Goal: Task Accomplishment & Management: Manage account settings

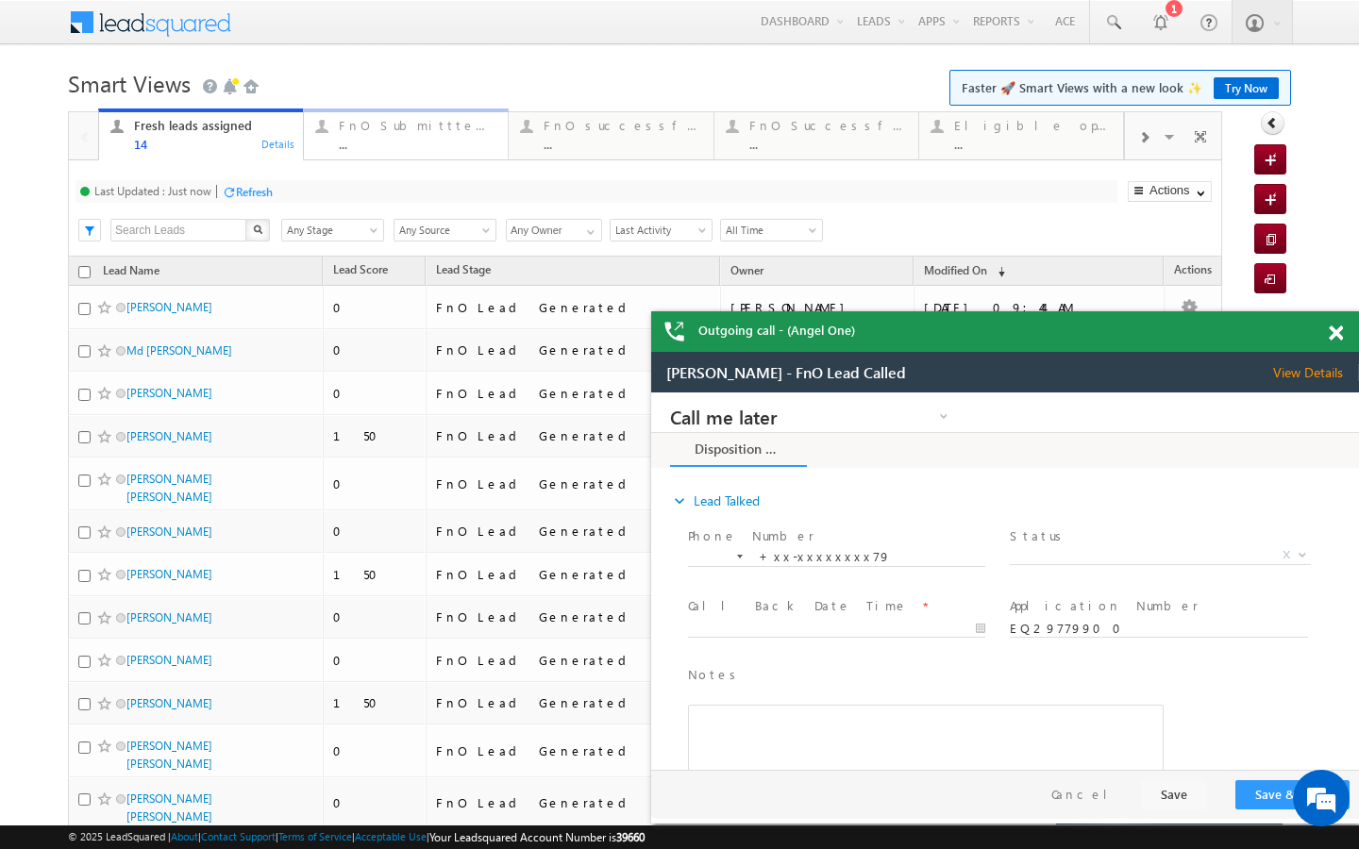
click at [428, 153] on link "FnO Submittted Leads ... Details" at bounding box center [406, 134] width 206 height 51
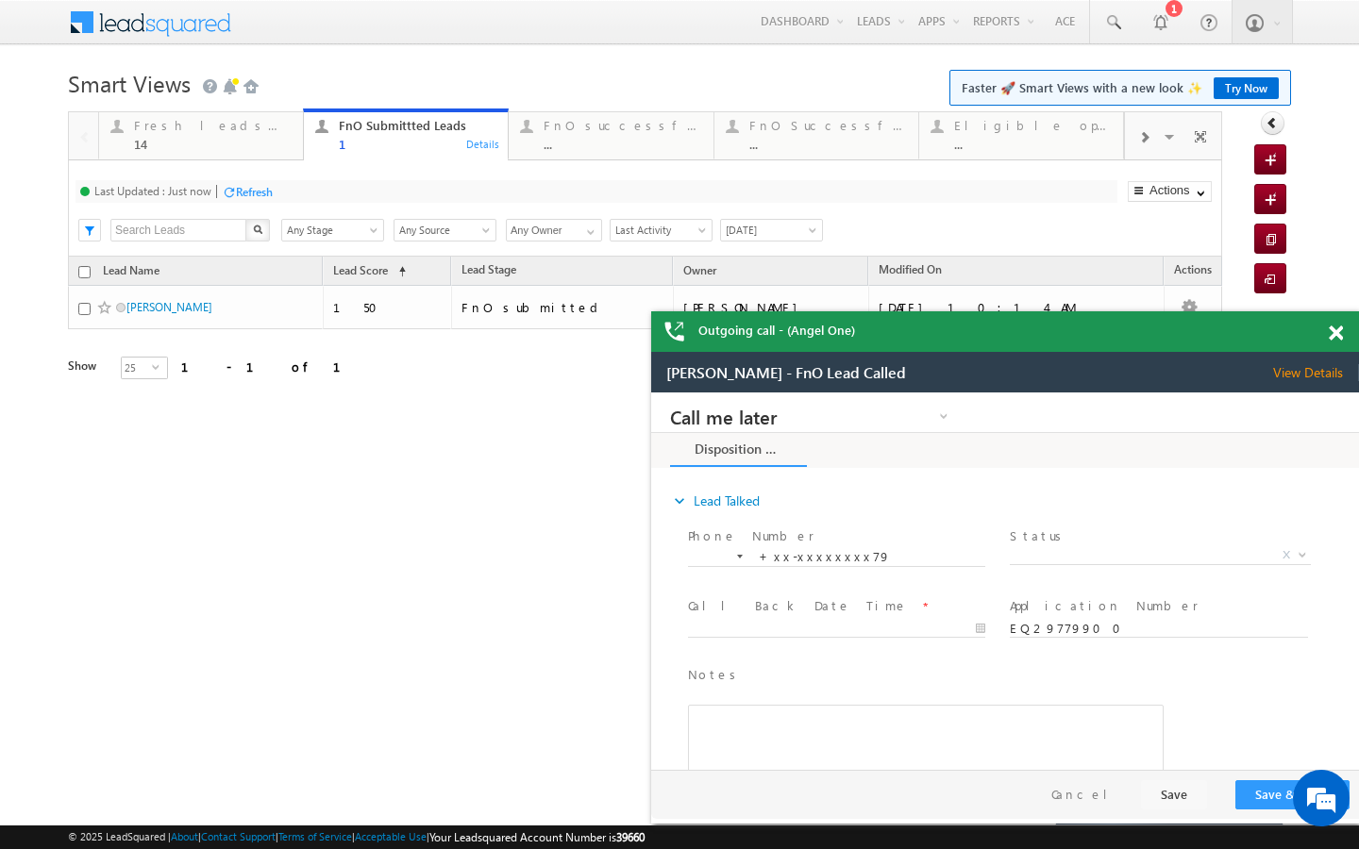
scroll to position [8836, 0]
click at [638, 147] on div "..." at bounding box center [623, 144] width 158 height 14
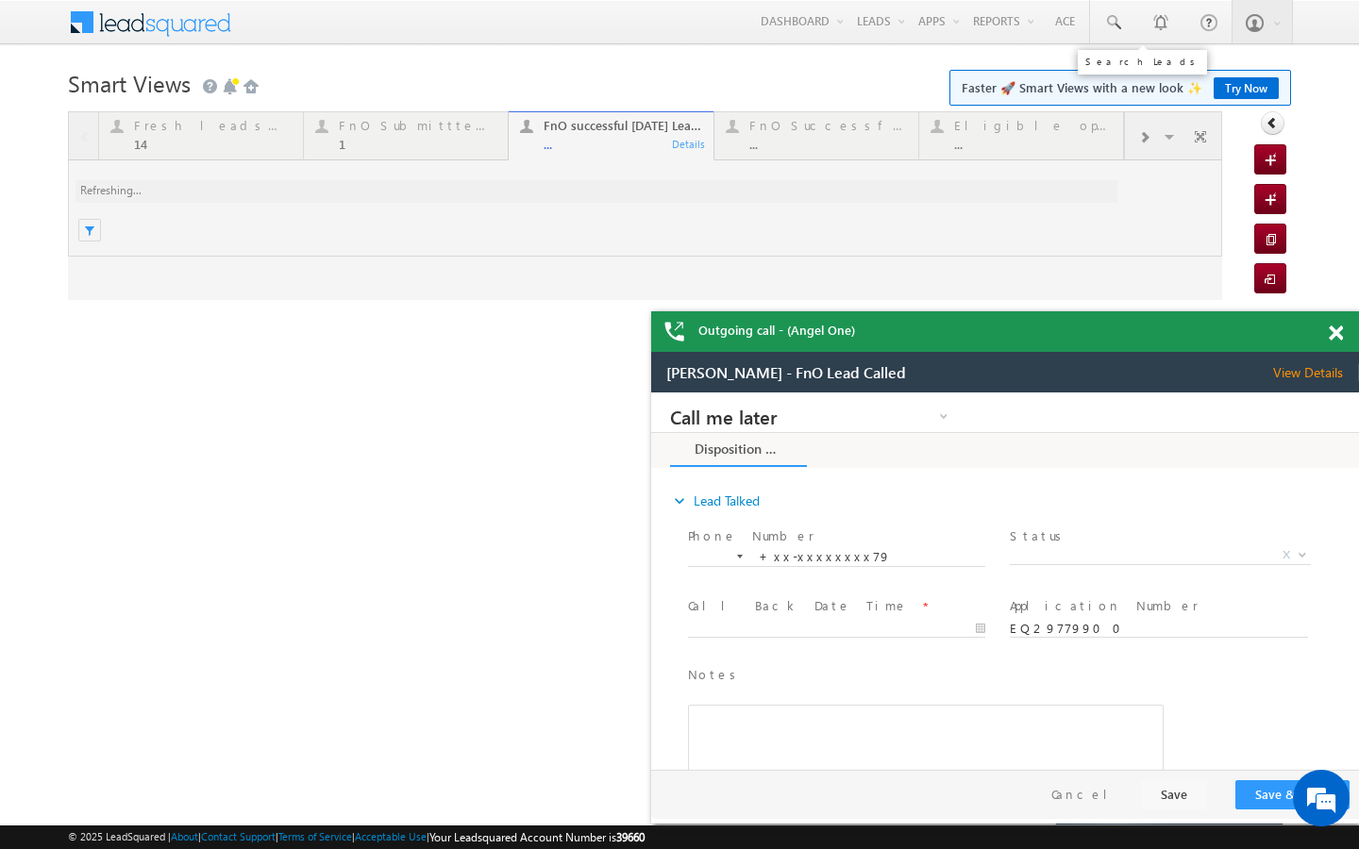
scroll to position [0, 0]
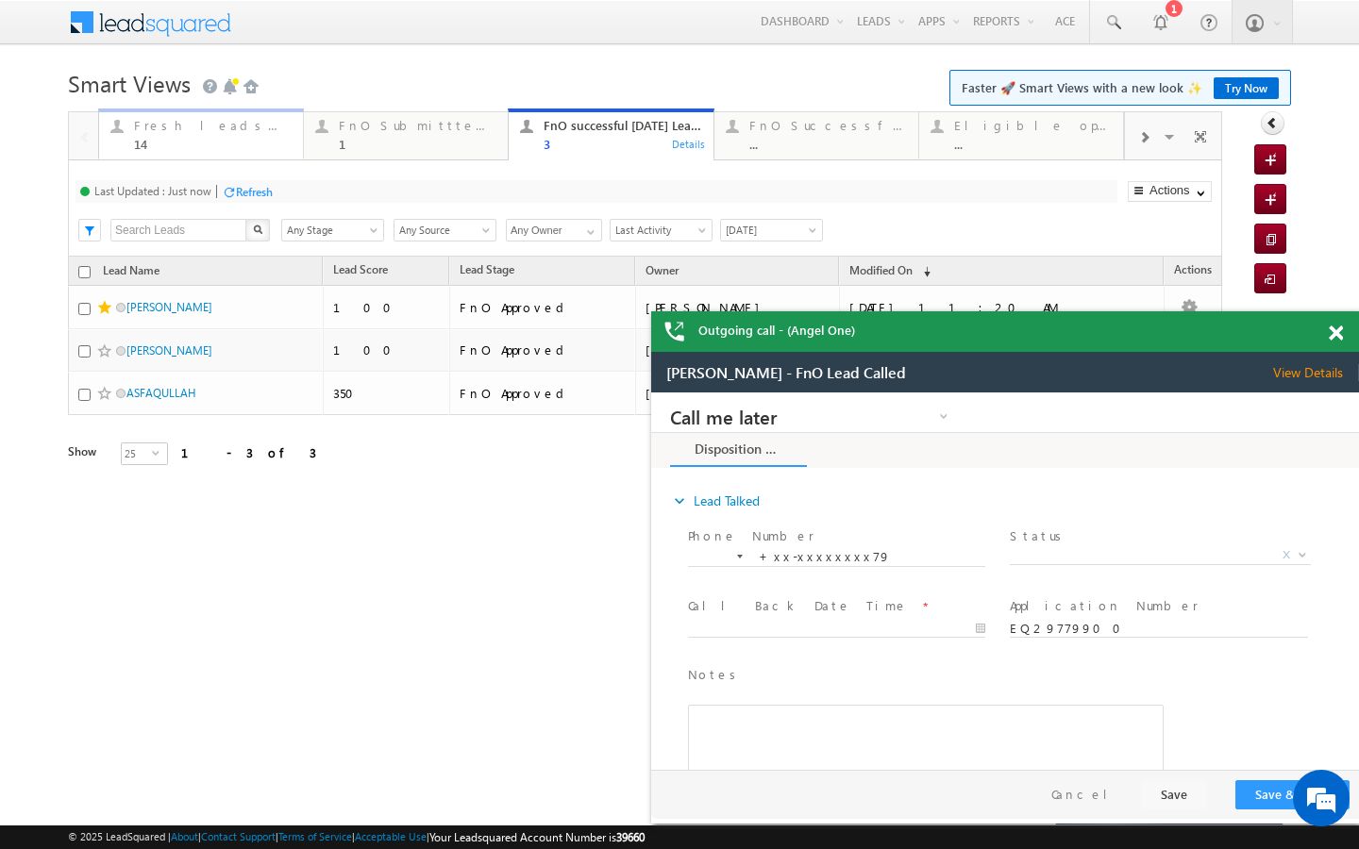
drag, startPoint x: 243, startPoint y: 147, endPoint x: 265, endPoint y: 187, distance: 45.7
click at [243, 147] on div "14" at bounding box center [213, 144] width 158 height 14
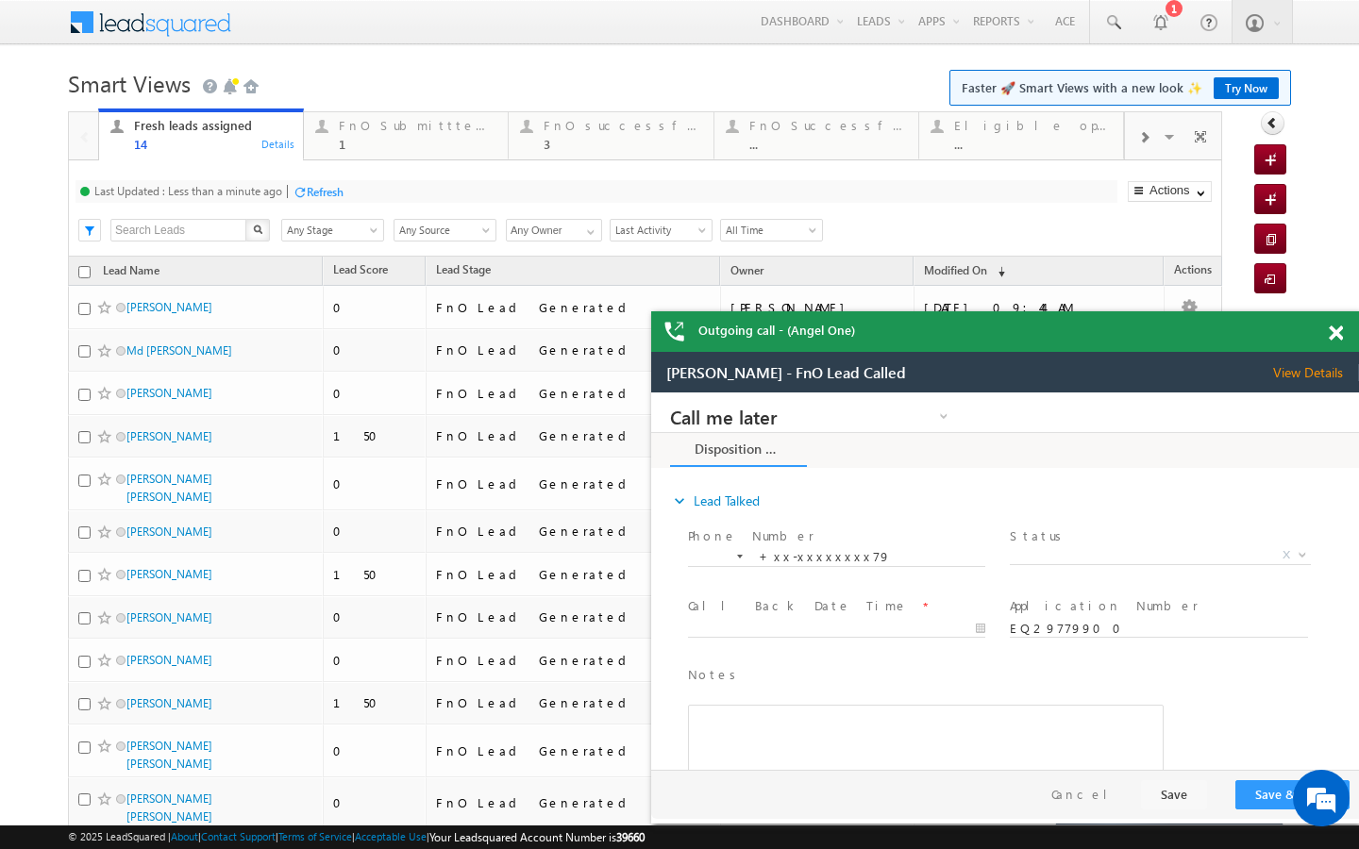
click at [313, 197] on div "Refresh" at bounding box center [325, 192] width 37 height 14
click at [340, 140] on div "1" at bounding box center [418, 144] width 158 height 14
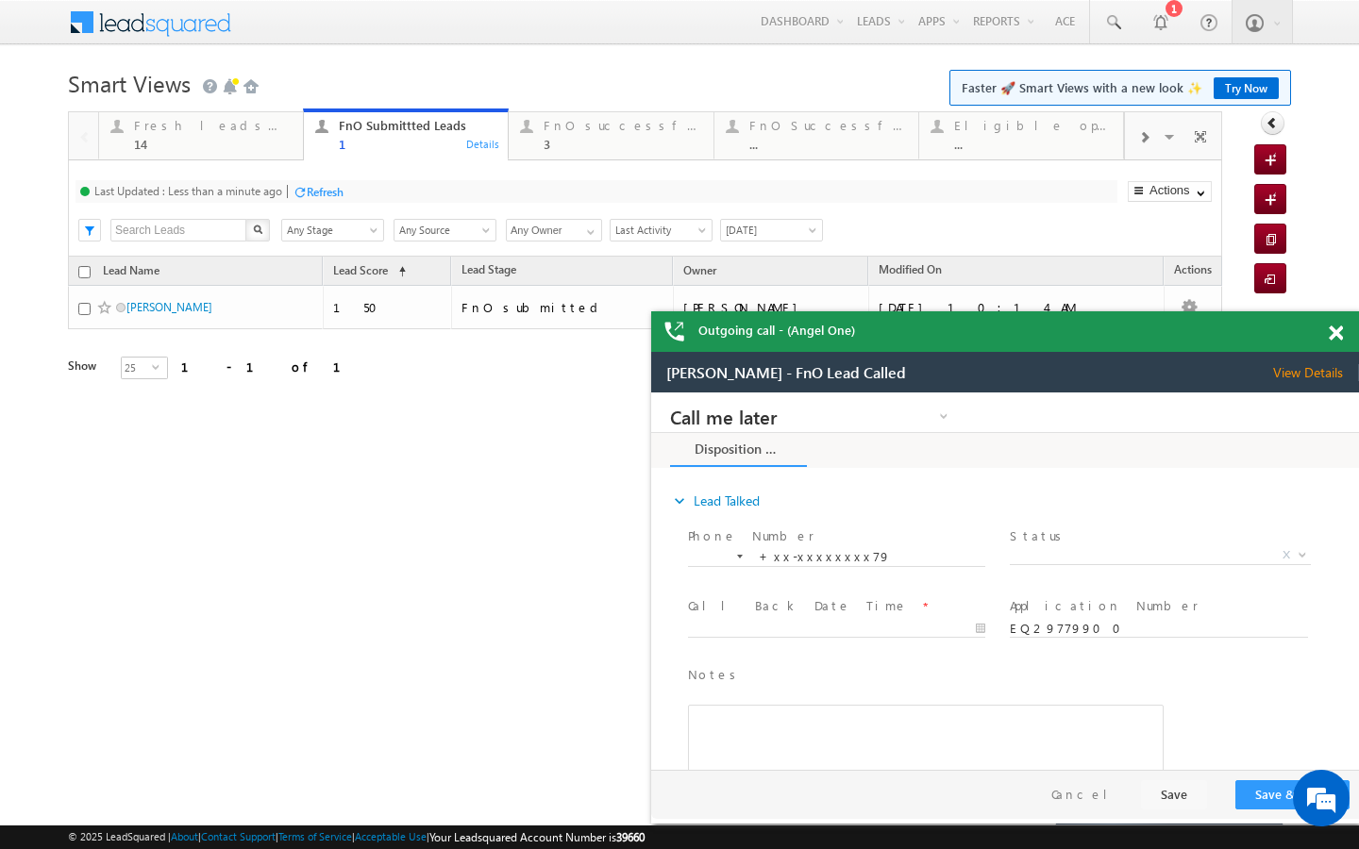
click at [300, 192] on div at bounding box center [300, 192] width 14 height 14
click at [251, 142] on div "14" at bounding box center [213, 144] width 158 height 14
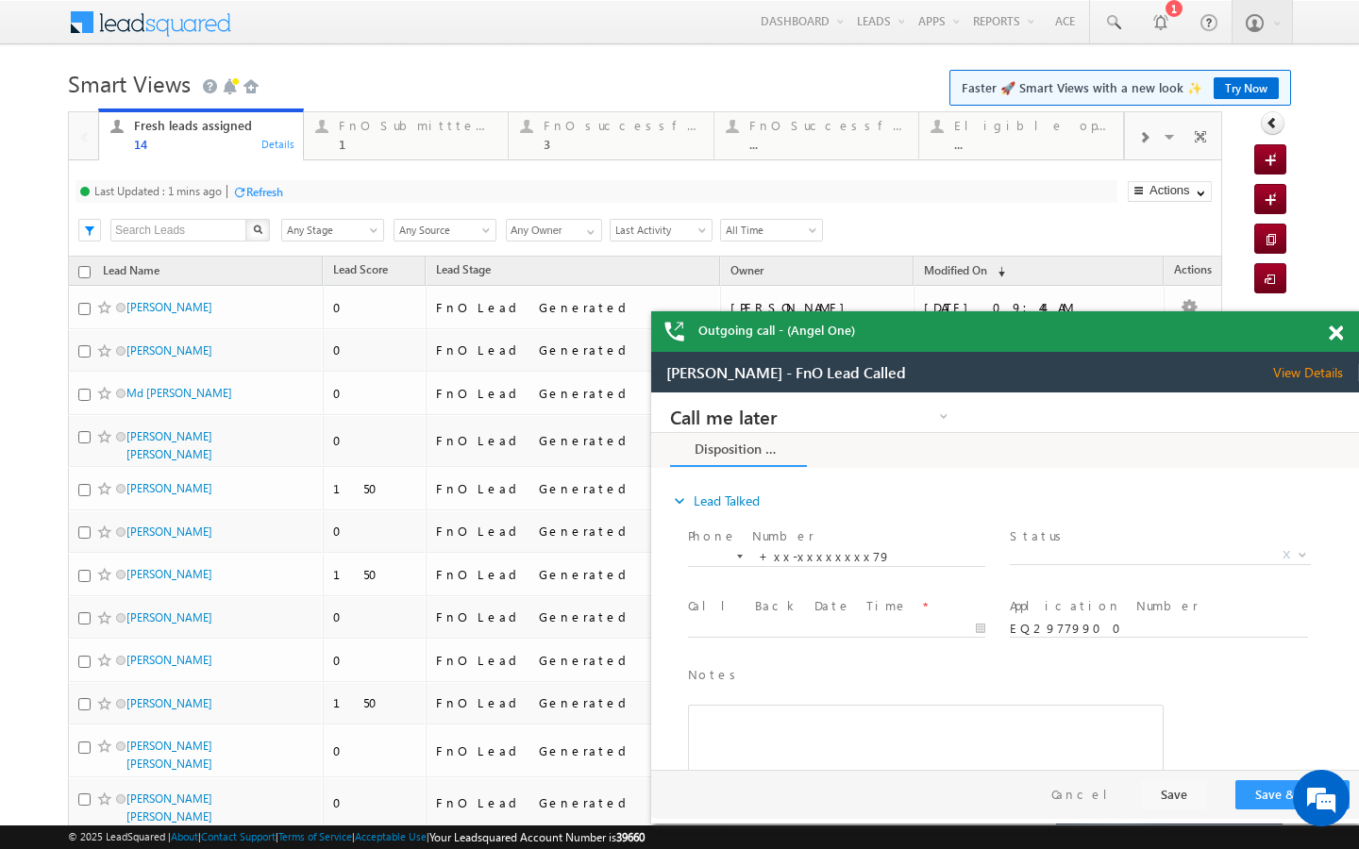
click at [266, 198] on div "Refresh" at bounding box center [264, 192] width 37 height 14
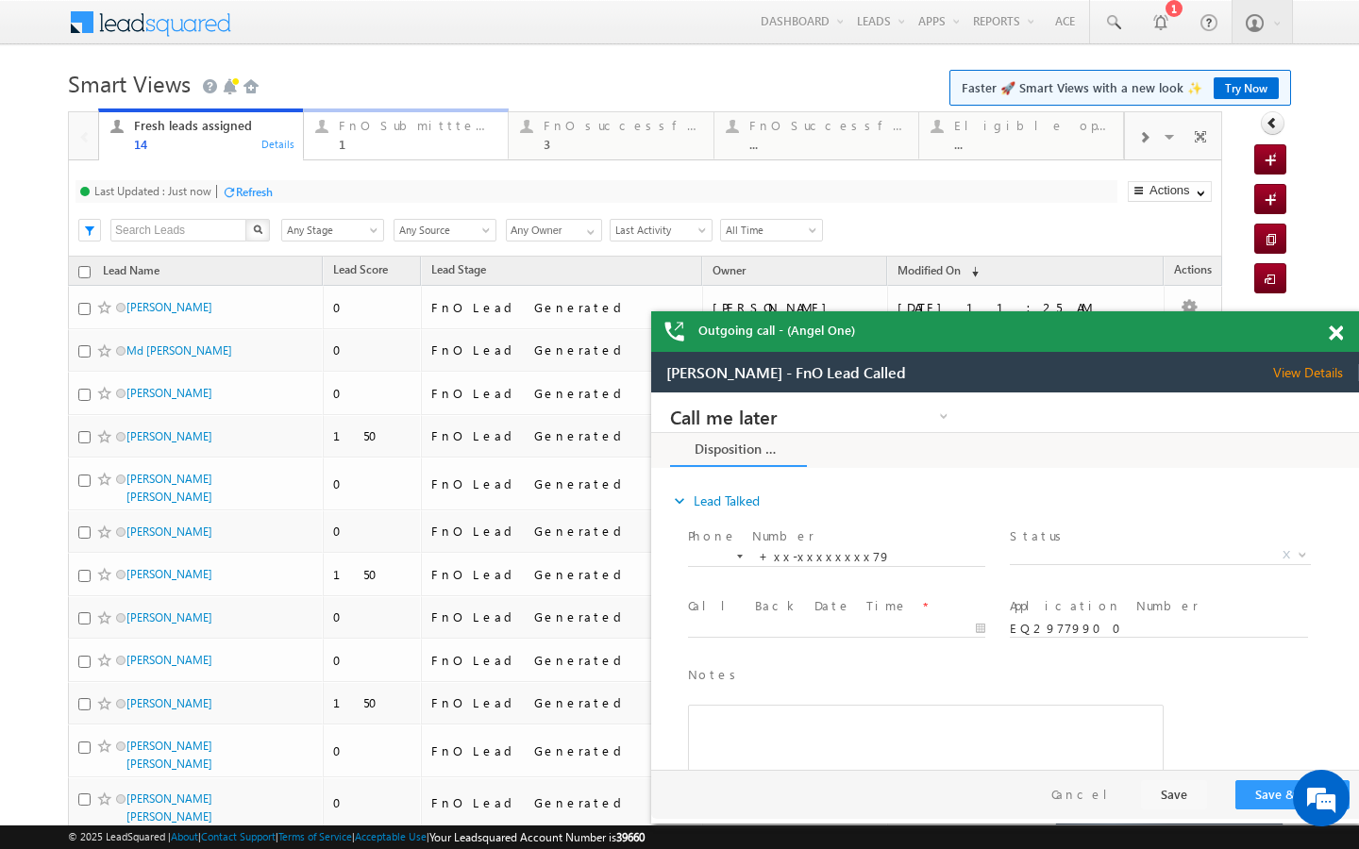
click at [408, 159] on link "FnO Submittted Leads 1 Details" at bounding box center [406, 134] width 206 height 51
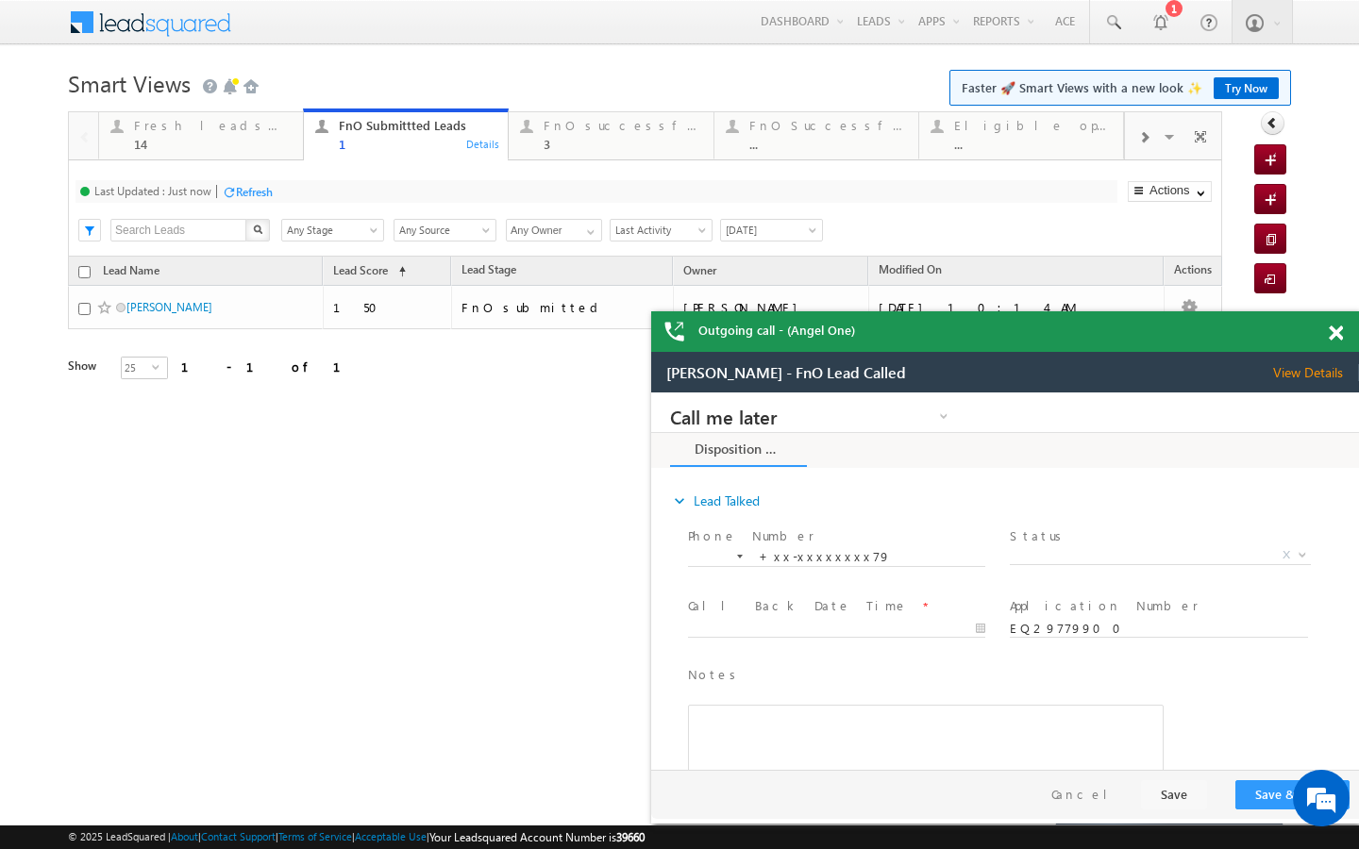
click at [263, 188] on div "Refresh" at bounding box center [254, 192] width 37 height 14
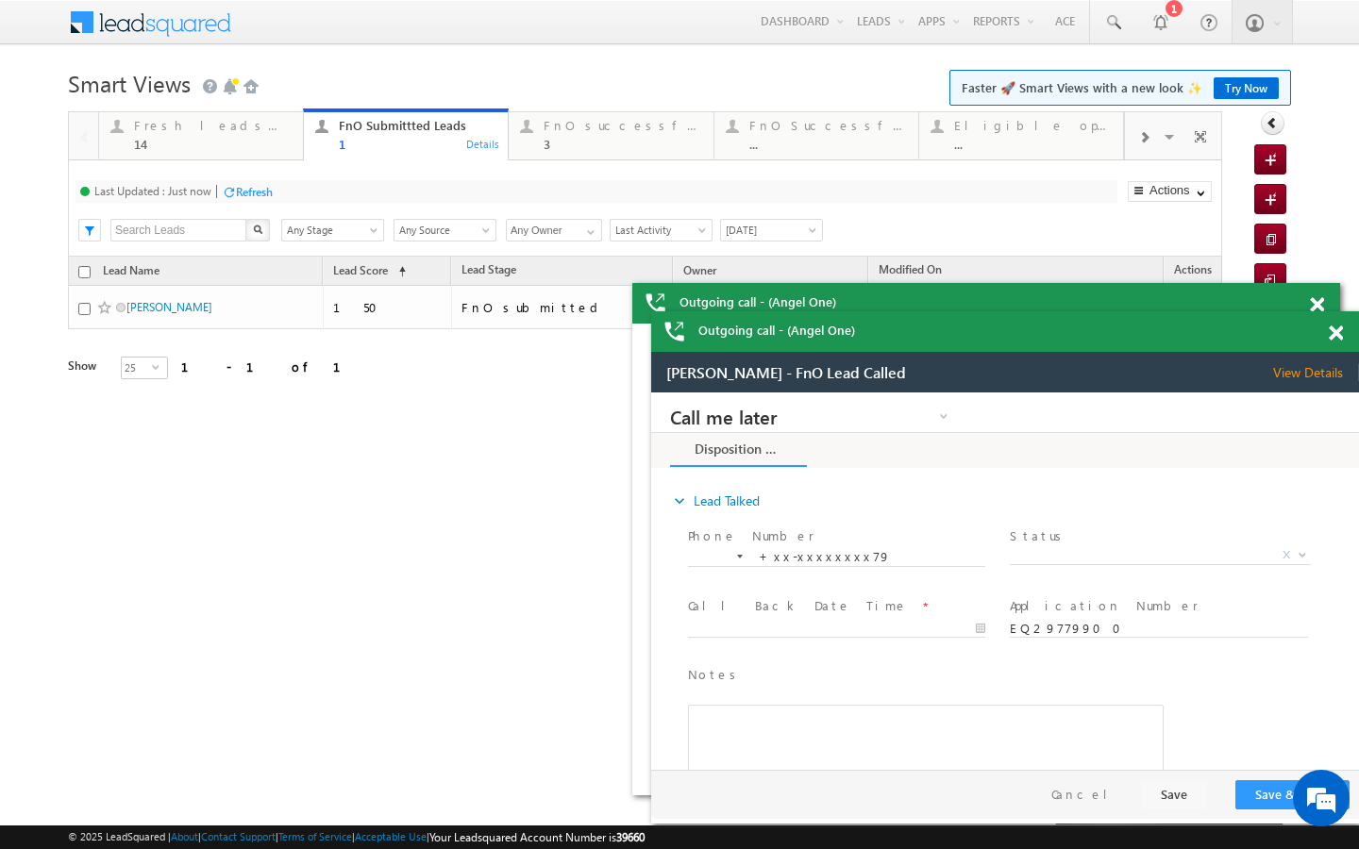
click at [306, 157] on link "FnO Submittted Leads 1 Details" at bounding box center [406, 135] width 206 height 53
click at [272, 144] on div "14" at bounding box center [213, 144] width 158 height 14
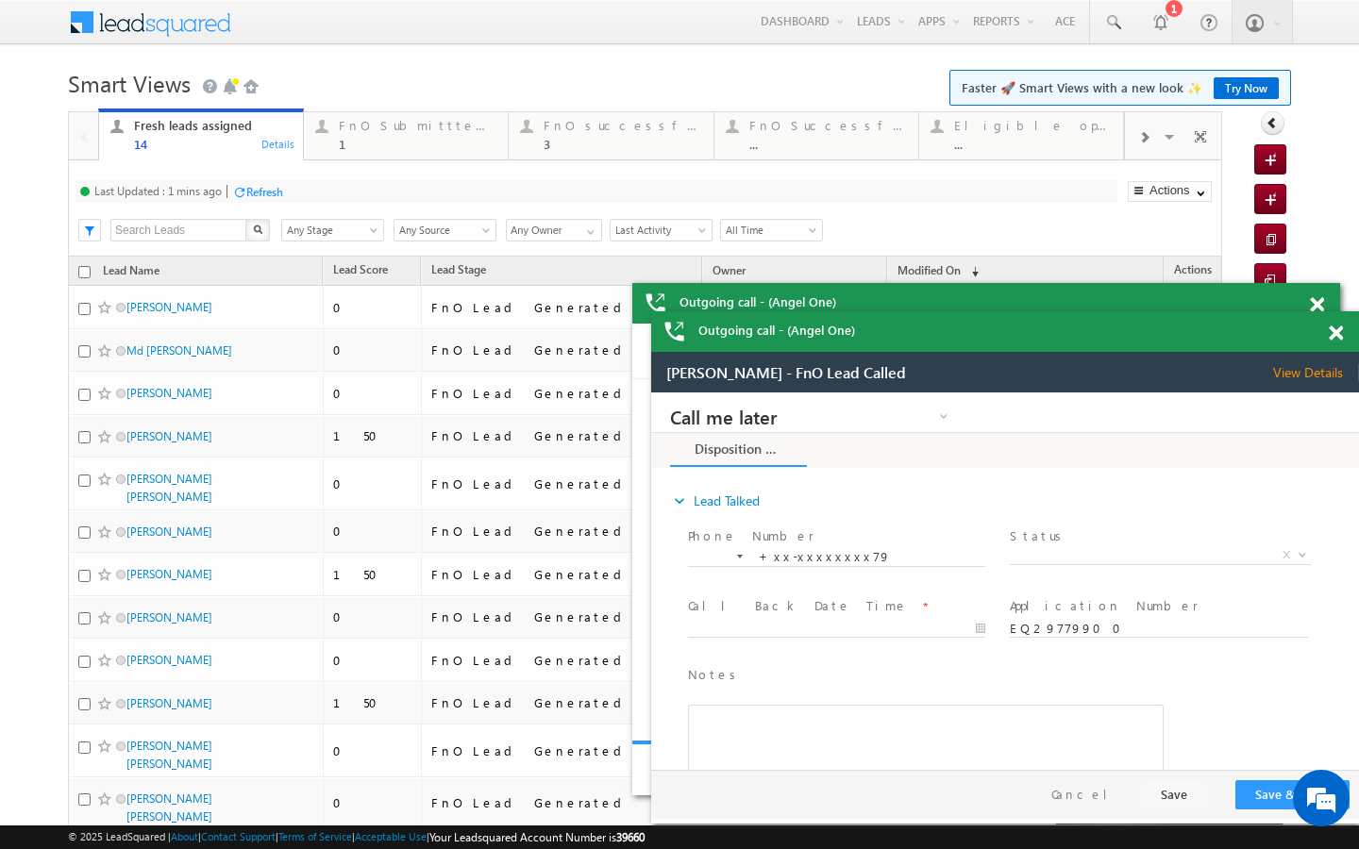
click at [267, 191] on div "Refresh" at bounding box center [264, 192] width 37 height 14
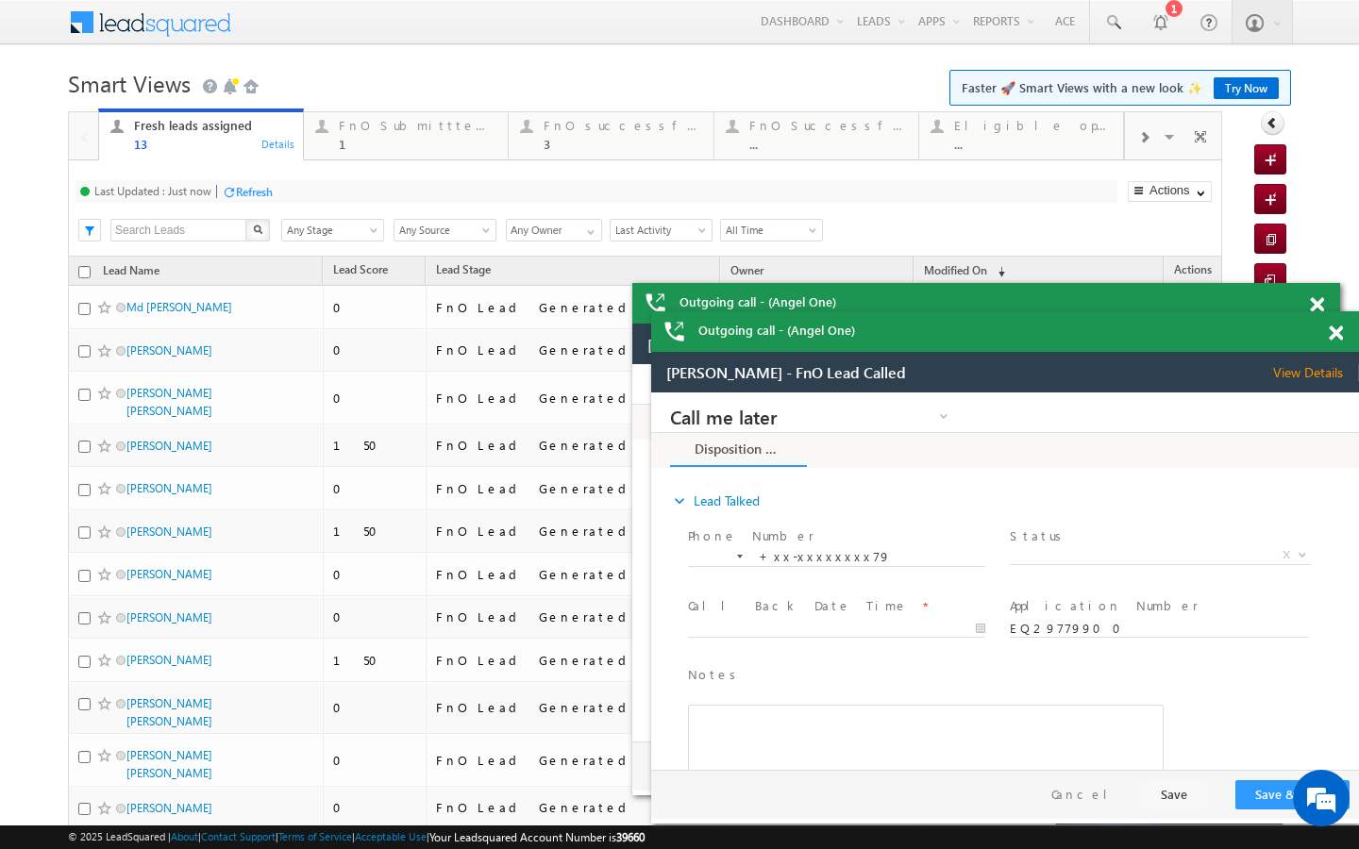
click at [365, 161] on div "Last Updated : Just now Refresh Refreshing... Search X Lead Stage Any Stage Any…" at bounding box center [645, 208] width 1154 height 96
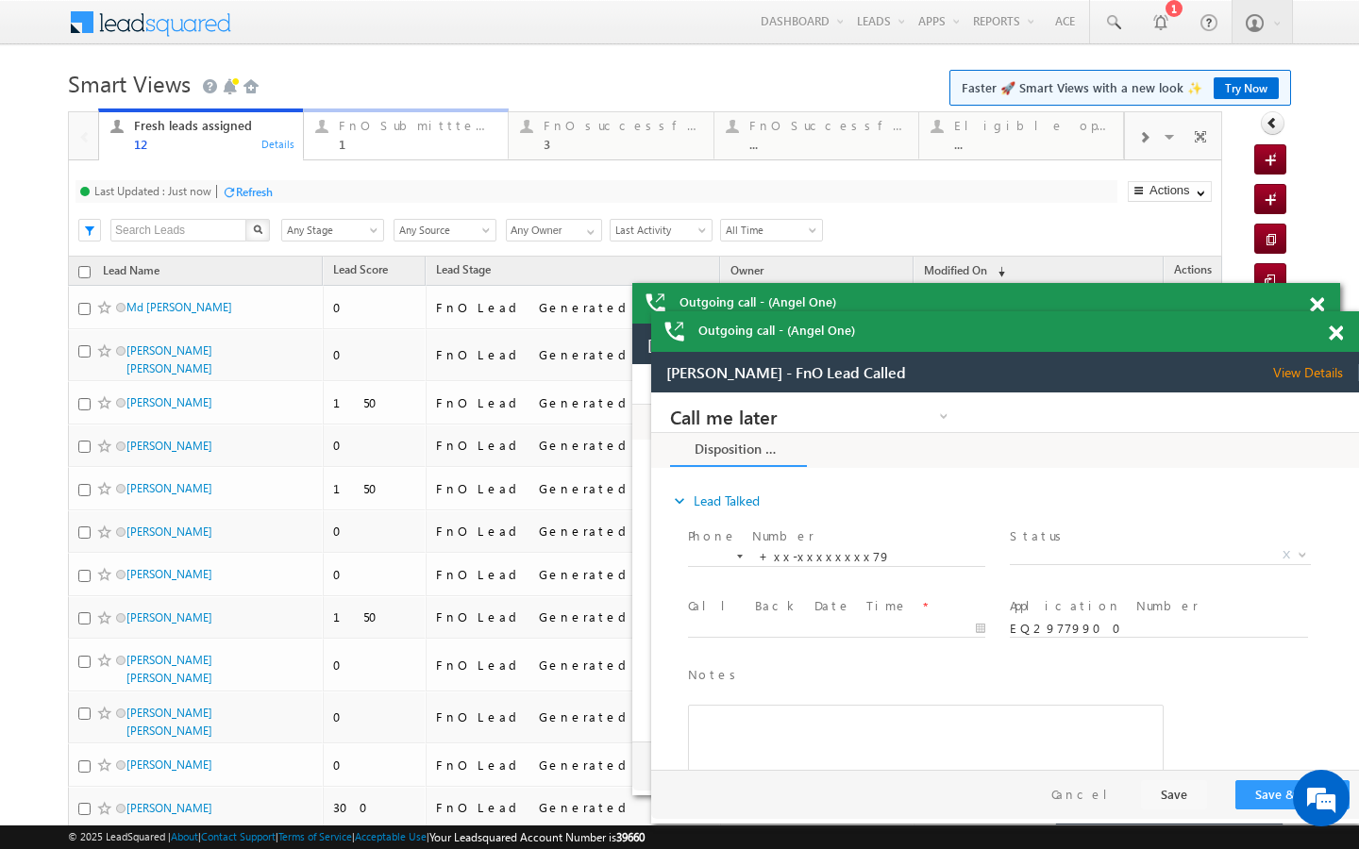
click at [344, 126] on div "FnO Submittted Leads" at bounding box center [418, 125] width 158 height 15
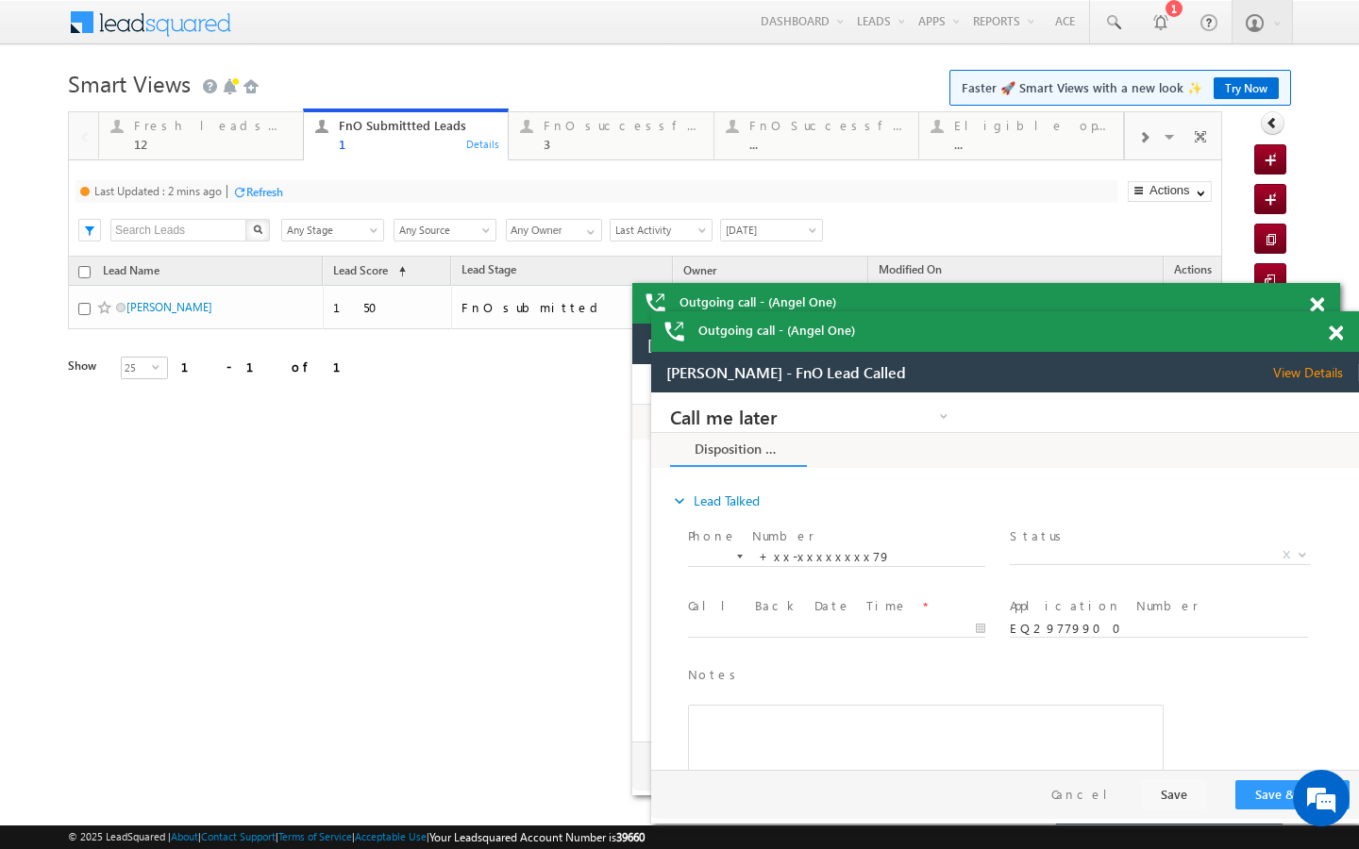
click at [251, 190] on div "Refresh" at bounding box center [264, 192] width 37 height 14
click at [253, 148] on div "12" at bounding box center [213, 144] width 158 height 14
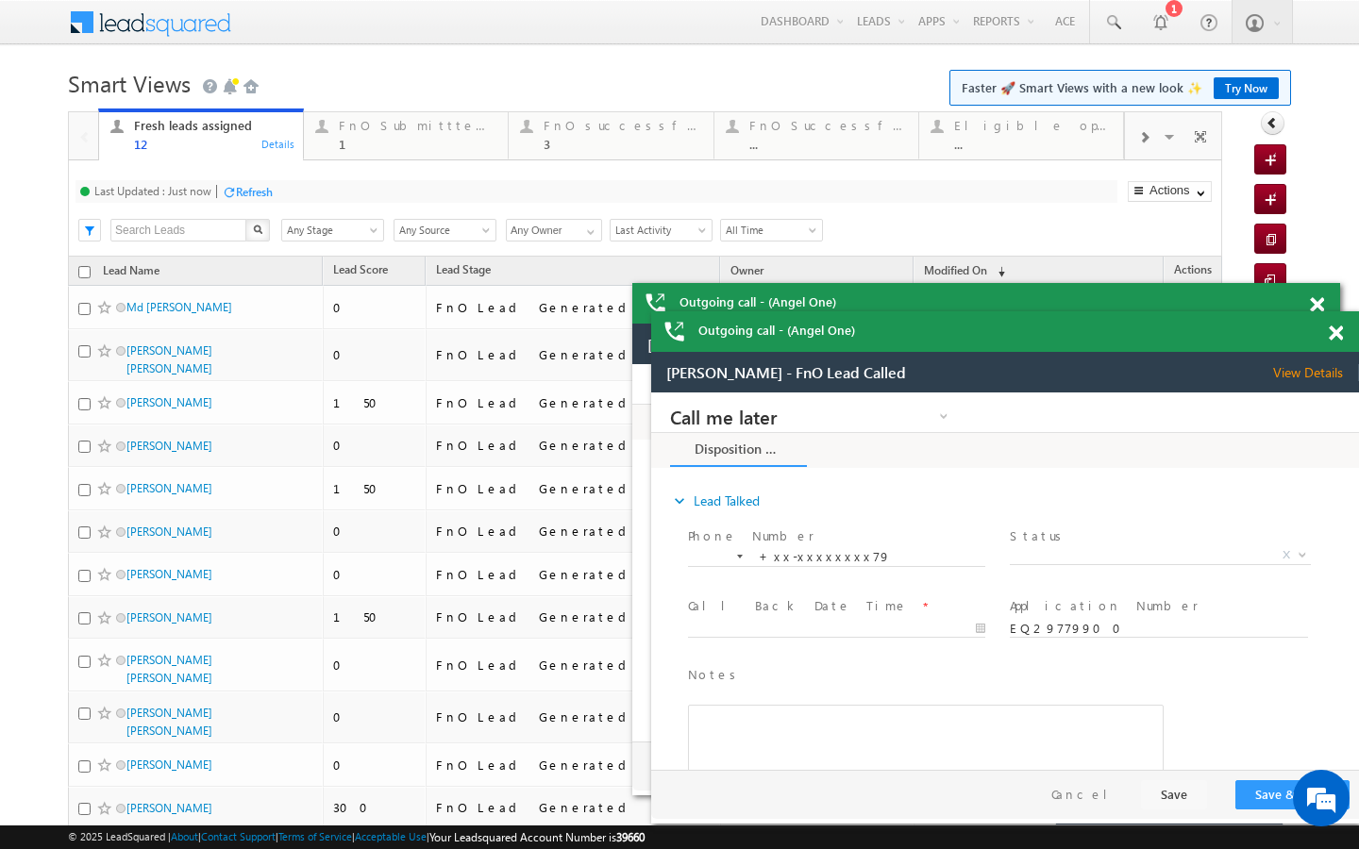
click at [276, 181] on div "Last Updated : Just now Refresh Refreshing..." at bounding box center [597, 191] width 1042 height 23
click at [260, 187] on div "Refresh" at bounding box center [254, 192] width 37 height 14
click at [336, 126] on div "FnO Submittted Leads 1 Details" at bounding box center [406, 132] width 200 height 37
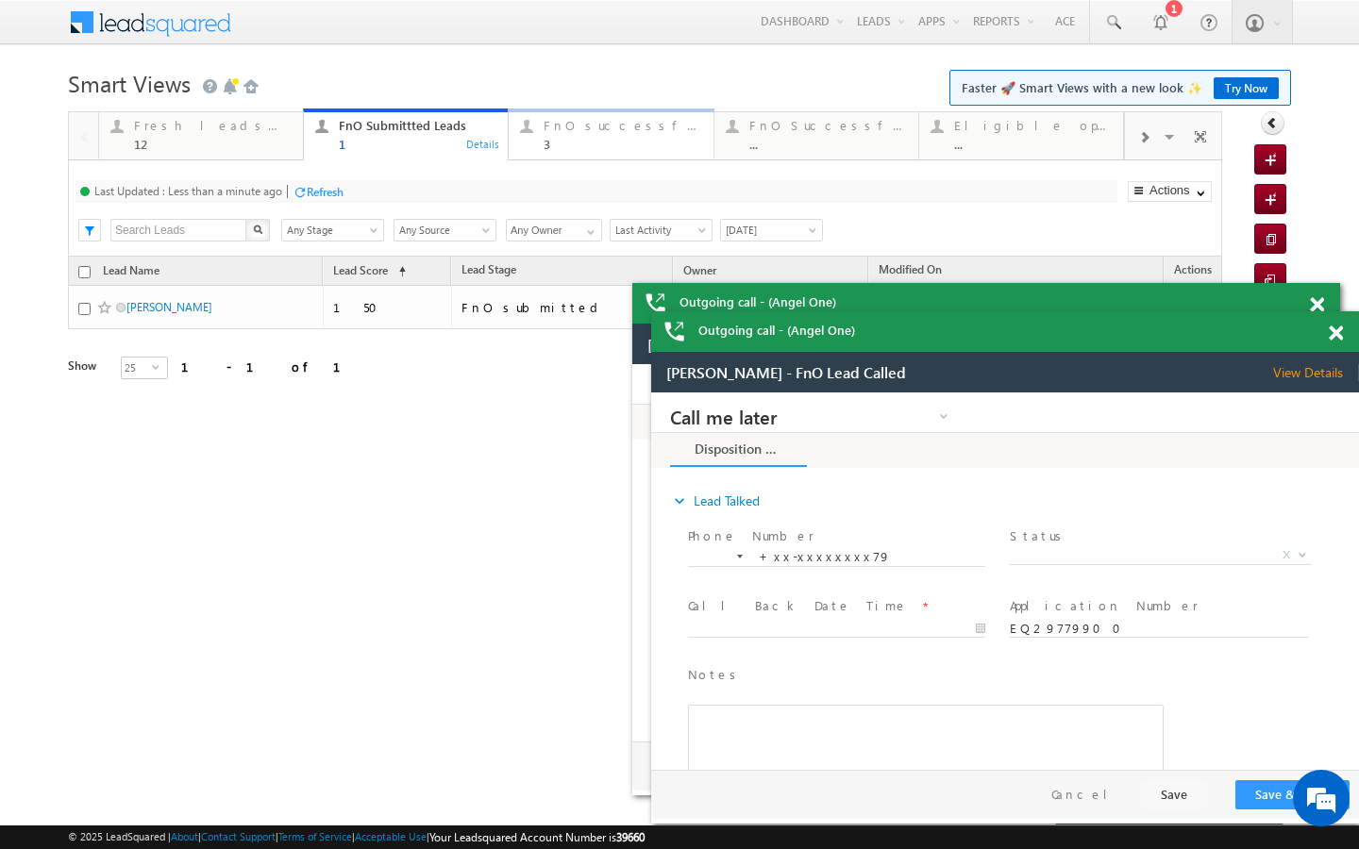
click at [596, 149] on div "3" at bounding box center [623, 144] width 158 height 14
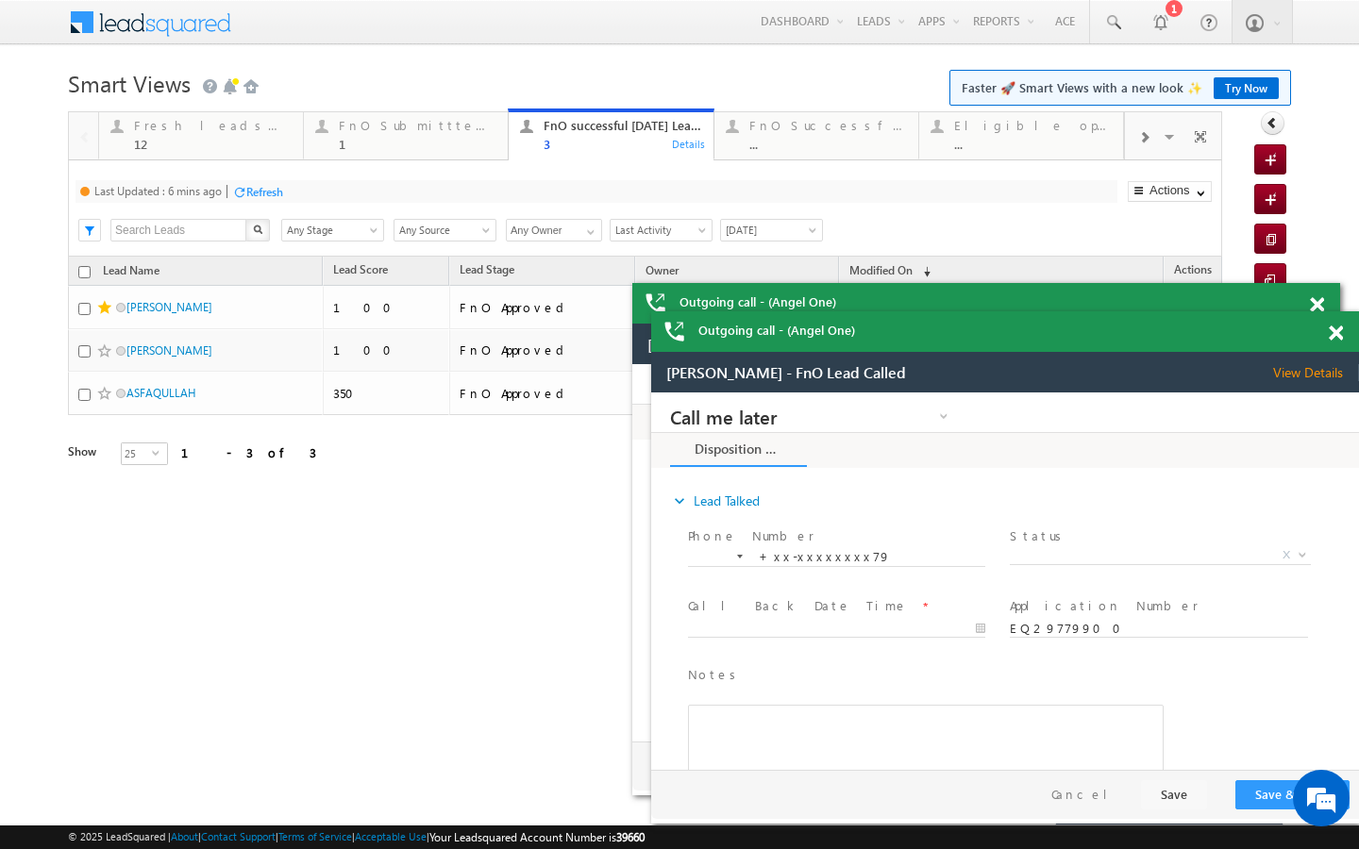
click at [270, 193] on div "Refresh" at bounding box center [264, 192] width 37 height 14
click at [221, 155] on link "Fresh leads assigned 12 Details" at bounding box center [201, 134] width 206 height 51
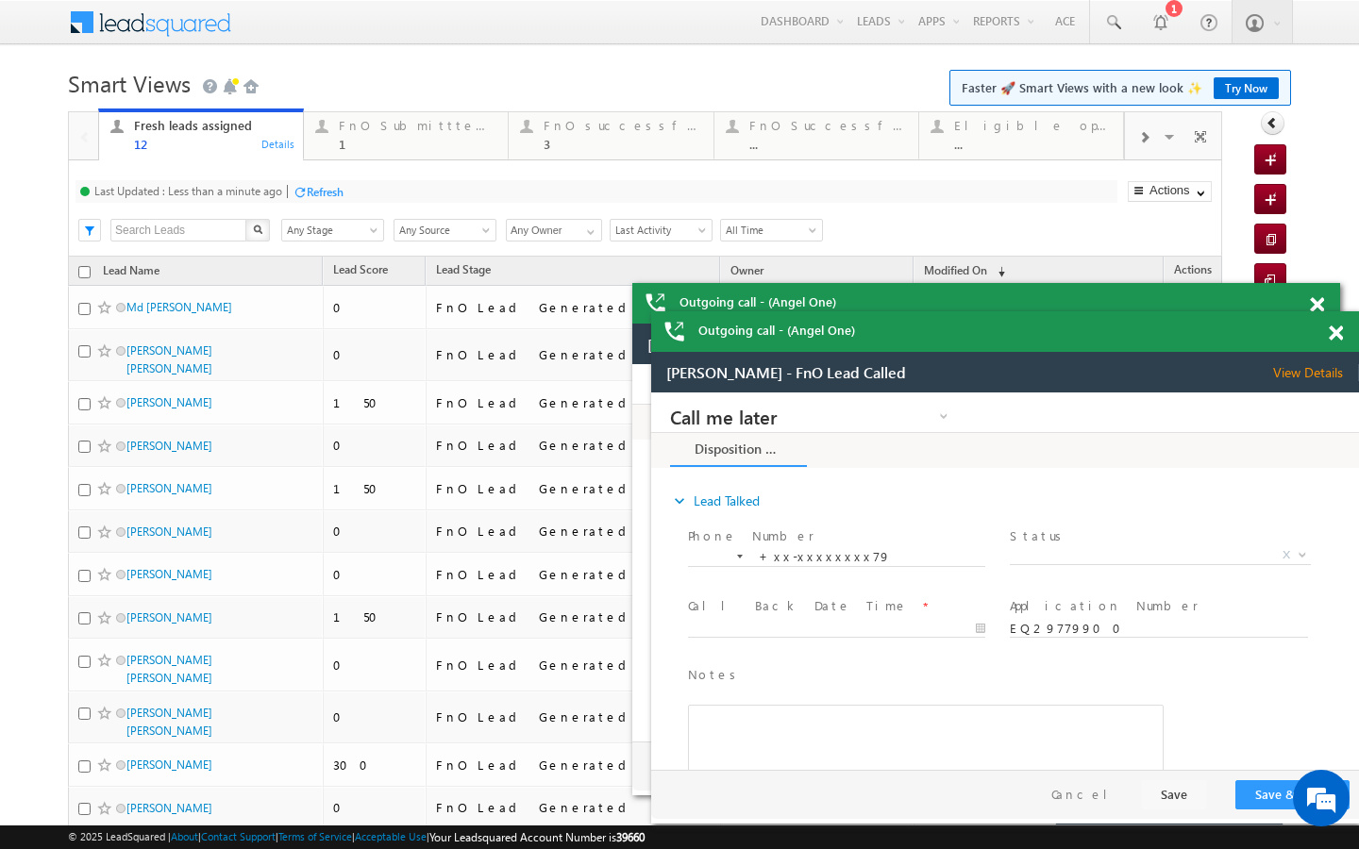
click at [296, 194] on div at bounding box center [300, 192] width 14 height 14
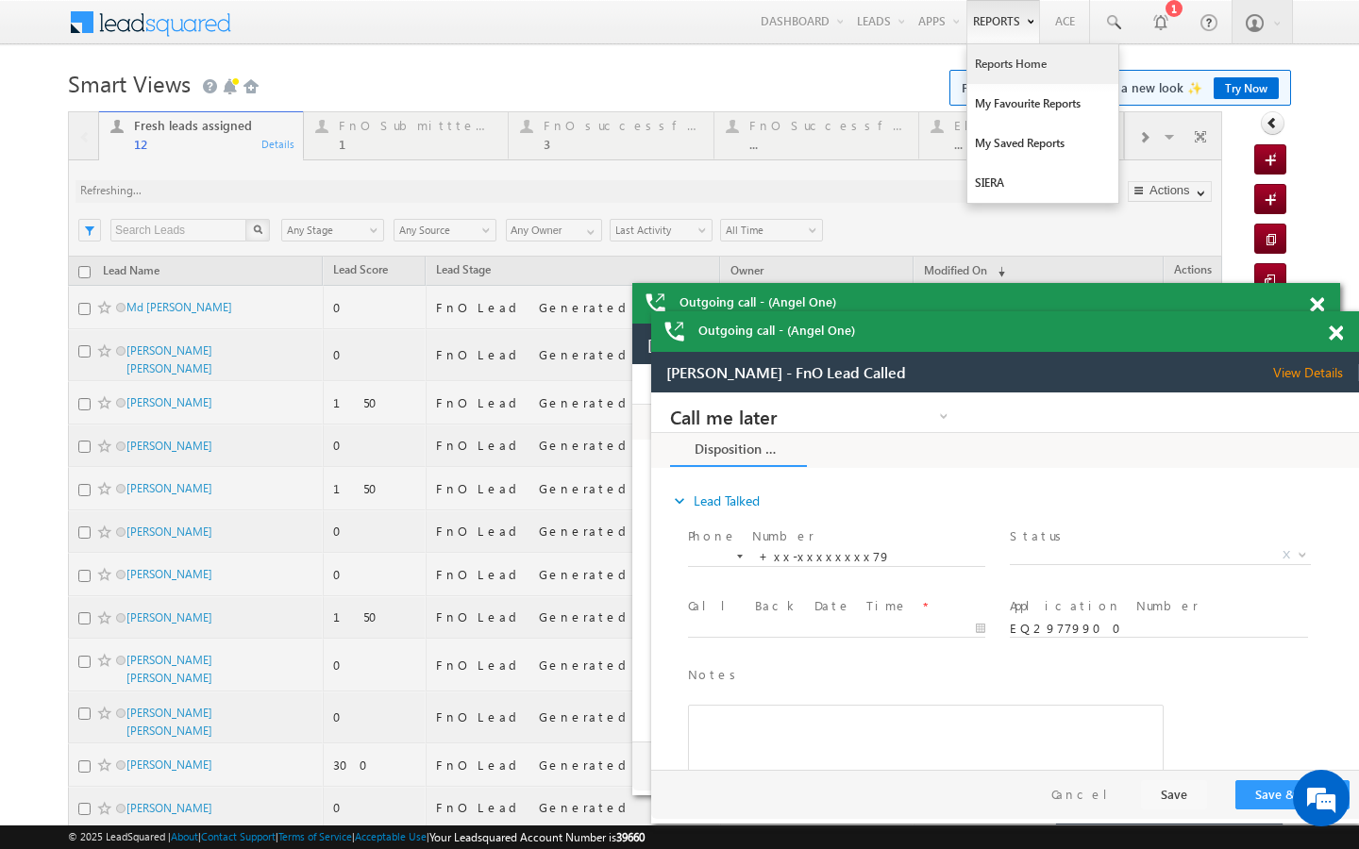
click at [986, 73] on link "Reports Home" at bounding box center [1042, 64] width 151 height 40
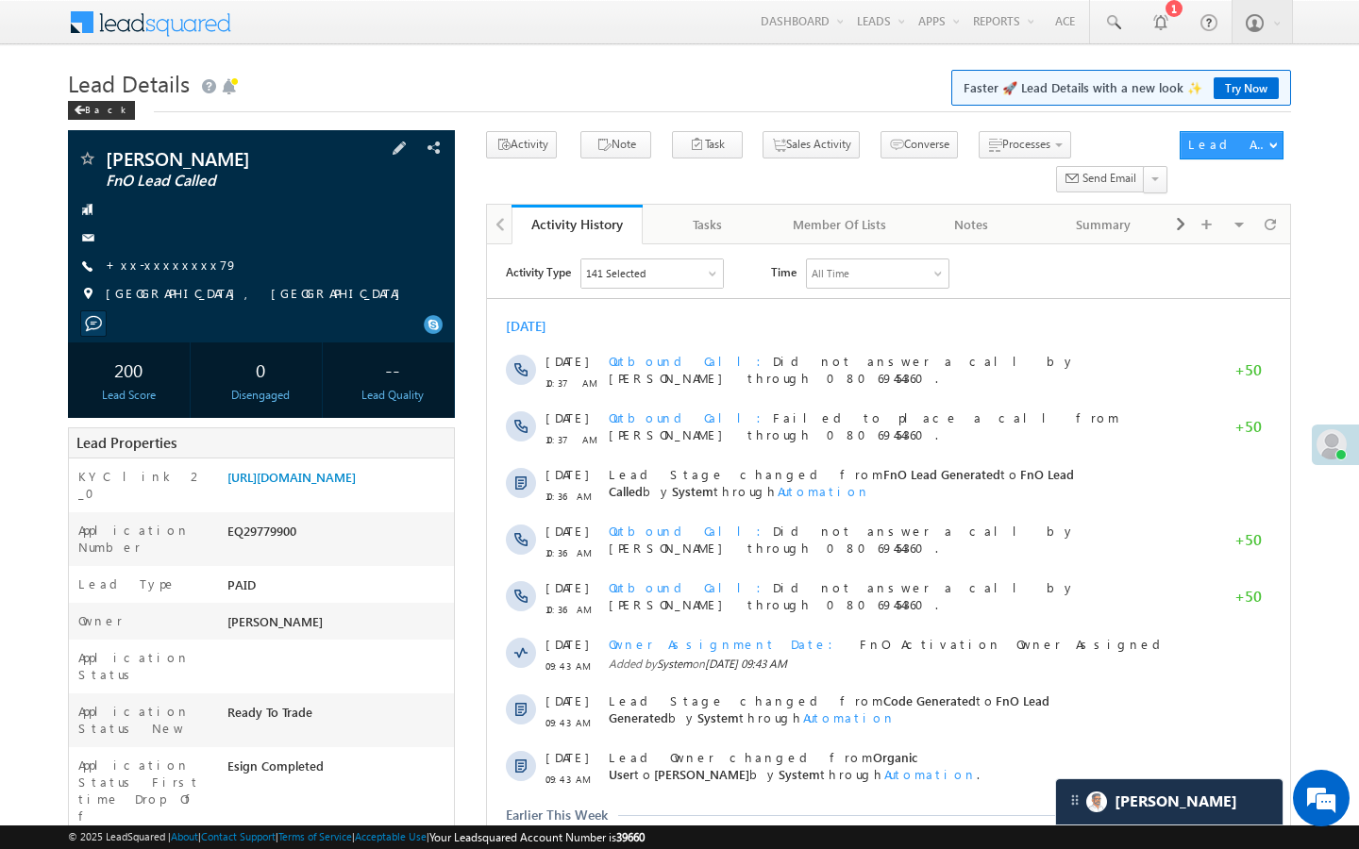
scroll to position [8836, 0]
click at [176, 260] on link "+xx-xxxxxxxx79" at bounding box center [172, 265] width 132 height 16
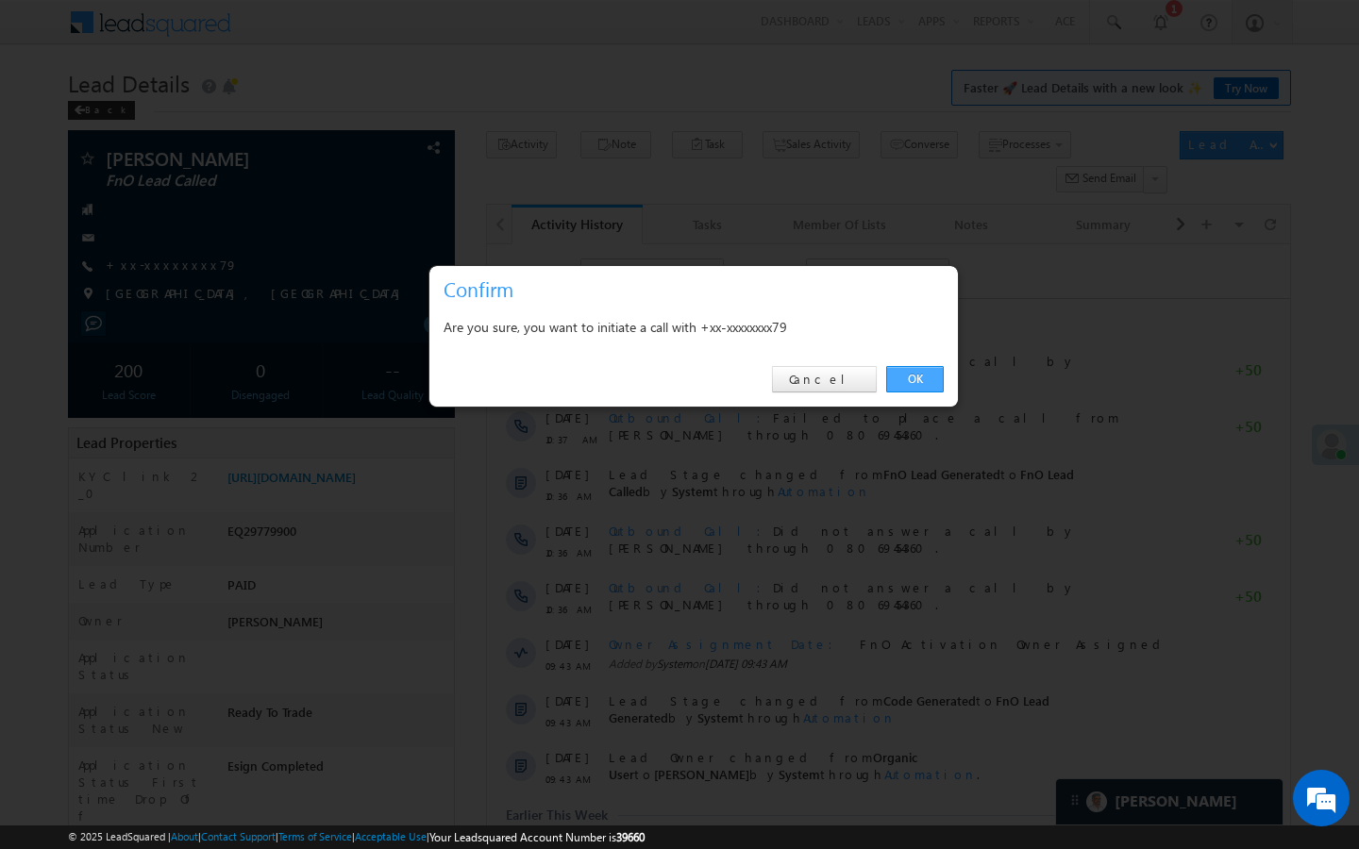
click at [919, 376] on link "OK" at bounding box center [915, 379] width 58 height 26
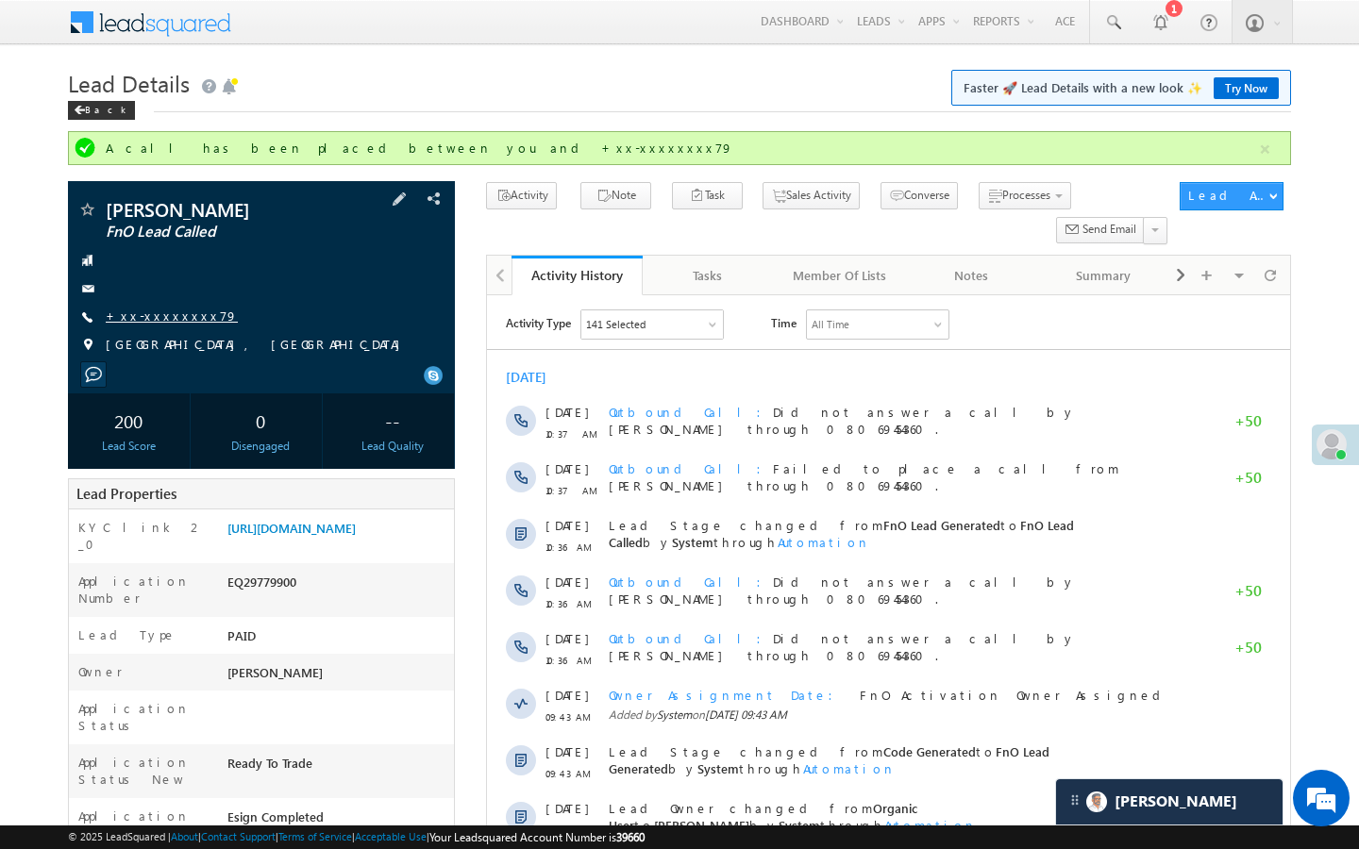
click at [159, 313] on link "+xx-xxxxxxxx79" at bounding box center [172, 316] width 132 height 16
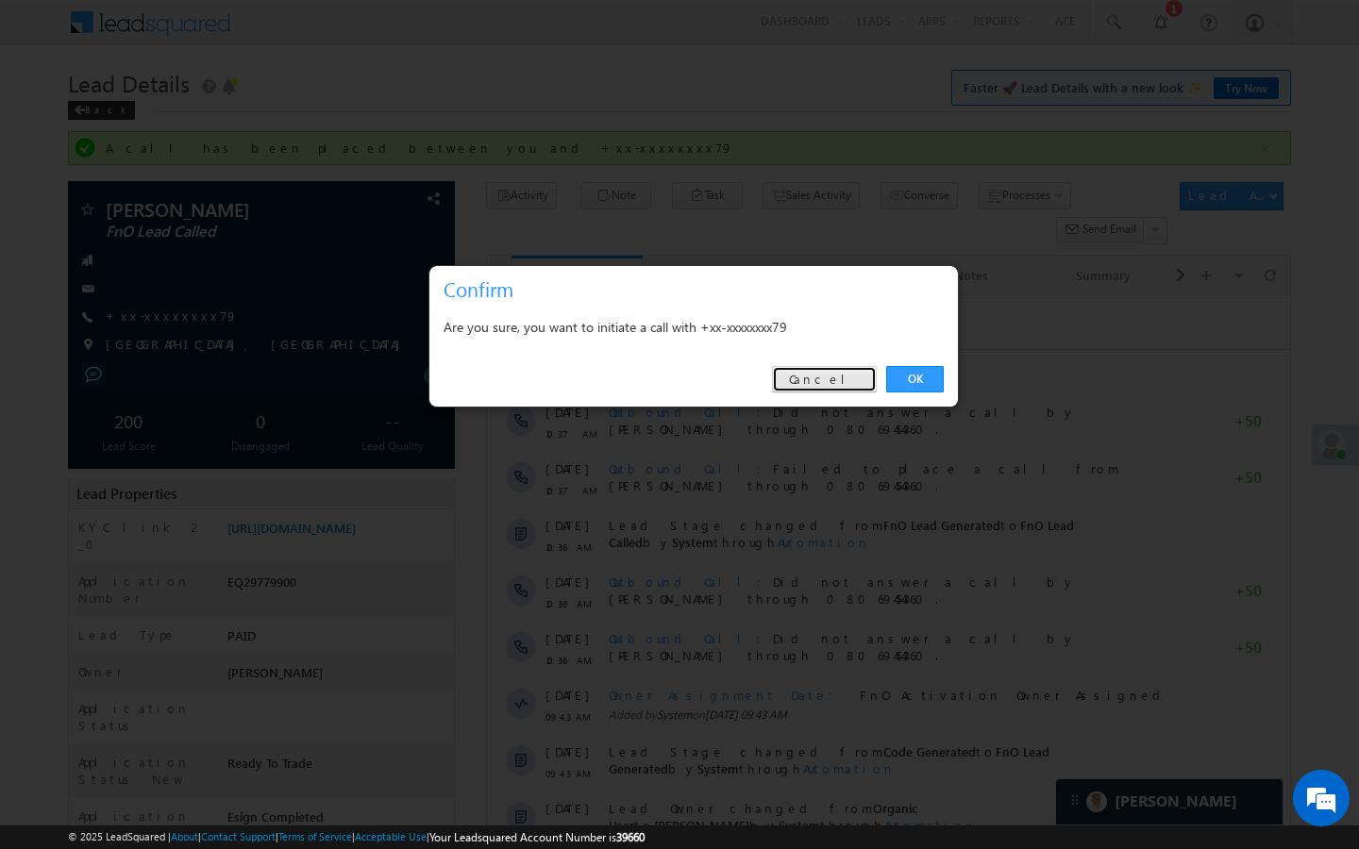
click at [841, 372] on link "Cancel" at bounding box center [824, 379] width 105 height 26
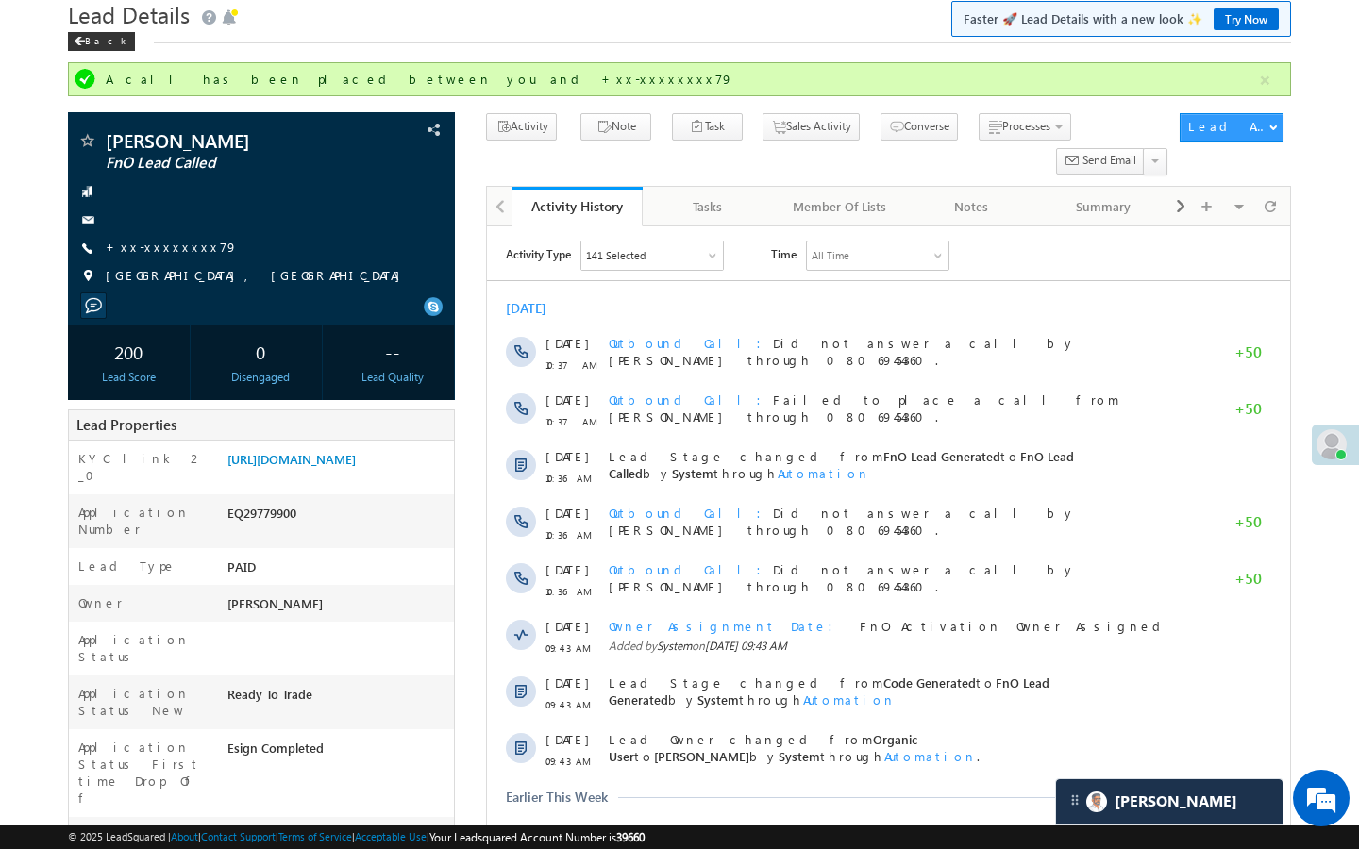
scroll to position [38, 0]
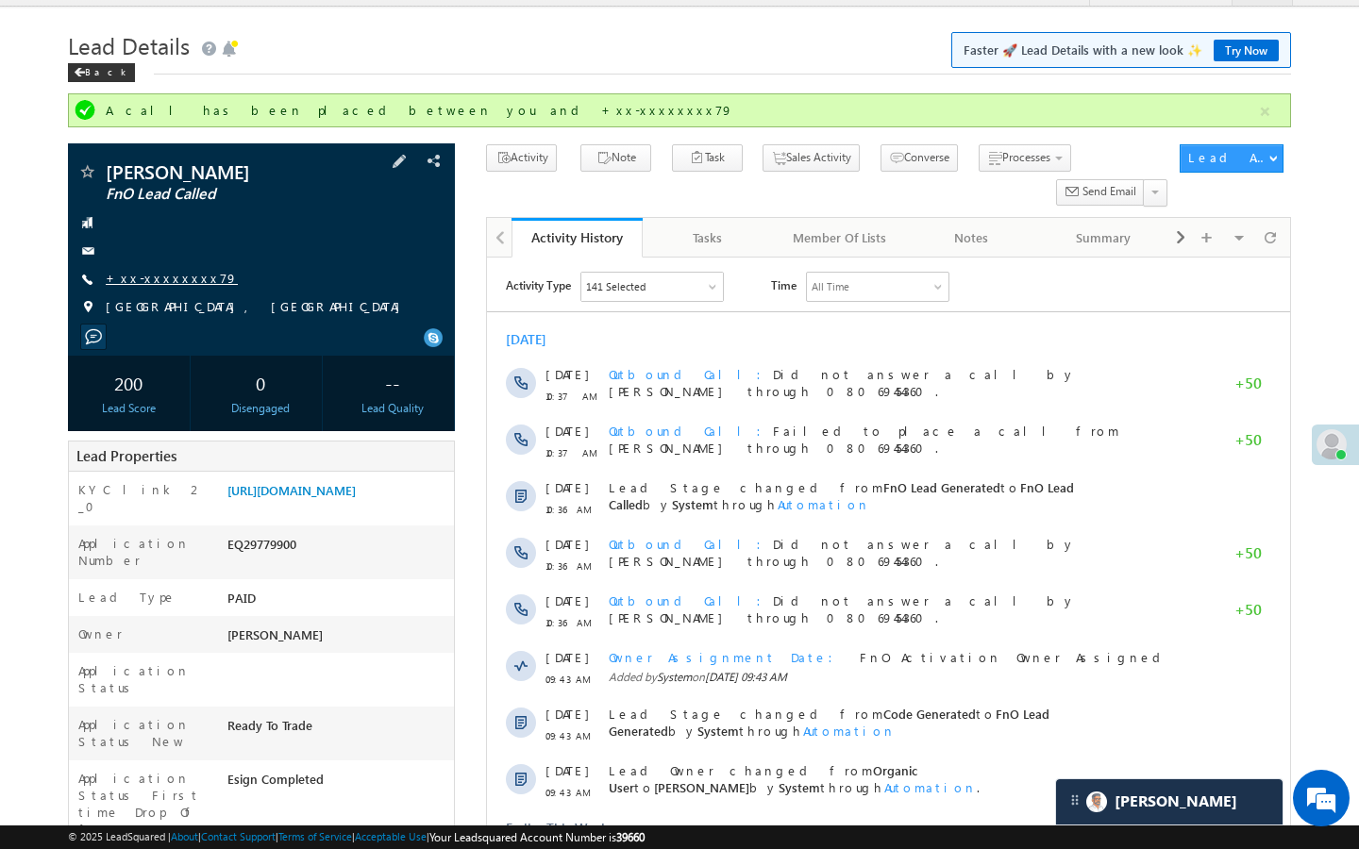
click at [151, 285] on link "+xx-xxxxxxxx79" at bounding box center [172, 278] width 132 height 16
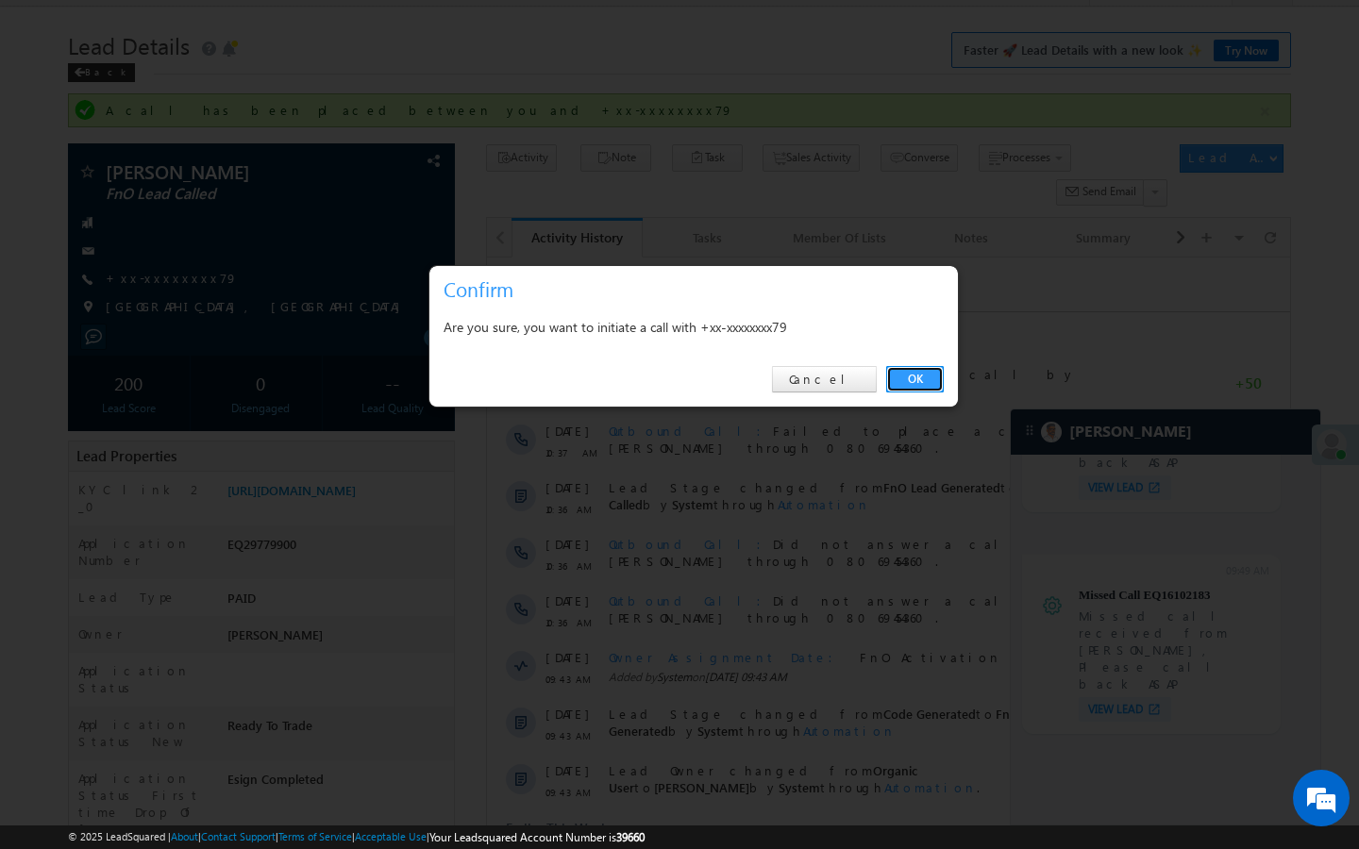
scroll to position [7553, 0]
click at [824, 375] on link "Cancel" at bounding box center [824, 379] width 105 height 26
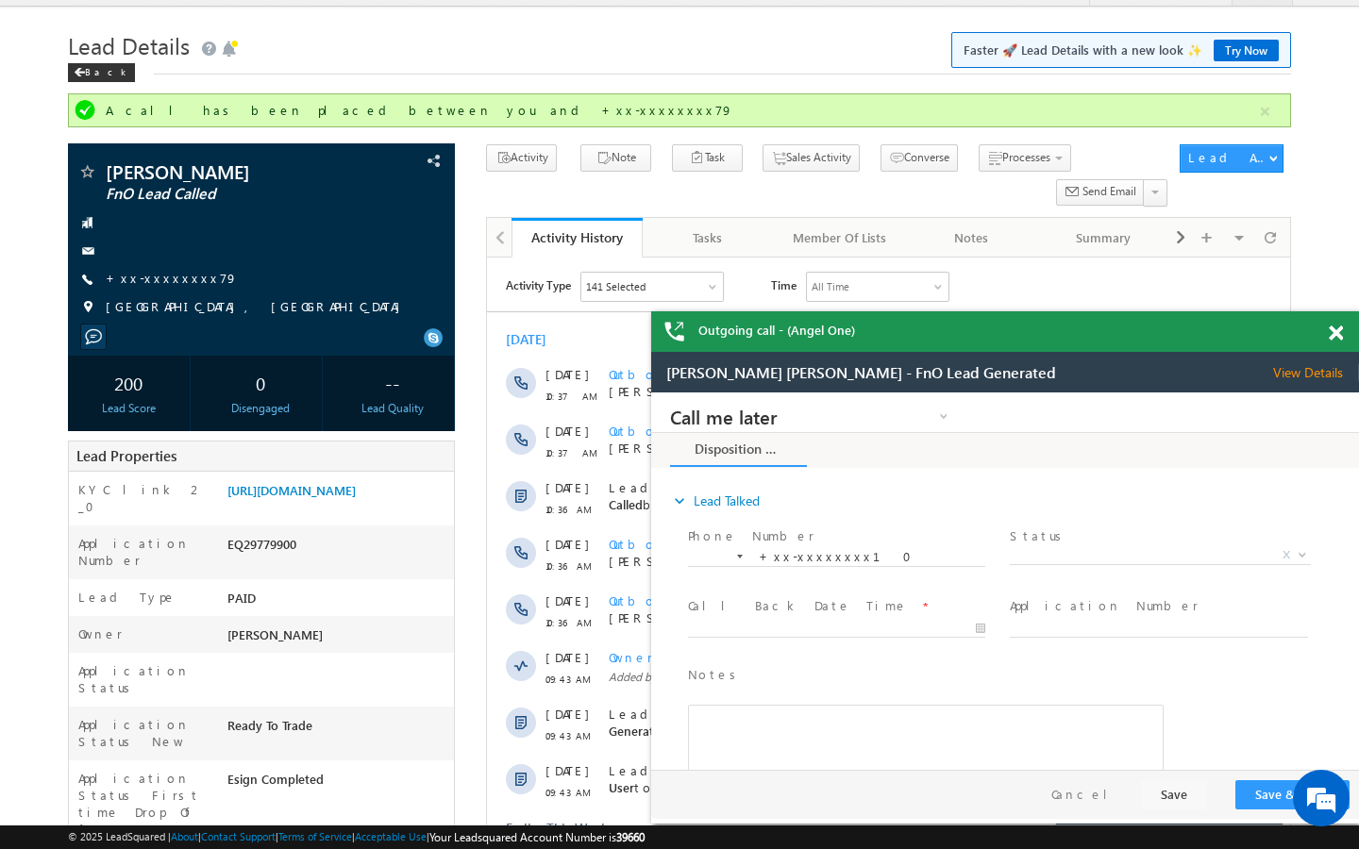
scroll to position [9530, 0]
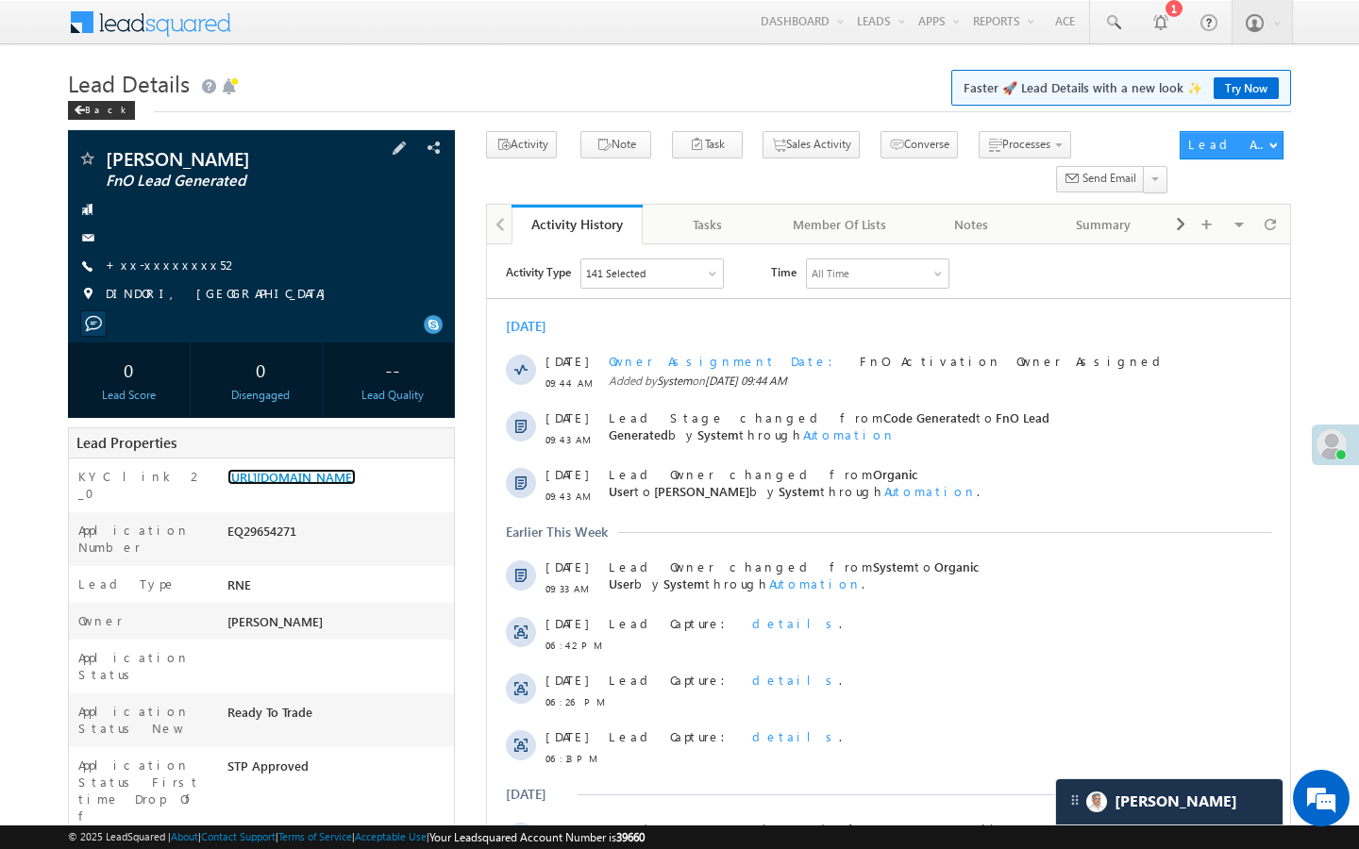
scroll to position [8836, 0]
click at [168, 260] on link "+xx-xxxxxxxx52" at bounding box center [172, 265] width 133 height 16
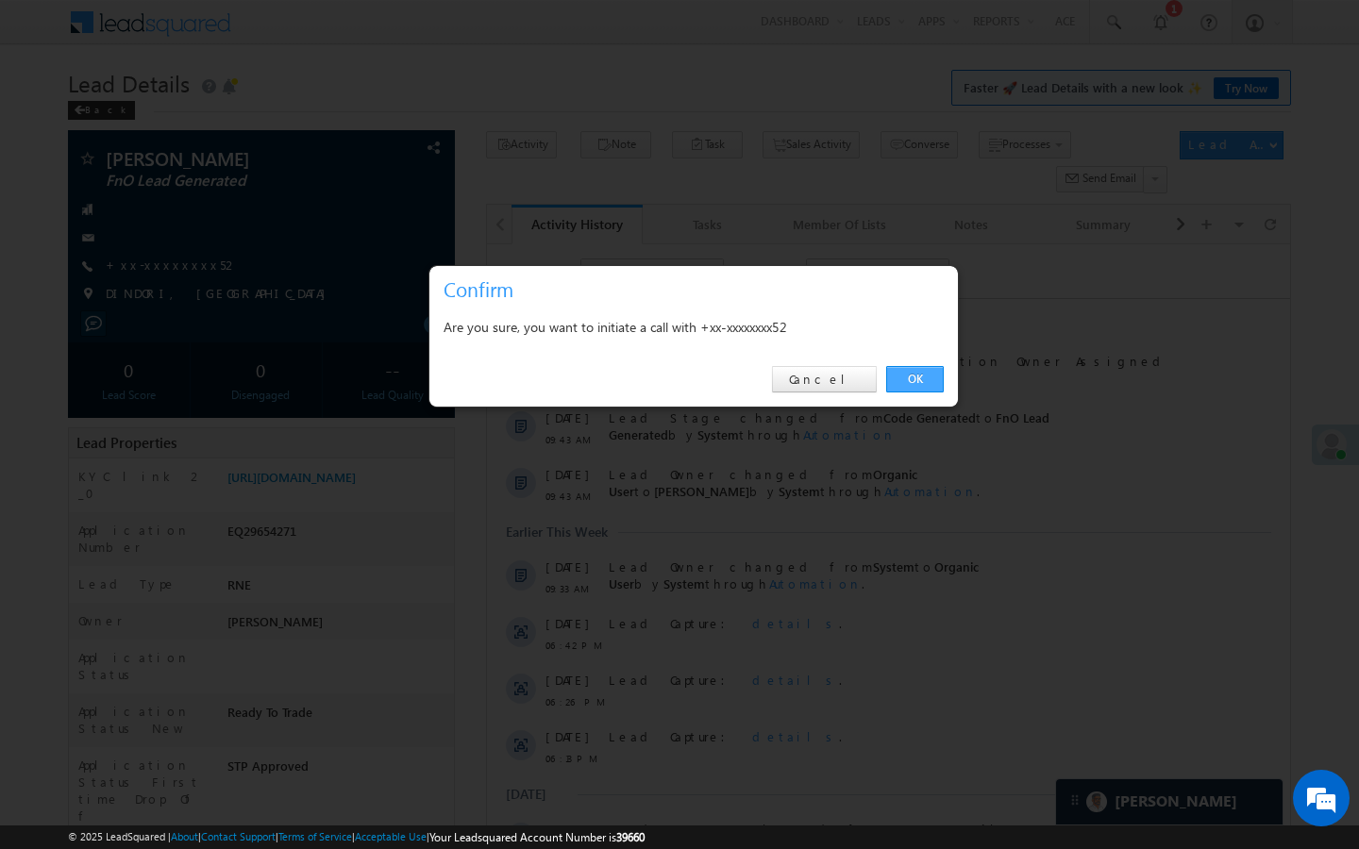
click at [916, 374] on link "OK" at bounding box center [915, 379] width 58 height 26
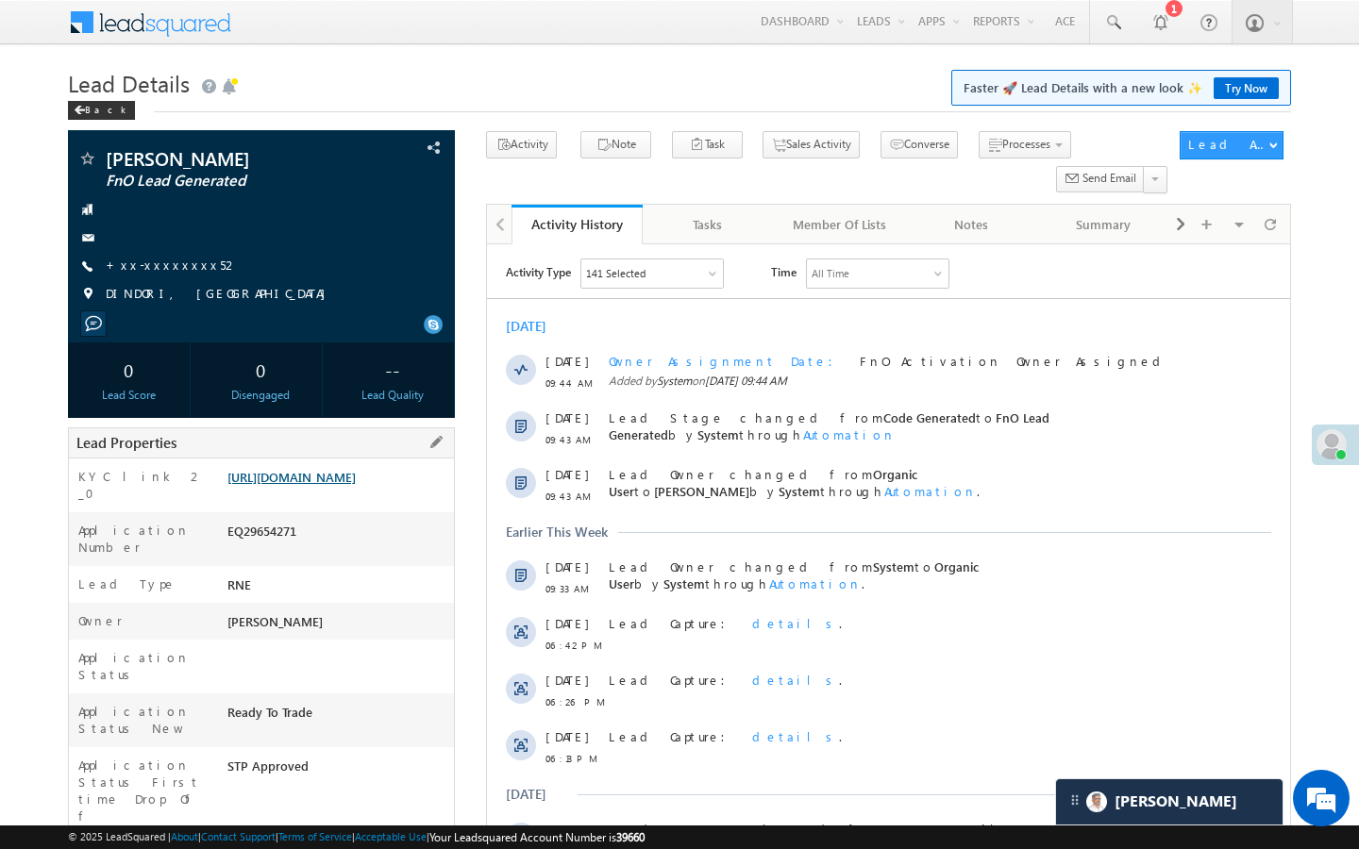
click at [356, 485] on link "https://angelbroking1-pk3em7sa.customui-test.leadsquared.com?leadId=52183693-03…" at bounding box center [291, 477] width 128 height 16
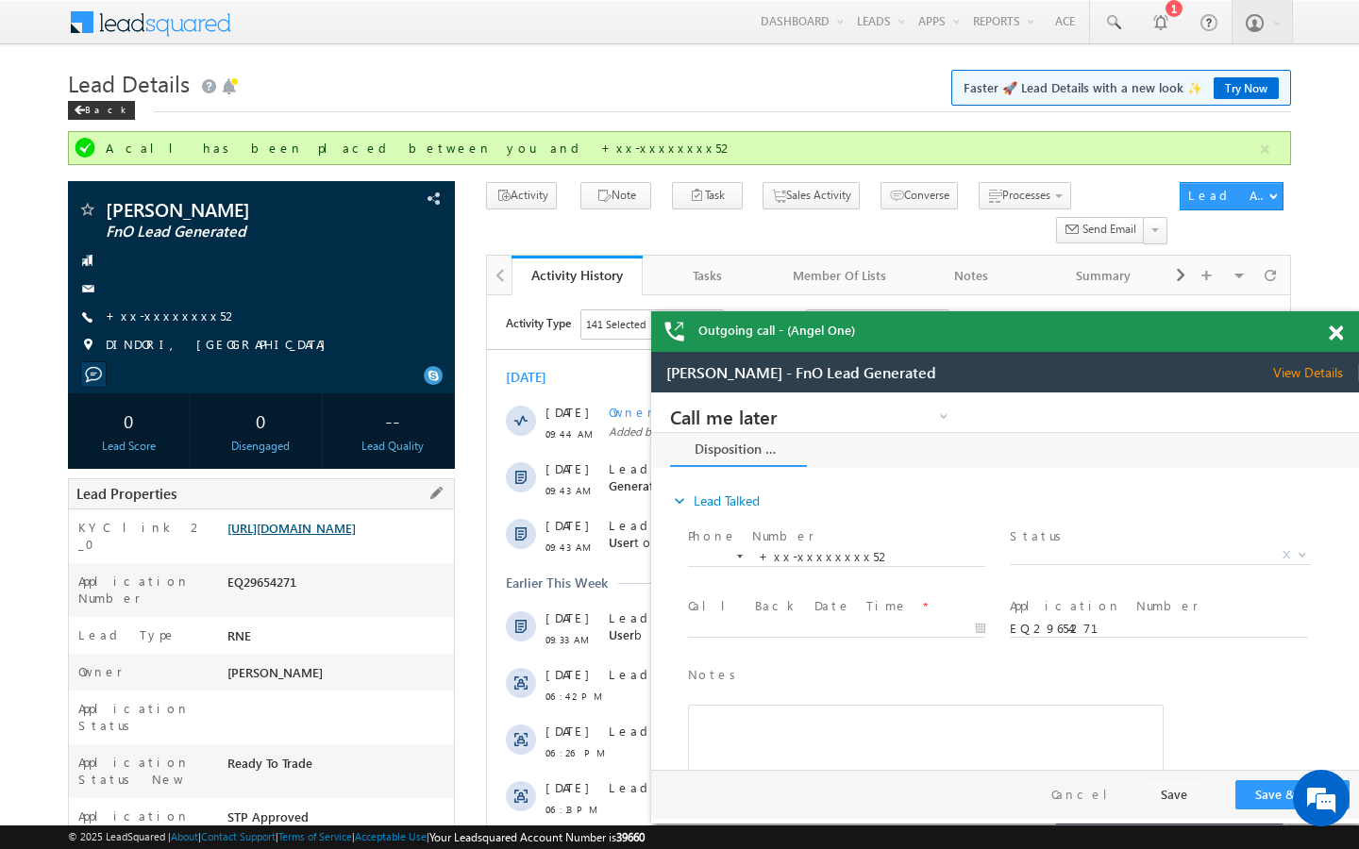
scroll to position [0, 0]
click at [356, 536] on link "https://angelbroking1-pk3em7sa.customui-test.leadsquared.com?leadId=52183693-03…" at bounding box center [291, 528] width 128 height 16
click at [177, 322] on link "+xx-xxxxxxxx52" at bounding box center [172, 316] width 133 height 16
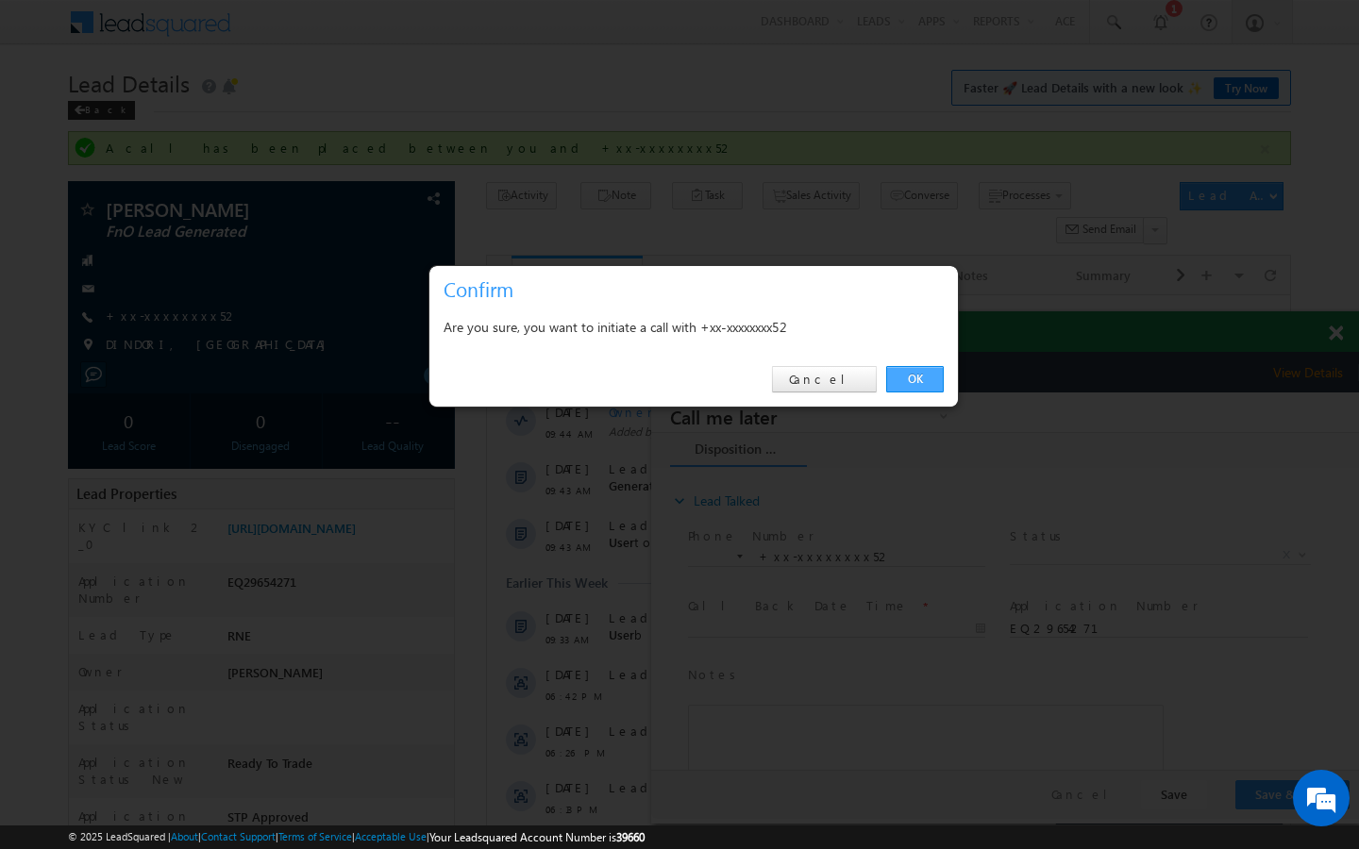
click at [927, 378] on link "OK" at bounding box center [915, 379] width 58 height 26
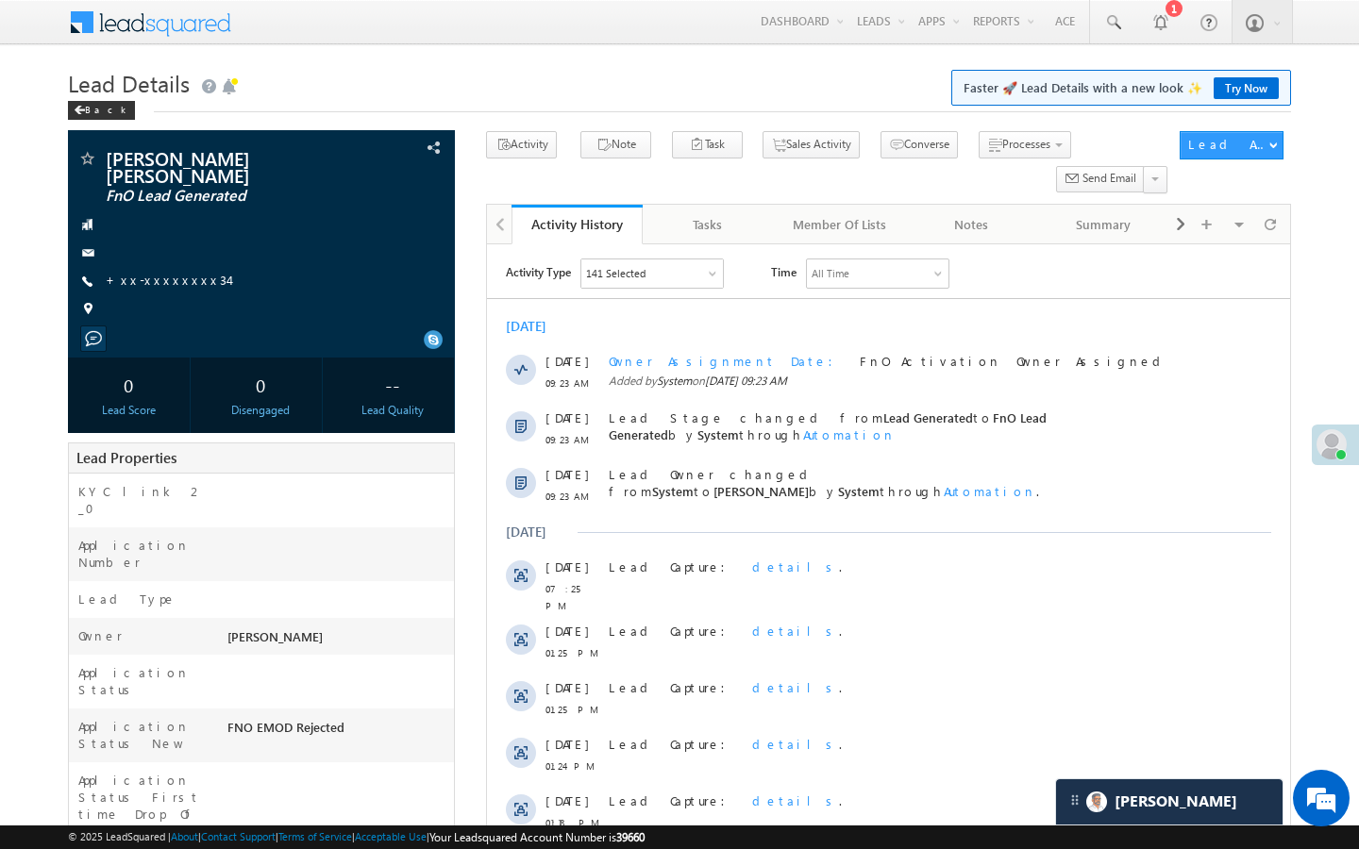
scroll to position [8836, 0]
click at [170, 281] on link "+xx-xxxxxxxx34" at bounding box center [167, 280] width 123 height 16
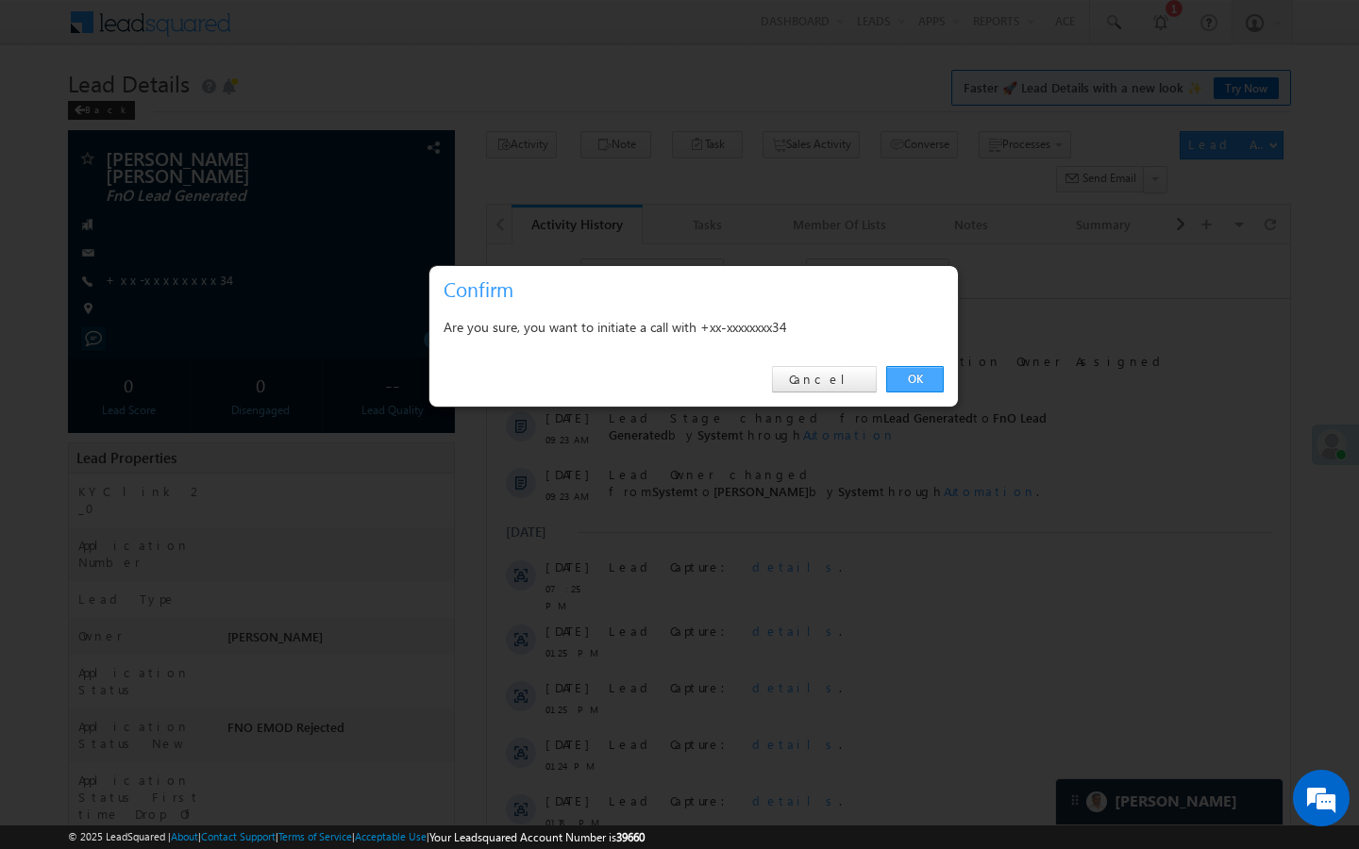
click at [941, 378] on link "OK" at bounding box center [915, 379] width 58 height 26
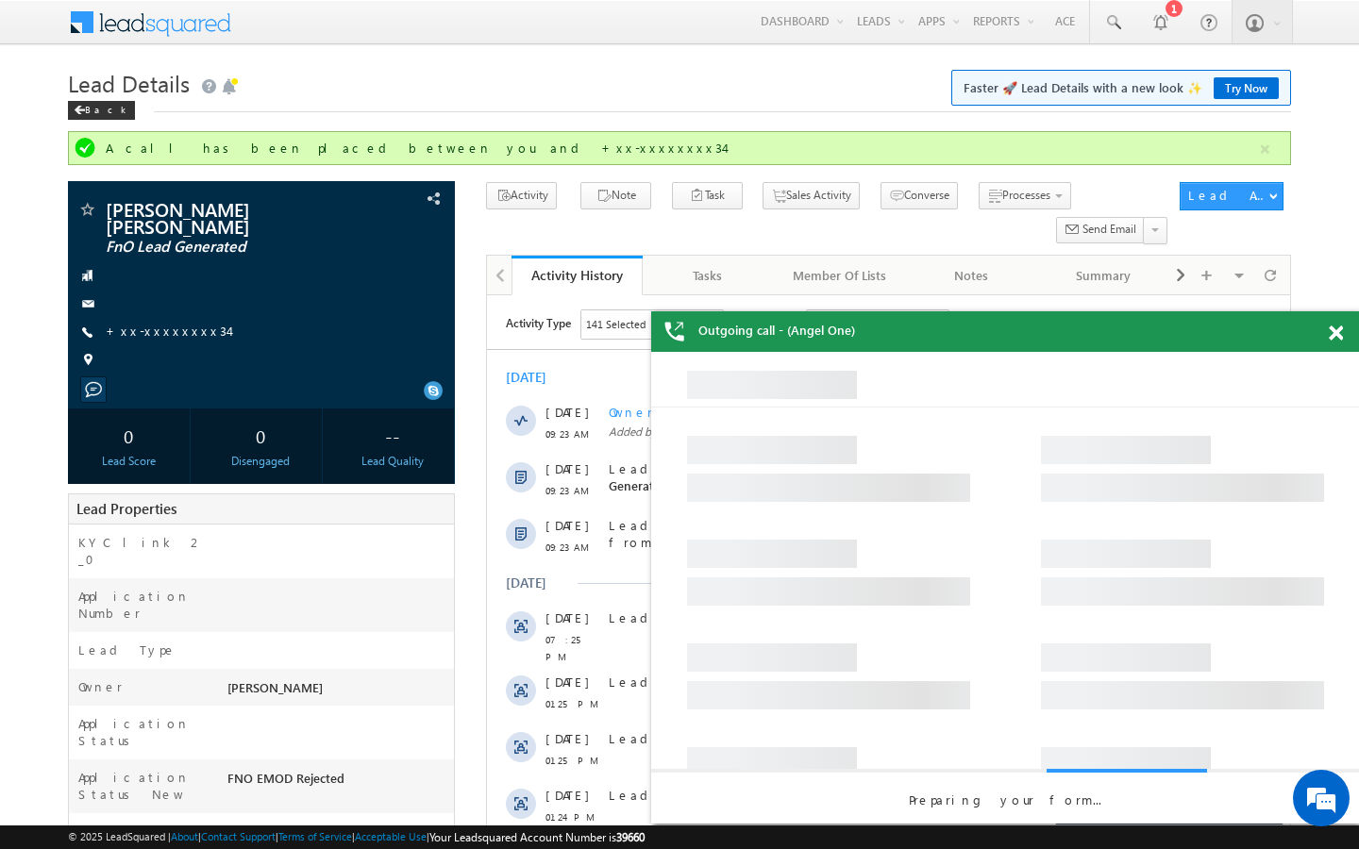
scroll to position [0, 0]
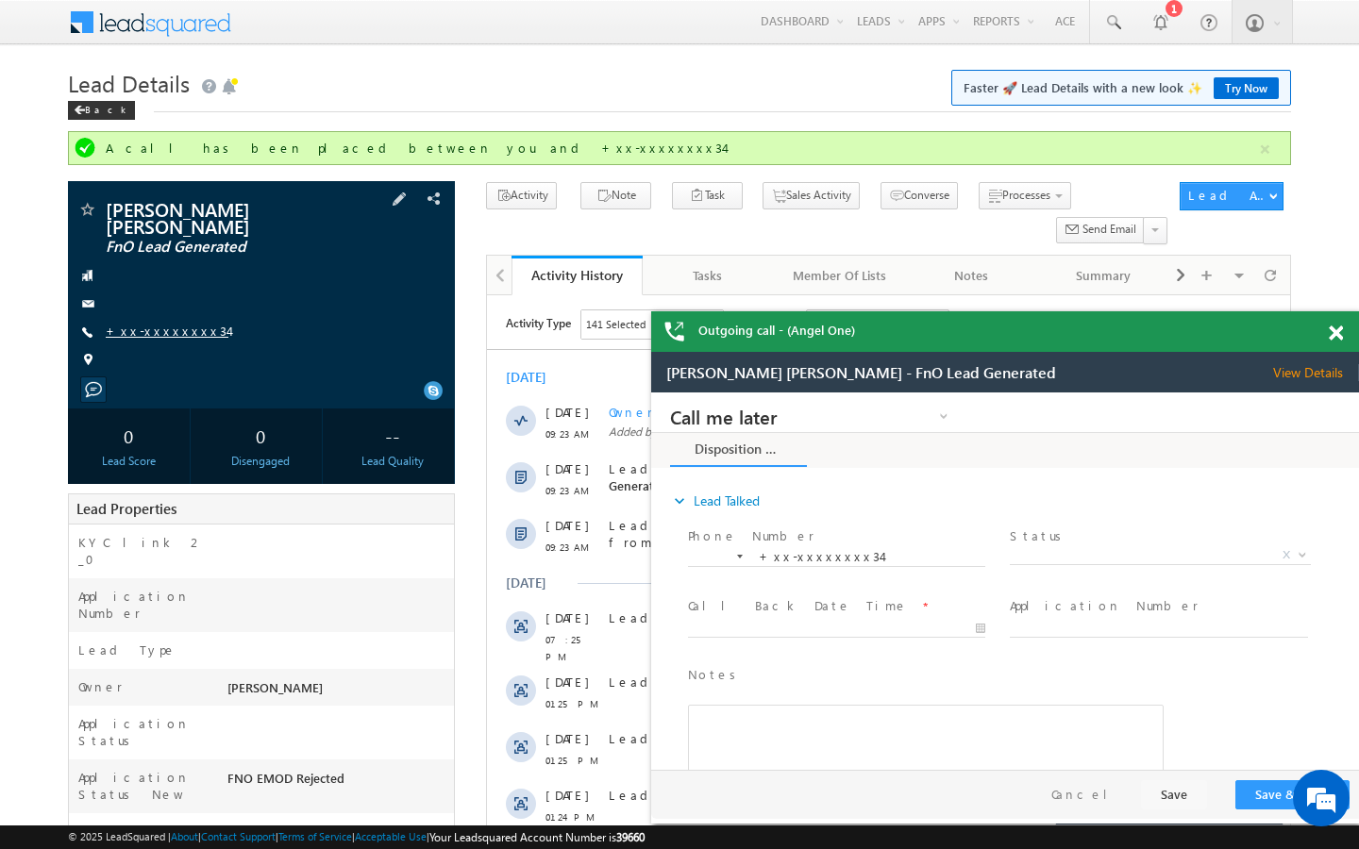
click at [165, 336] on link "+xx-xxxxxxxx34" at bounding box center [167, 331] width 123 height 16
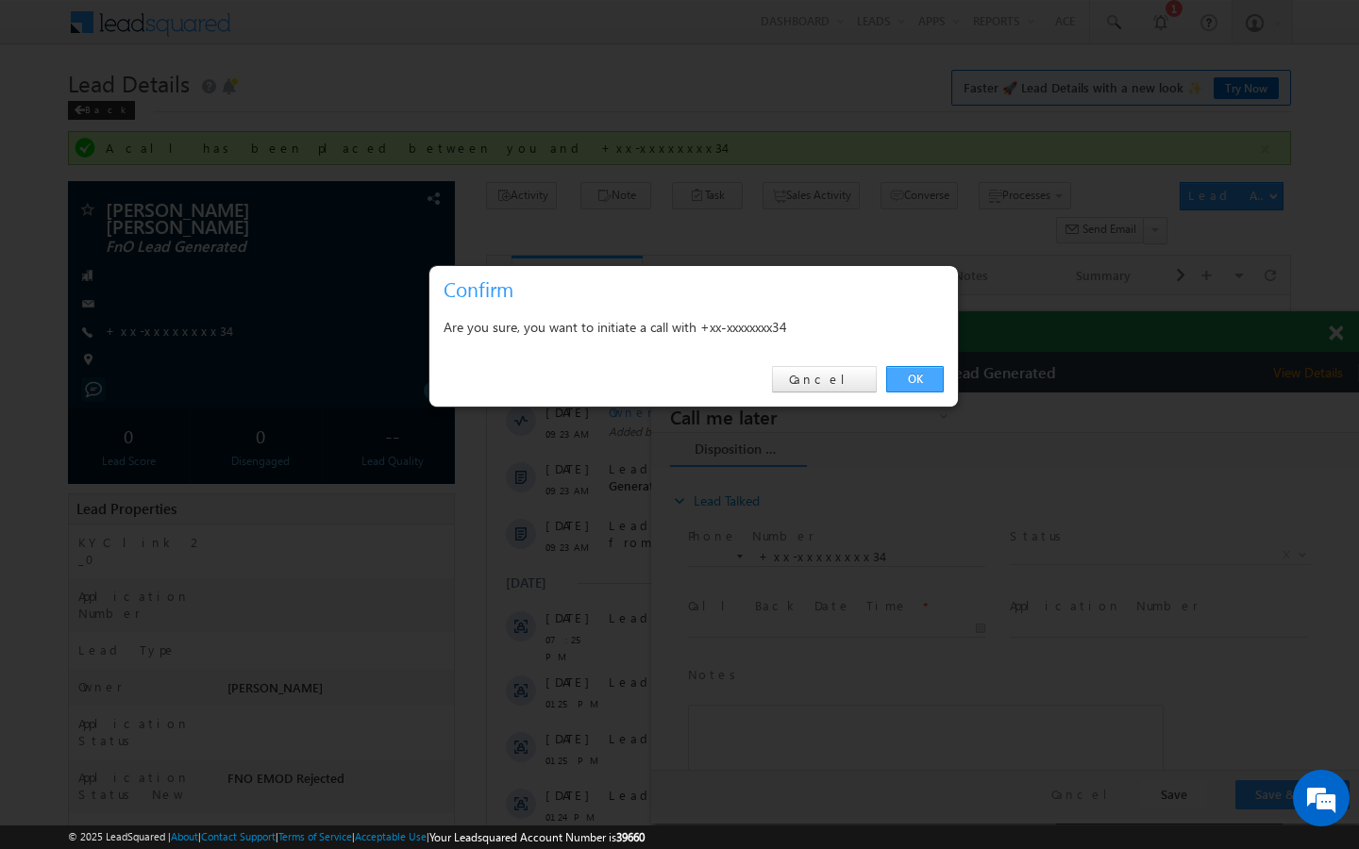
click at [915, 383] on link "OK" at bounding box center [915, 379] width 58 height 26
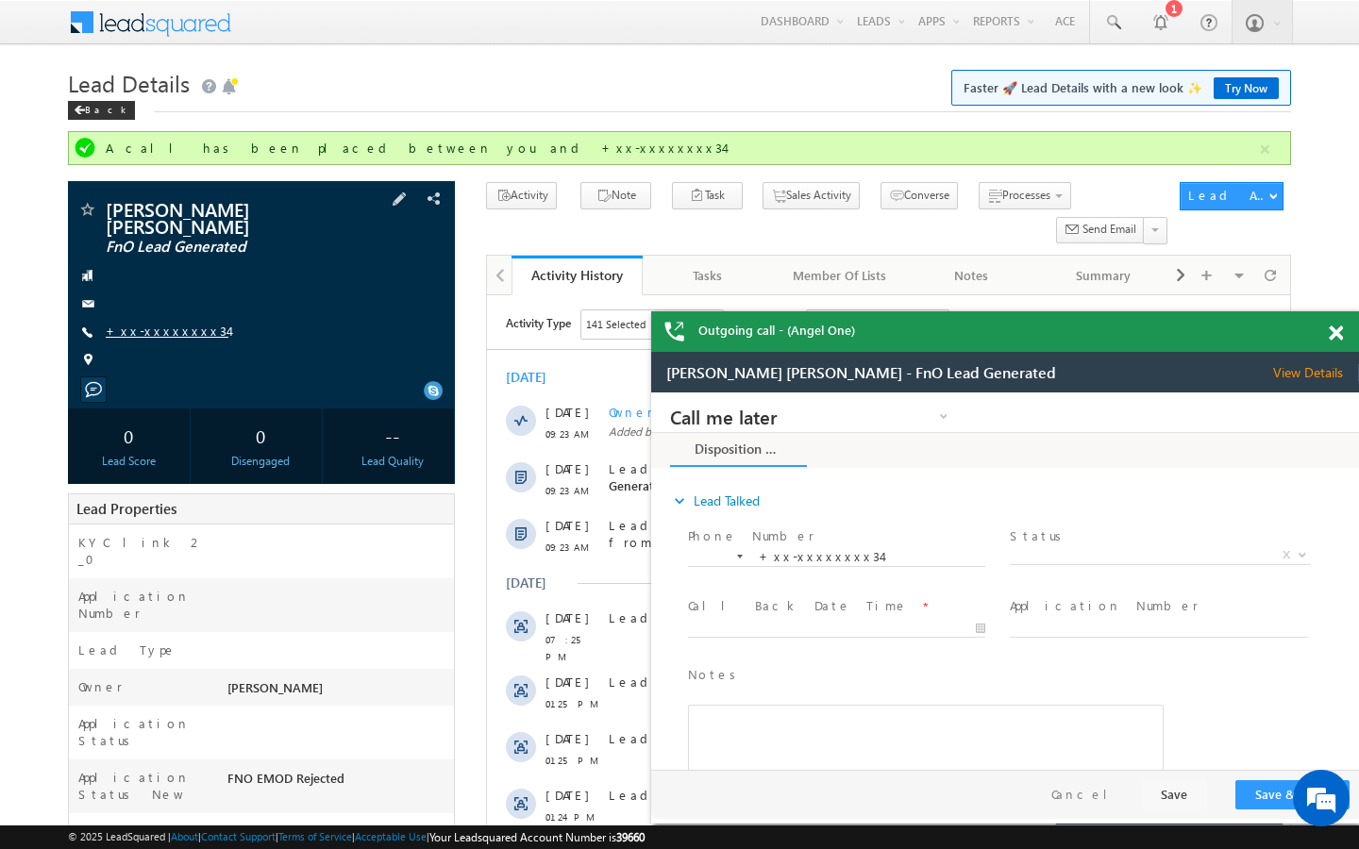
click at [144, 327] on link "+xx-xxxxxxxx34" at bounding box center [167, 331] width 123 height 16
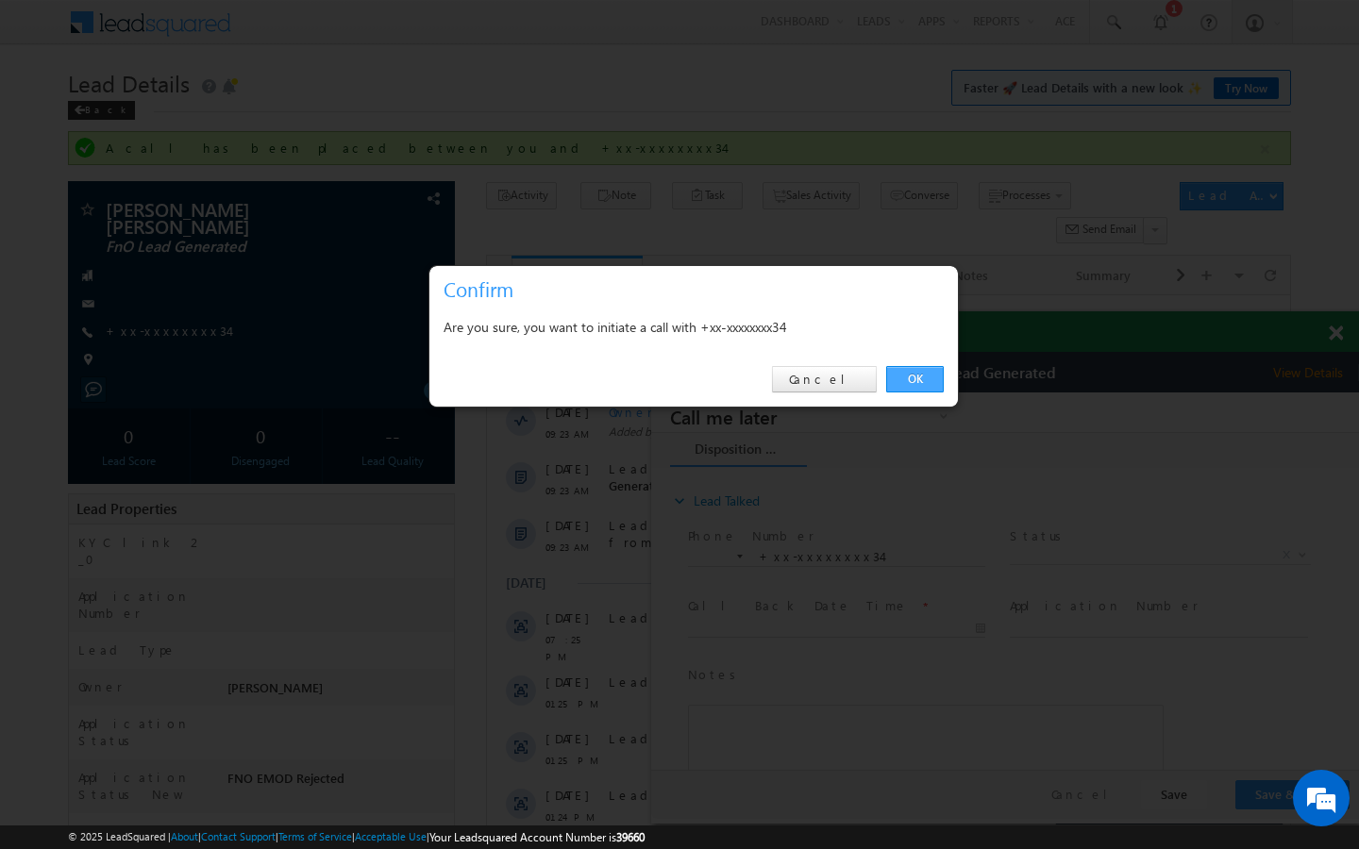
click at [925, 374] on link "OK" at bounding box center [915, 379] width 58 height 26
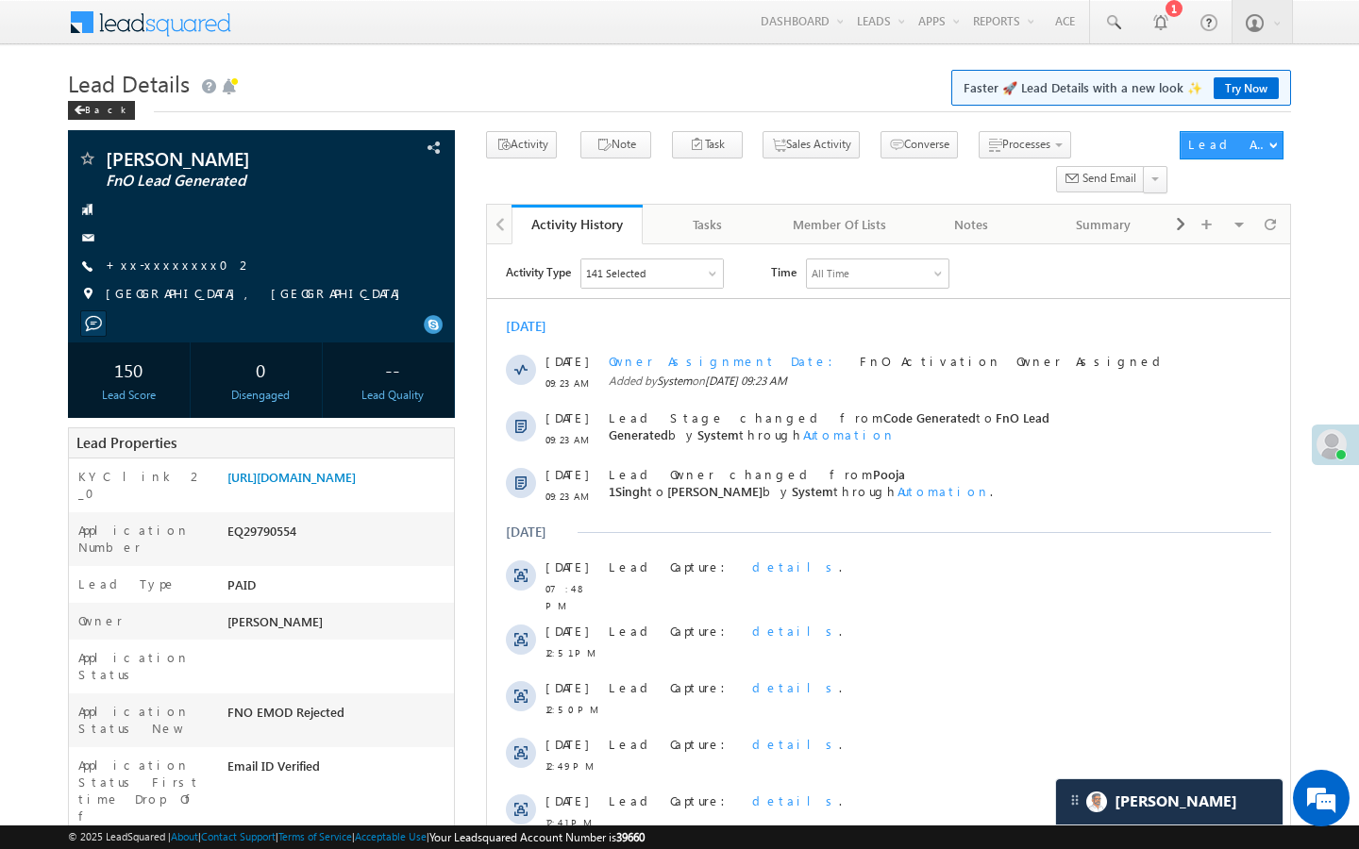
scroll to position [8836, 0]
click at [356, 485] on link "https://angelbroking1-pk3em7sa.customui-test.leadsquared.com?leadId=704af341-34…" at bounding box center [291, 477] width 128 height 16
click at [159, 260] on link "+xx-xxxxxxxx02" at bounding box center [179, 265] width 147 height 16
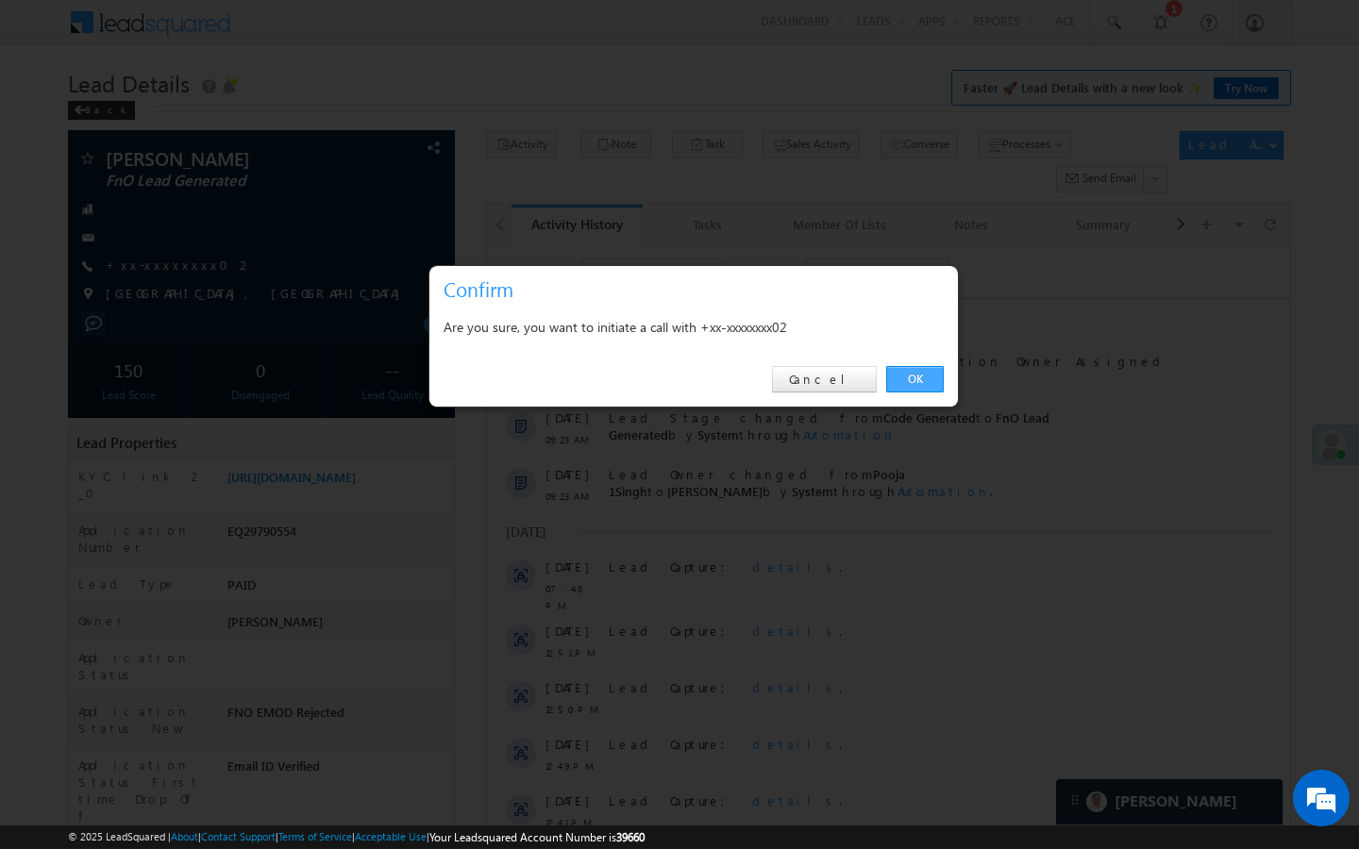
click at [931, 378] on link "OK" at bounding box center [915, 379] width 58 height 26
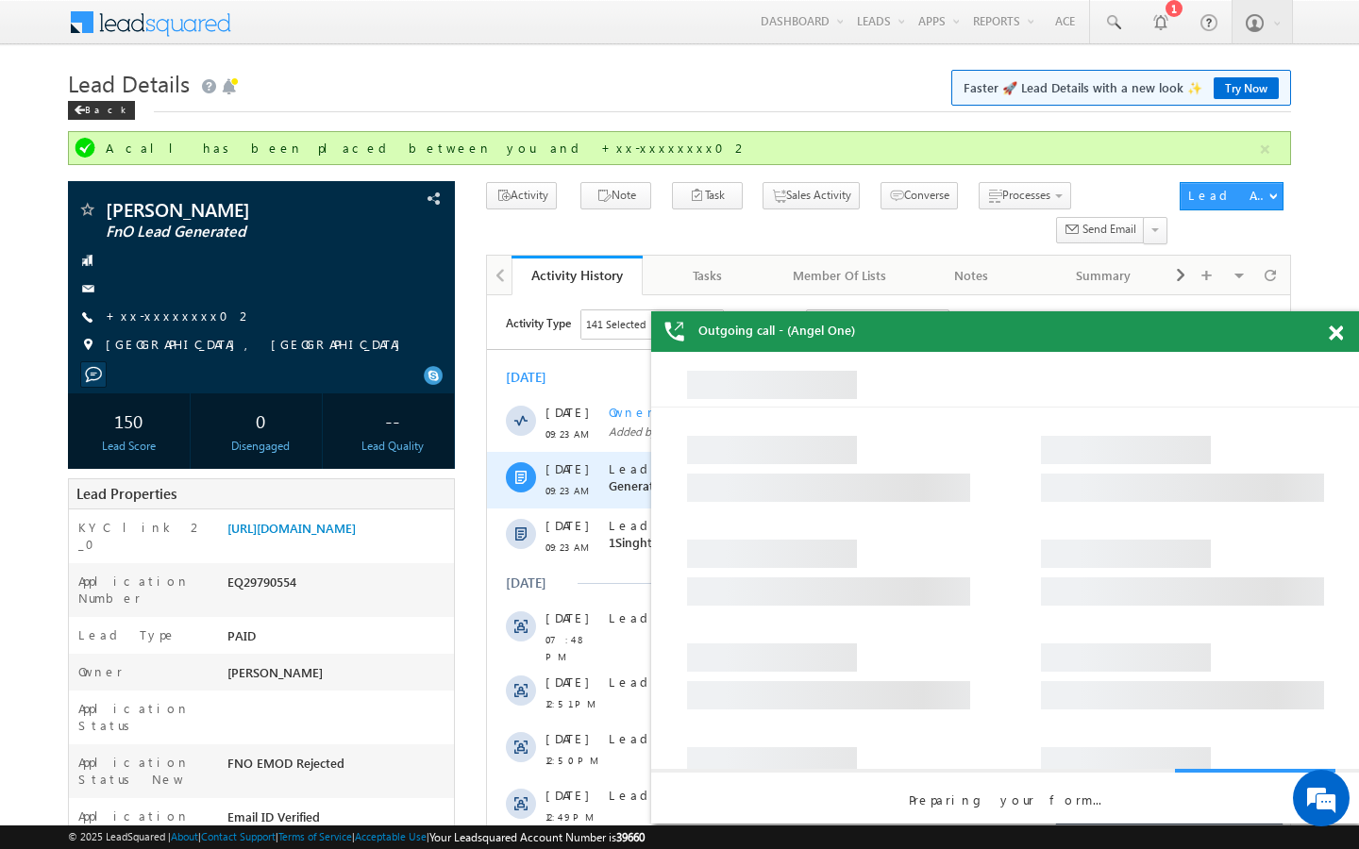
scroll to position [0, 0]
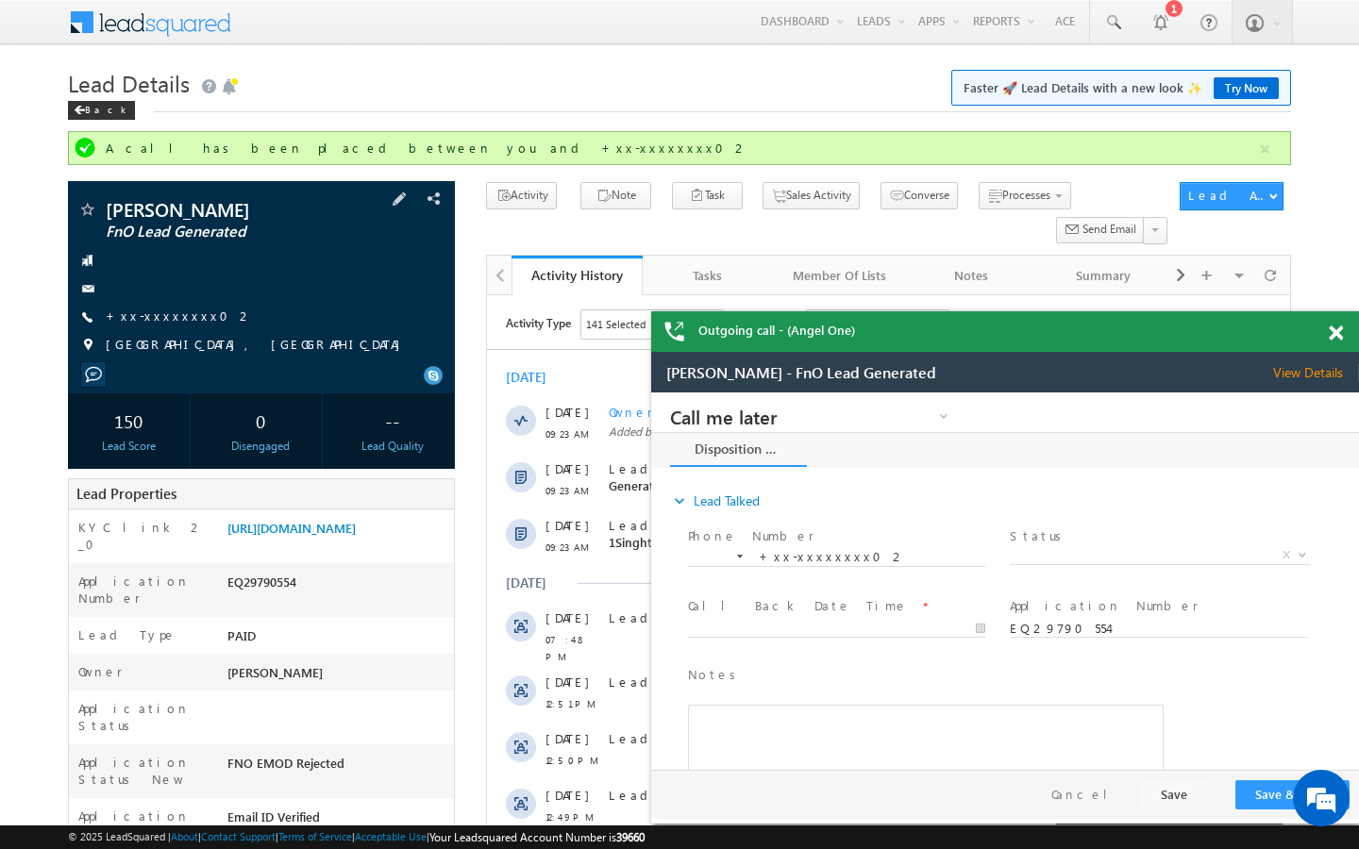
click at [159, 307] on div "Dileep Faujdar FnO Lead Generated +xx-xxxxxxxx02 TIJARA, RAJASTHAN" at bounding box center [261, 282] width 368 height 164
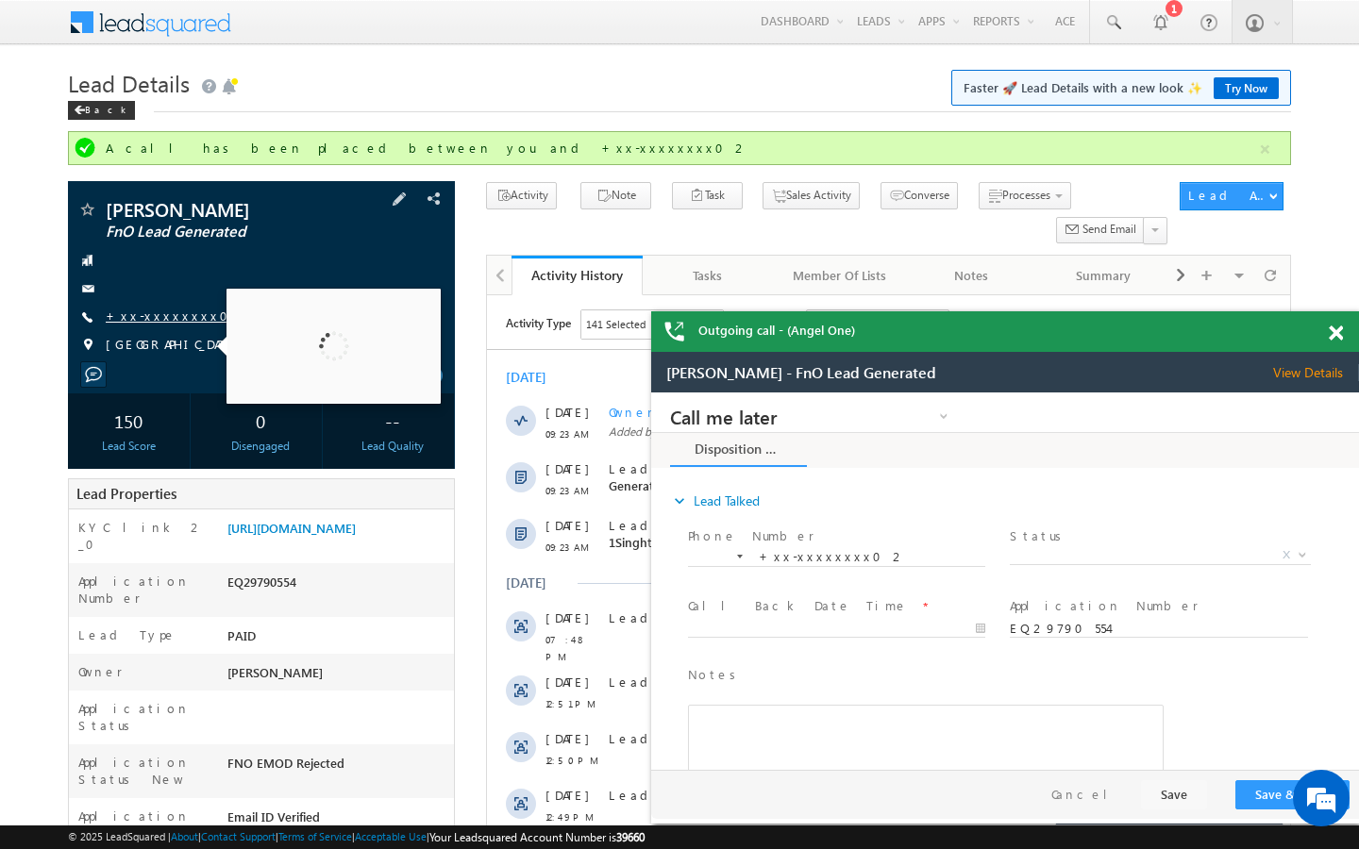
click at [167, 323] on link "+xx-xxxxxxxx02" at bounding box center [179, 316] width 147 height 16
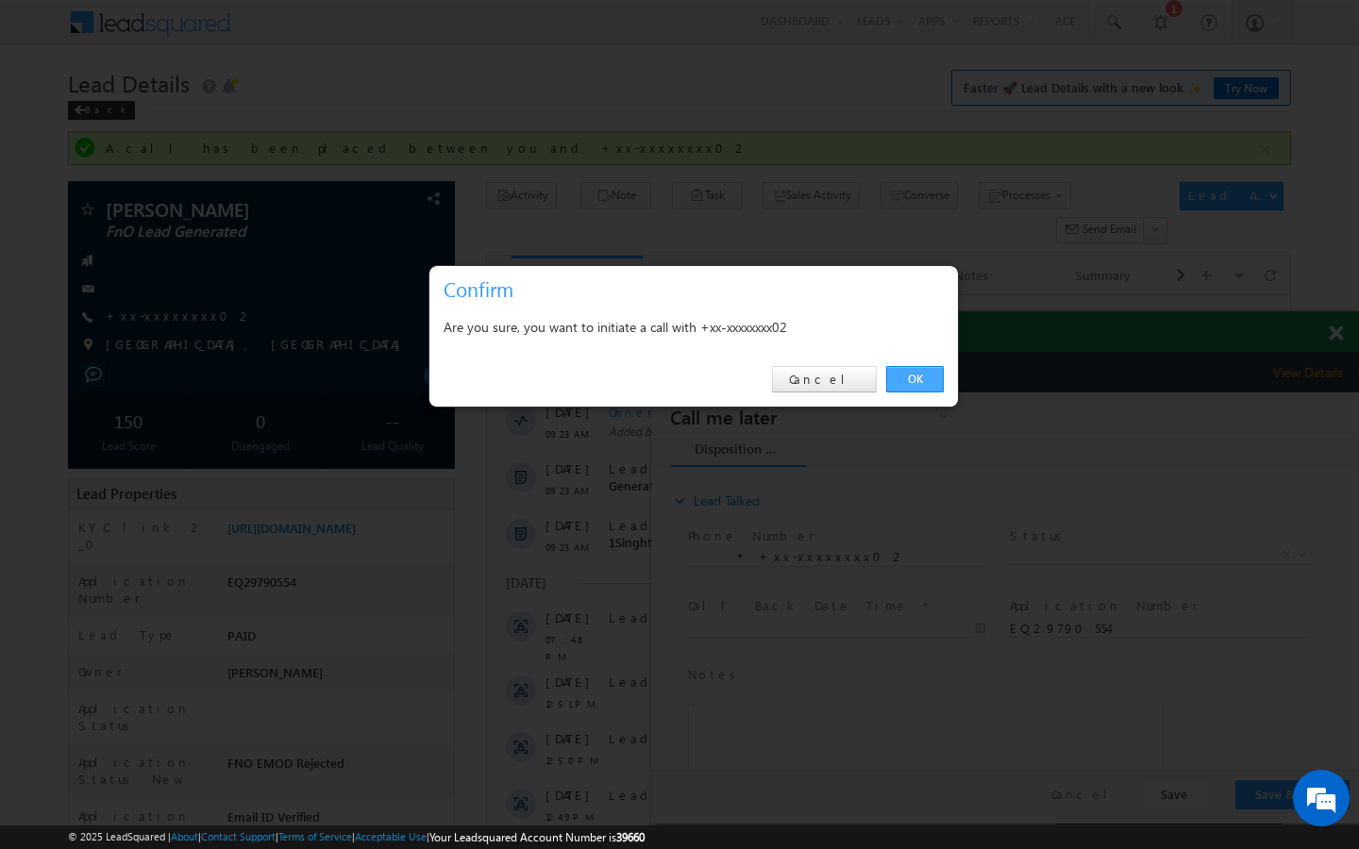
click at [924, 380] on link "OK" at bounding box center [915, 379] width 58 height 26
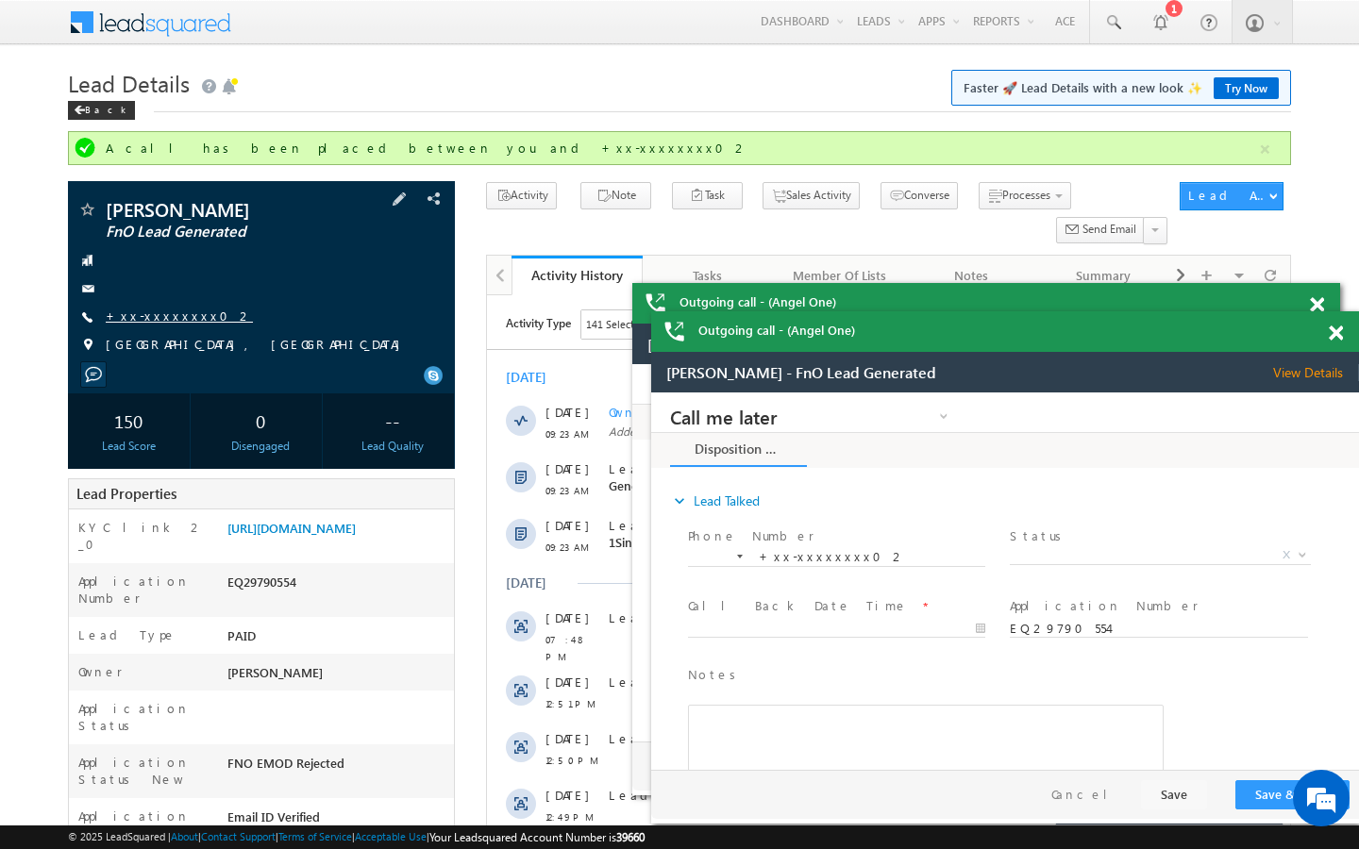
click at [163, 322] on link "+xx-xxxxxxxx02" at bounding box center [179, 316] width 147 height 16
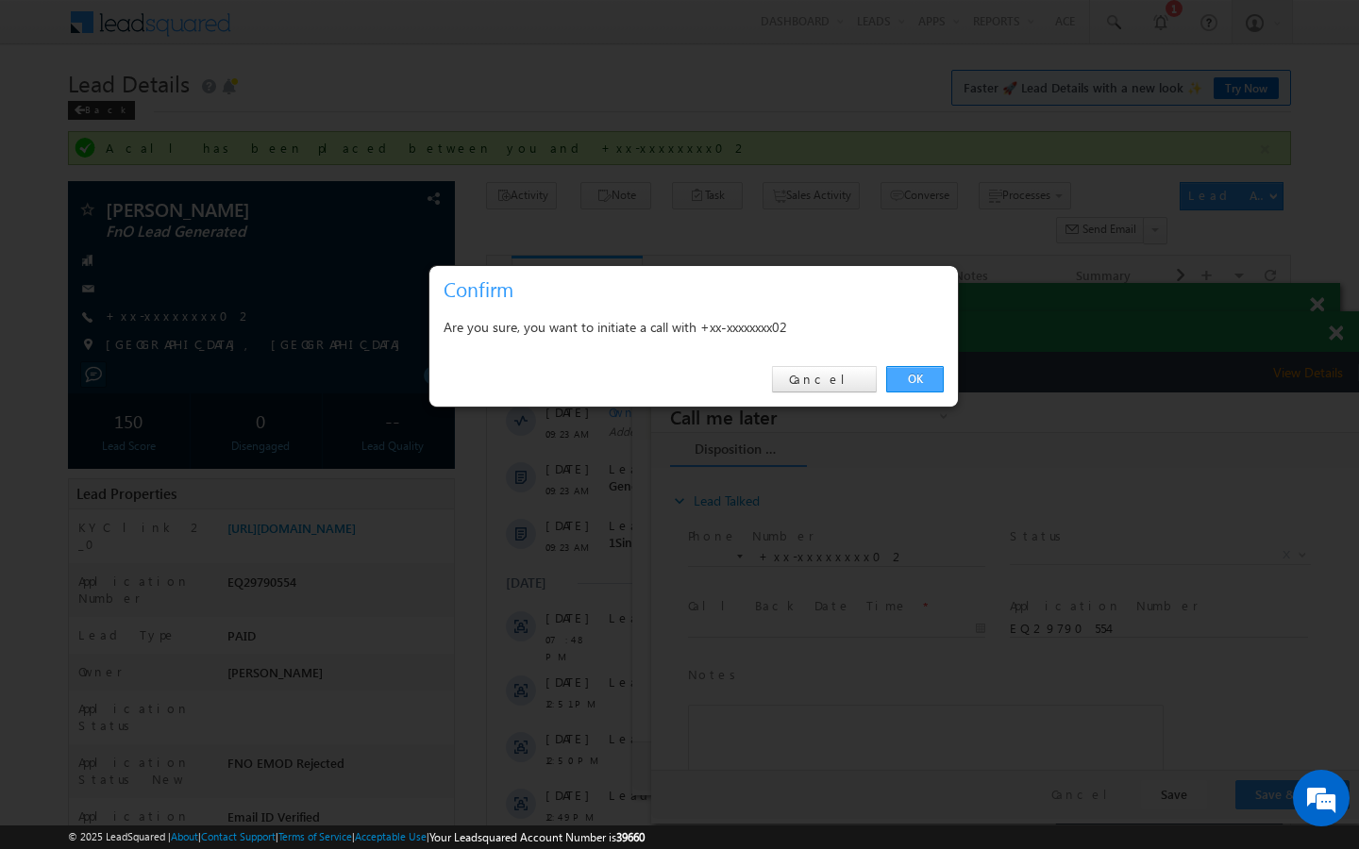
click at [934, 379] on link "OK" at bounding box center [915, 379] width 58 height 26
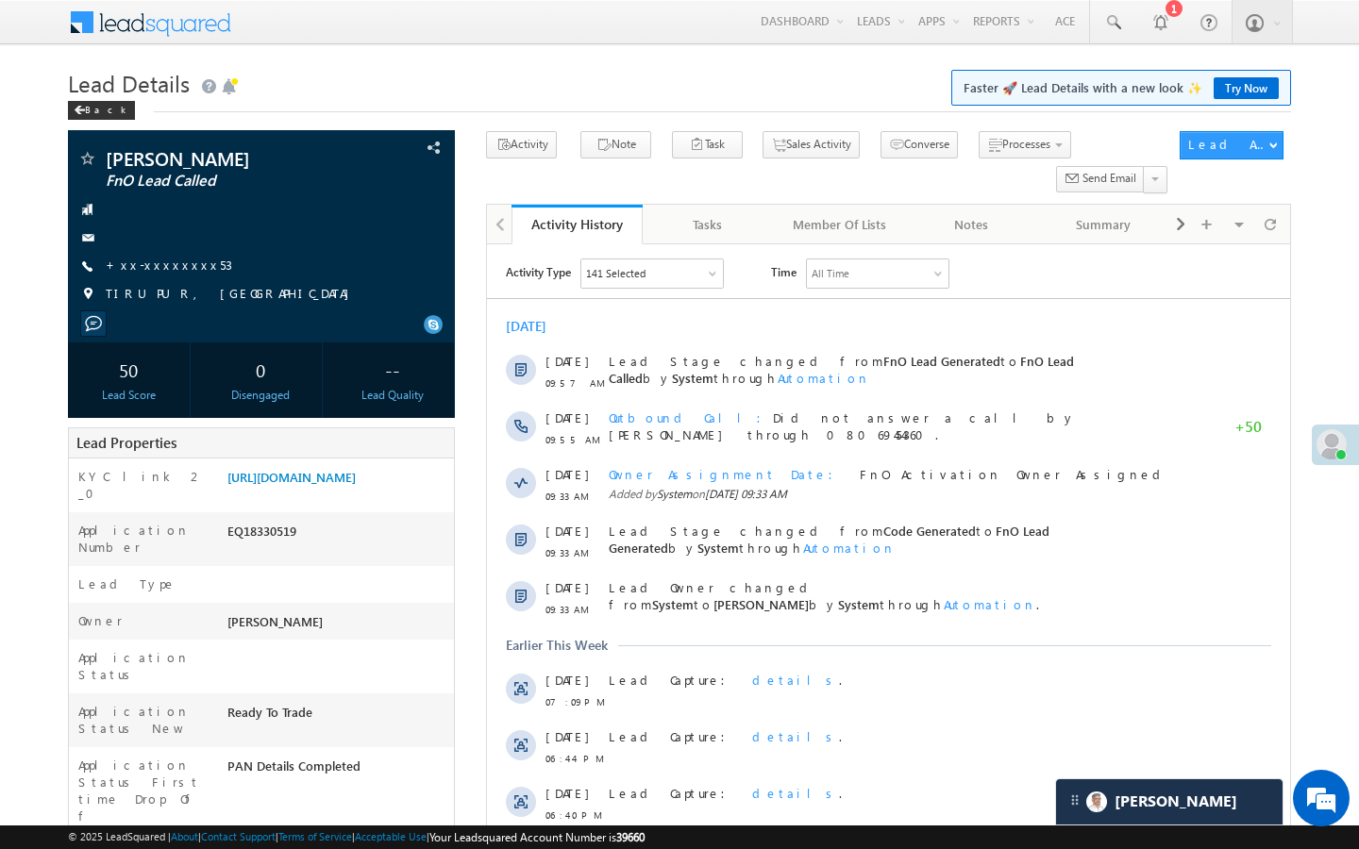
scroll to position [9087, 0]
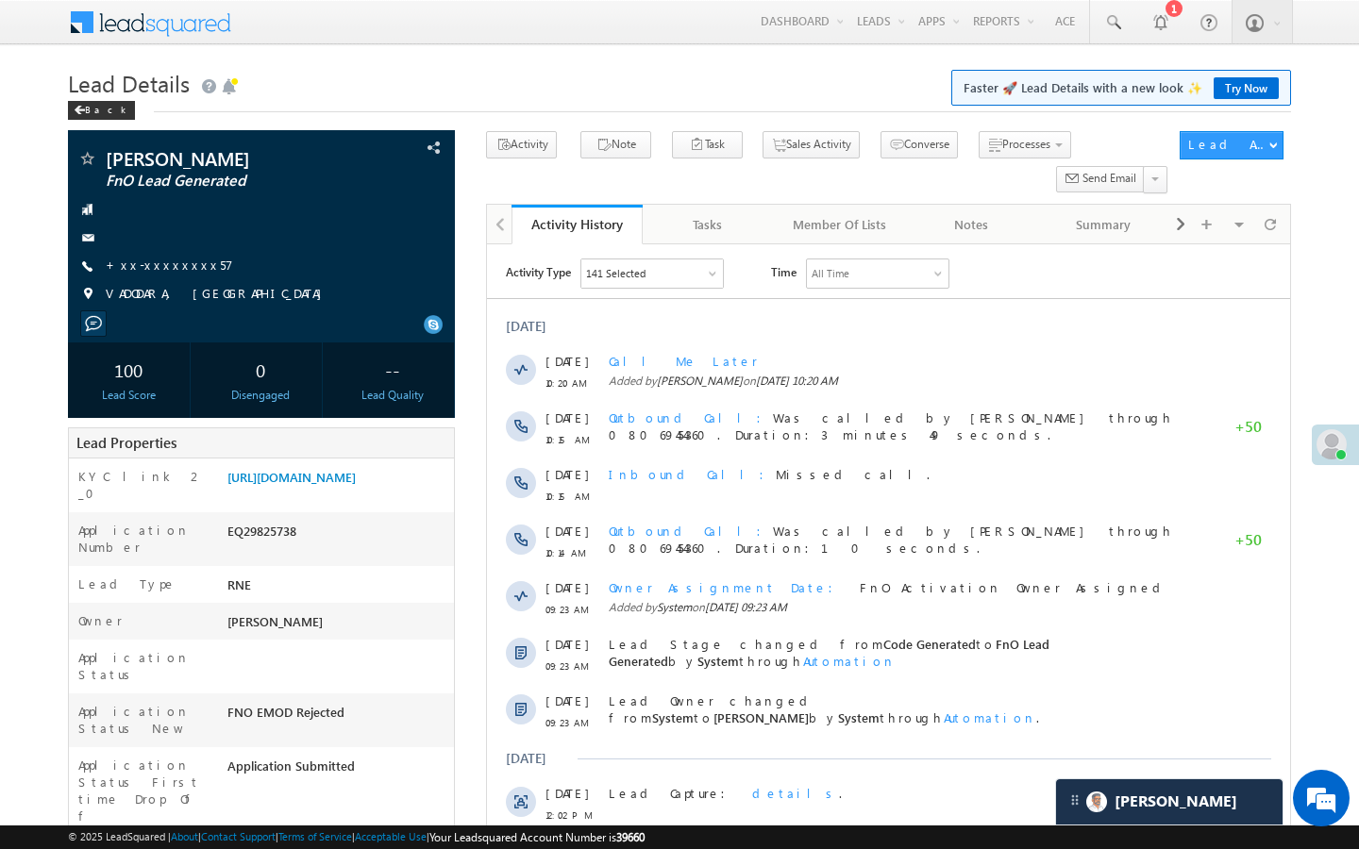
scroll to position [8836, 0]
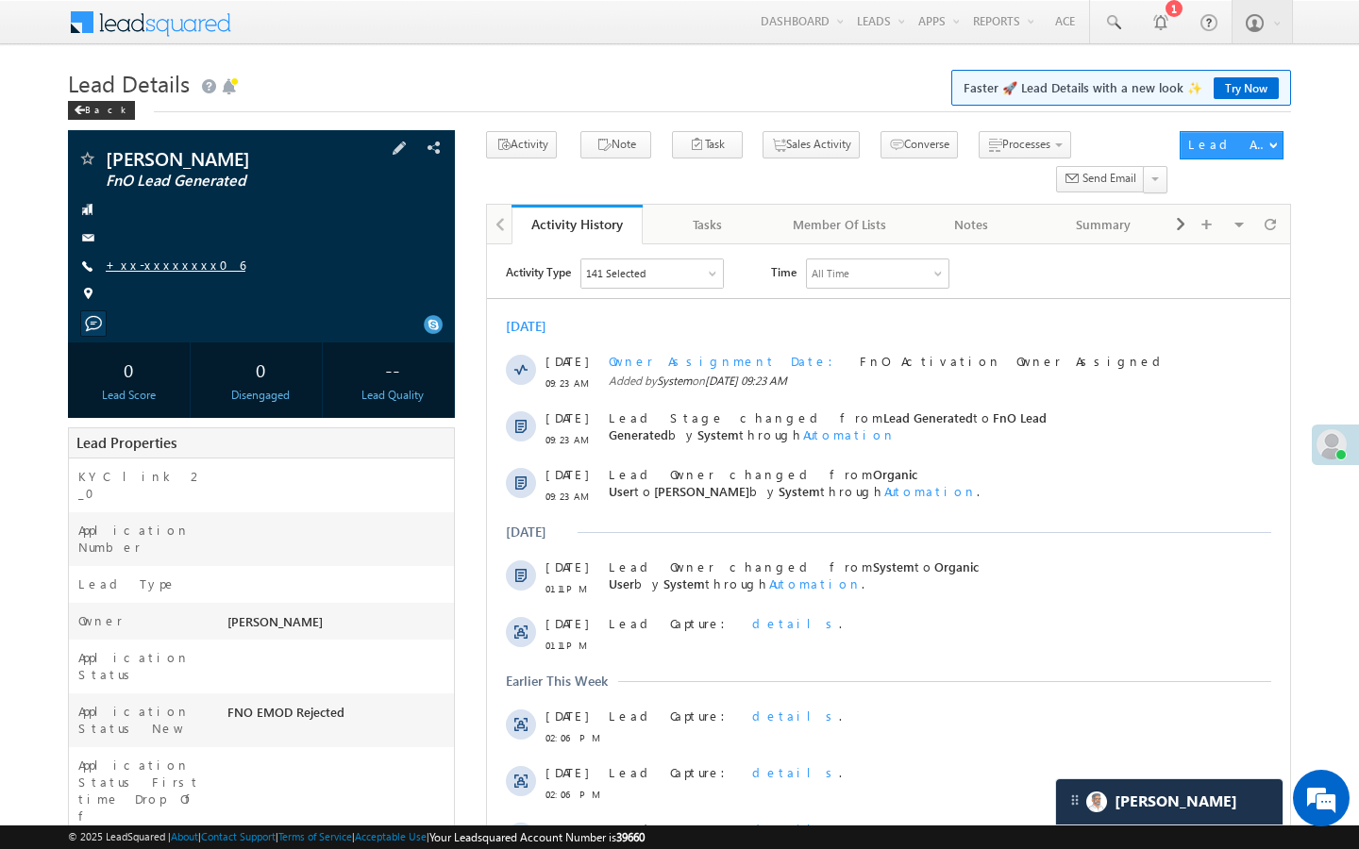
scroll to position [8836, 0]
click at [172, 264] on link "+xx-xxxxxxxx06" at bounding box center [176, 265] width 140 height 16
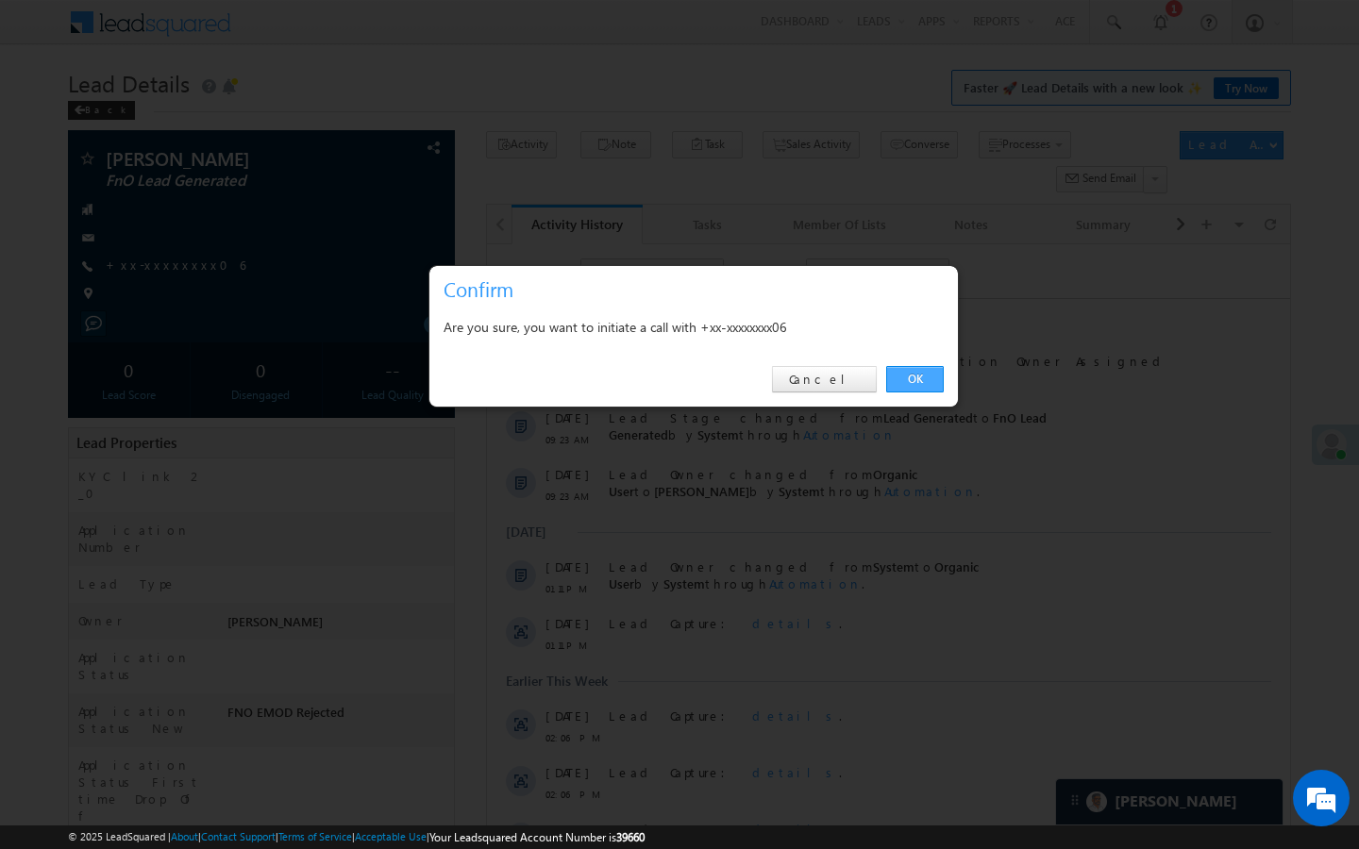
click at [921, 383] on link "OK" at bounding box center [915, 379] width 58 height 26
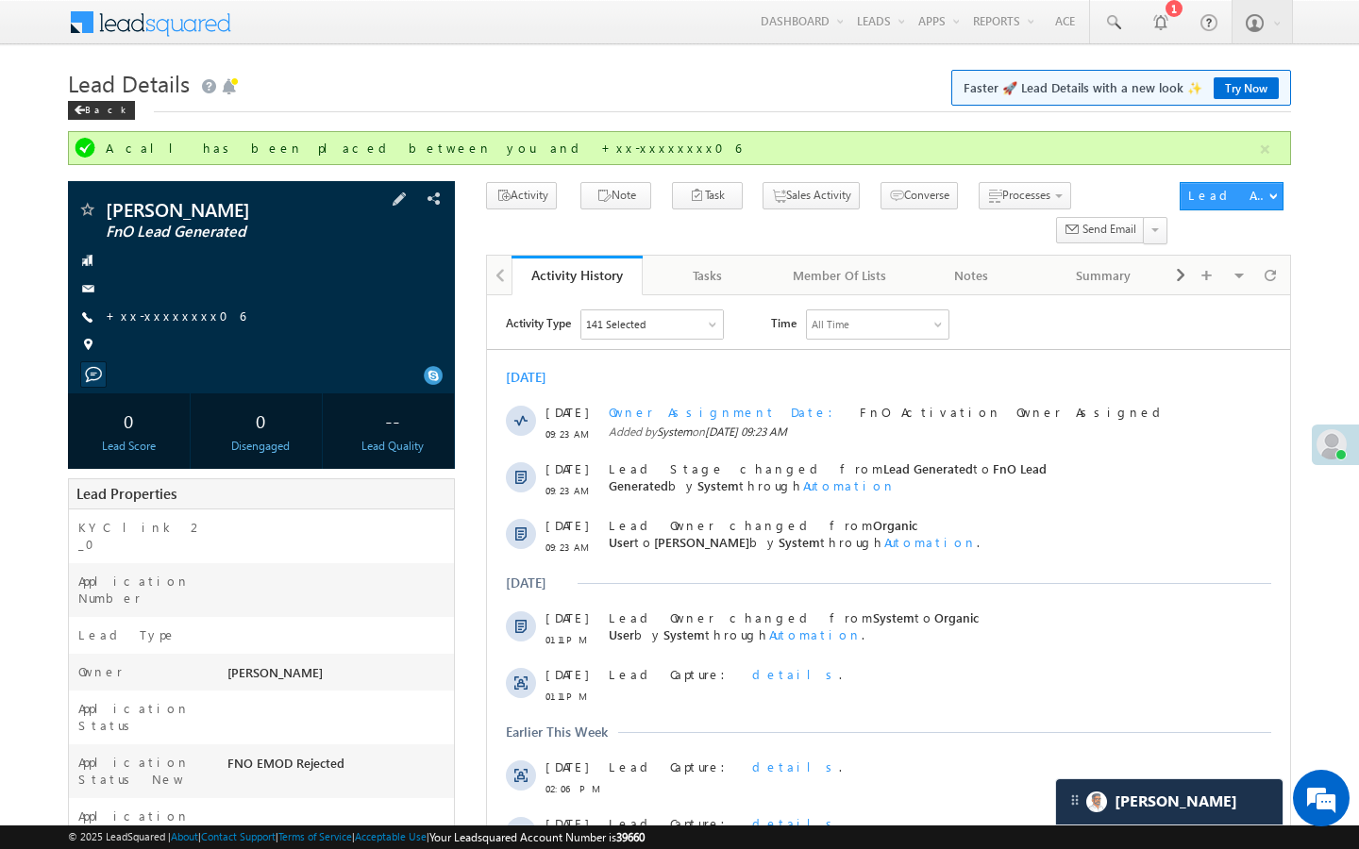
click at [158, 305] on div "[PERSON_NAME] FnO Lead Generated +xx-xxxxxxxx06" at bounding box center [261, 282] width 368 height 164
click at [158, 317] on link "+xx-xxxxxxxx06" at bounding box center [176, 316] width 140 height 16
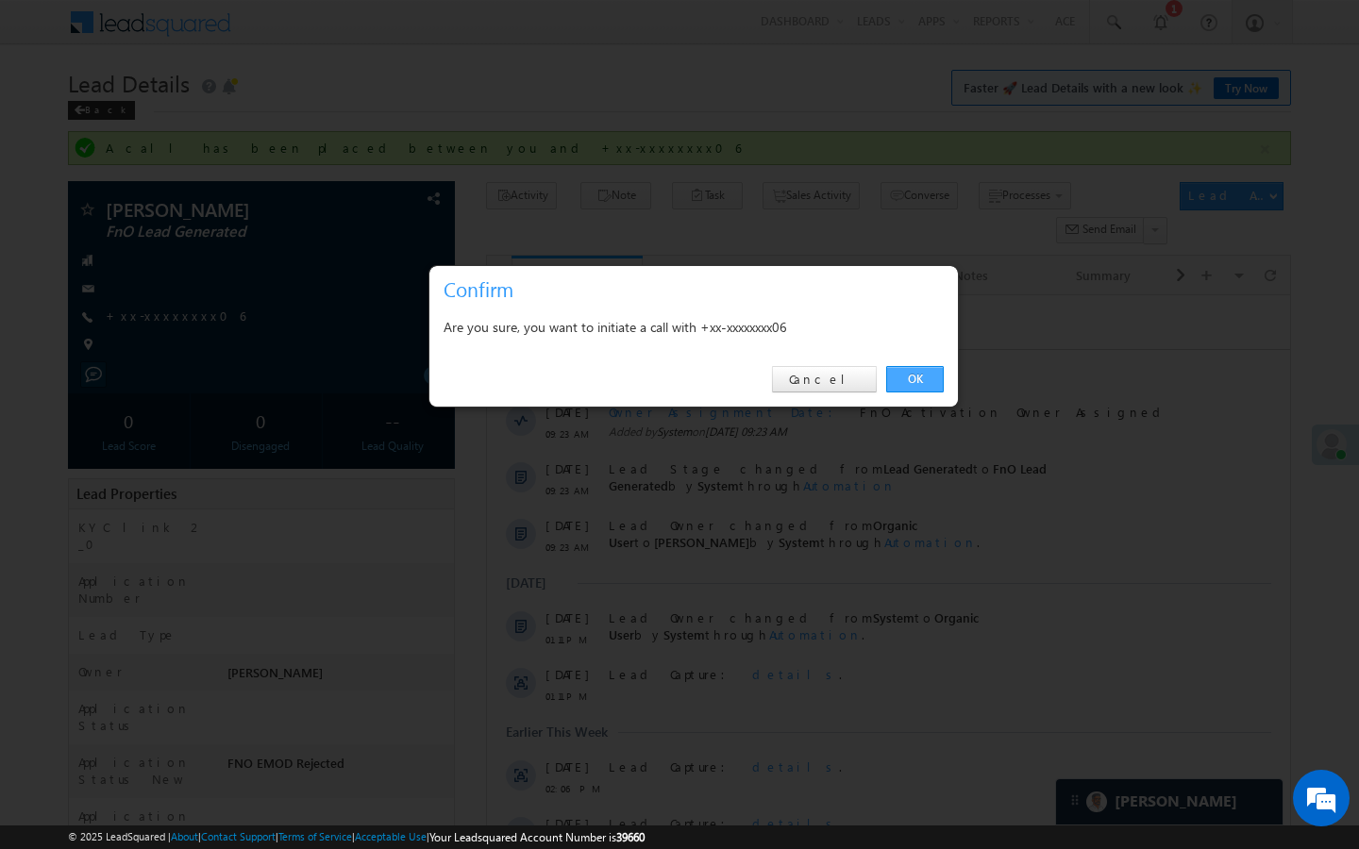
click at [907, 388] on link "OK" at bounding box center [915, 379] width 58 height 26
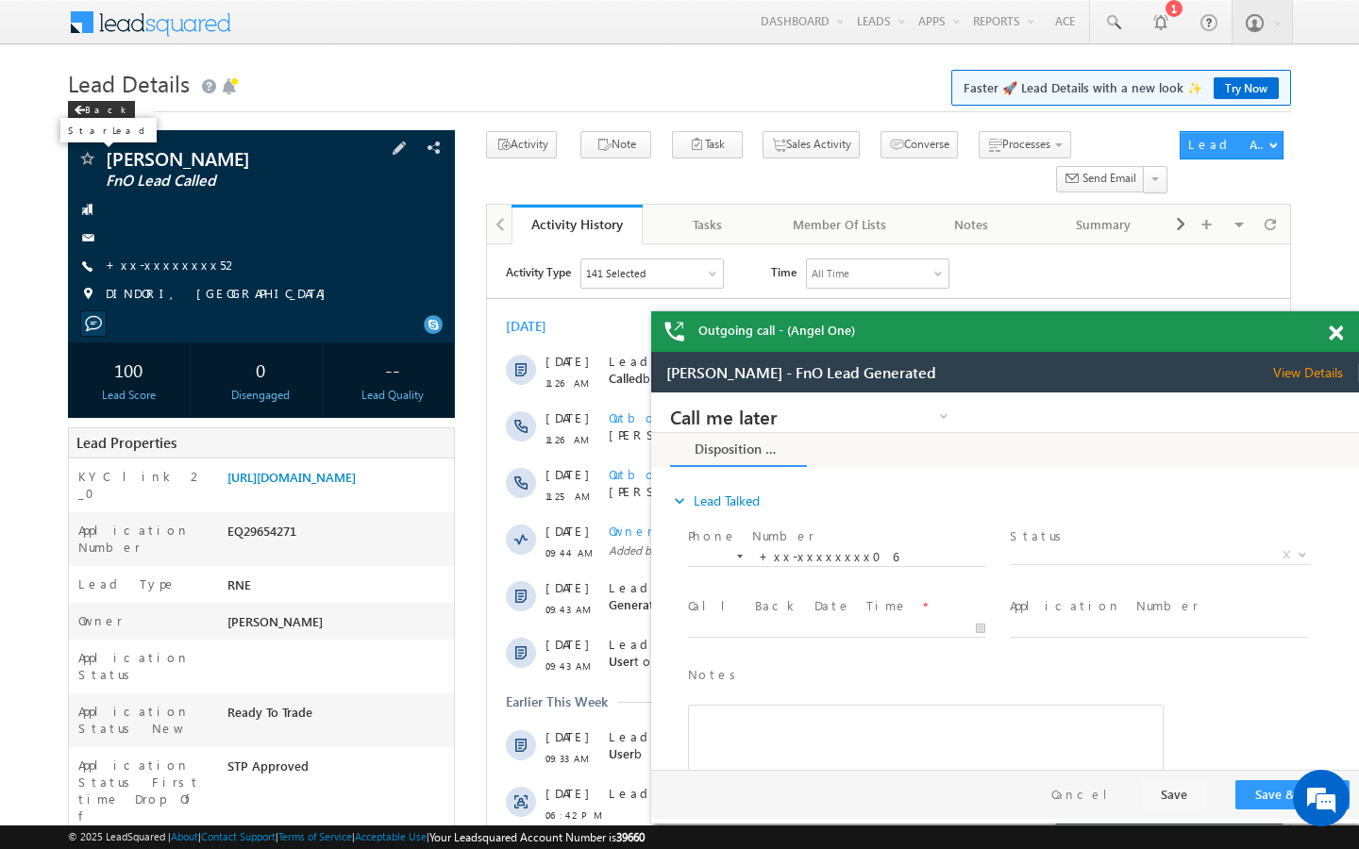
click at [88, 160] on span at bounding box center [86, 160] width 19 height 19
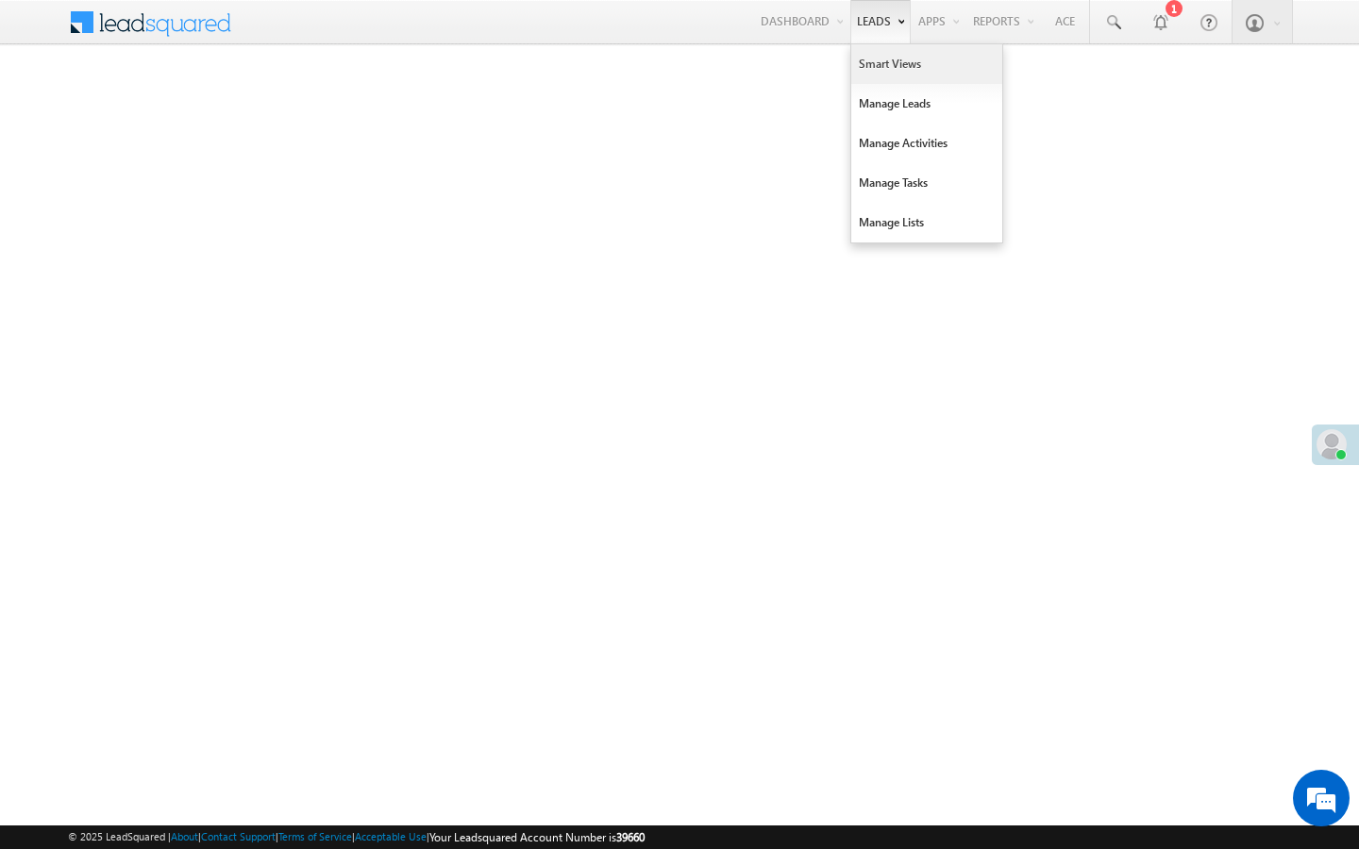
click at [874, 60] on link "Smart Views" at bounding box center [926, 64] width 151 height 40
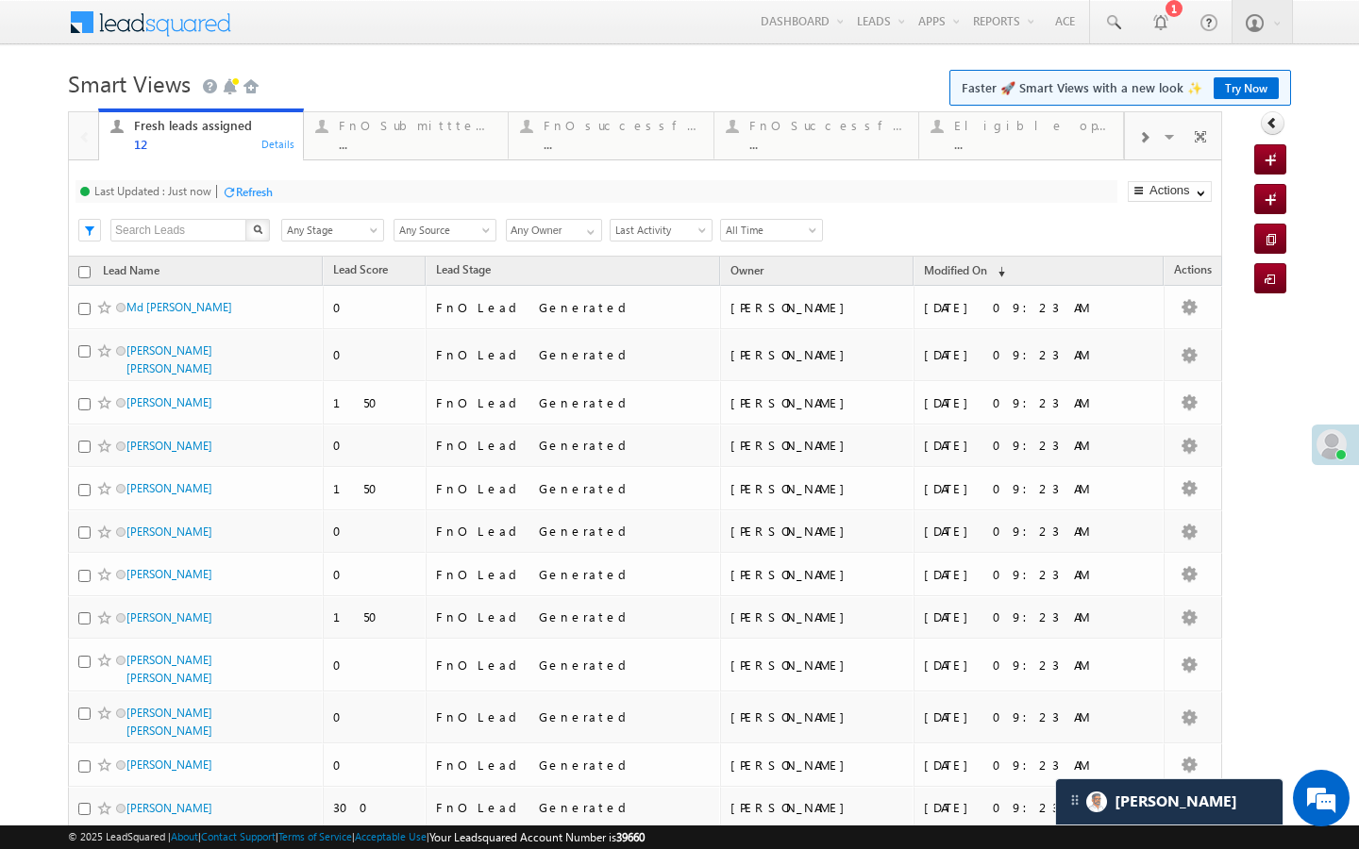
scroll to position [8836, 0]
click at [414, 134] on div "FnO Submittted Leads ..." at bounding box center [418, 132] width 158 height 37
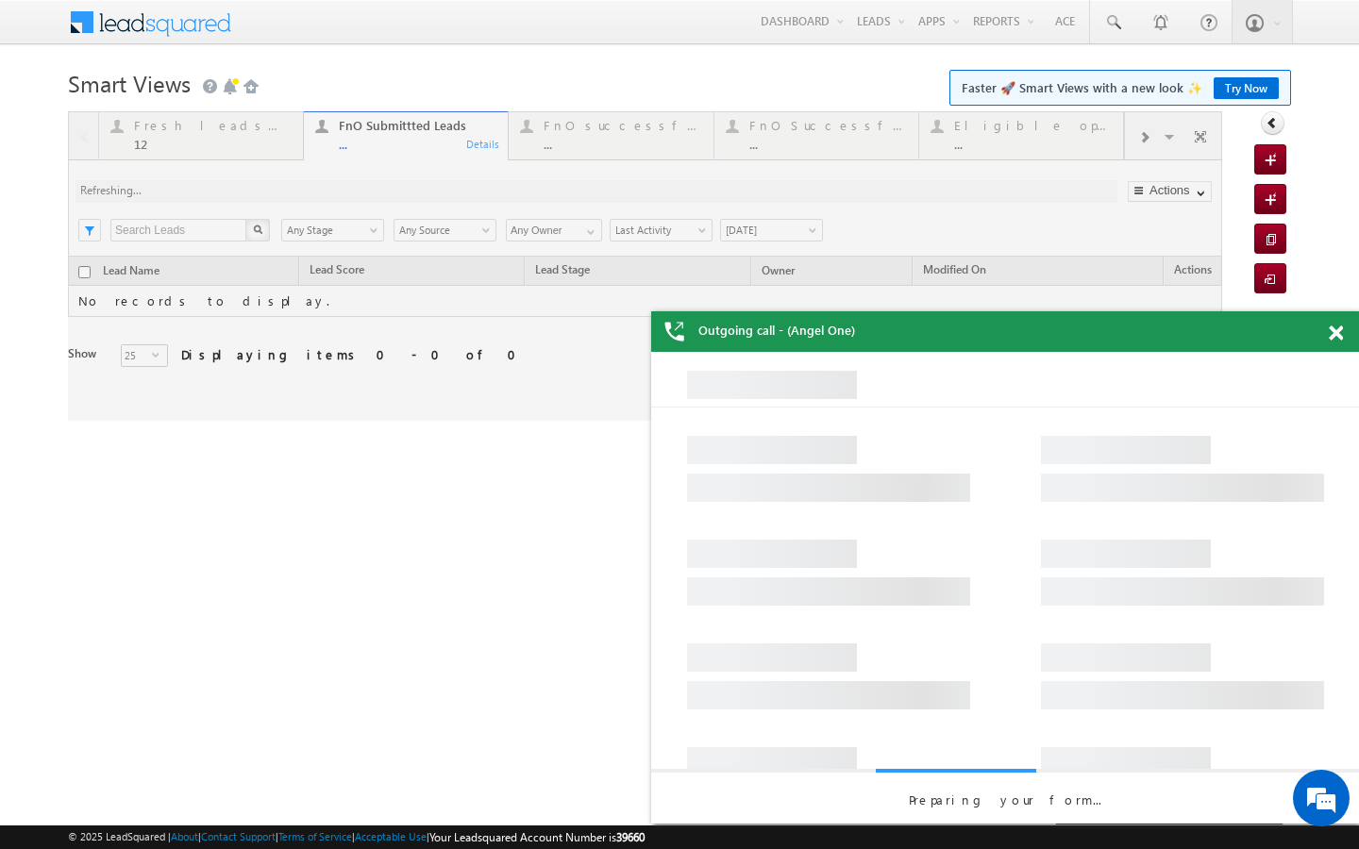
scroll to position [0, 0]
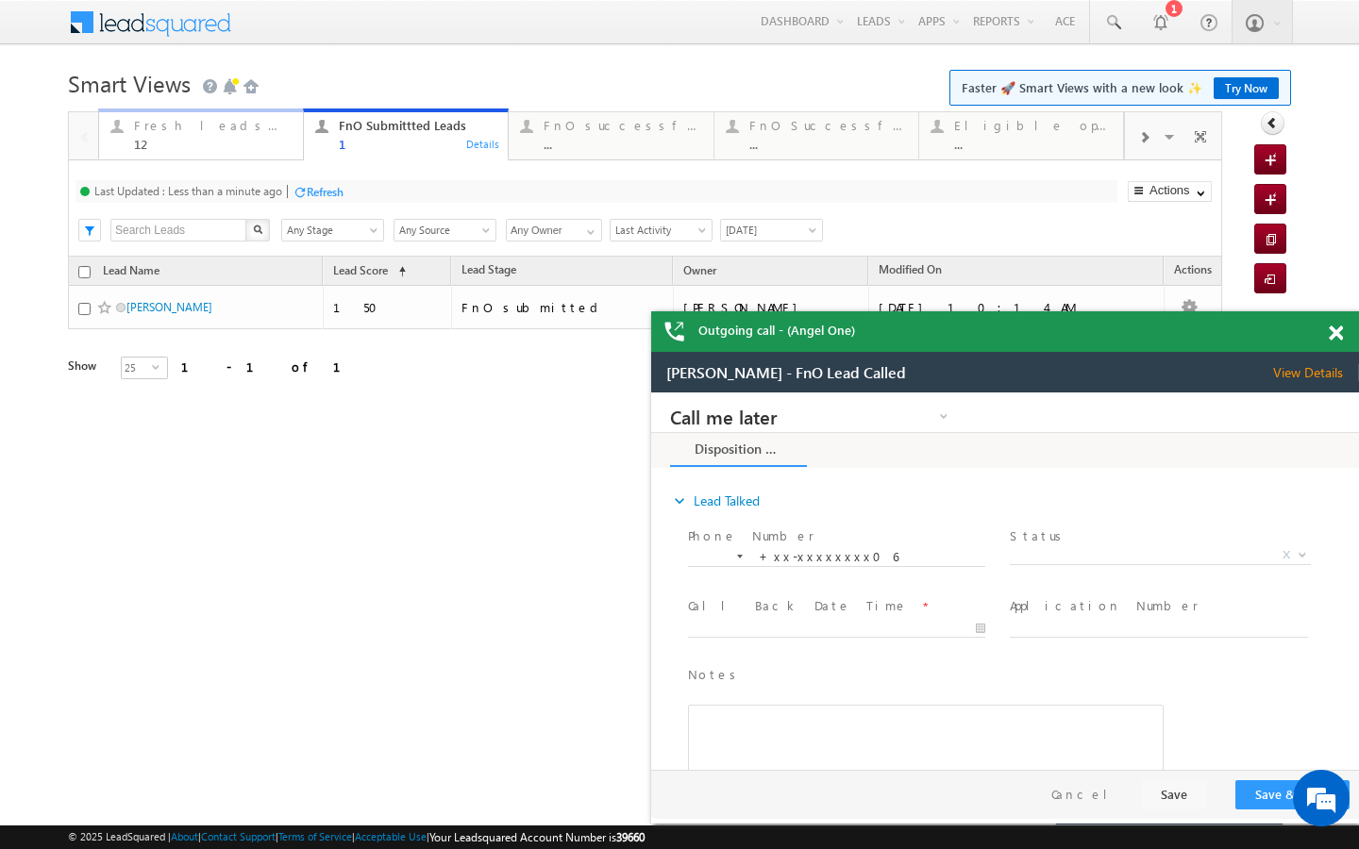
click at [262, 130] on div "Fresh leads assigned" at bounding box center [213, 125] width 158 height 15
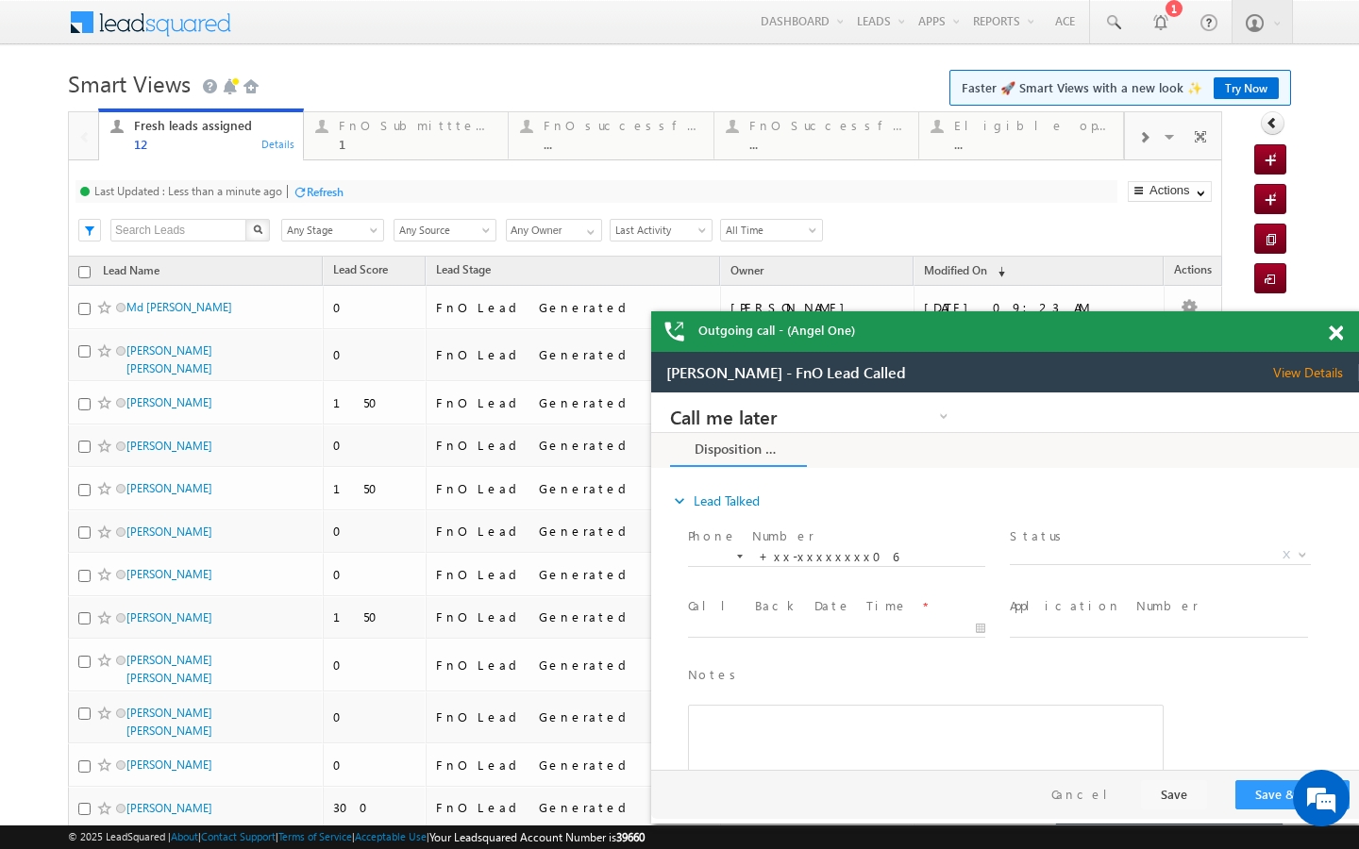
click at [309, 191] on div "Refresh" at bounding box center [325, 192] width 37 height 14
drag, startPoint x: 383, startPoint y: 136, endPoint x: 279, endPoint y: 190, distance: 116.9
click at [383, 136] on div "FnO Submittted Leads 1" at bounding box center [418, 132] width 158 height 37
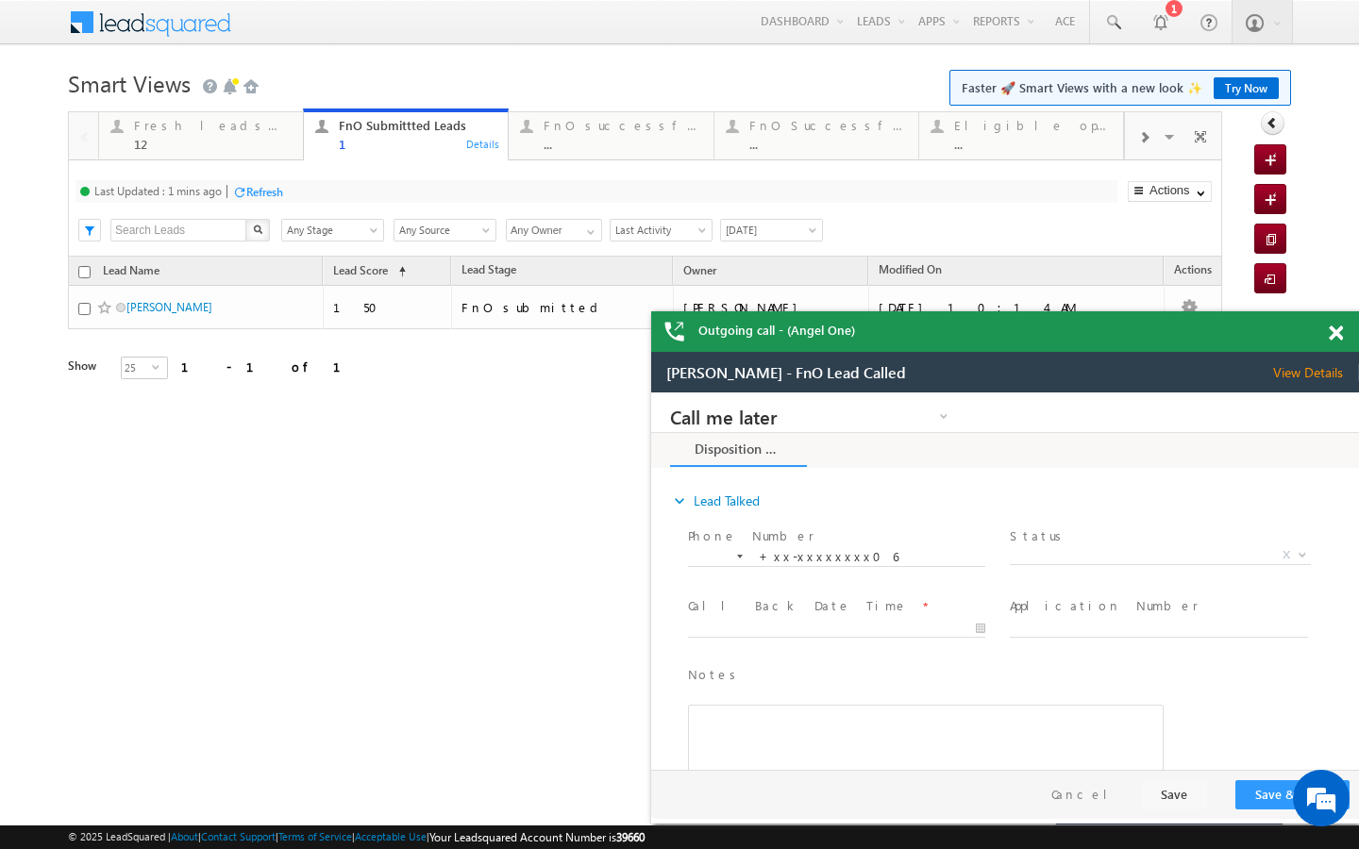
click at [272, 191] on div "Refresh" at bounding box center [264, 192] width 37 height 14
click at [1143, 141] on span at bounding box center [1143, 137] width 11 height 15
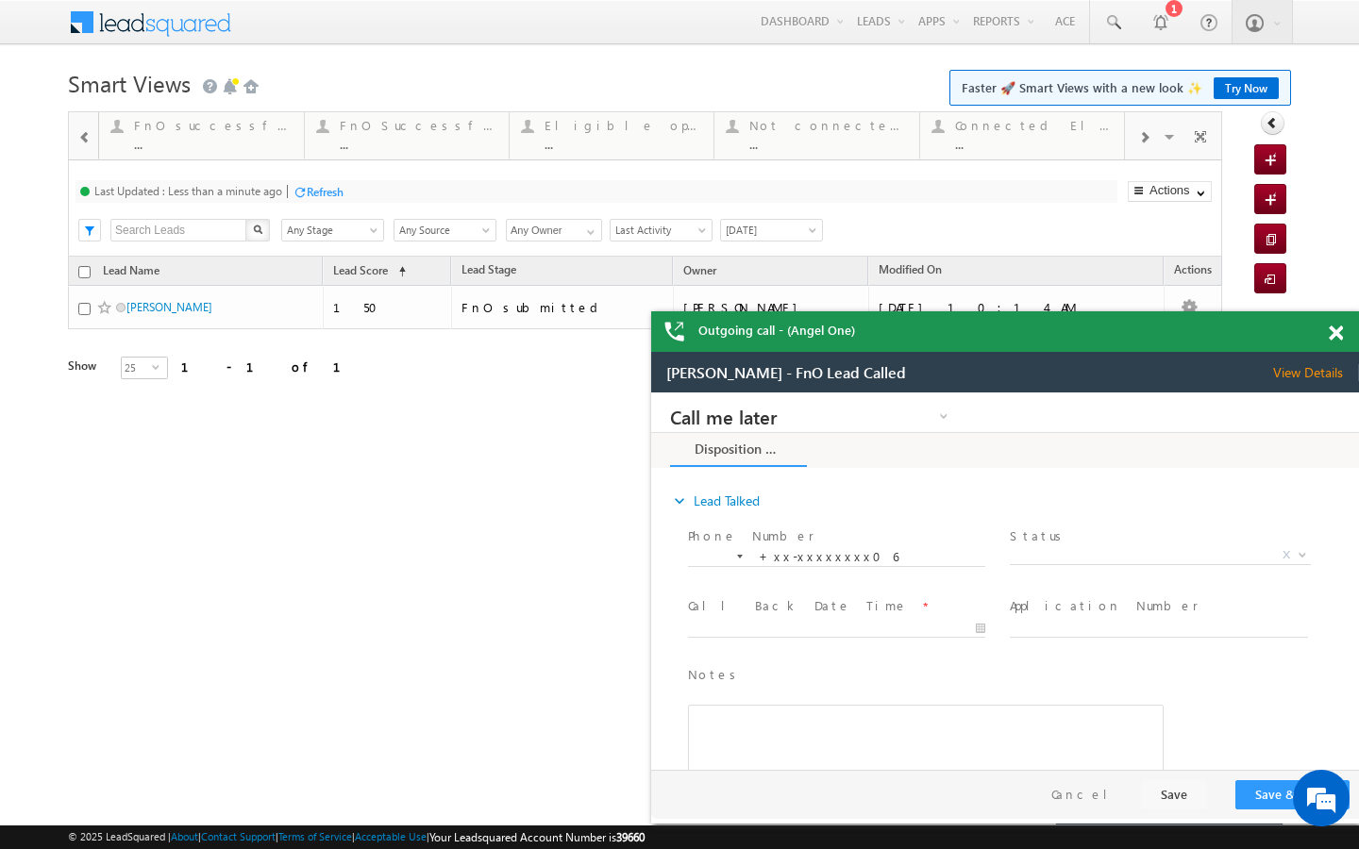
click at [1143, 141] on span at bounding box center [1143, 137] width 11 height 15
click at [1143, 141] on div "Visible Tabs Fresh leads assigned Default FnO Submittted Leads Default FnO succ…" at bounding box center [1174, 134] width 98 height 45
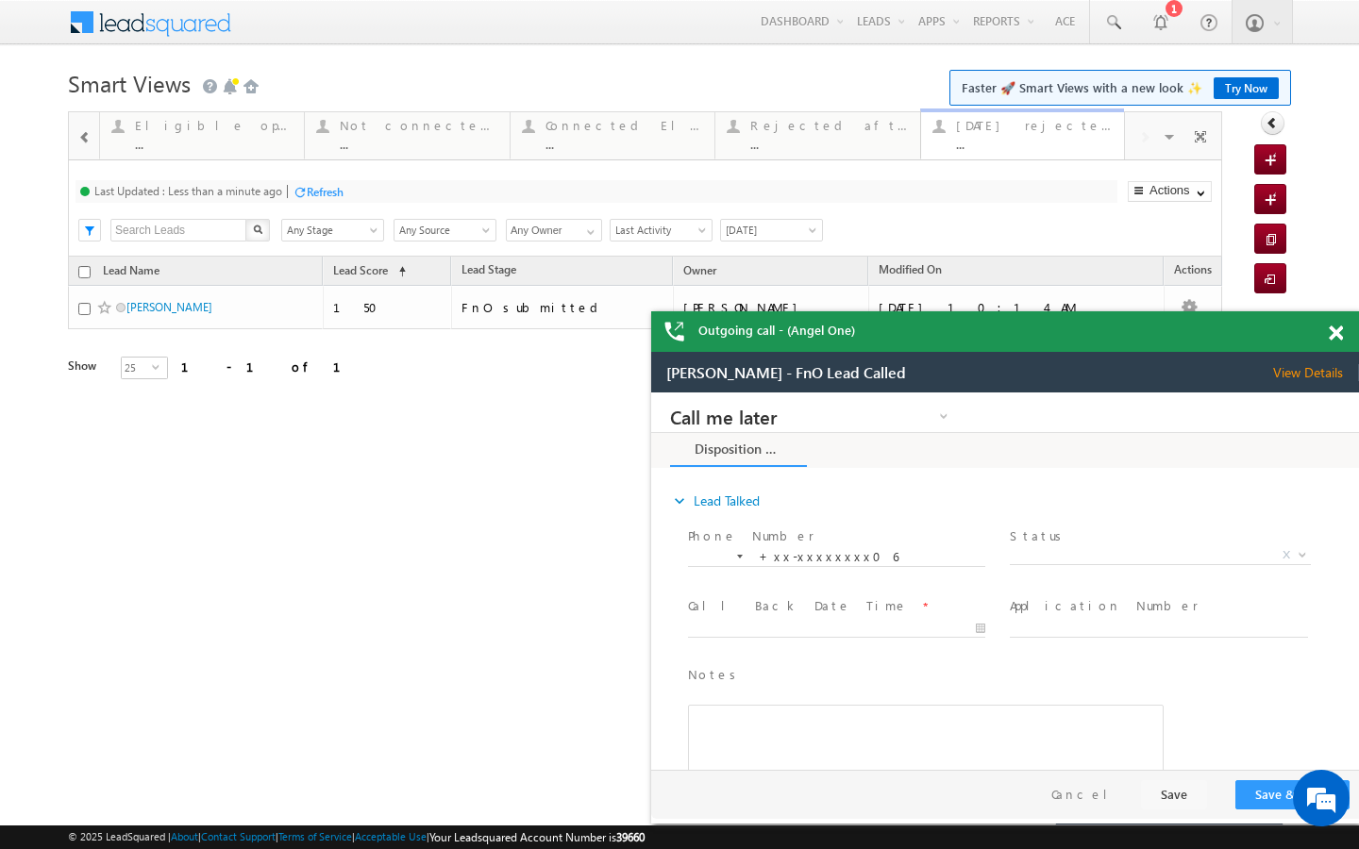
click at [995, 151] on div "..." at bounding box center [1034, 144] width 157 height 14
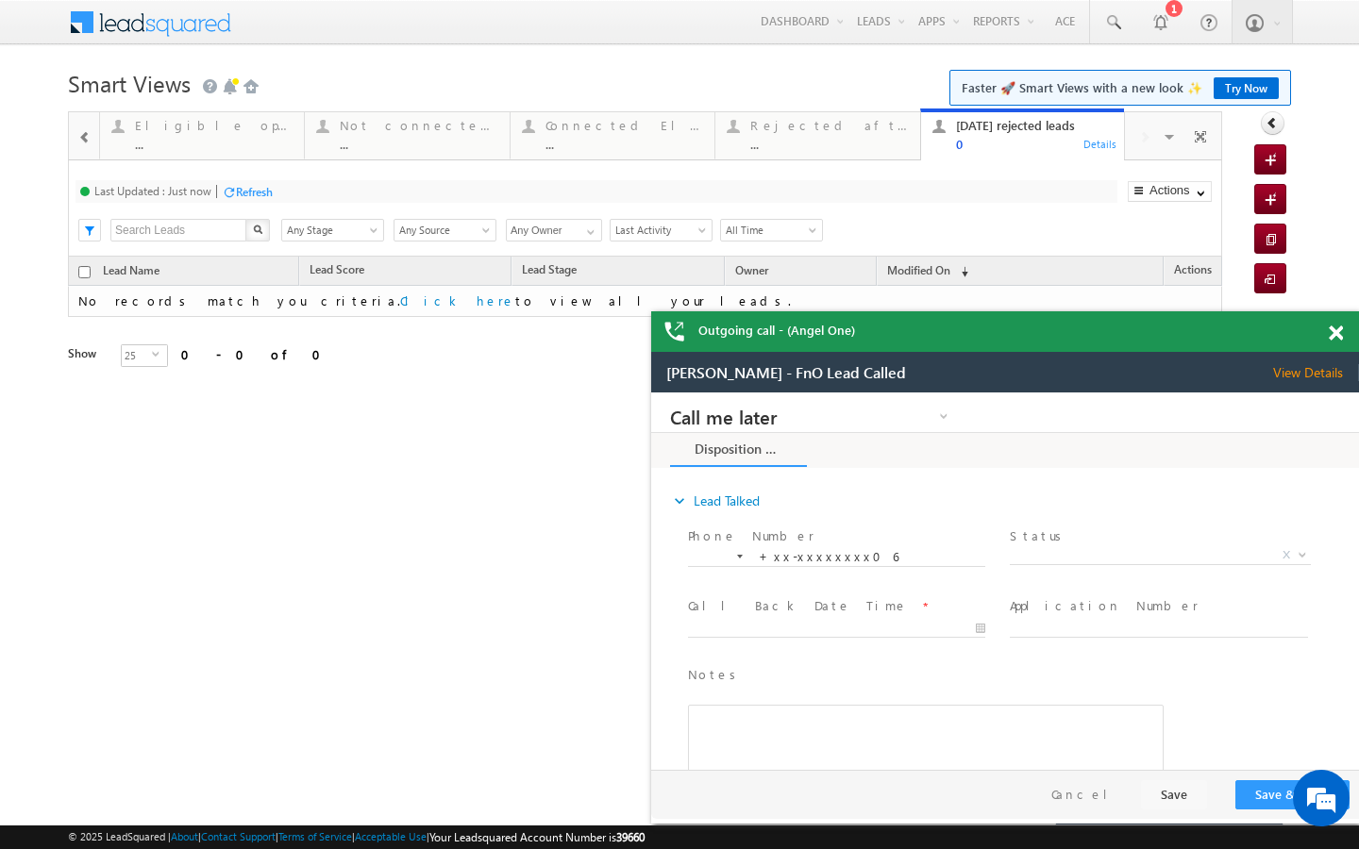
click at [760, 104] on div at bounding box center [679, 105] width 1223 height 11
click at [760, 125] on div "Rejected after assignment" at bounding box center [829, 125] width 158 height 15
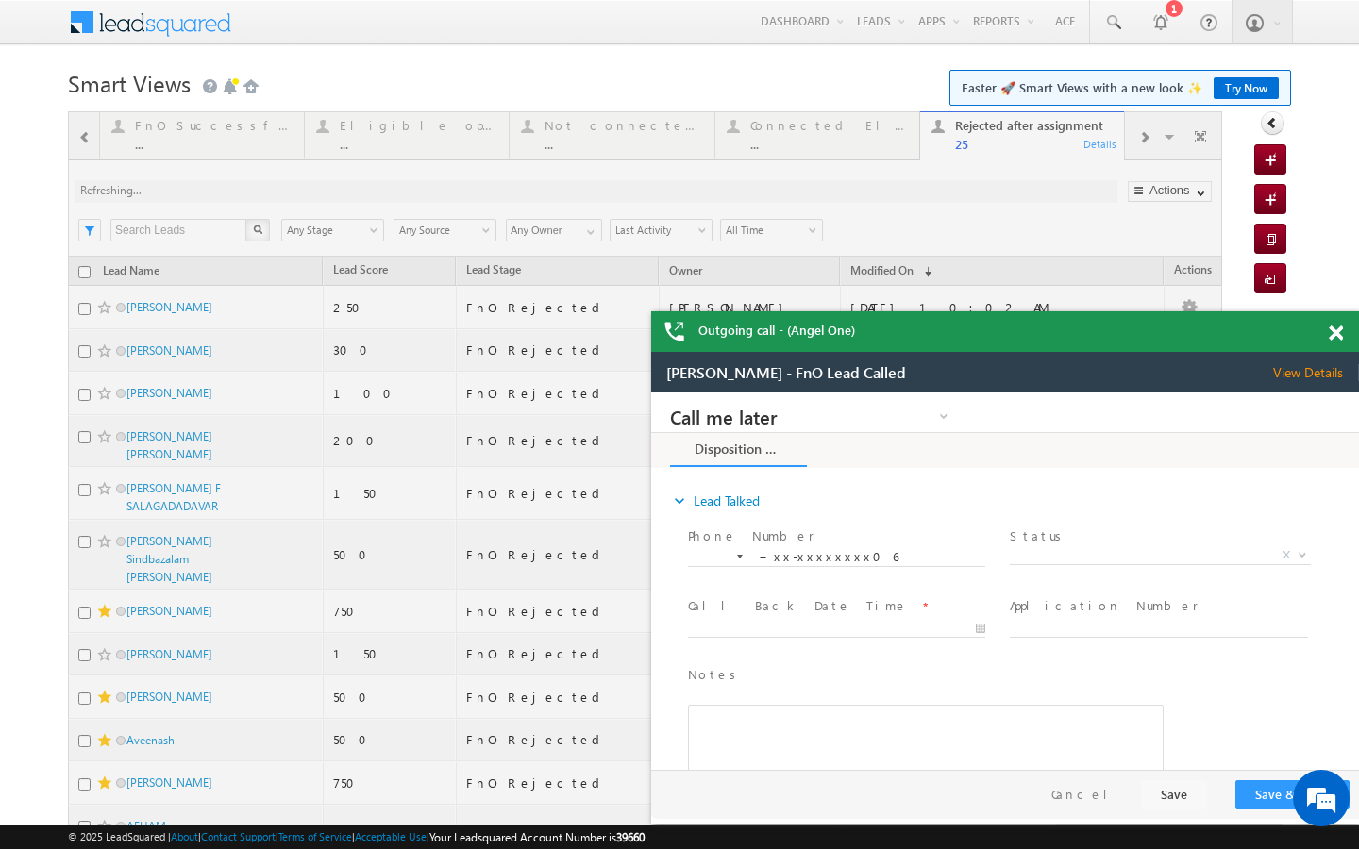
click at [1329, 328] on span at bounding box center [1336, 334] width 14 height 16
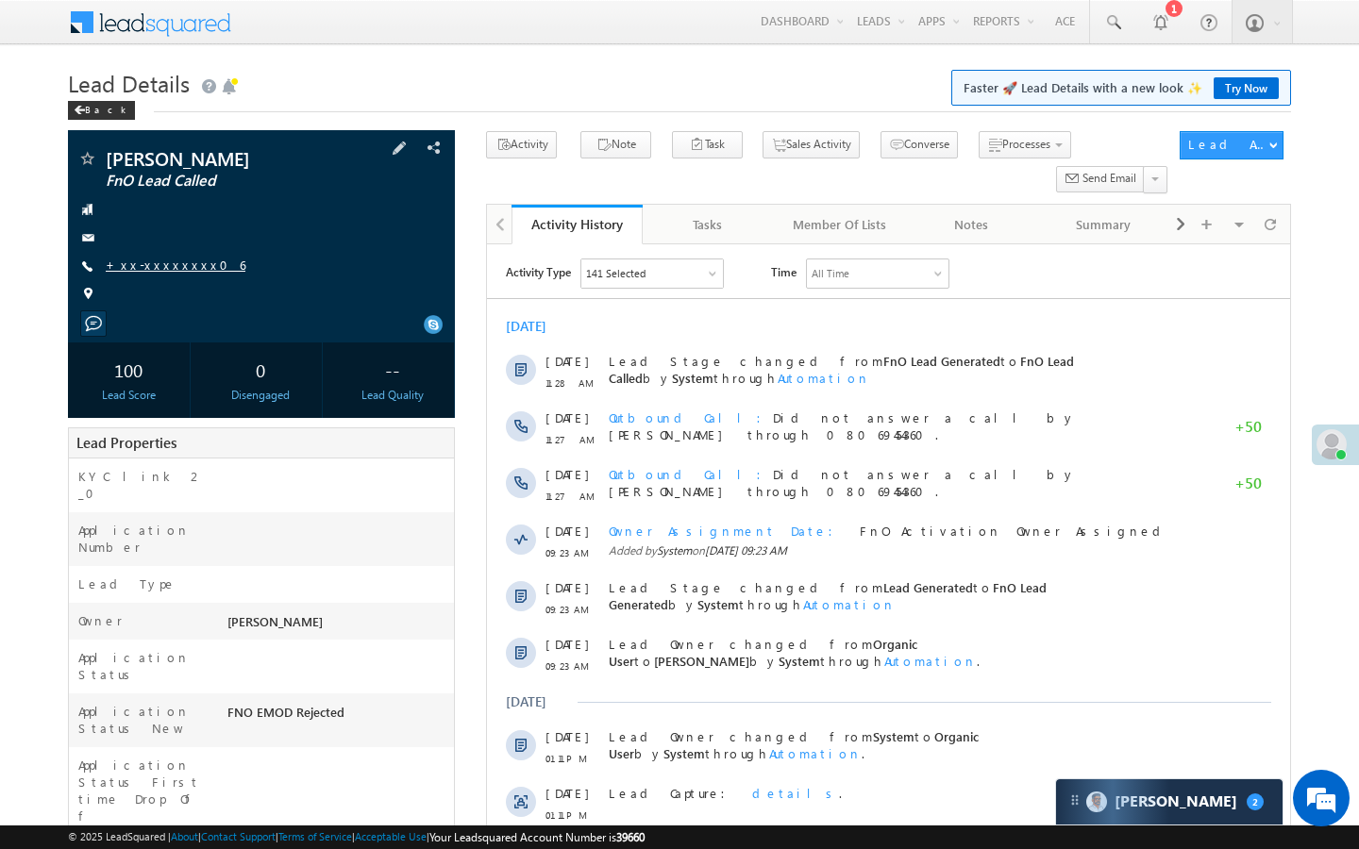
click at [152, 265] on link "+xx-xxxxxxxx06" at bounding box center [176, 265] width 140 height 16
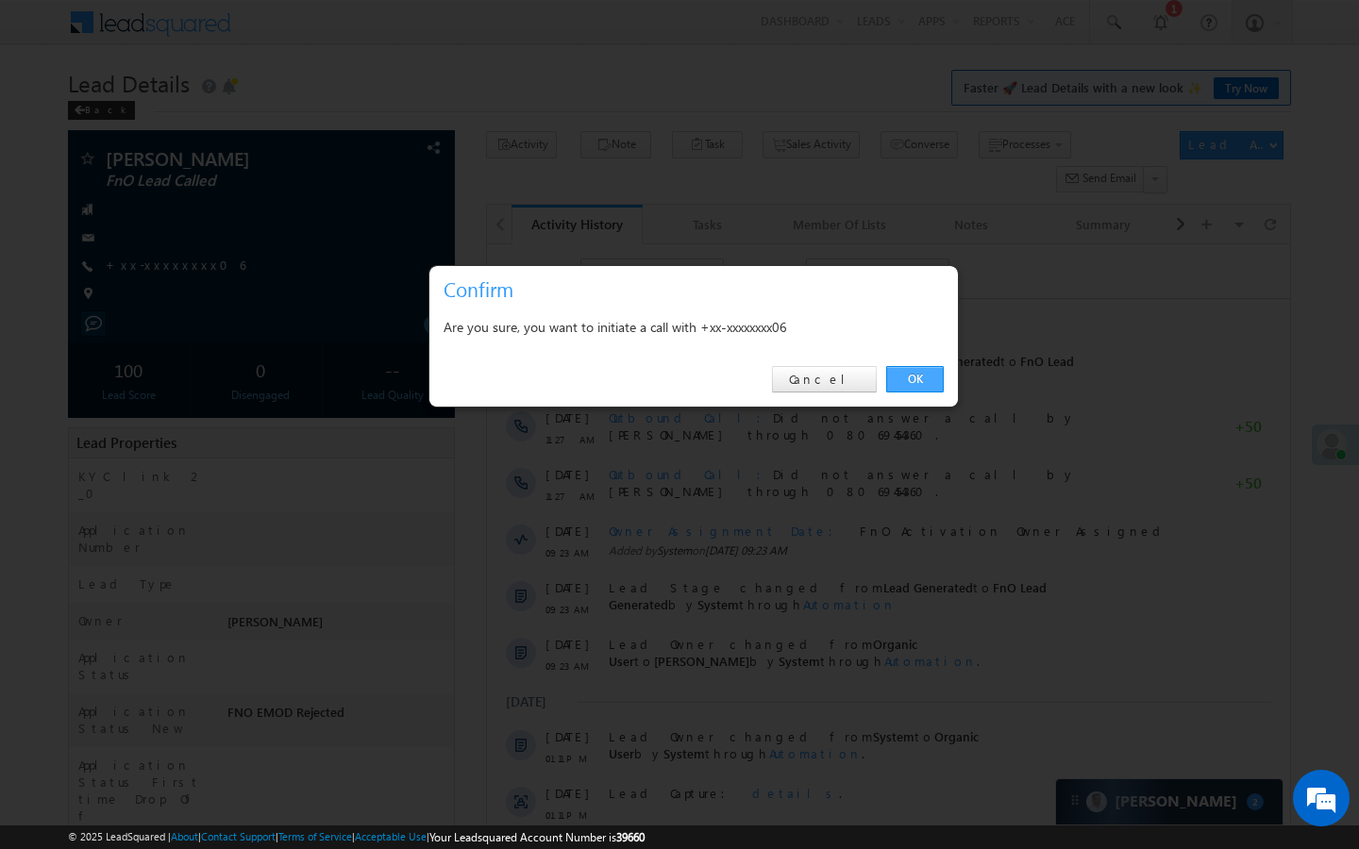
click at [906, 383] on link "OK" at bounding box center [915, 379] width 58 height 26
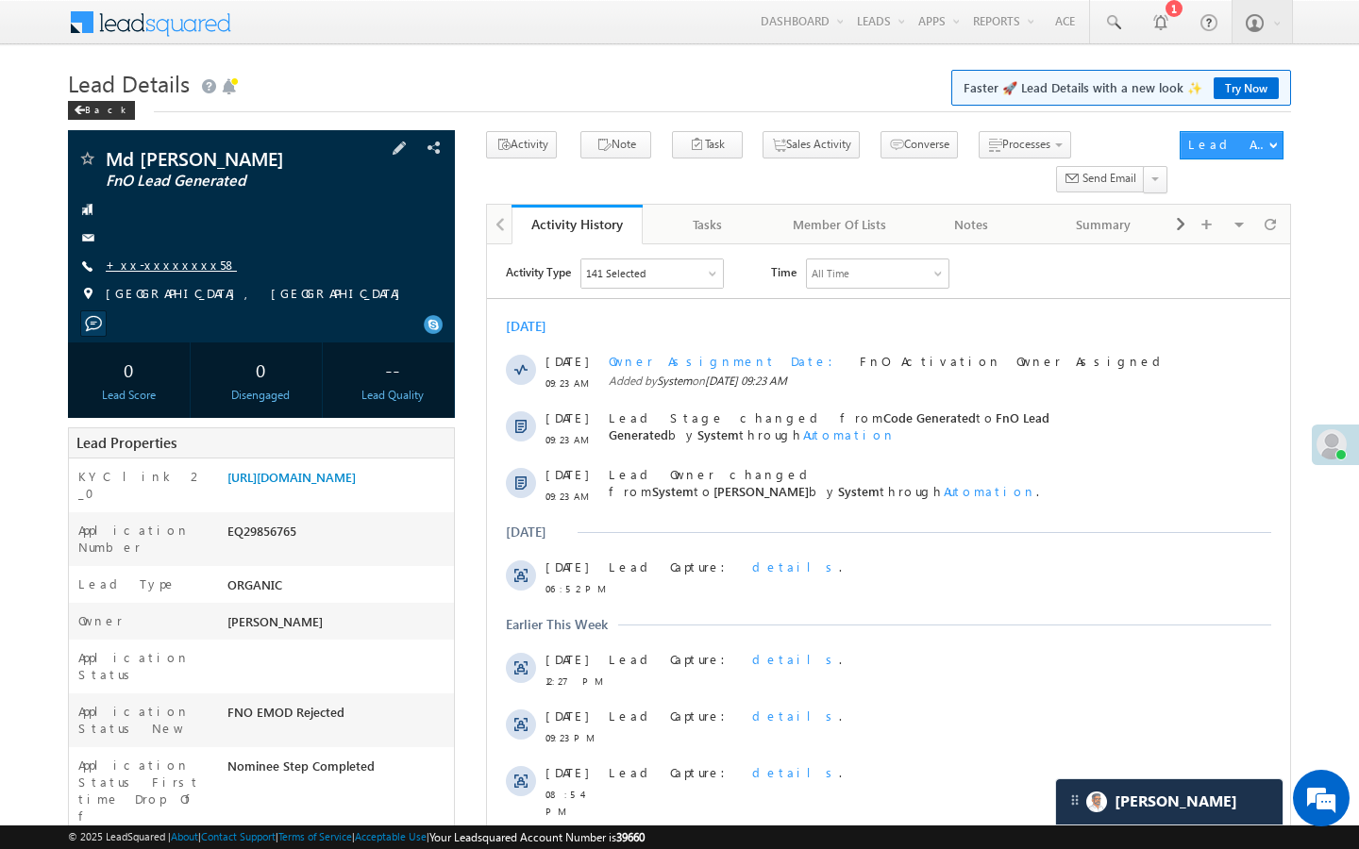
scroll to position [8836, 0]
click at [163, 267] on link "+xx-xxxxxxxx58" at bounding box center [171, 265] width 131 height 16
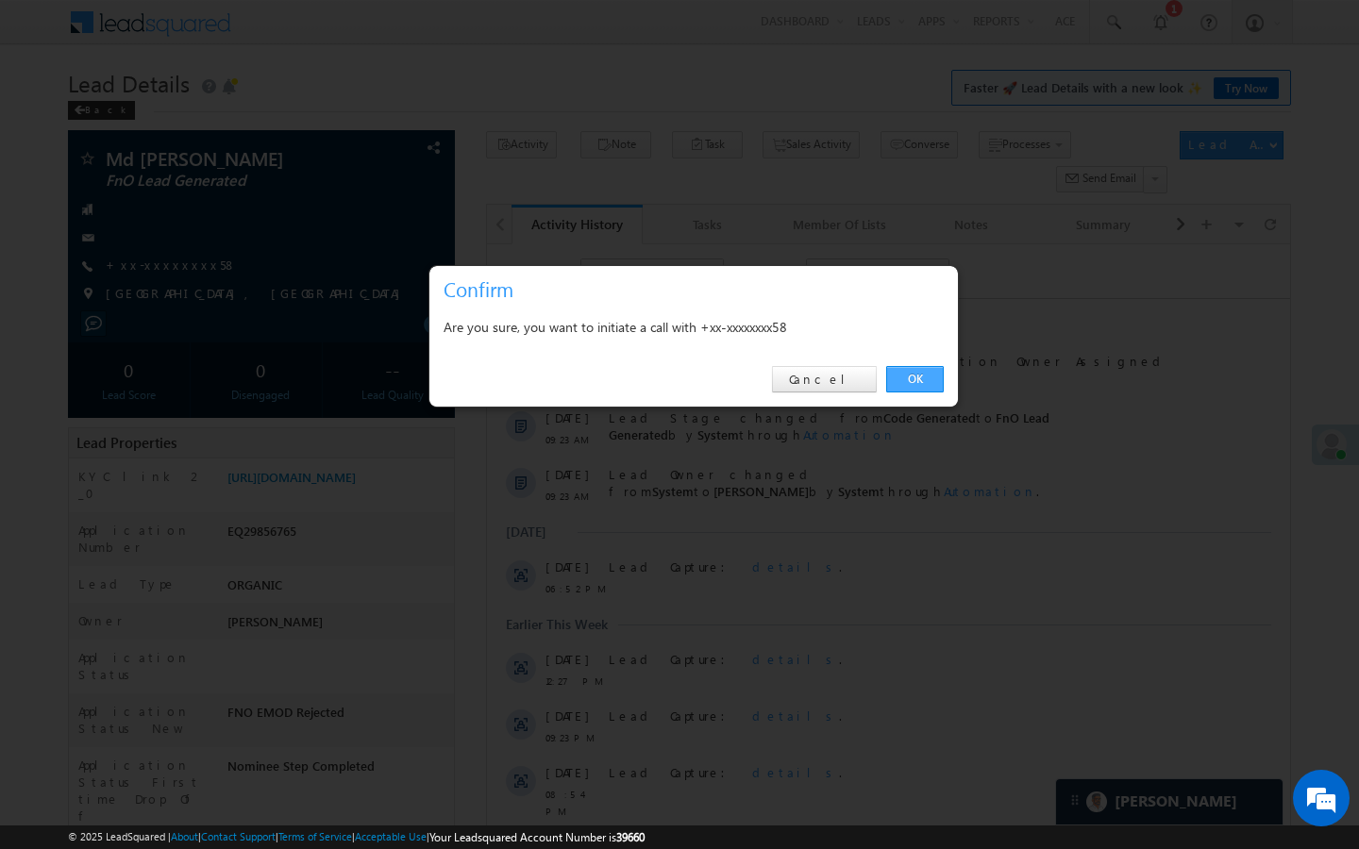
click at [893, 372] on link "OK" at bounding box center [915, 379] width 58 height 26
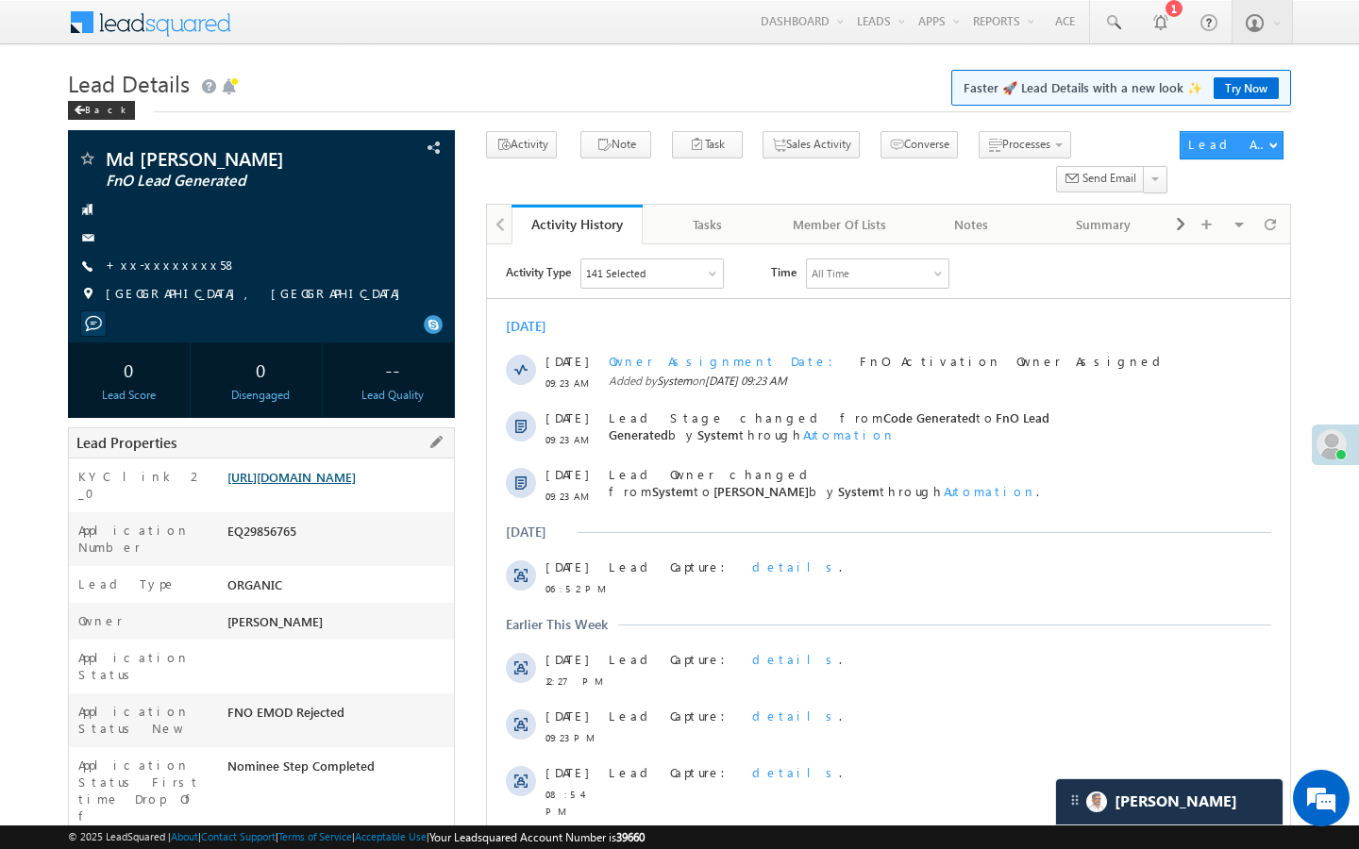
click at [337, 485] on link "[URL][DOMAIN_NAME]" at bounding box center [291, 477] width 128 height 16
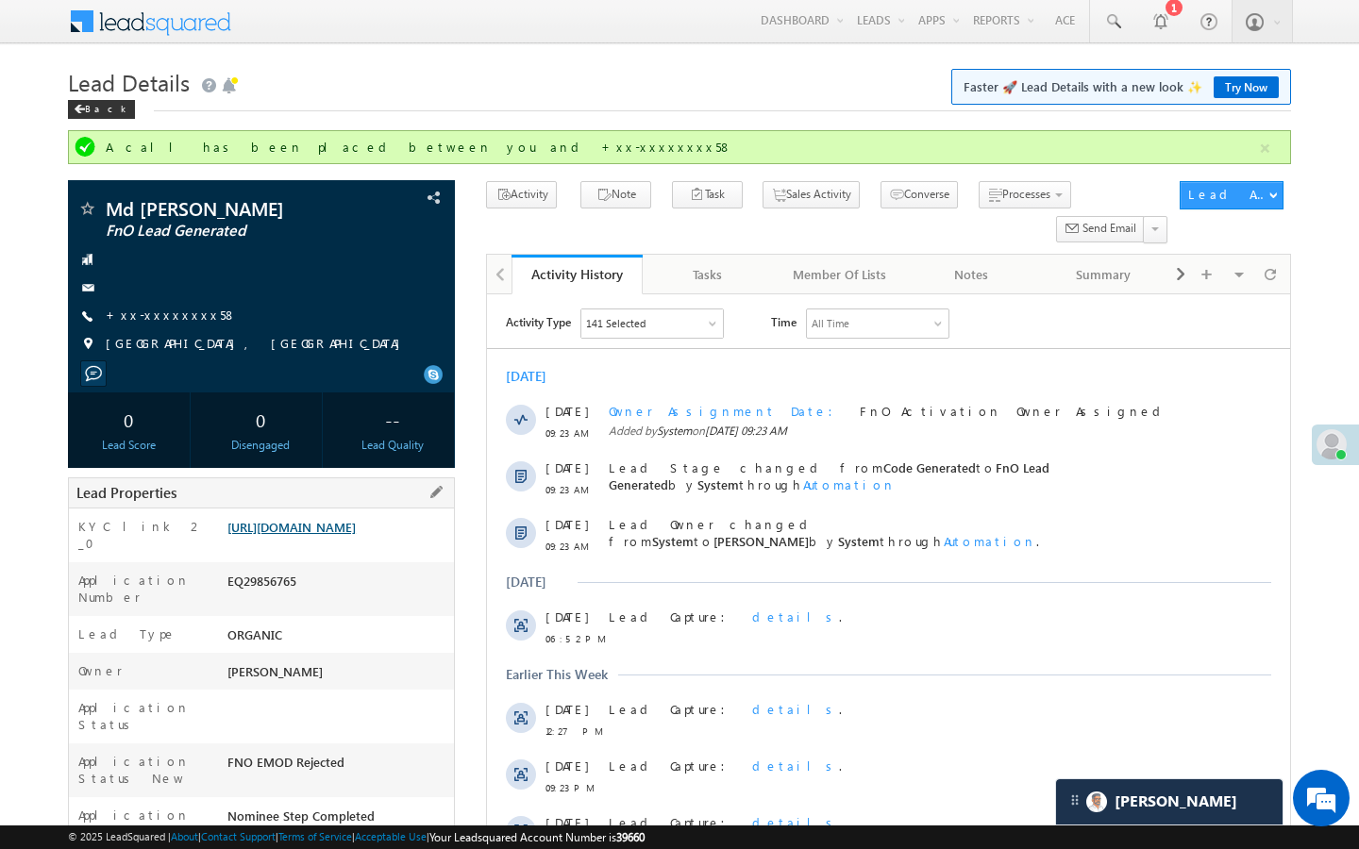
scroll to position [0, 0]
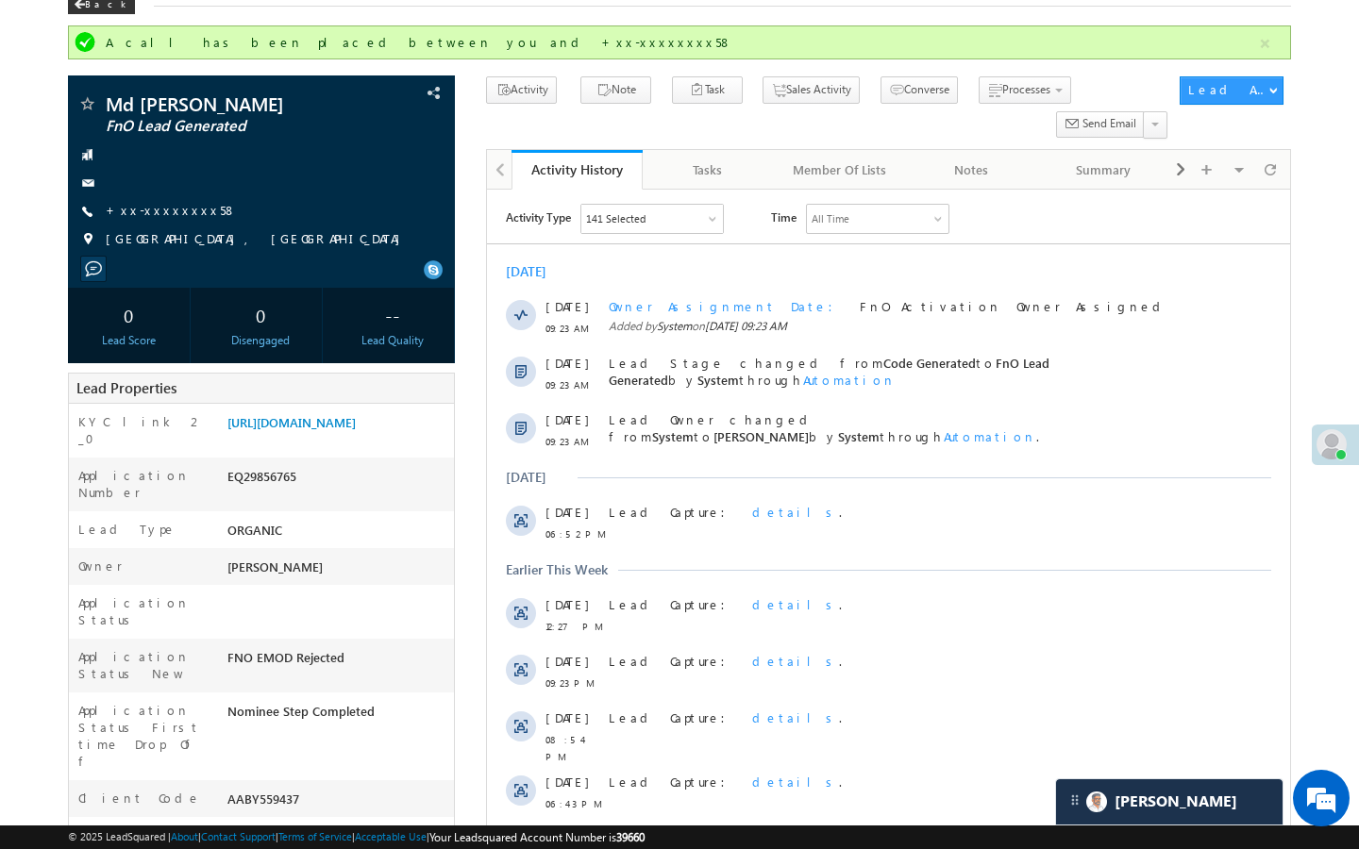
scroll to position [113, 0]
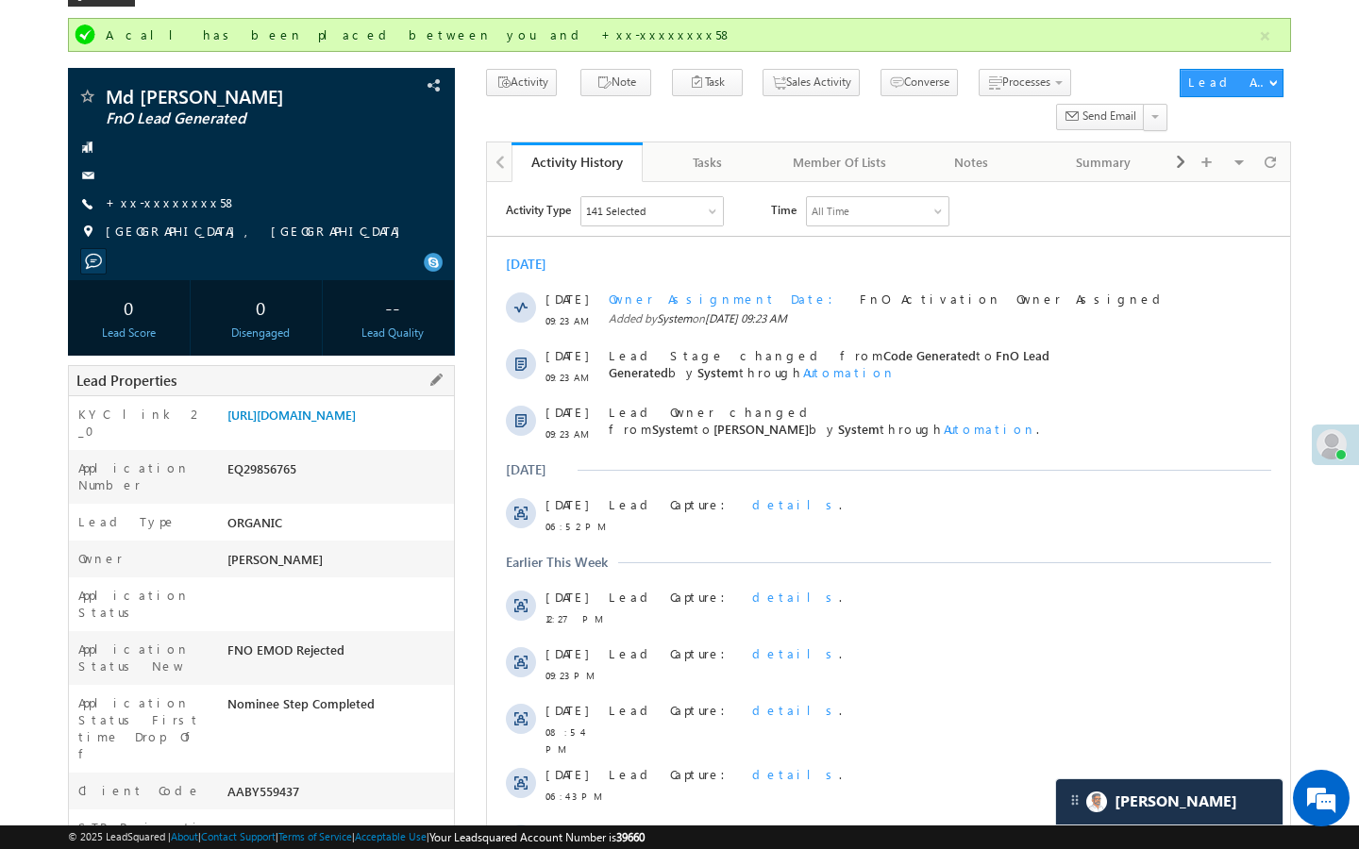
drag, startPoint x: 223, startPoint y: 737, endPoint x: 313, endPoint y: 737, distance: 90.6
click at [313, 782] on div "AABY559437" at bounding box center [338, 795] width 231 height 26
copy div "AABY559437"
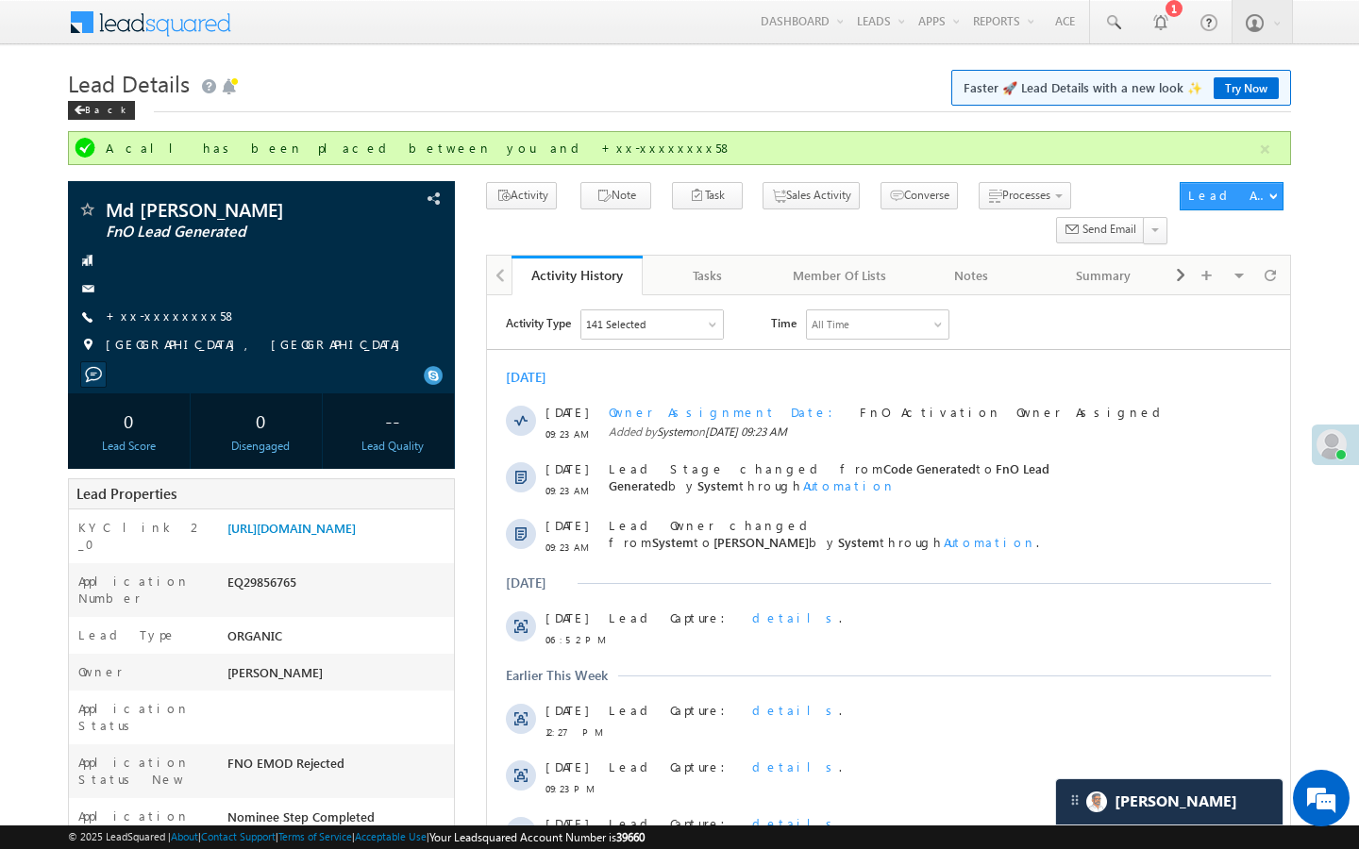
scroll to position [0, 0]
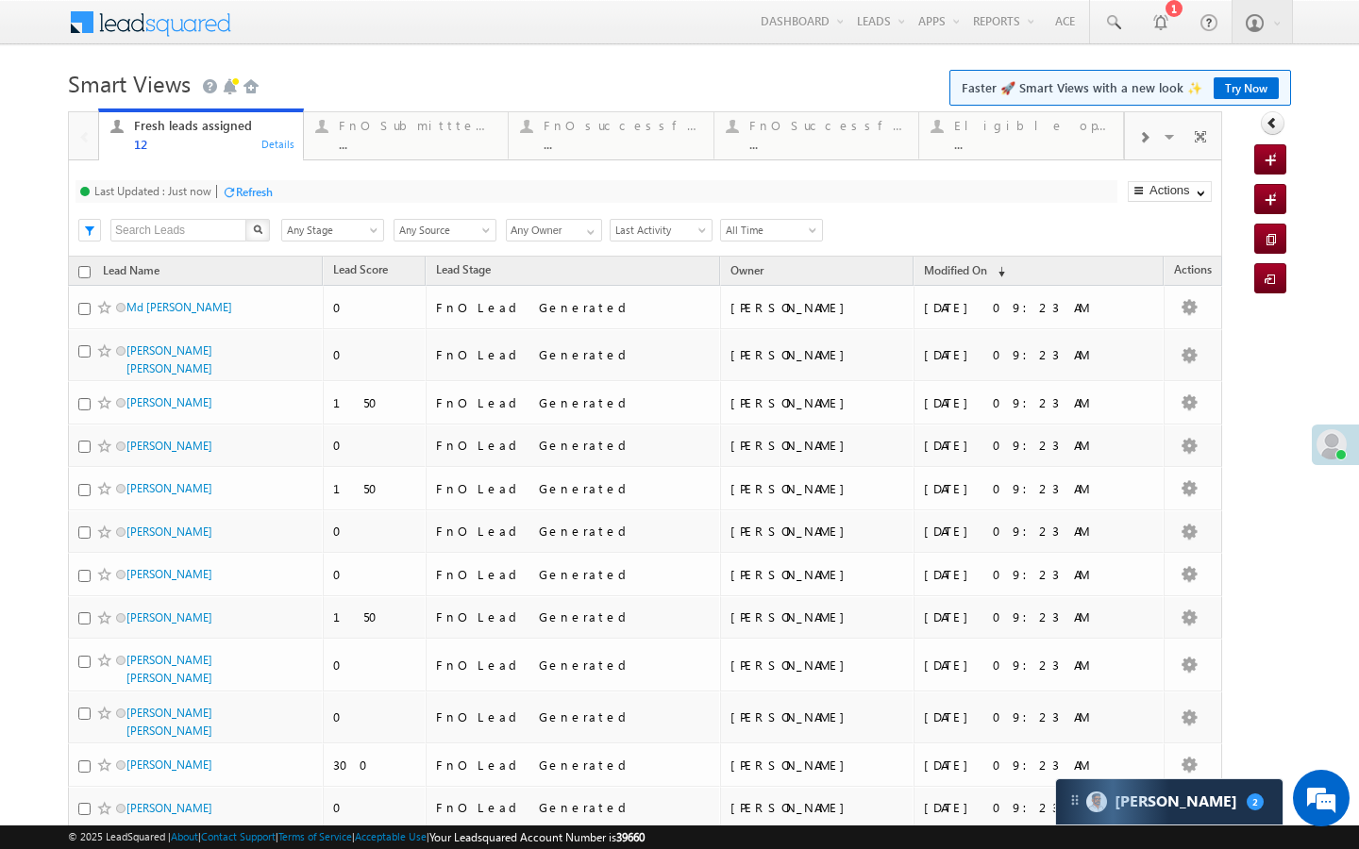
scroll to position [8836, 0]
click at [356, 128] on div "FnO Submittted Leads" at bounding box center [418, 125] width 158 height 15
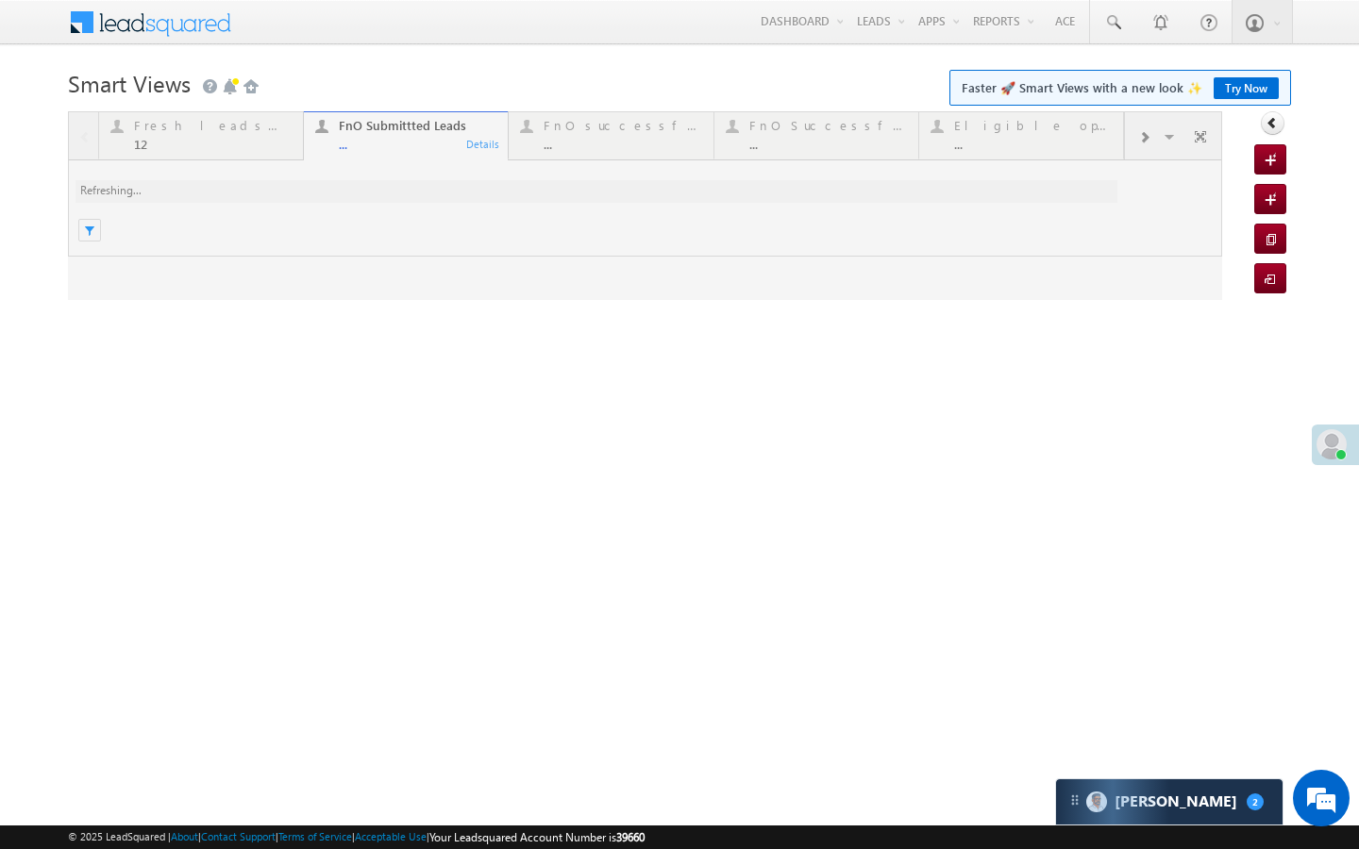
scroll to position [0, 0]
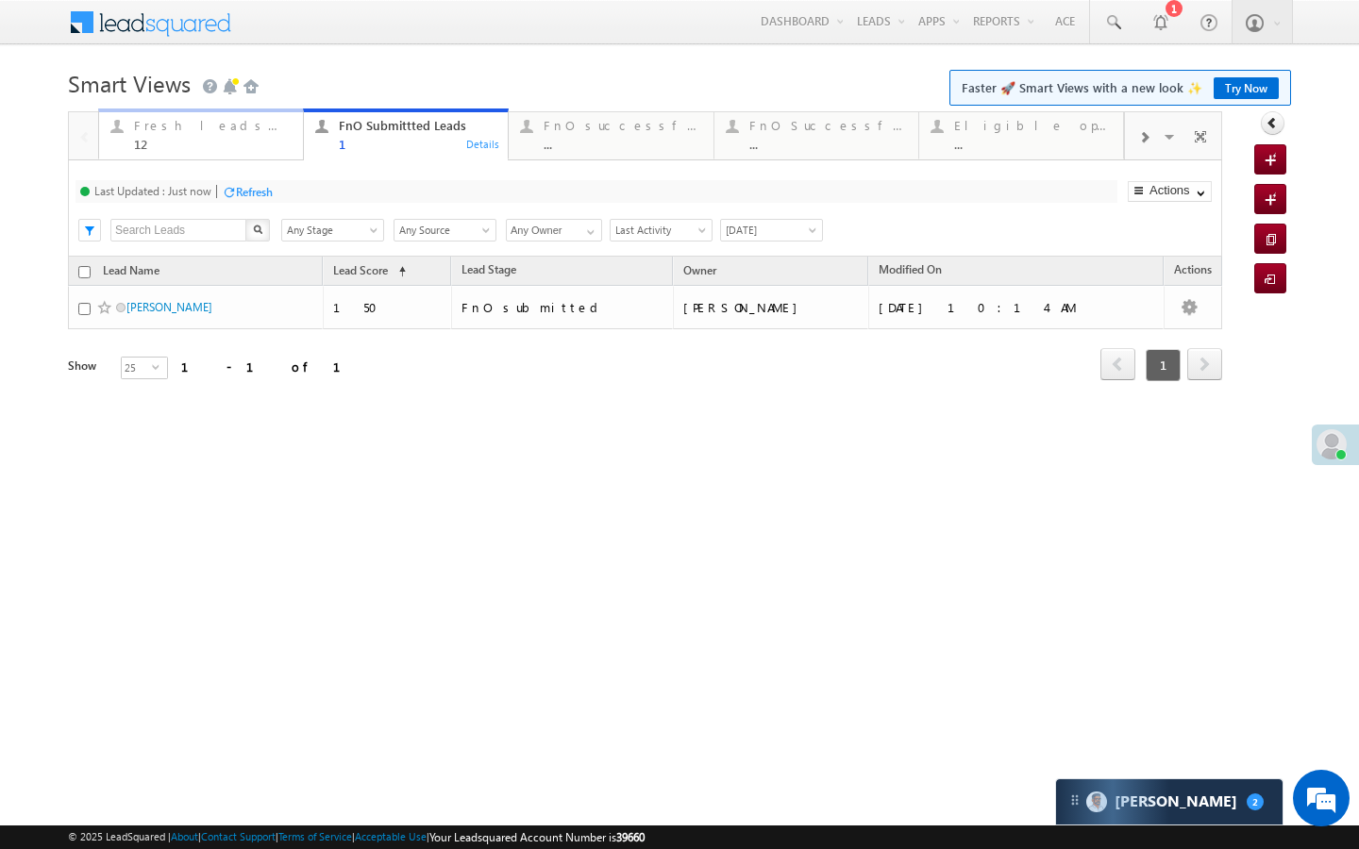
click at [277, 136] on div "Fresh leads assigned 12" at bounding box center [213, 132] width 158 height 37
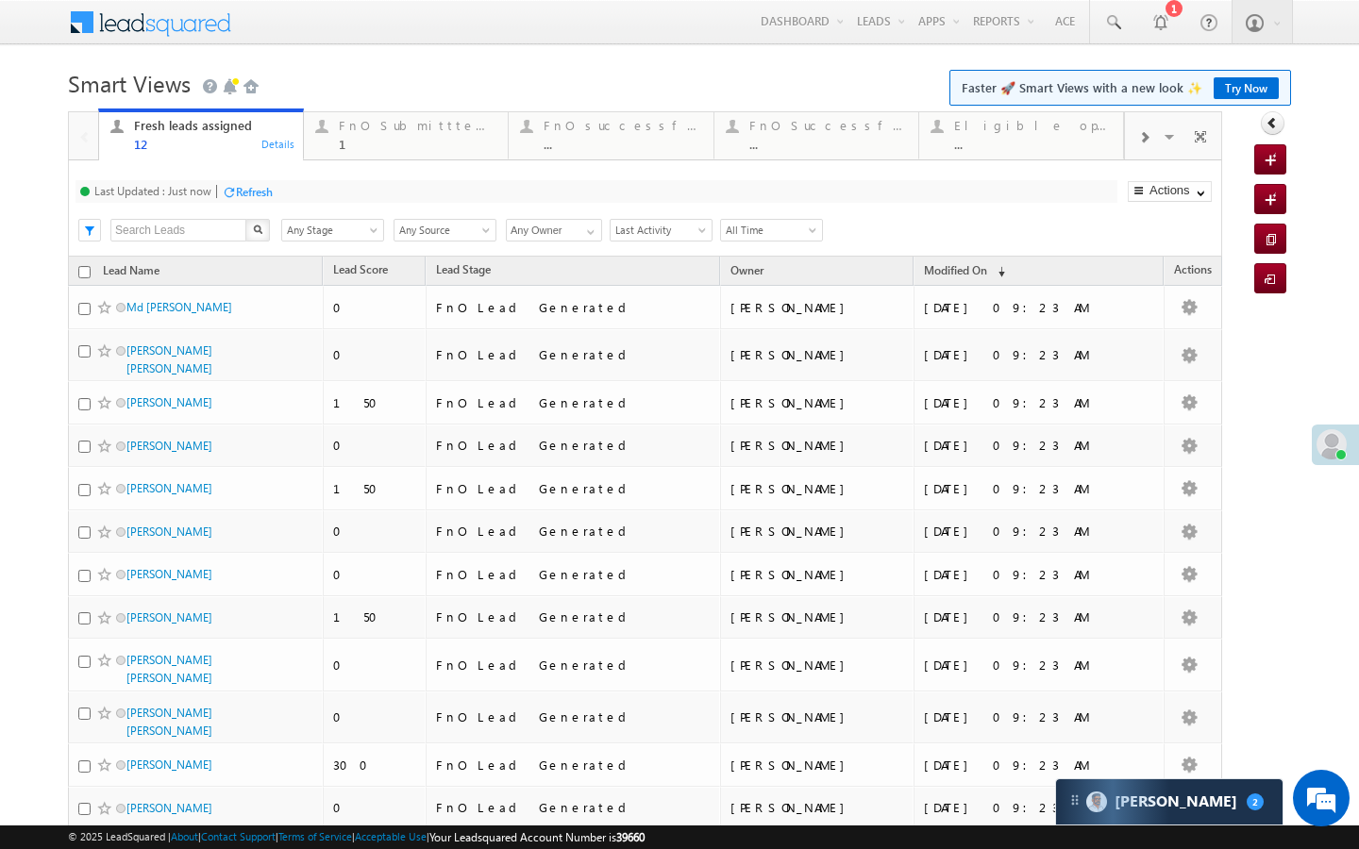
click at [264, 192] on div "Refresh" at bounding box center [254, 192] width 37 height 14
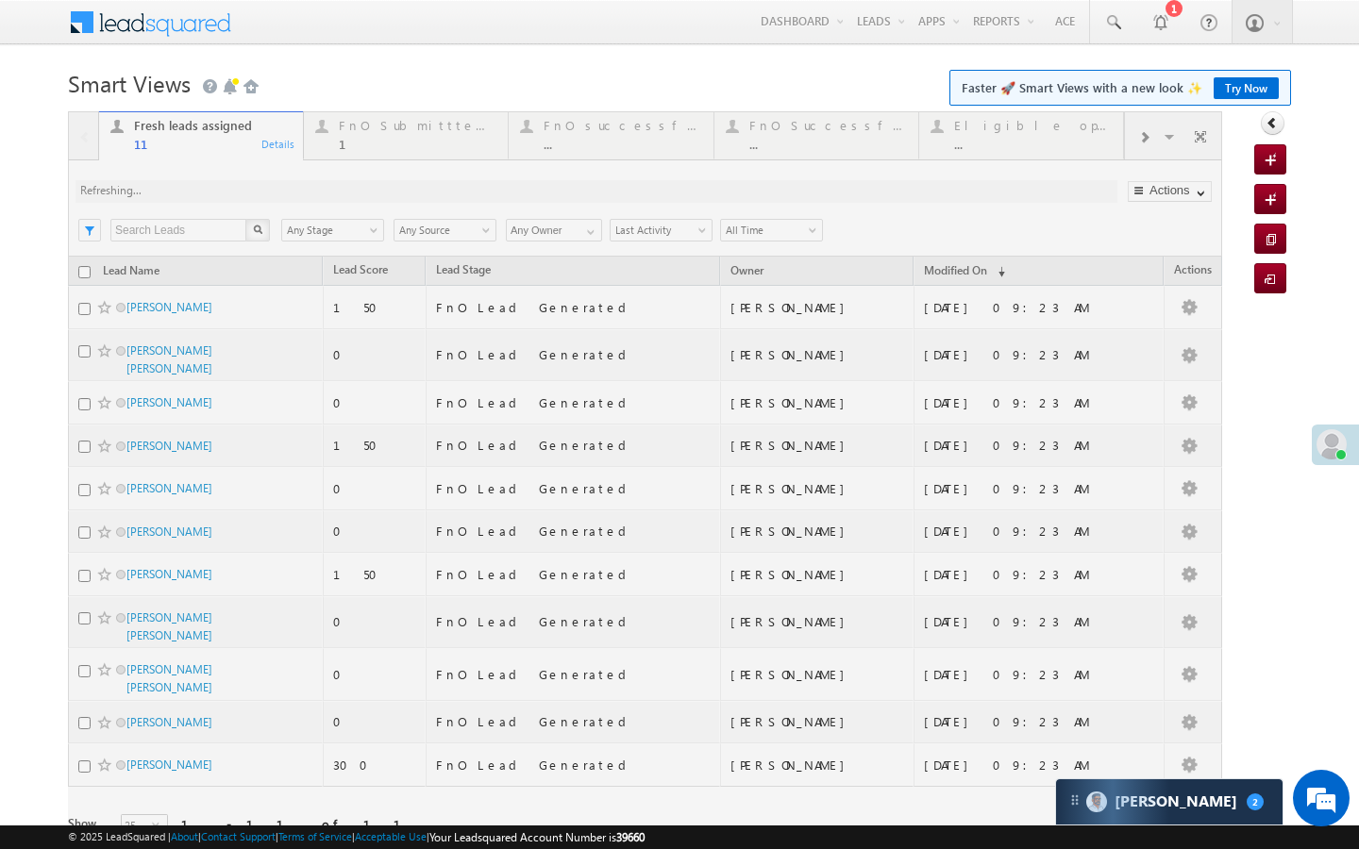
click at [347, 145] on div at bounding box center [645, 501] width 1154 height 780
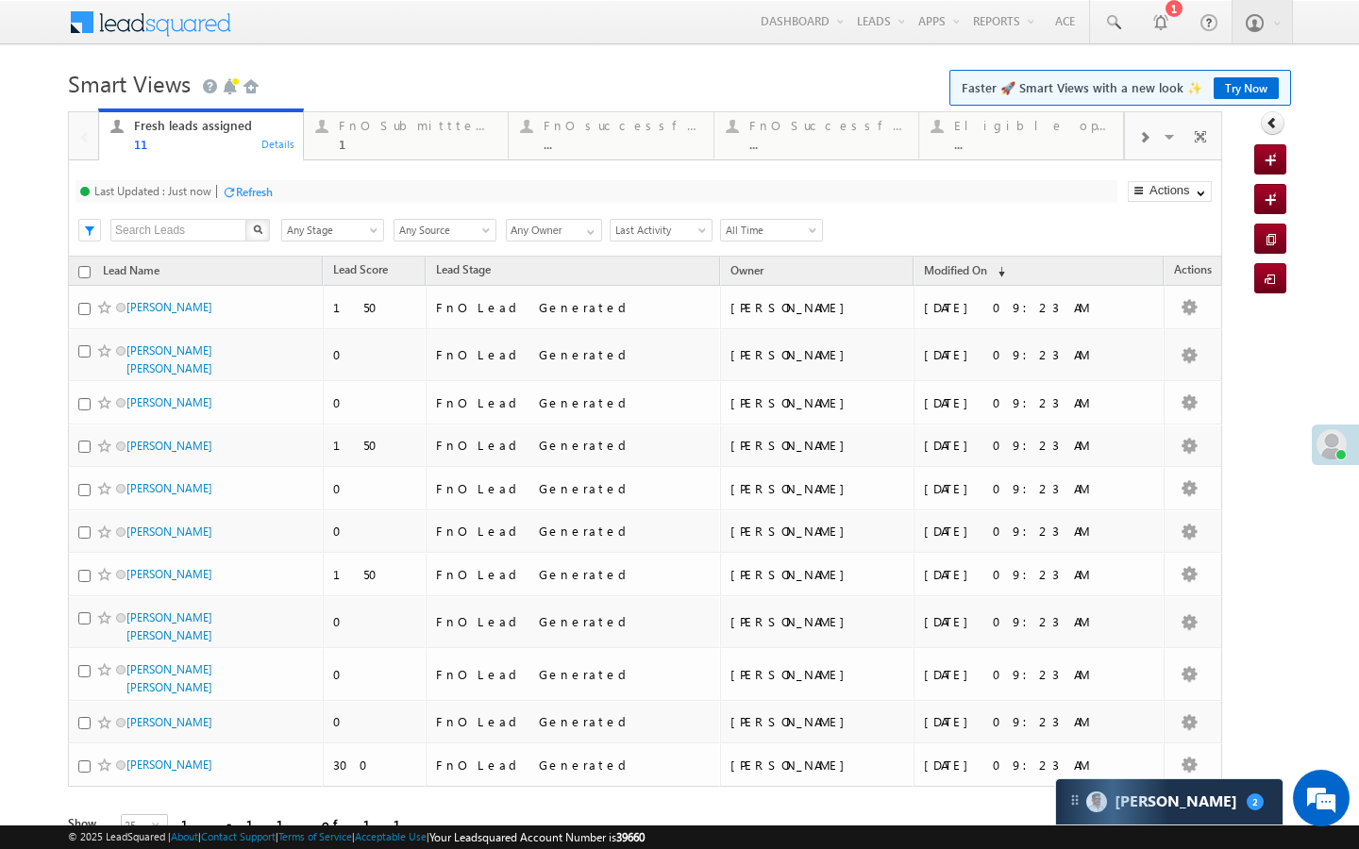
click at [347, 145] on div "1" at bounding box center [418, 144] width 158 height 14
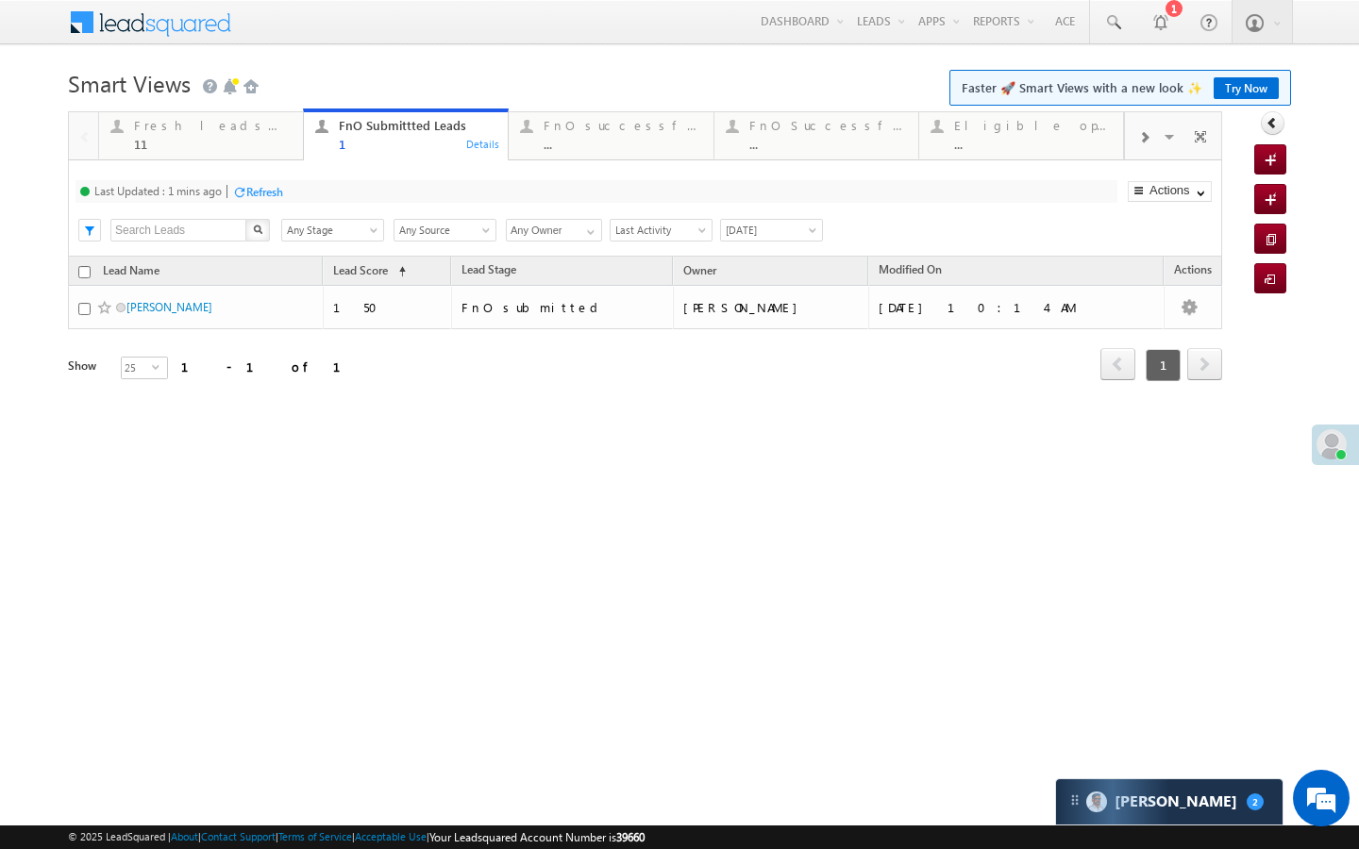
click at [268, 192] on div "Refresh" at bounding box center [264, 192] width 37 height 14
click at [572, 142] on div "..." at bounding box center [623, 144] width 158 height 14
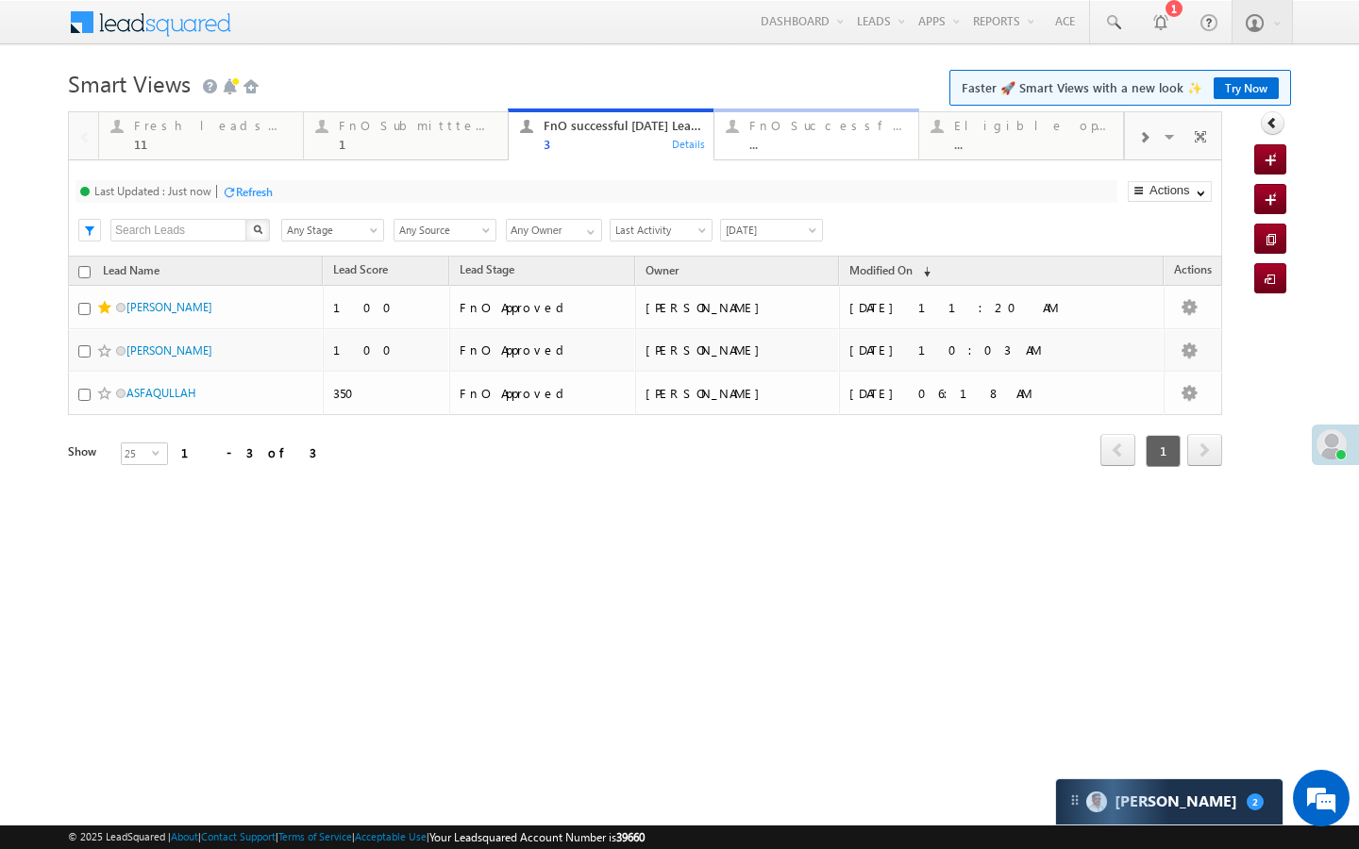
click at [764, 145] on div "..." at bounding box center [828, 144] width 158 height 14
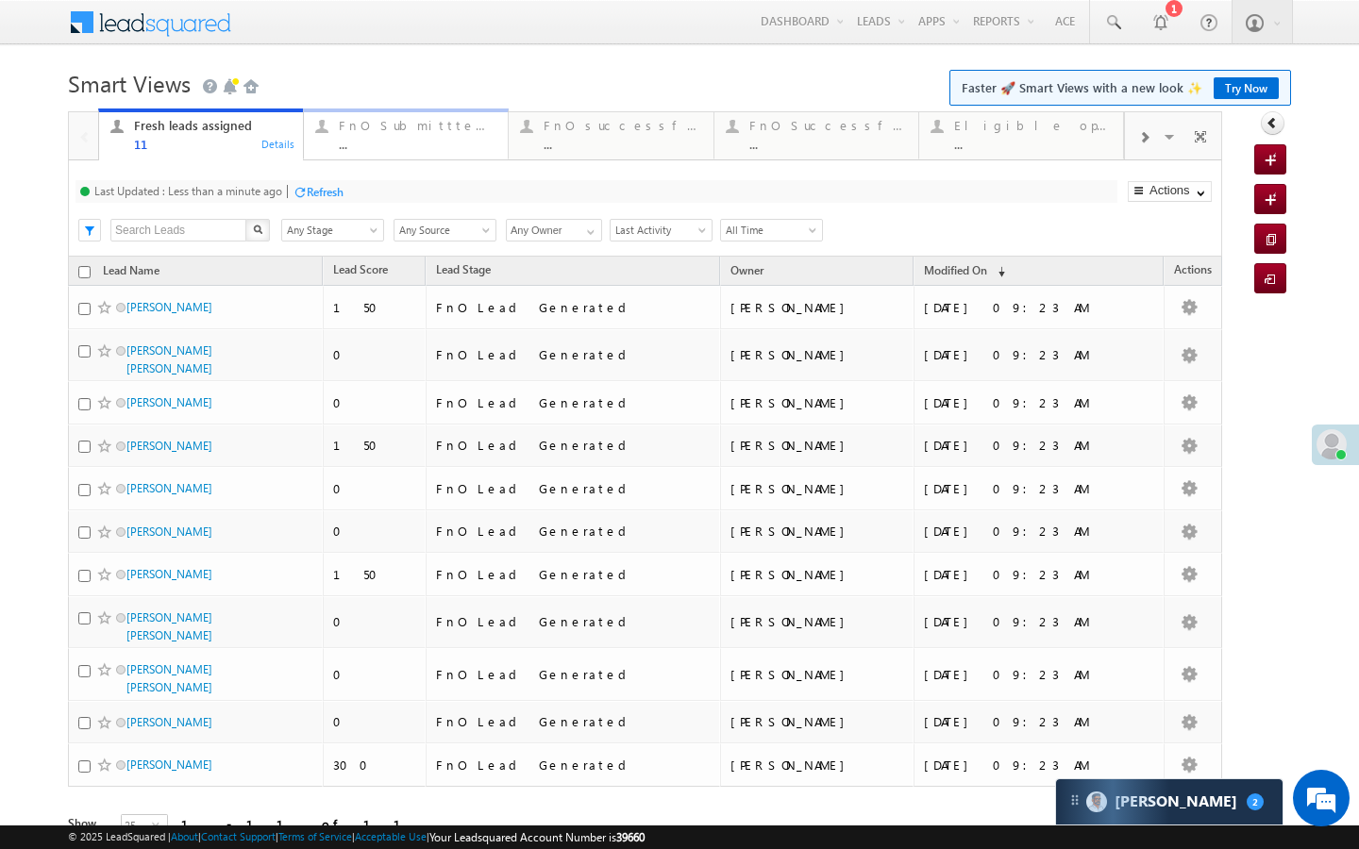
click at [344, 143] on div "..." at bounding box center [418, 144] width 158 height 14
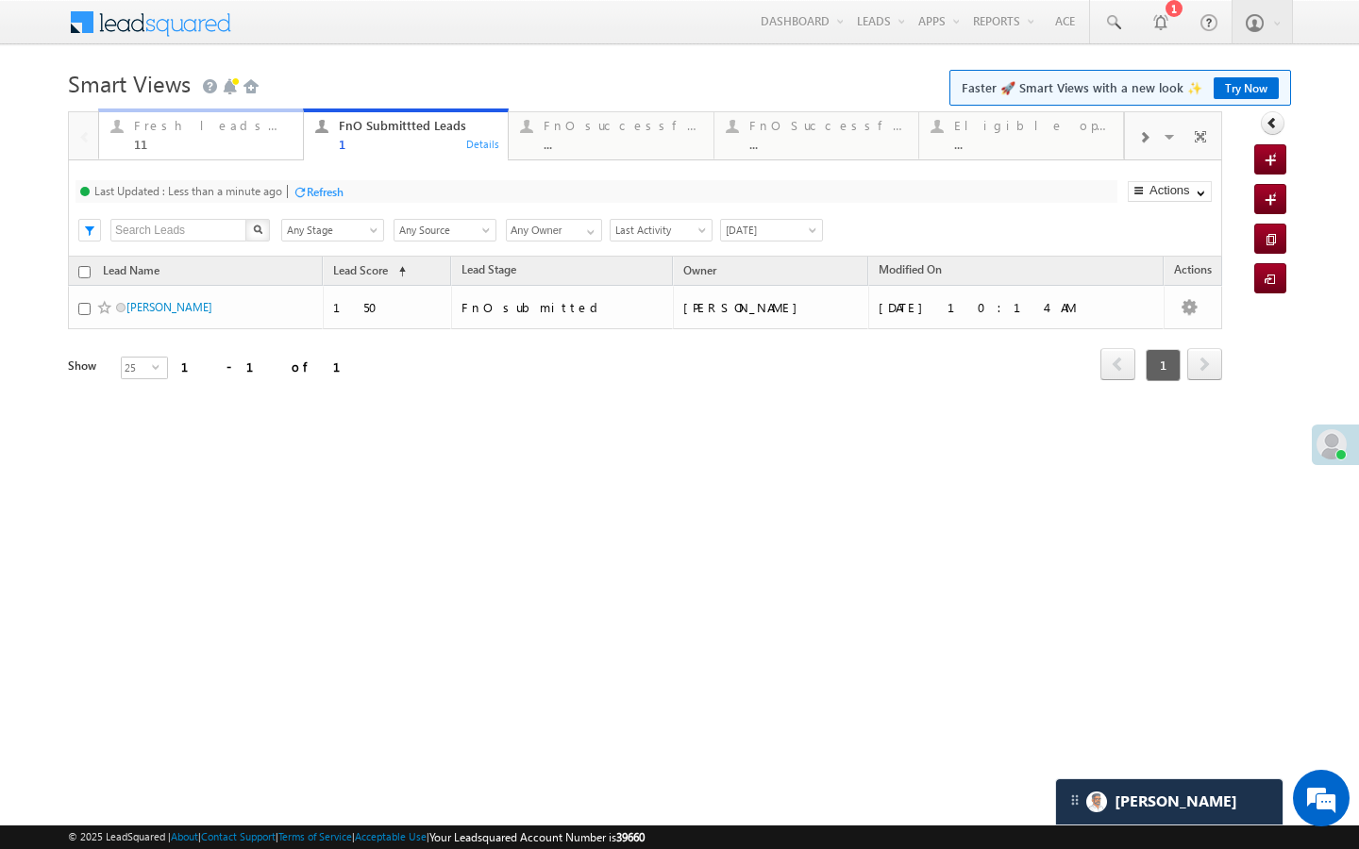
click at [291, 143] on div "Fresh leads assigned 11 Details" at bounding box center [201, 132] width 200 height 37
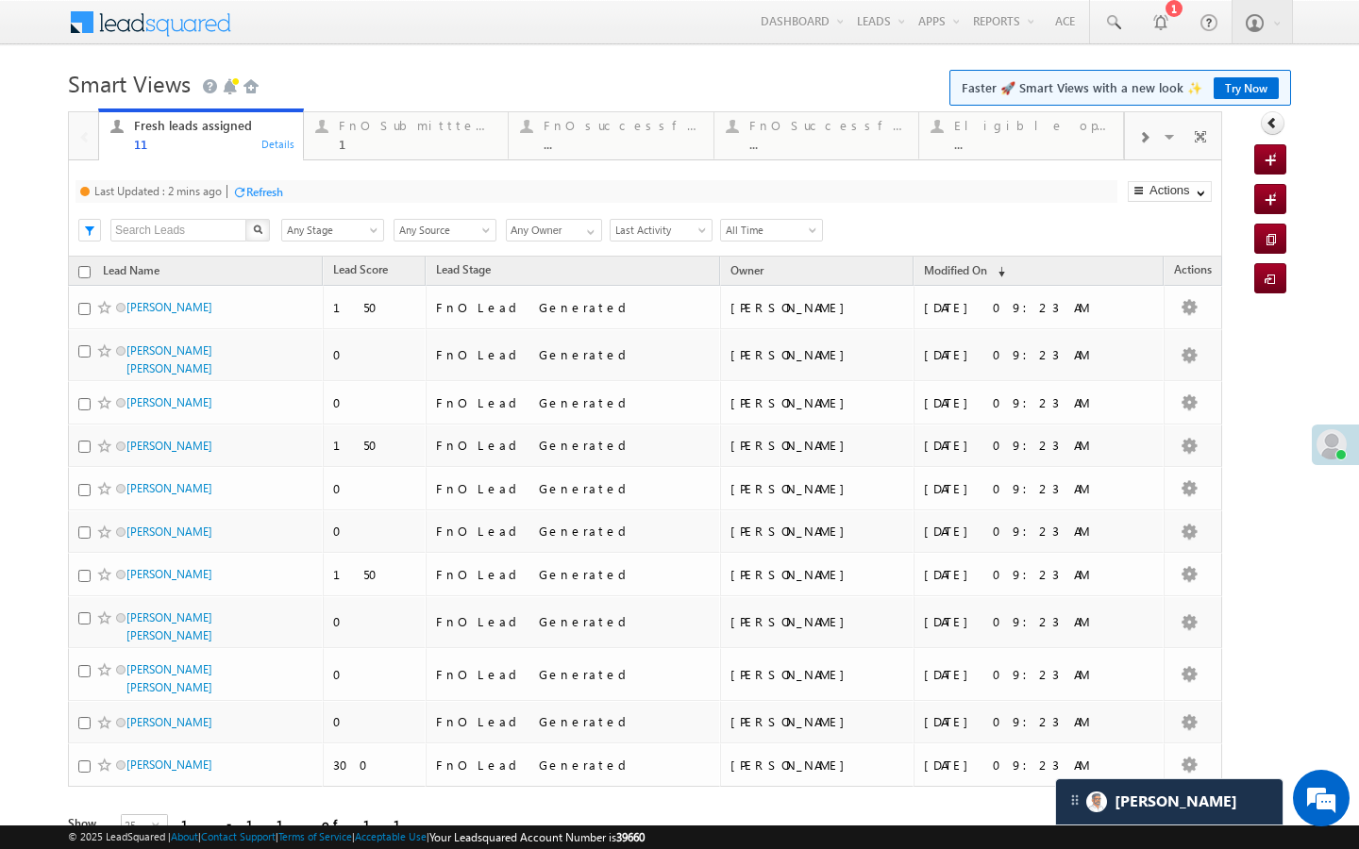
click at [283, 193] on div "Refresh" at bounding box center [264, 192] width 37 height 14
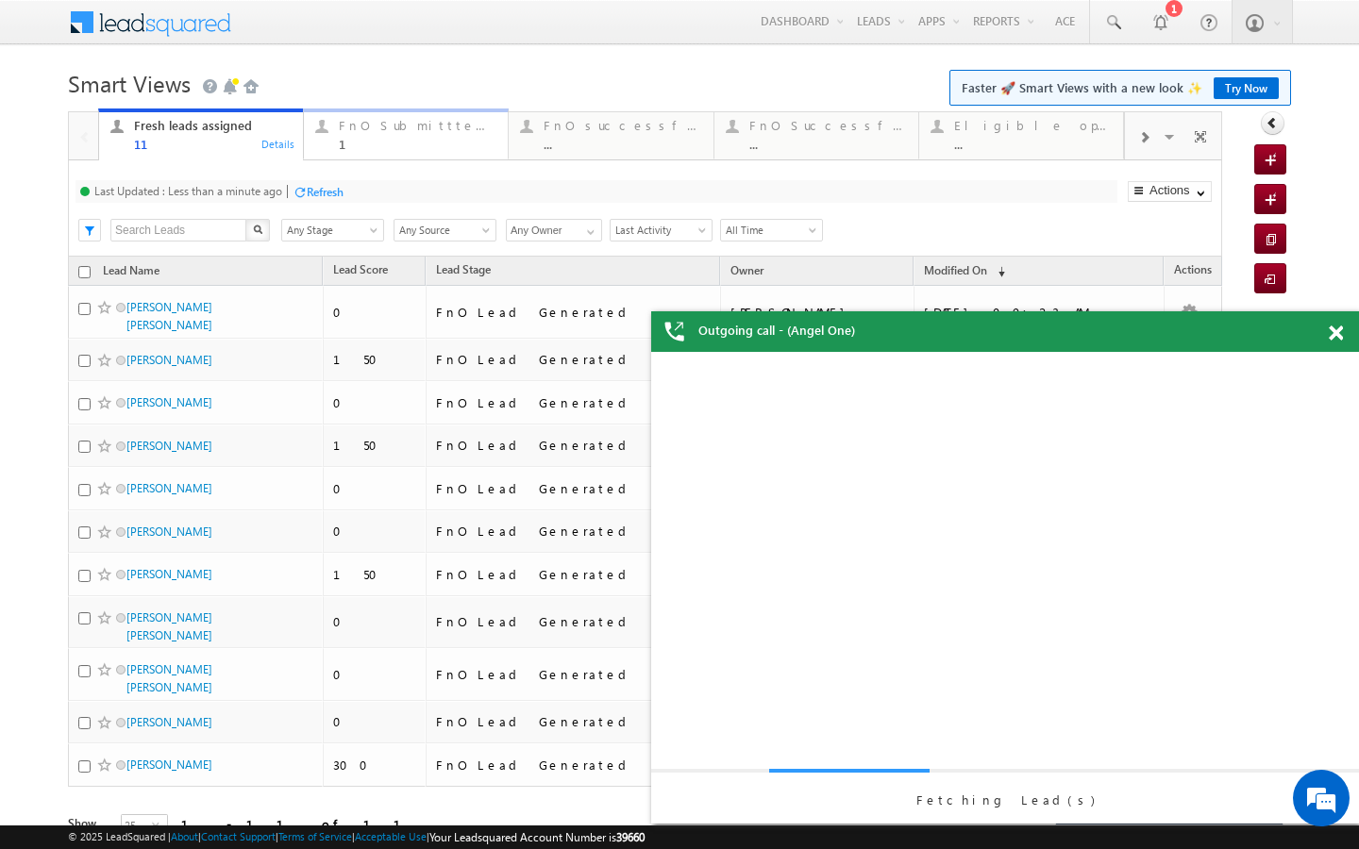
click at [360, 126] on div "FnO Submittted Leads" at bounding box center [418, 125] width 158 height 15
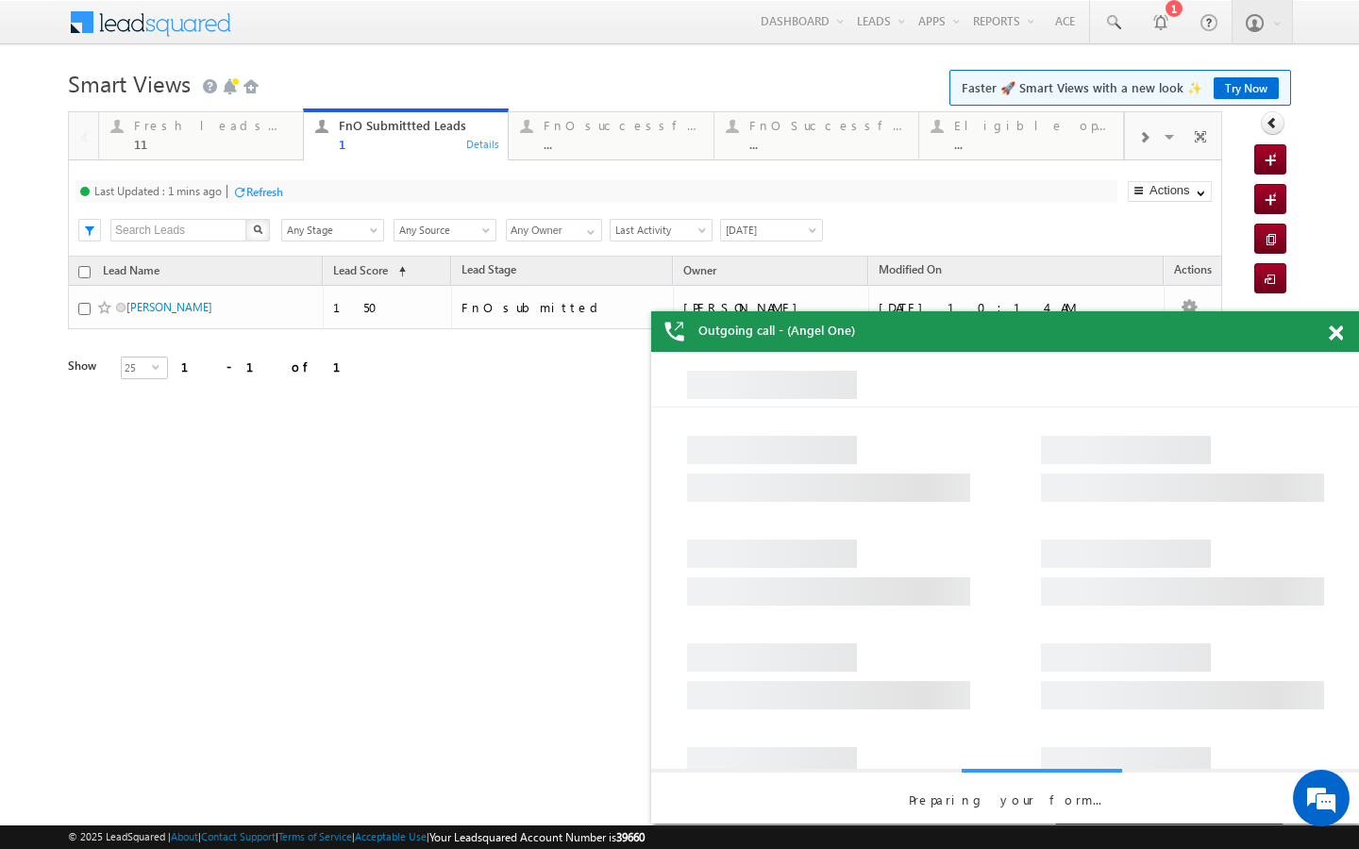
click at [271, 204] on div "Last Updated : 1 mins ago Refresh Refreshing... Search X Lead Stage Any Stage A…" at bounding box center [645, 208] width 1154 height 96
click at [276, 191] on div "Refresh" at bounding box center [264, 192] width 37 height 14
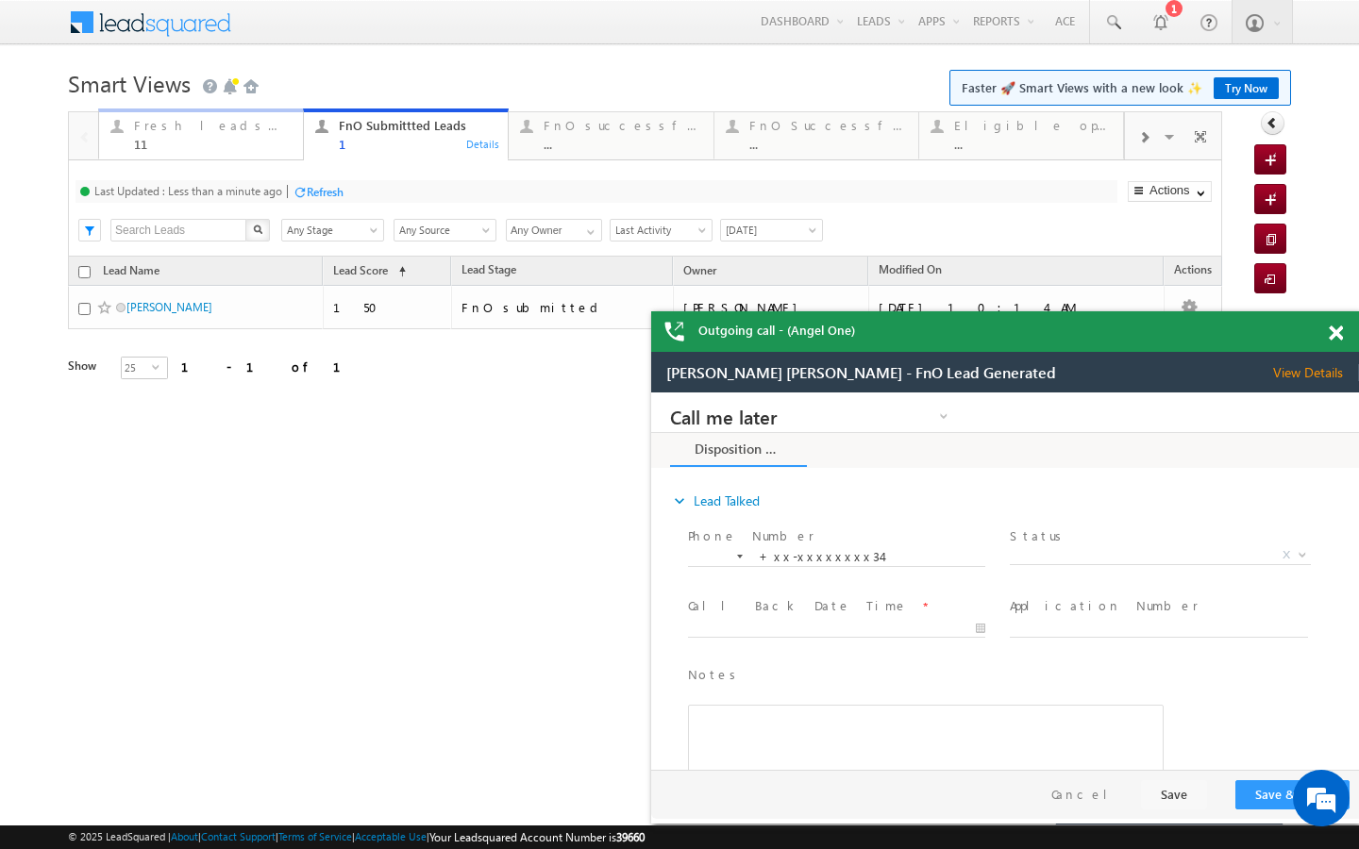
click at [270, 137] on div "11" at bounding box center [213, 144] width 158 height 14
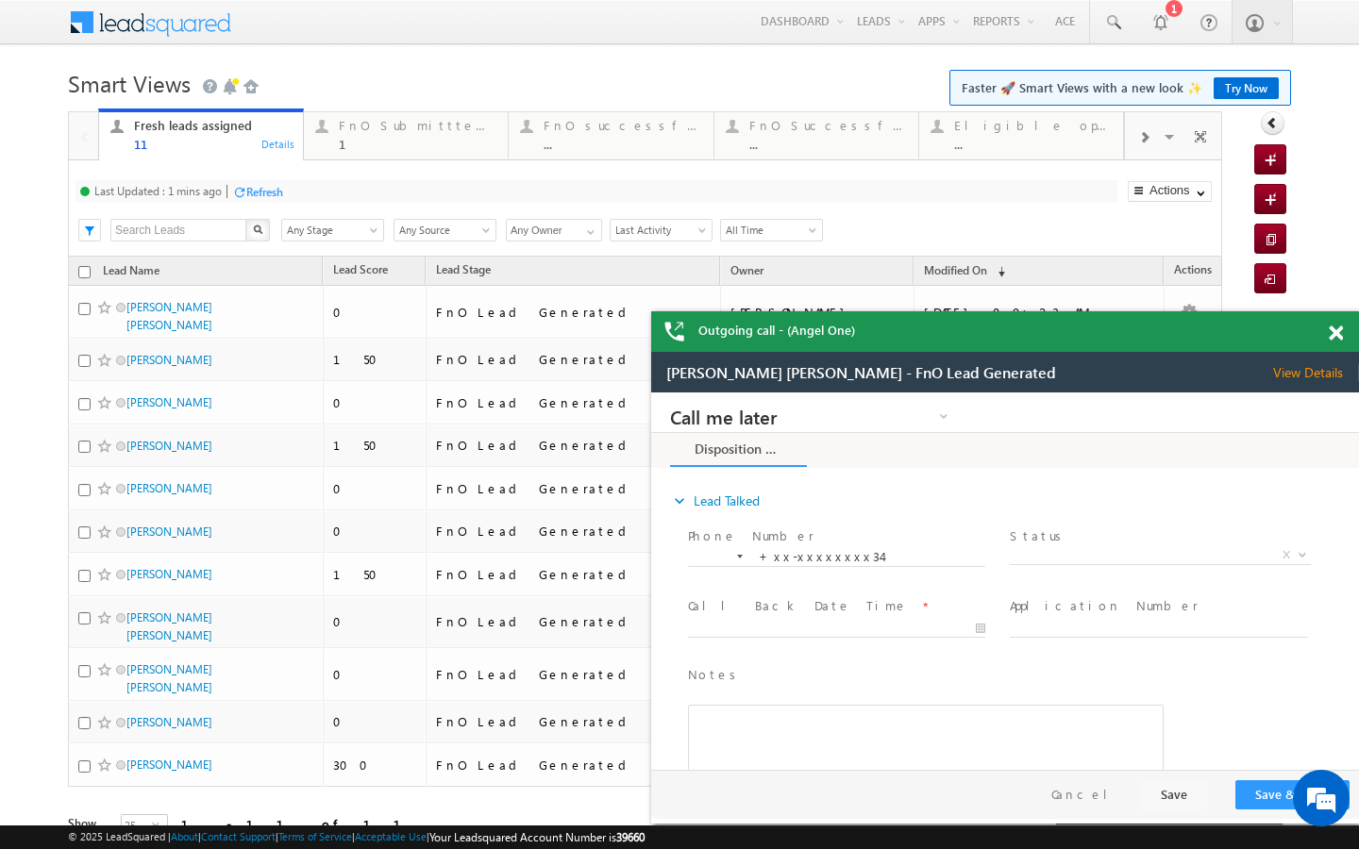
click at [278, 191] on div "Refresh" at bounding box center [264, 192] width 37 height 14
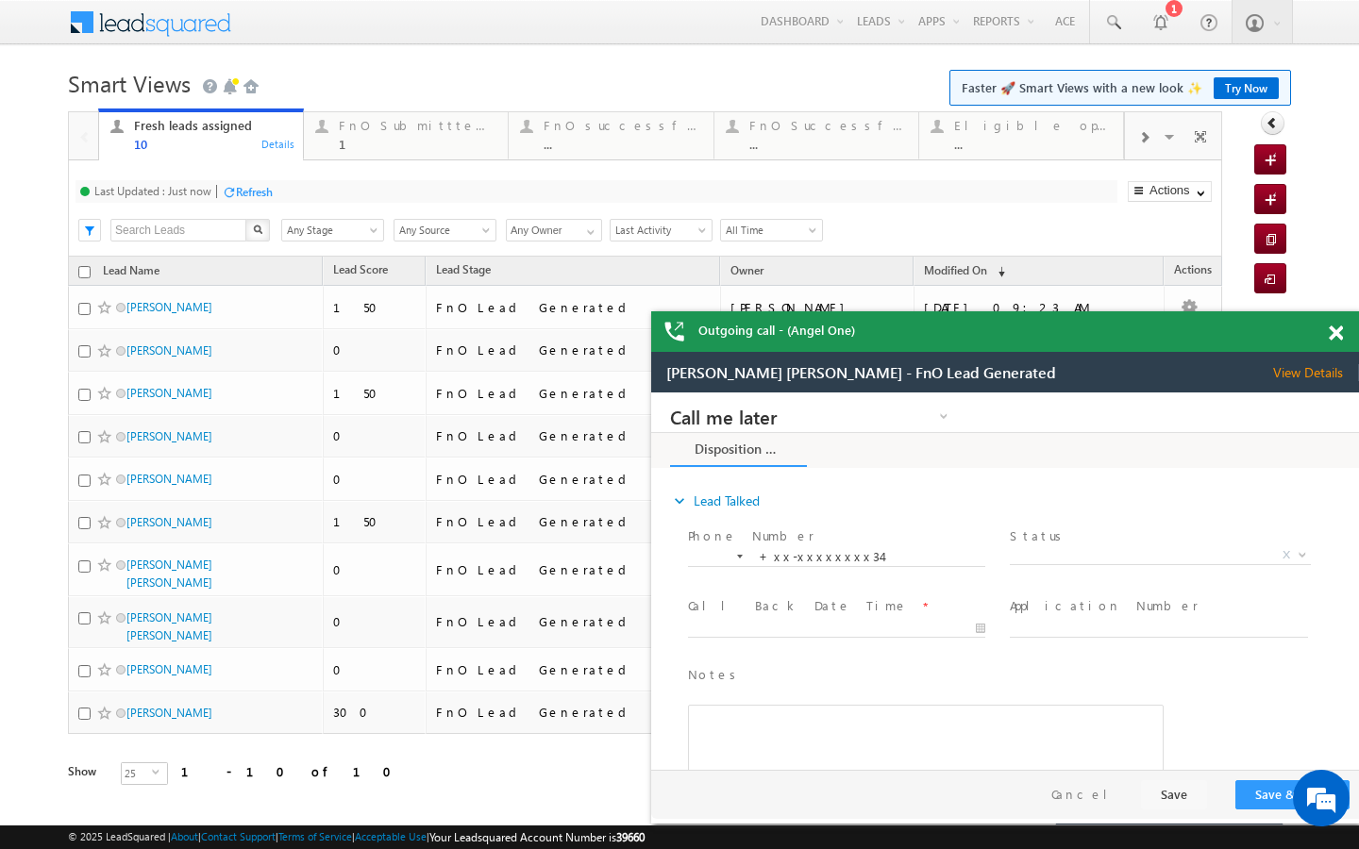
click at [265, 193] on div "Refresh" at bounding box center [254, 192] width 37 height 14
click at [352, 160] on div "Last Updated : Less than a minute ago Refresh Refreshing... Search X Lead Stage…" at bounding box center [645, 208] width 1154 height 96
click at [348, 150] on div "1" at bounding box center [418, 144] width 158 height 14
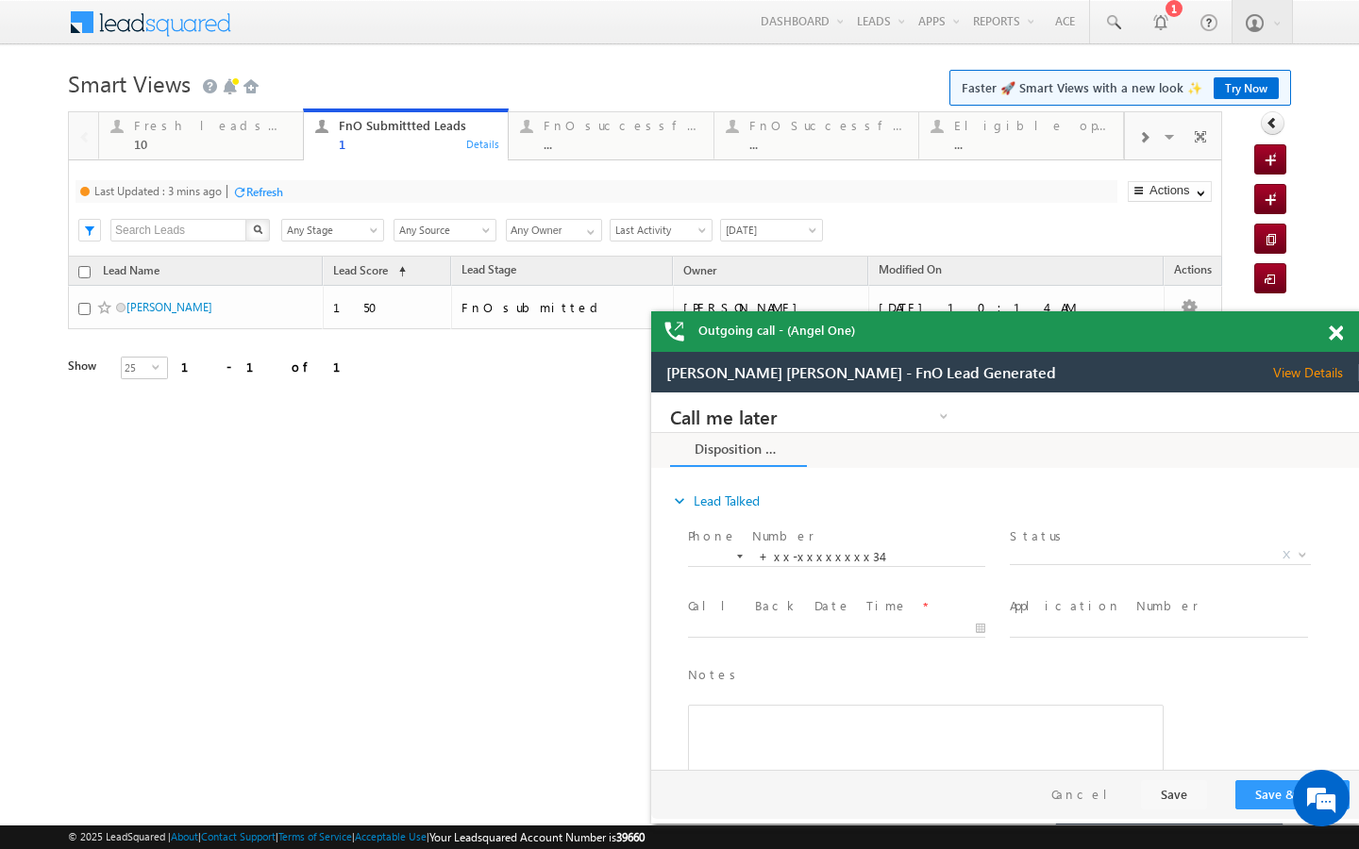
click at [283, 194] on div "Refresh" at bounding box center [264, 192] width 37 height 14
drag, startPoint x: 275, startPoint y: 140, endPoint x: 288, endPoint y: 178, distance: 40.9
click at [275, 140] on div "10" at bounding box center [213, 144] width 158 height 14
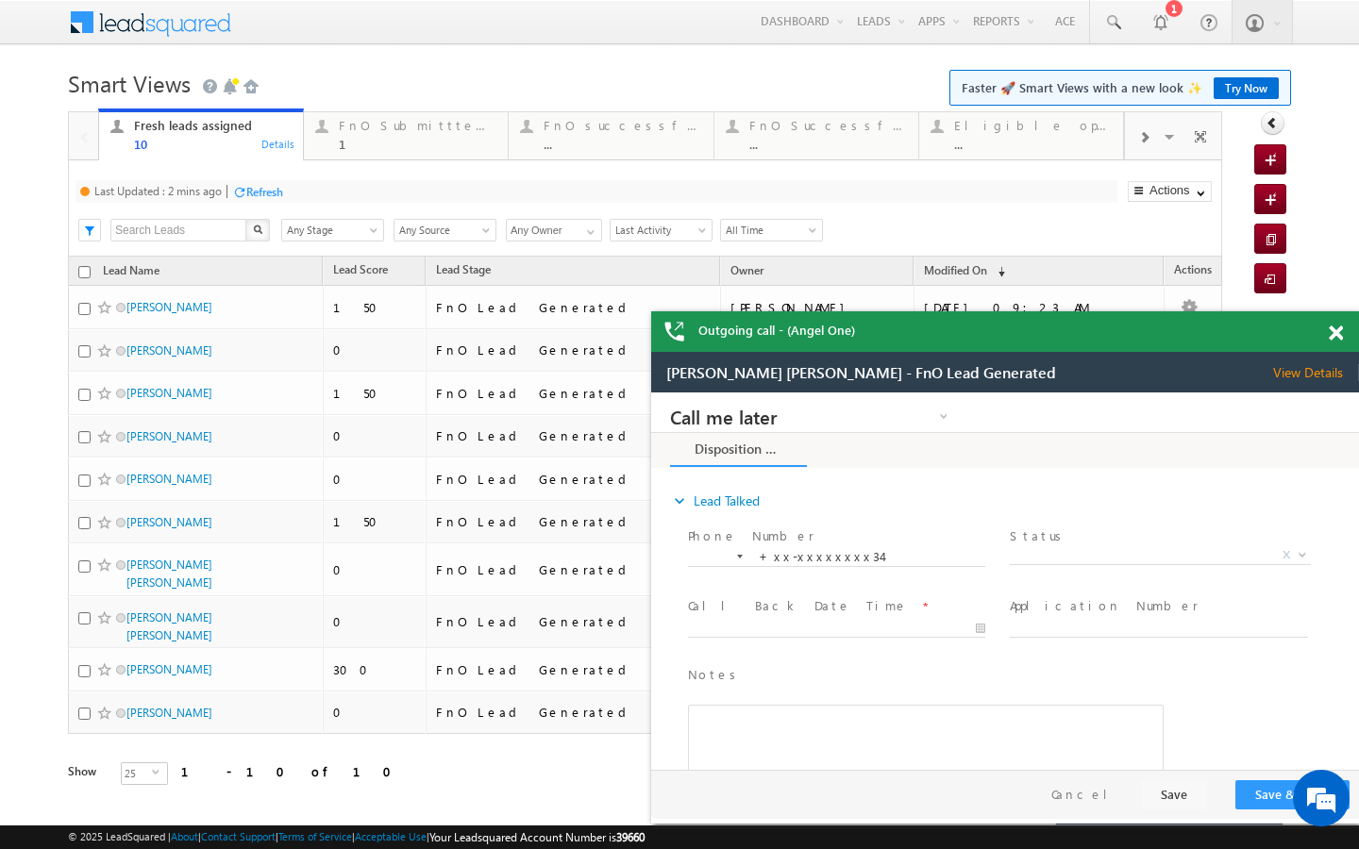
click at [283, 192] on div "Refresh" at bounding box center [264, 192] width 37 height 14
click at [362, 145] on div "1" at bounding box center [418, 144] width 158 height 14
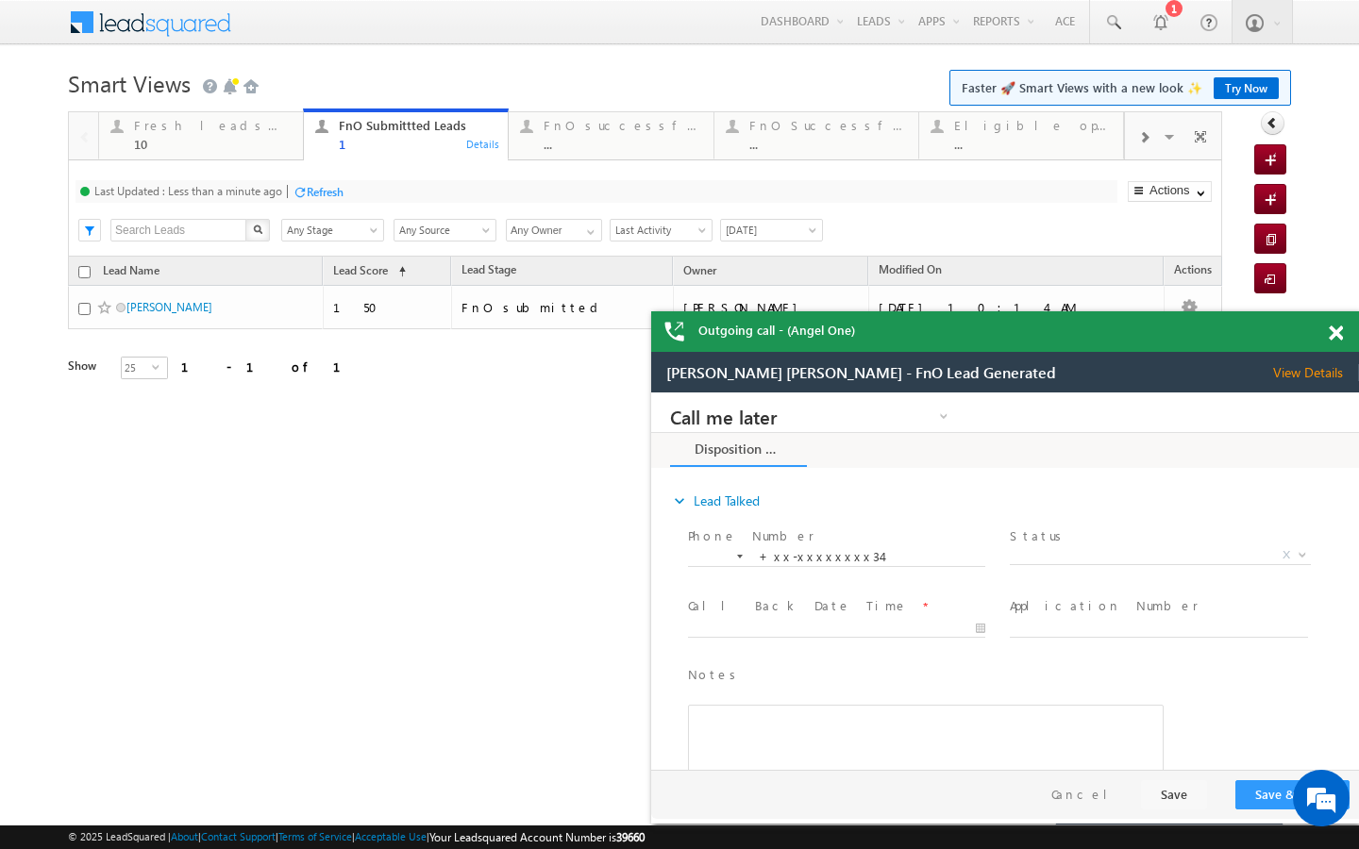
click at [282, 198] on div "Last Updated : Less than a minute ago" at bounding box center [188, 191] width 188 height 14
click at [545, 127] on div "FnO successful today Leads" at bounding box center [623, 125] width 158 height 15
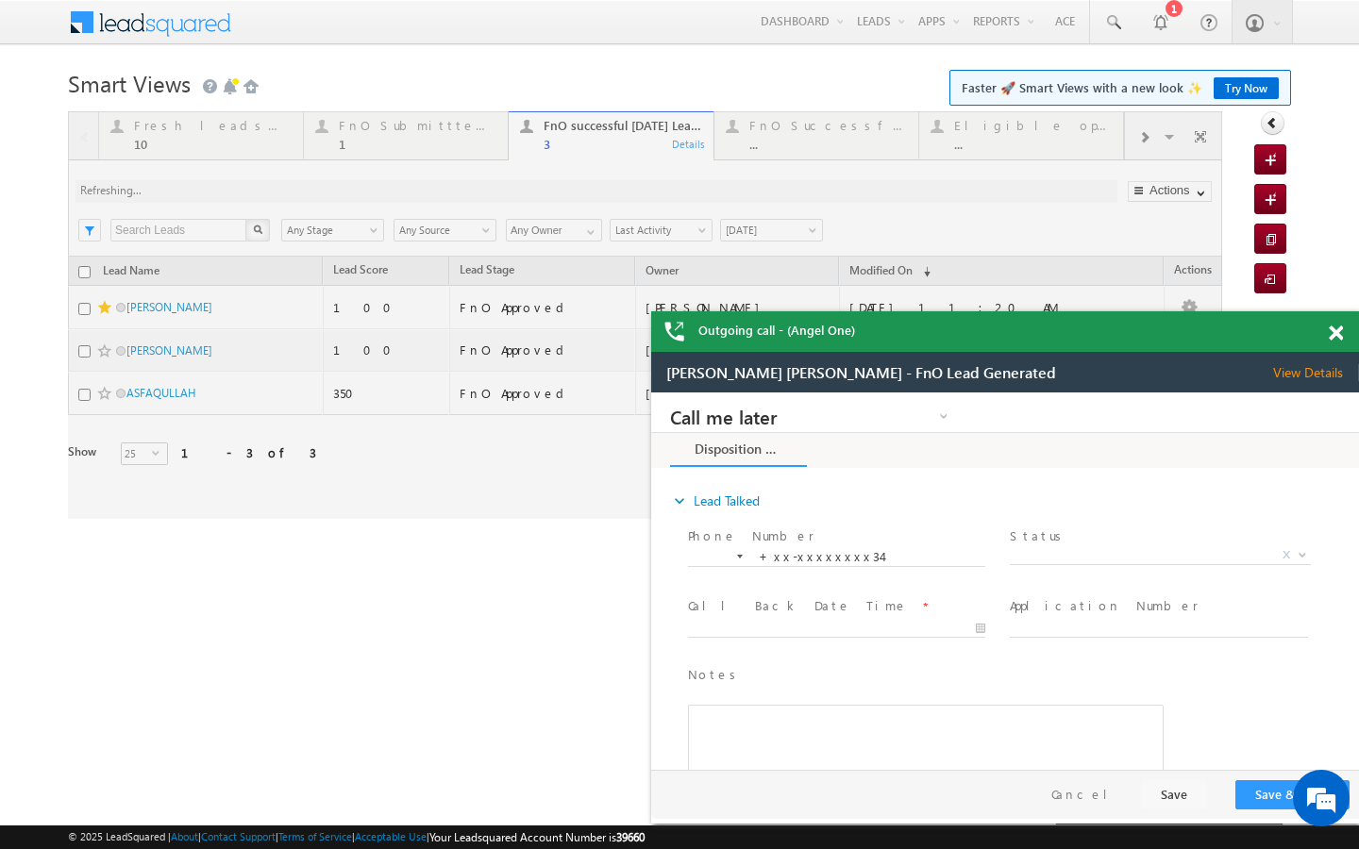
click at [275, 149] on div at bounding box center [645, 315] width 1154 height 408
click at [275, 155] on div at bounding box center [645, 315] width 1154 height 408
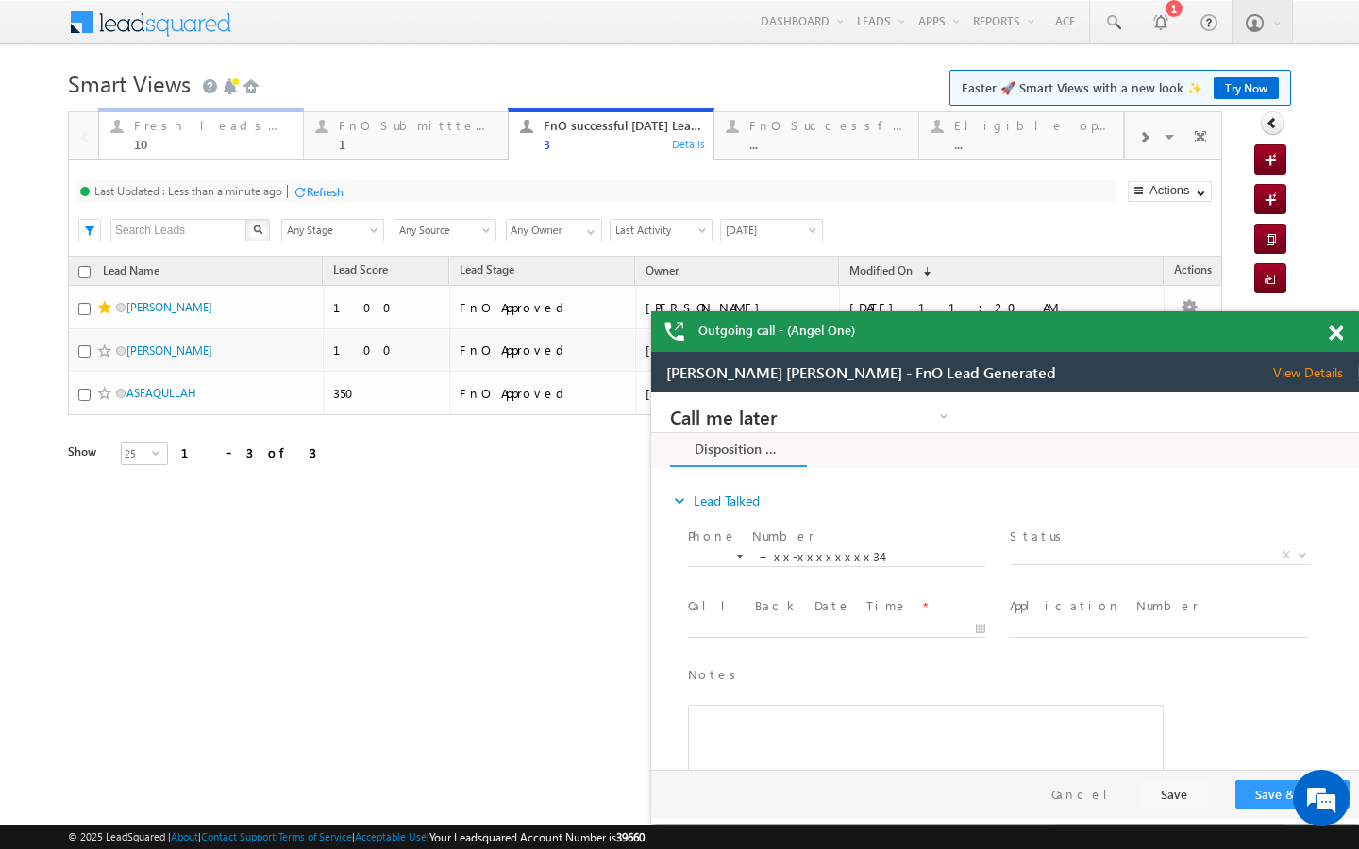
click at [268, 133] on div "Fresh leads assigned 10" at bounding box center [213, 132] width 158 height 37
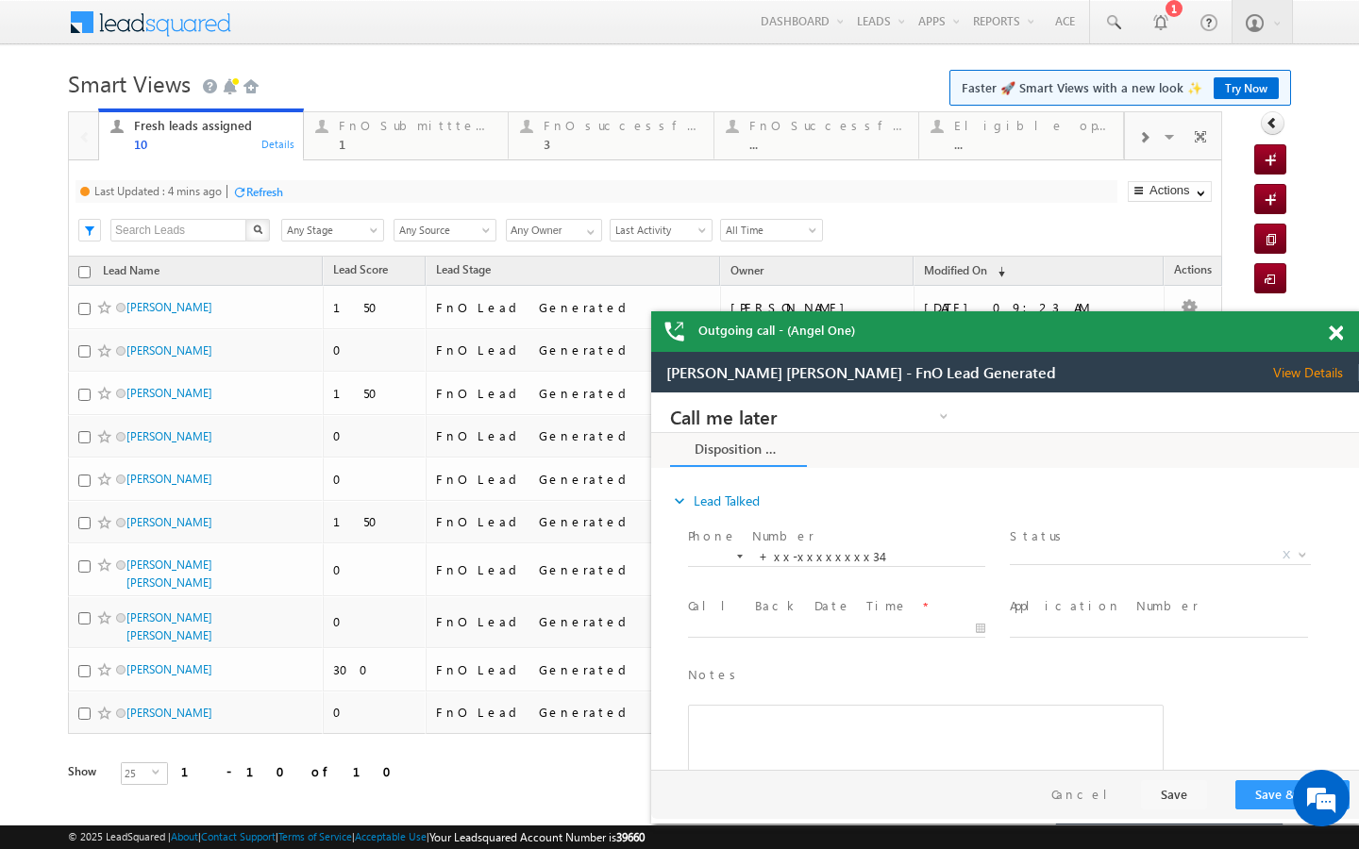
click at [277, 192] on div "Refresh" at bounding box center [264, 192] width 37 height 14
click at [361, 122] on div "FnO Submittted Leads" at bounding box center [418, 125] width 158 height 15
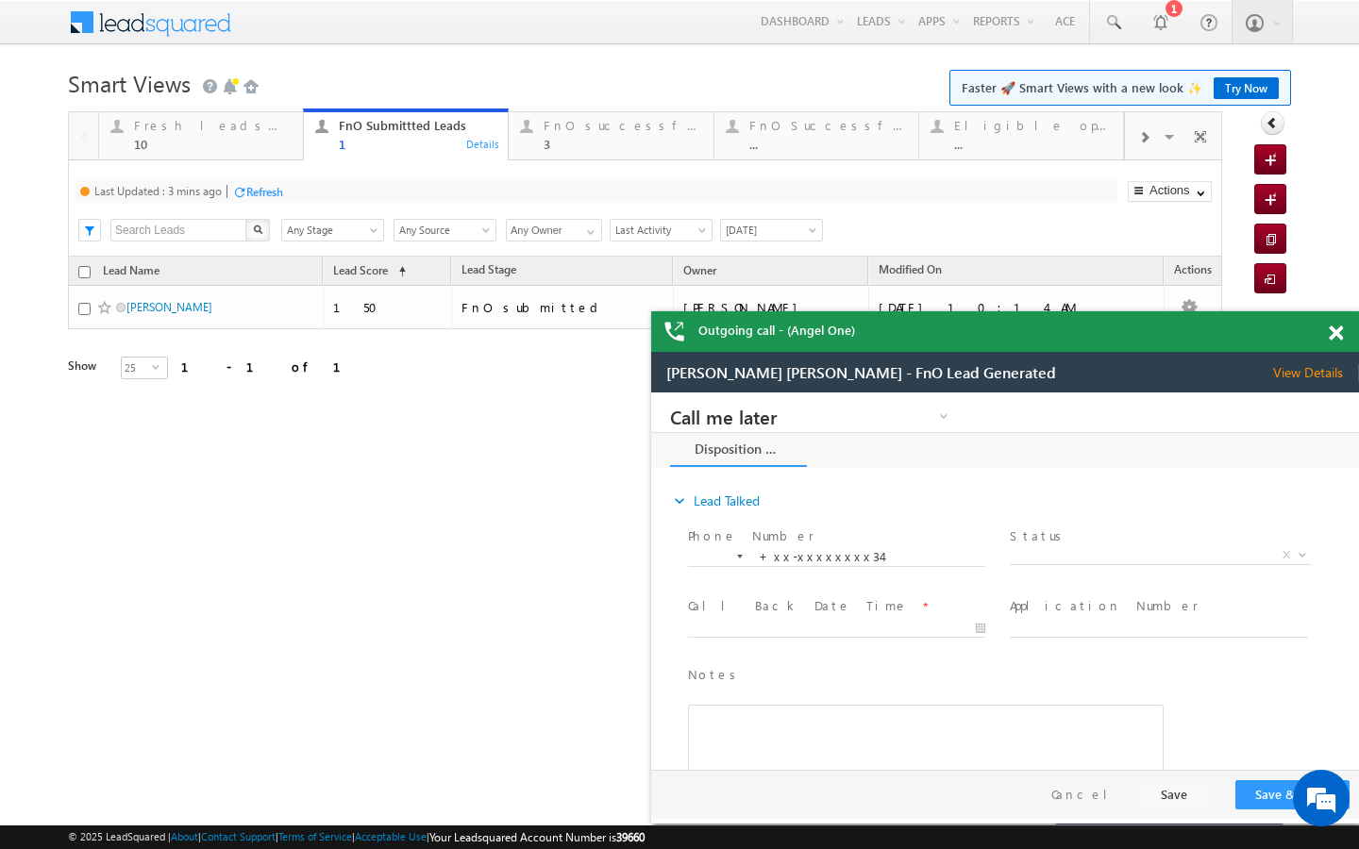
click at [265, 190] on div "Refresh" at bounding box center [264, 192] width 37 height 14
click at [241, 147] on div "10" at bounding box center [213, 144] width 158 height 14
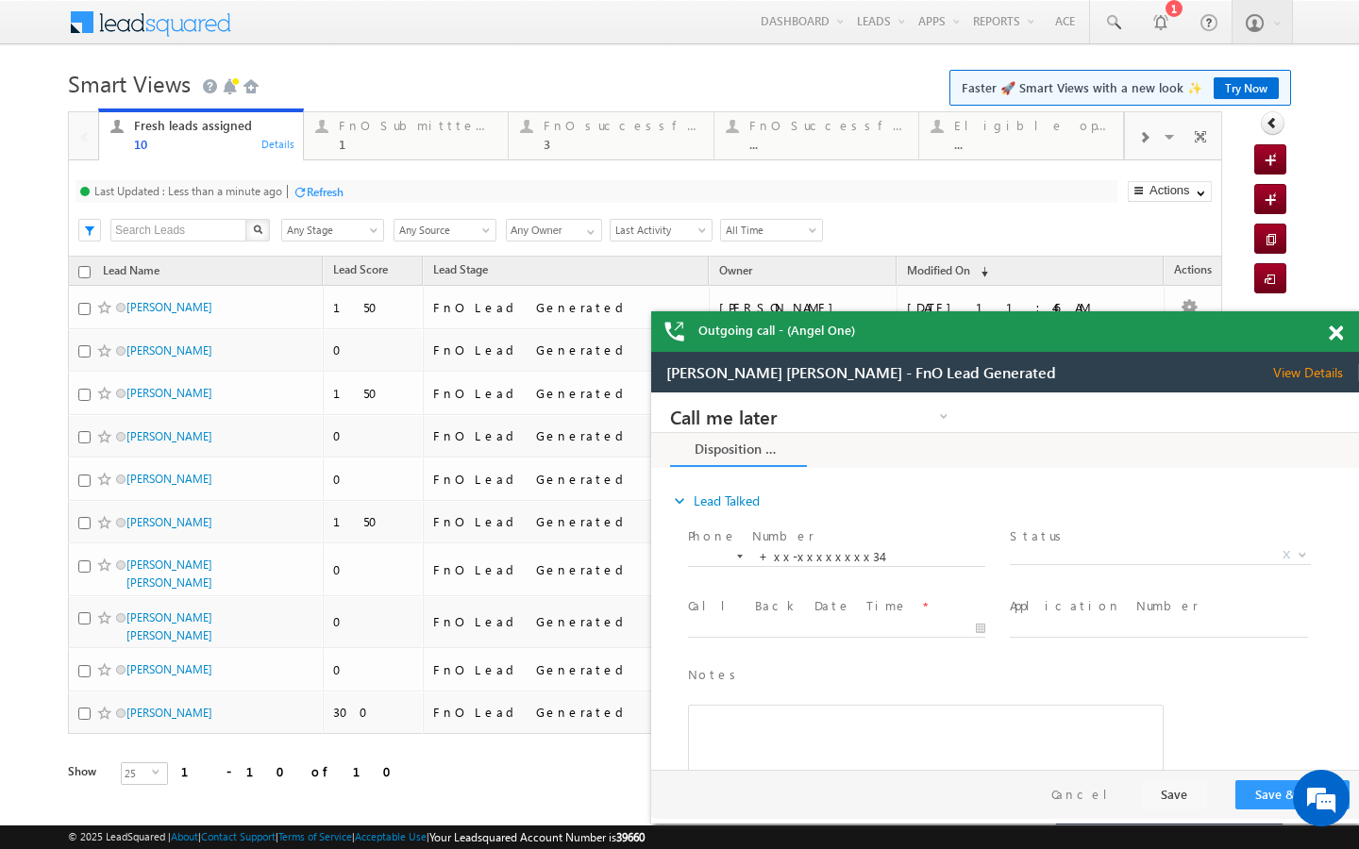
click at [315, 187] on div "Refresh" at bounding box center [325, 192] width 37 height 14
click at [350, 153] on link "FnO Submittted Leads 1 Details" at bounding box center [406, 134] width 206 height 51
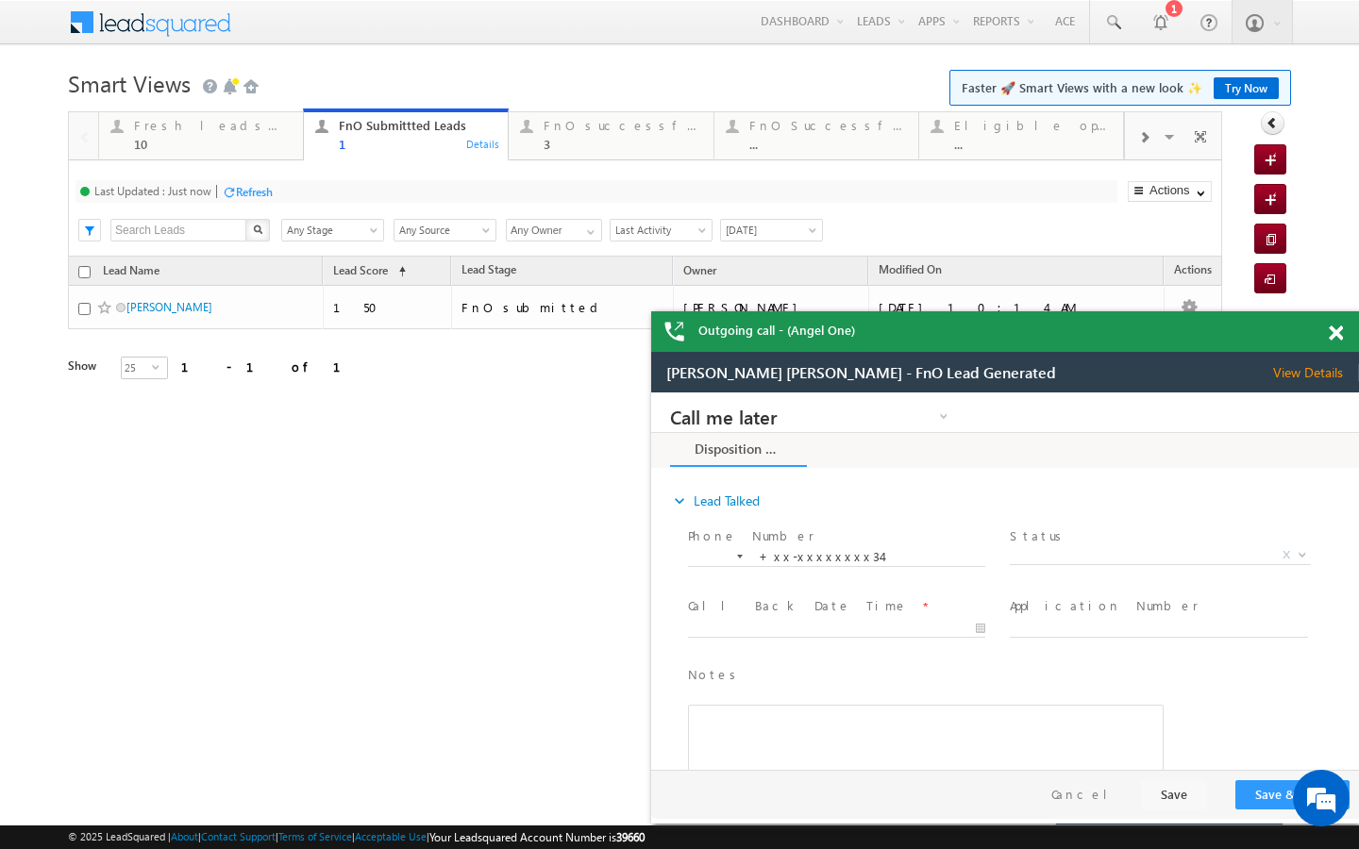
click at [273, 197] on div "Refresh" at bounding box center [254, 192] width 37 height 14
drag, startPoint x: 229, startPoint y: 155, endPoint x: 239, endPoint y: 159, distance: 10.6
click at [229, 155] on link "Fresh leads assigned 10 Details" at bounding box center [201, 134] width 206 height 51
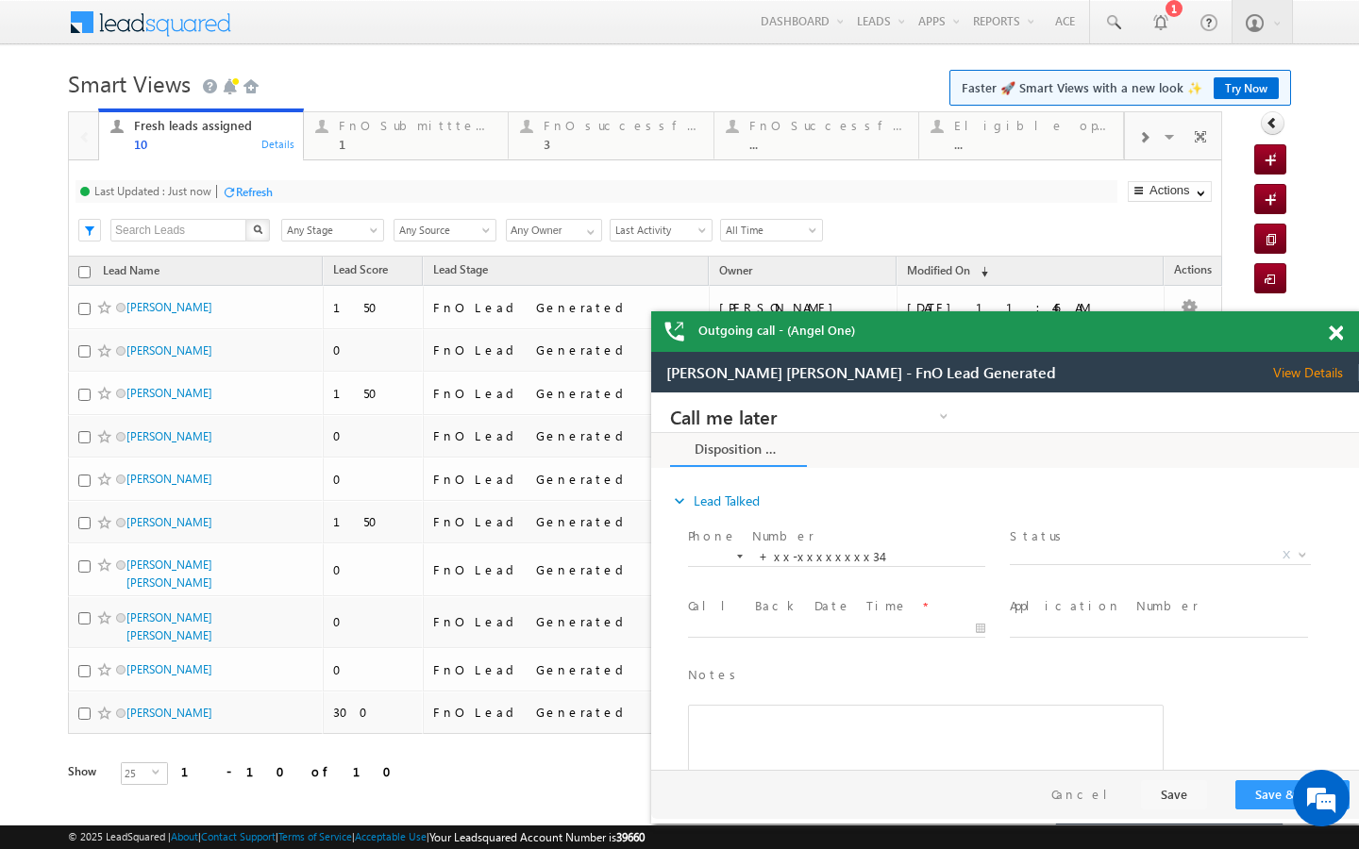
click at [257, 188] on div "Refresh" at bounding box center [254, 192] width 37 height 14
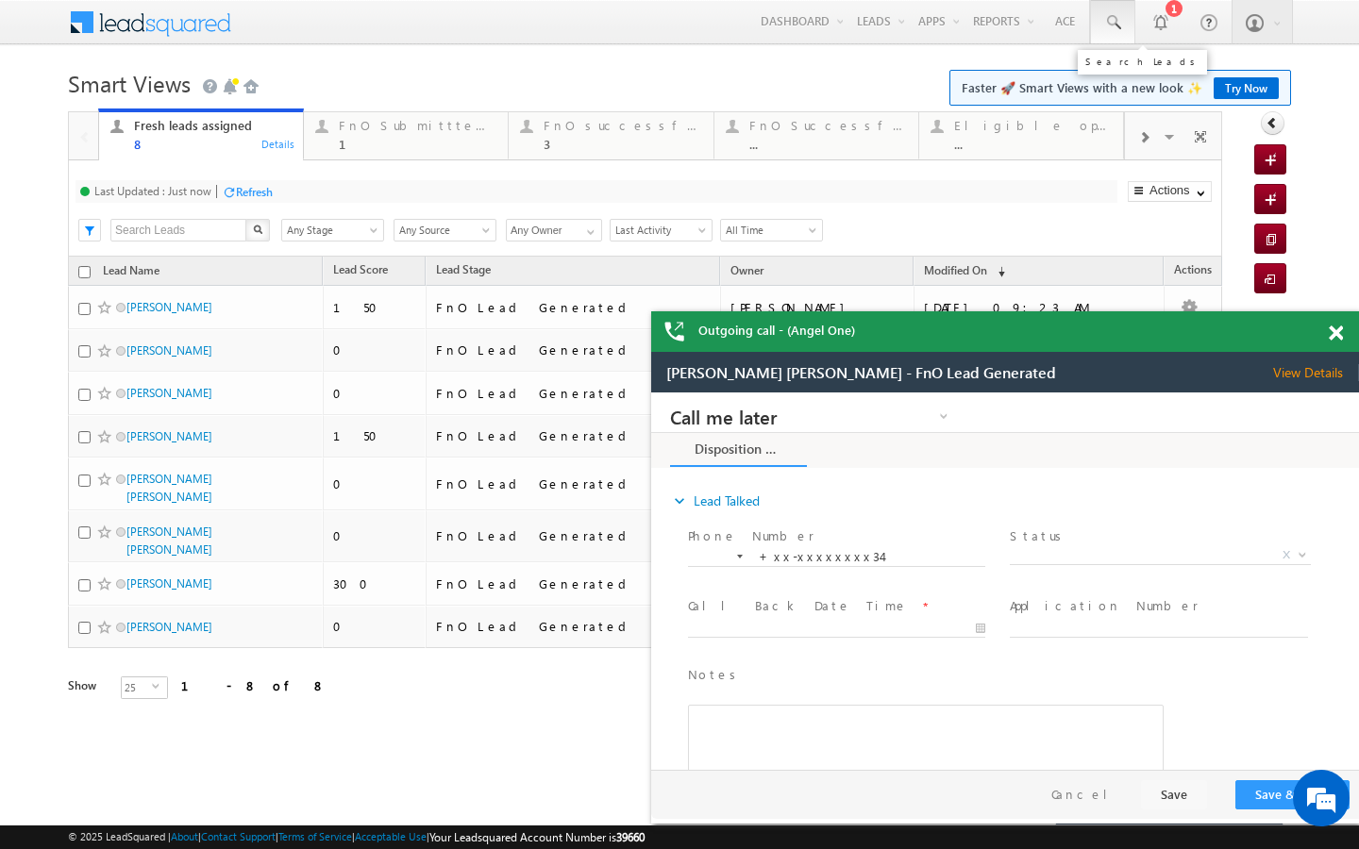
click at [1112, 18] on span at bounding box center [1112, 22] width 19 height 19
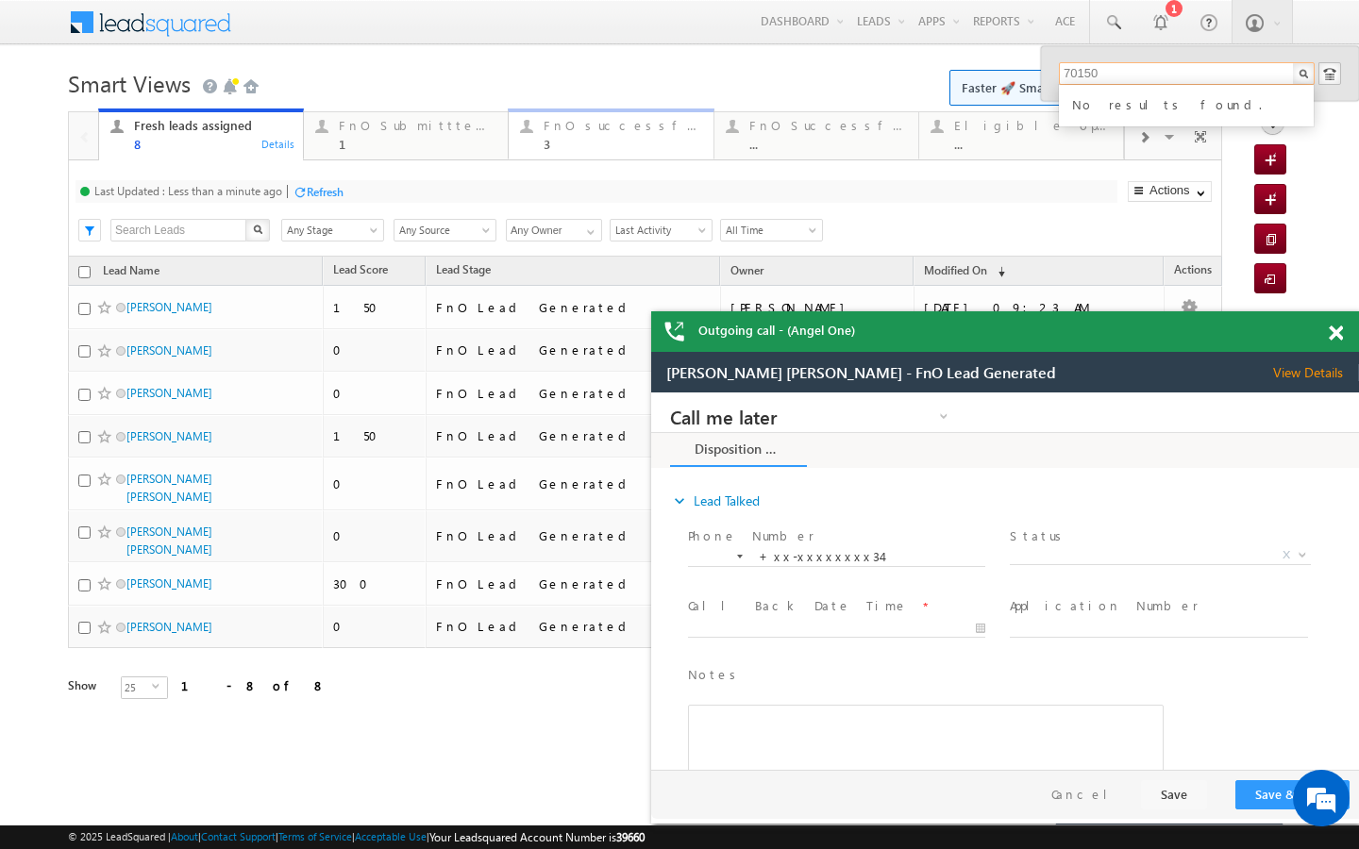
type input "70150"
click at [395, 144] on div "1" at bounding box center [418, 144] width 158 height 14
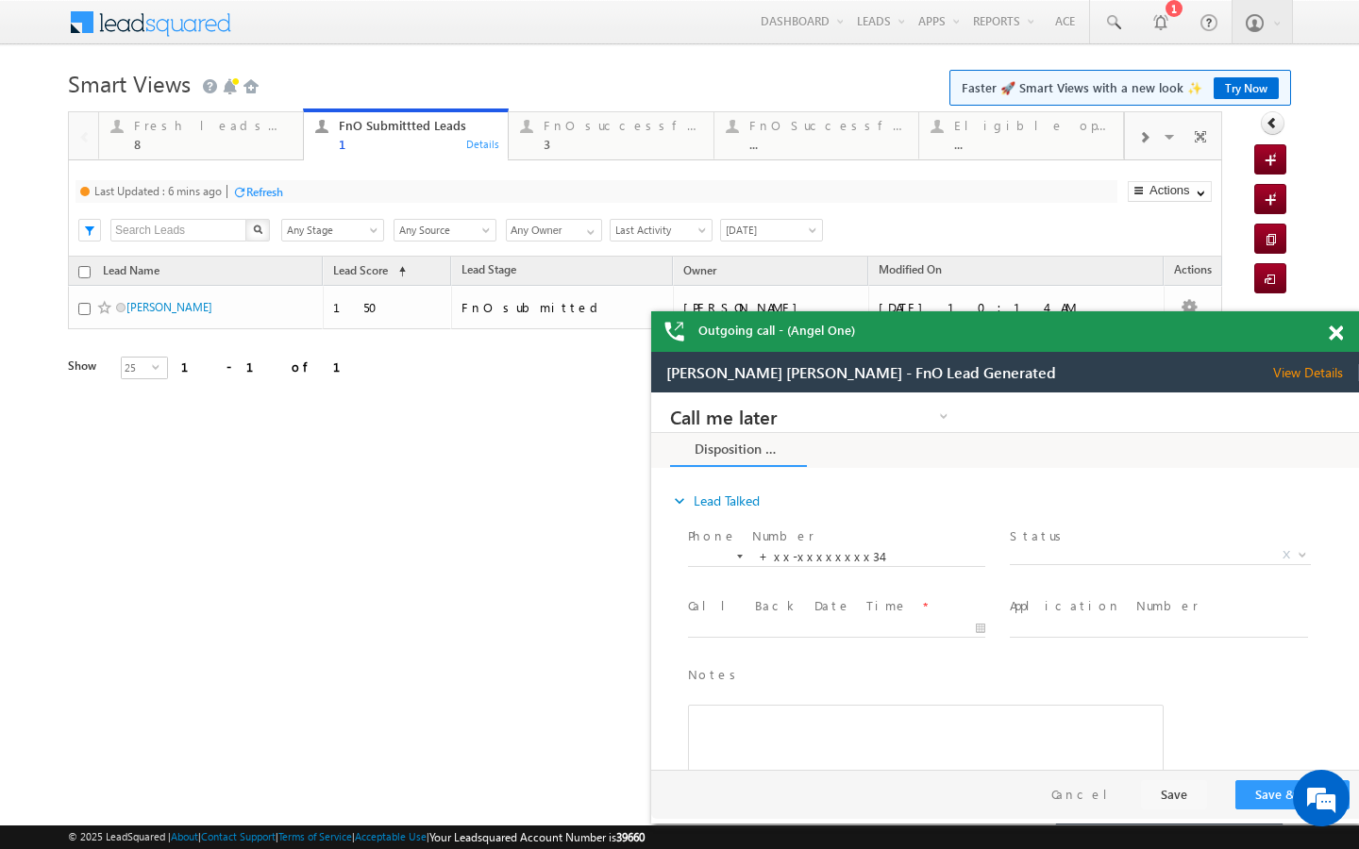
click at [272, 200] on div "Refresh" at bounding box center [257, 191] width 51 height 18
drag, startPoint x: 247, startPoint y: 154, endPoint x: 245, endPoint y: 283, distance: 129.3
click at [247, 154] on link "Fresh leads assigned 8 Details" at bounding box center [201, 134] width 206 height 51
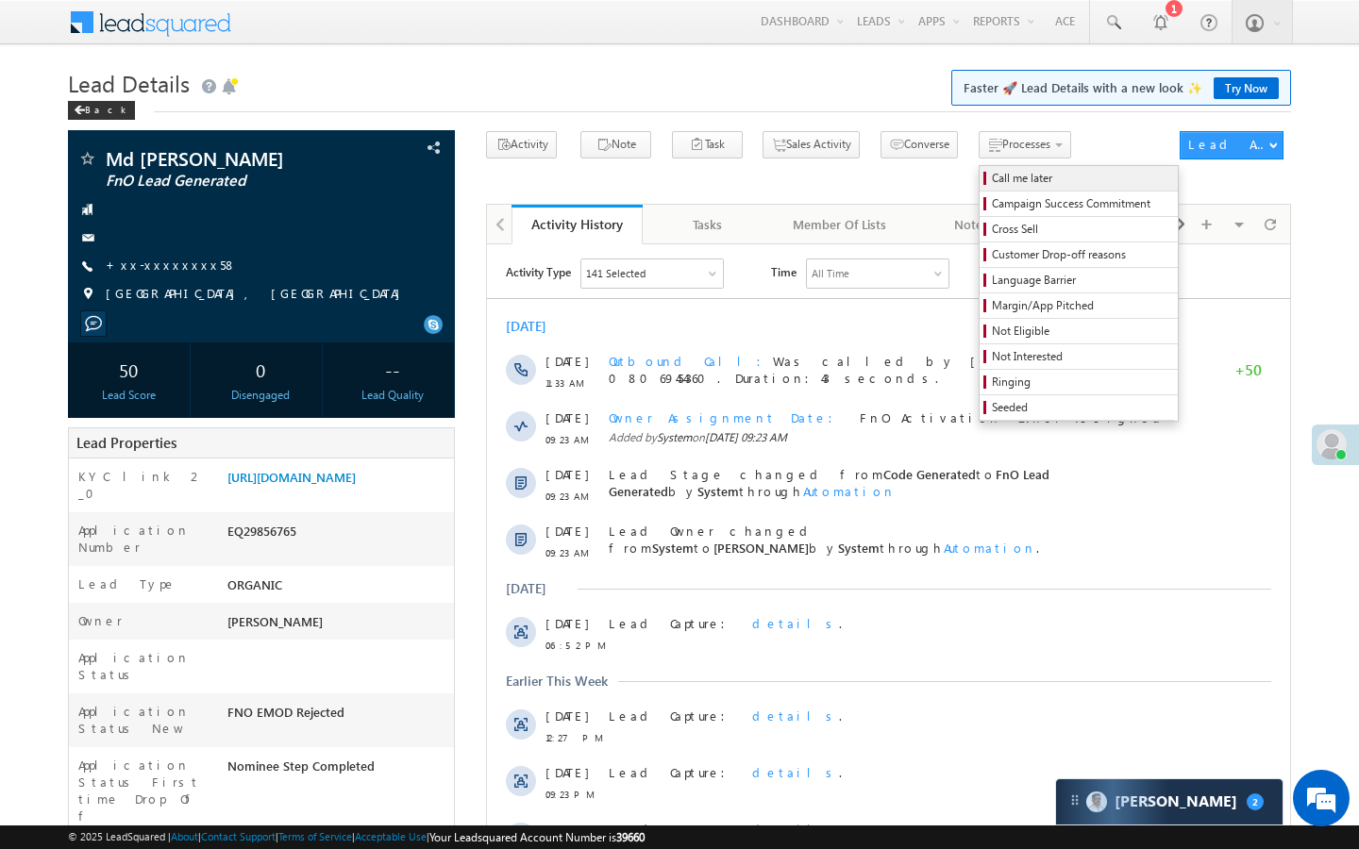
click at [992, 181] on span "Call me later" at bounding box center [1081, 178] width 179 height 17
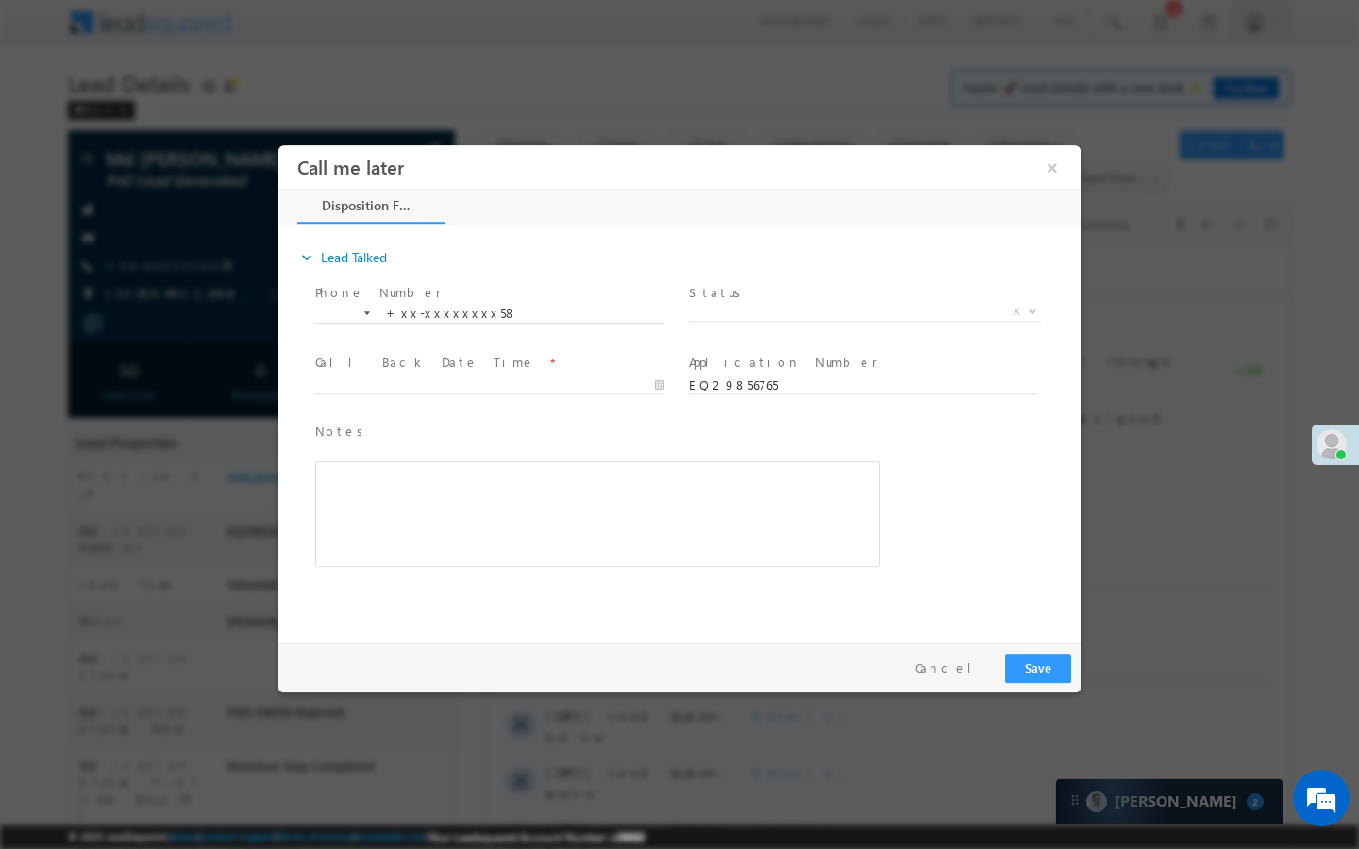
click at [829, 301] on span "Status *" at bounding box center [863, 293] width 348 height 21
click at [822, 305] on span "X" at bounding box center [865, 312] width 352 height 19
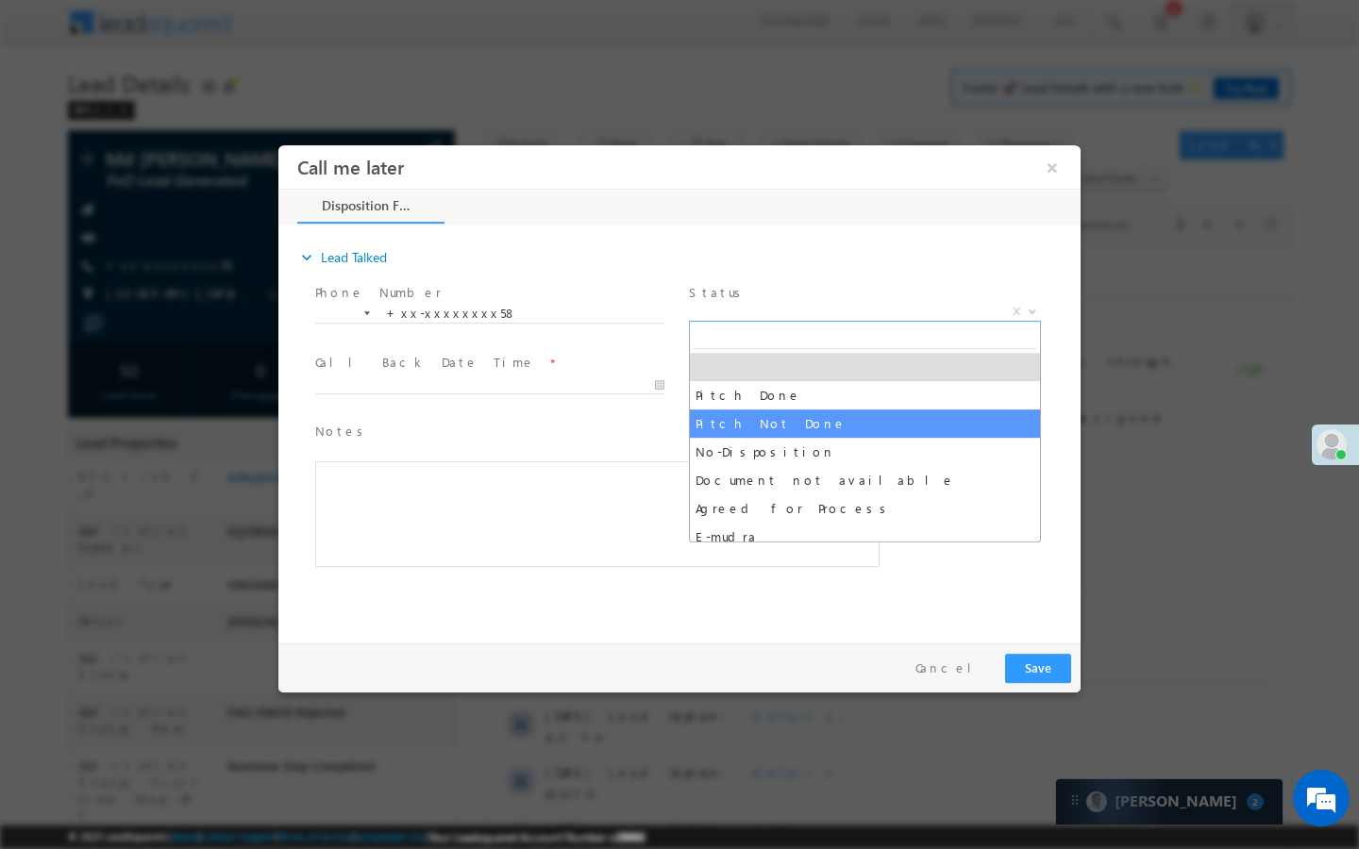
select select "Pitch Not Done"
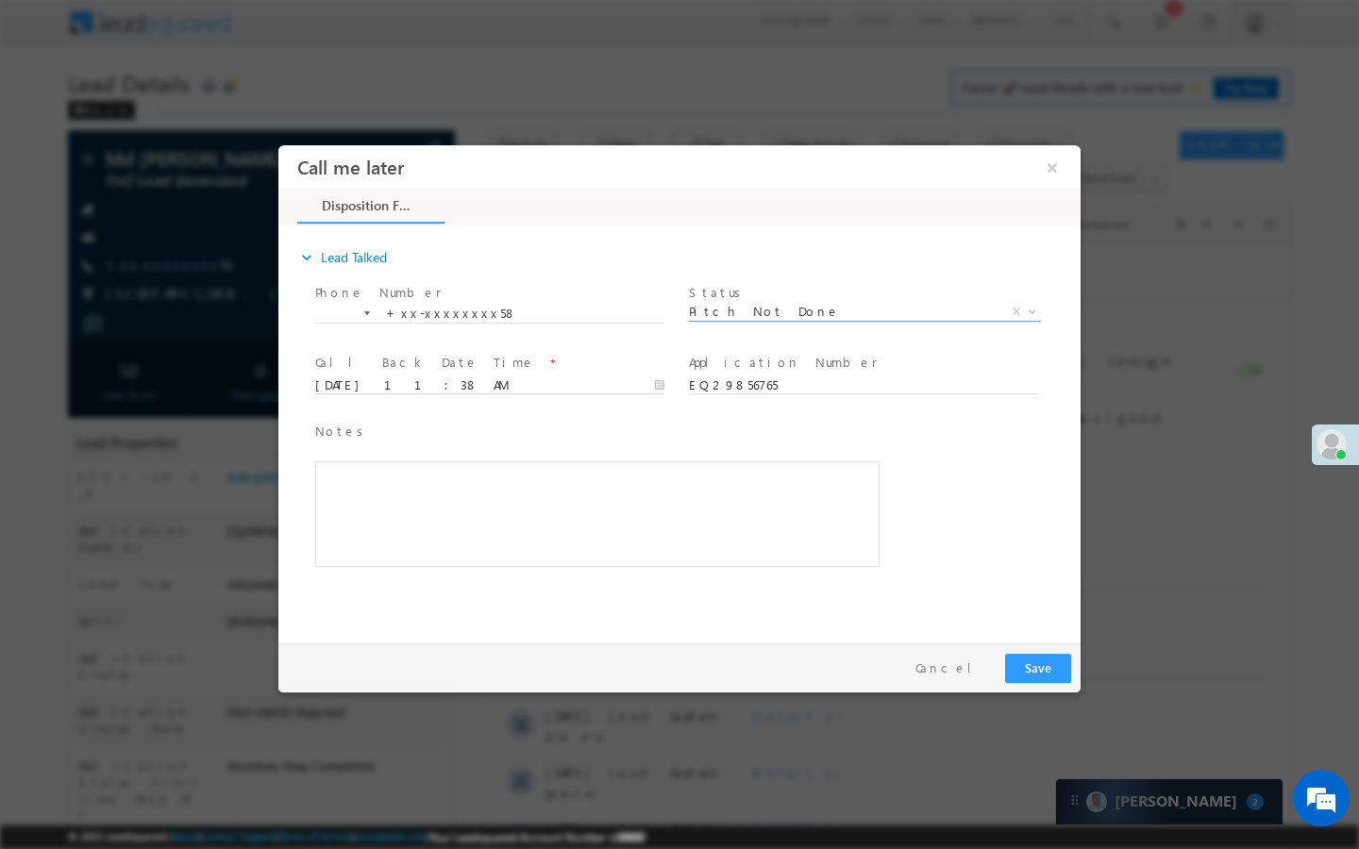
click at [550, 393] on input "10/04/25 11:38 AM" at bounding box center [489, 386] width 349 height 19
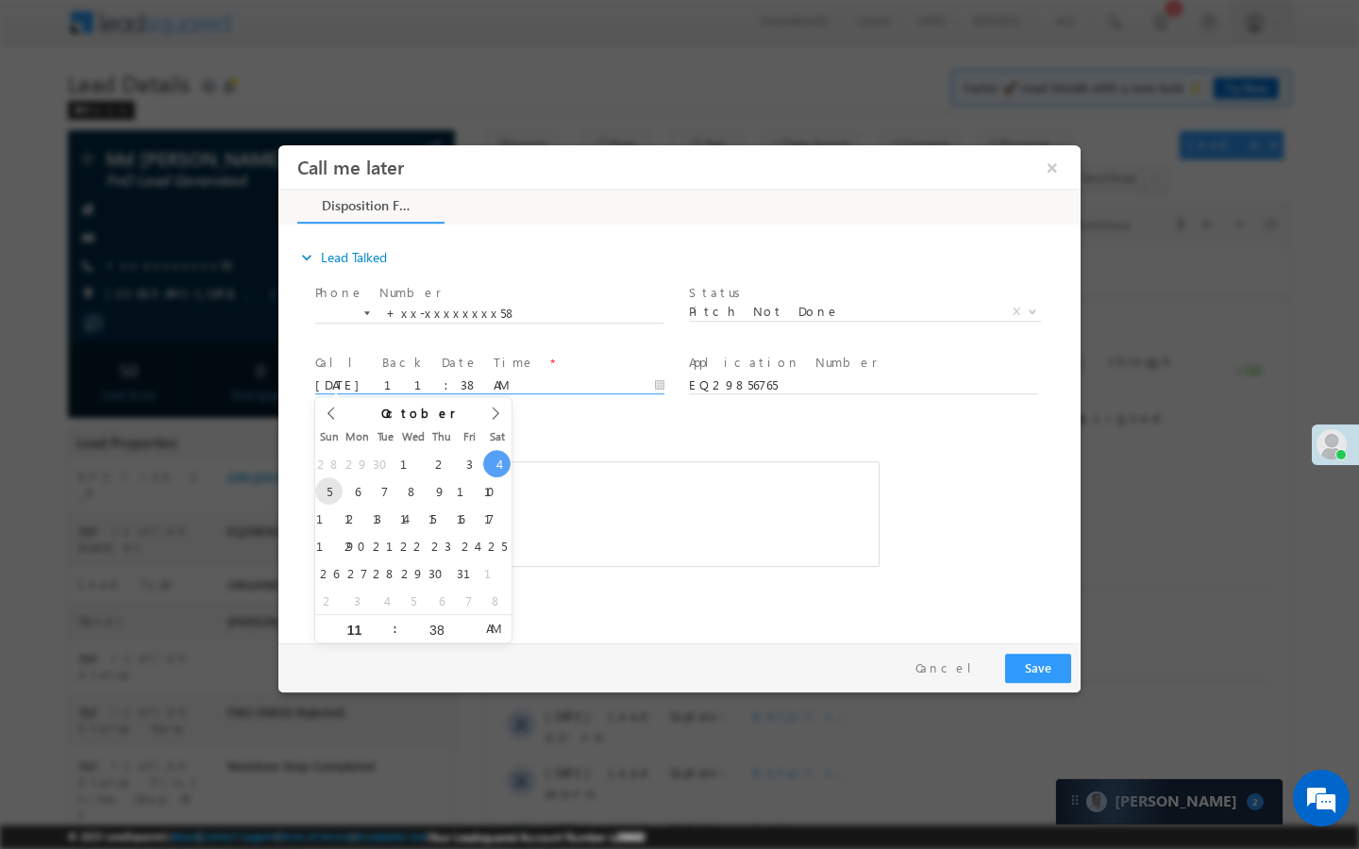
type input "10/05/25 11:38 AM"
click at [1016, 669] on button "Save" at bounding box center [1038, 668] width 66 height 29
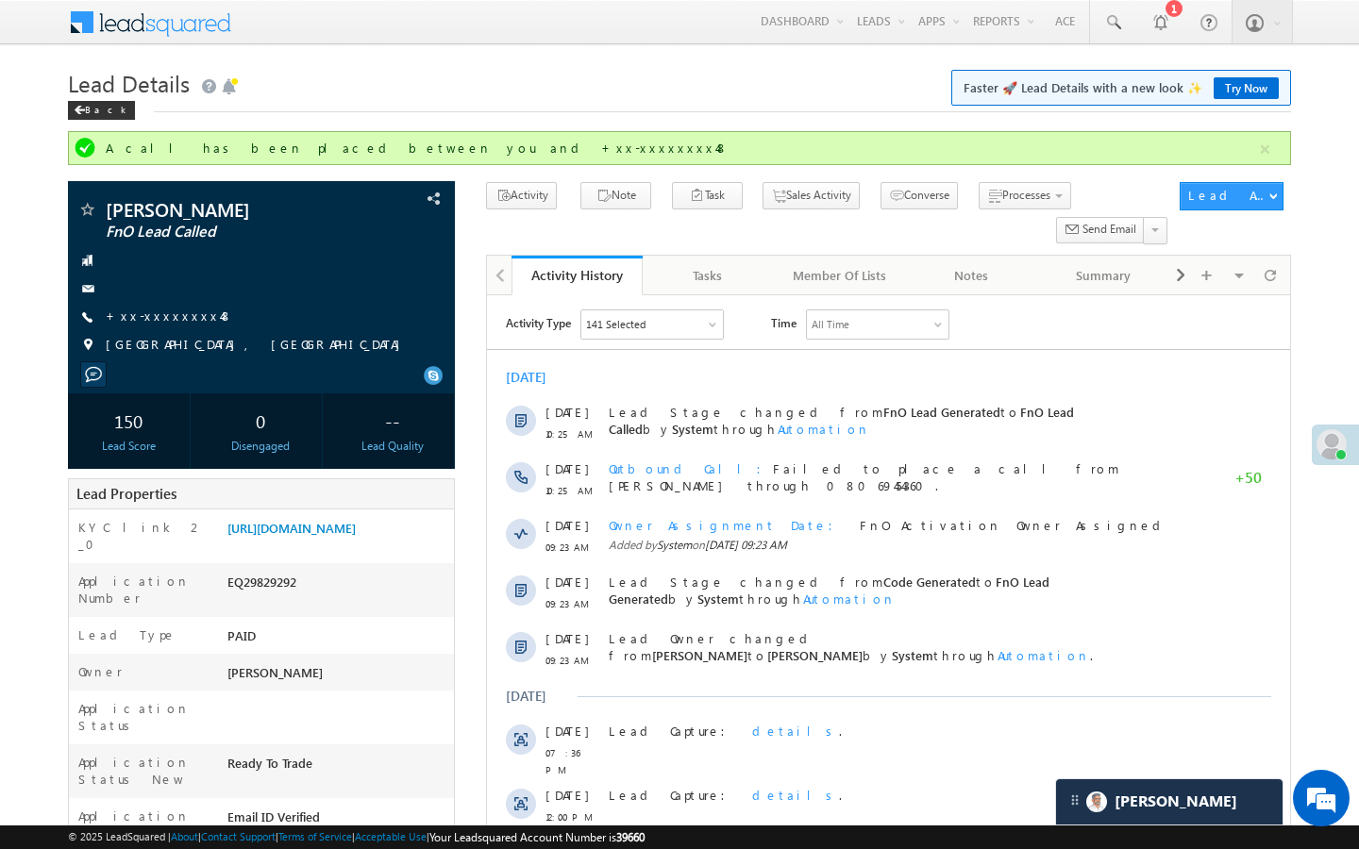
scroll to position [8836, 0]
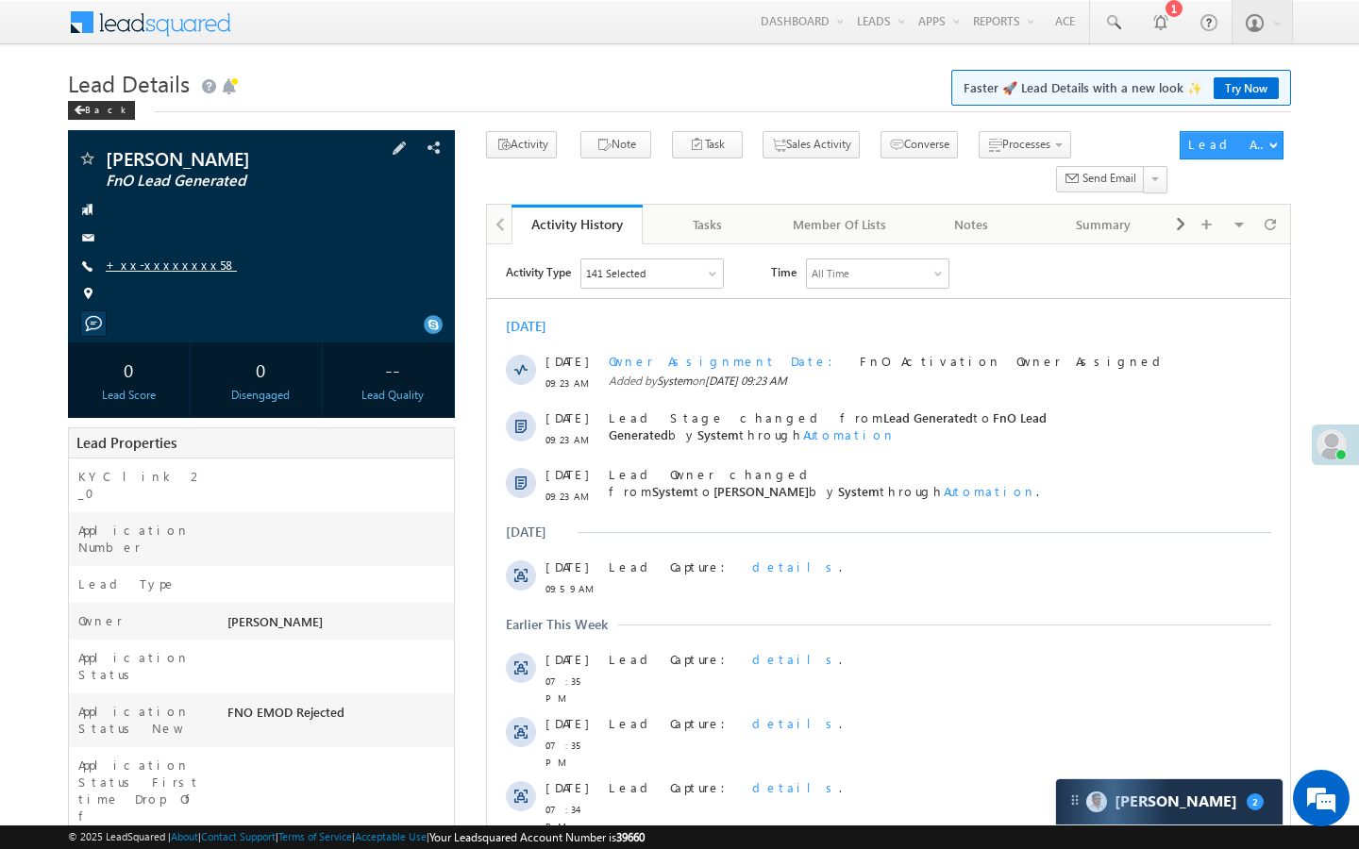
click at [158, 269] on link "+xx-xxxxxxxx58" at bounding box center [171, 265] width 131 height 16
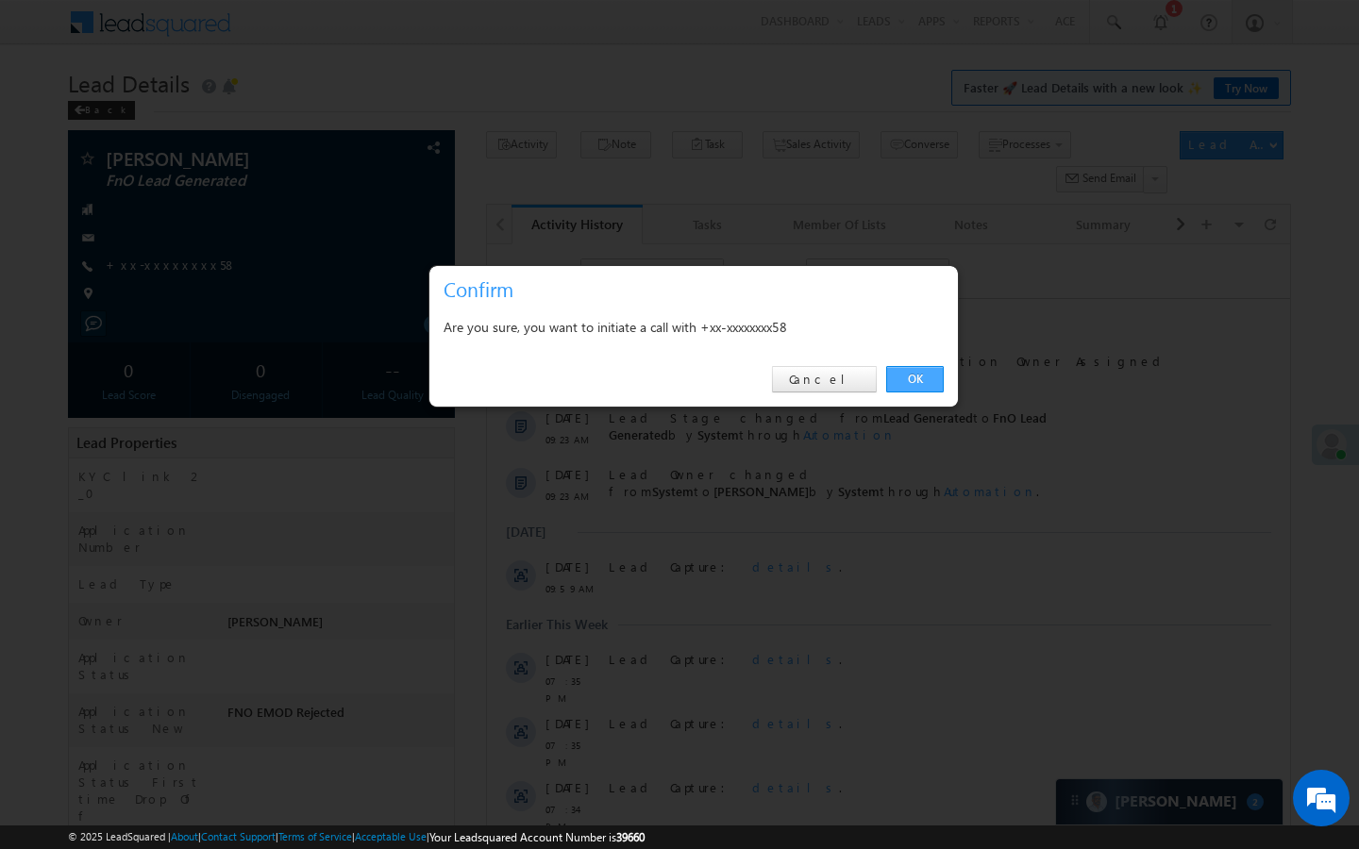
click at [923, 379] on link "OK" at bounding box center [915, 379] width 58 height 26
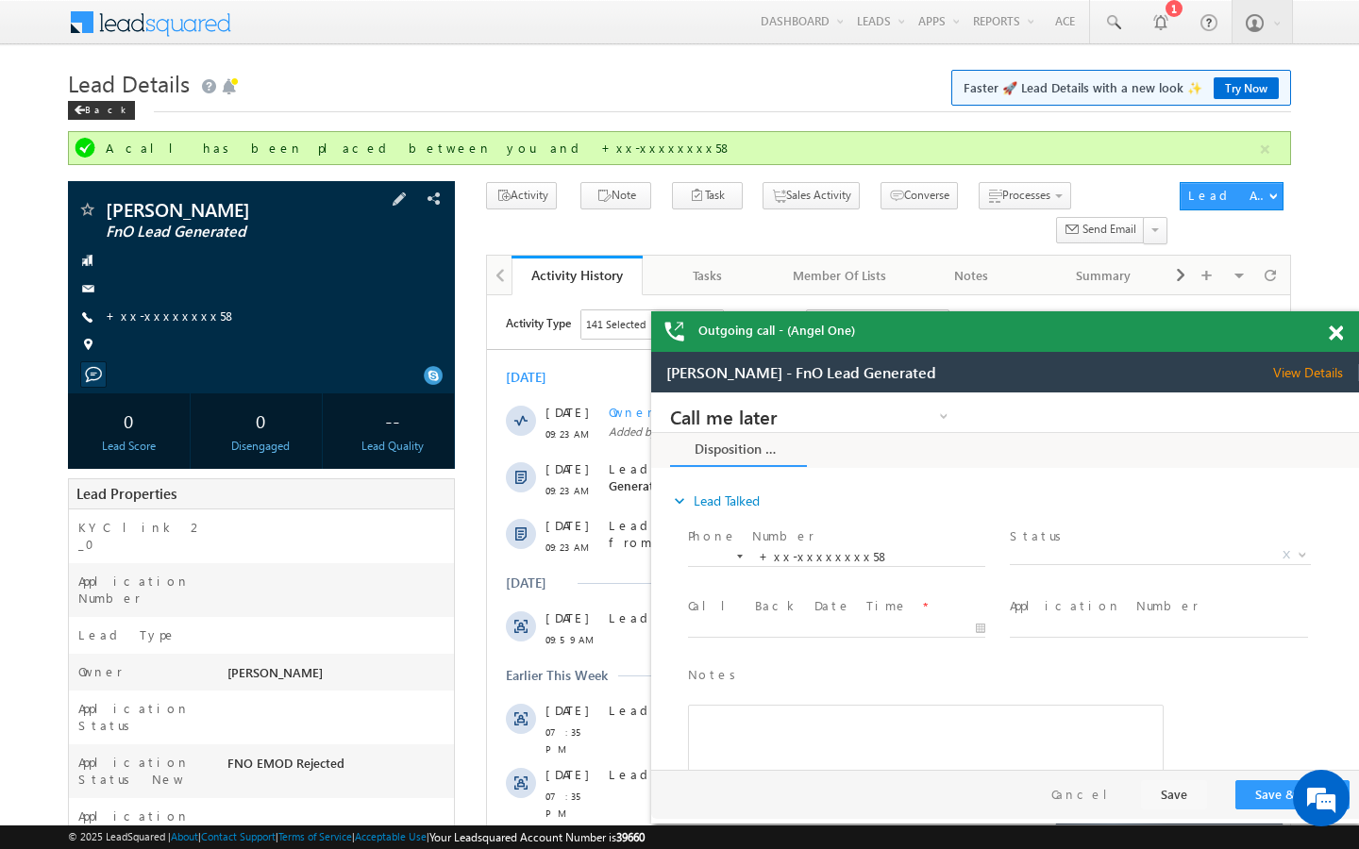
click at [156, 306] on div "KHUSHBOO YADAV FnO Lead Generated +xx-xxxxxxxx58" at bounding box center [261, 282] width 368 height 164
click at [168, 320] on link "+xx-xxxxxxxx58" at bounding box center [171, 316] width 131 height 16
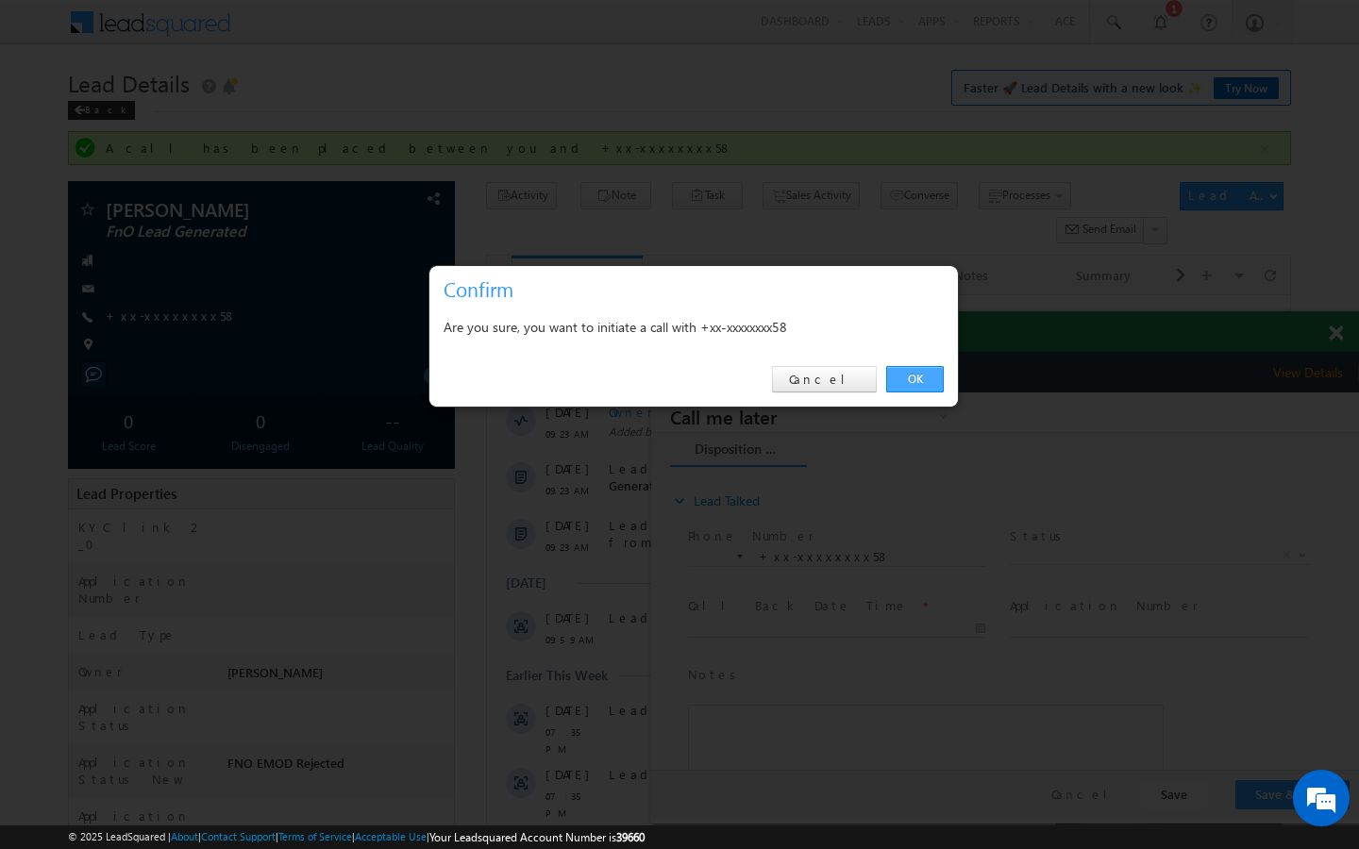
click at [908, 379] on link "OK" at bounding box center [915, 379] width 58 height 26
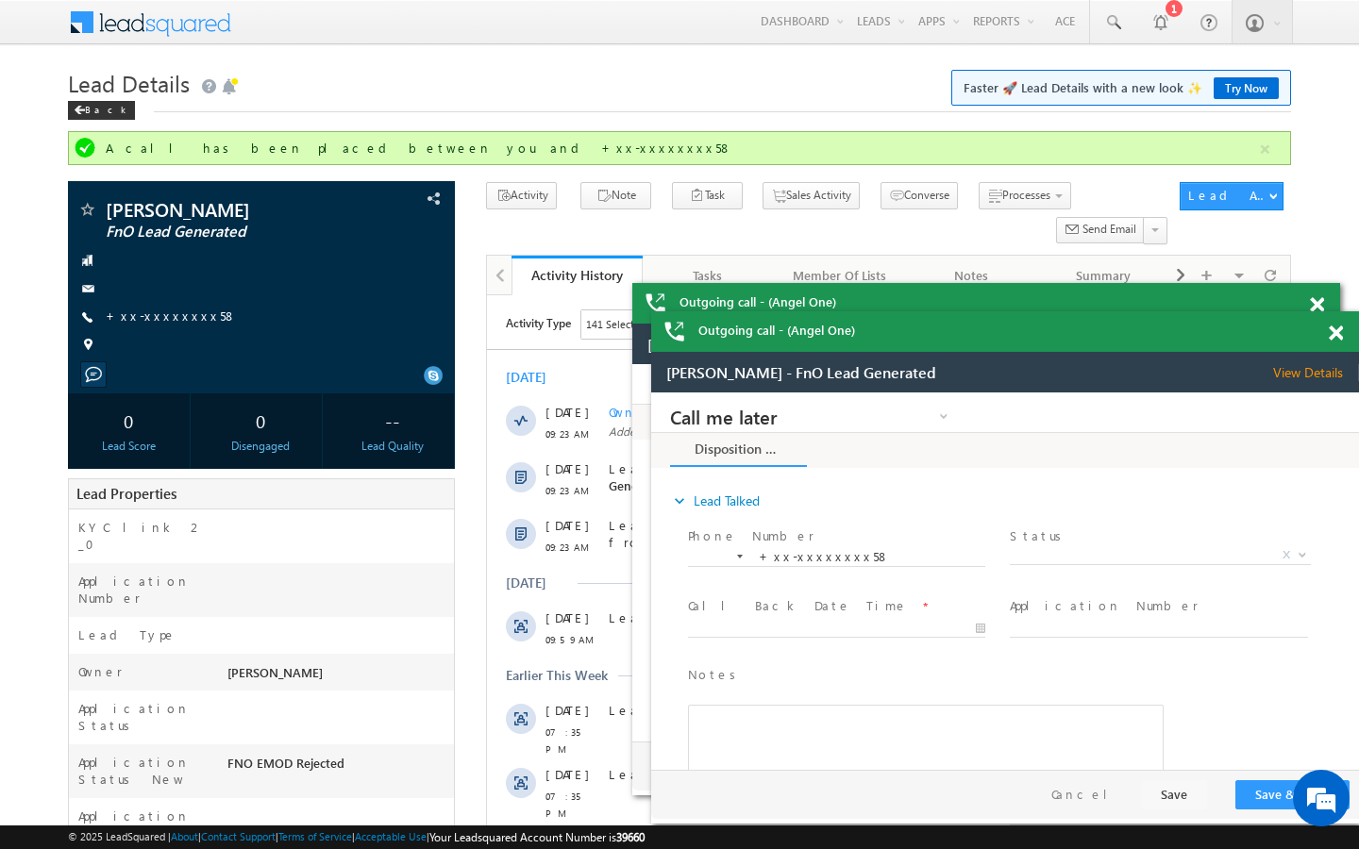
scroll to position [7553, 0]
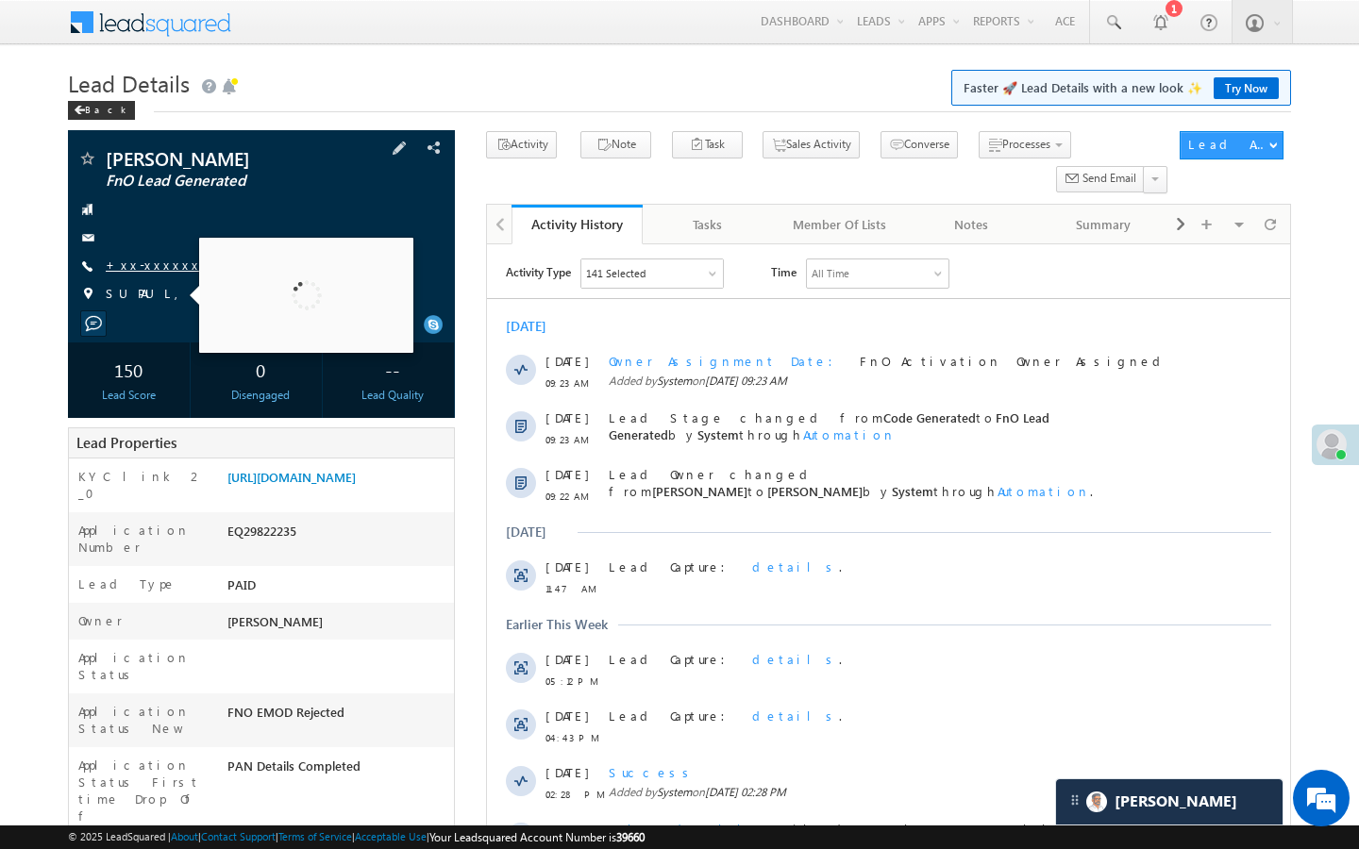
click at [173, 261] on link "+xx-xxxxxxxx02" at bounding box center [179, 265] width 147 height 16
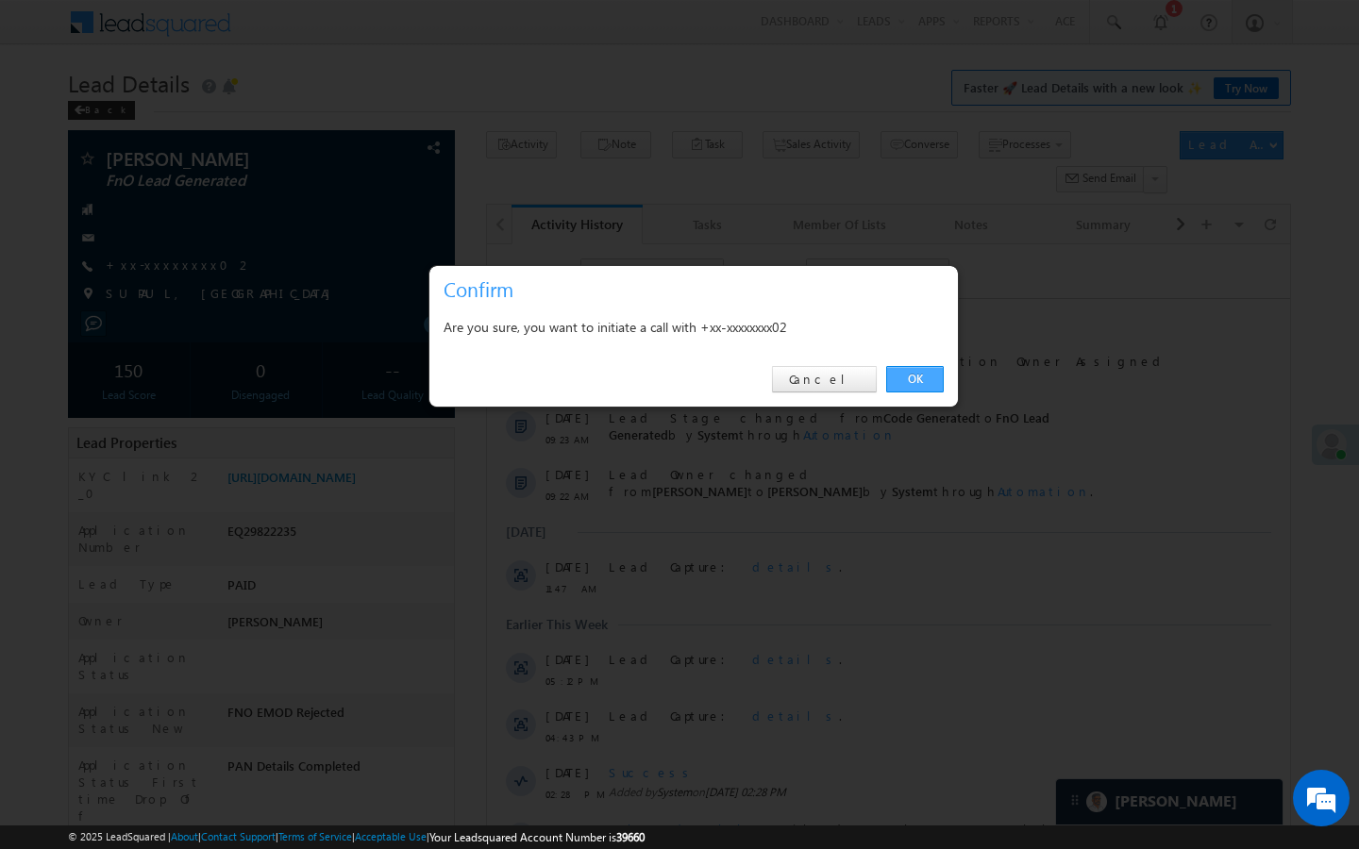
click at [901, 385] on link "OK" at bounding box center [915, 379] width 58 height 26
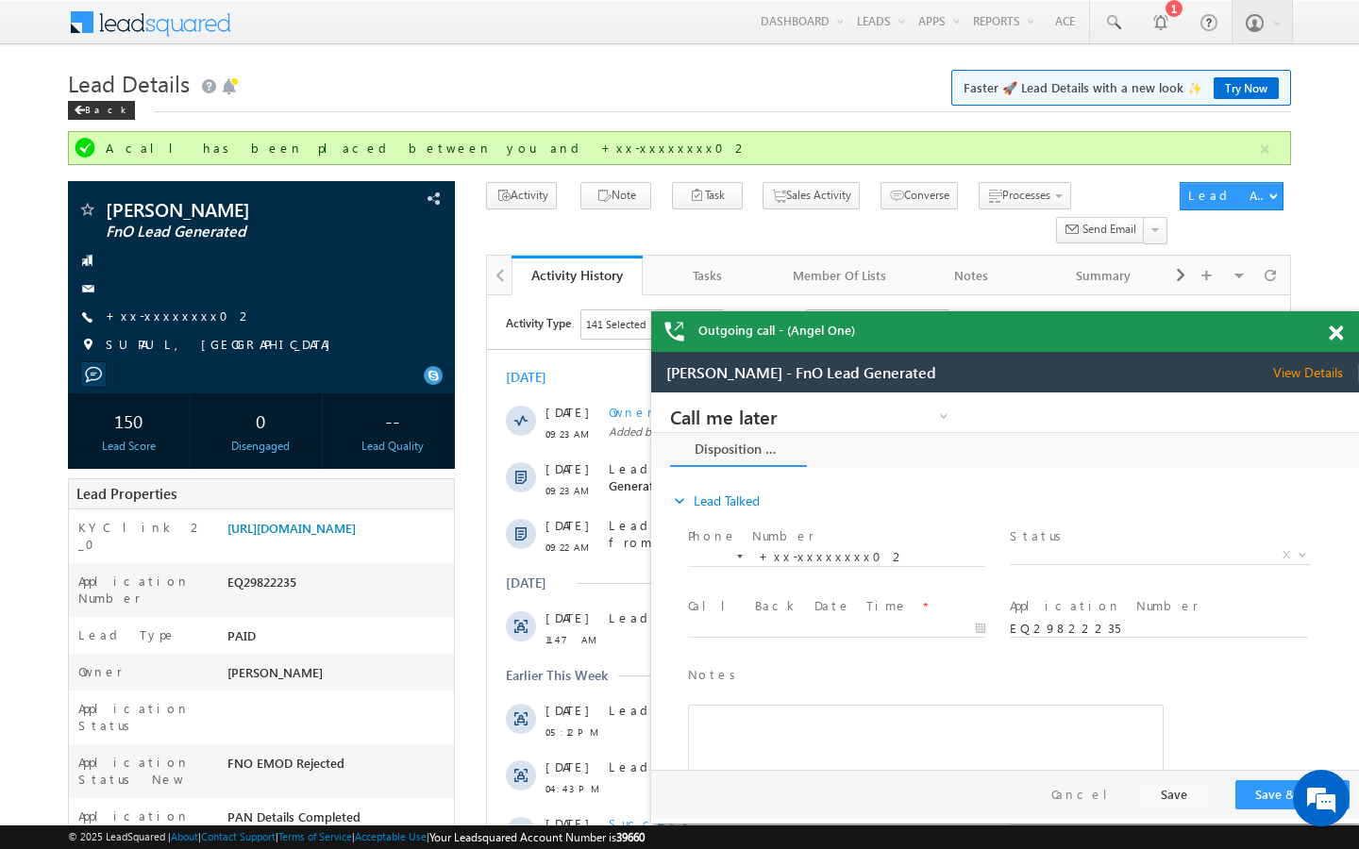
scroll to position [7553, 0]
click at [179, 314] on link "+xx-xxxxxxxx02" at bounding box center [179, 316] width 147 height 16
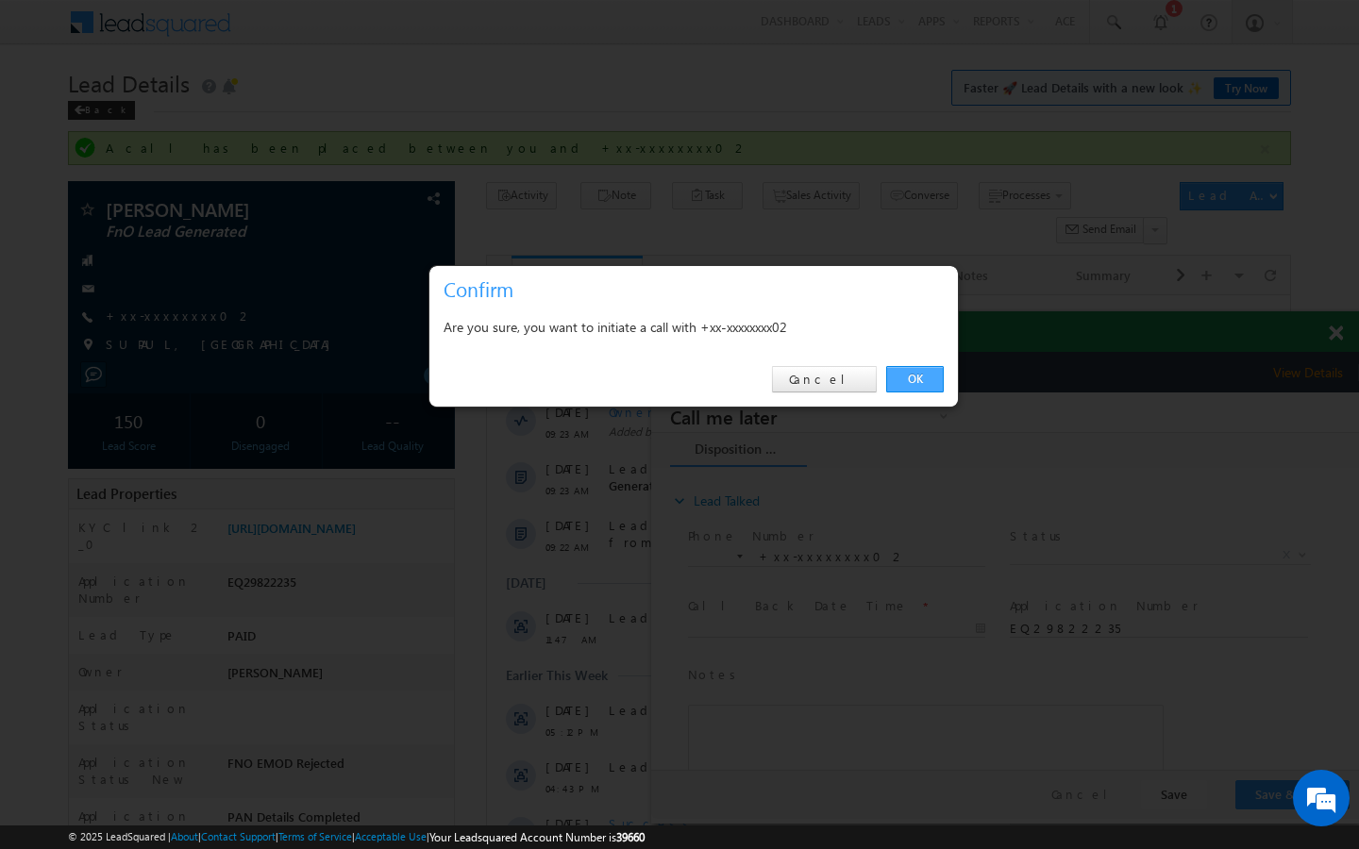
click at [922, 378] on link "OK" at bounding box center [915, 379] width 58 height 26
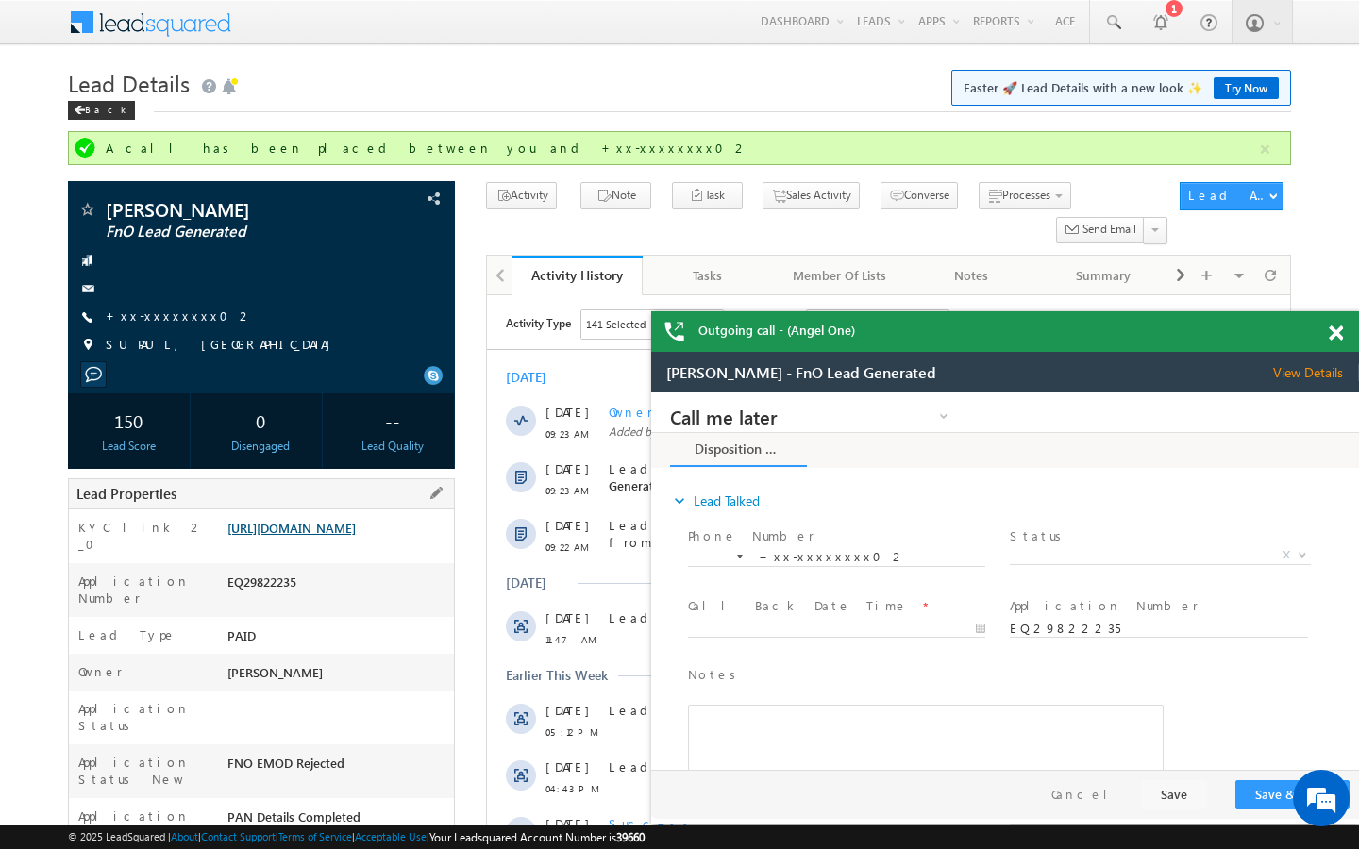
click at [336, 536] on link "https://angelbroking1-pk3em7sa.customui-test.leadsquared.com?leadId=9a64bdc9-f7…" at bounding box center [291, 528] width 128 height 16
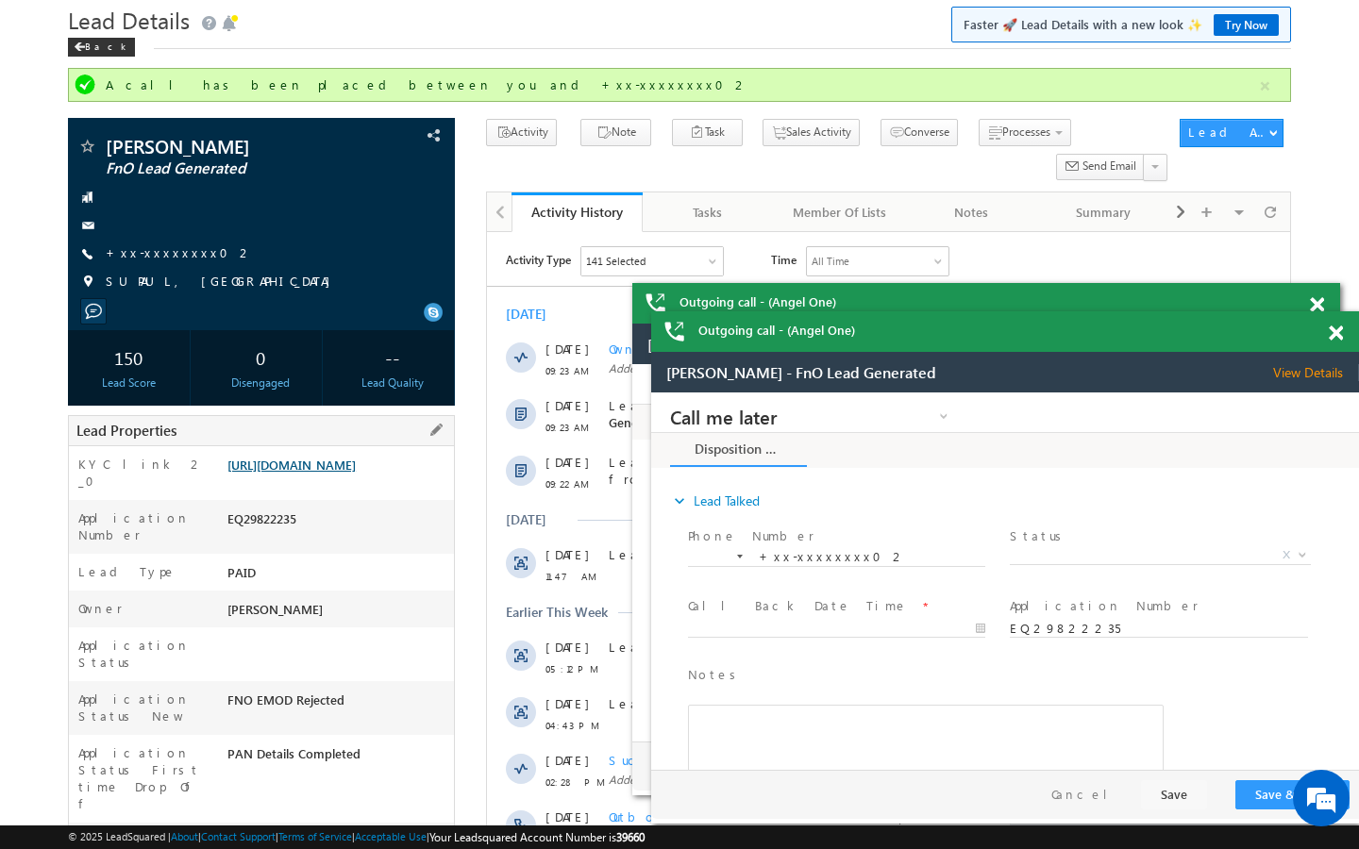
scroll to position [0, 0]
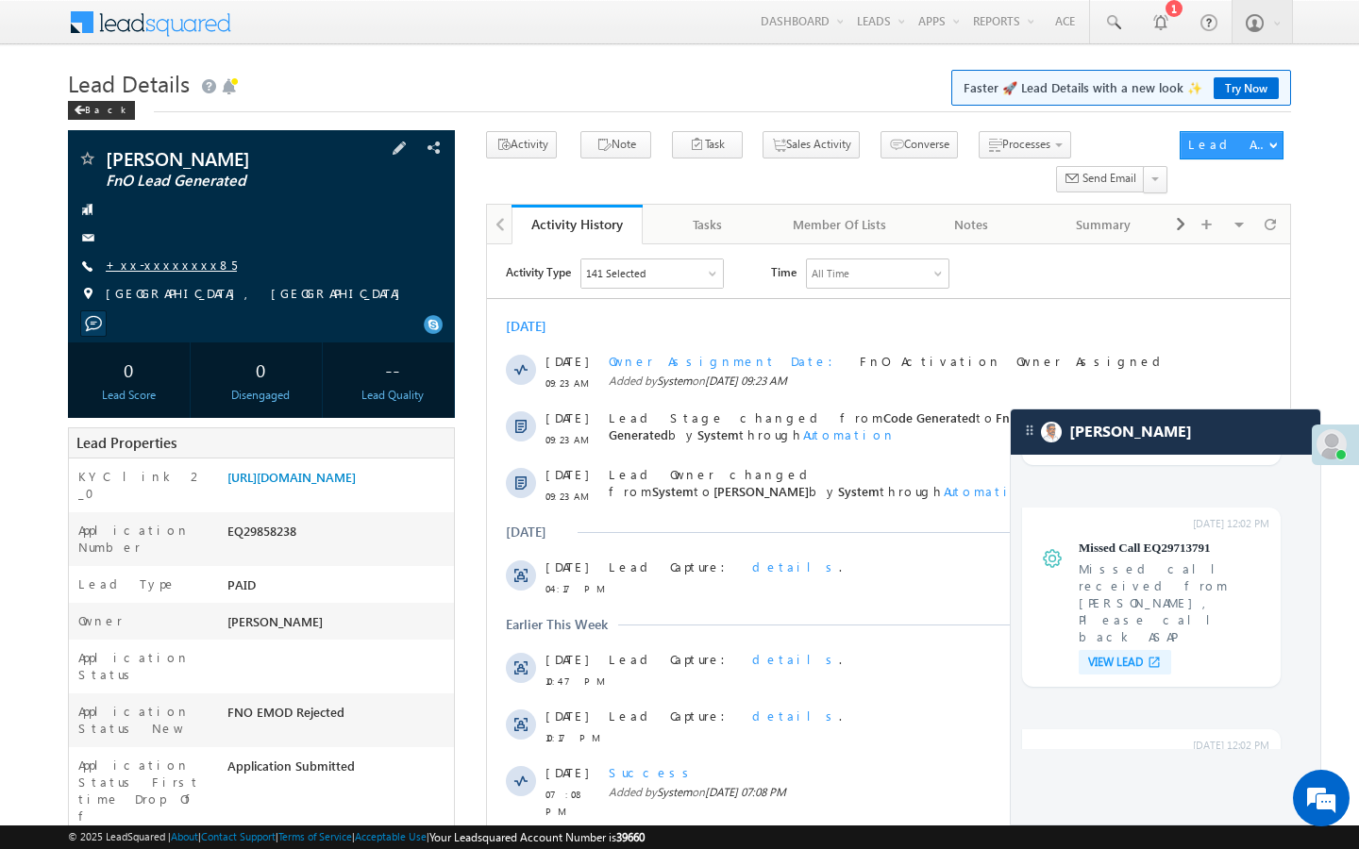
click at [165, 266] on link "+xx-xxxxxxxx85" at bounding box center [171, 265] width 131 height 16
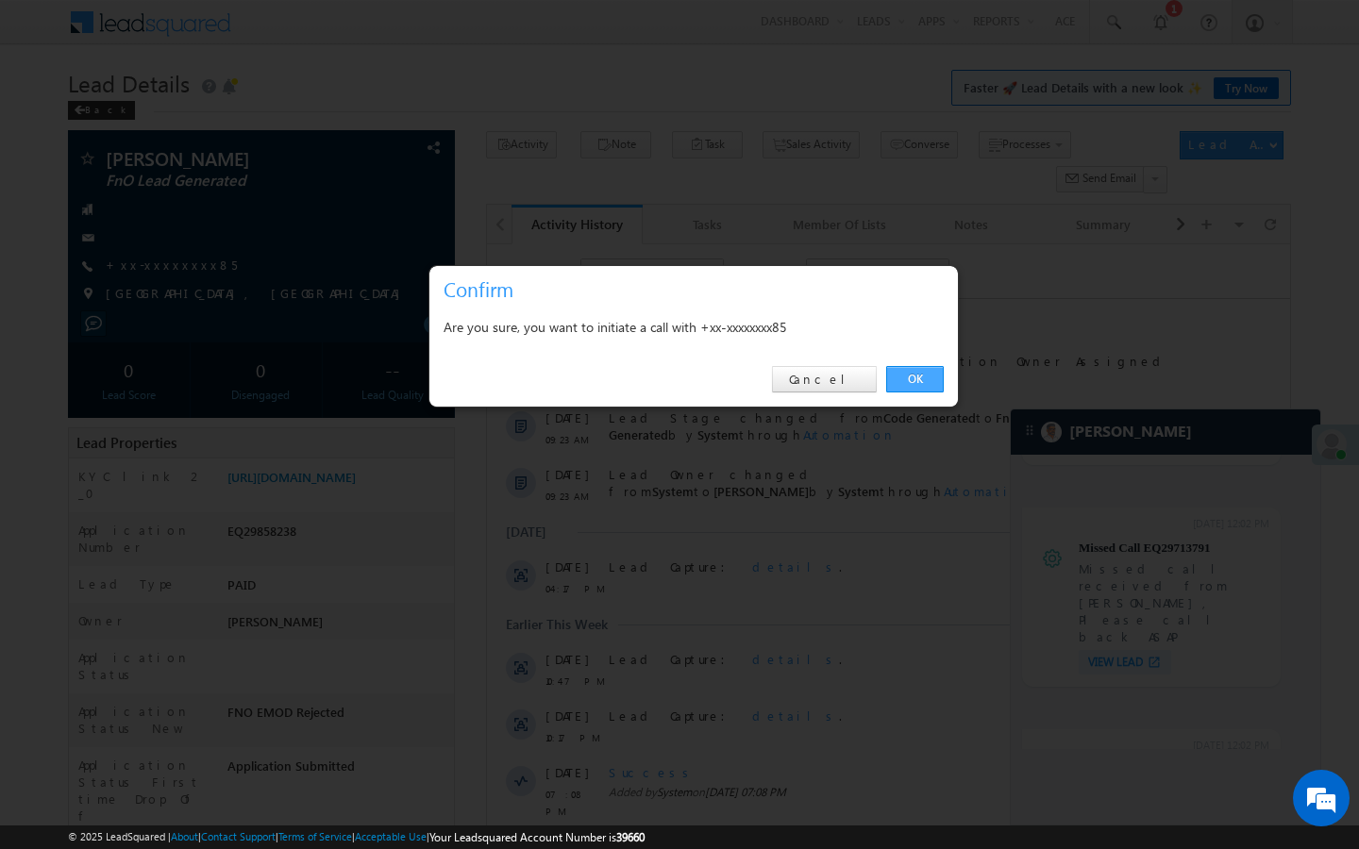
click at [895, 378] on link "OK" at bounding box center [915, 379] width 58 height 26
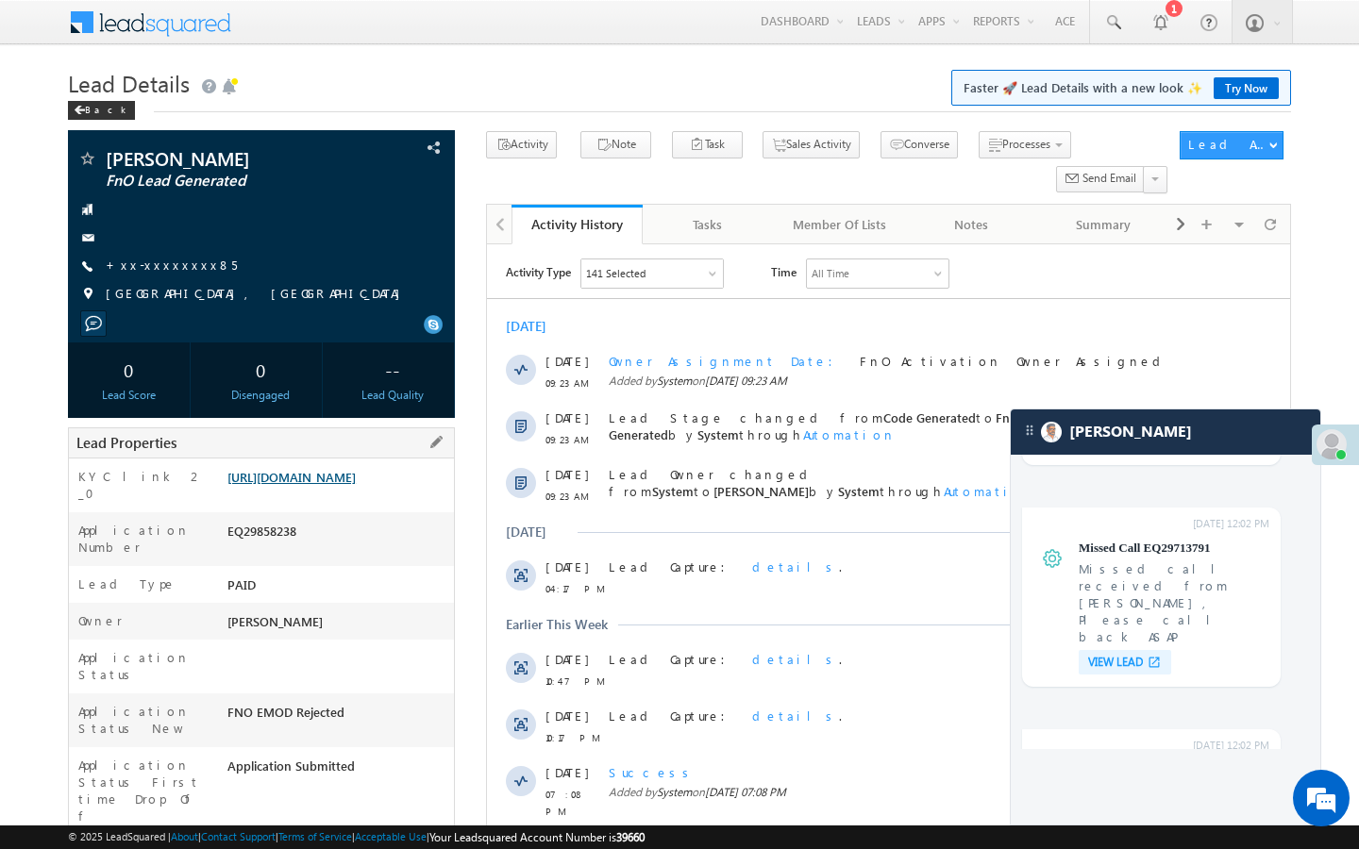
click at [322, 485] on link "[URL][DOMAIN_NAME]" at bounding box center [291, 477] width 128 height 16
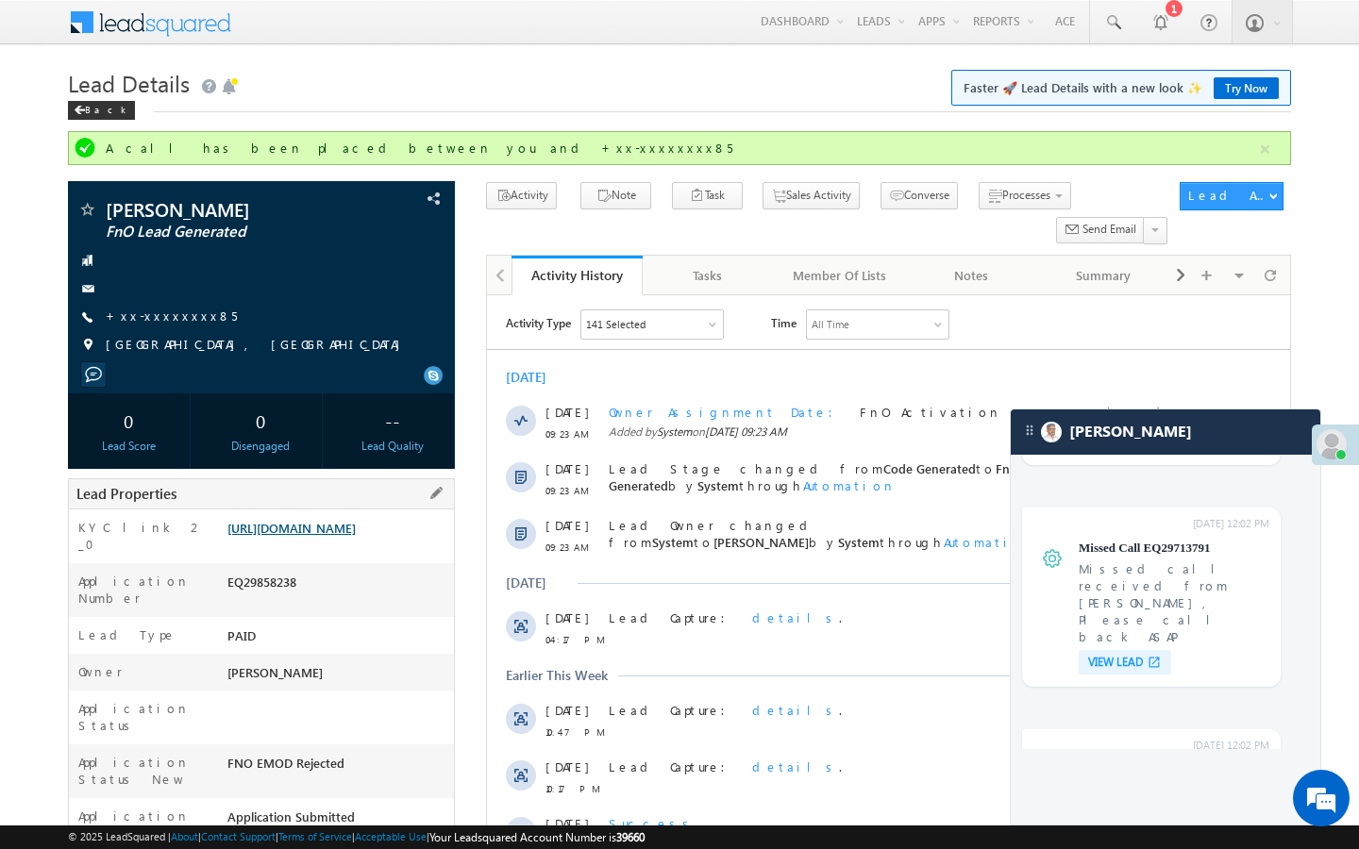
click at [335, 536] on link "[URL][DOMAIN_NAME]" at bounding box center [291, 528] width 128 height 16
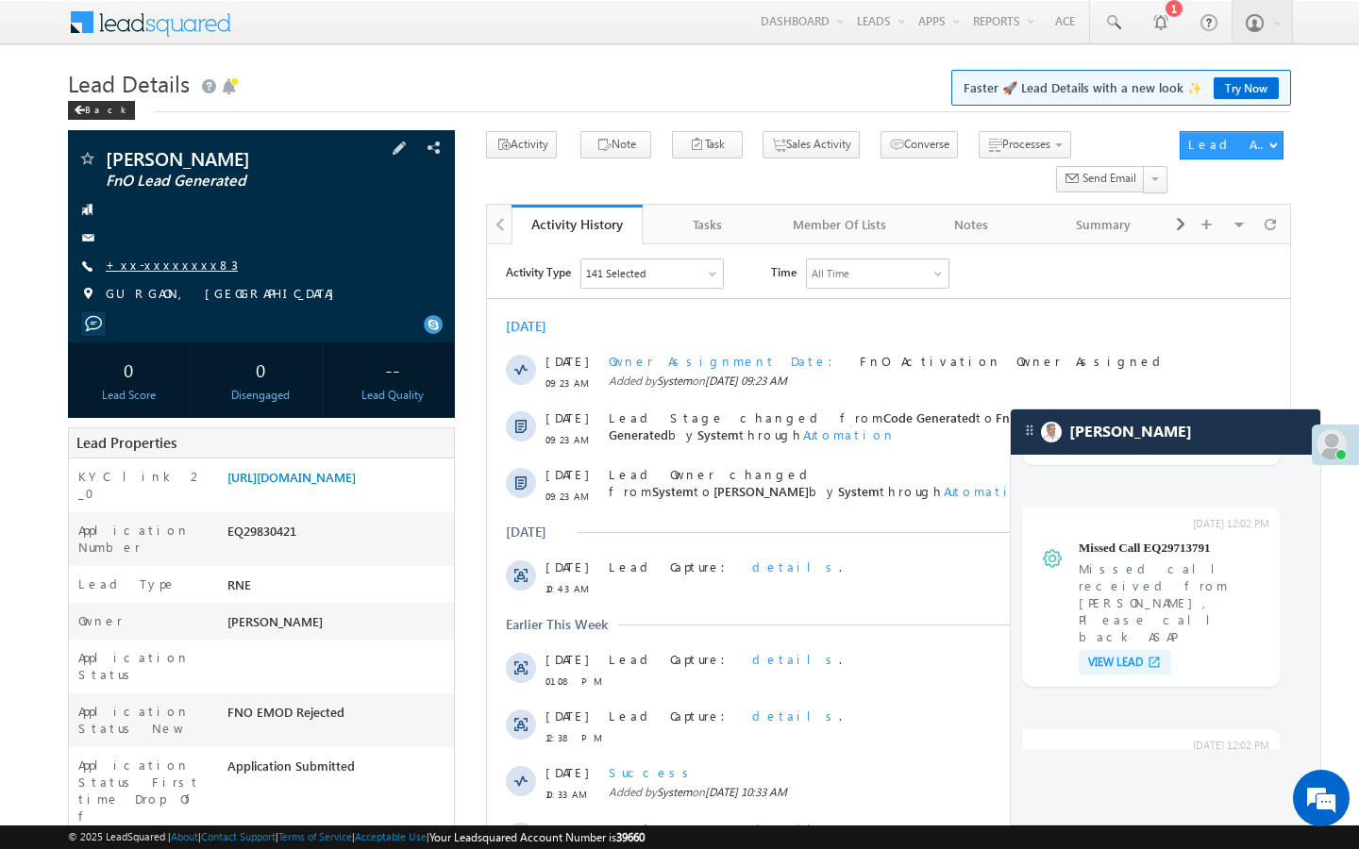
click at [159, 259] on link "+xx-xxxxxxxx83" at bounding box center [172, 265] width 132 height 16
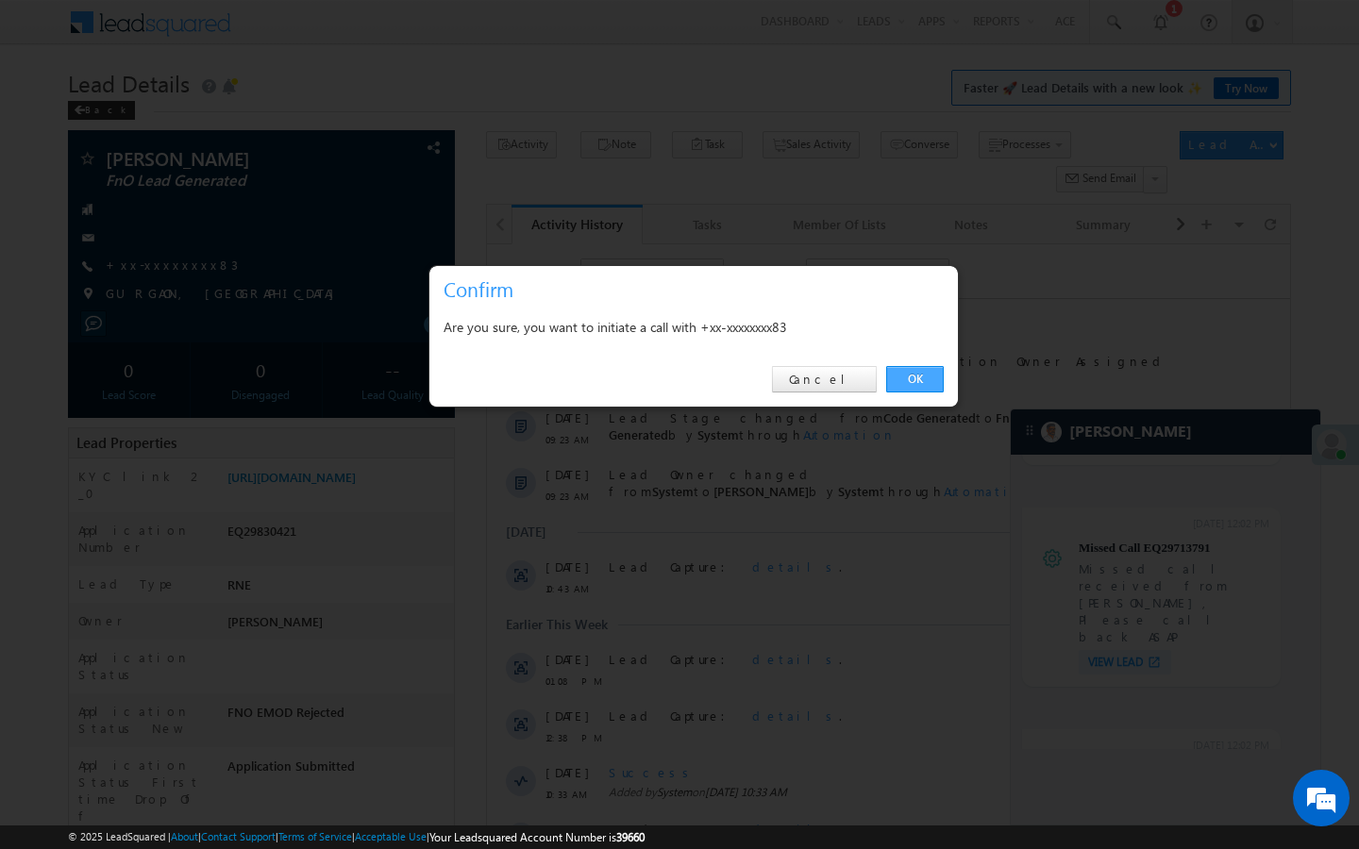
click at [938, 371] on link "OK" at bounding box center [915, 379] width 58 height 26
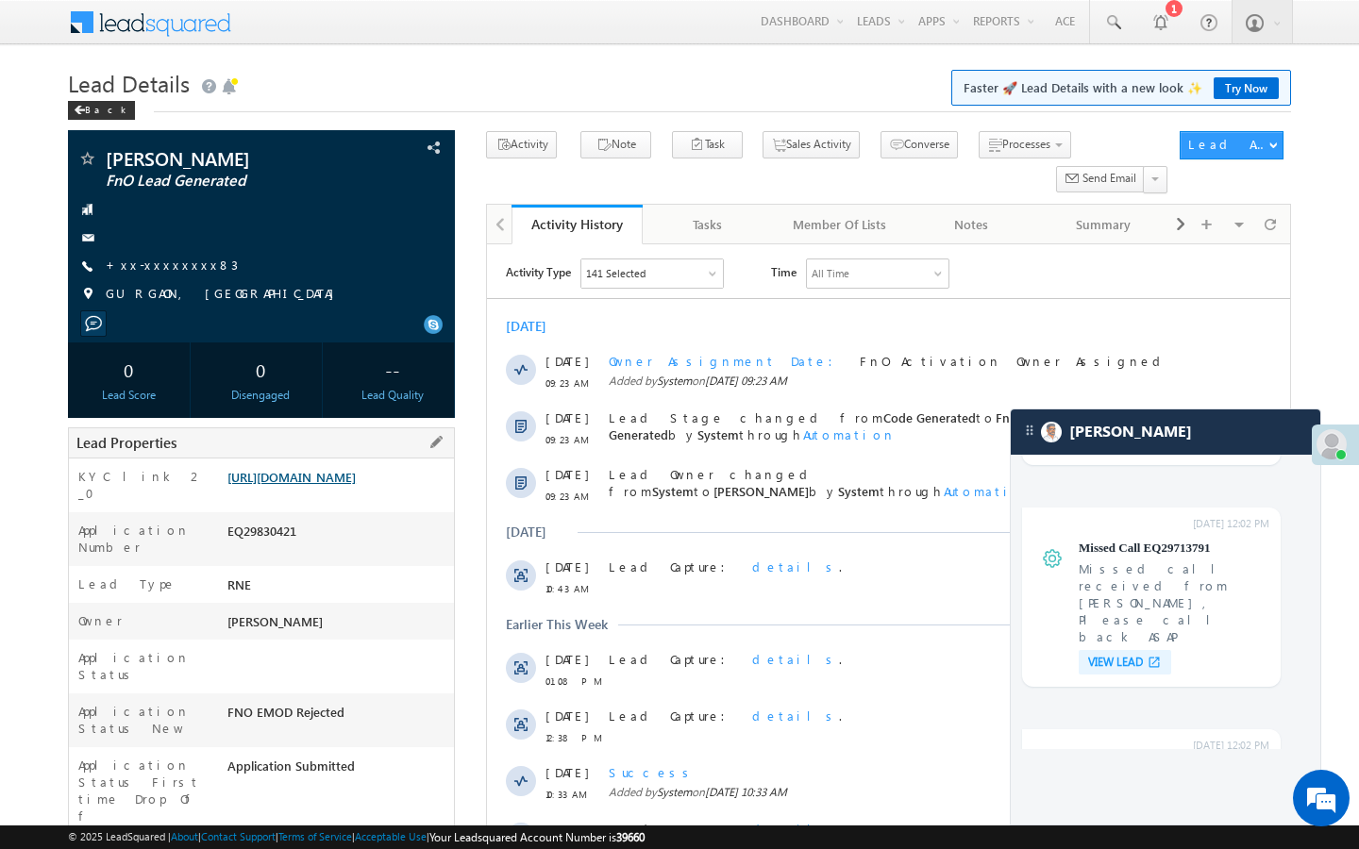
click at [356, 485] on link "https://angelbroking1-pk3em7sa.customui-test.leadsquared.com?leadId=283a29d9-6d…" at bounding box center [291, 477] width 128 height 16
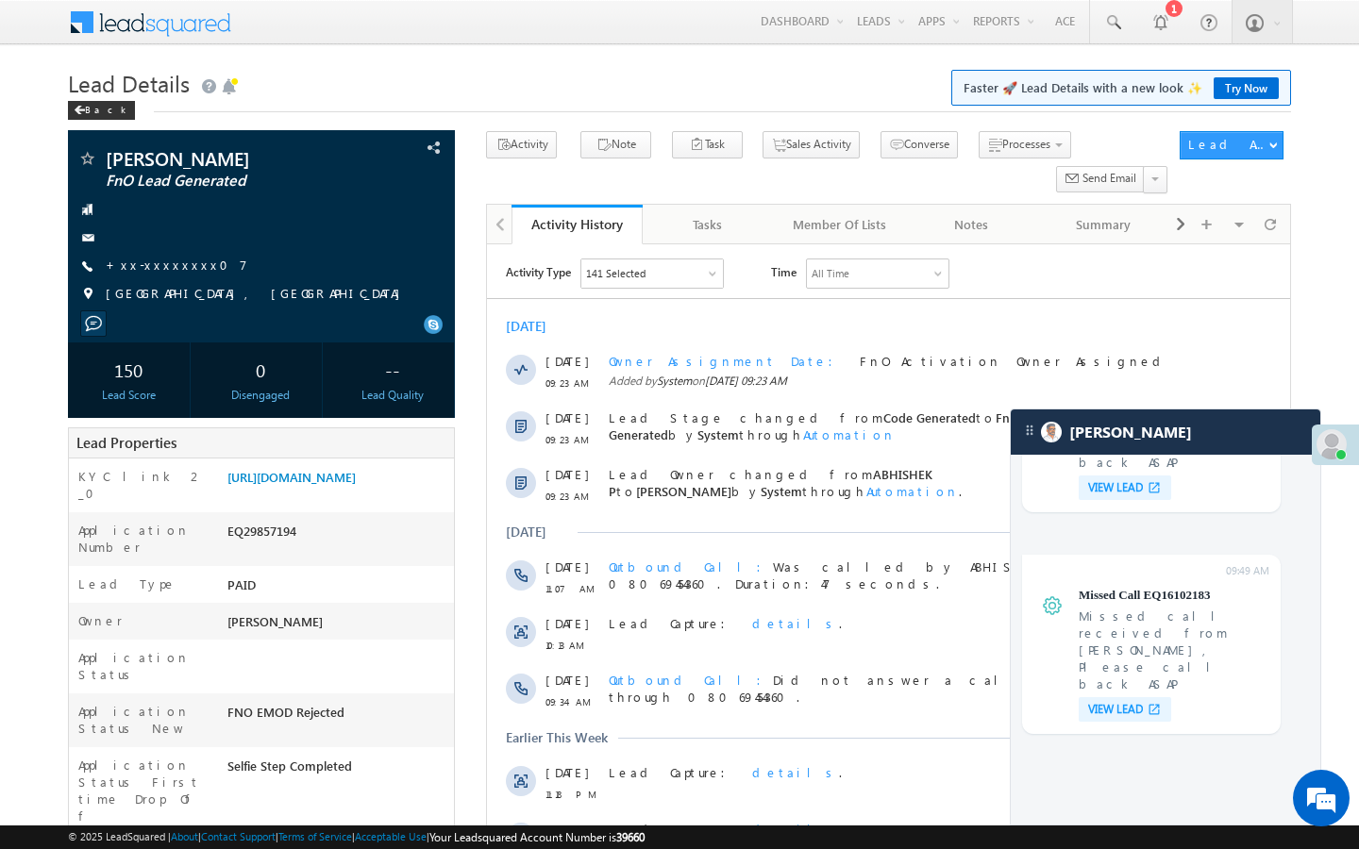
scroll to position [7553, 0]
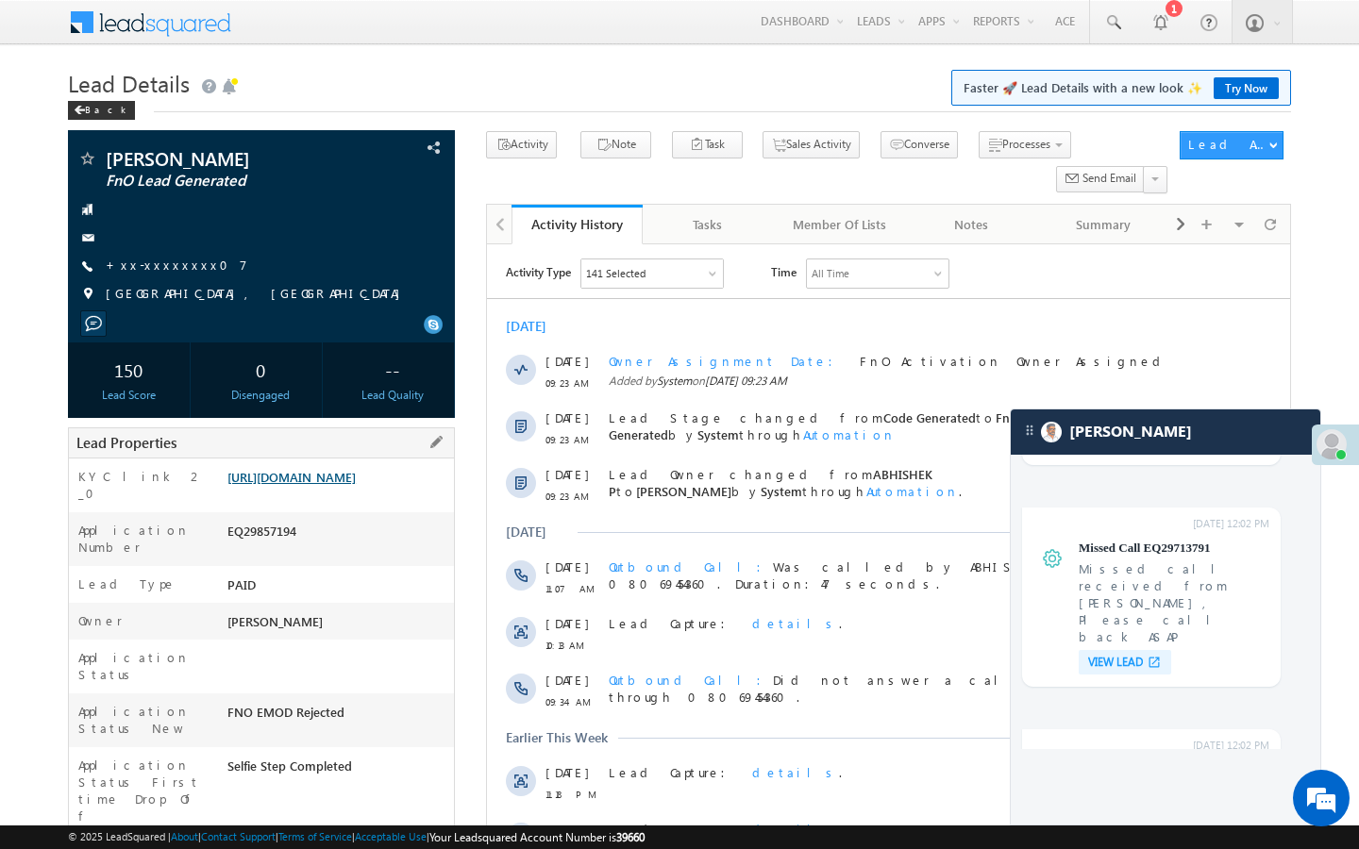
click at [343, 485] on link "[URL][DOMAIN_NAME]" at bounding box center [291, 477] width 128 height 16
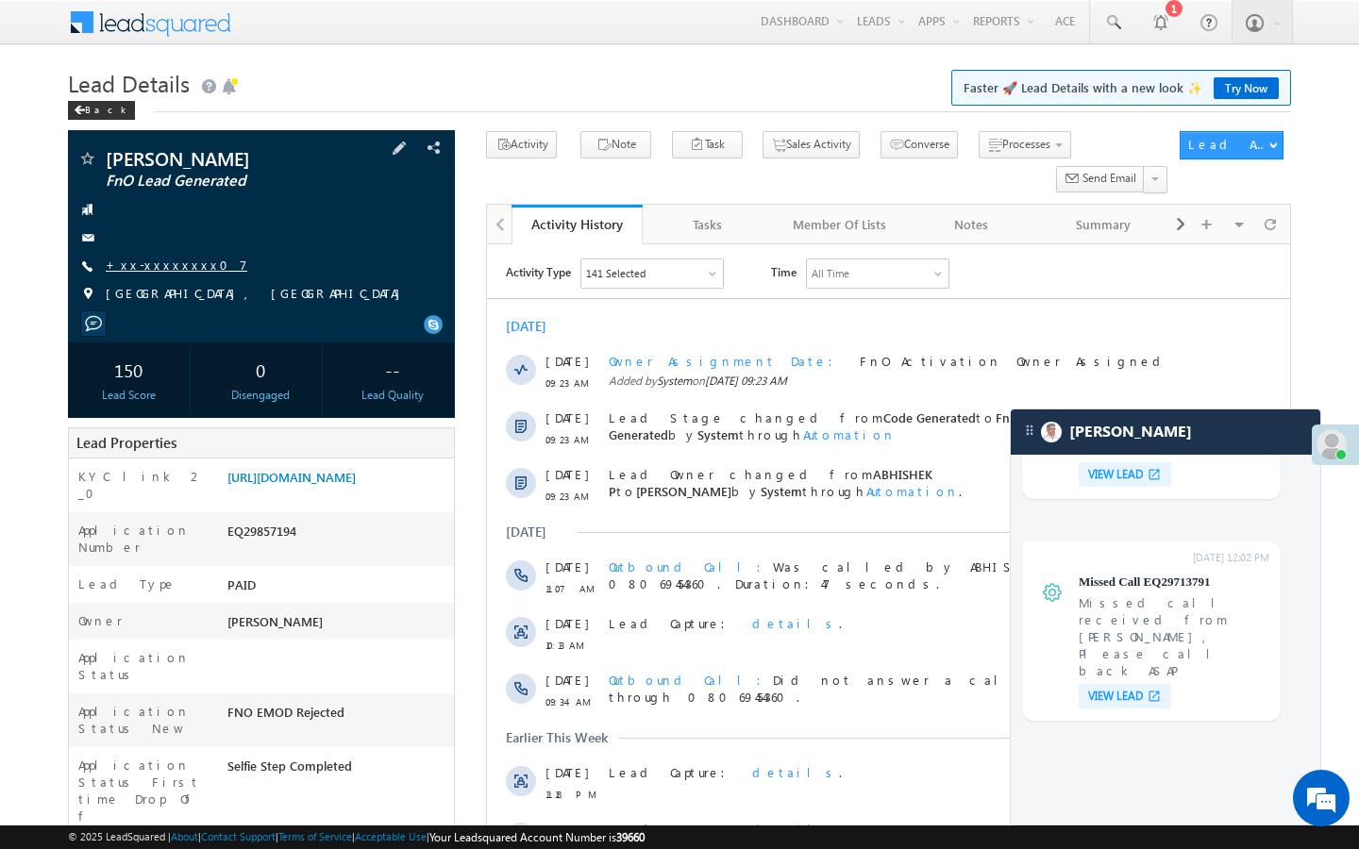
click at [166, 266] on link "+xx-xxxxxxxx07" at bounding box center [177, 265] width 142 height 16
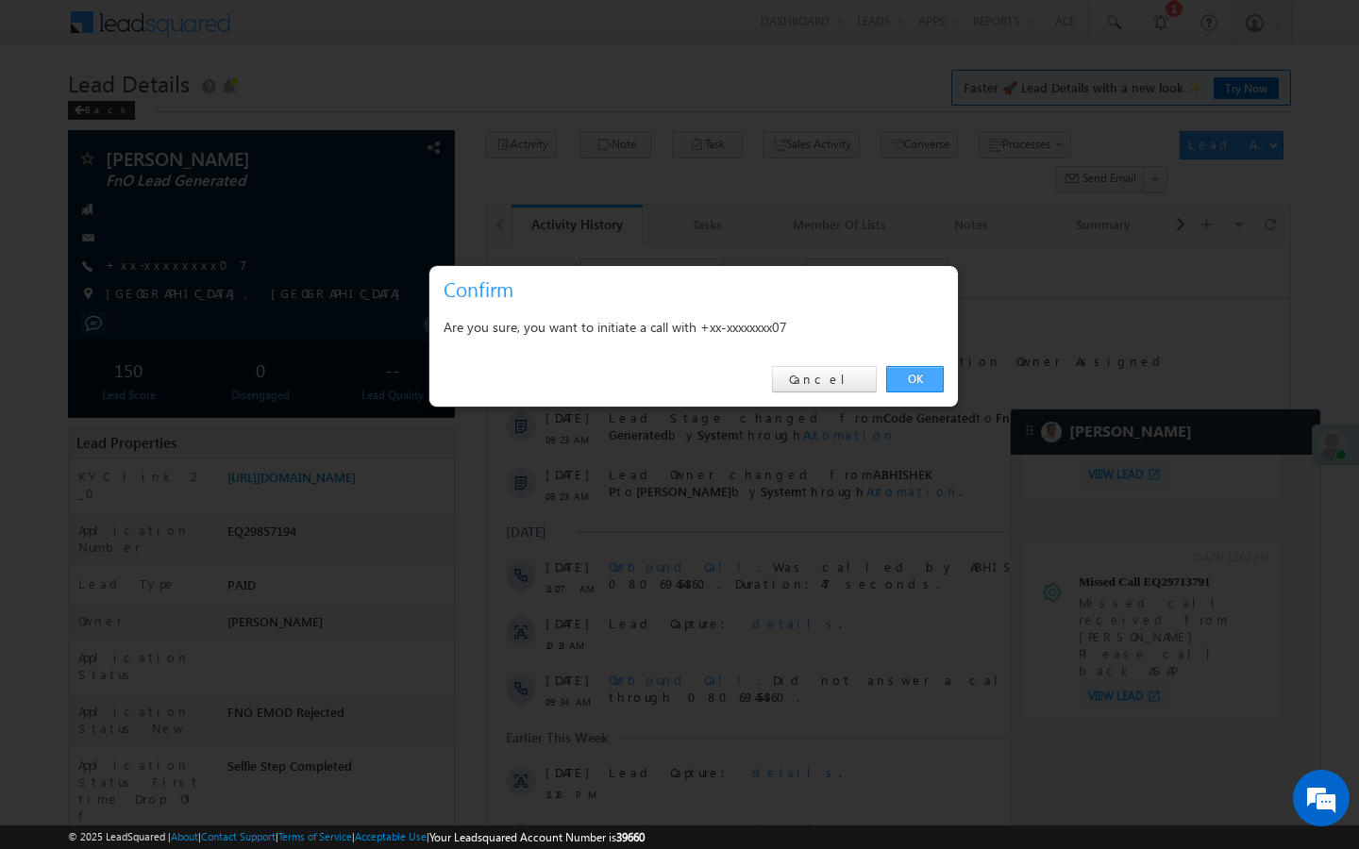
click at [893, 376] on link "OK" at bounding box center [915, 379] width 58 height 26
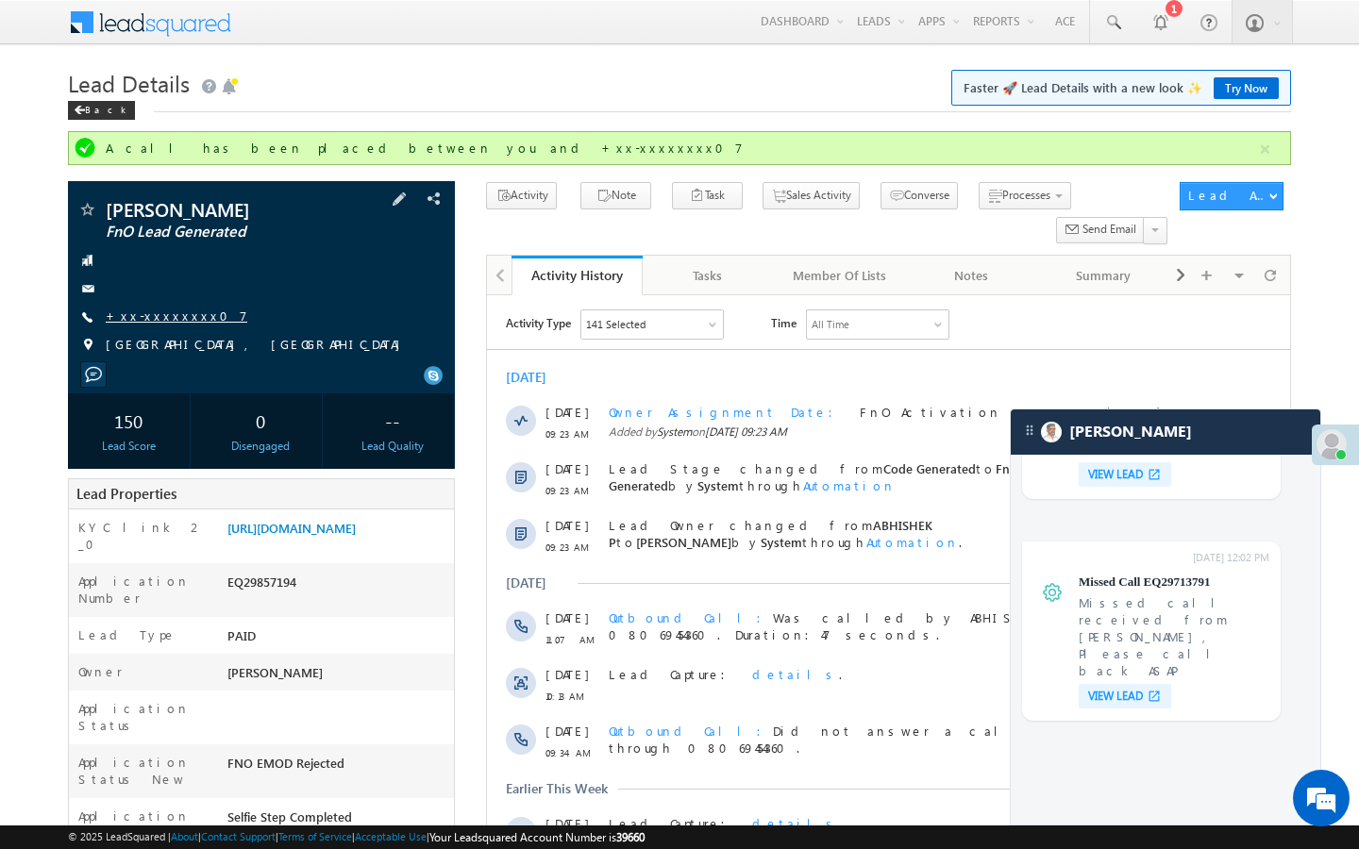
click at [175, 321] on link "+xx-xxxxxxxx07" at bounding box center [177, 316] width 142 height 16
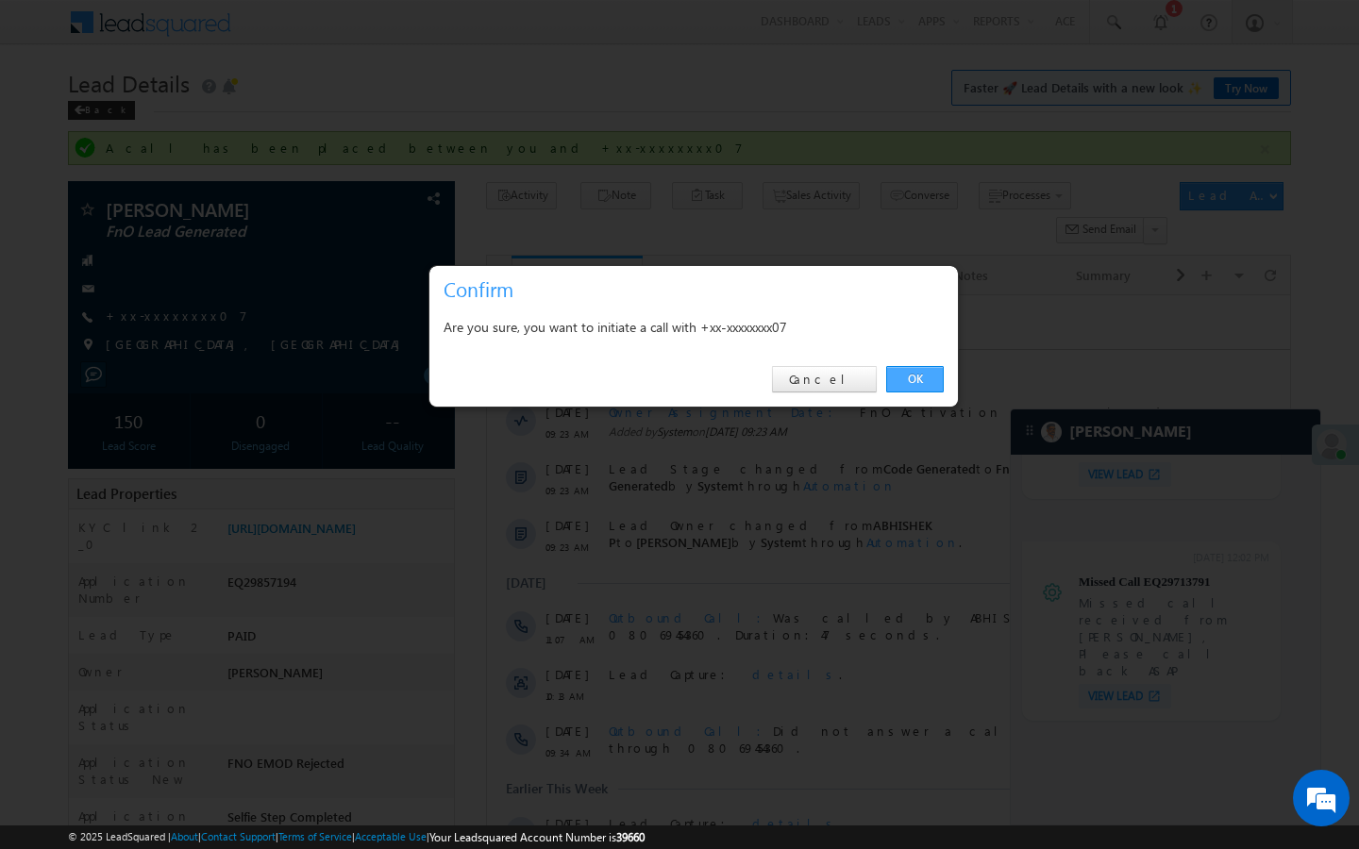
click at [907, 379] on link "OK" at bounding box center [915, 379] width 58 height 26
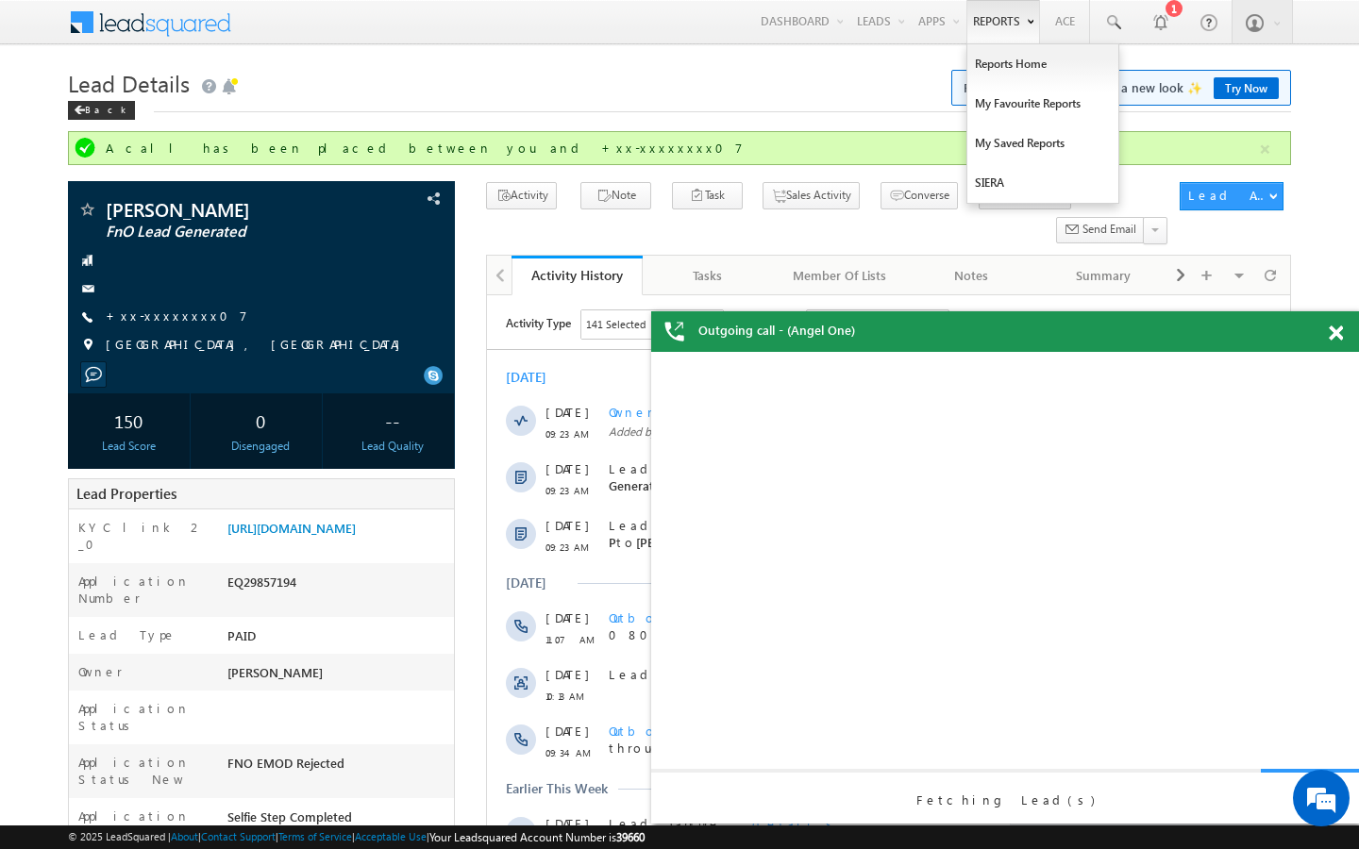
scroll to position [0, 0]
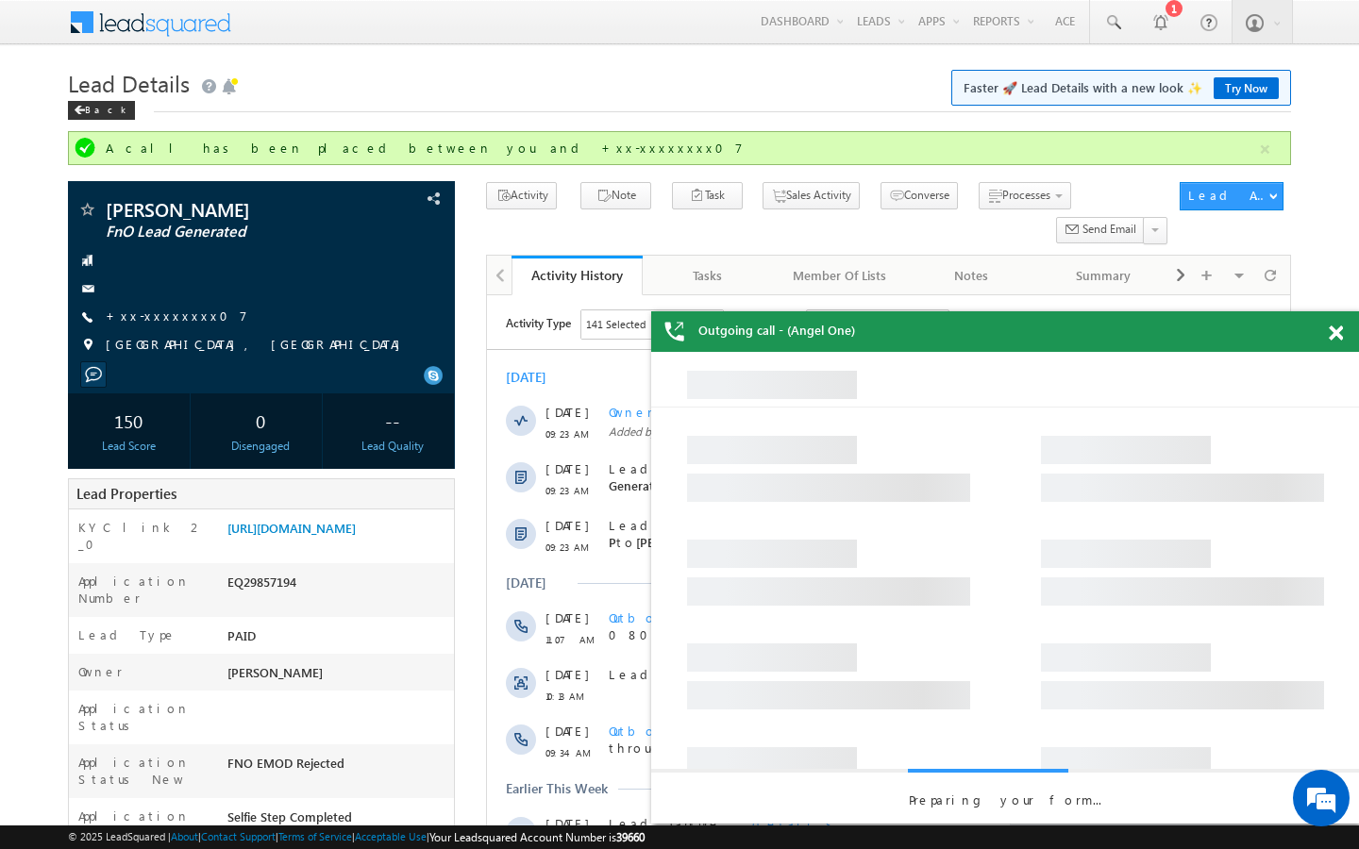
click at [1327, 329] on div "Outgoing call - (Angel One)" at bounding box center [1005, 331] width 708 height 41
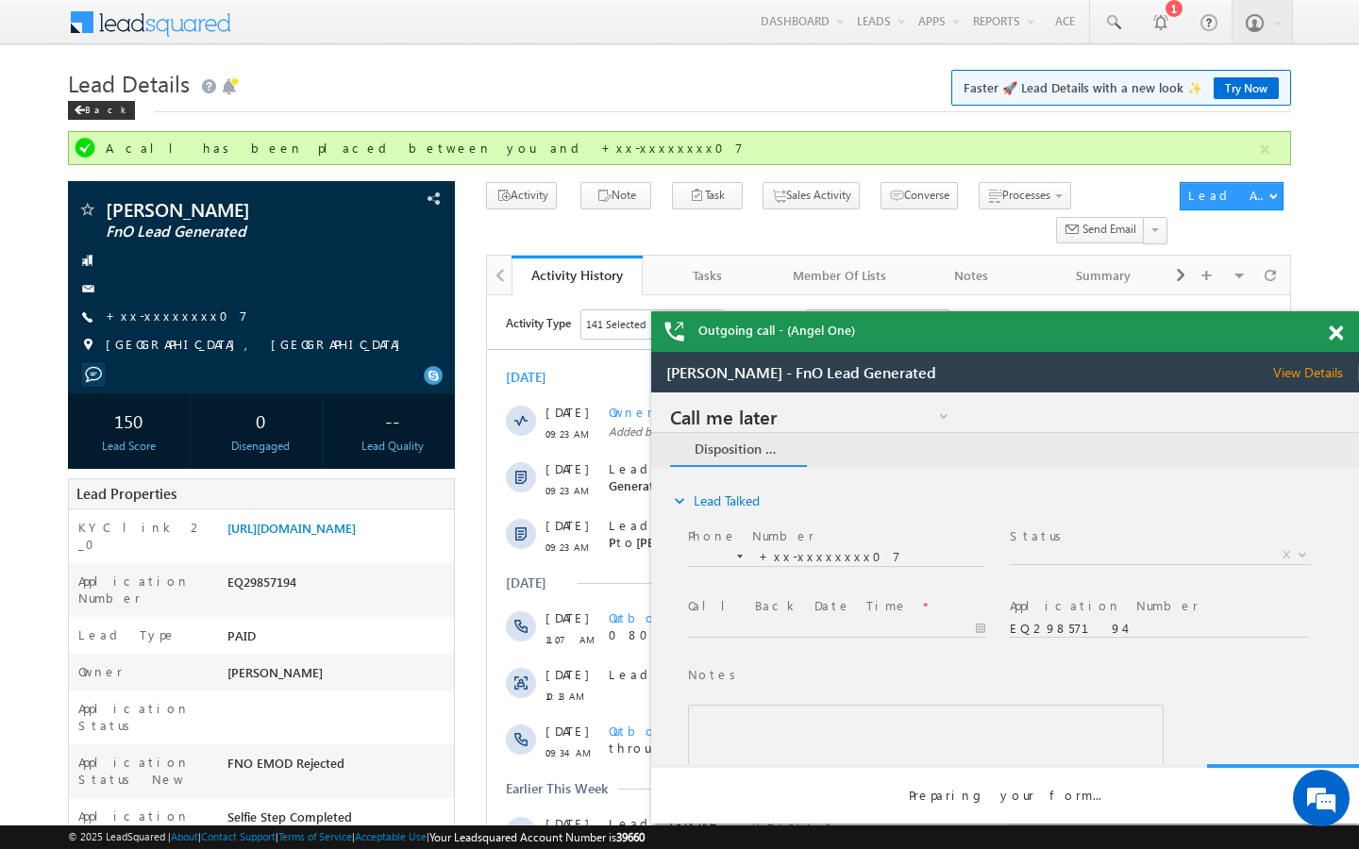
click at [1334, 331] on span at bounding box center [1336, 334] width 14 height 16
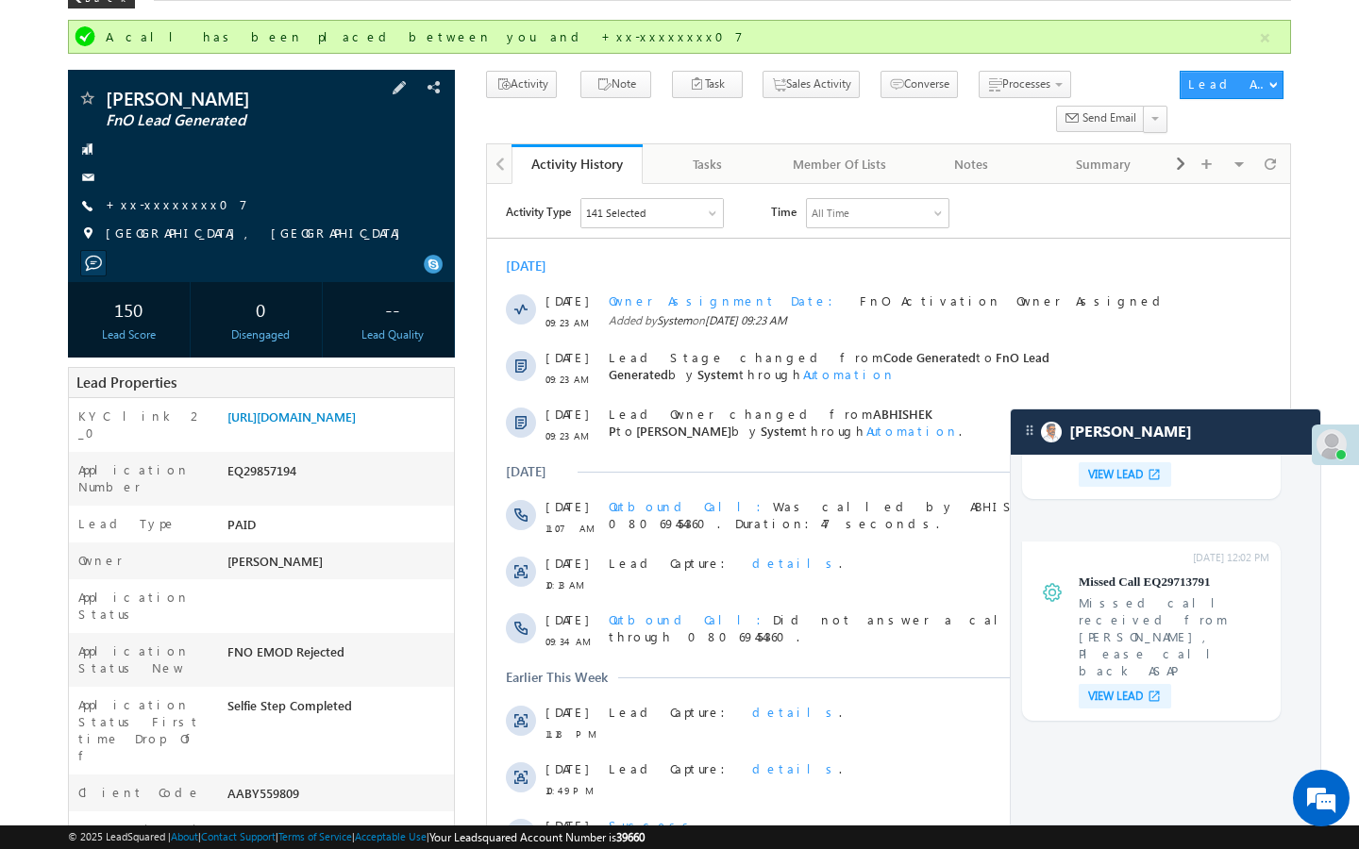
scroll to position [38, 0]
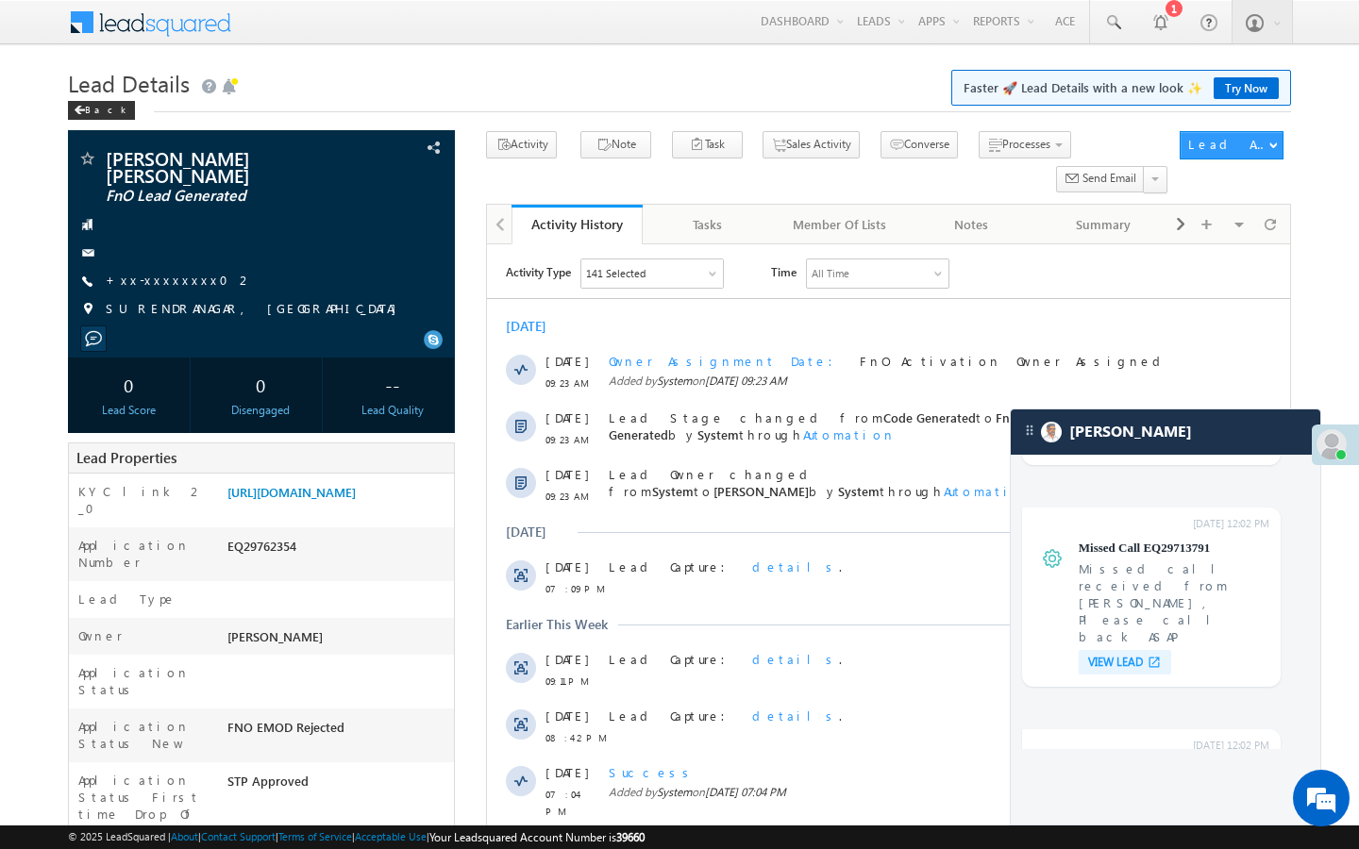
scroll to position [7741, 0]
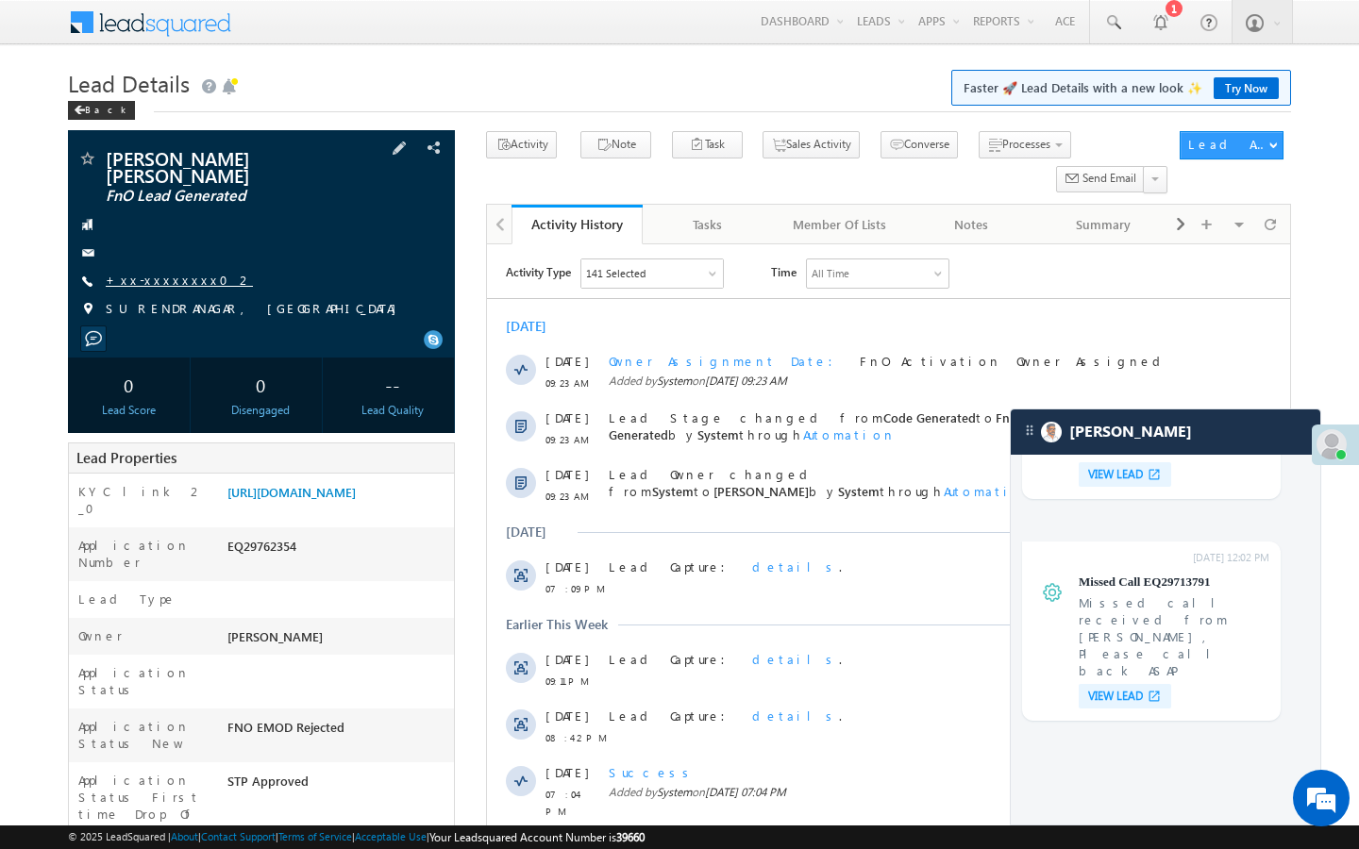
click at [179, 285] on link "+xx-xxxxxxxx02" at bounding box center [179, 280] width 147 height 16
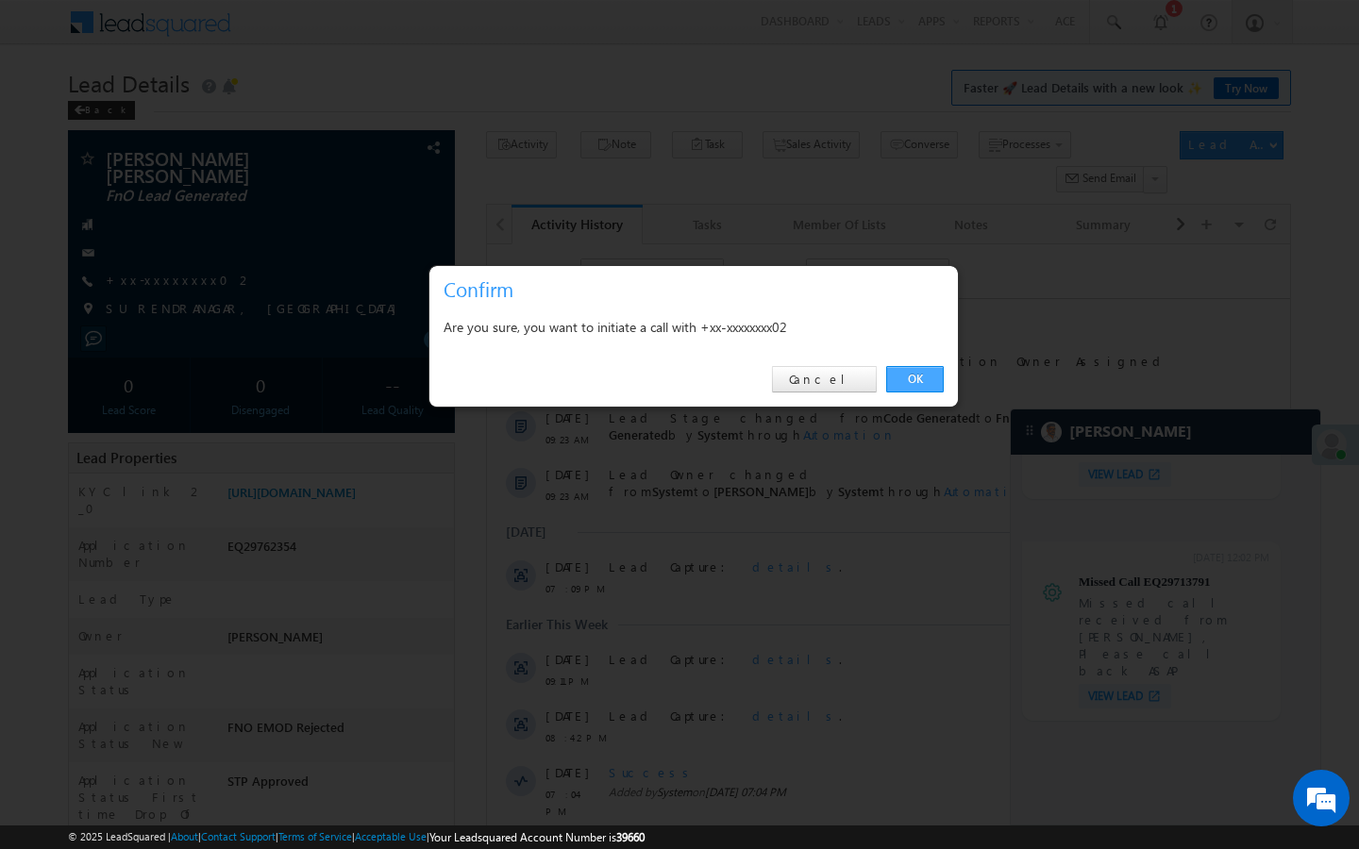
click at [912, 388] on link "OK" at bounding box center [915, 379] width 58 height 26
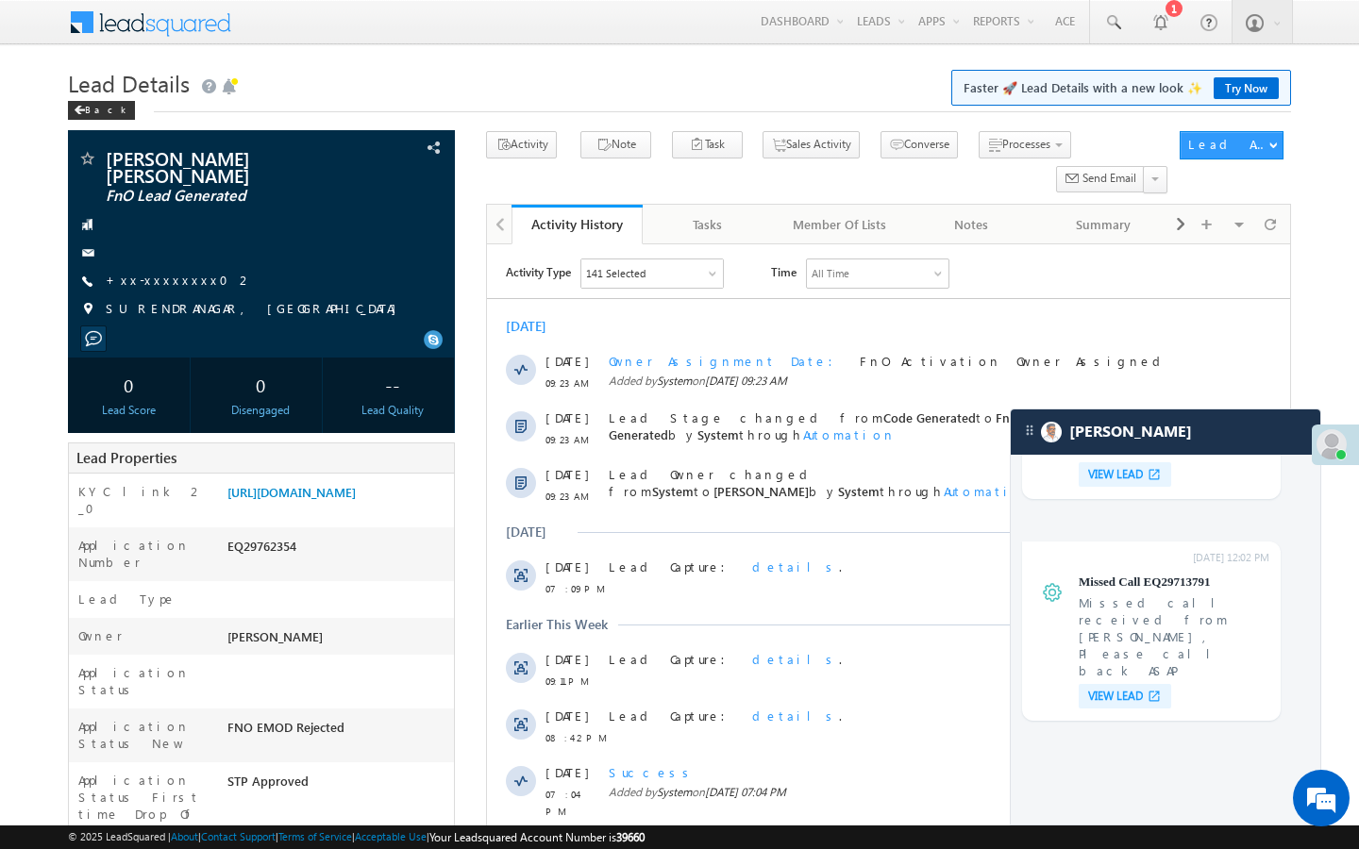
click at [912, 421] on span "FnO Lead Generated" at bounding box center [829, 426] width 441 height 33
click at [293, 500] on link "https://angelbroking1-pk3em7sa.customui-test.leadsquared.com?leadId=77ad7171-d3…" at bounding box center [291, 492] width 128 height 16
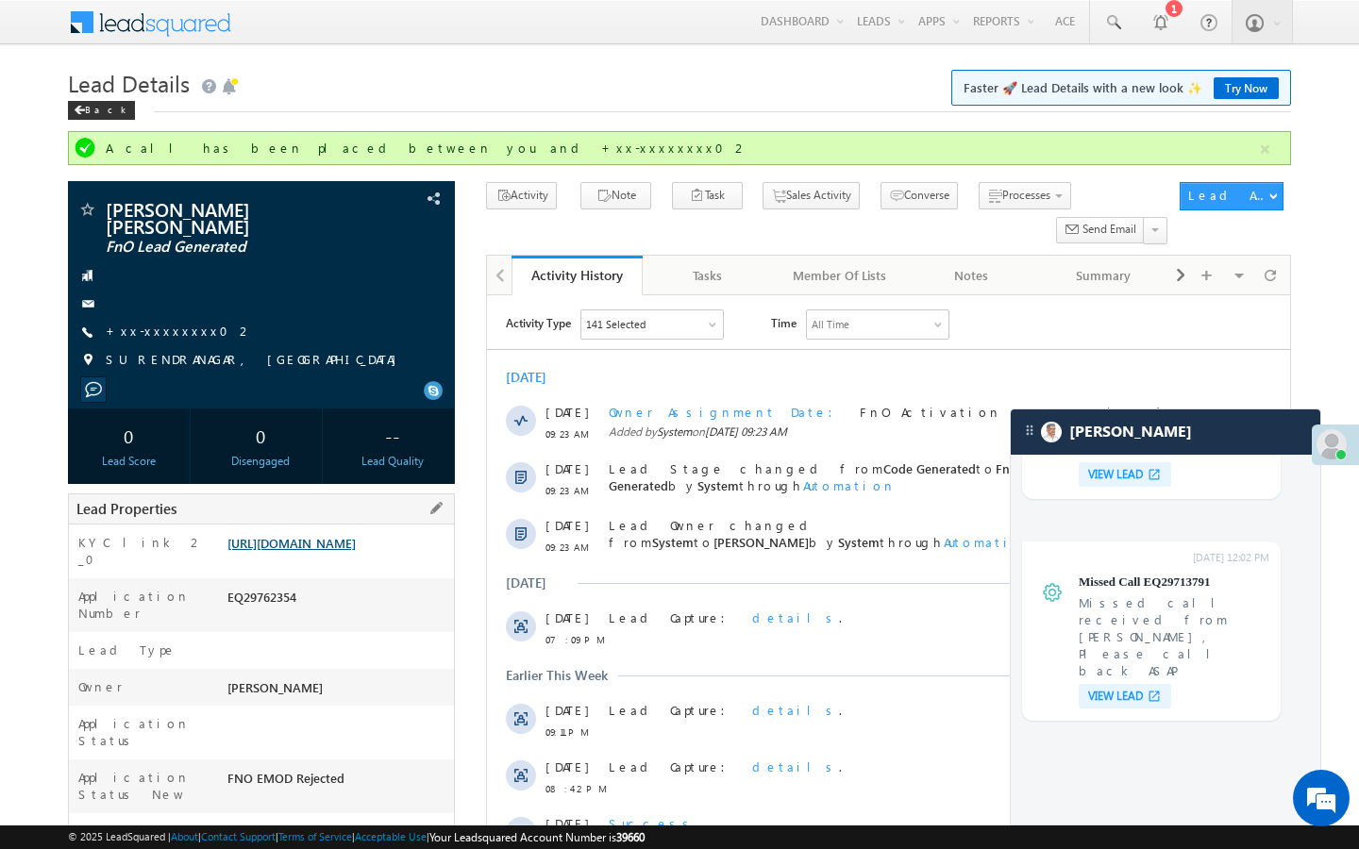
click at [356, 543] on link "https://angelbroking1-pk3em7sa.customui-test.leadsquared.com?leadId=77ad7171-d3…" at bounding box center [291, 543] width 128 height 16
click at [356, 551] on link "https://angelbroking1-pk3em7sa.customui-test.leadsquared.com?leadId=77ad7171-d3…" at bounding box center [291, 543] width 128 height 16
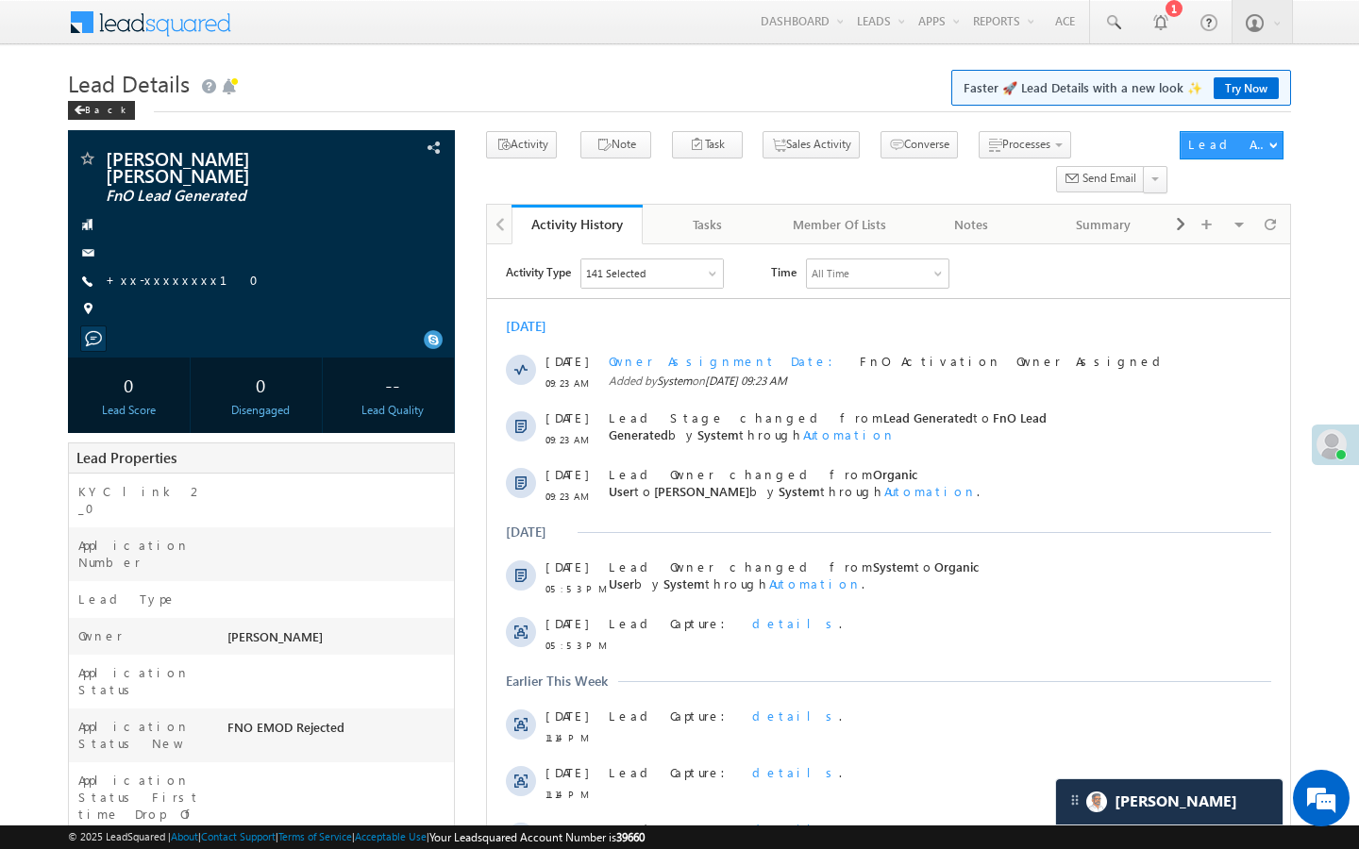
scroll to position [8035, 0]
click at [161, 286] on link "+xx-xxxxxxxx10" at bounding box center [188, 280] width 164 height 16
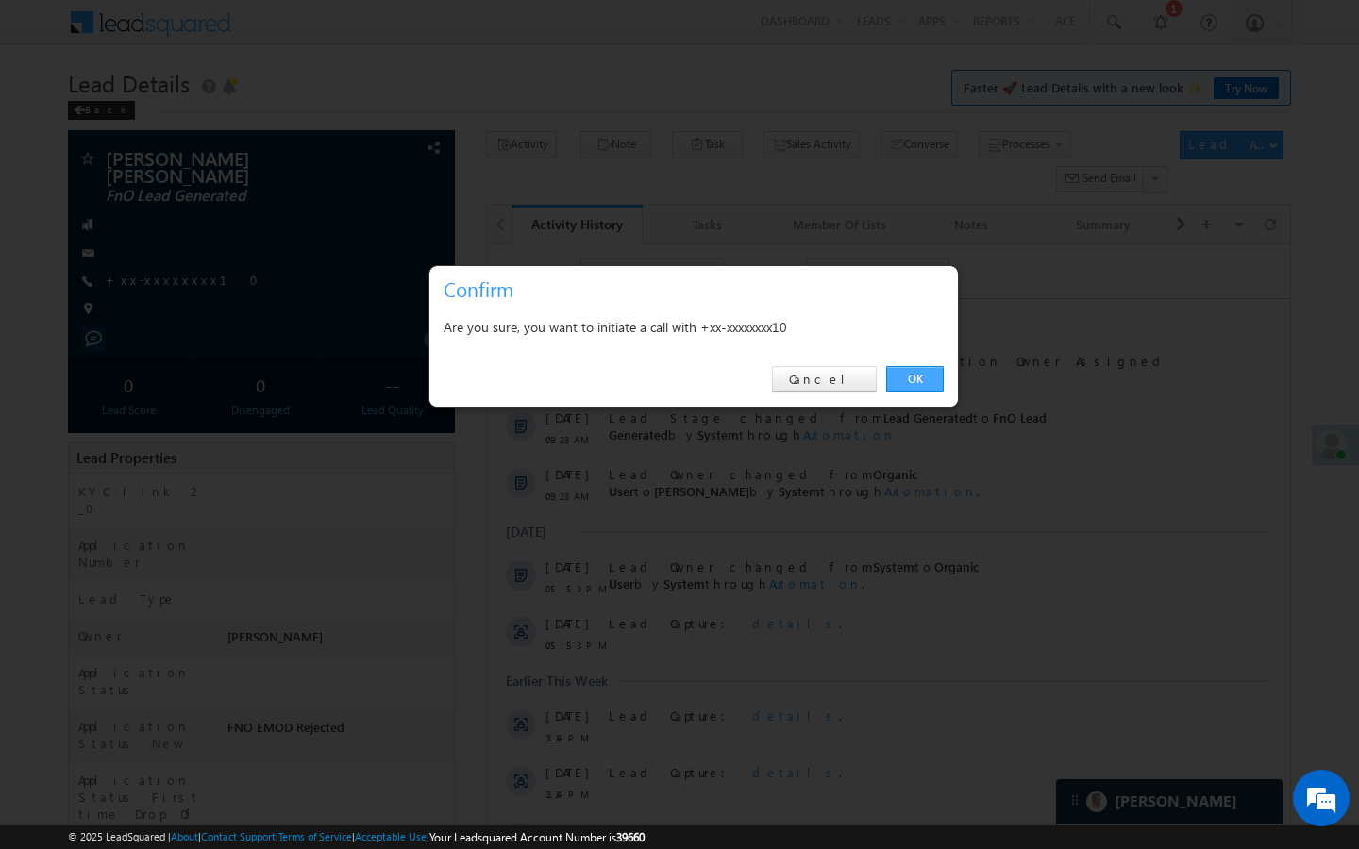
drag, startPoint x: 908, startPoint y: 384, endPoint x: 421, endPoint y: 173, distance: 530.9
click at [908, 384] on link "OK" at bounding box center [915, 379] width 58 height 26
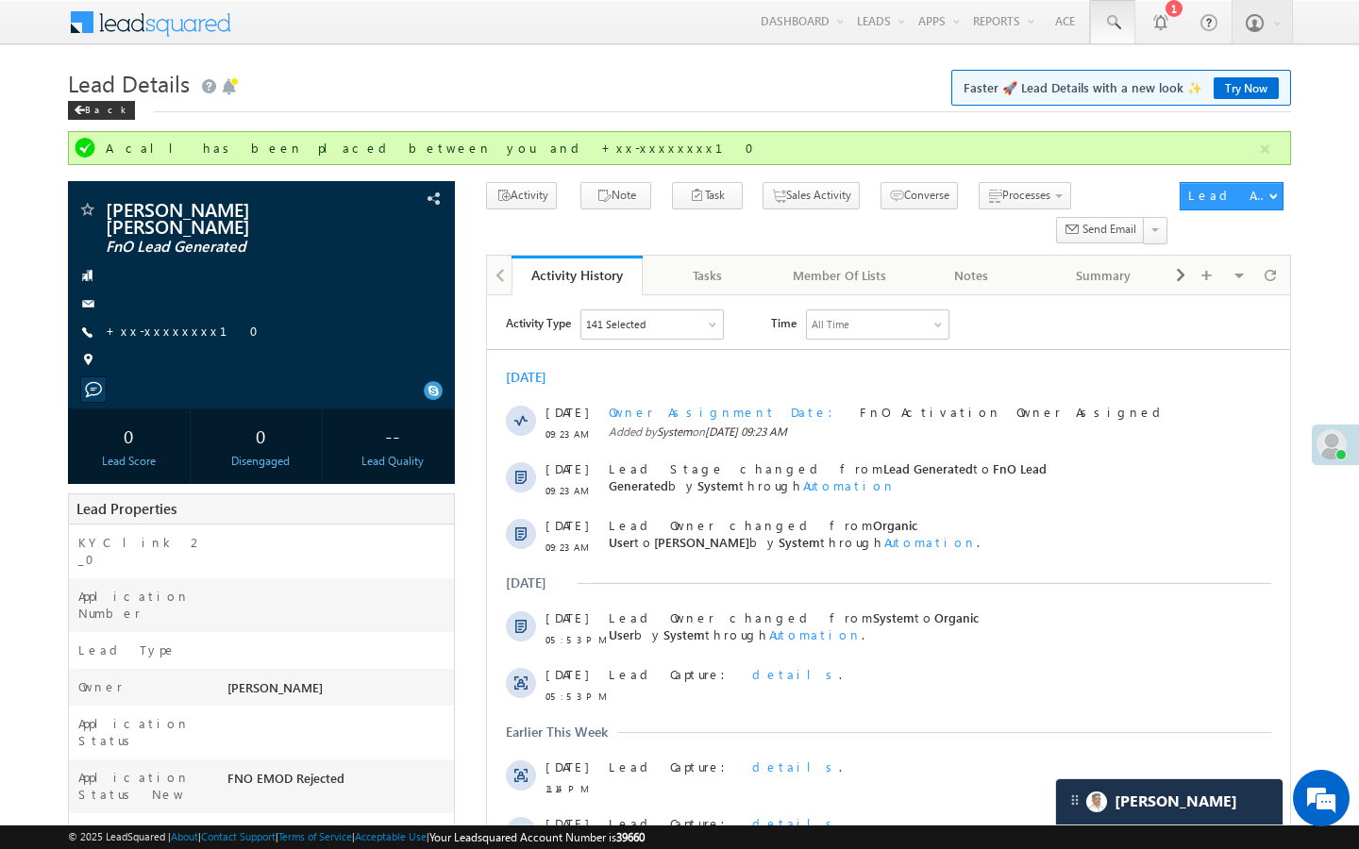
scroll to position [9530, 0]
click at [149, 335] on link "+xx-xxxxxxxx10" at bounding box center [188, 331] width 164 height 16
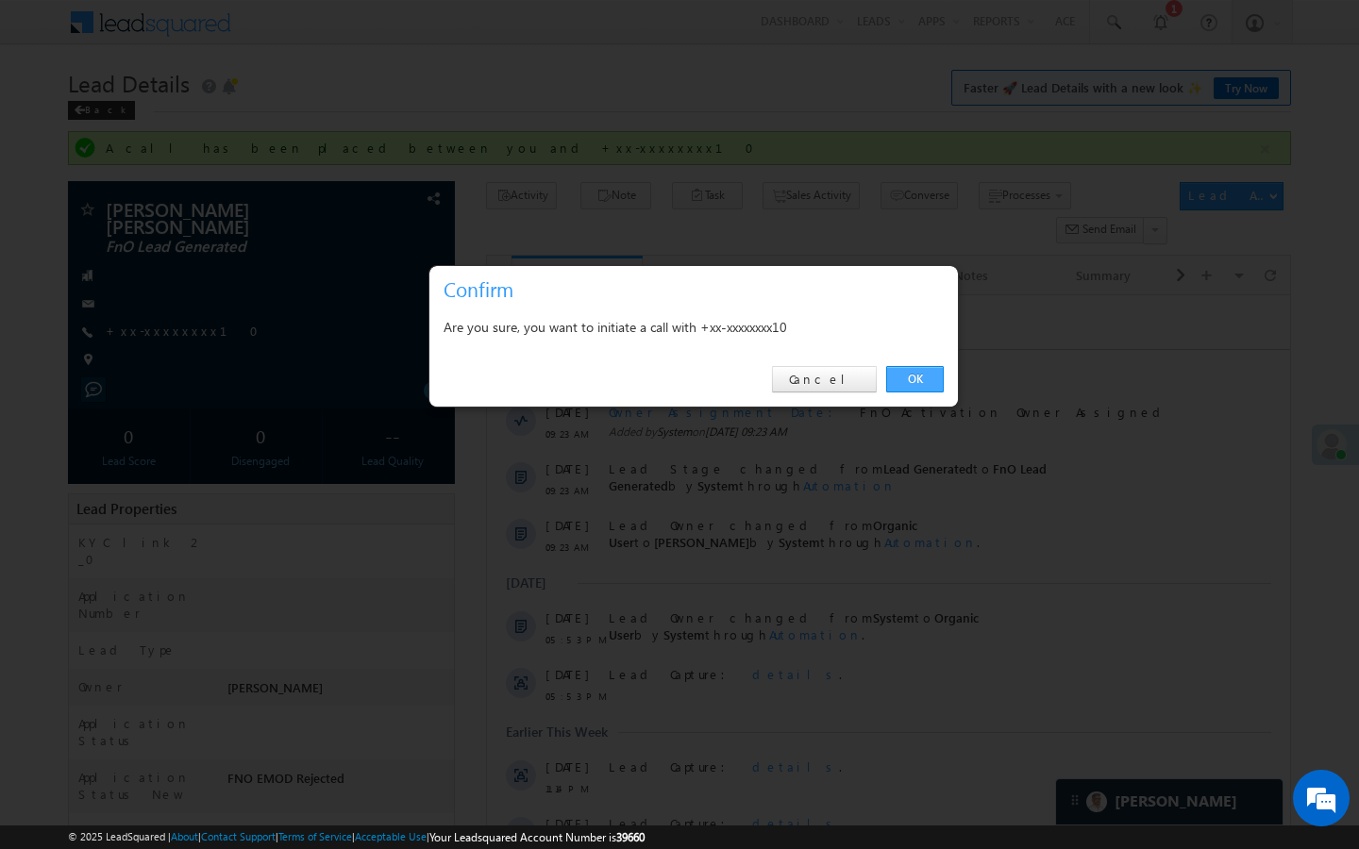
click at [921, 373] on link "OK" at bounding box center [915, 379] width 58 height 26
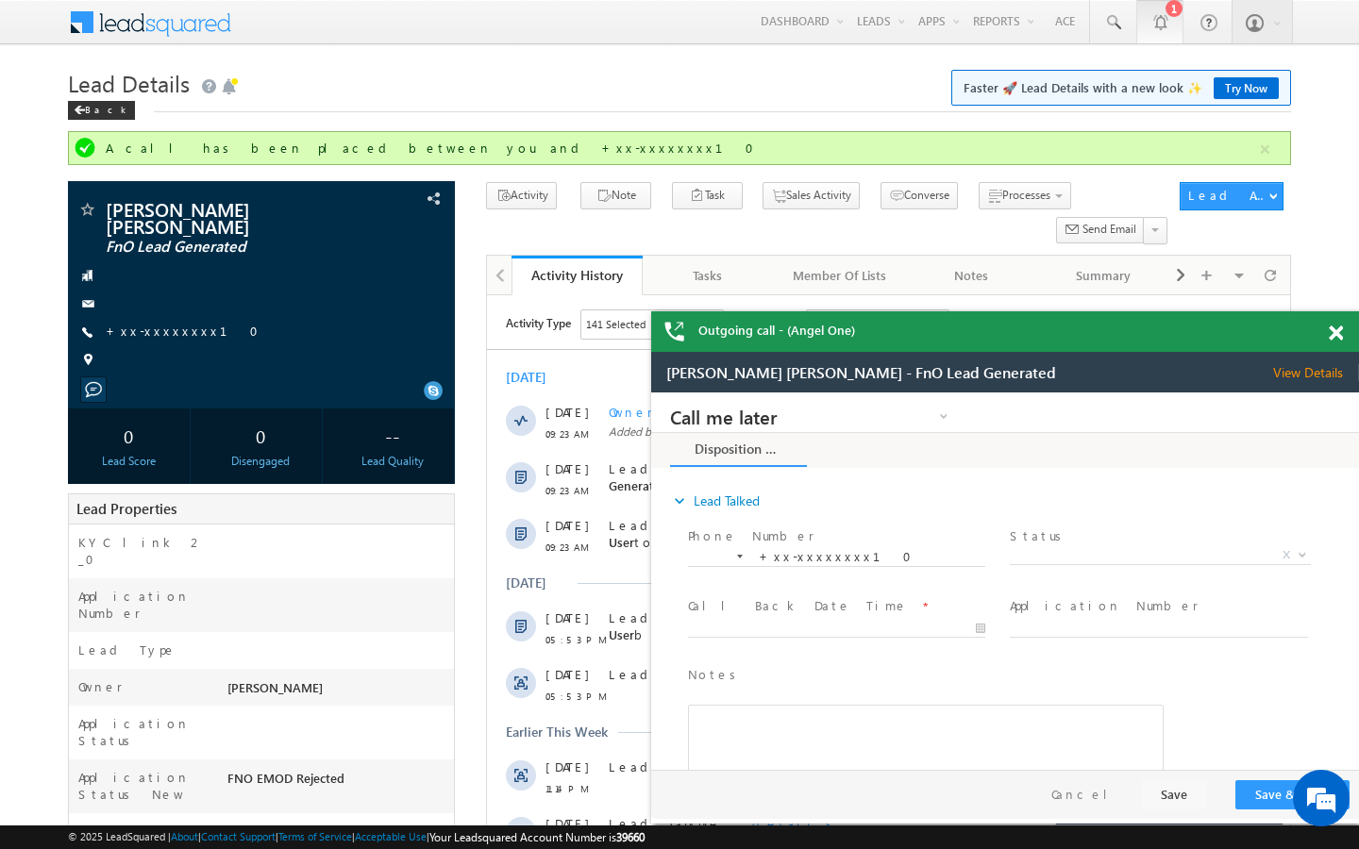
scroll to position [0, 0]
click at [181, 328] on link "+xx-xxxxxxxx10" at bounding box center [188, 331] width 164 height 16
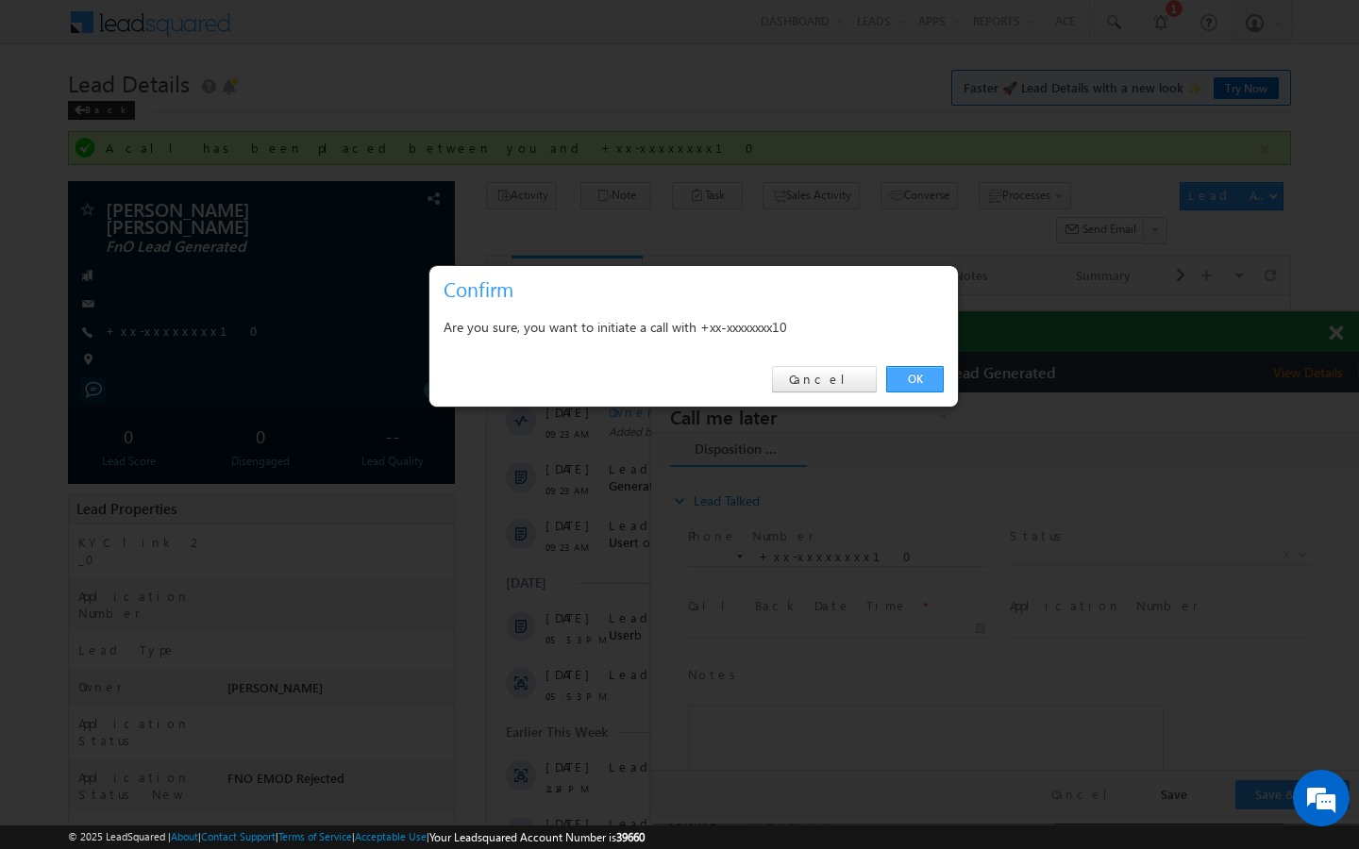
click at [923, 369] on link "OK" at bounding box center [915, 379] width 58 height 26
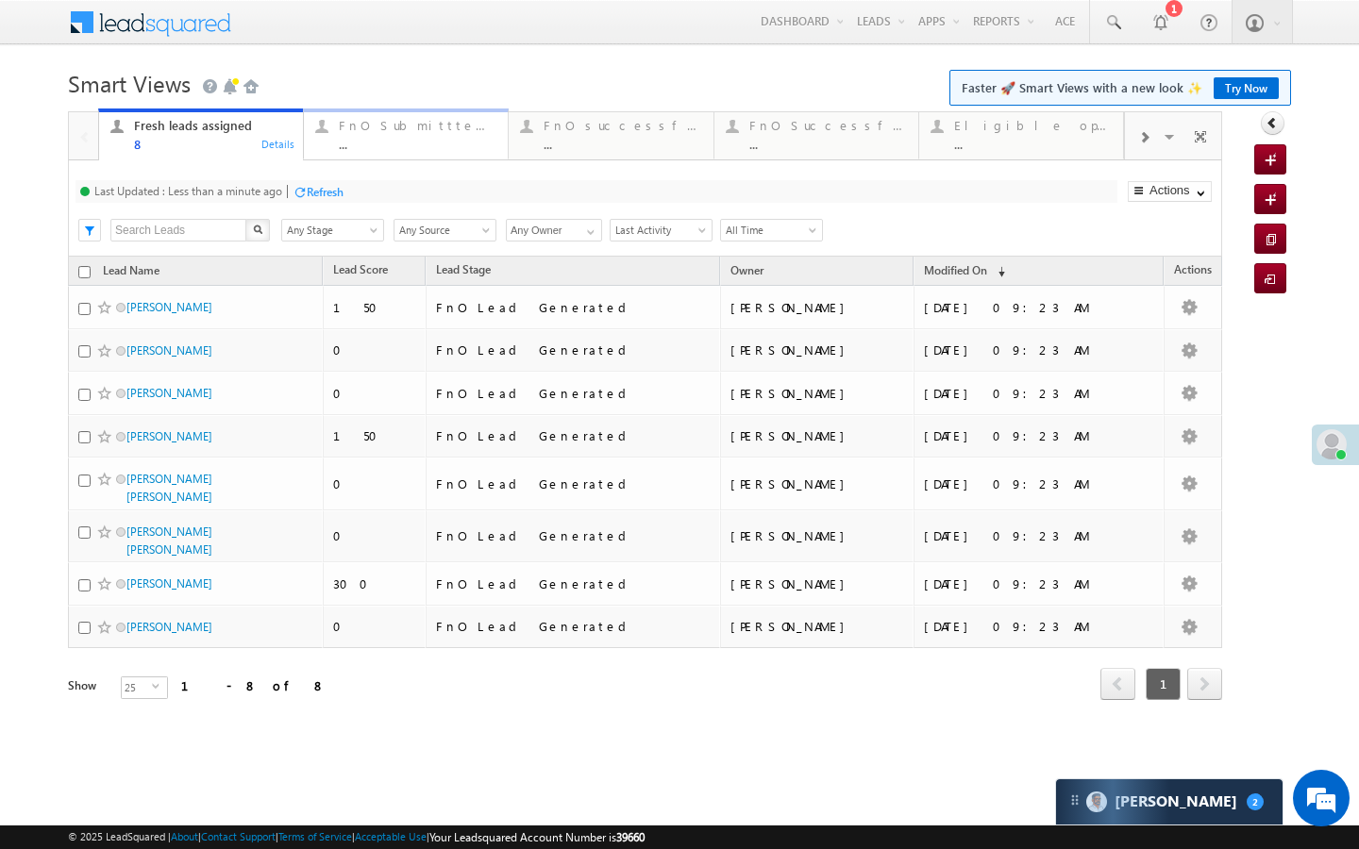
click at [384, 138] on div "..." at bounding box center [418, 144] width 158 height 14
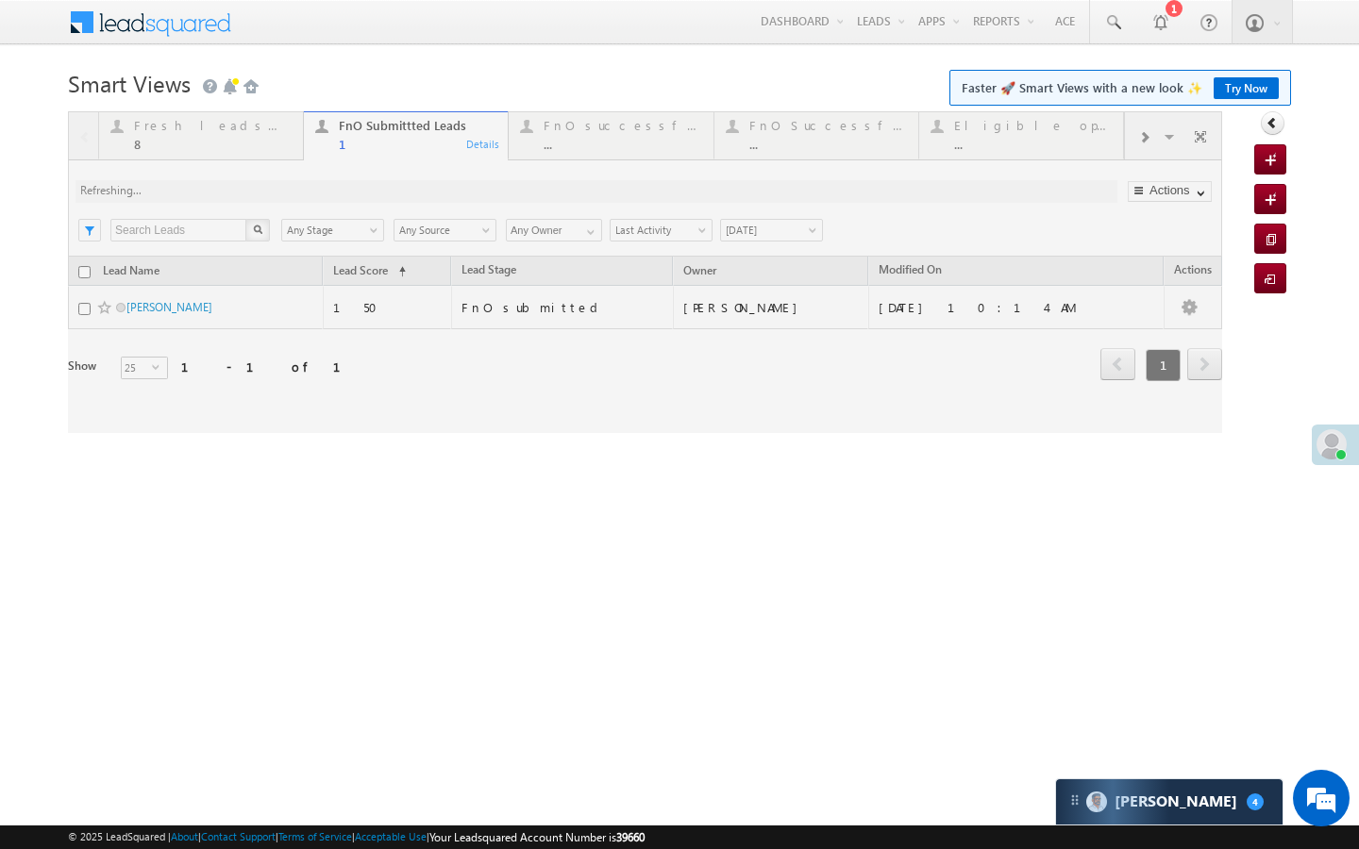
scroll to position [9087, 0]
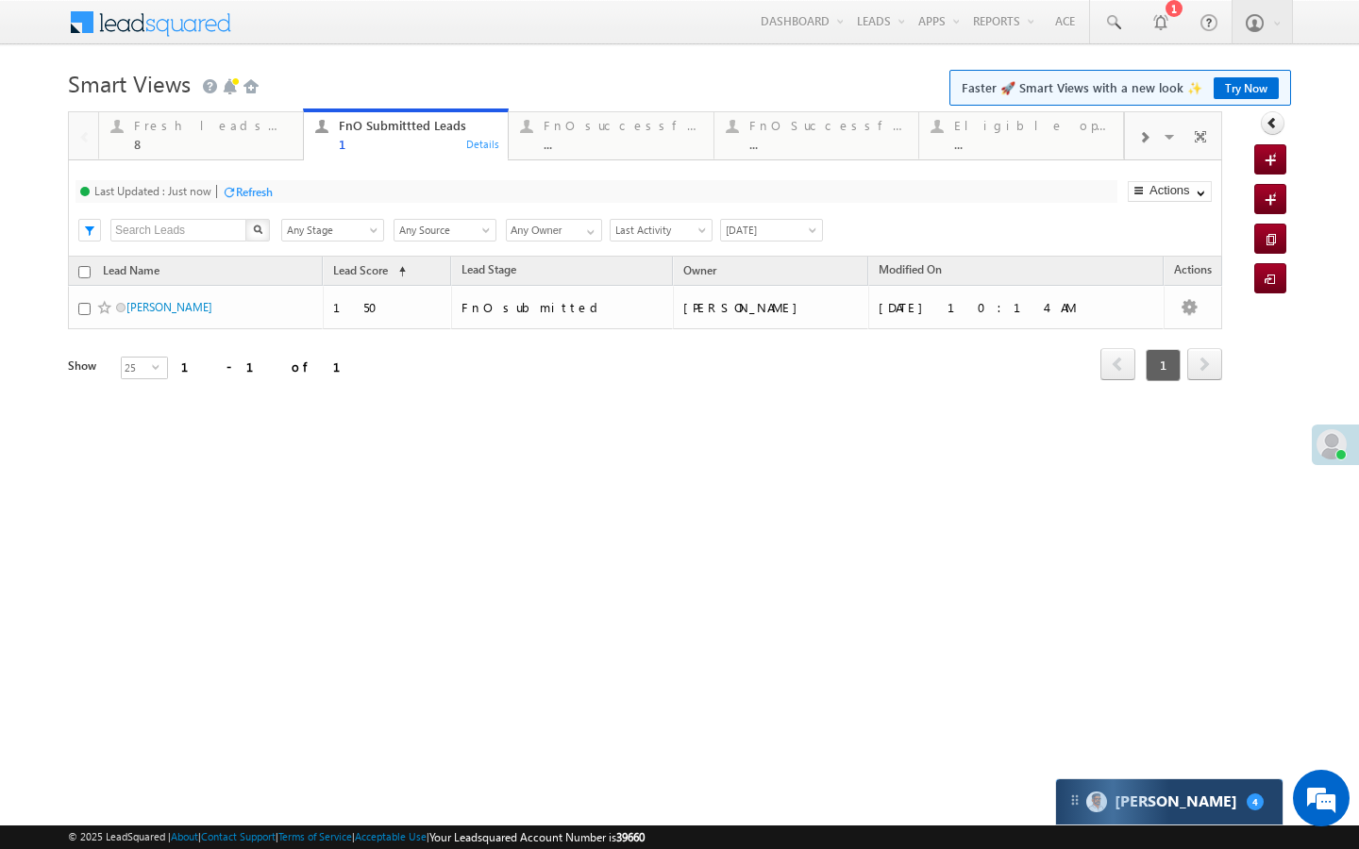
click at [1141, 815] on div "Carter 4" at bounding box center [1169, 802] width 227 height 45
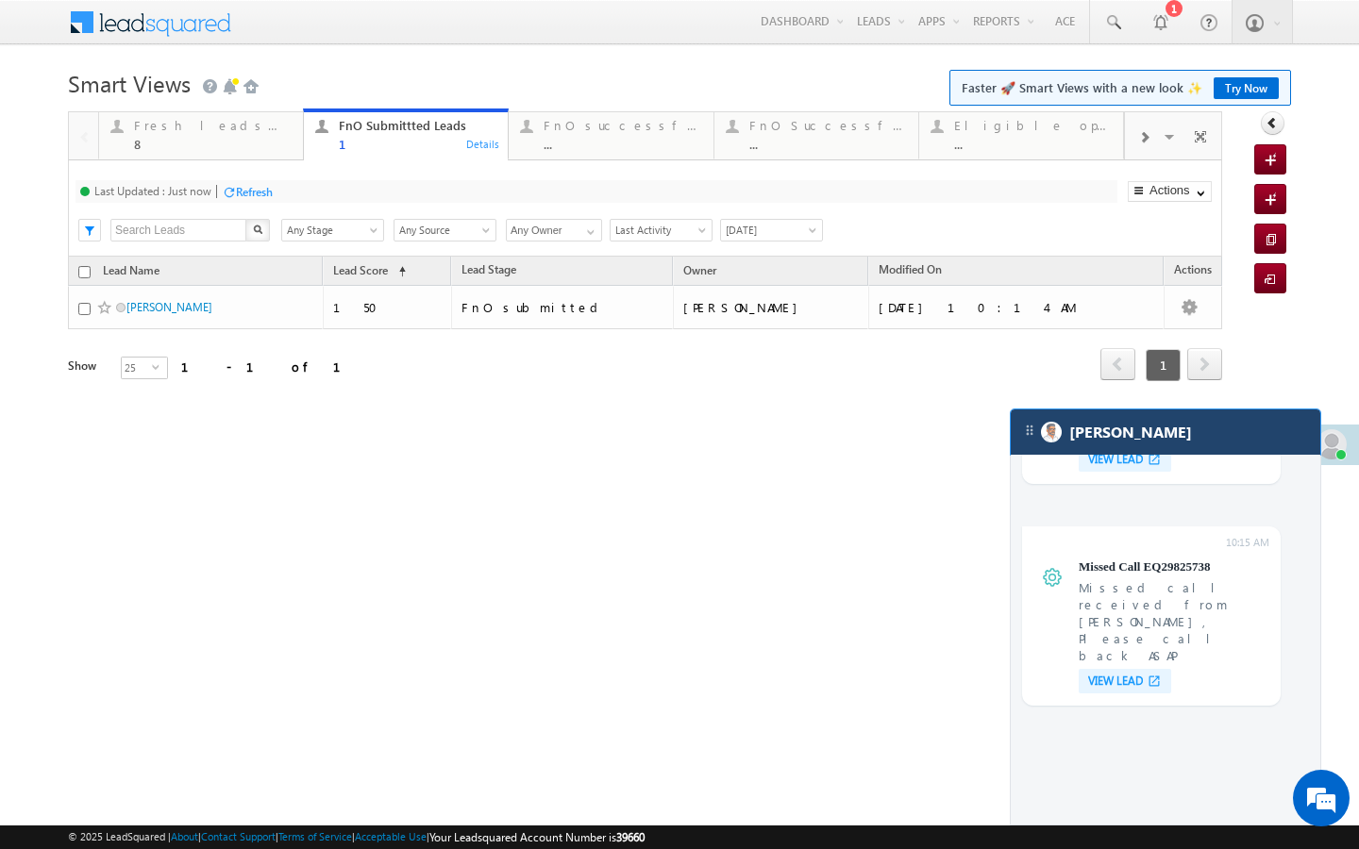
scroll to position [7553, 0]
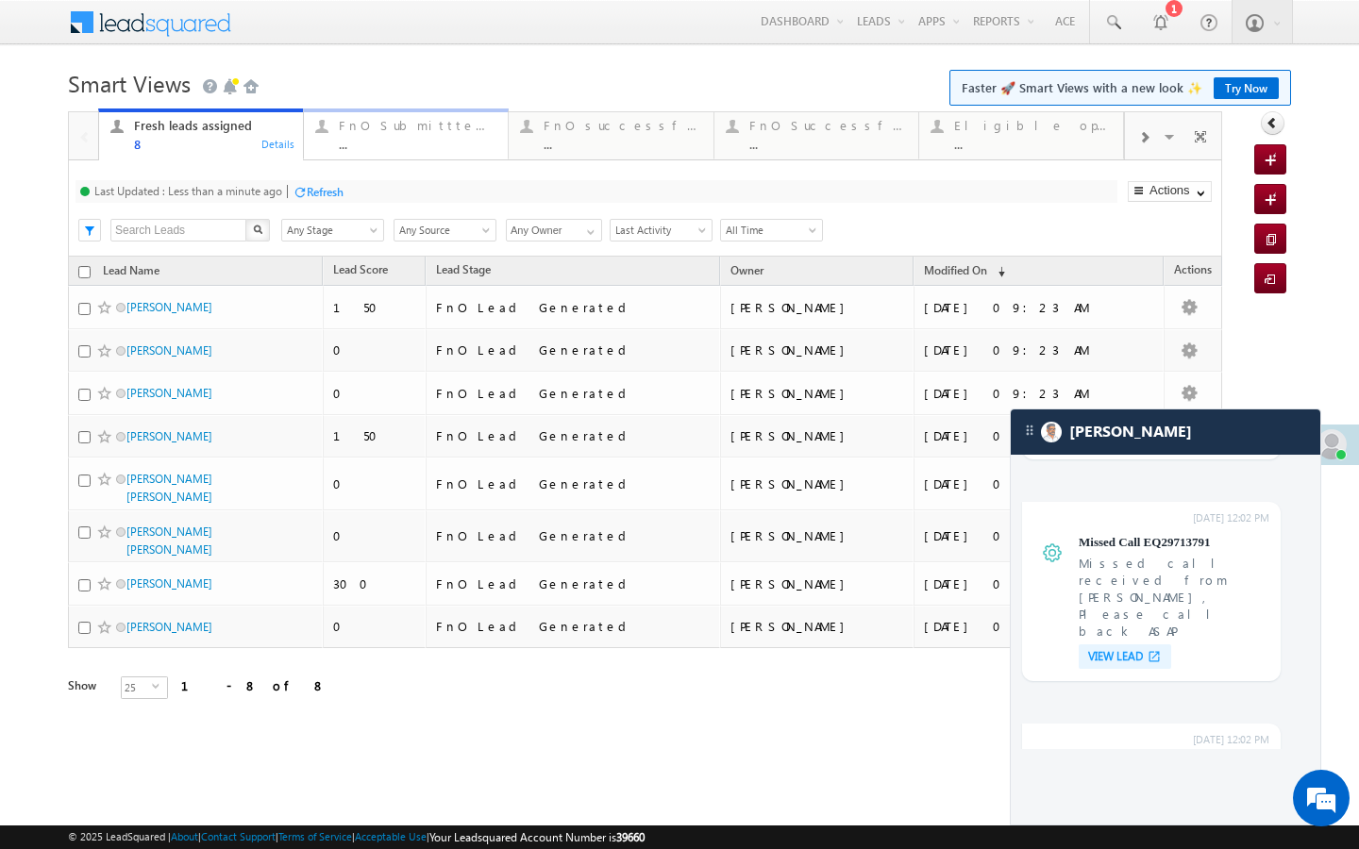
click at [397, 149] on div "..." at bounding box center [418, 144] width 158 height 14
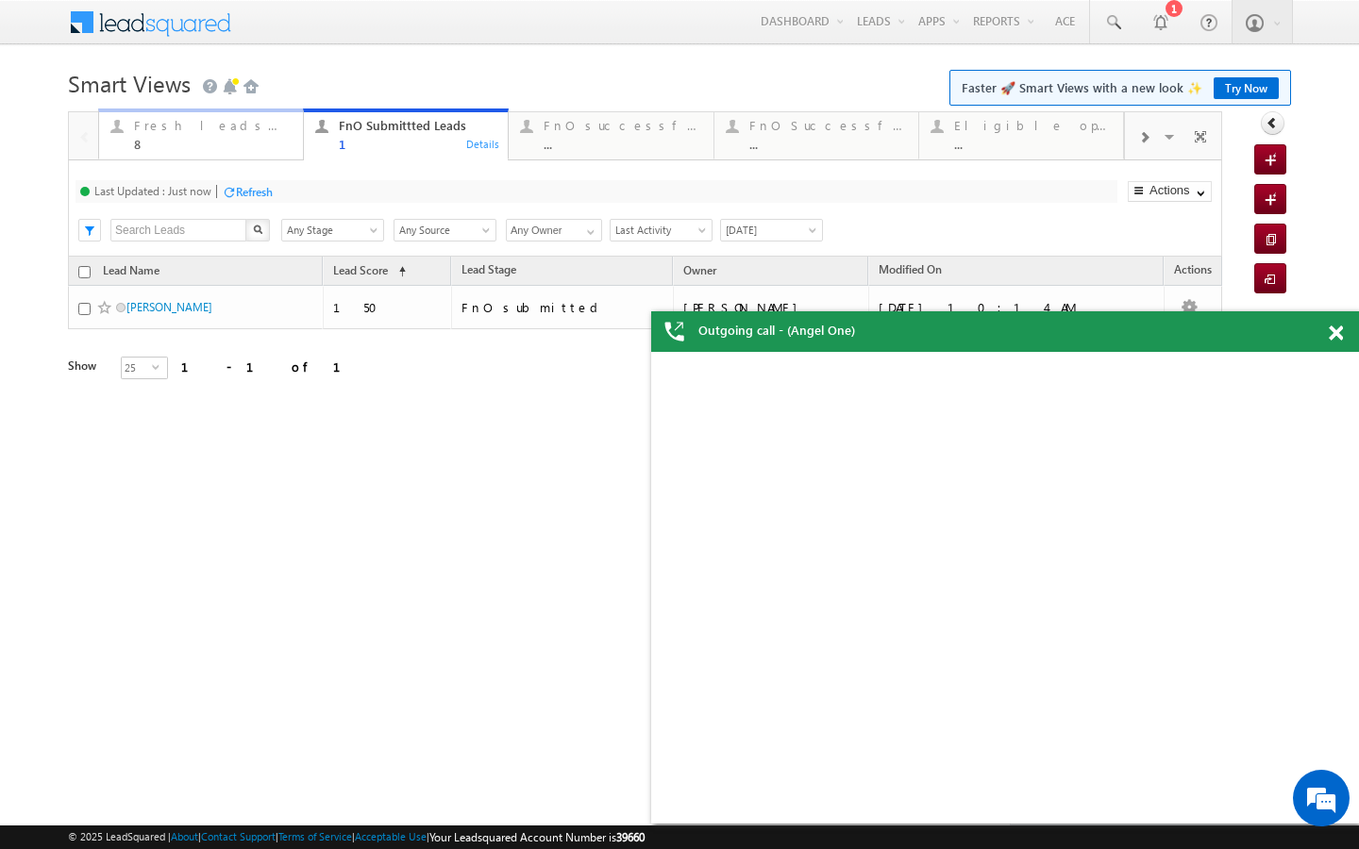
click at [259, 135] on div "Fresh leads assigned 8" at bounding box center [213, 132] width 158 height 37
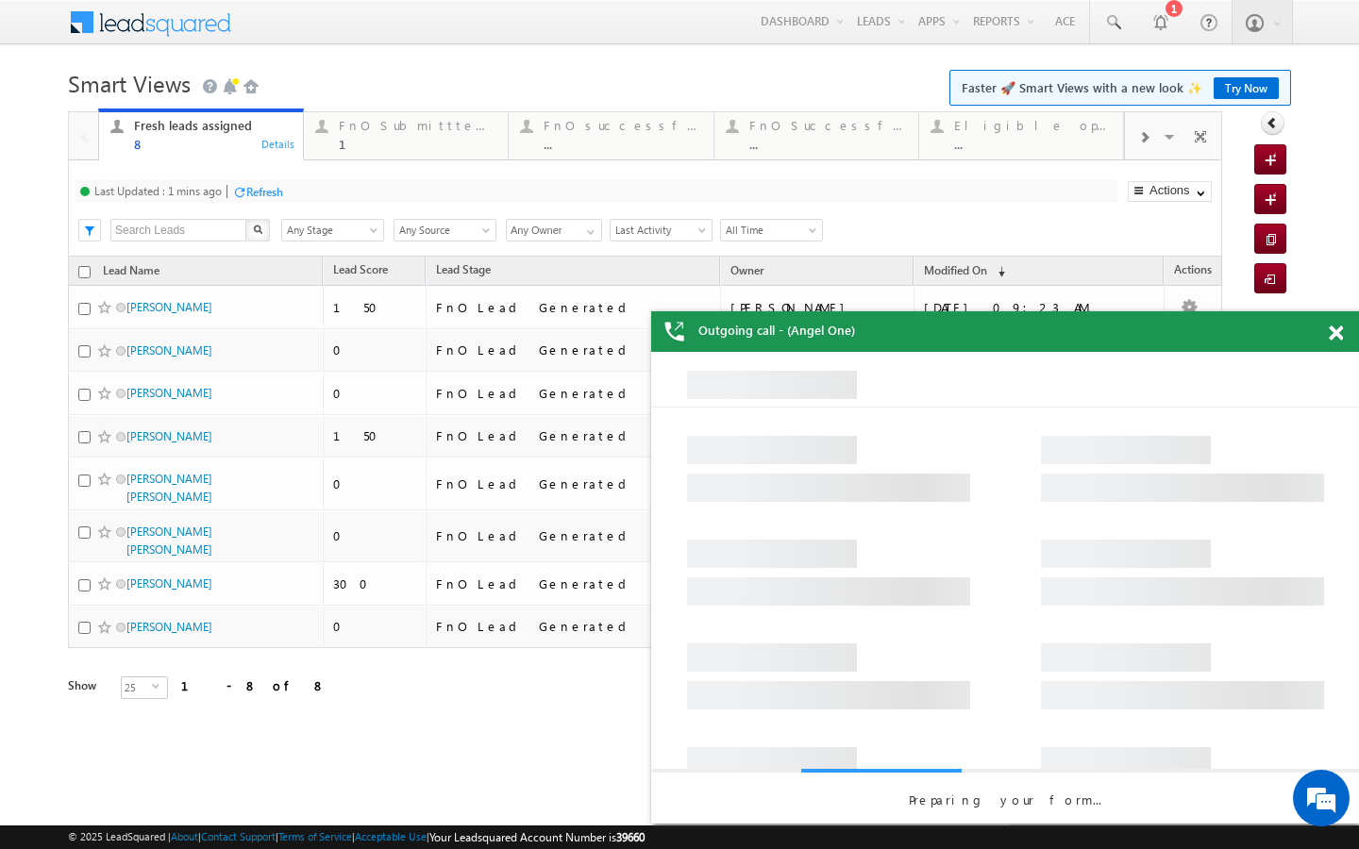
click at [261, 189] on div "Refresh" at bounding box center [264, 192] width 37 height 14
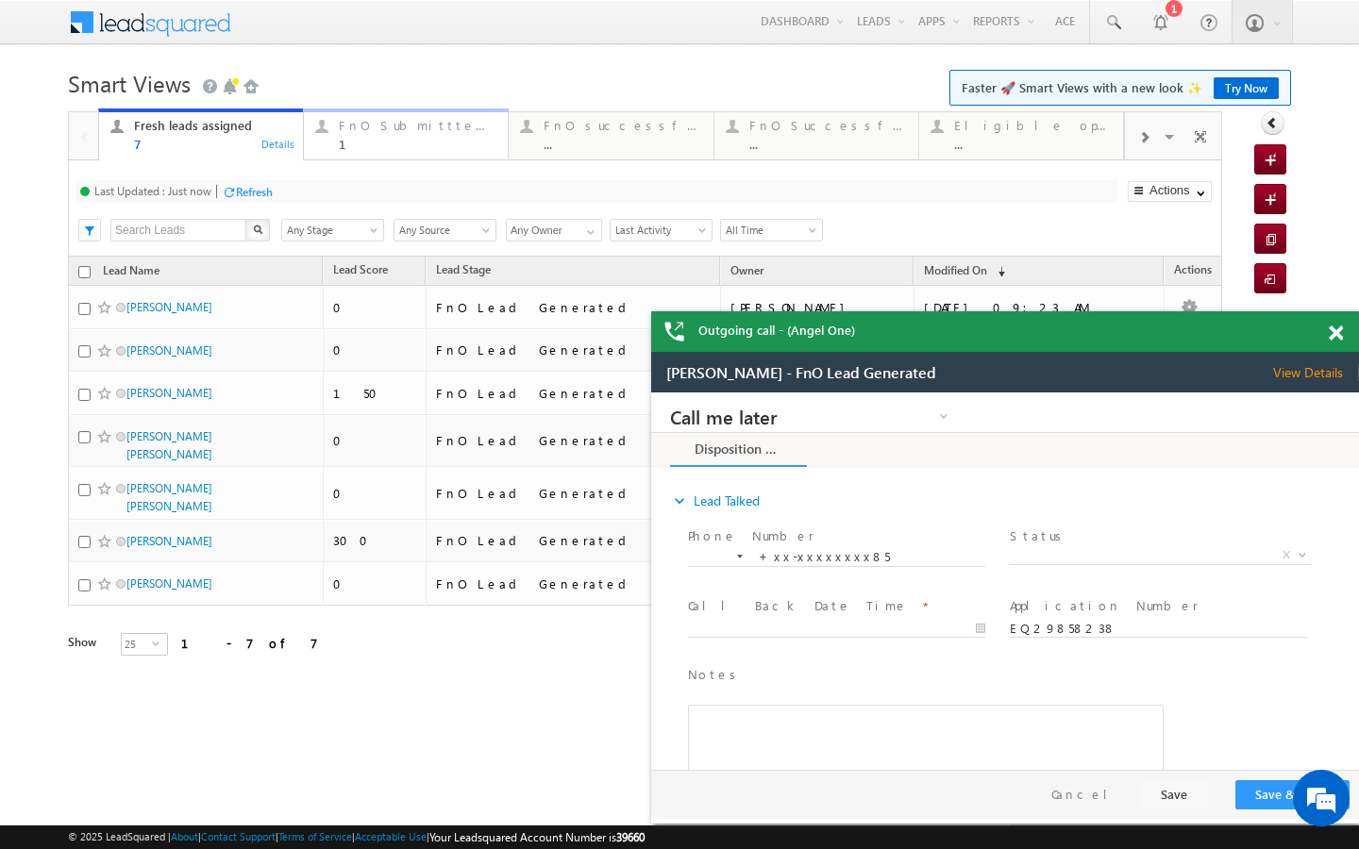
click at [392, 109] on link "FnO Submittted Leads 1 Details" at bounding box center [406, 134] width 206 height 51
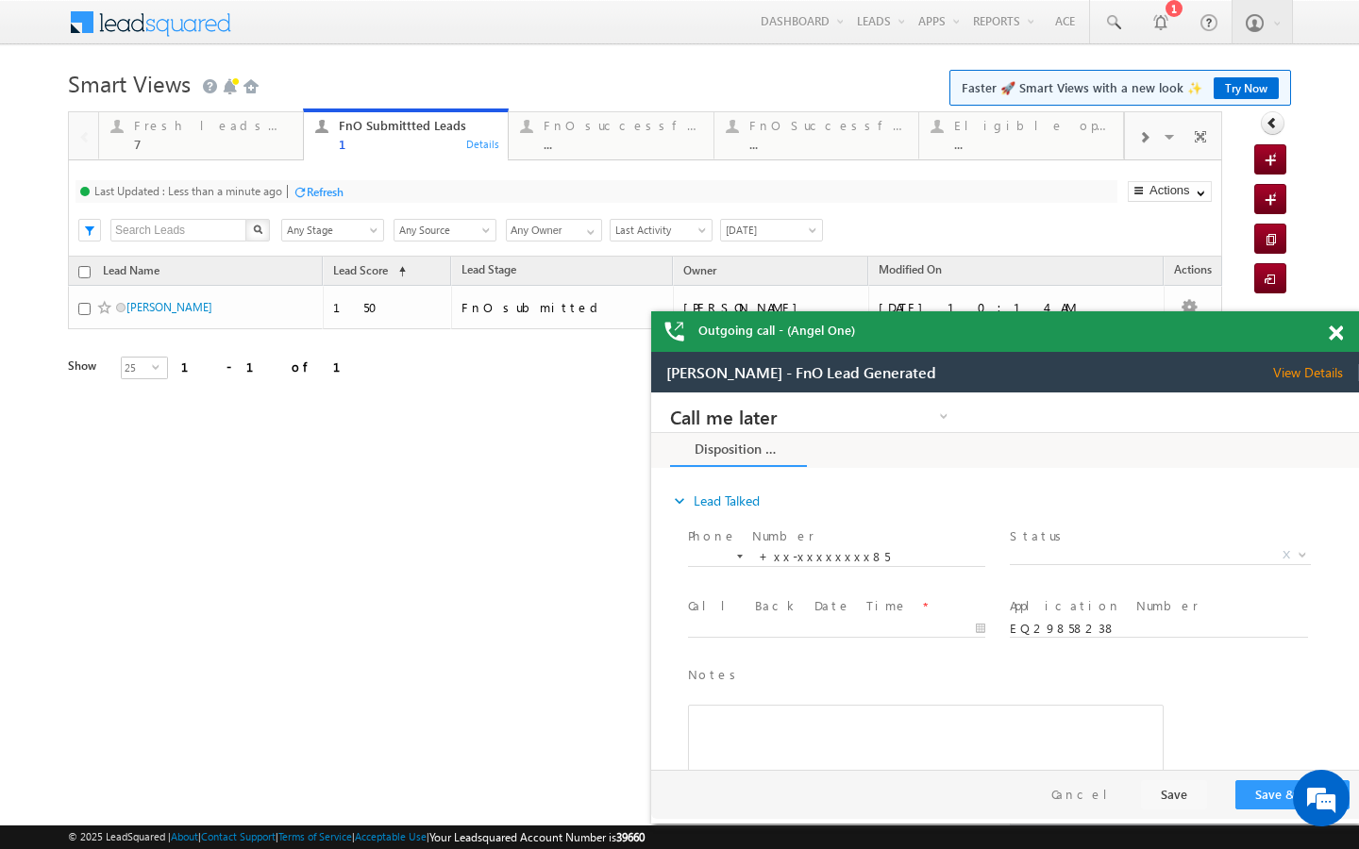
click at [309, 187] on div "Refresh" at bounding box center [325, 192] width 37 height 14
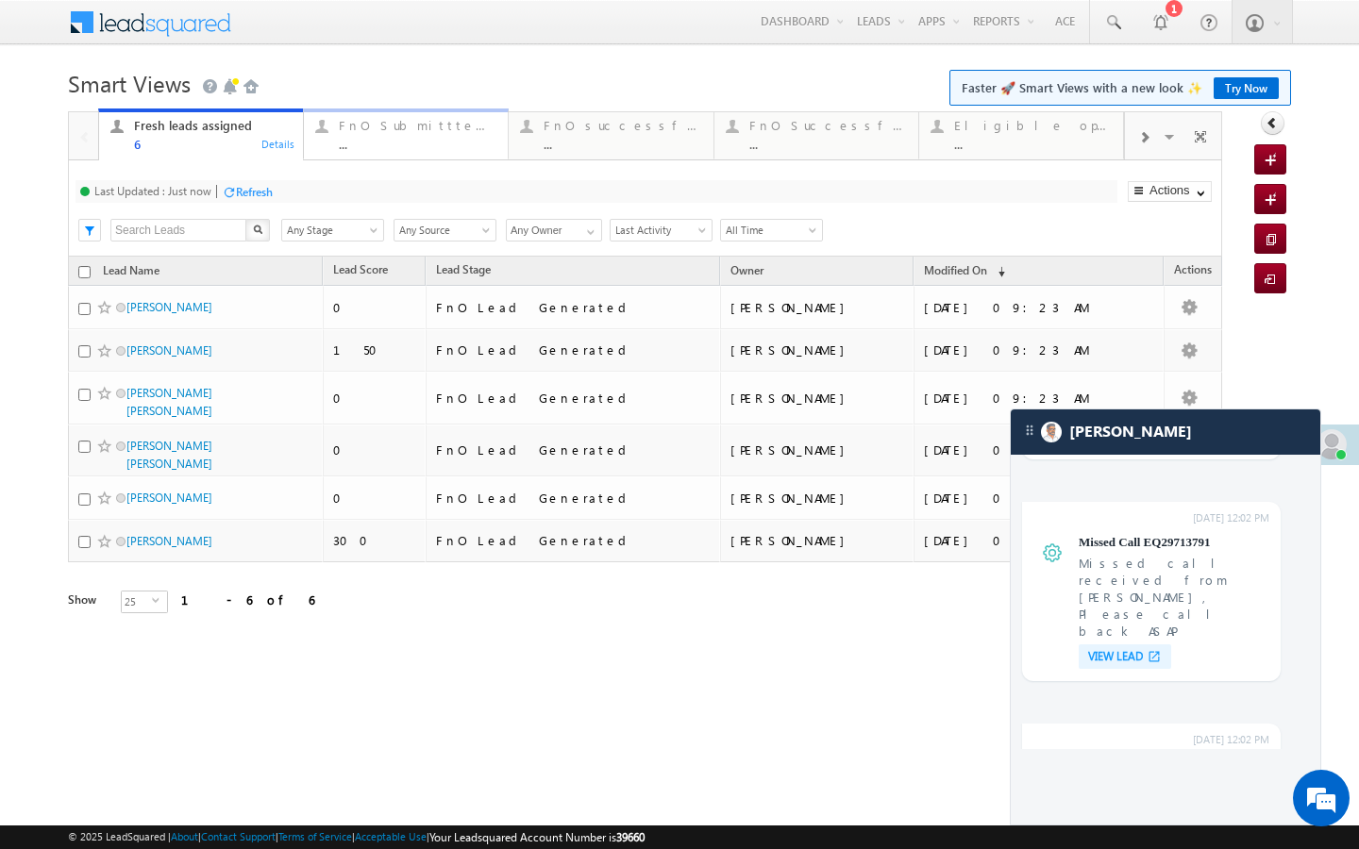
click at [343, 127] on div "FnO Submittted Leads" at bounding box center [418, 125] width 158 height 15
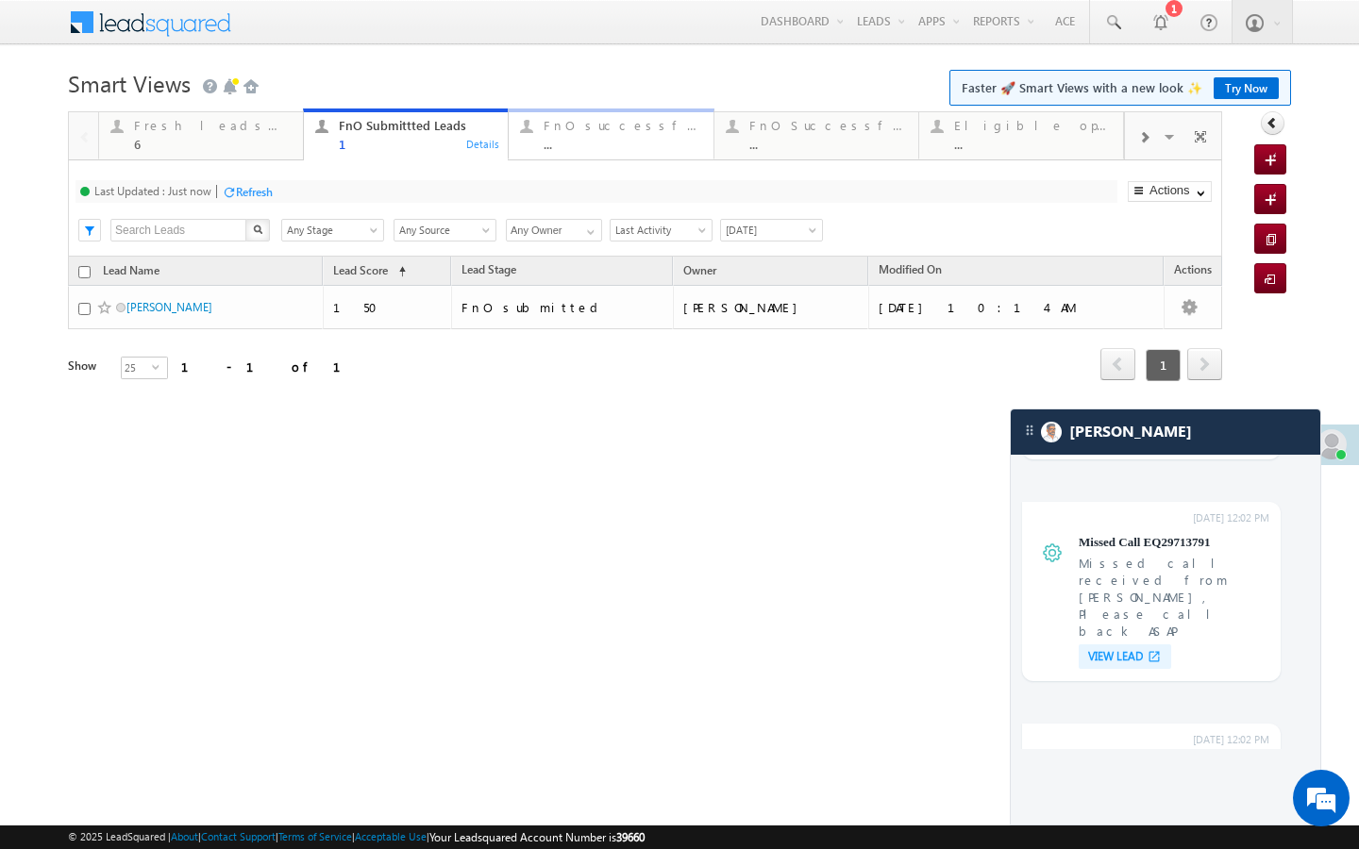
click at [553, 143] on div "..." at bounding box center [623, 144] width 158 height 14
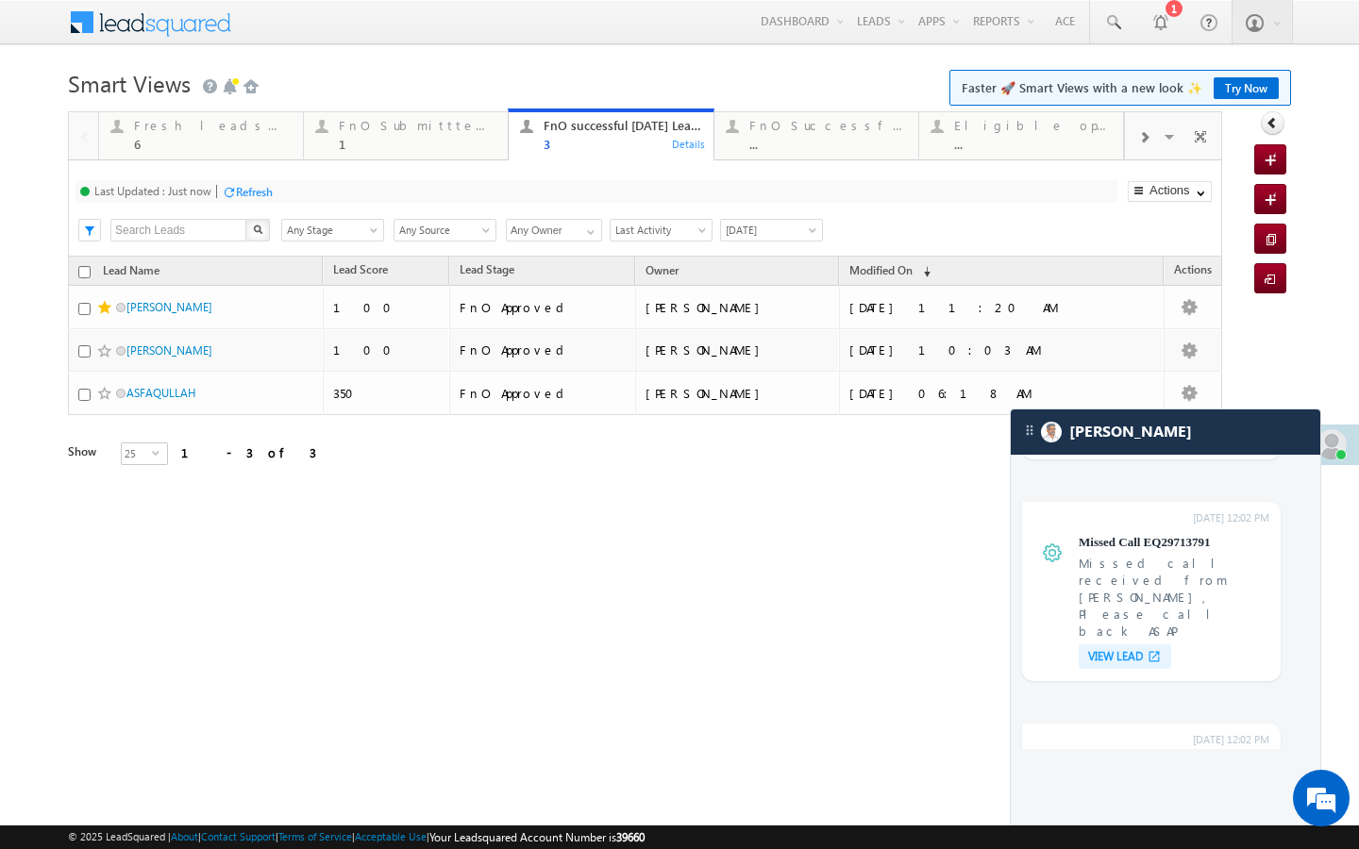
click at [1139, 144] on span at bounding box center [1143, 137] width 11 height 15
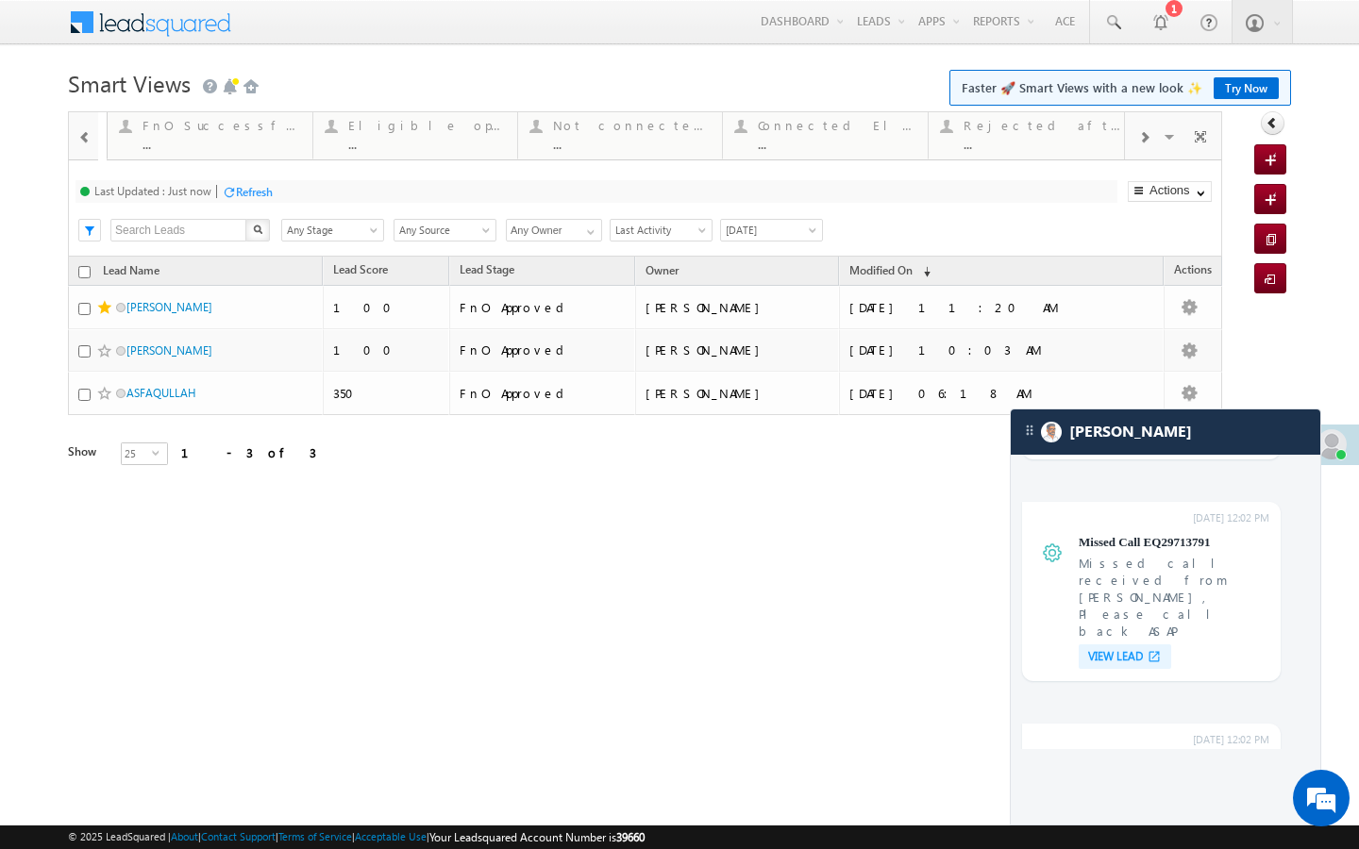
click at [1139, 144] on span at bounding box center [1143, 137] width 11 height 15
click at [1146, 140] on span at bounding box center [1143, 137] width 11 height 15
click at [1008, 152] on link "Today's rejected leads ... Details" at bounding box center [1022, 134] width 205 height 51
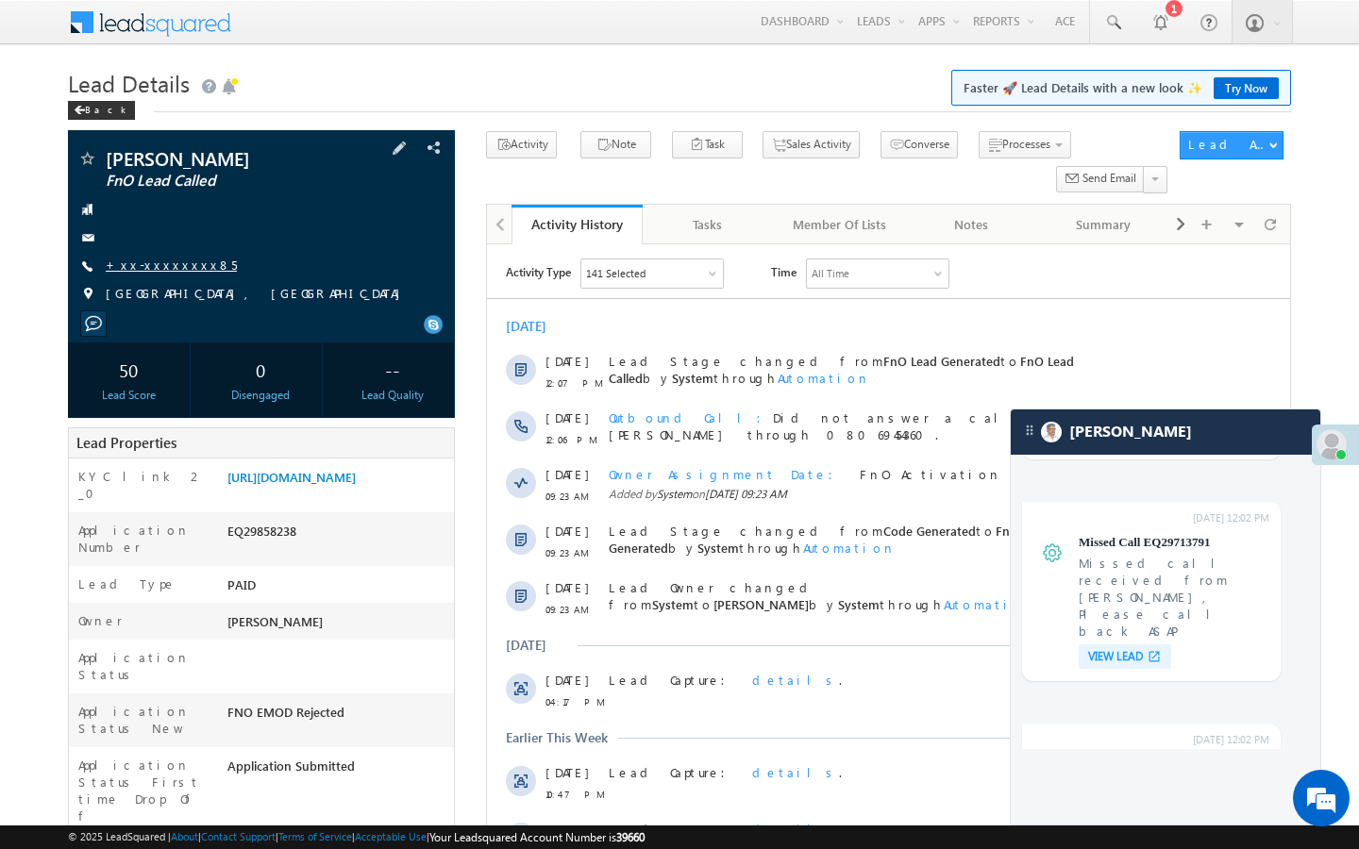
click at [170, 265] on link "+xx-xxxxxxxx85" at bounding box center [171, 265] width 131 height 16
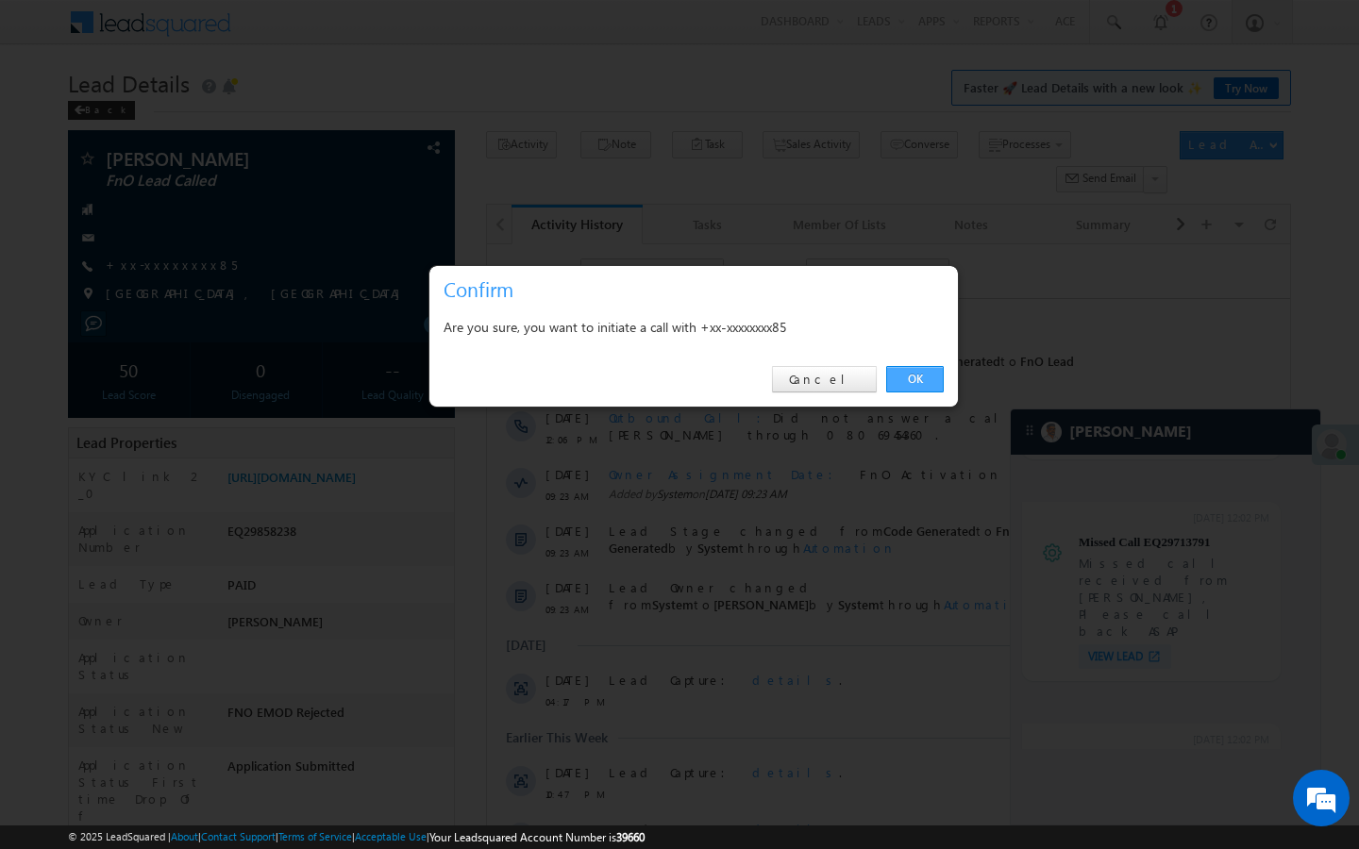
click at [909, 381] on link "OK" at bounding box center [915, 379] width 58 height 26
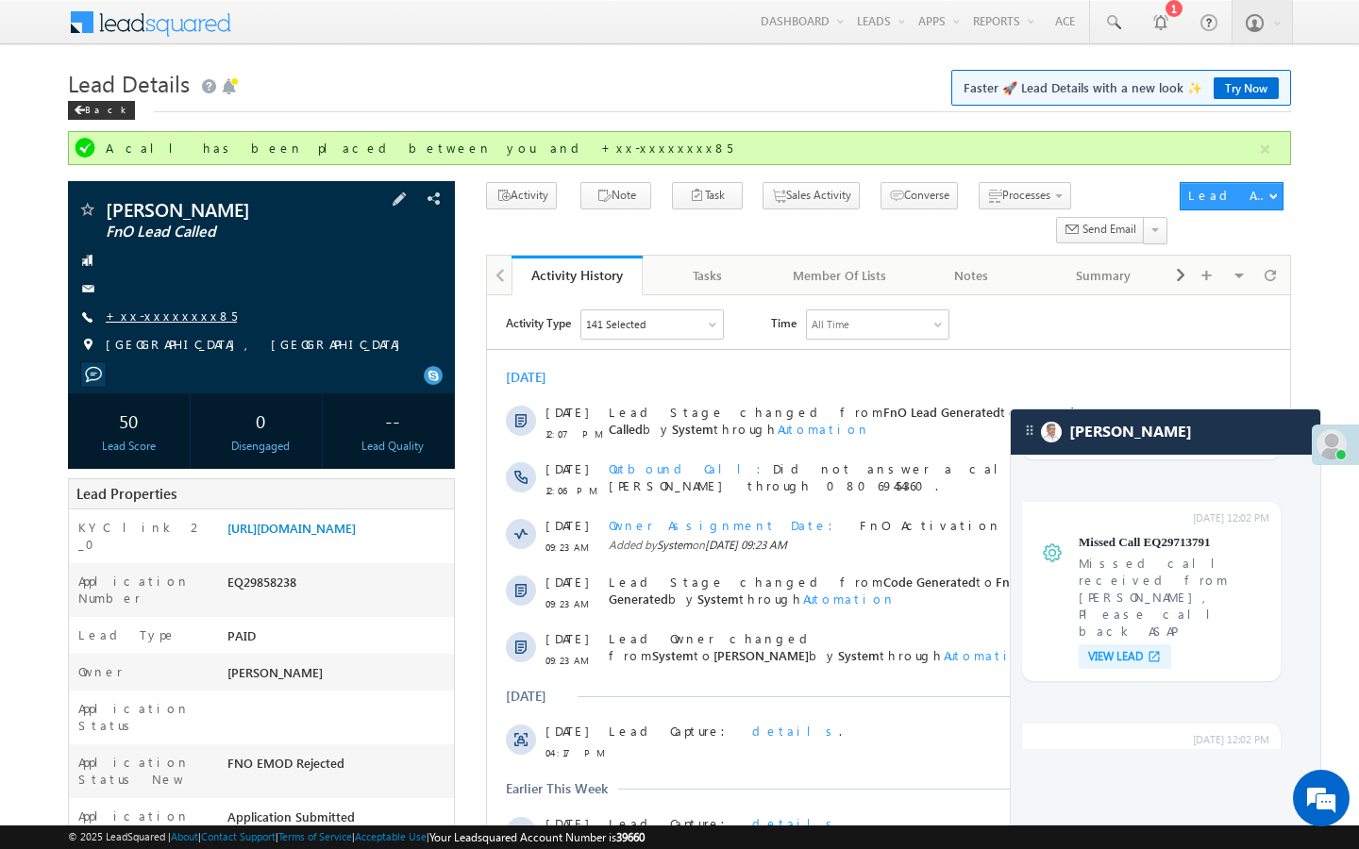
click at [170, 314] on link "+xx-xxxxxxxx85" at bounding box center [171, 316] width 131 height 16
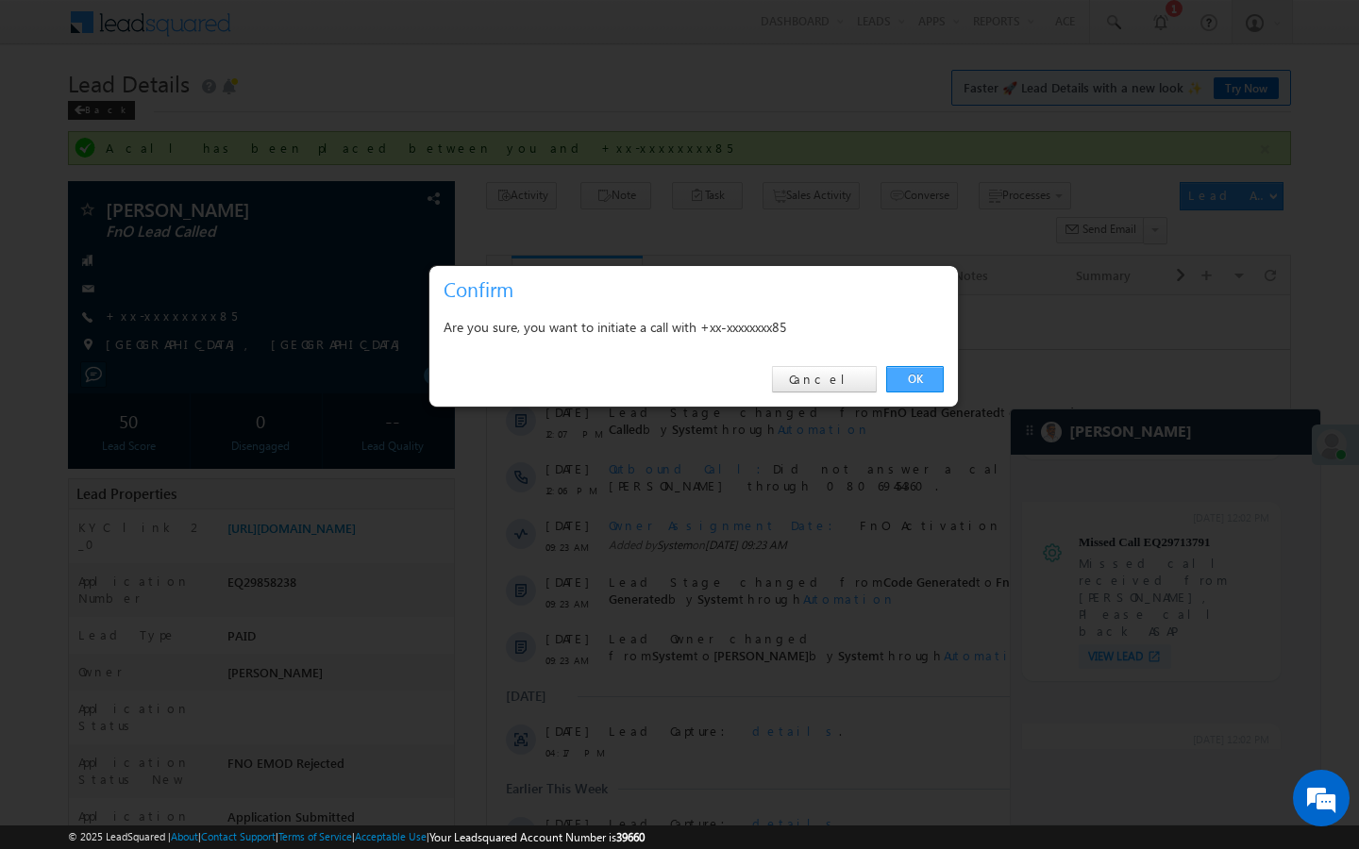
click at [898, 372] on link "OK" at bounding box center [915, 379] width 58 height 26
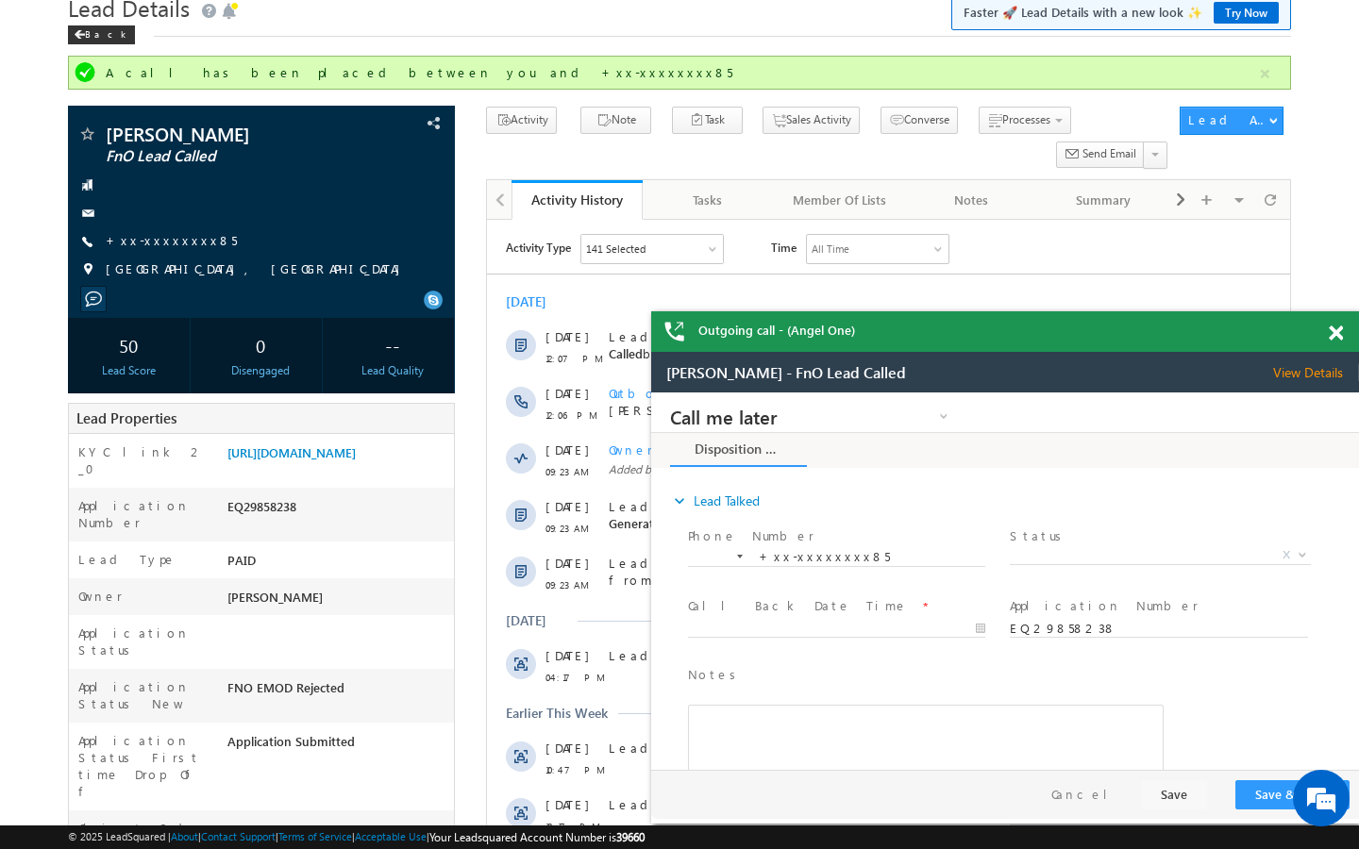
scroll to position [38, 0]
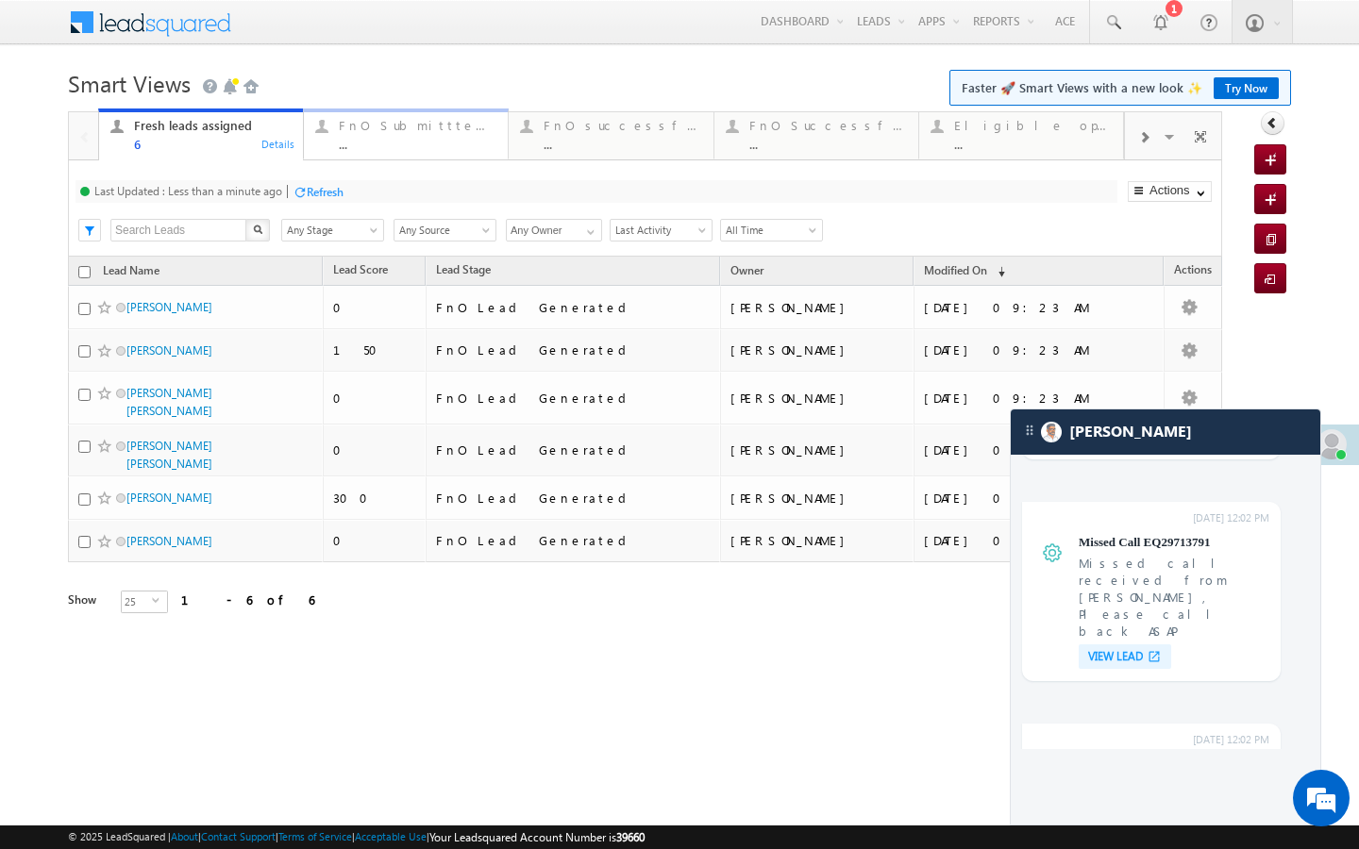
click at [422, 149] on div "..." at bounding box center [418, 144] width 158 height 14
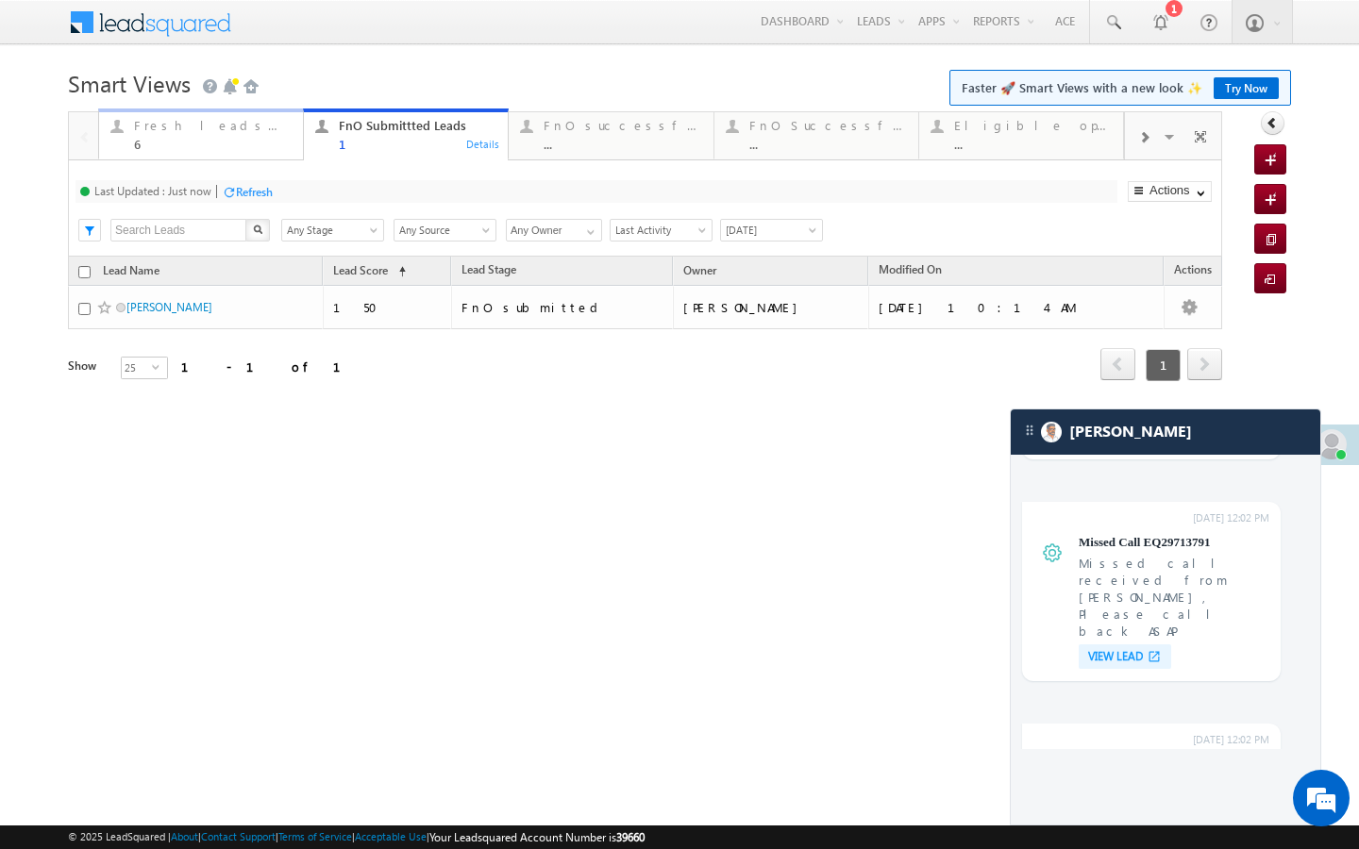
click at [286, 151] on div "6" at bounding box center [213, 144] width 158 height 14
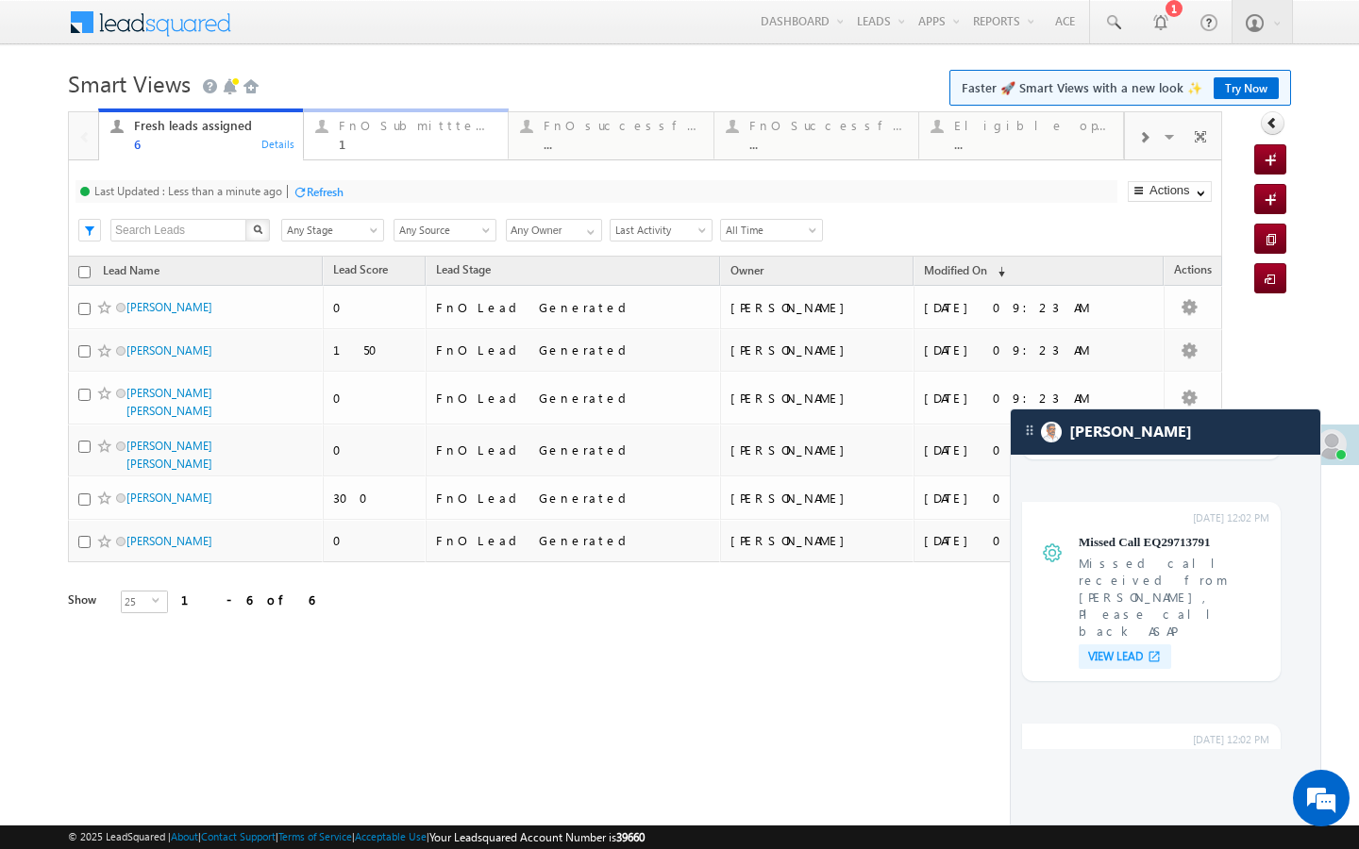
drag, startPoint x: 423, startPoint y: 117, endPoint x: 326, endPoint y: 182, distance: 117.0
click at [423, 117] on div "FnO Submittted Leads 1" at bounding box center [418, 132] width 158 height 37
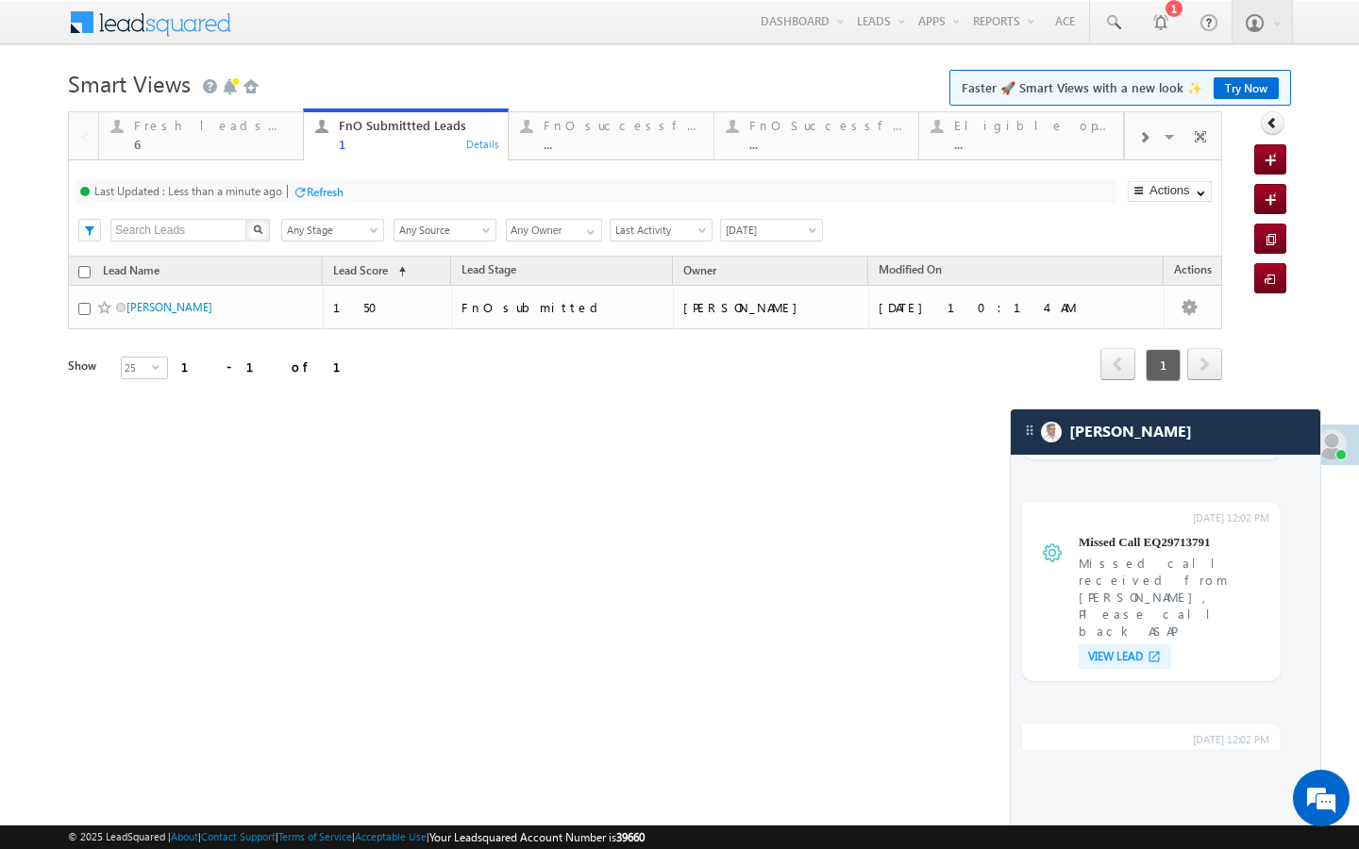
click at [301, 196] on div at bounding box center [300, 192] width 14 height 14
click at [253, 148] on div "6" at bounding box center [213, 144] width 158 height 14
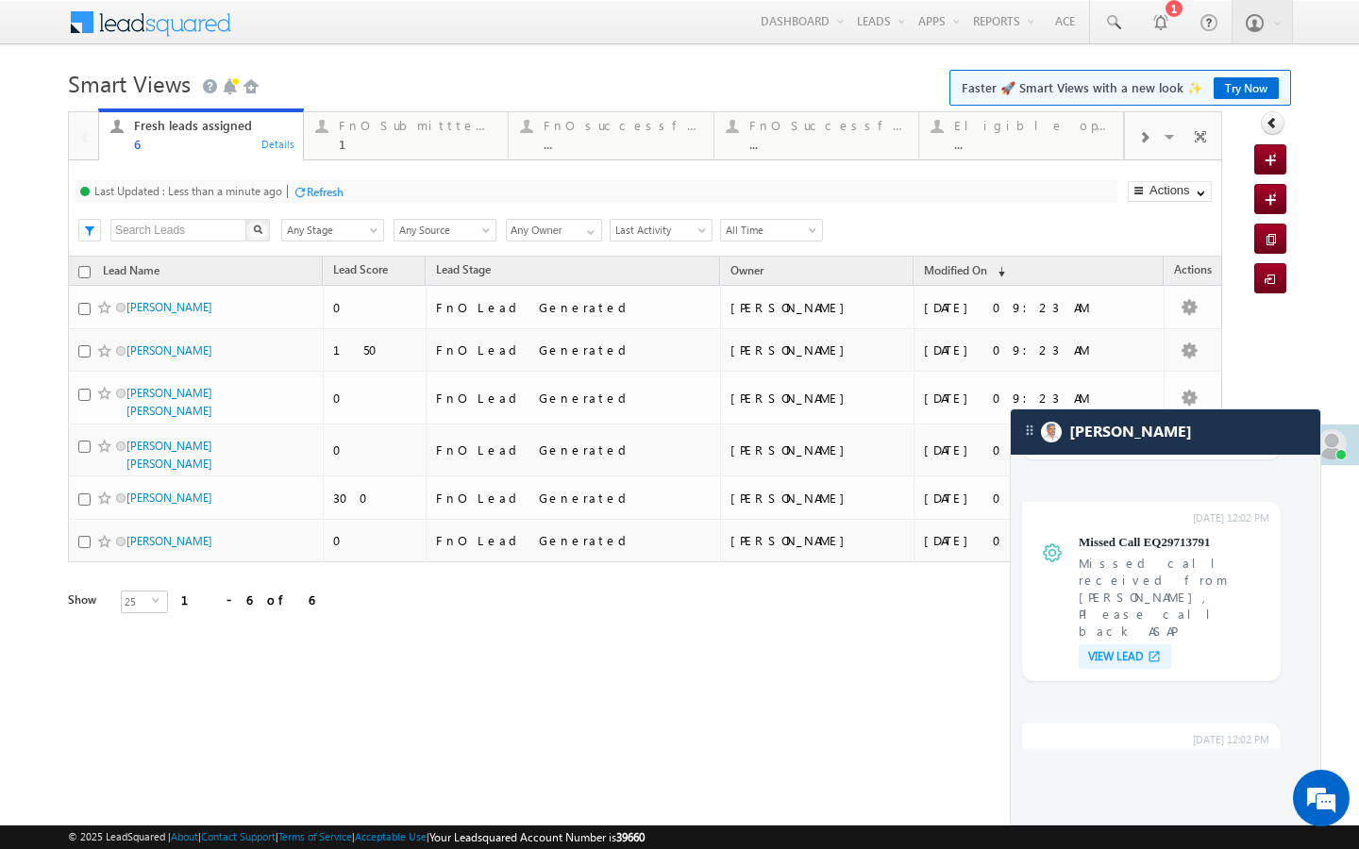
click at [320, 199] on div "Refresh" at bounding box center [318, 191] width 51 height 18
click at [390, 126] on div "FnO Submittted Leads" at bounding box center [418, 125] width 158 height 15
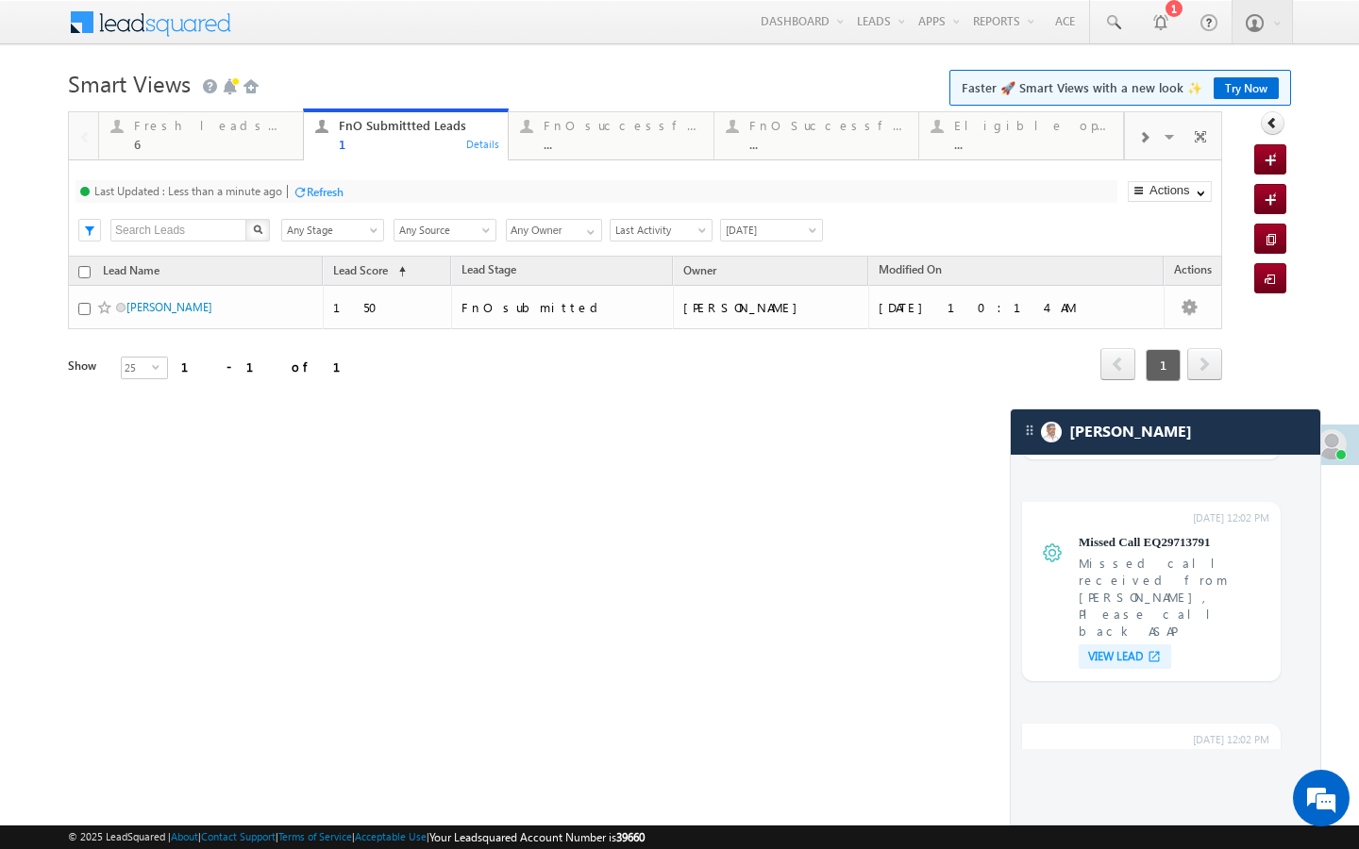
click at [287, 195] on div "Last Updated : Less than a minute ago Refresh Refreshing..." at bounding box center [597, 191] width 1042 height 23
click at [299, 194] on div at bounding box center [300, 192] width 14 height 14
click at [251, 131] on div "Fresh leads assigned" at bounding box center [213, 125] width 158 height 15
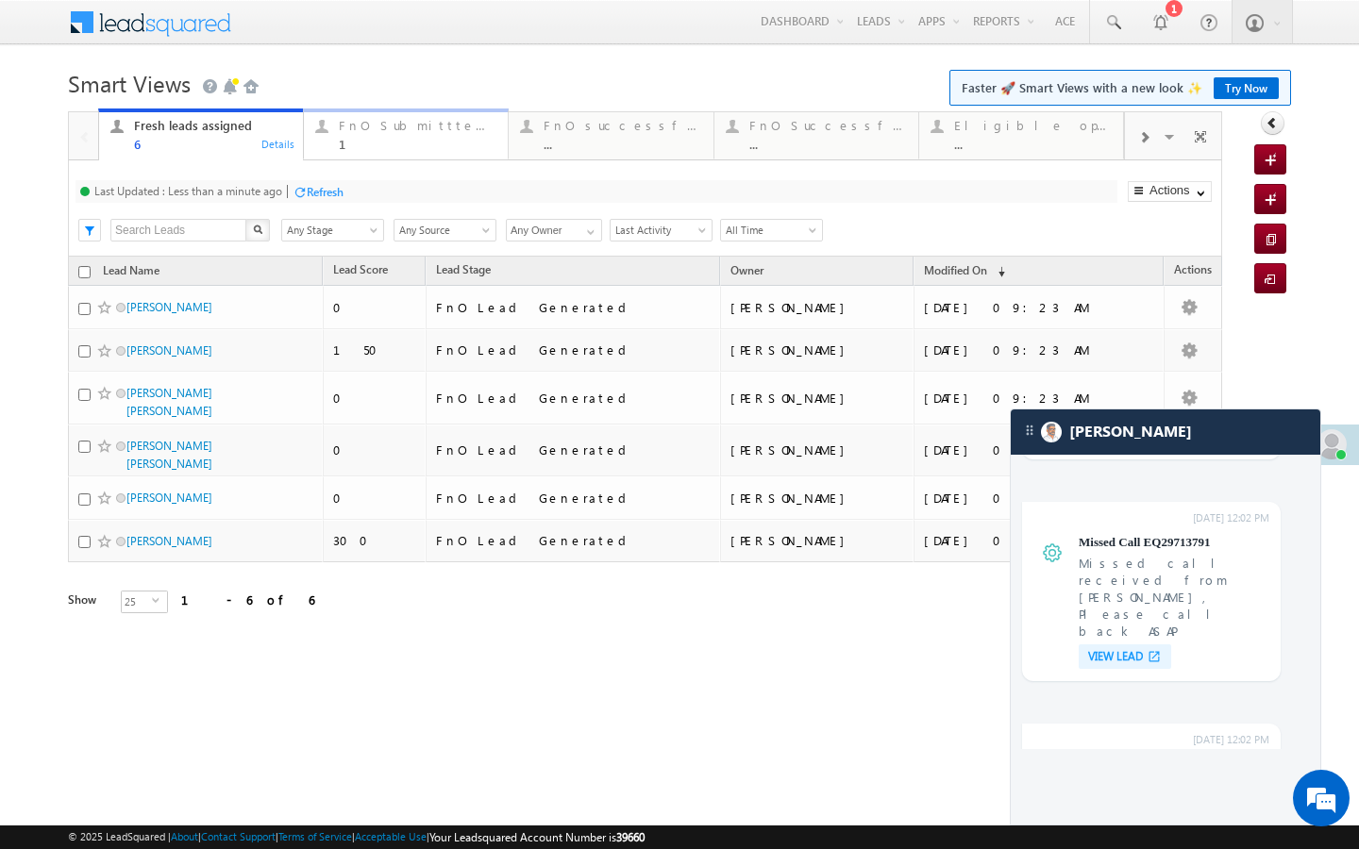
click at [403, 143] on div "1" at bounding box center [418, 144] width 158 height 14
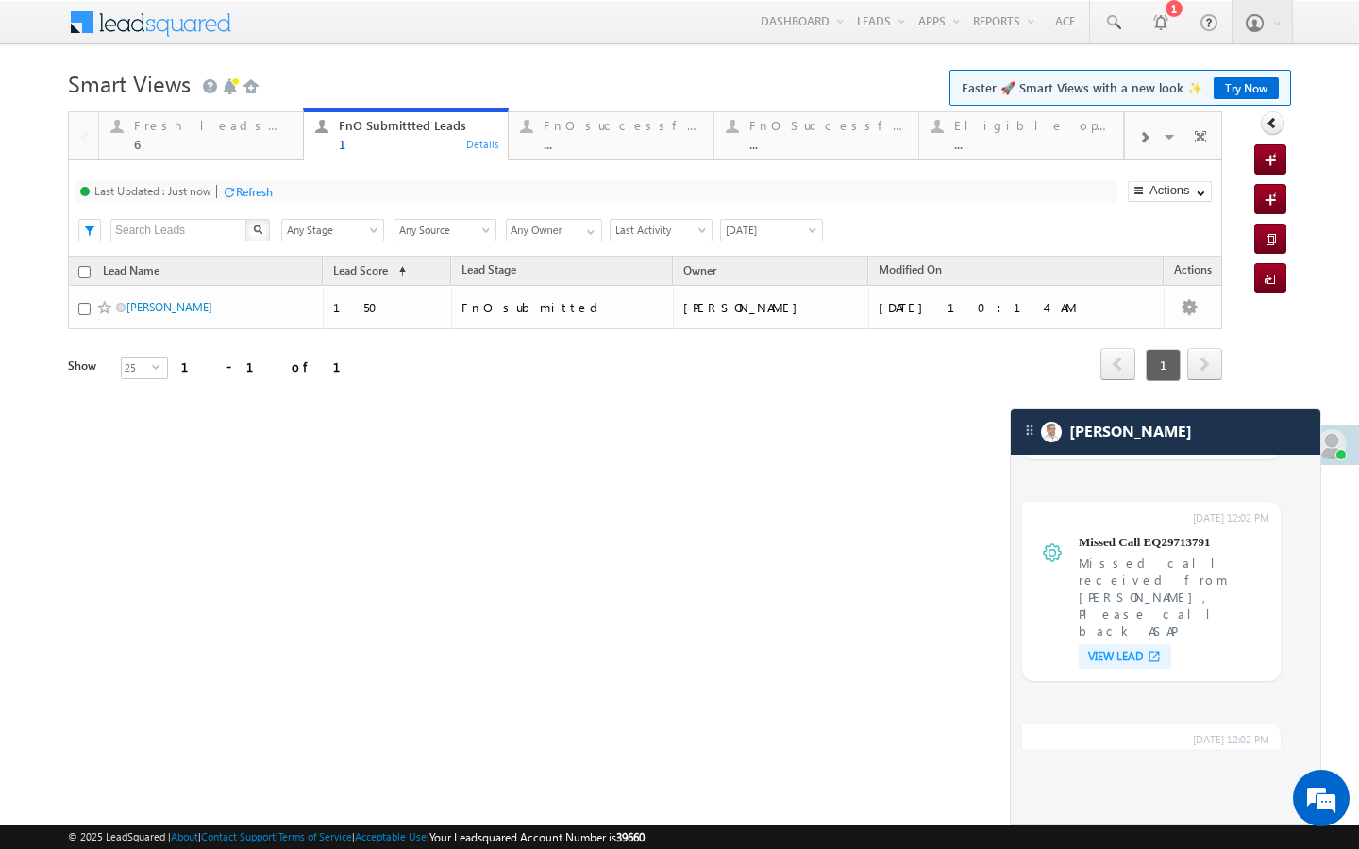
click at [267, 206] on div "Last Updated : Just now Refresh Refreshing... Search X Lead Stage Any Stage Any…" at bounding box center [645, 208] width 1154 height 96
click at [269, 150] on div "6" at bounding box center [213, 144] width 158 height 14
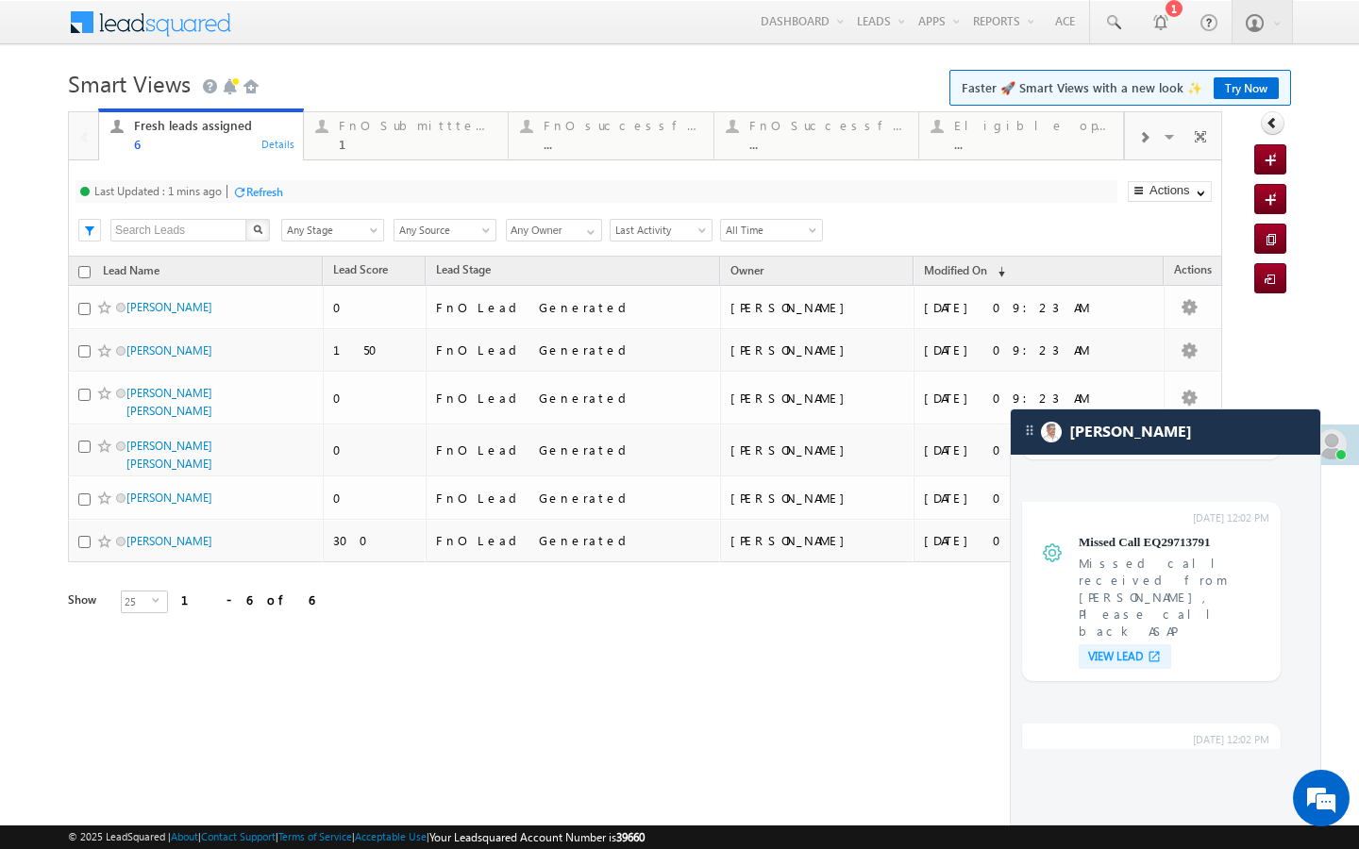
click at [274, 191] on div "Refresh" at bounding box center [264, 192] width 37 height 14
click at [412, 147] on div "1" at bounding box center [418, 144] width 158 height 14
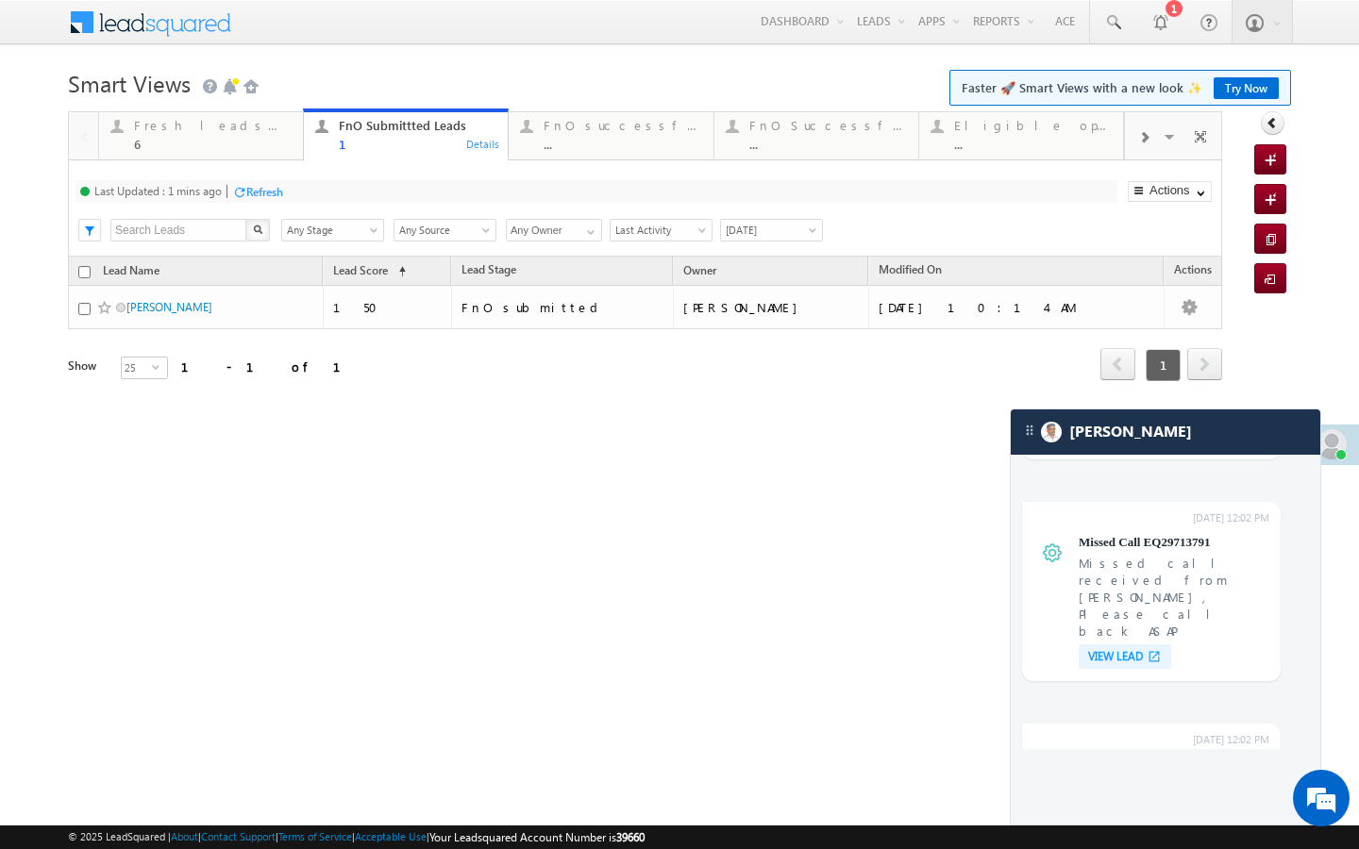
click at [314, 204] on div "Last Updated : 1 mins ago Refresh Refreshing... Search X Lead Stage Any Stage A…" at bounding box center [645, 208] width 1154 height 96
click at [253, 158] on link "Fresh leads assigned 6 Details" at bounding box center [201, 134] width 206 height 51
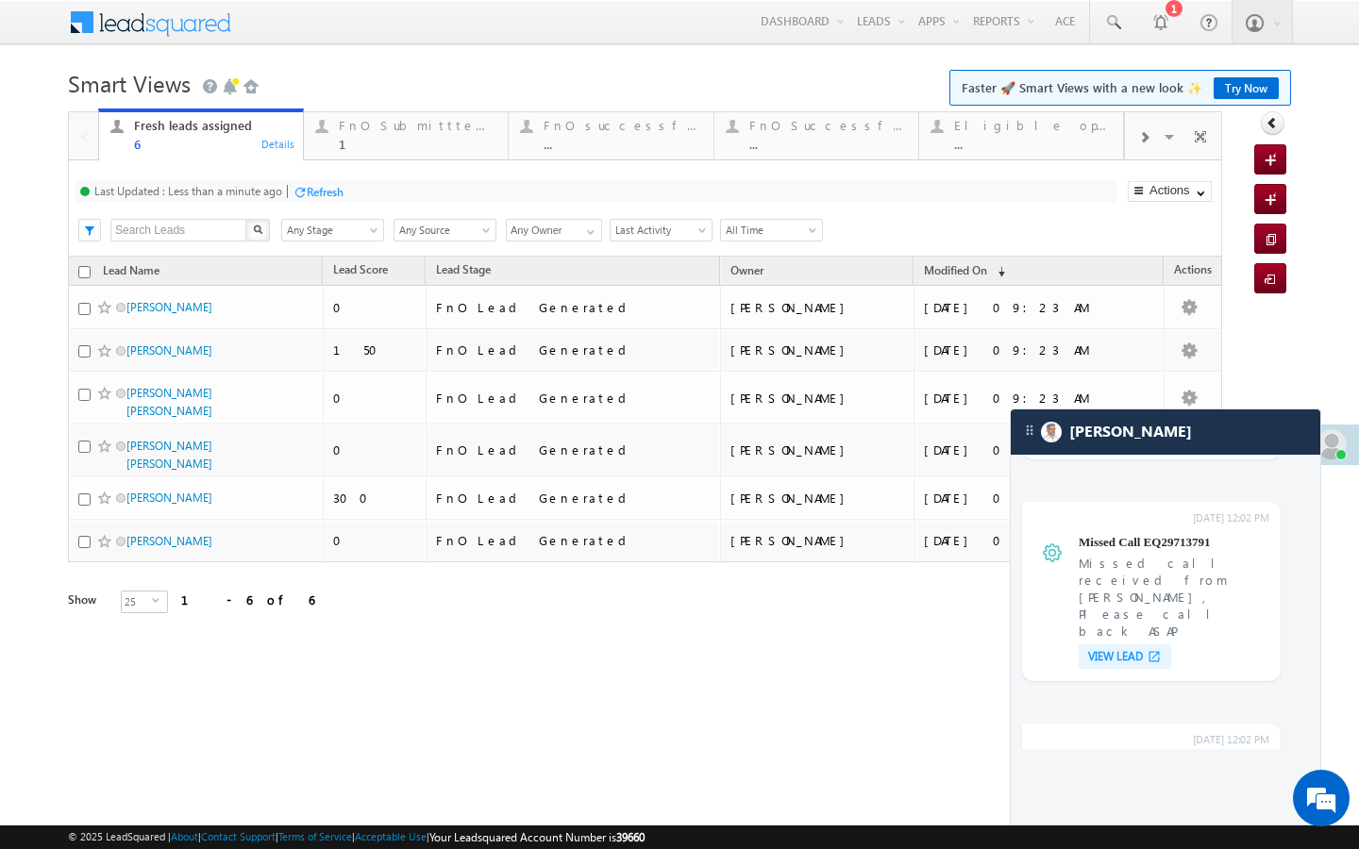
click at [307, 188] on div at bounding box center [300, 192] width 14 height 14
click at [341, 143] on div "1" at bounding box center [418, 144] width 158 height 14
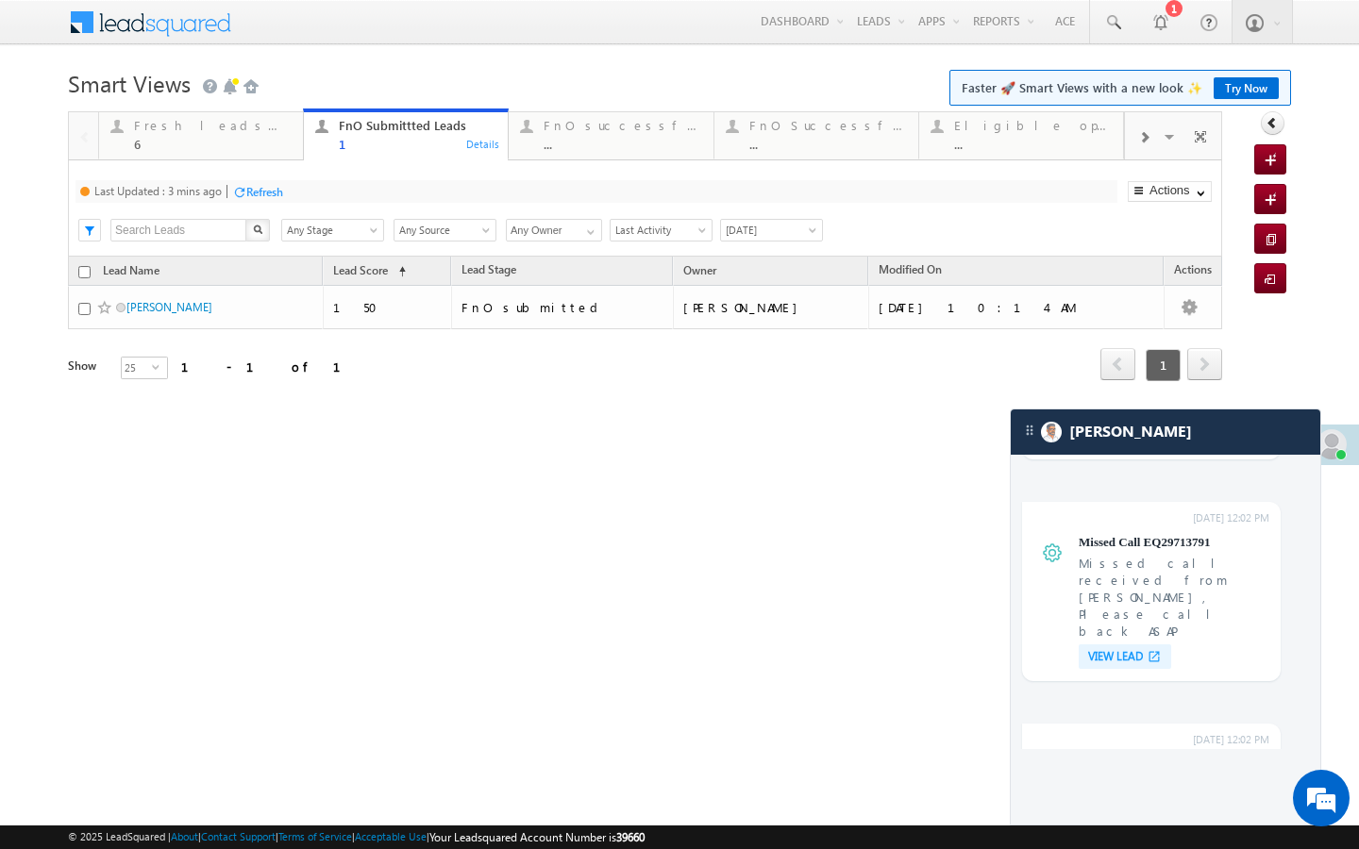
click at [289, 180] on div "Last Updated : 3 mins ago Refresh Refreshing..." at bounding box center [597, 191] width 1042 height 23
click at [283, 186] on div "Refresh" at bounding box center [264, 192] width 37 height 14
click at [315, 194] on div "Refresh" at bounding box center [325, 192] width 37 height 14
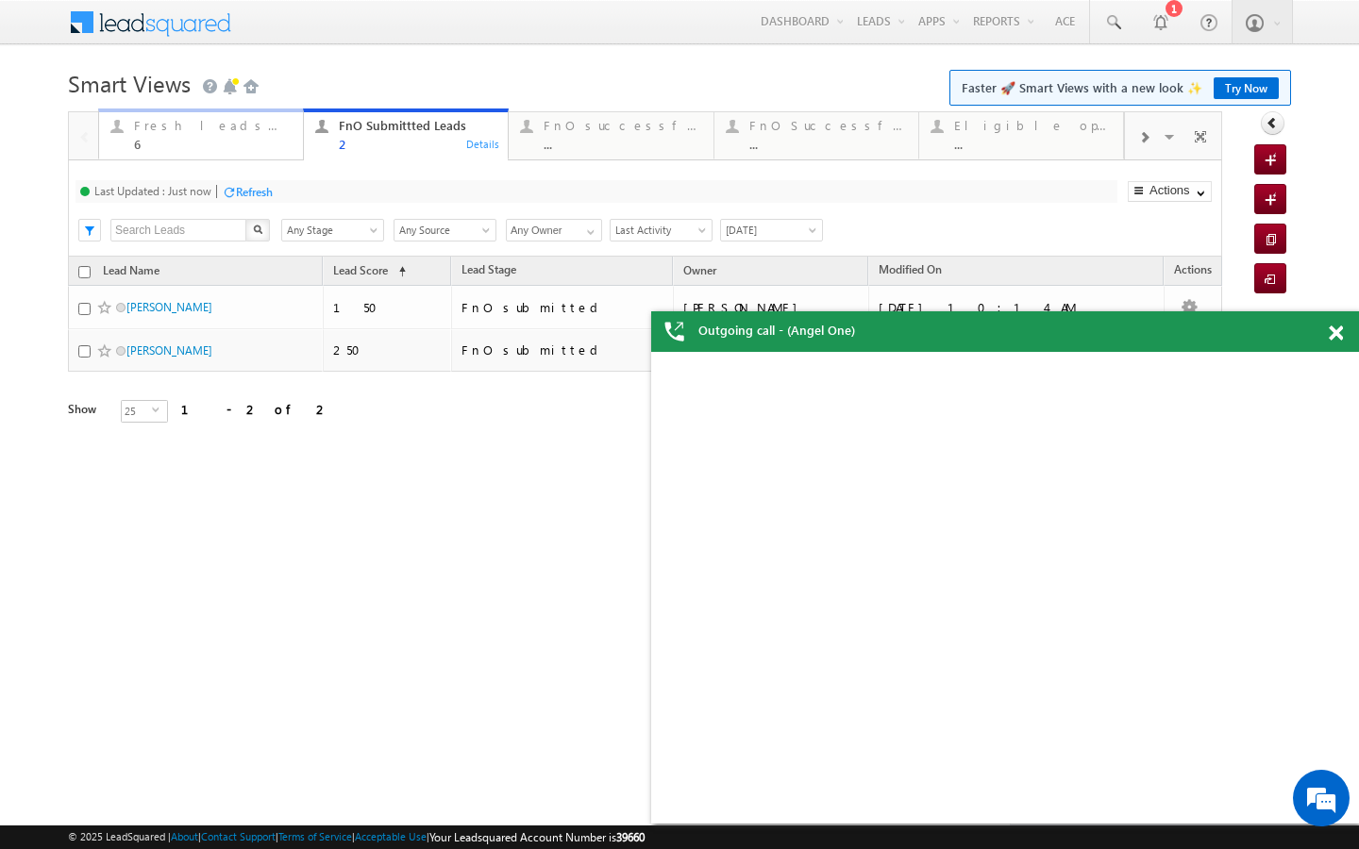
drag, startPoint x: 261, startPoint y: 146, endPoint x: 284, endPoint y: 198, distance: 56.6
click at [261, 146] on div "6" at bounding box center [213, 144] width 158 height 14
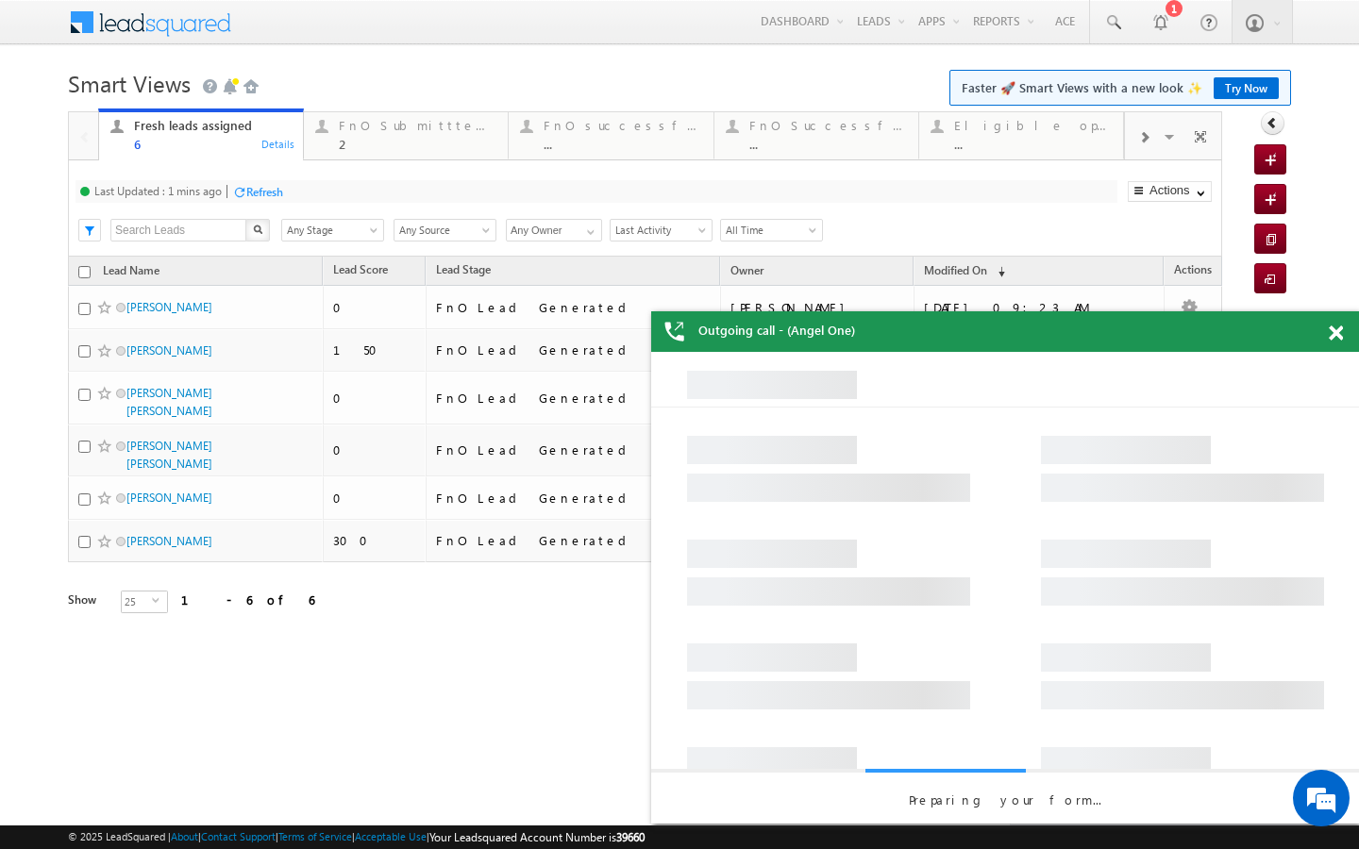
click at [274, 190] on div "Refresh" at bounding box center [264, 192] width 37 height 14
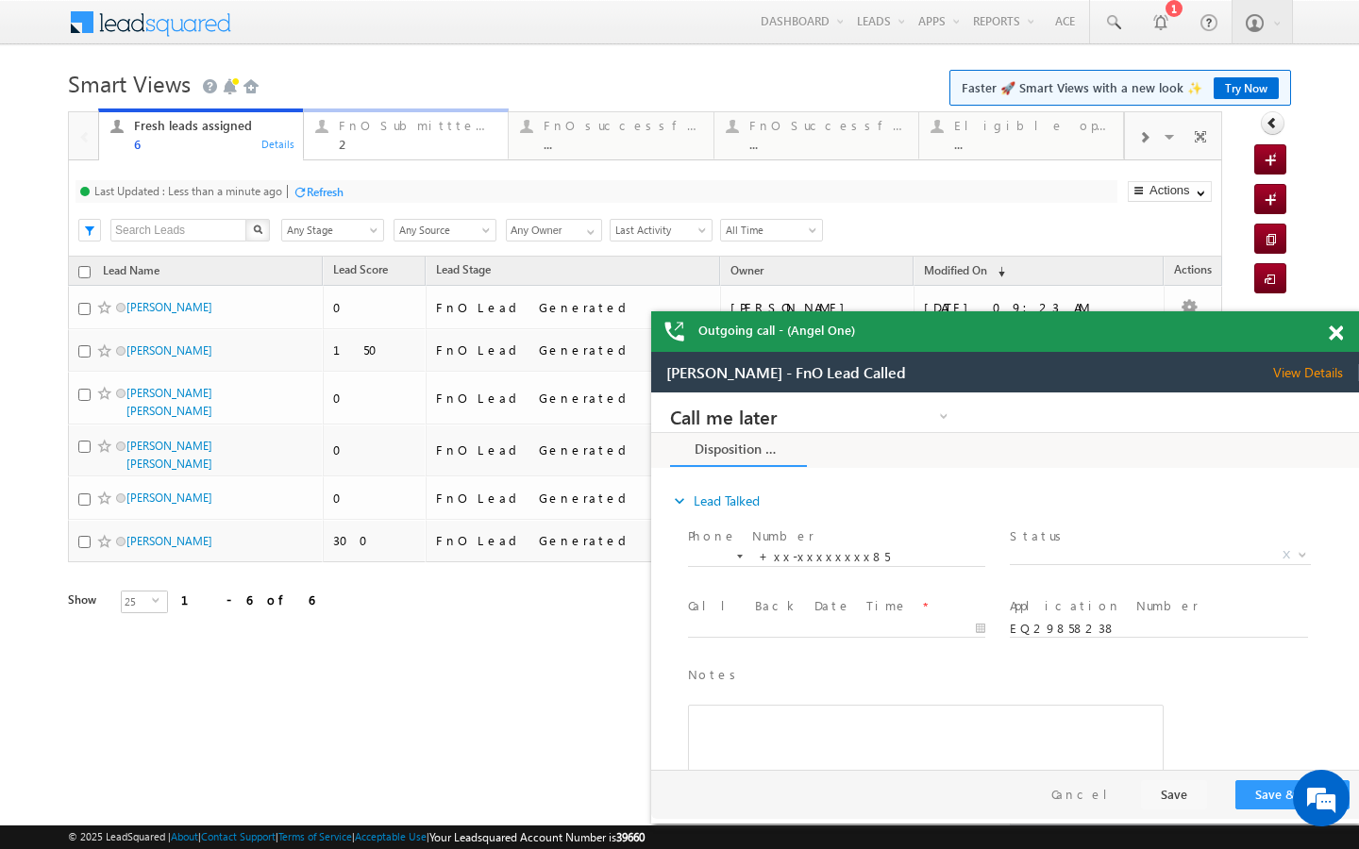
click at [333, 133] on div "FnO Submittted Leads 2 Details" at bounding box center [406, 132] width 200 height 37
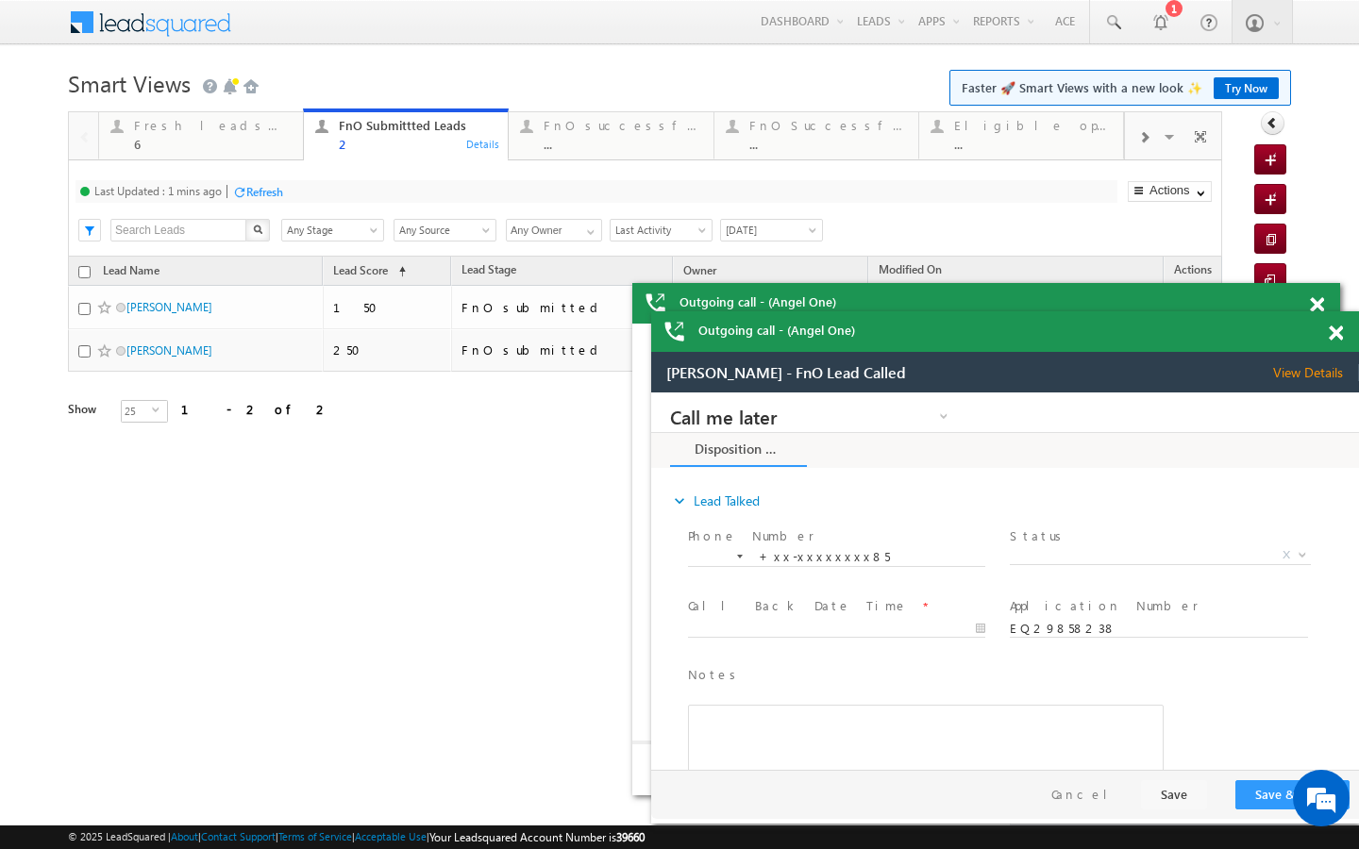
click at [252, 193] on div "Refresh" at bounding box center [264, 192] width 37 height 14
drag, startPoint x: 289, startPoint y: 154, endPoint x: 282, endPoint y: 188, distance: 34.6
click at [289, 154] on link "Fresh leads assigned 6 Details" at bounding box center [201, 134] width 206 height 51
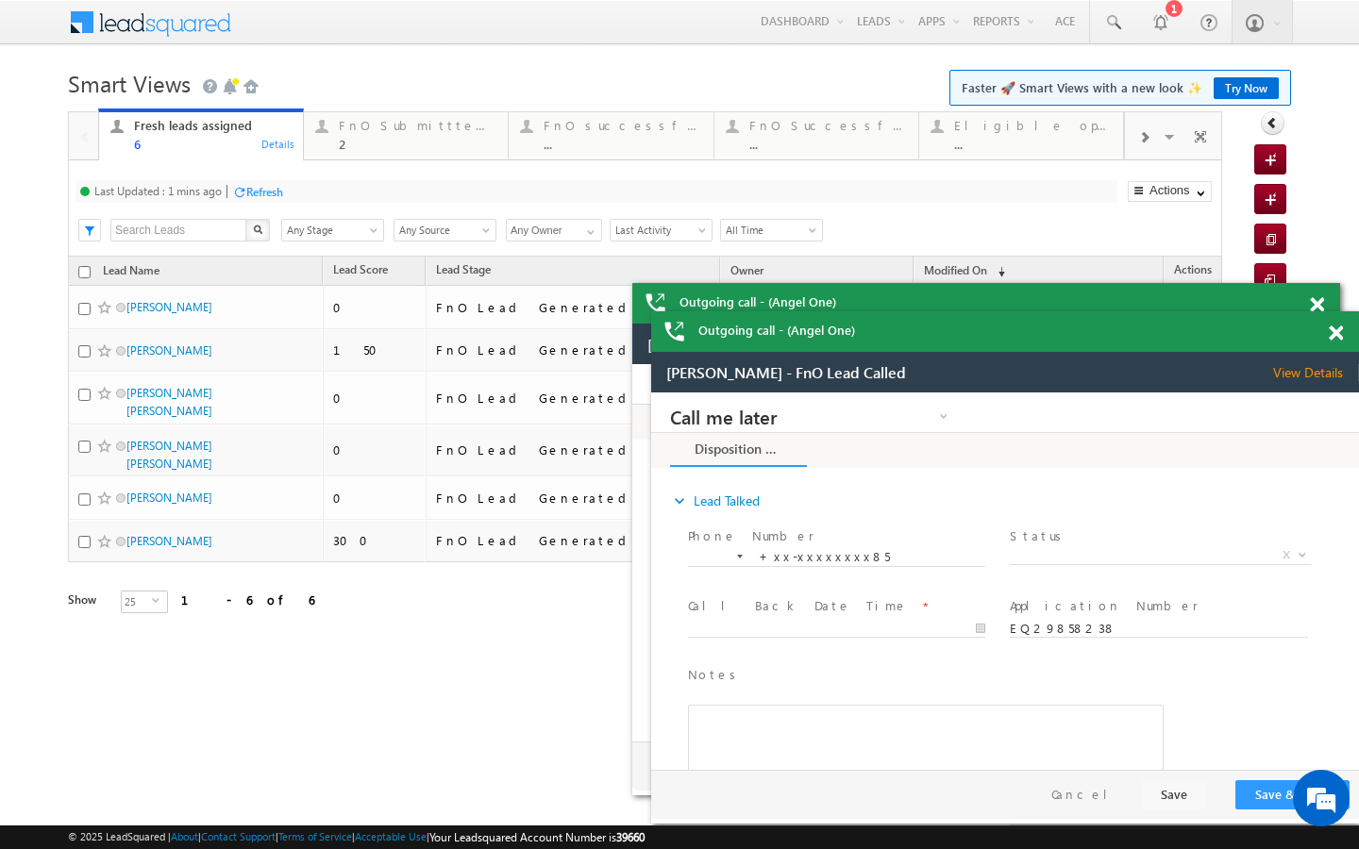
click at [272, 190] on div "Refresh" at bounding box center [264, 192] width 37 height 14
click at [342, 153] on link "FnO Submittted Leads 2 Details" at bounding box center [406, 134] width 206 height 51
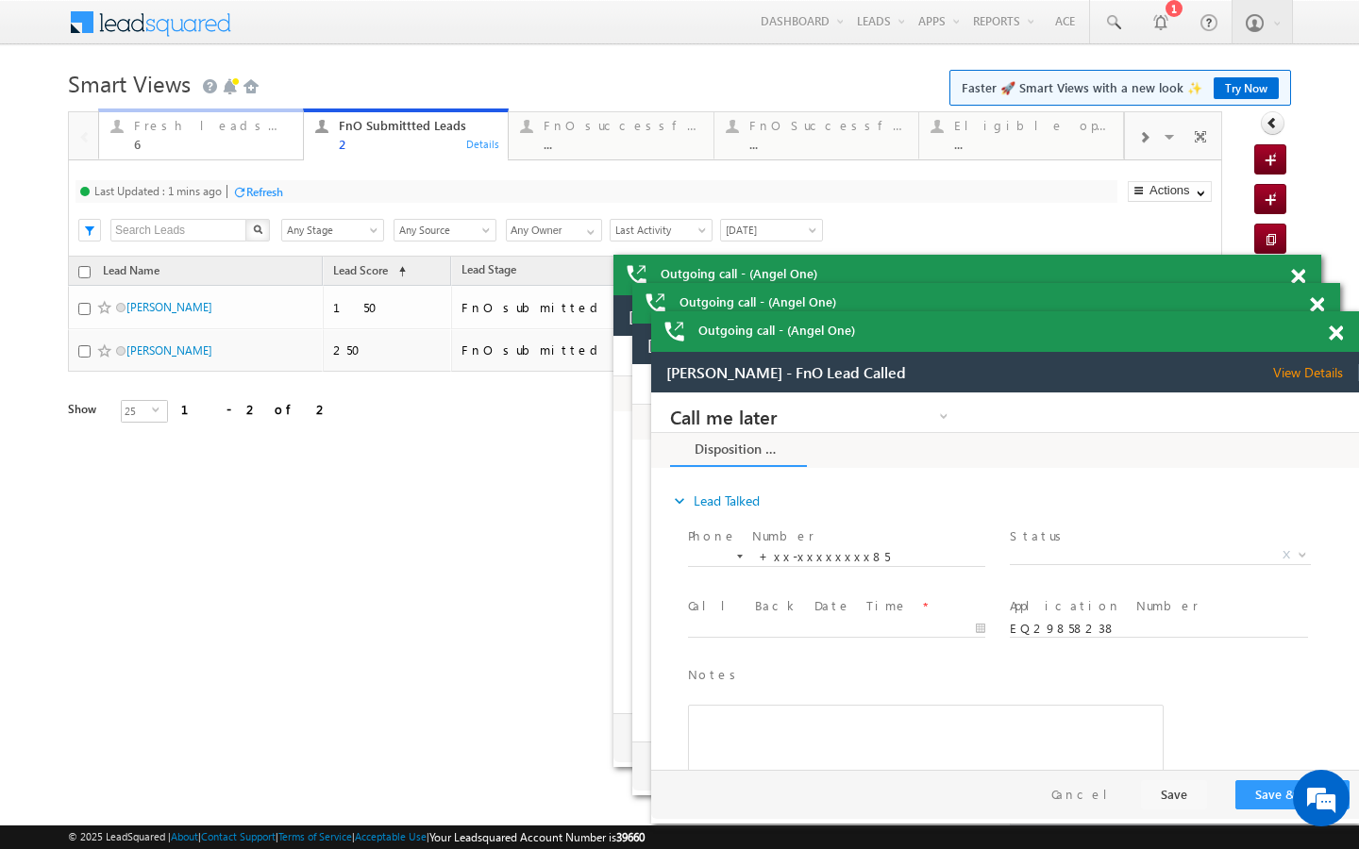
click at [270, 142] on div "6" at bounding box center [213, 144] width 158 height 14
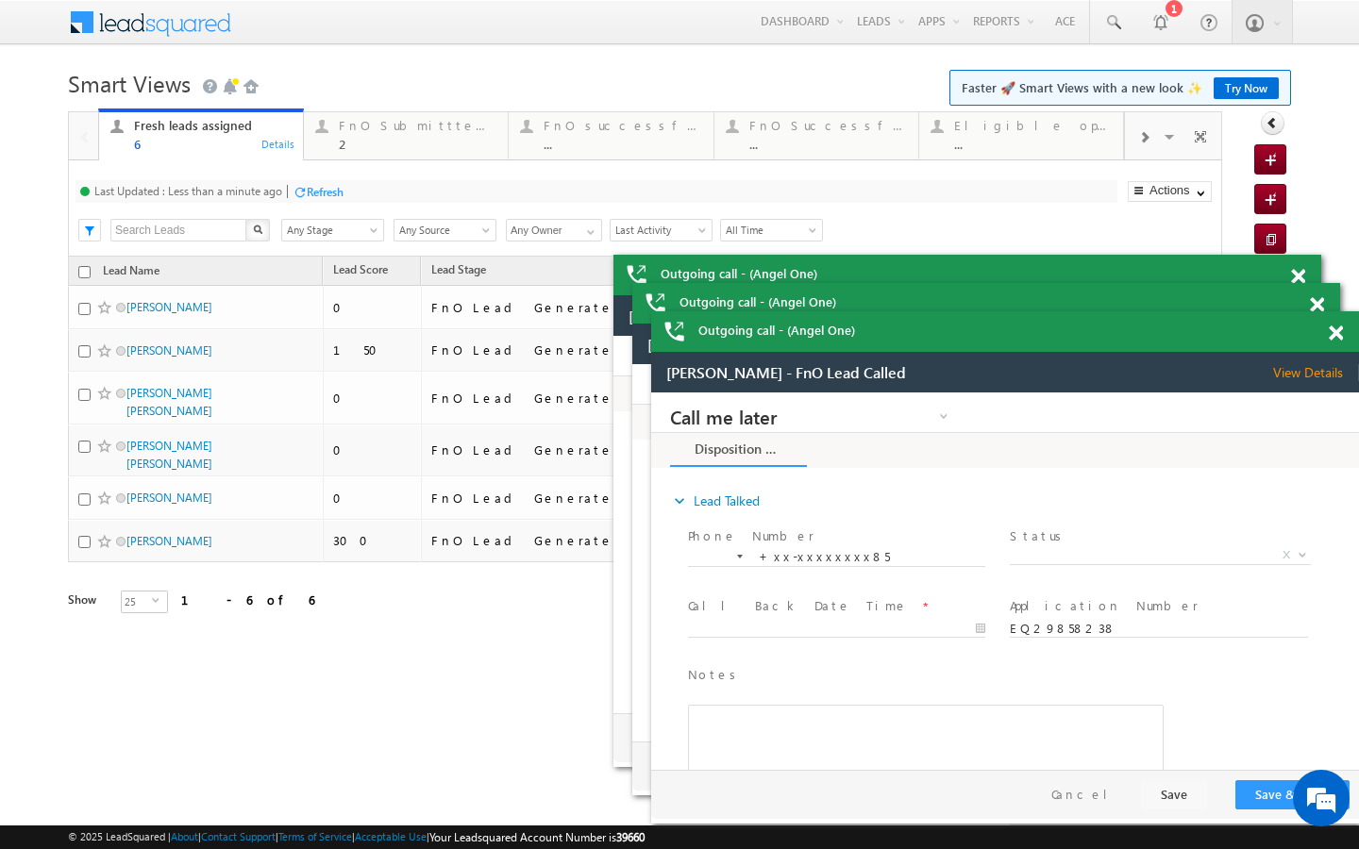
click at [285, 200] on div "Last Updated : Less than a minute ago Refresh Refreshing..." at bounding box center [597, 191] width 1042 height 23
click at [309, 199] on div "Refresh" at bounding box center [318, 191] width 51 height 18
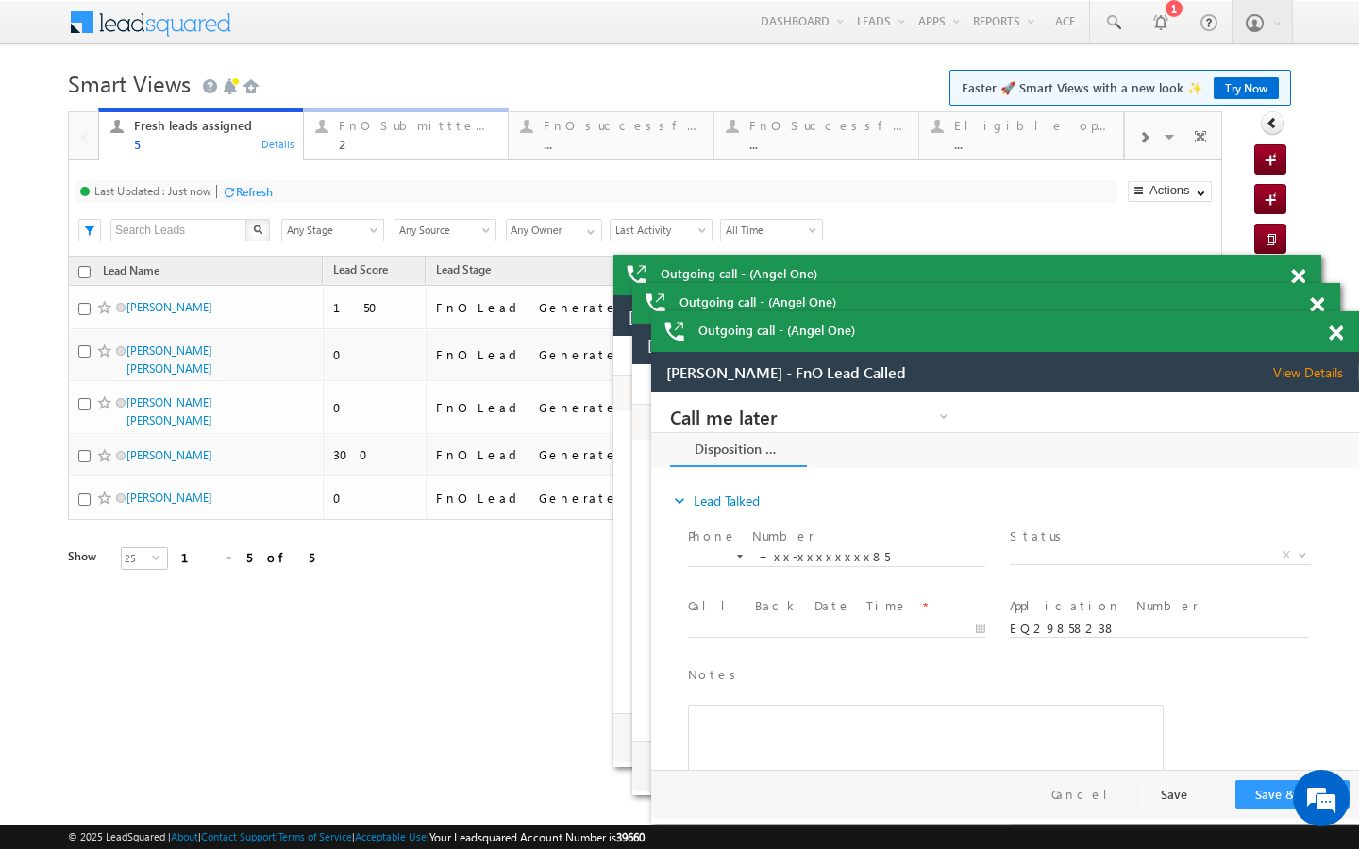
drag, startPoint x: 392, startPoint y: 148, endPoint x: 312, endPoint y: 210, distance: 100.8
click at [392, 148] on div "2" at bounding box center [418, 144] width 158 height 14
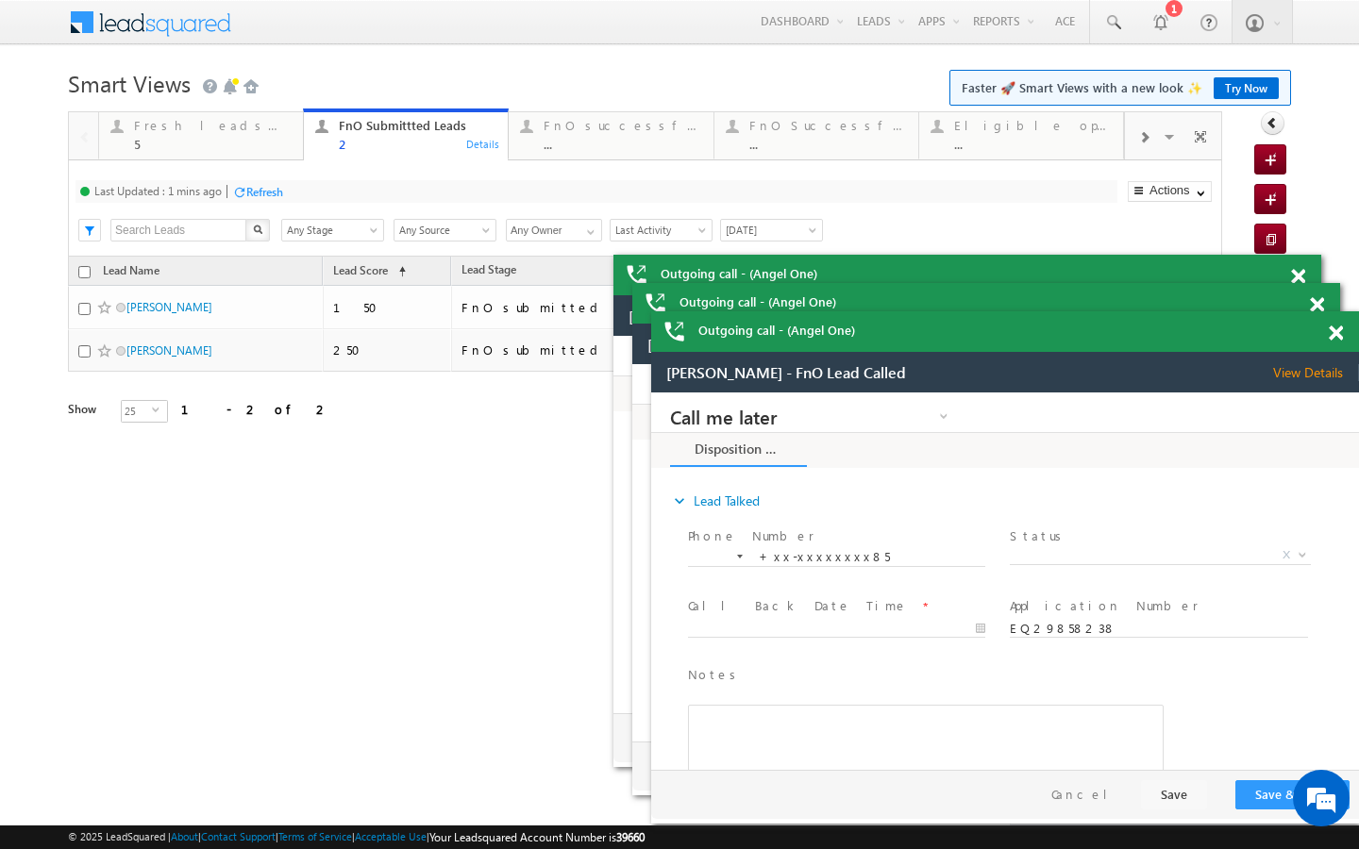
click at [280, 198] on div "Refresh" at bounding box center [264, 192] width 37 height 14
click at [259, 149] on div "5" at bounding box center [213, 144] width 158 height 14
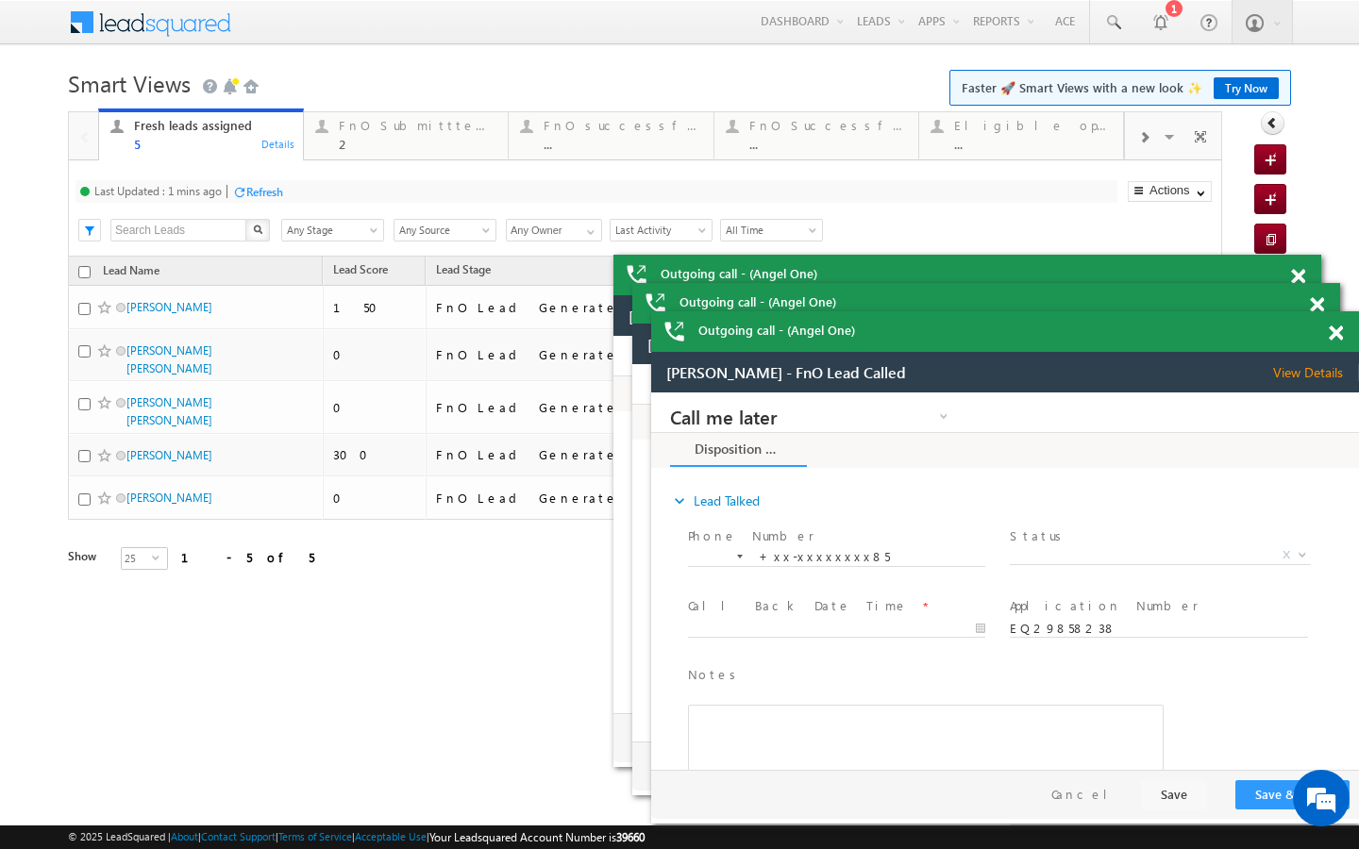
click at [274, 198] on div "Refresh" at bounding box center [264, 192] width 37 height 14
click at [340, 146] on div "2" at bounding box center [418, 144] width 158 height 14
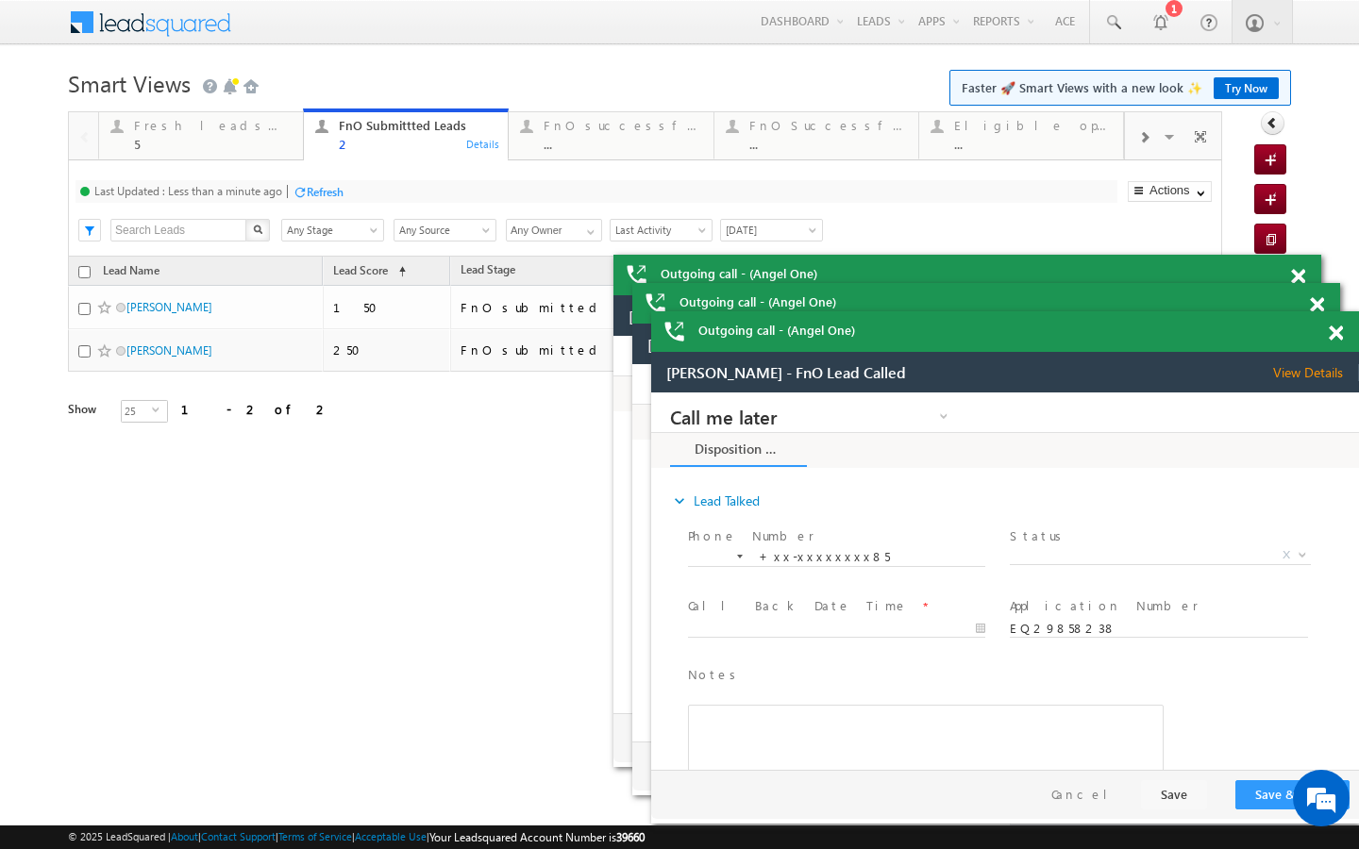
click at [280, 184] on div "Last Updated : Less than a minute ago" at bounding box center [188, 191] width 188 height 14
click at [300, 184] on div "Refresh" at bounding box center [318, 191] width 51 height 18
click at [266, 161] on div "Last Updated : Just now Refresh Refreshing... Search X Lead Stage Any Stage Any…" at bounding box center [645, 208] width 1154 height 96
click at [263, 161] on div "Last Updated : Just now Refresh Refreshing... Search X Lead Stage Any Stage Any…" at bounding box center [645, 208] width 1154 height 96
drag, startPoint x: 268, startPoint y: 154, endPoint x: 268, endPoint y: 178, distance: 24.5
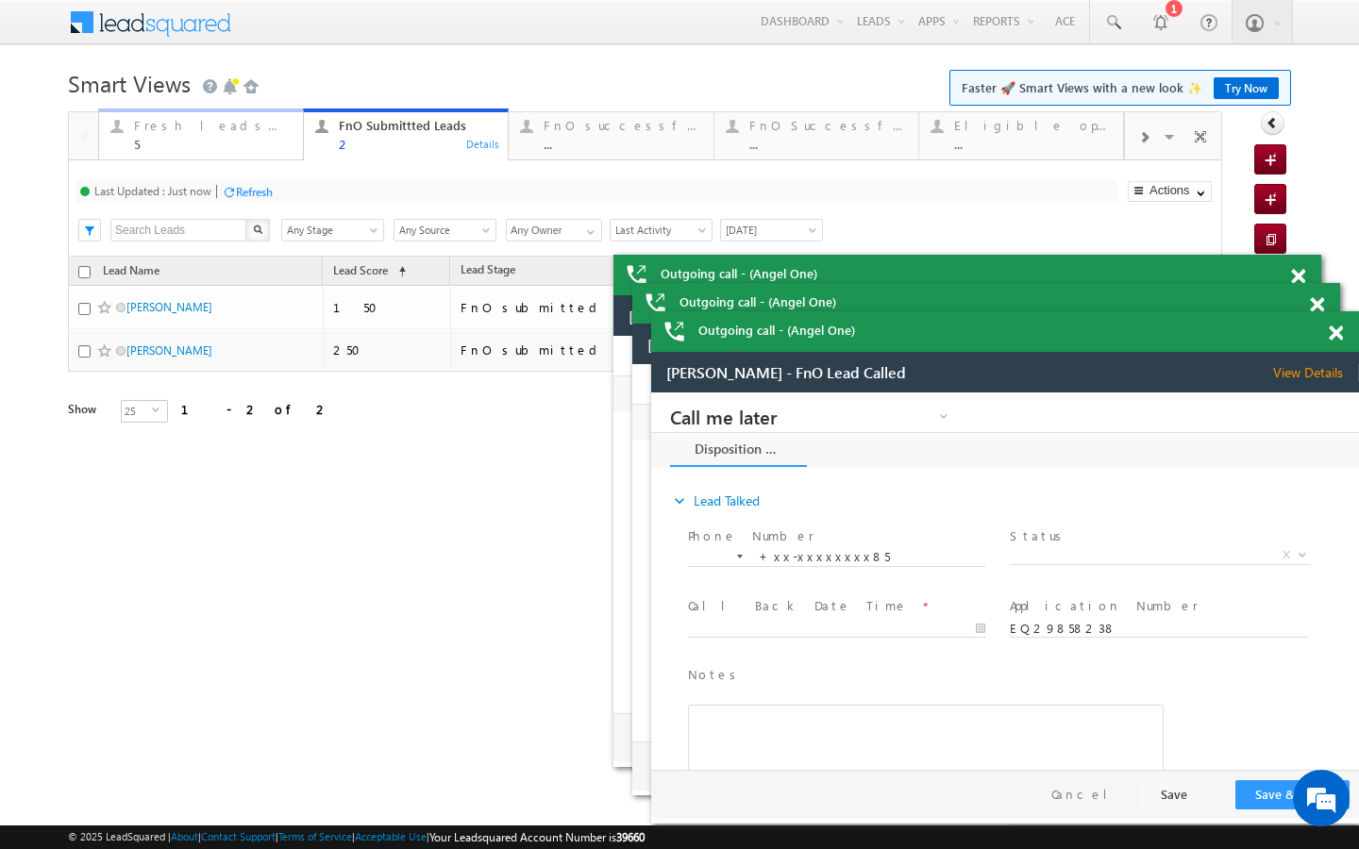
click at [268, 154] on link "Fresh leads assigned 5 Details" at bounding box center [201, 134] width 206 height 51
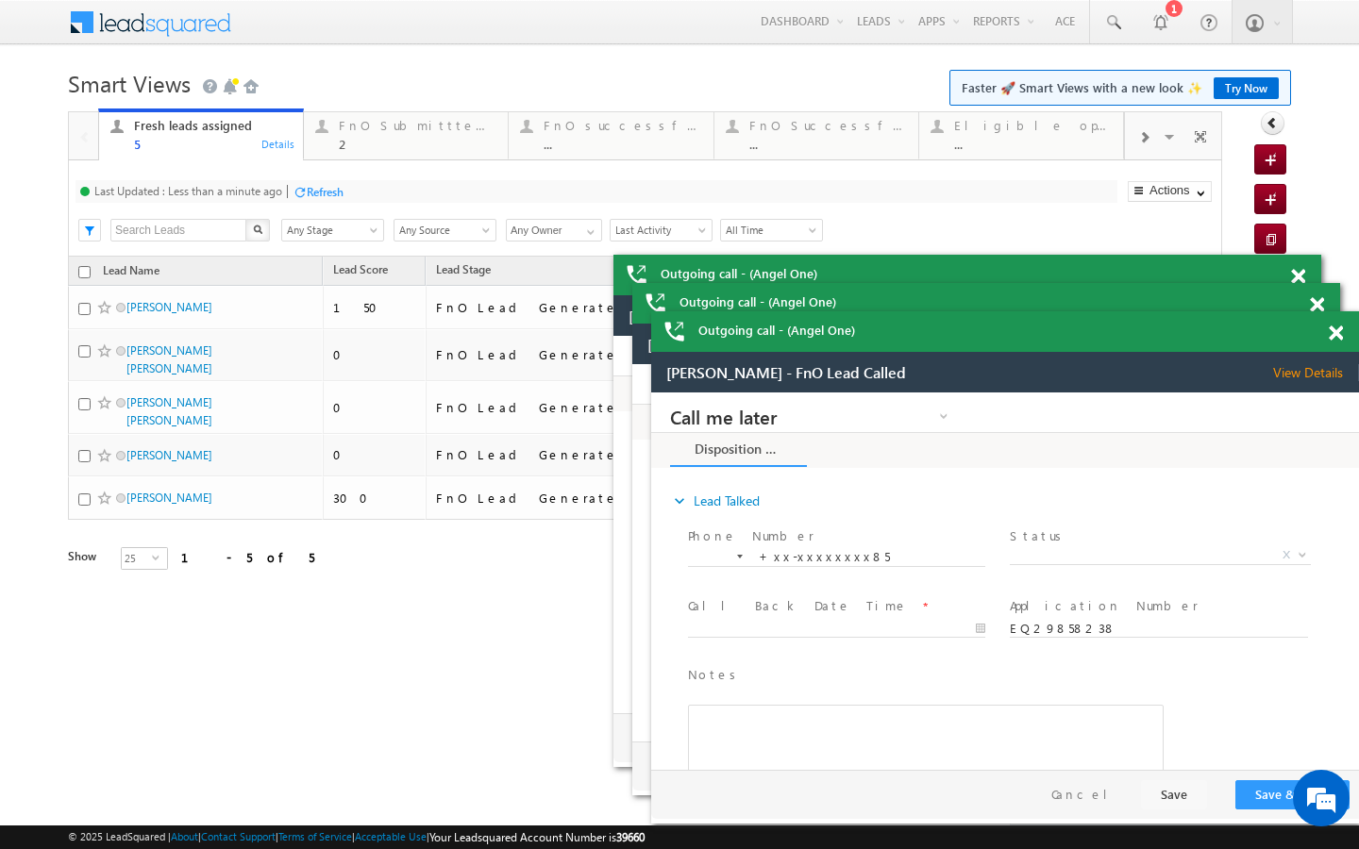
click at [311, 187] on div "Refresh" at bounding box center [325, 192] width 37 height 14
click at [362, 146] on div "2" at bounding box center [418, 144] width 158 height 14
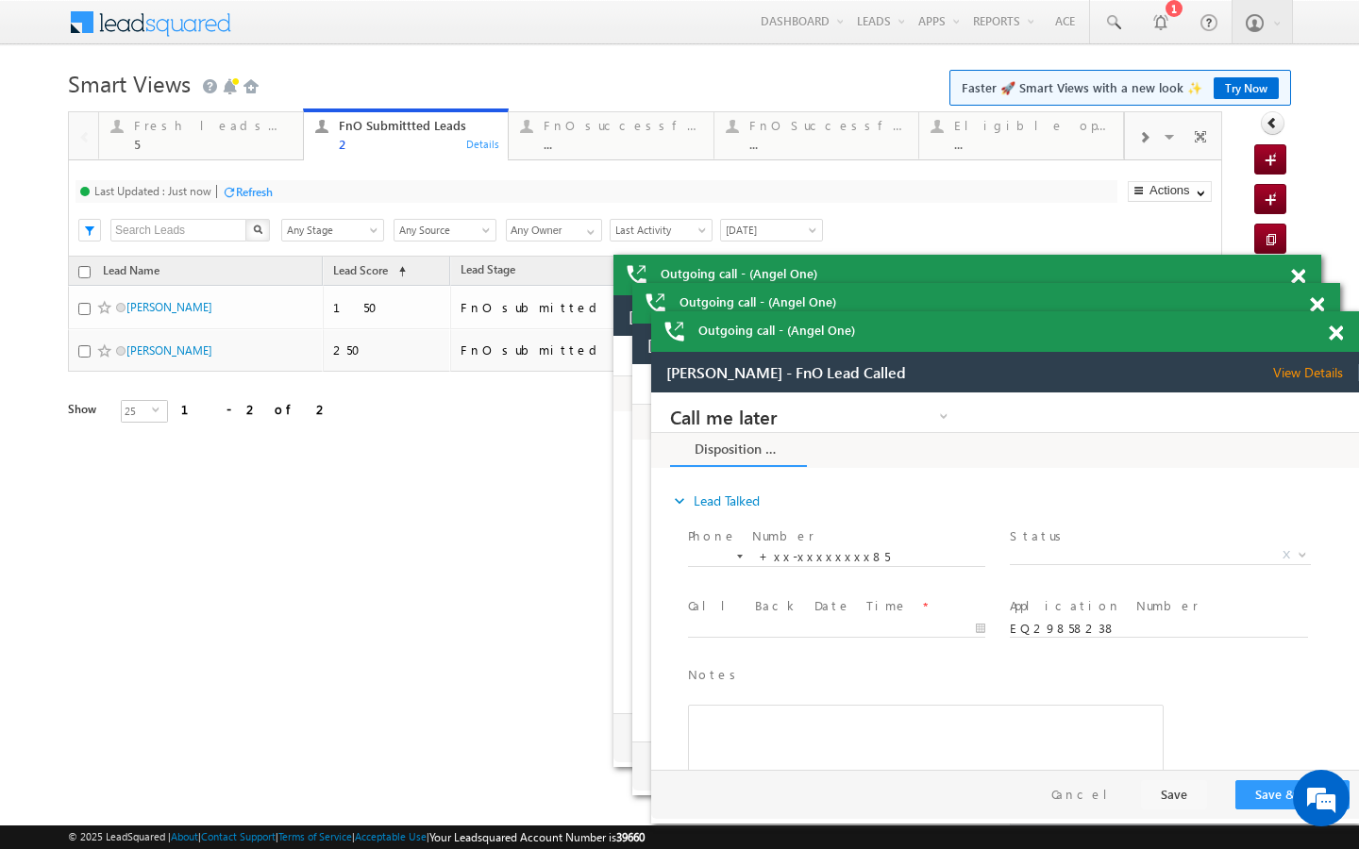
click at [280, 192] on div "Last Updated : Just now Refresh Refreshing..." at bounding box center [597, 191] width 1042 height 23
click at [269, 192] on div "Refresh" at bounding box center [254, 192] width 37 height 14
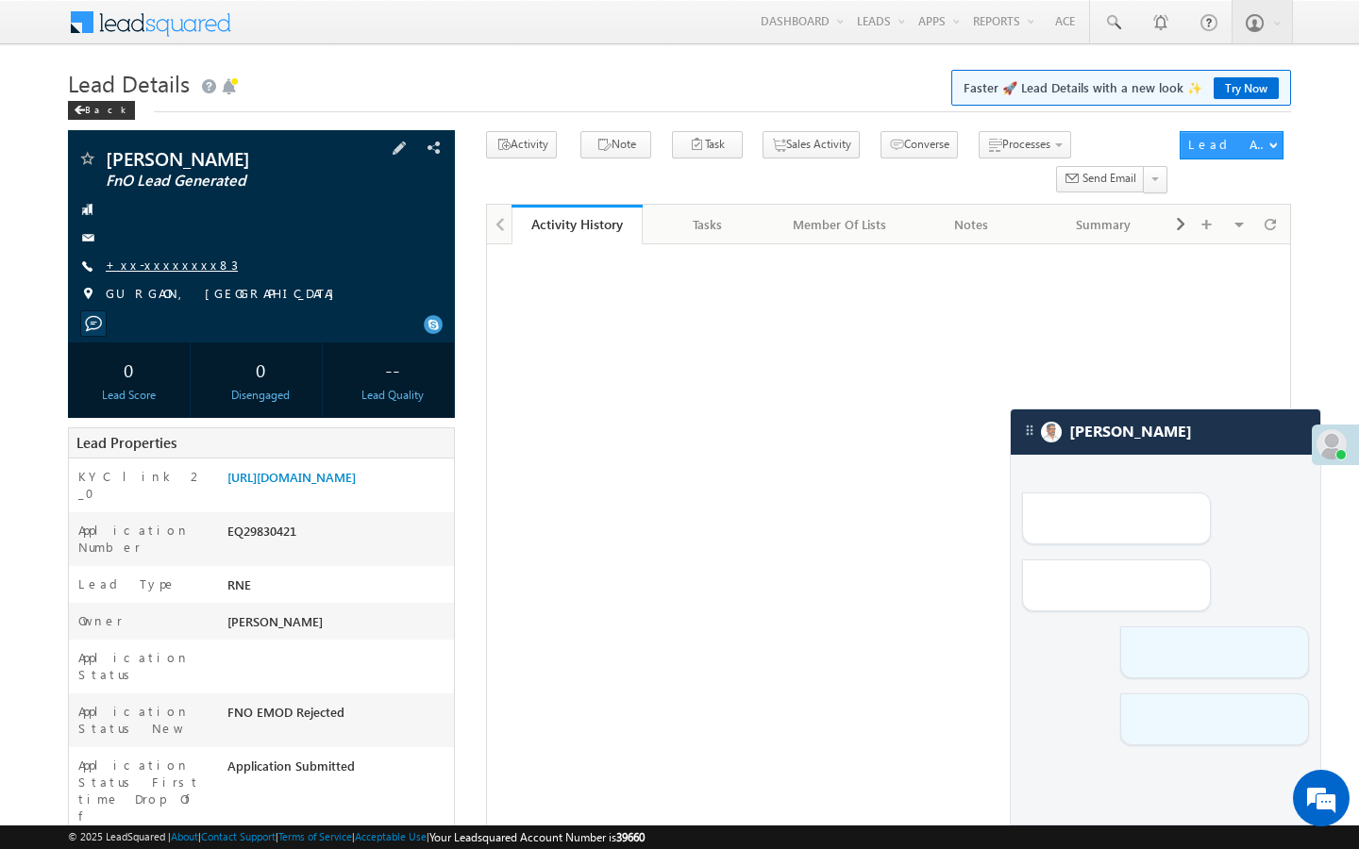
click at [173, 268] on link "+xx-xxxxxxxx83" at bounding box center [172, 265] width 132 height 16
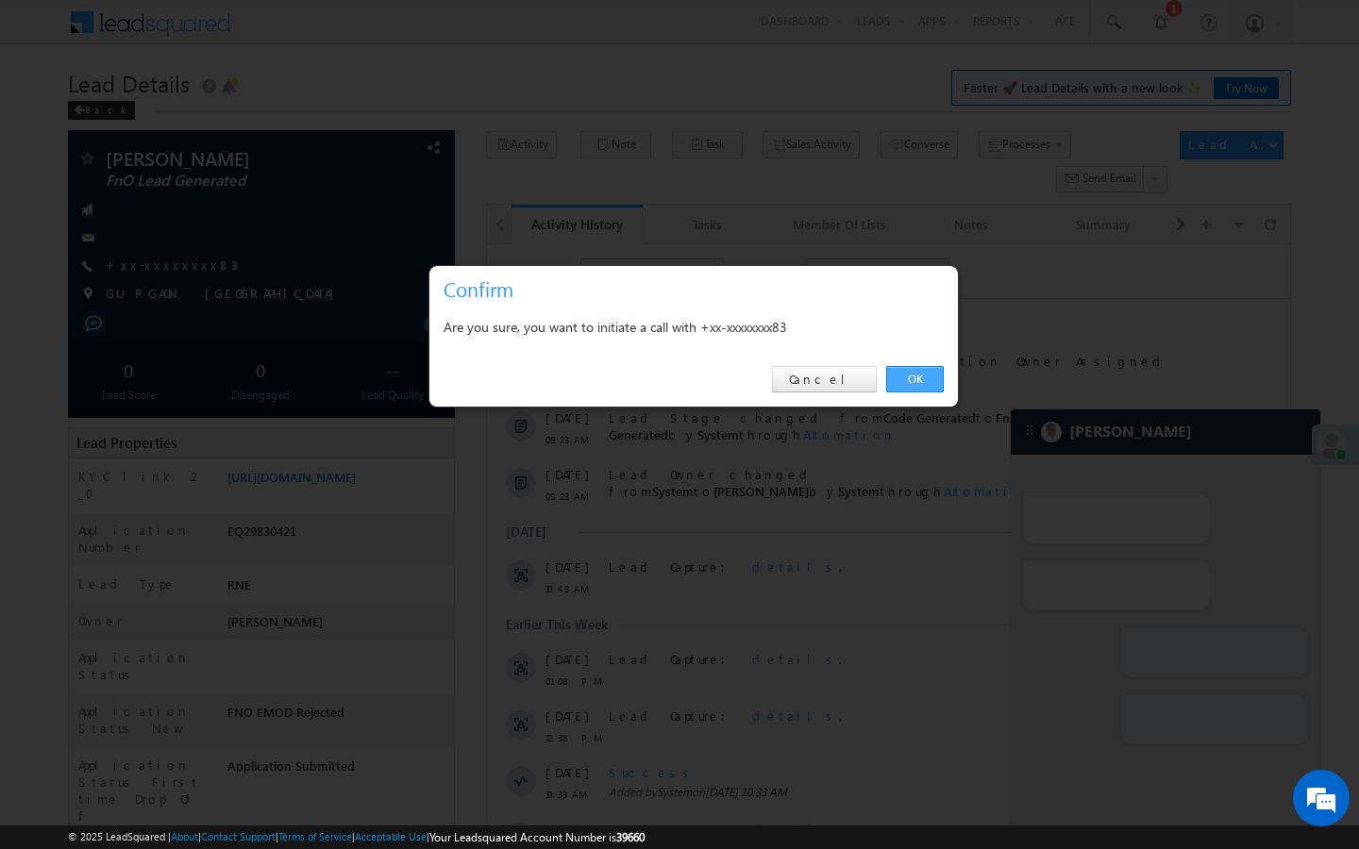
click at [905, 383] on link "OK" at bounding box center [915, 379] width 58 height 26
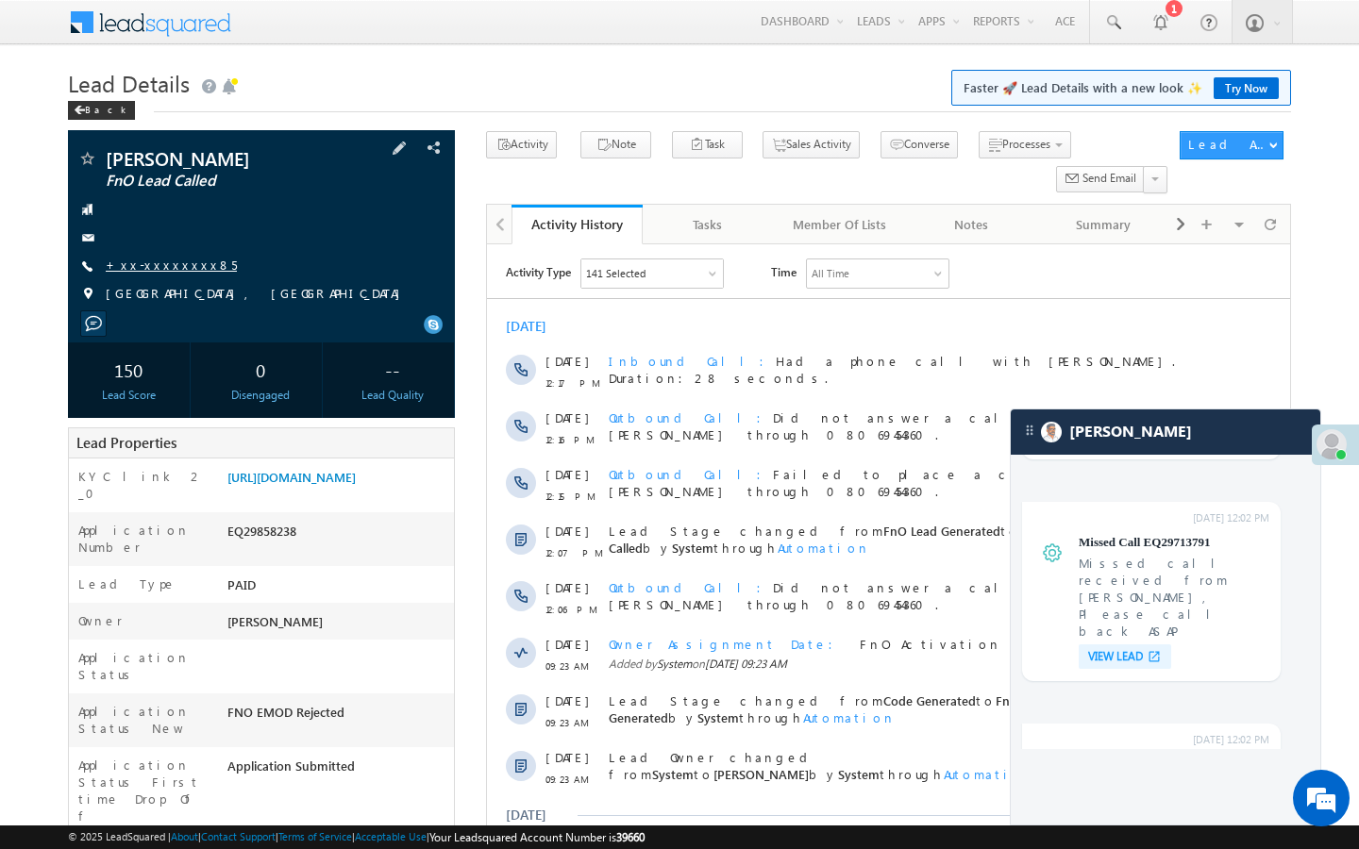
click at [168, 257] on link "+xx-xxxxxxxx85" at bounding box center [171, 265] width 131 height 16
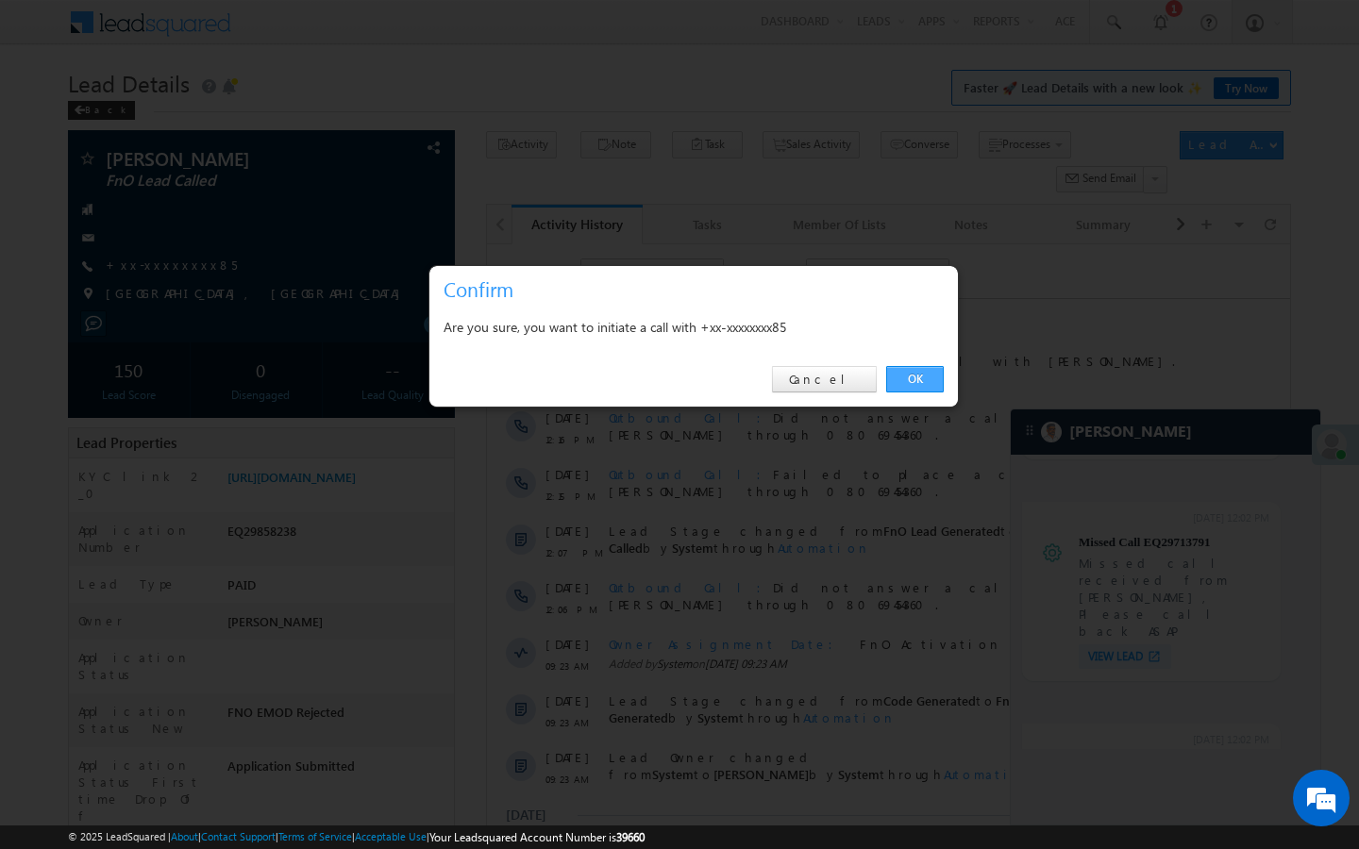
click at [898, 383] on link "OK" at bounding box center [915, 379] width 58 height 26
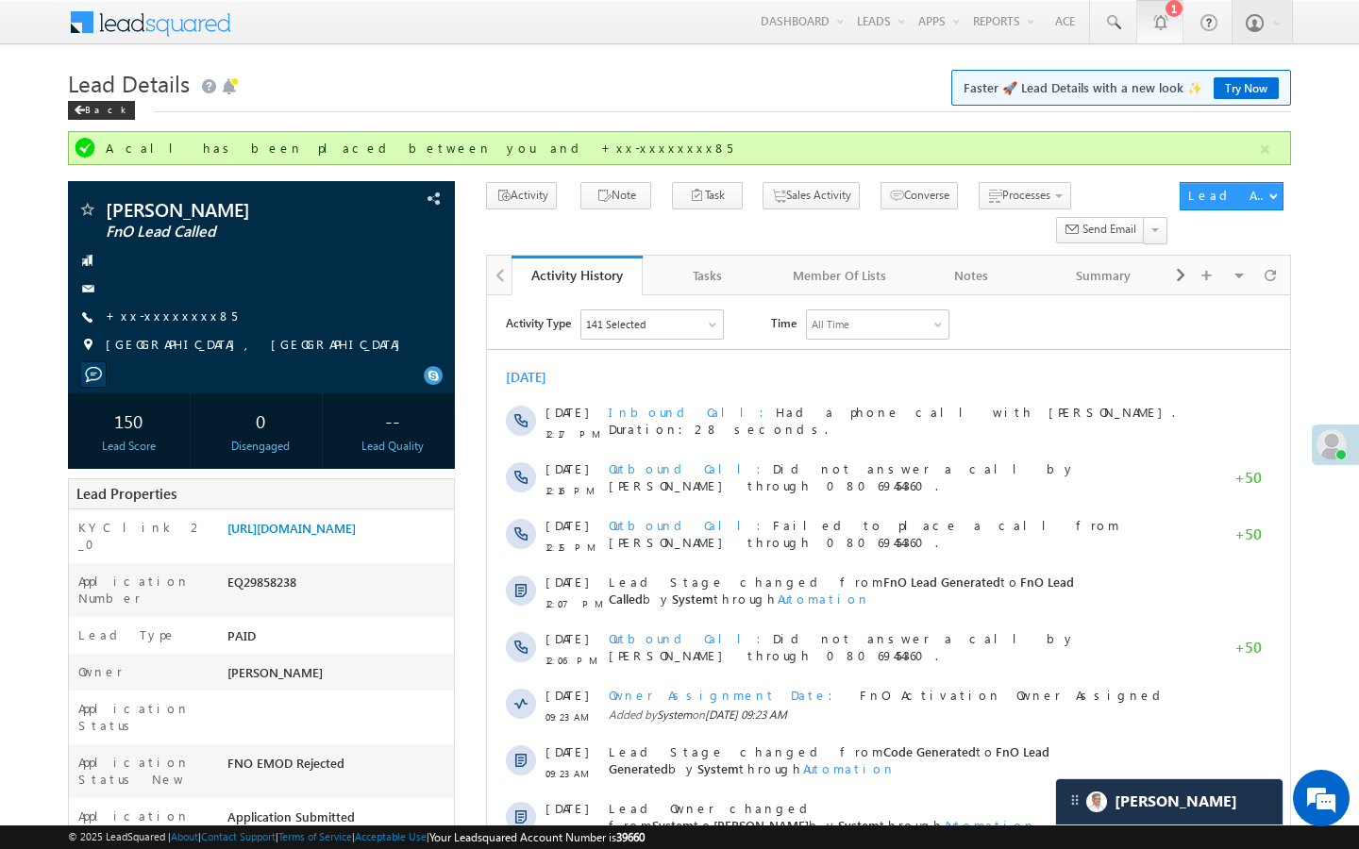
scroll to position [9325, 0]
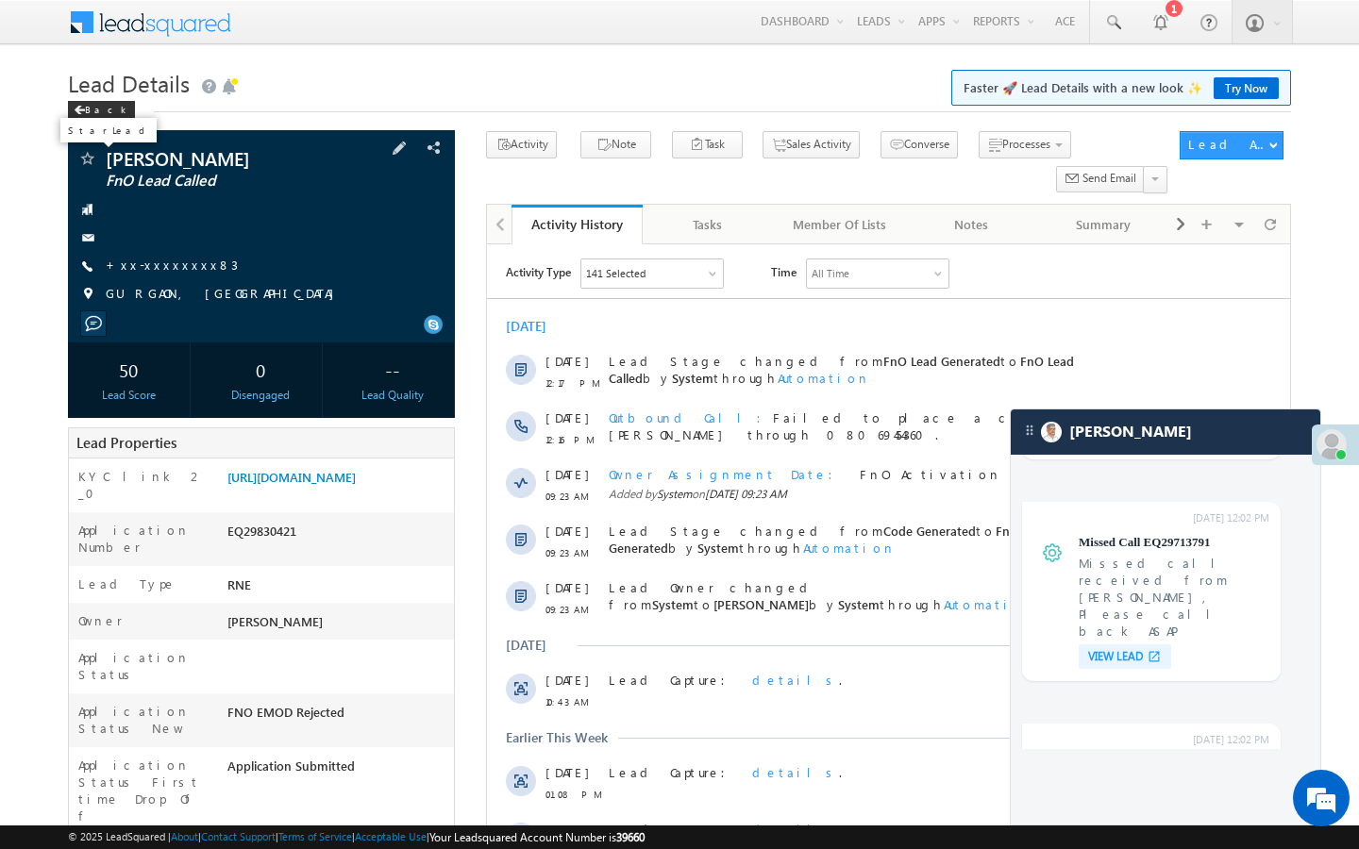
click at [87, 163] on span at bounding box center [86, 160] width 19 height 19
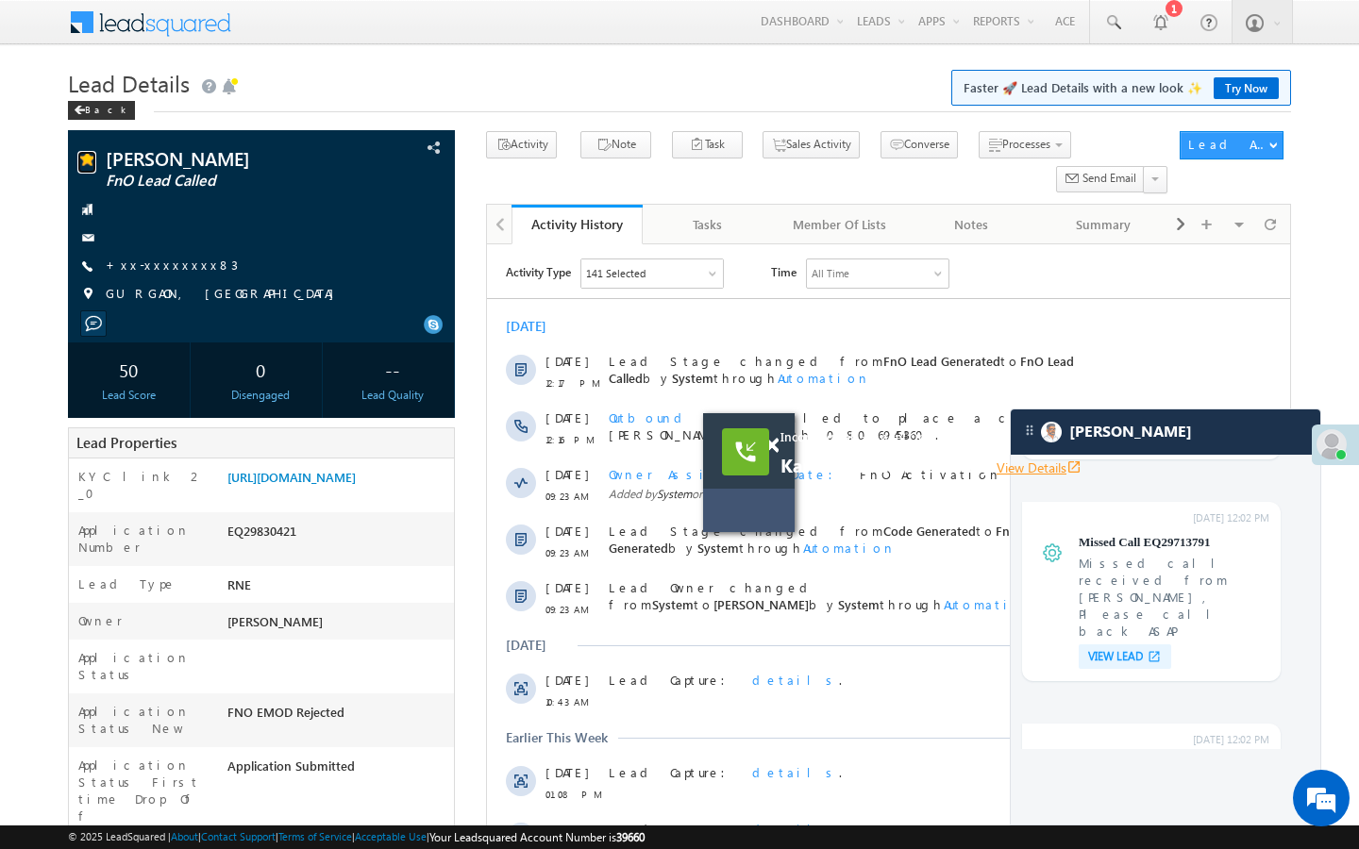
click at [999, 468] on link "View Details open_in_new" at bounding box center [1039, 468] width 85 height 18
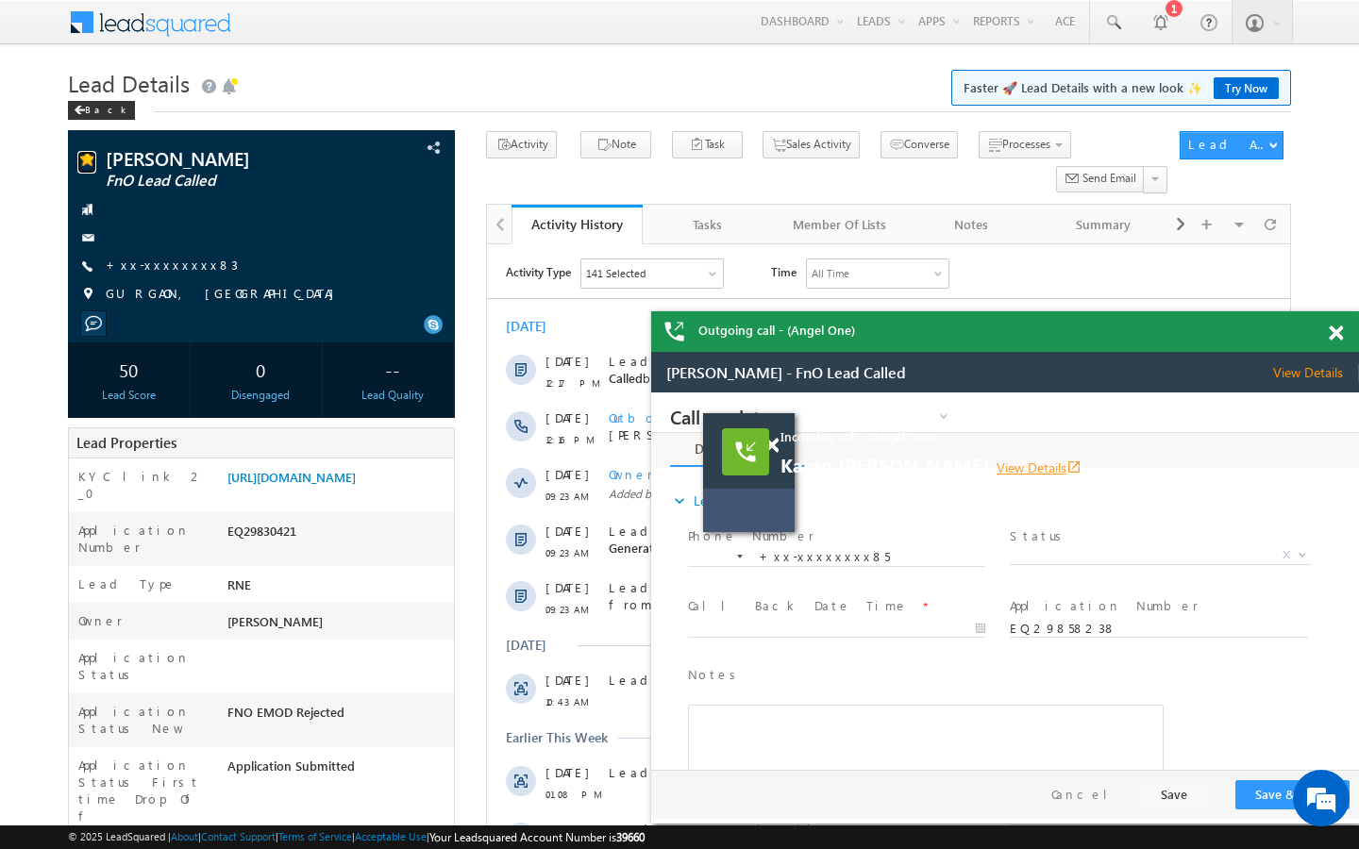
scroll to position [7570, 0]
click at [182, 263] on link "+xx-xxxxxxxx83" at bounding box center [172, 265] width 132 height 16
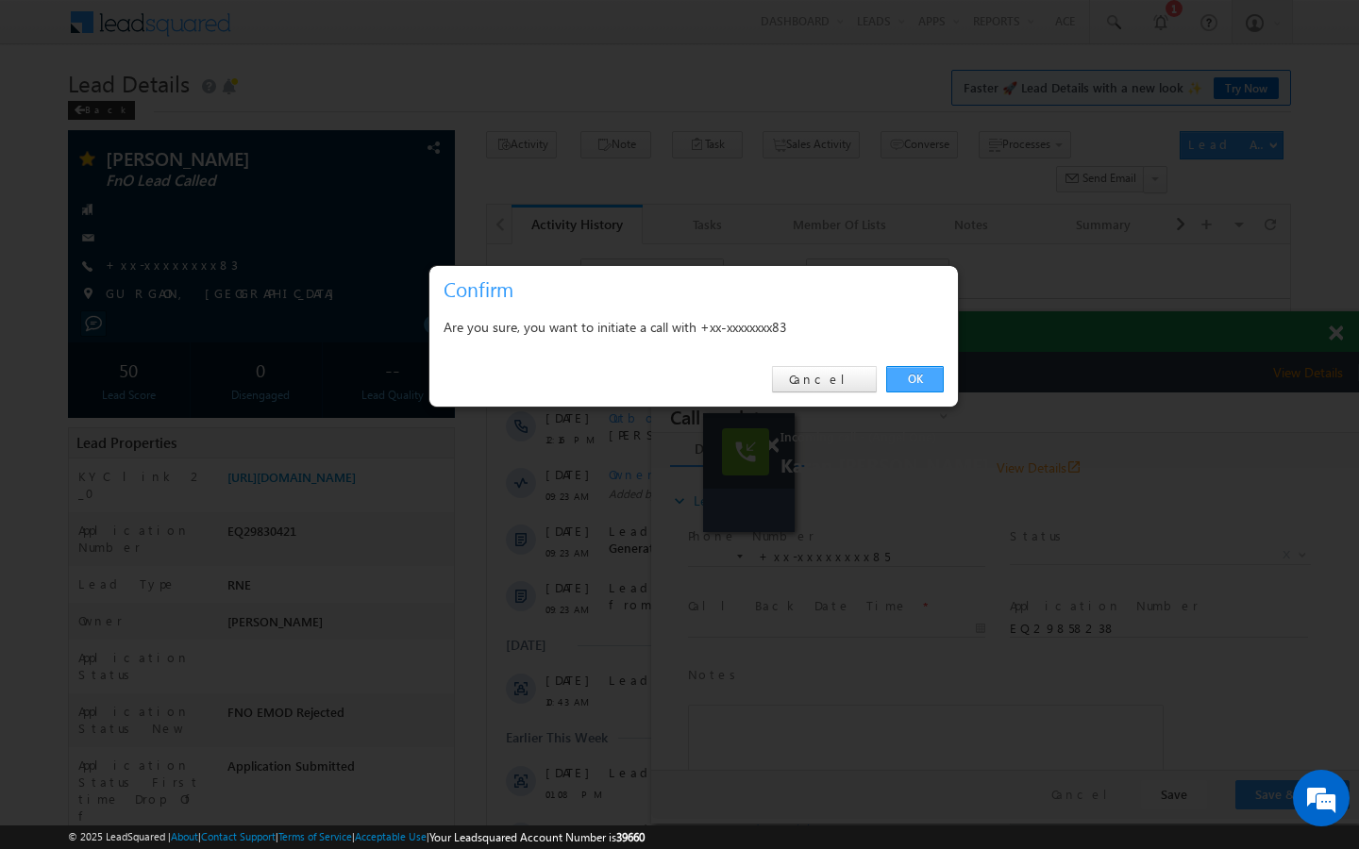
click at [903, 375] on link "OK" at bounding box center [915, 379] width 58 height 26
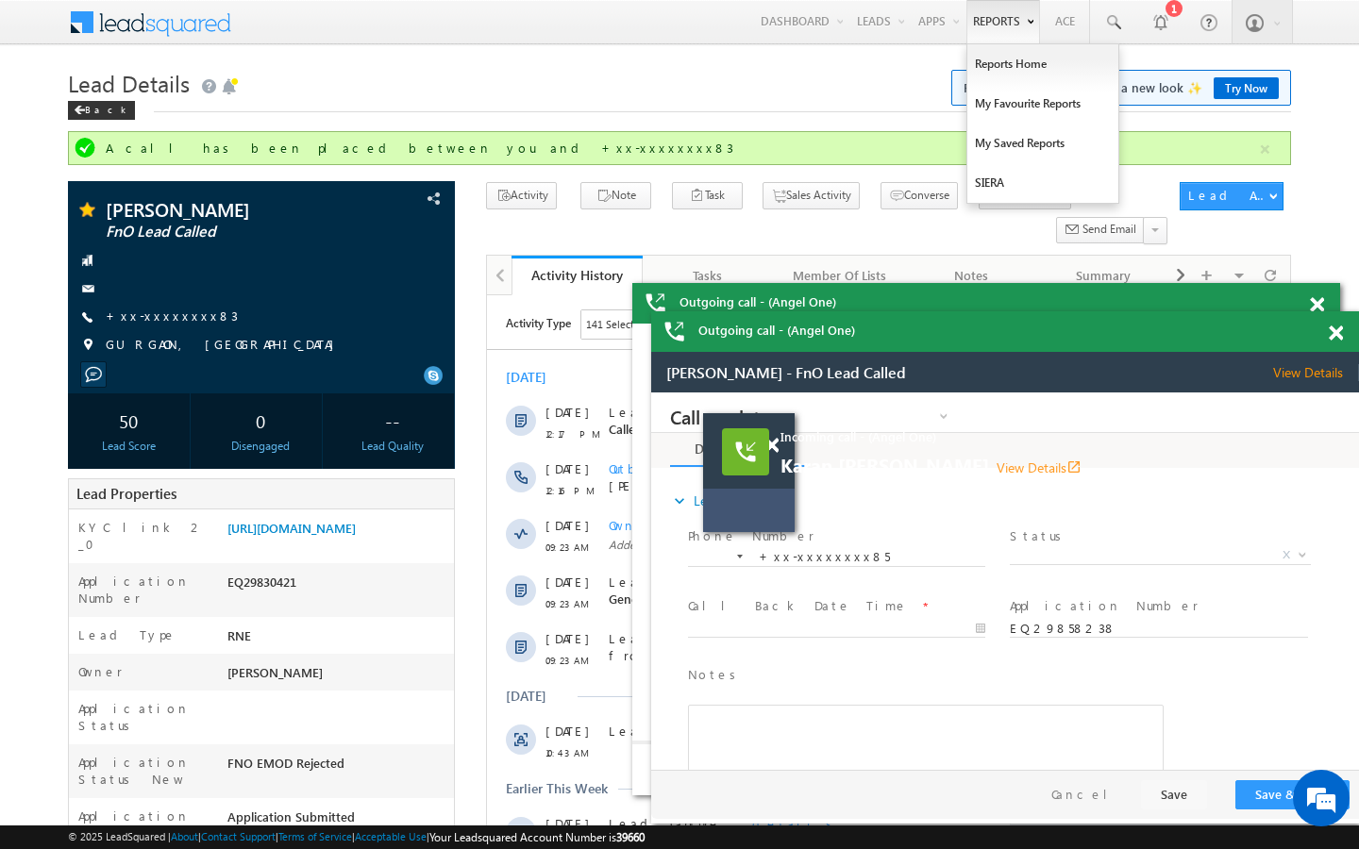
scroll to position [0, 0]
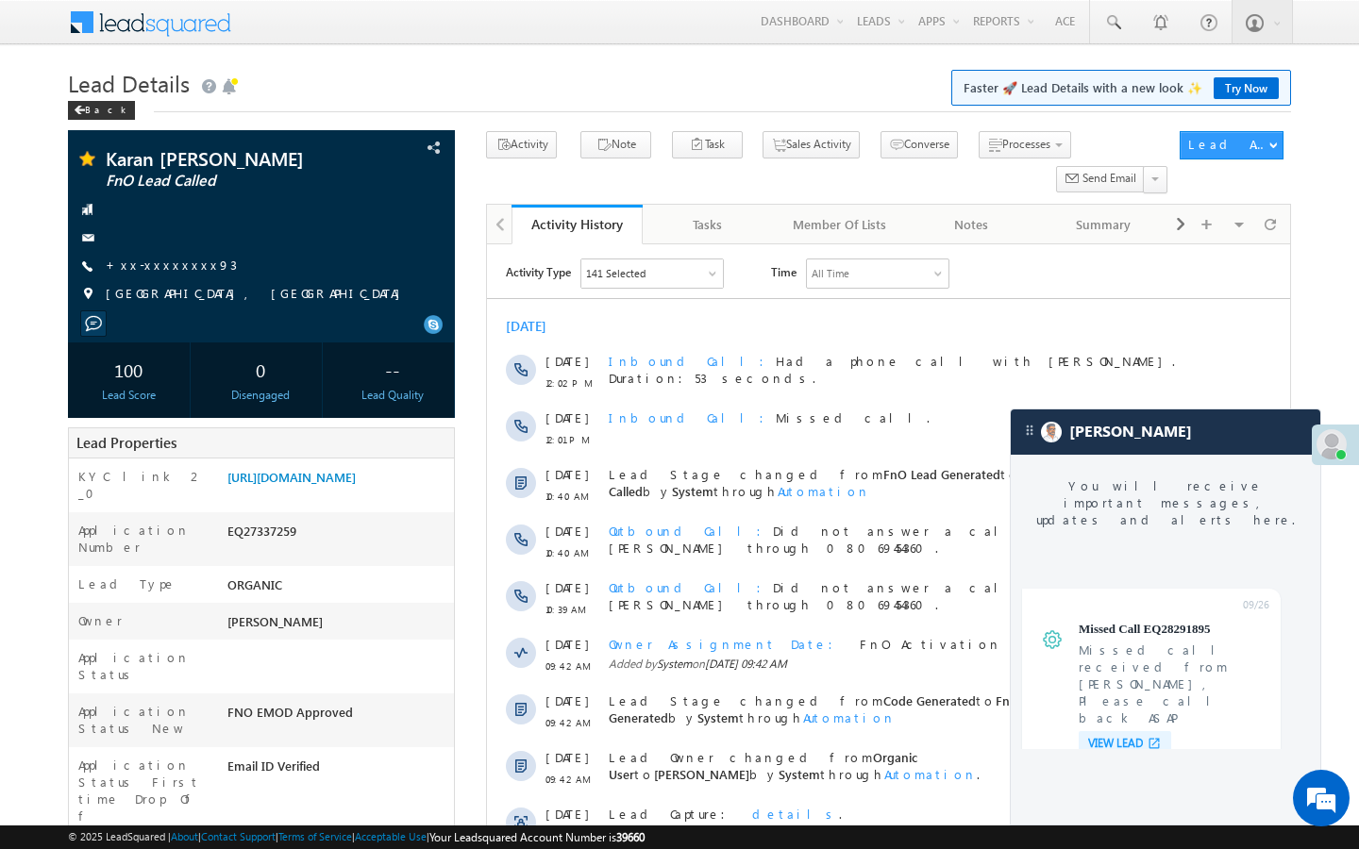
scroll to position [7337, 0]
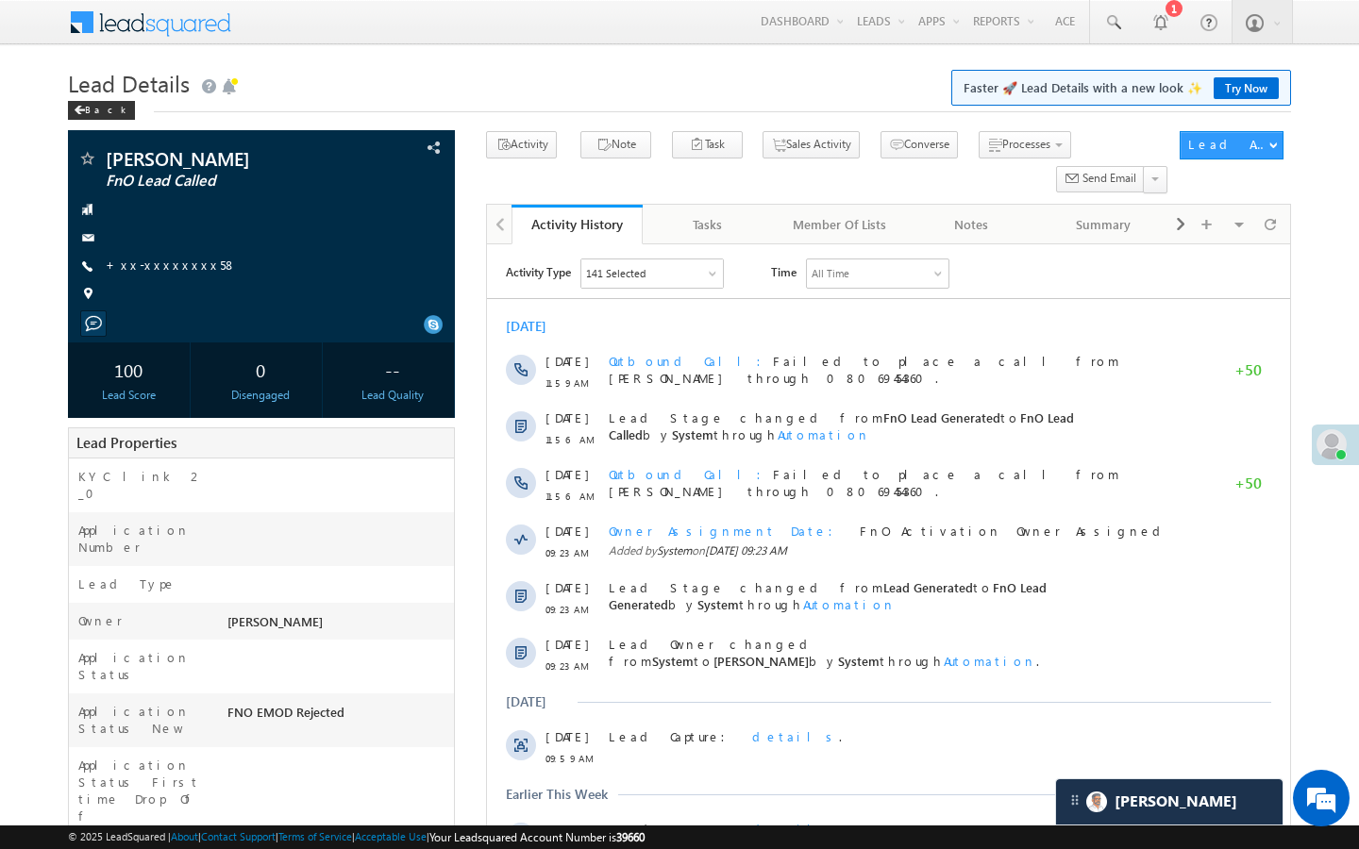
scroll to position [9325, 0]
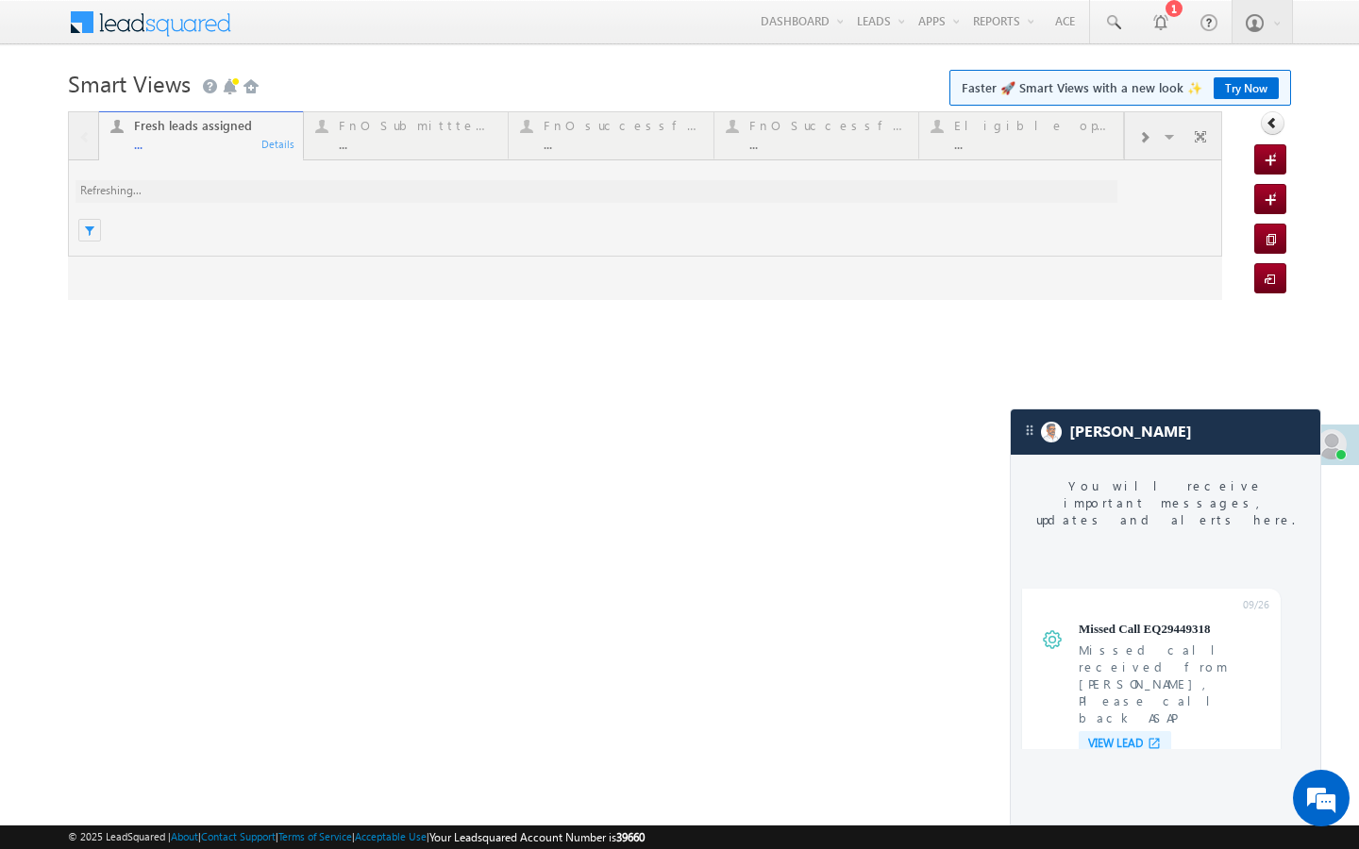
scroll to position [7354, 0]
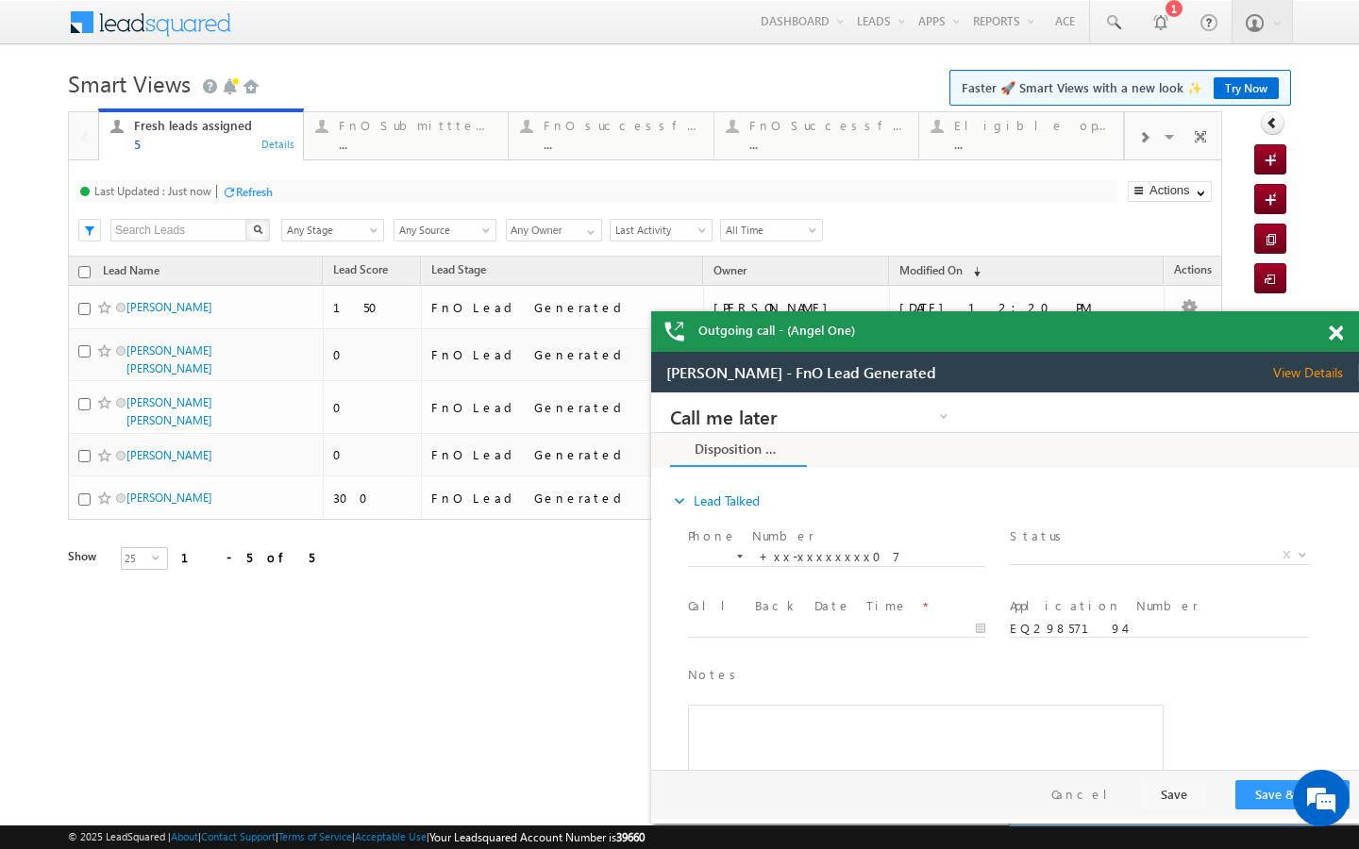
scroll to position [0, 0]
click at [340, 155] on link "FnO Submittted Leads ... Details" at bounding box center [406, 134] width 206 height 51
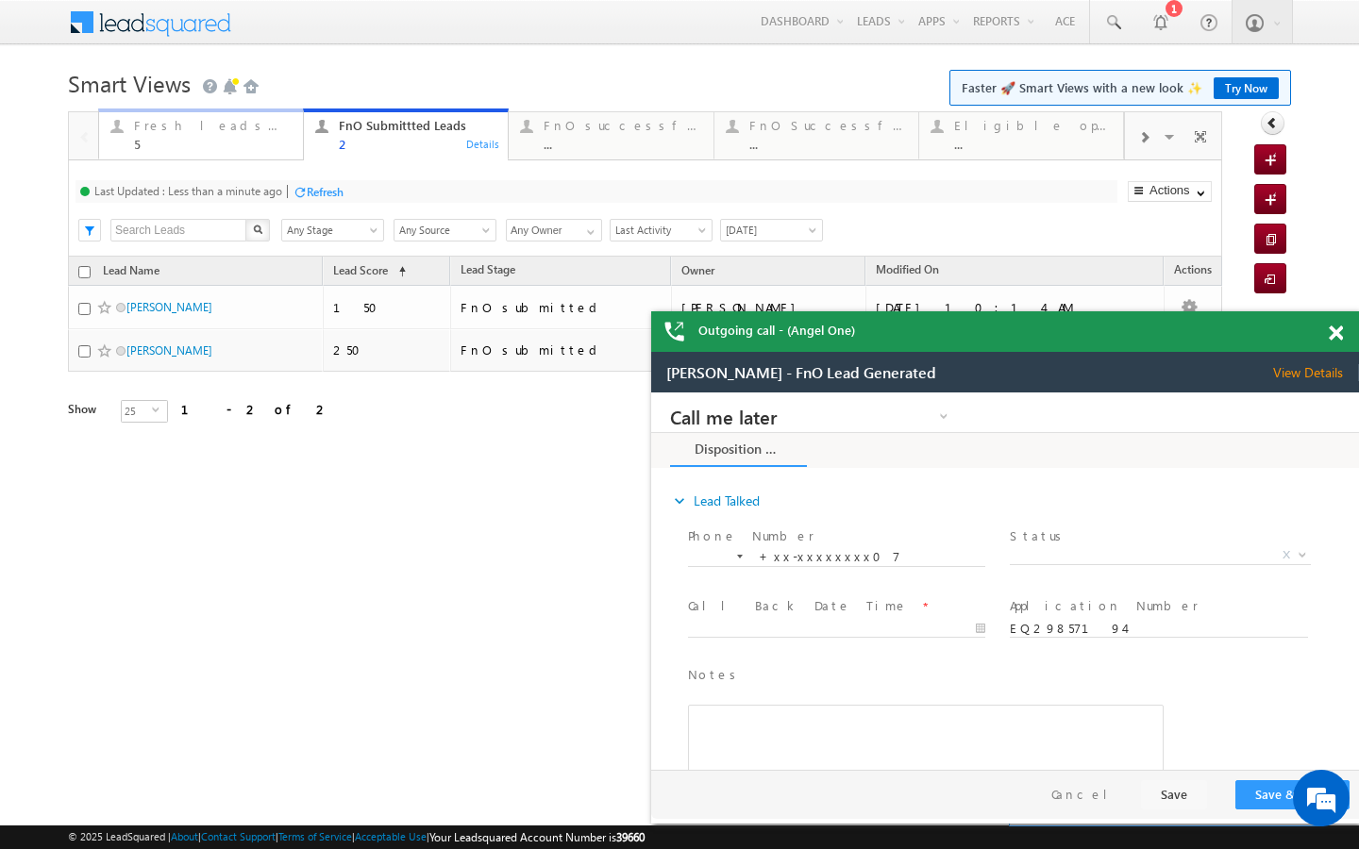
click at [299, 142] on div "Fresh leads assigned 5 Details" at bounding box center [201, 132] width 200 height 37
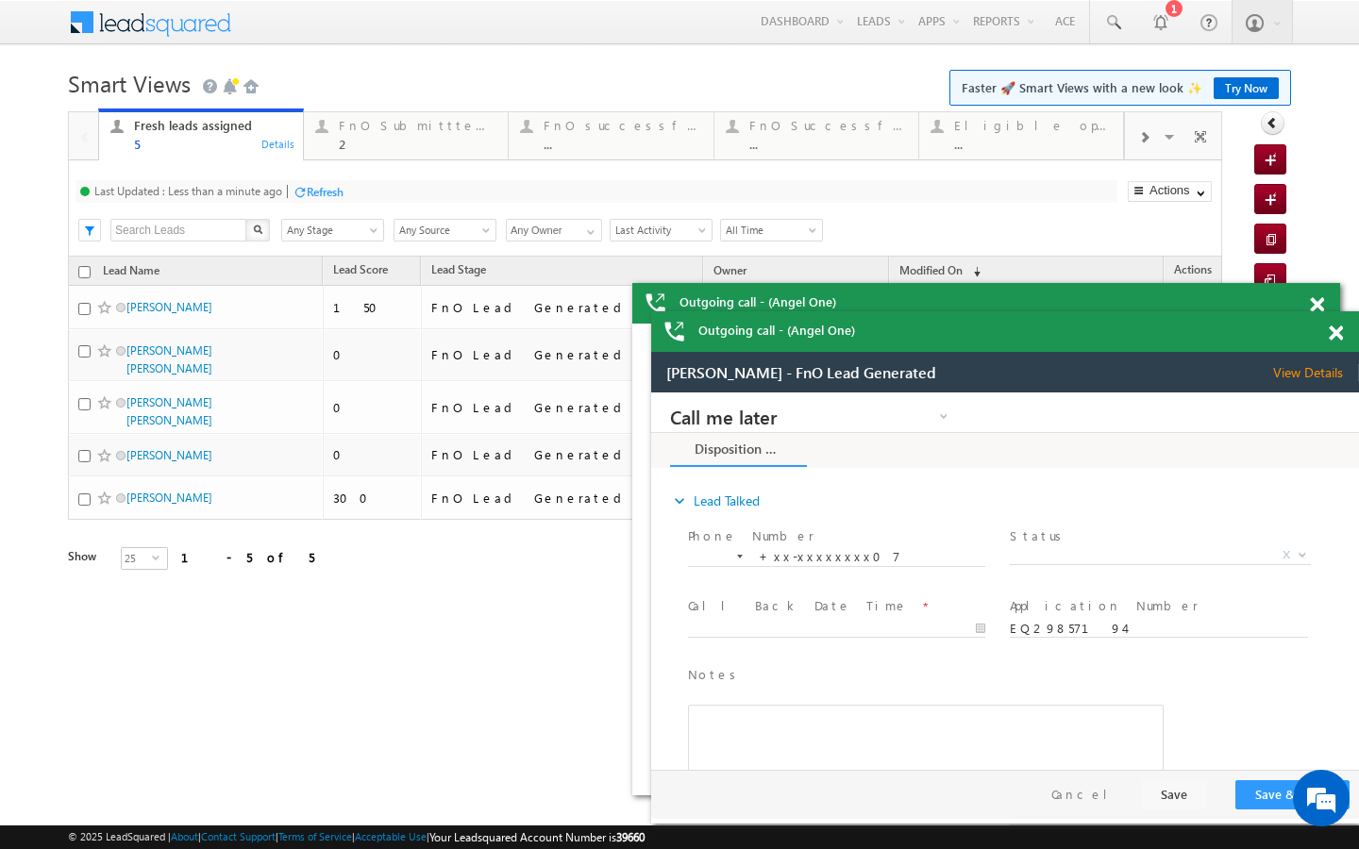
click at [300, 180] on div "Last Updated : Less than a minute ago Refresh Refreshing..." at bounding box center [597, 191] width 1042 height 23
click at [300, 189] on div at bounding box center [300, 192] width 14 height 14
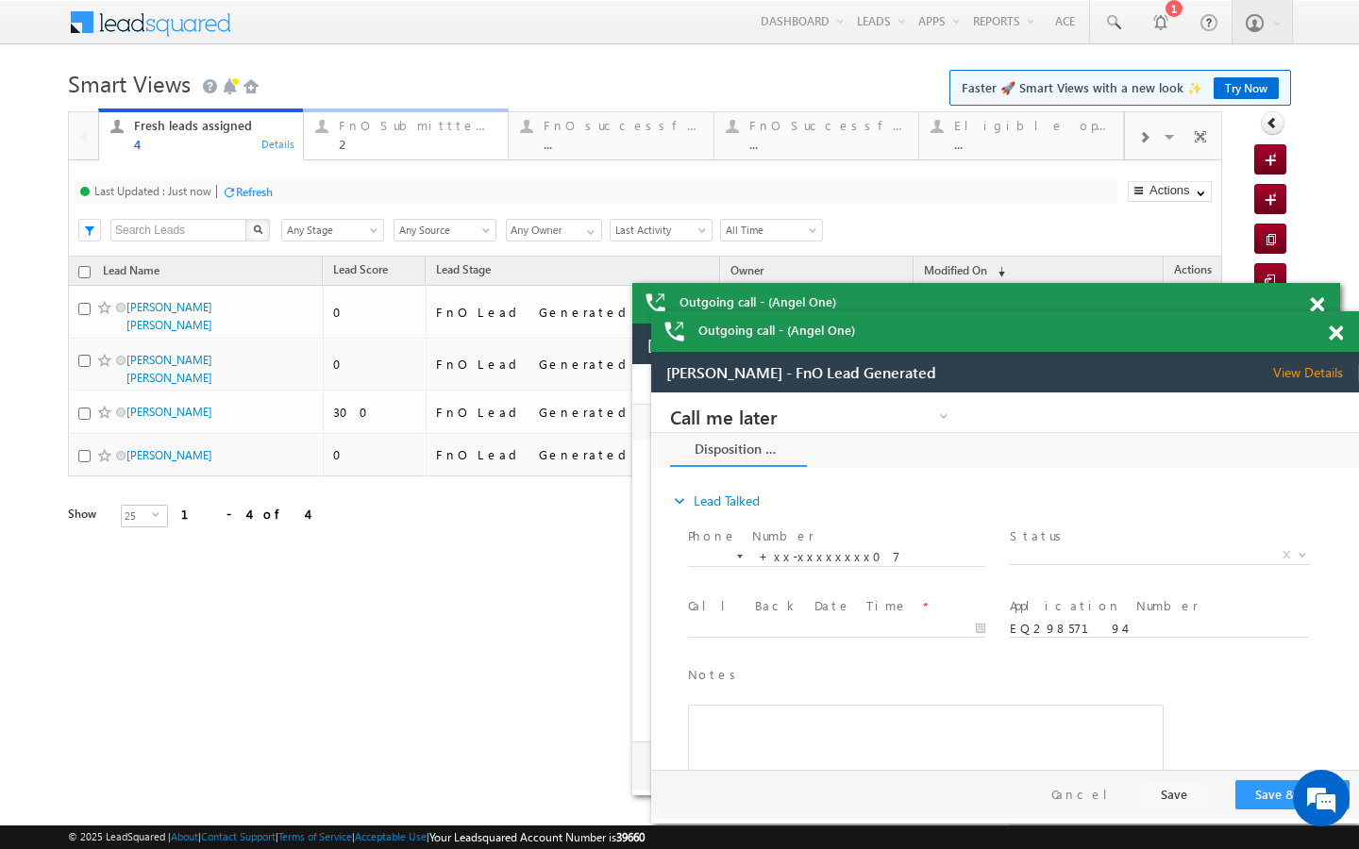
click at [368, 155] on link "FnO Submittted Leads 2 Details" at bounding box center [406, 134] width 206 height 51
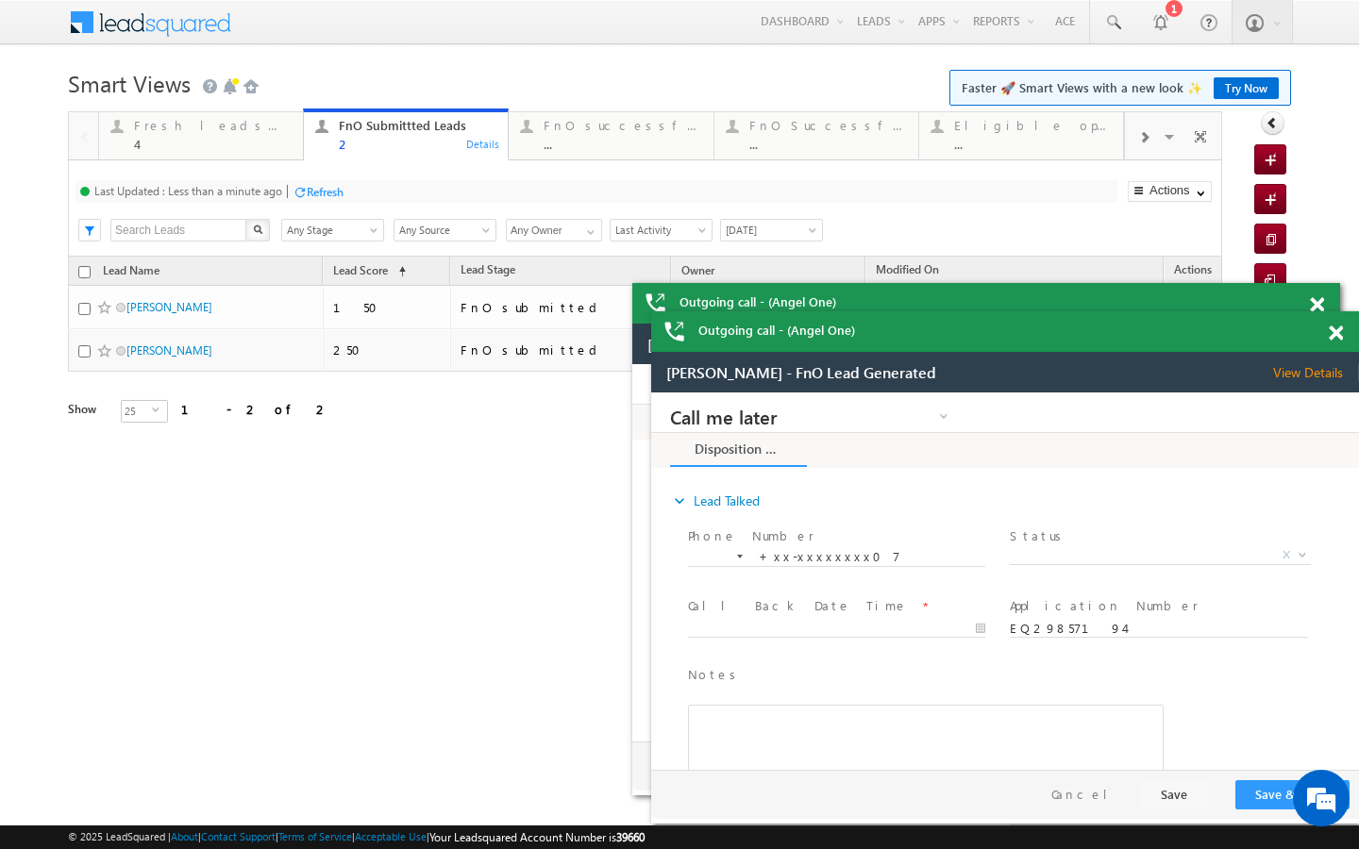
click at [294, 193] on div "Last Updated : Less than a minute ago Refresh Refreshing..." at bounding box center [597, 191] width 1042 height 23
click at [281, 131] on div "Fresh leads assigned" at bounding box center [213, 125] width 158 height 15
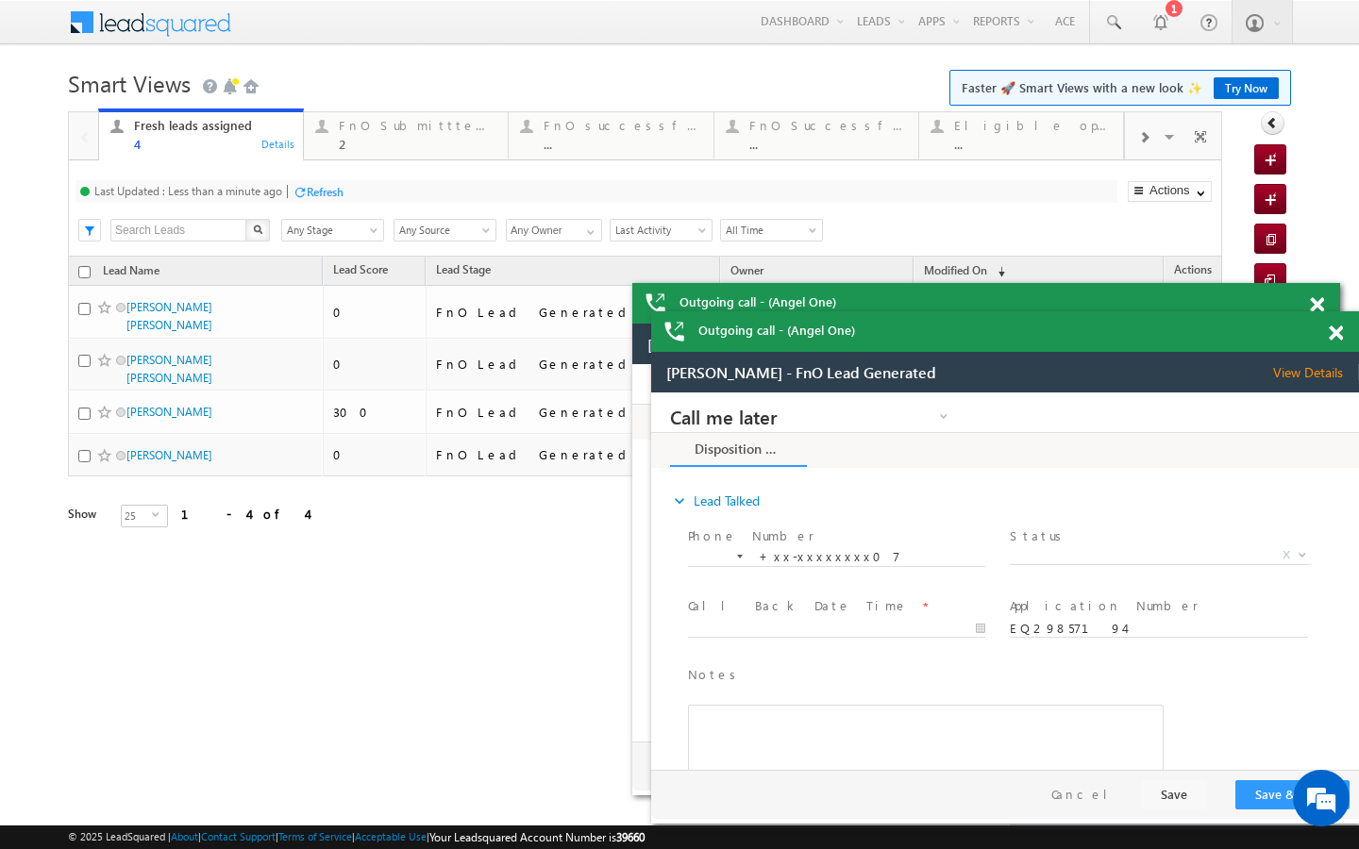
click at [318, 185] on div "Refresh" at bounding box center [325, 192] width 37 height 14
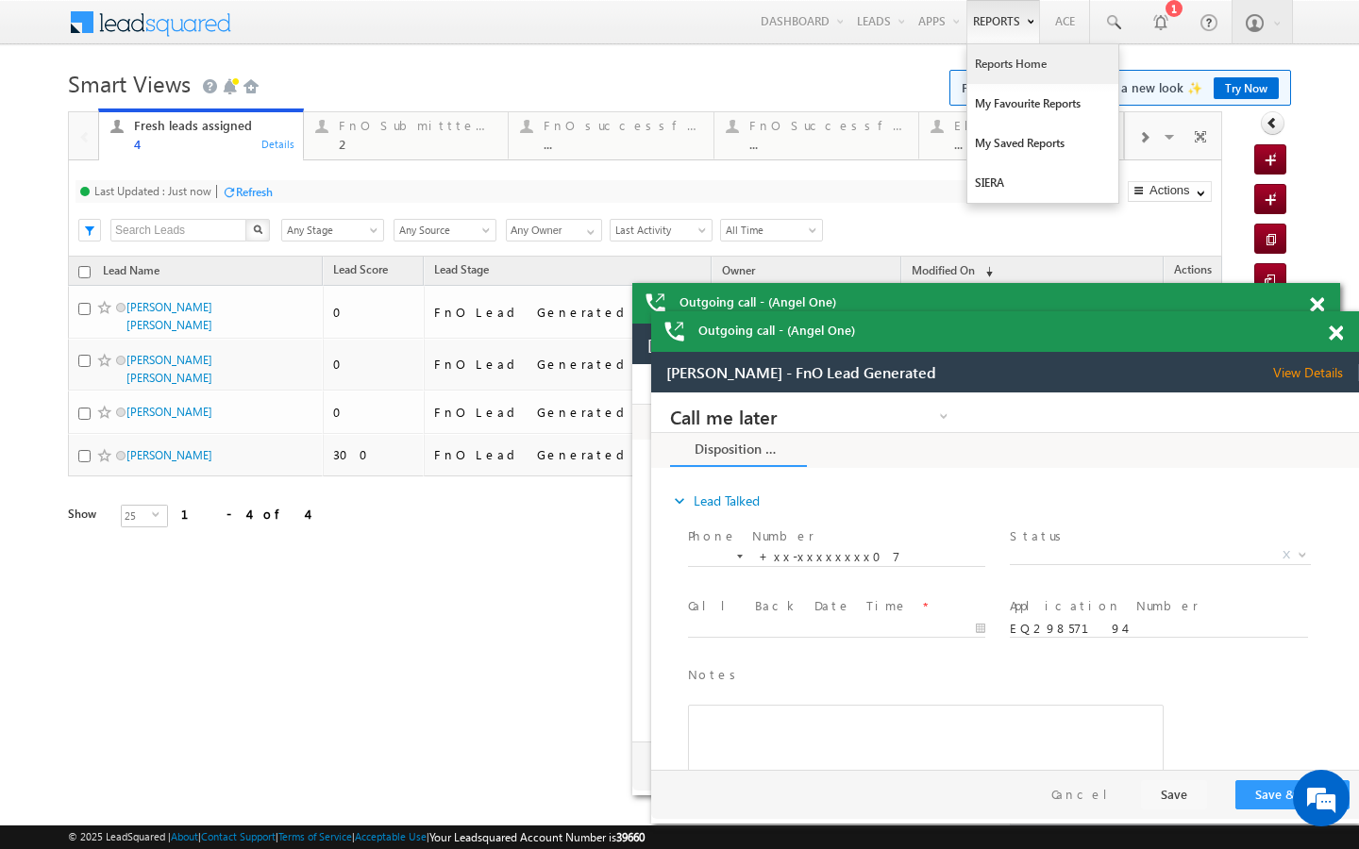
click at [984, 63] on link "Reports Home" at bounding box center [1042, 64] width 151 height 40
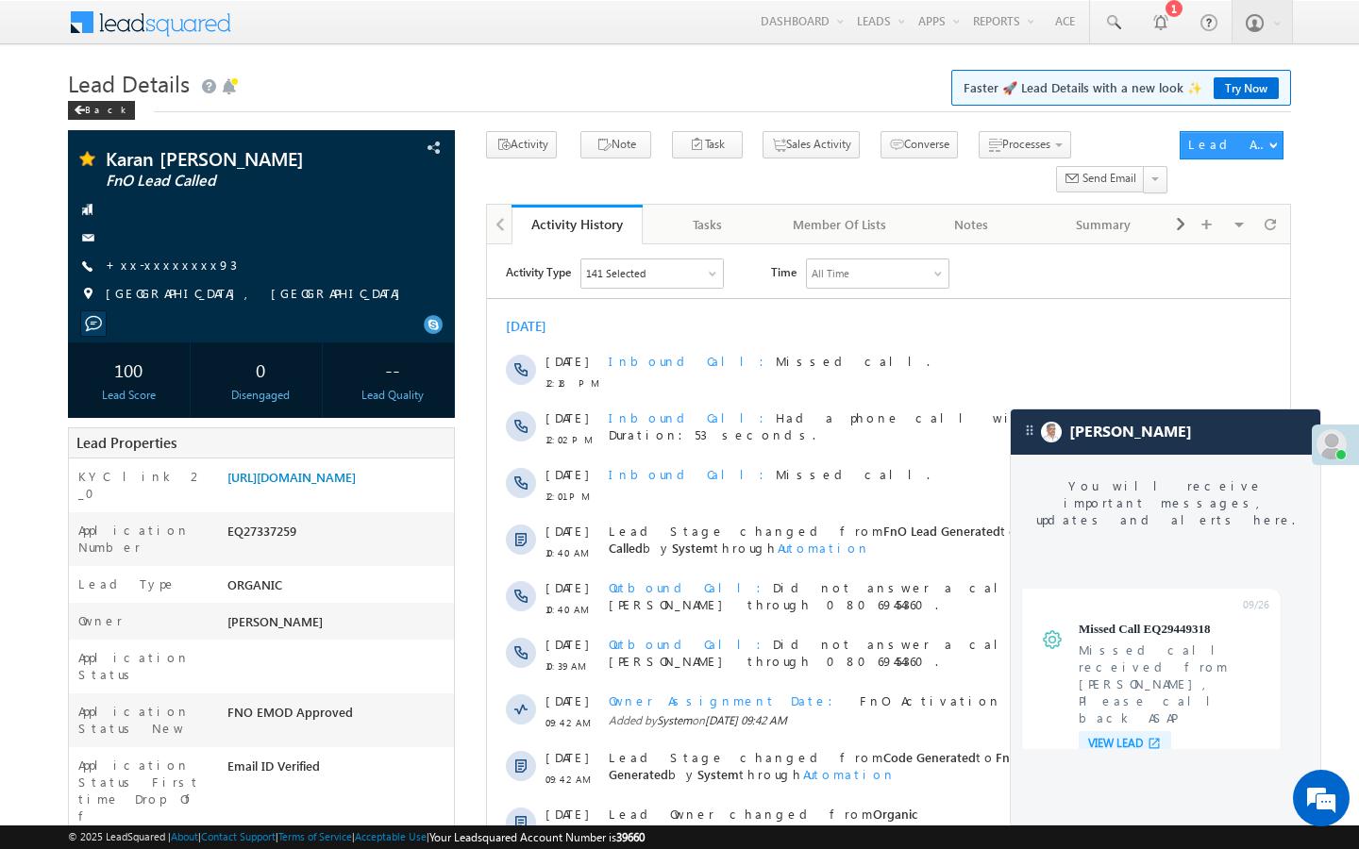
scroll to position [7354, 0]
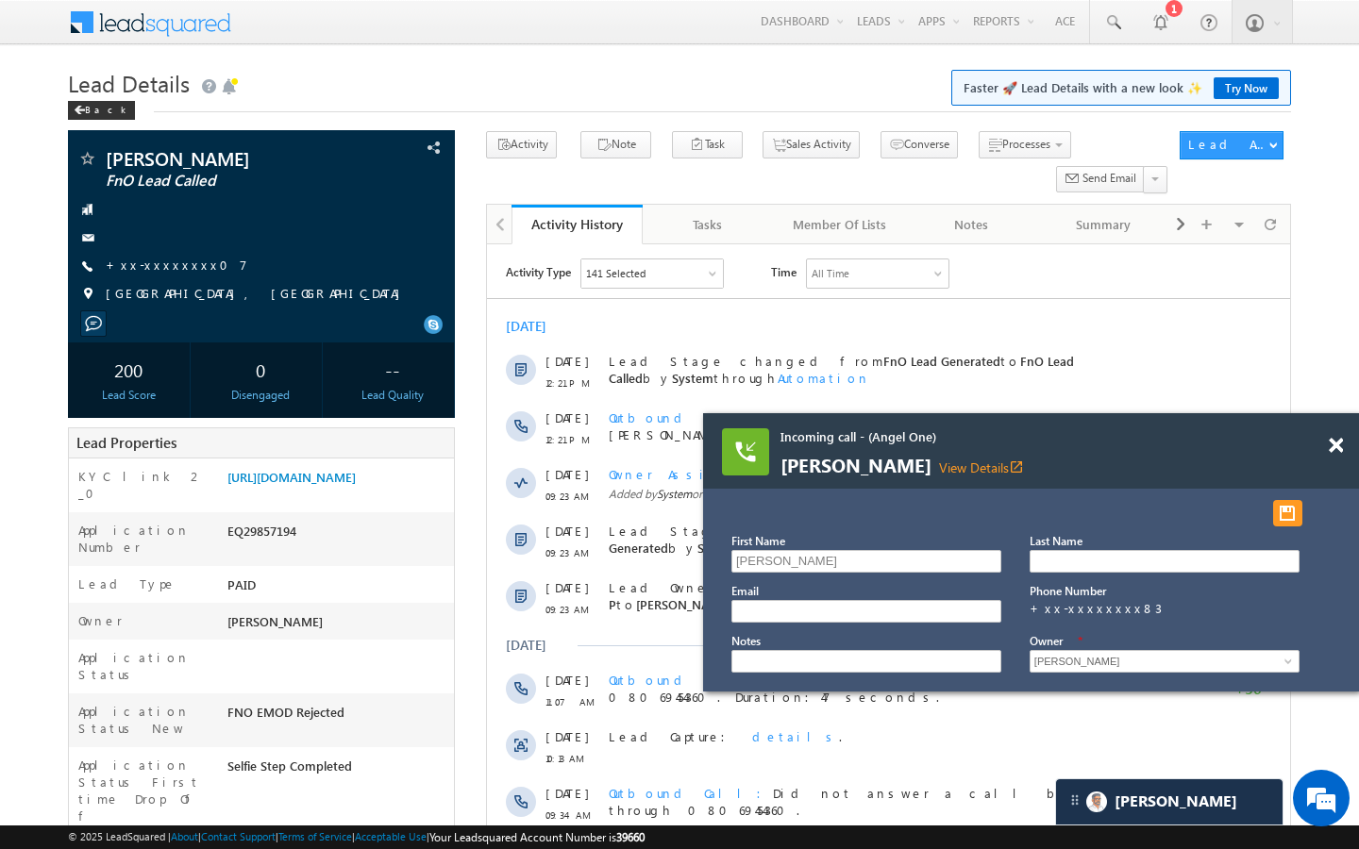
scroll to position [9121, 0]
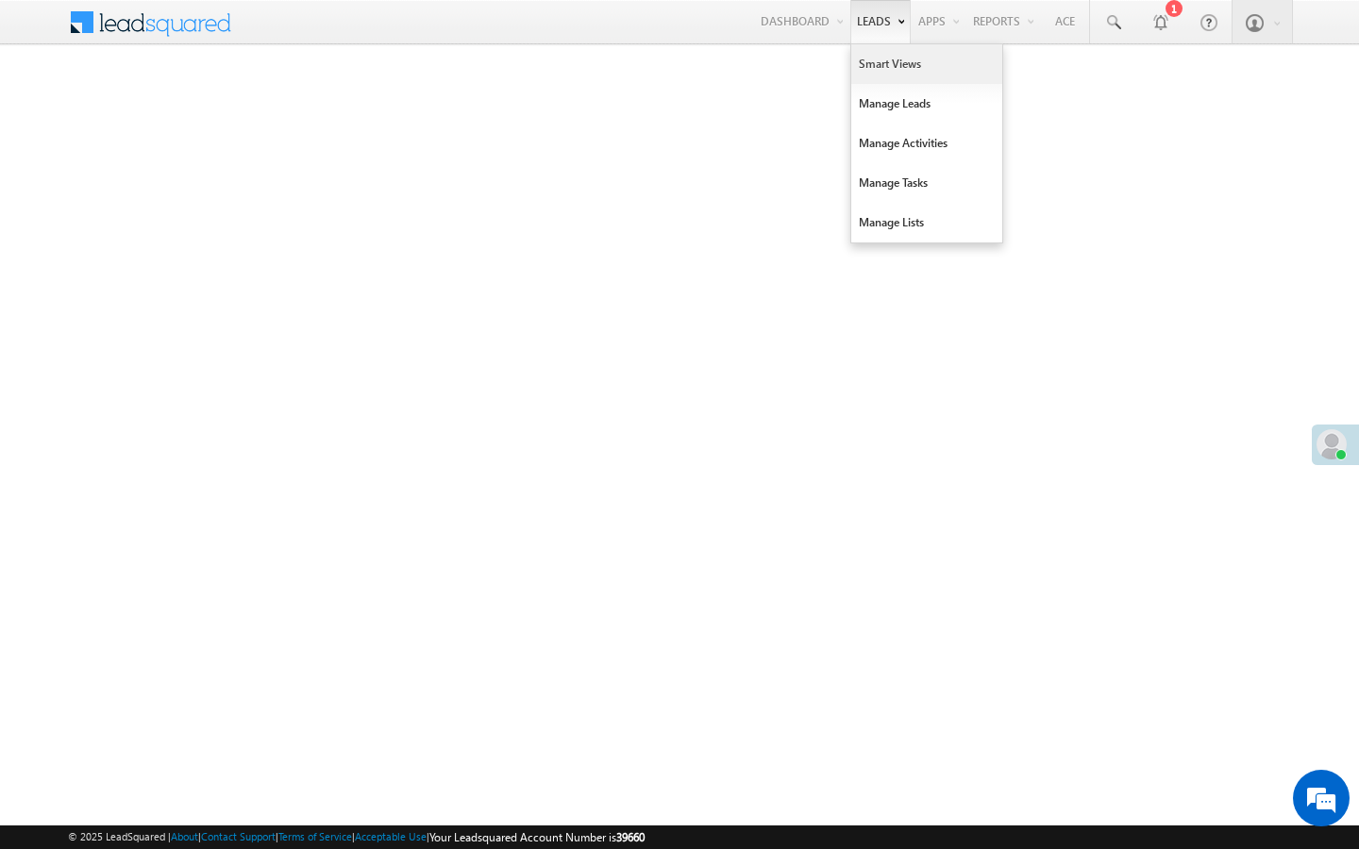
click at [870, 64] on link "Smart Views" at bounding box center [926, 64] width 151 height 40
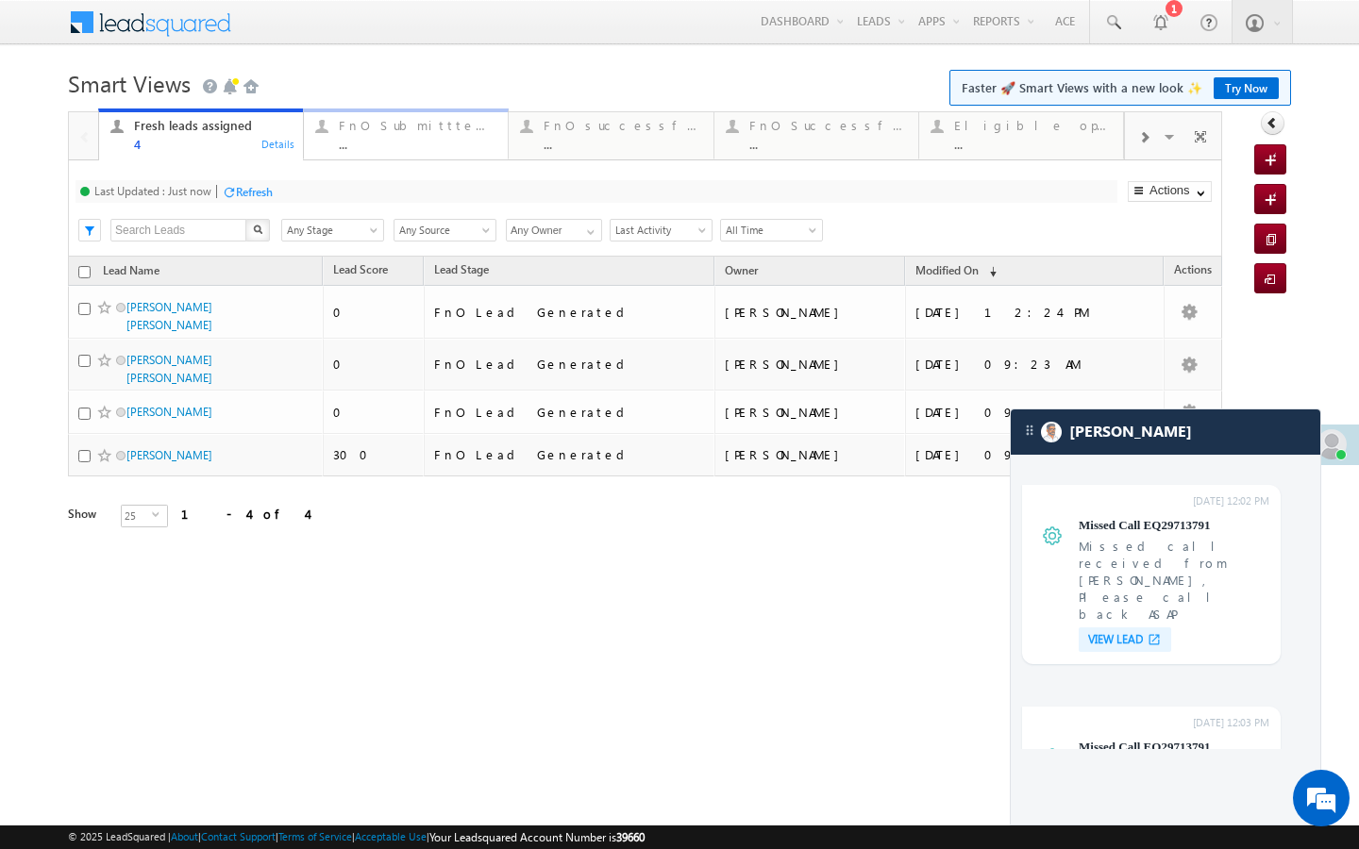
click at [334, 152] on link "FnO Submittted Leads ... Details" at bounding box center [406, 134] width 206 height 51
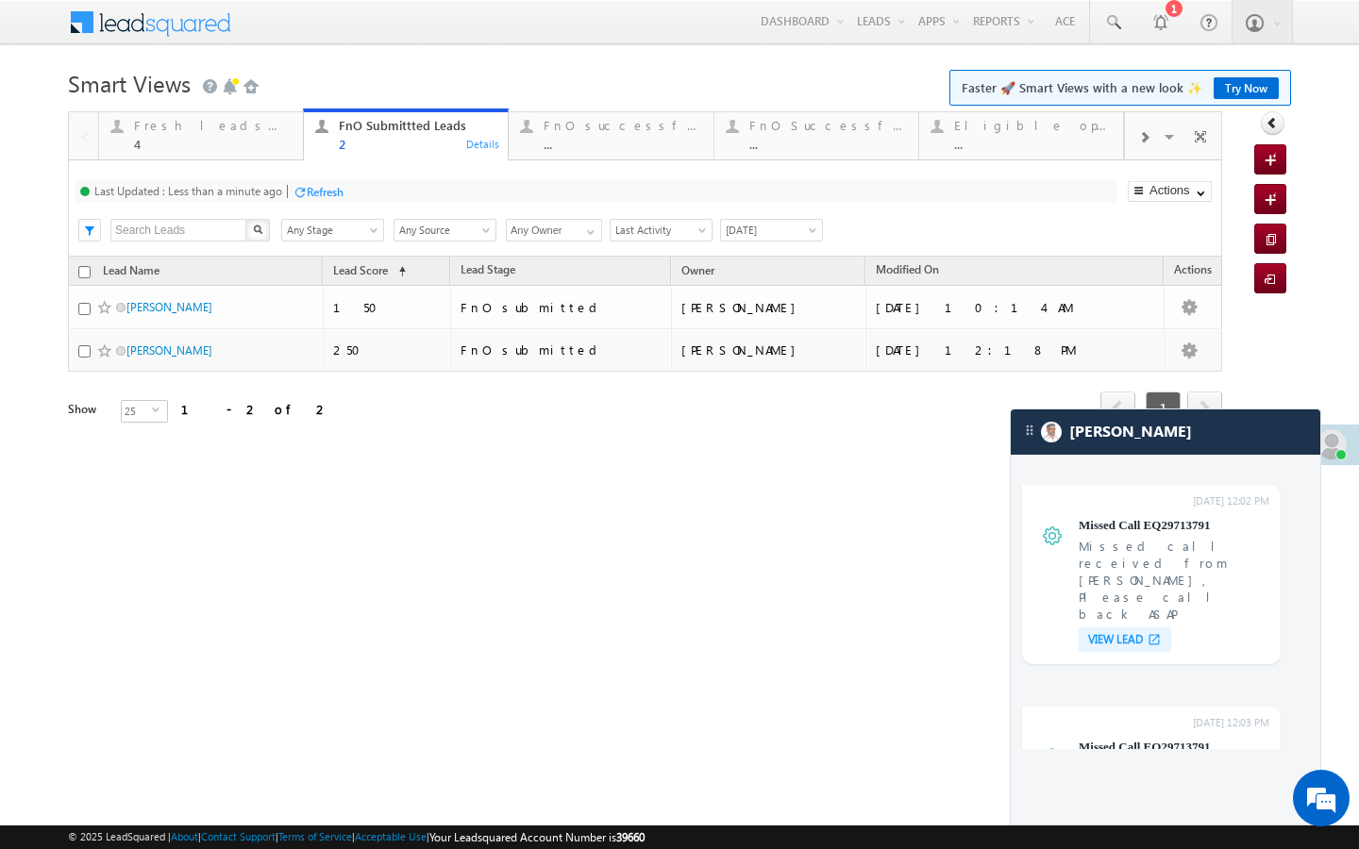
drag, startPoint x: 278, startPoint y: 146, endPoint x: 294, endPoint y: 206, distance: 61.6
click at [261, 131] on div "Fresh leads assigned" at bounding box center [213, 125] width 158 height 15
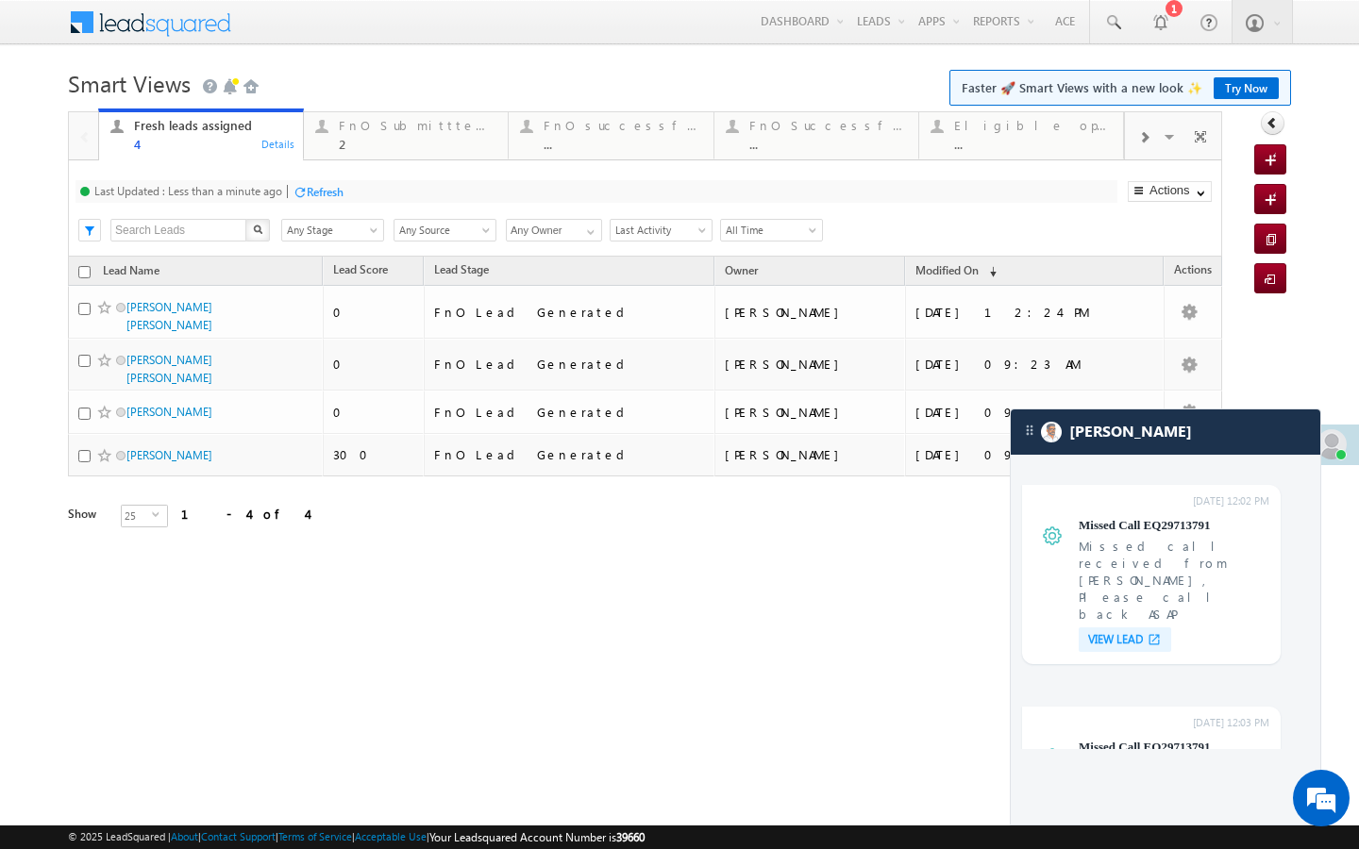
click at [302, 193] on div at bounding box center [300, 192] width 14 height 14
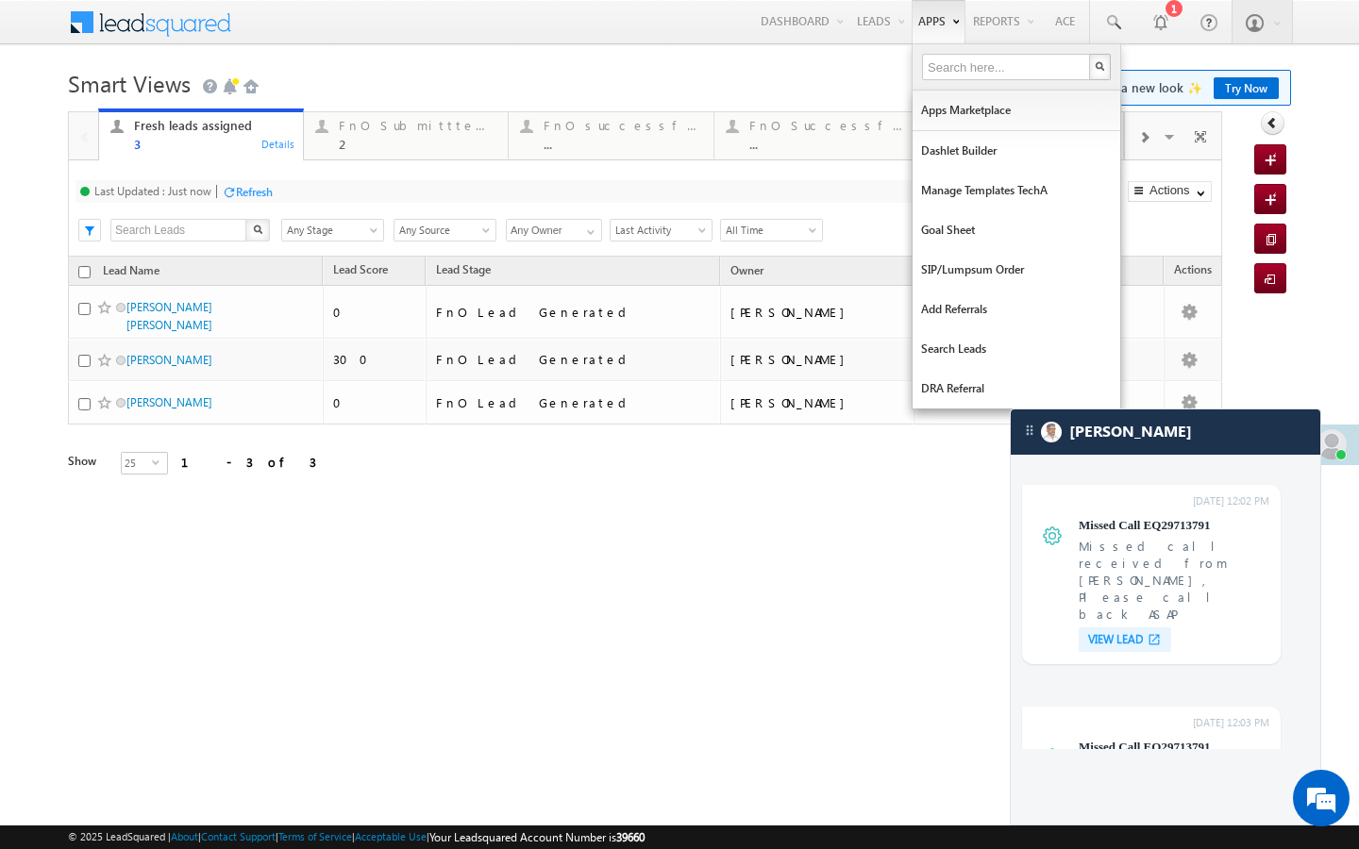
scroll to position [7570, 0]
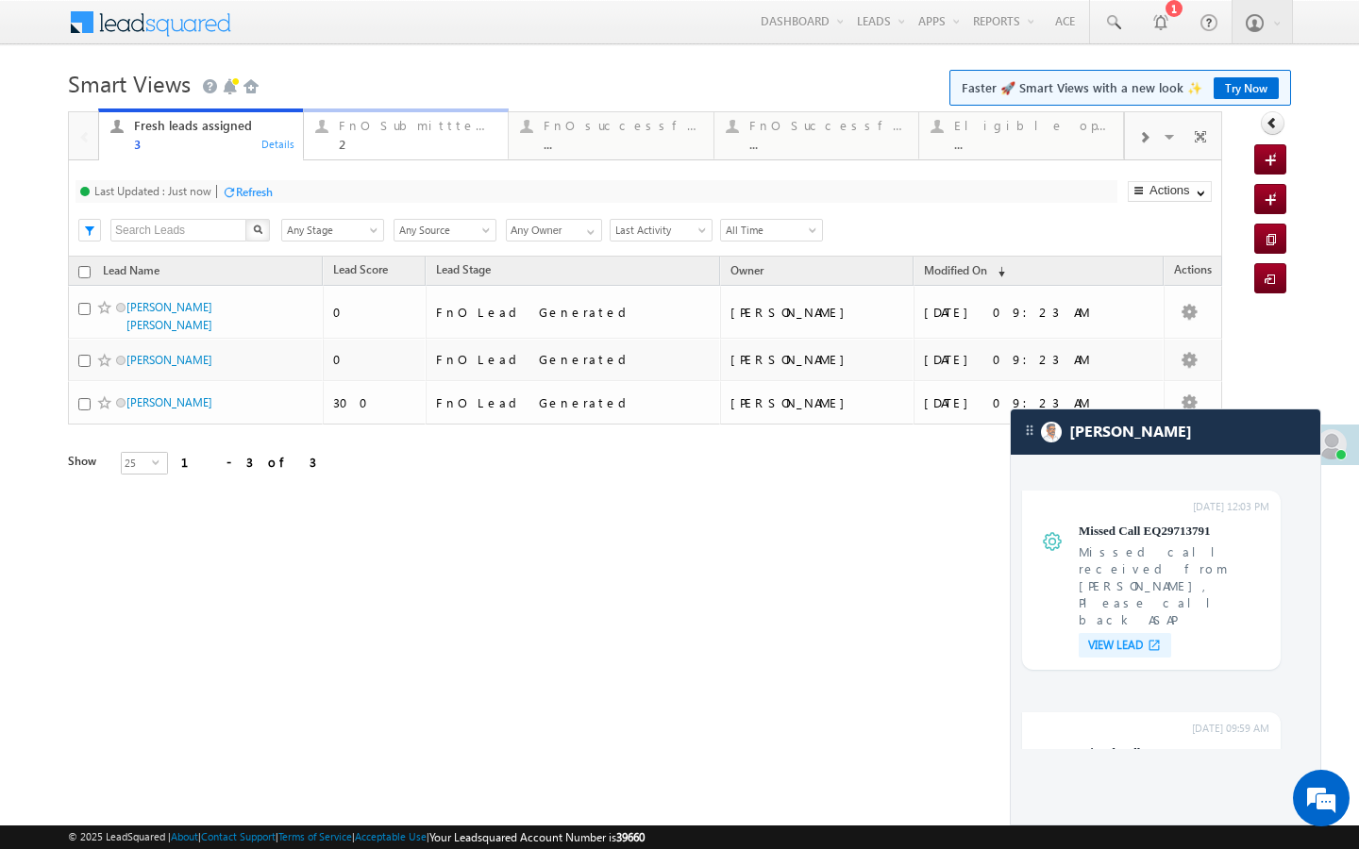
click at [364, 143] on div "2" at bounding box center [418, 144] width 158 height 14
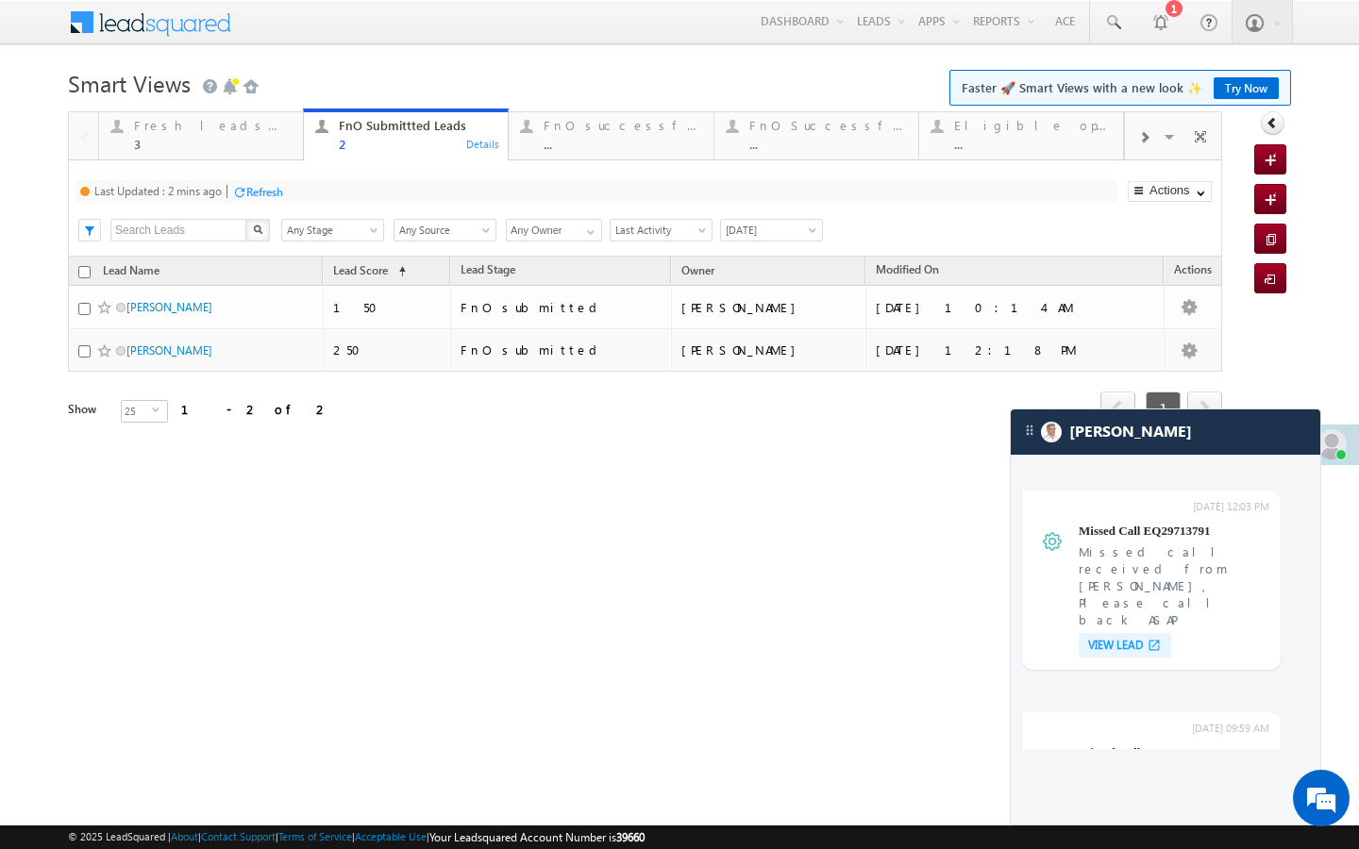
click at [275, 194] on div "Refresh" at bounding box center [264, 192] width 37 height 14
click at [260, 172] on div "Last Updated : Just now Refresh Refreshing... Search X Lead Stage Any Stage Any…" at bounding box center [645, 208] width 1154 height 96
drag, startPoint x: 260, startPoint y: 149, endPoint x: 262, endPoint y: 194, distance: 45.4
click at [260, 149] on div "3" at bounding box center [213, 144] width 158 height 14
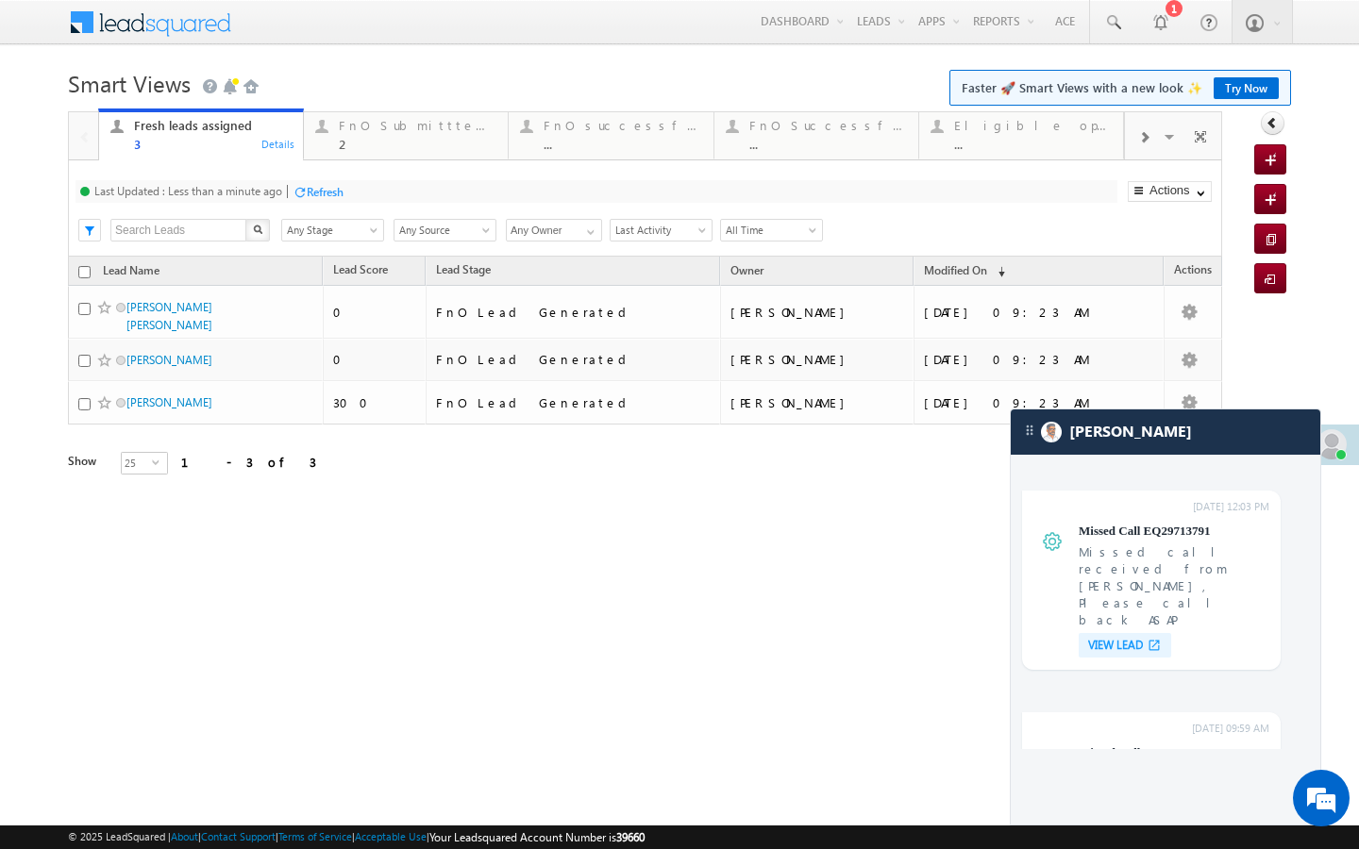
click at [295, 189] on div at bounding box center [300, 192] width 14 height 14
drag, startPoint x: 404, startPoint y: 149, endPoint x: 271, endPoint y: 201, distance: 142.8
click at [404, 149] on div "2" at bounding box center [418, 144] width 158 height 14
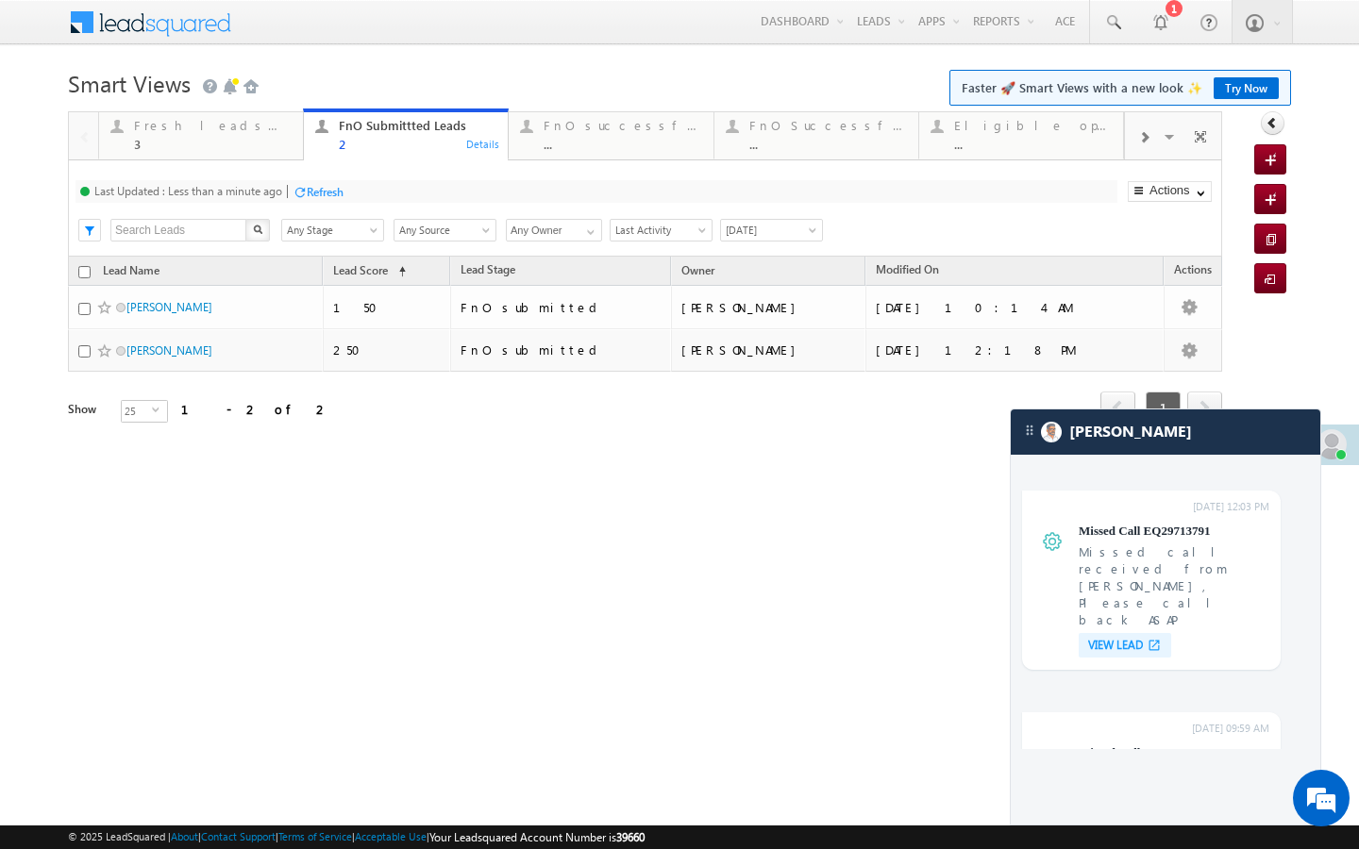
click at [316, 194] on div "Refresh" at bounding box center [325, 192] width 37 height 14
click at [545, 150] on div "..." at bounding box center [623, 144] width 158 height 14
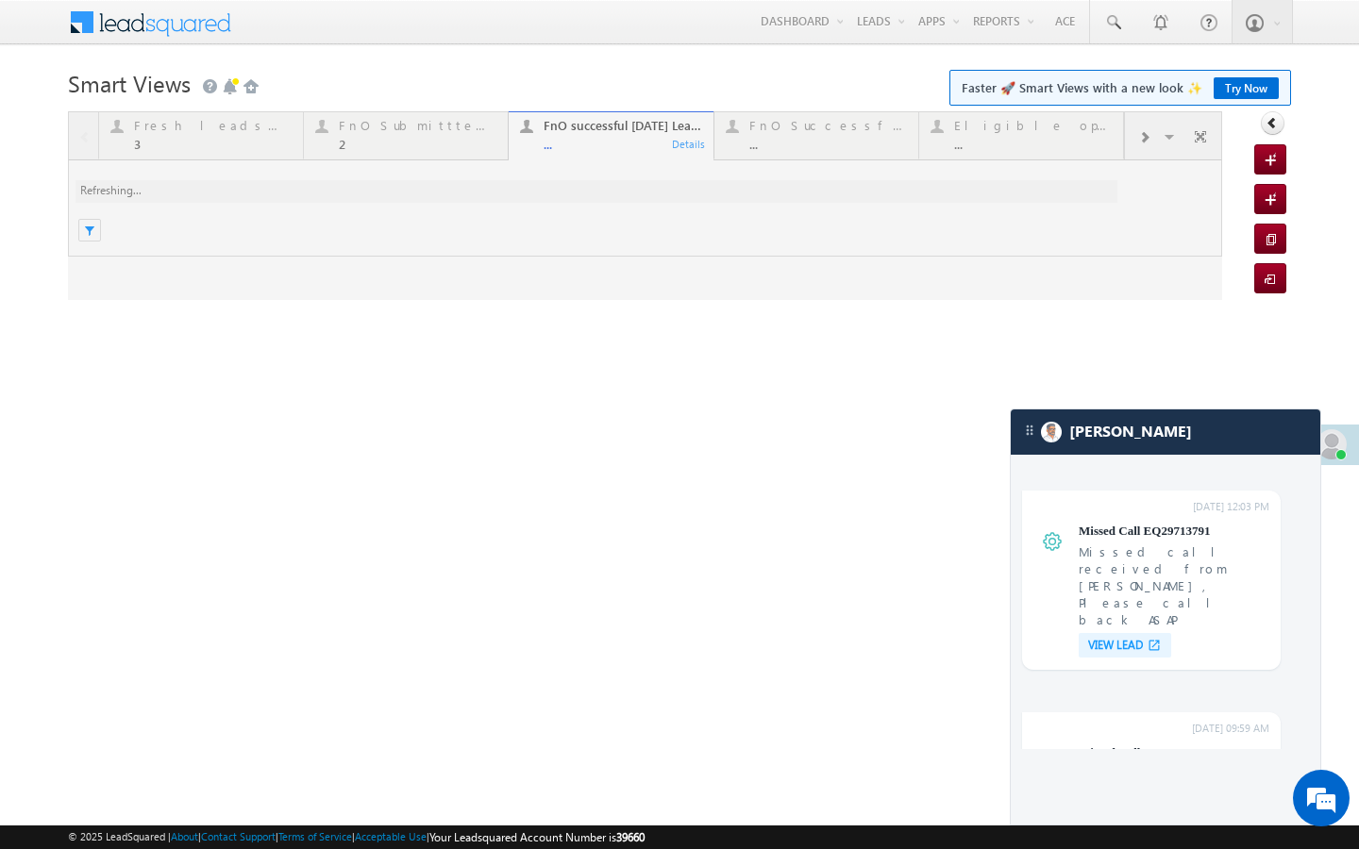
scroll to position [0, 0]
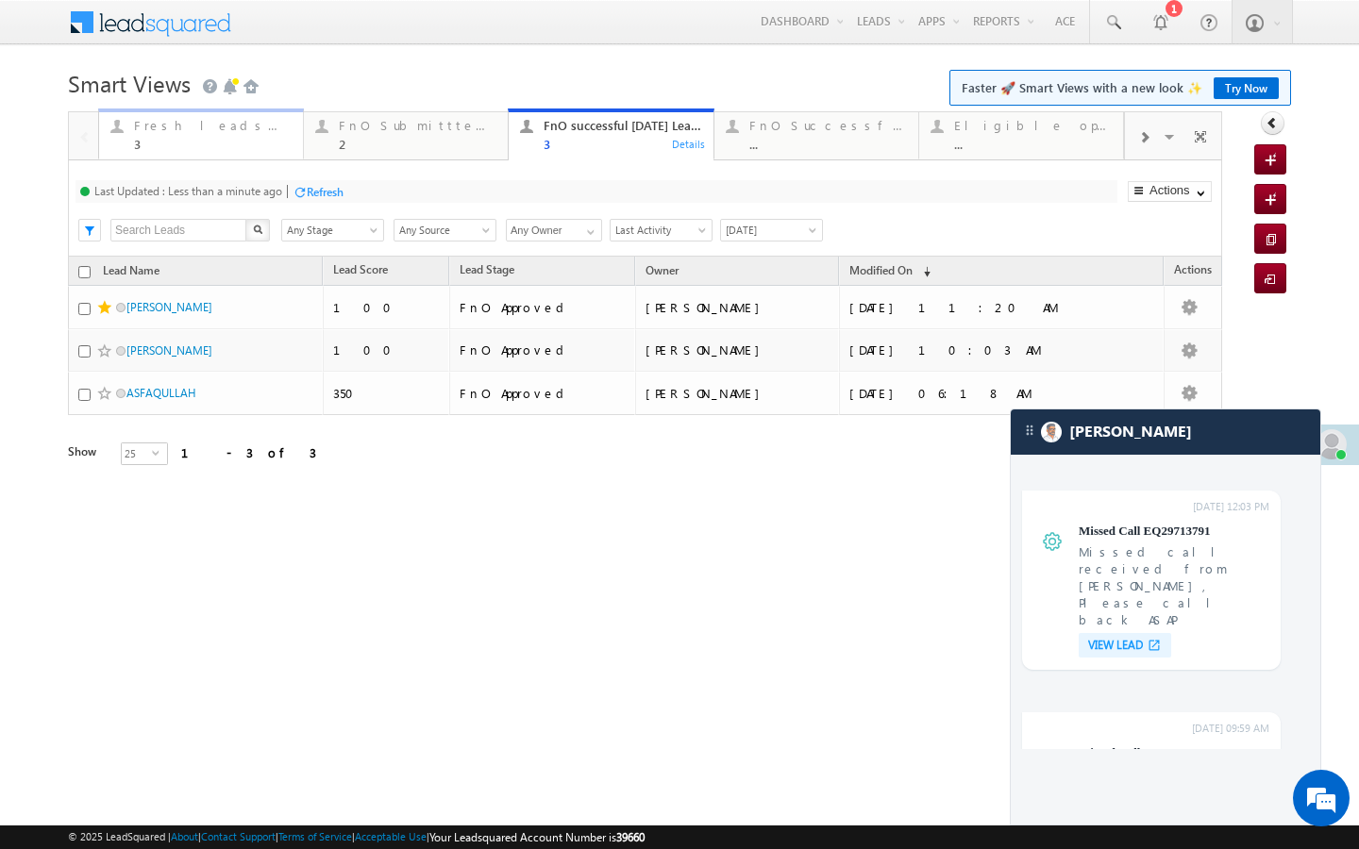
click at [251, 130] on div "Fresh leads assigned" at bounding box center [213, 125] width 158 height 15
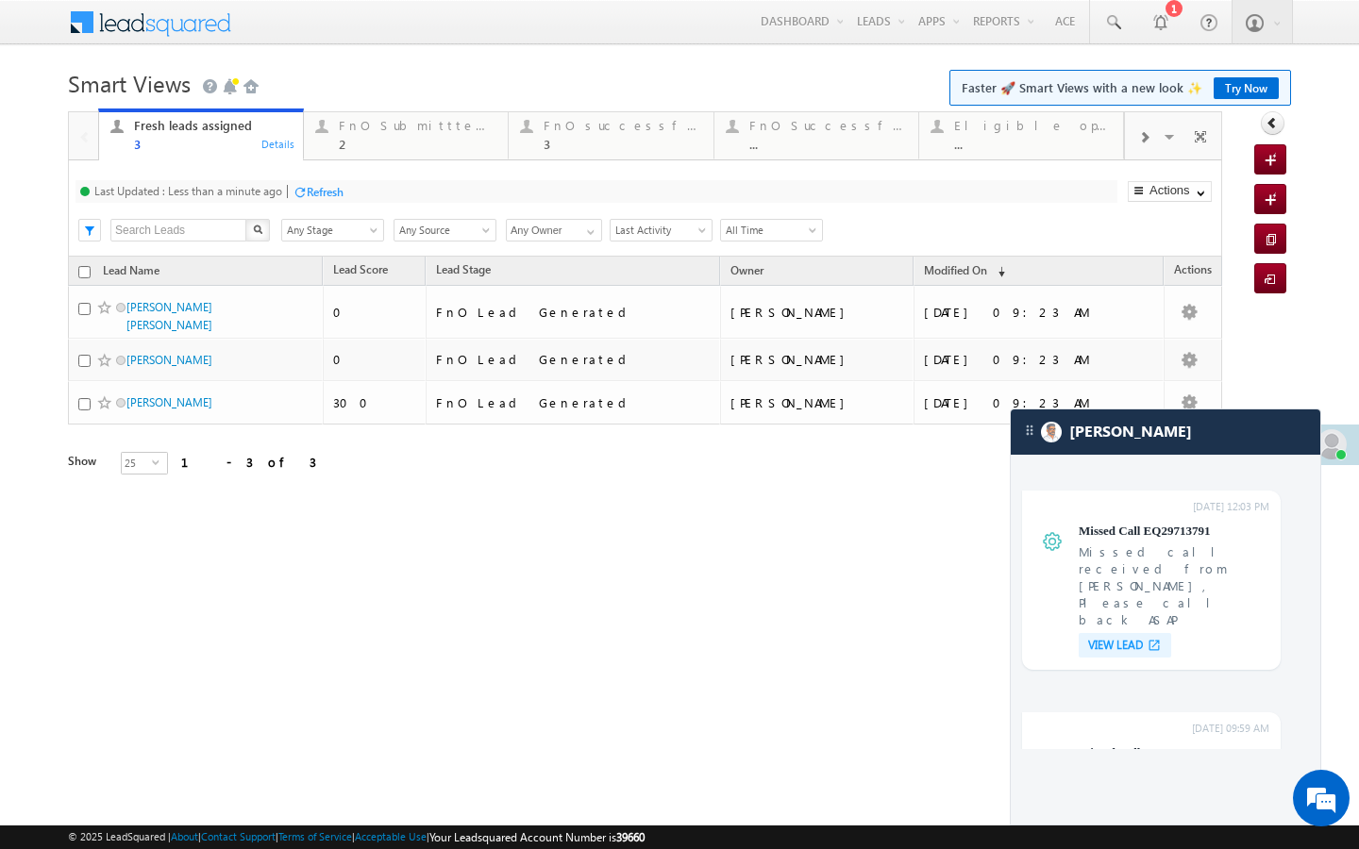
click at [299, 186] on div at bounding box center [300, 192] width 14 height 14
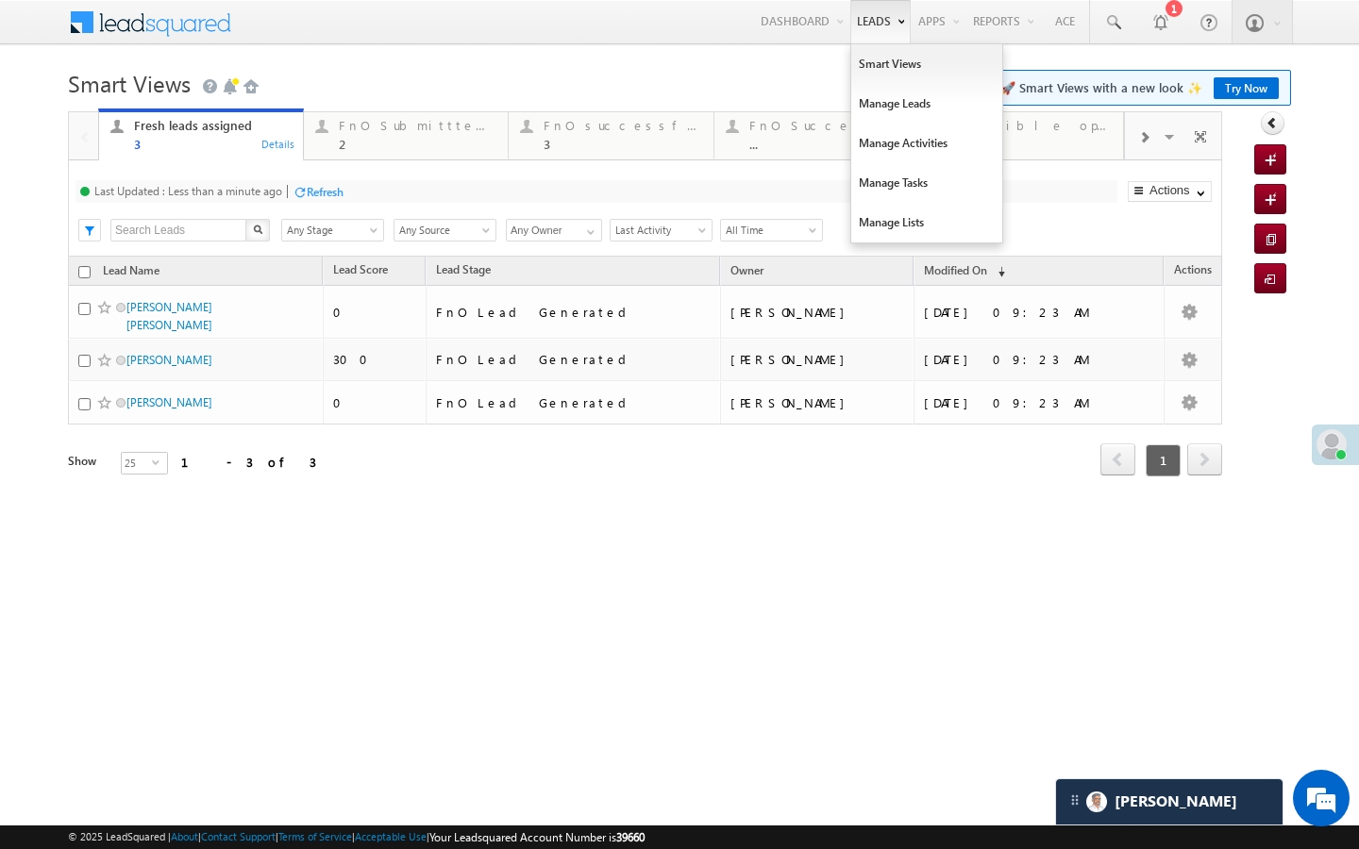
scroll to position [7694, 0]
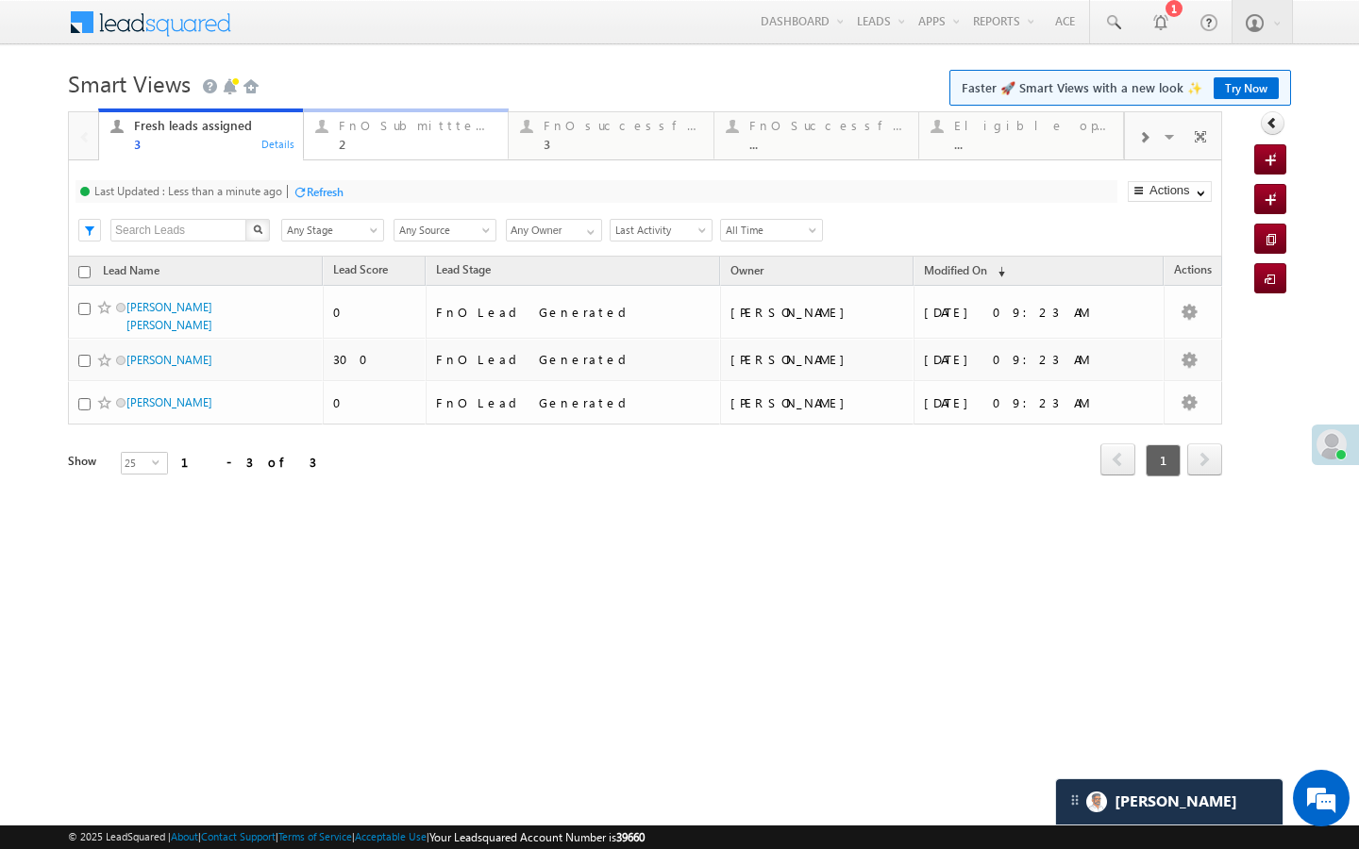
click at [382, 142] on div "2" at bounding box center [418, 144] width 158 height 14
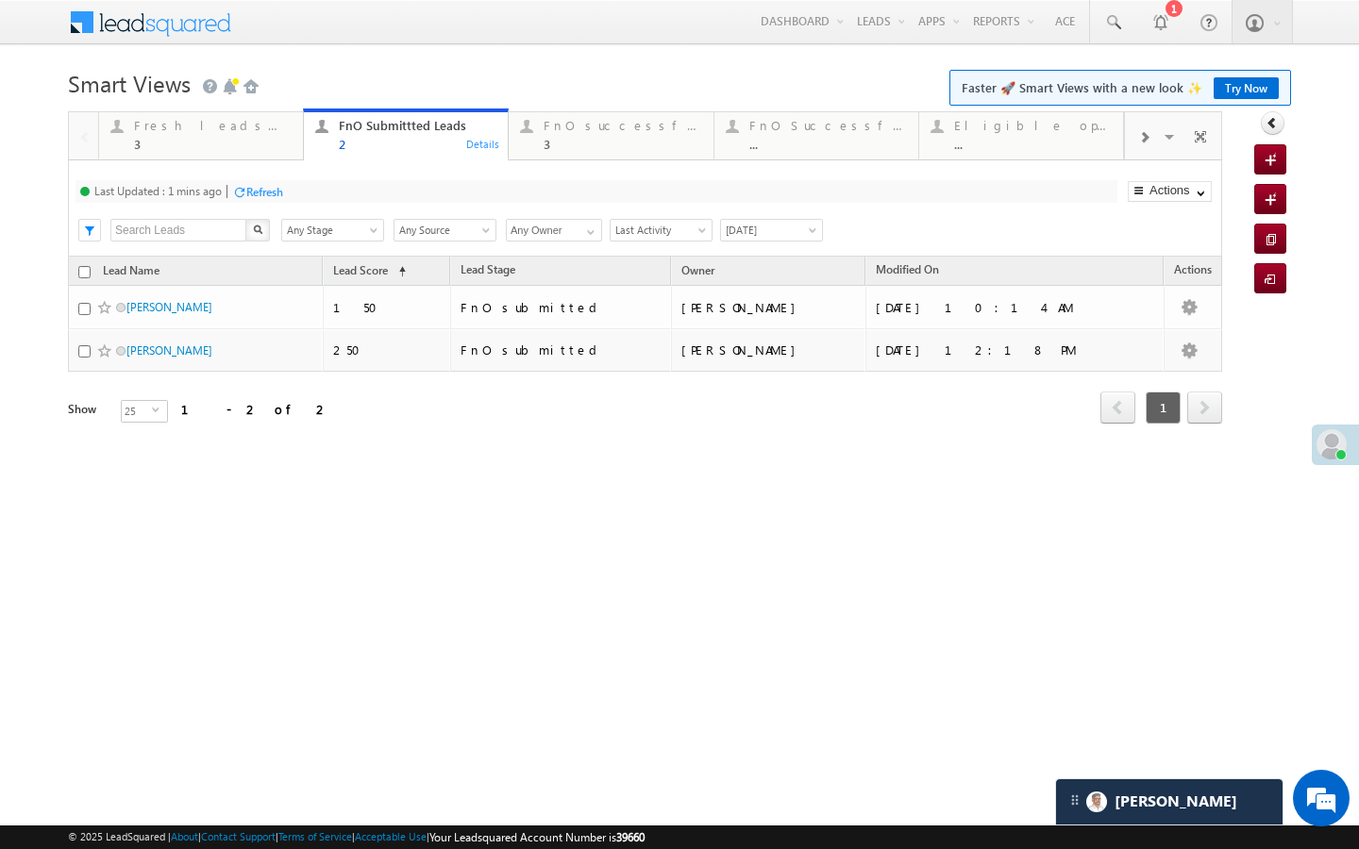
click at [269, 196] on div "Refresh" at bounding box center [264, 192] width 37 height 14
click at [273, 143] on div "3" at bounding box center [213, 144] width 158 height 14
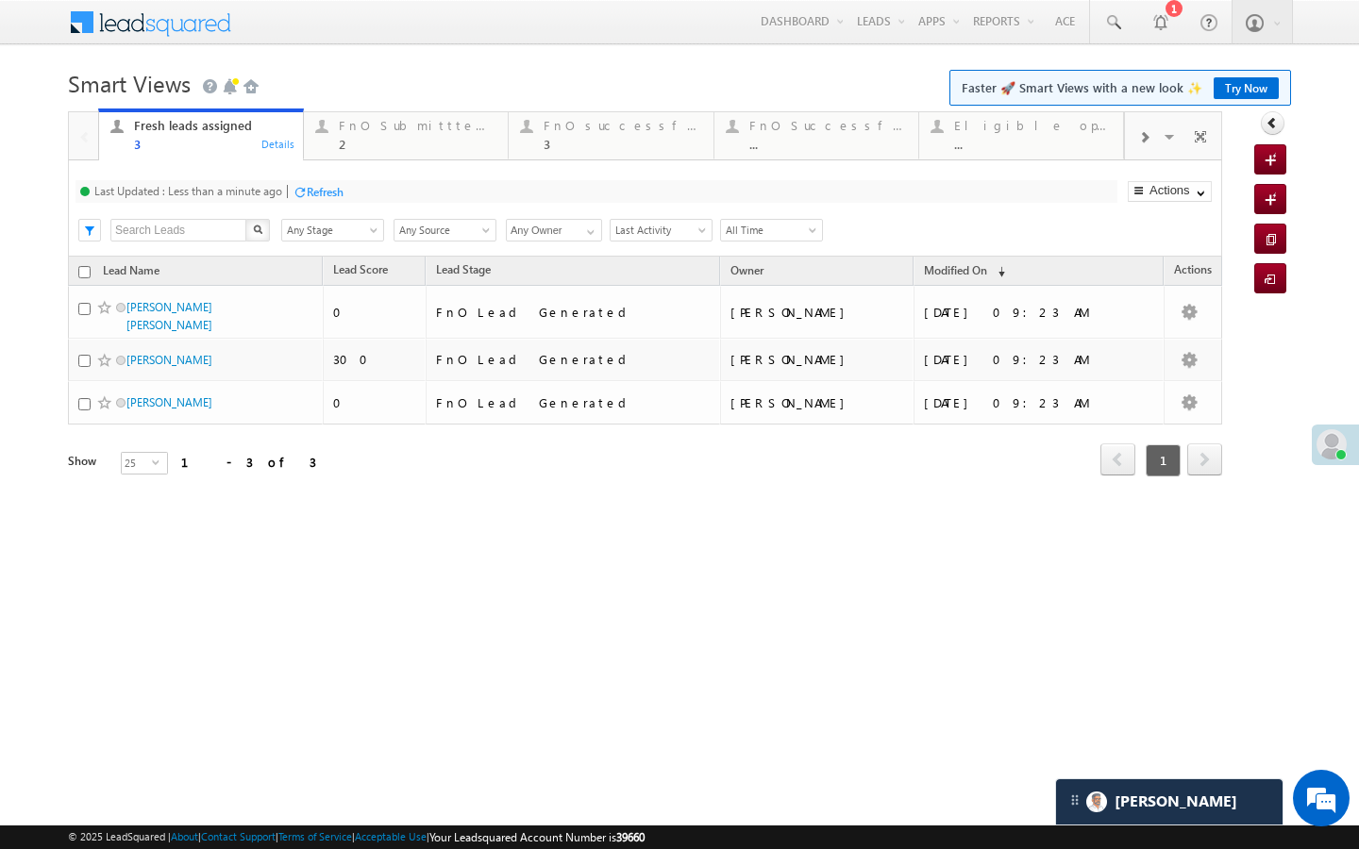
click at [308, 183] on div "Refresh" at bounding box center [318, 191] width 51 height 18
drag, startPoint x: 397, startPoint y: 152, endPoint x: 366, endPoint y: 176, distance: 39.6
click at [397, 152] on link "FnO Submittted Leads 2 Details" at bounding box center [406, 134] width 206 height 51
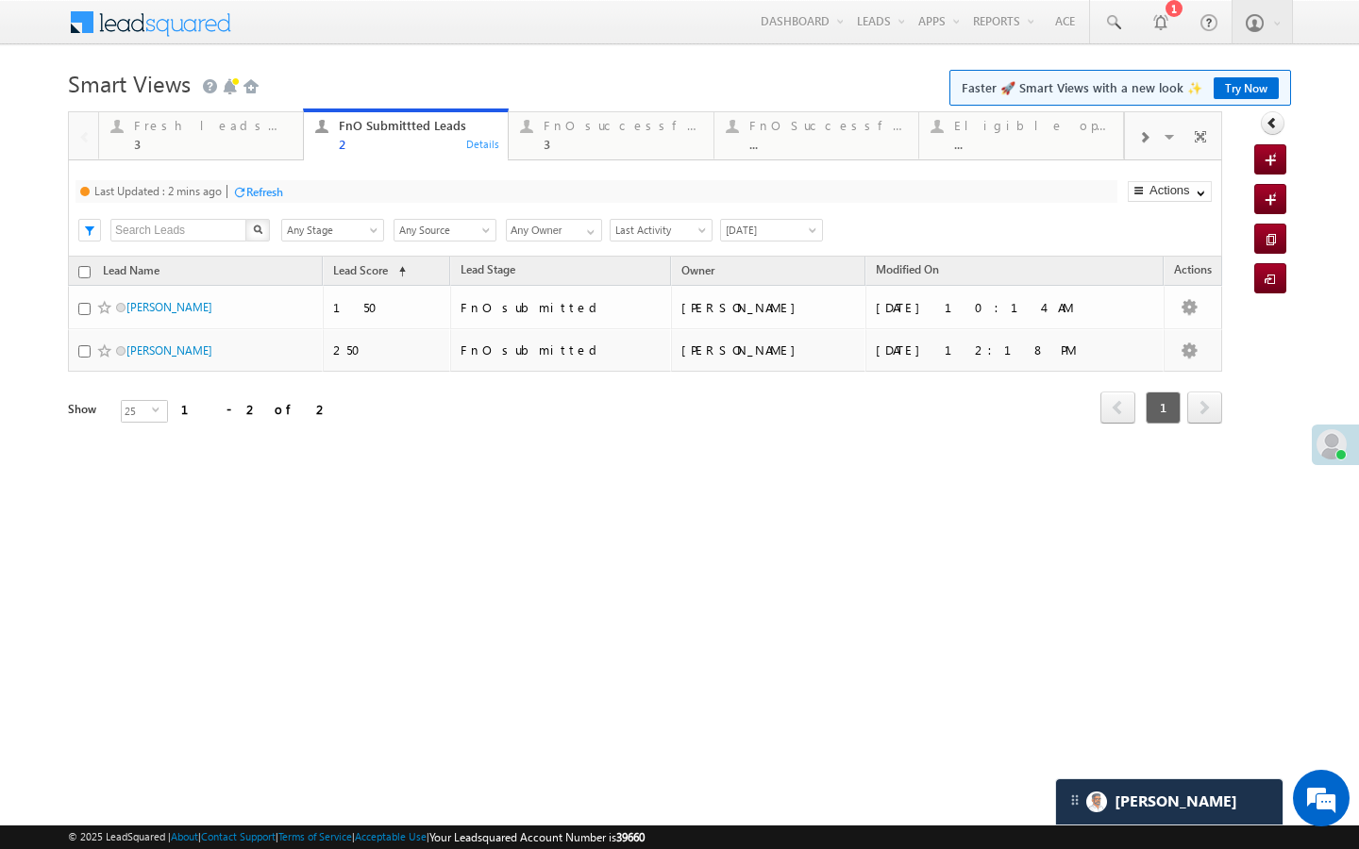
click at [283, 193] on div "Refresh" at bounding box center [264, 192] width 37 height 14
click at [265, 139] on div "3" at bounding box center [213, 144] width 158 height 14
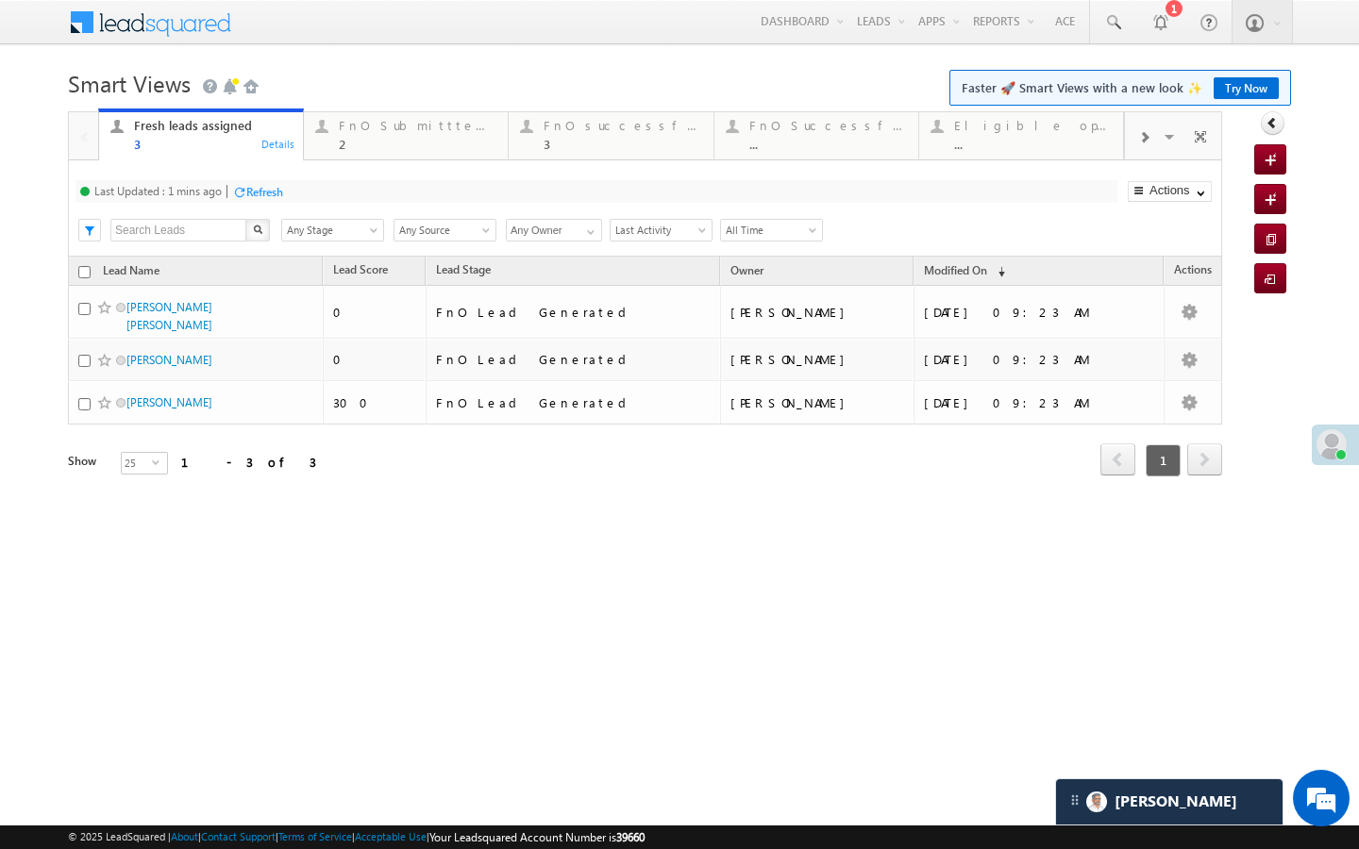
click at [277, 185] on div "Refresh" at bounding box center [264, 192] width 37 height 14
click at [396, 172] on div "Last Updated : Less than a minute ago Refresh Refreshing... Search X Lead Stage…" at bounding box center [645, 208] width 1154 height 96
drag, startPoint x: 423, startPoint y: 143, endPoint x: 324, endPoint y: 193, distance: 111.0
click at [423, 143] on div "2" at bounding box center [418, 144] width 158 height 14
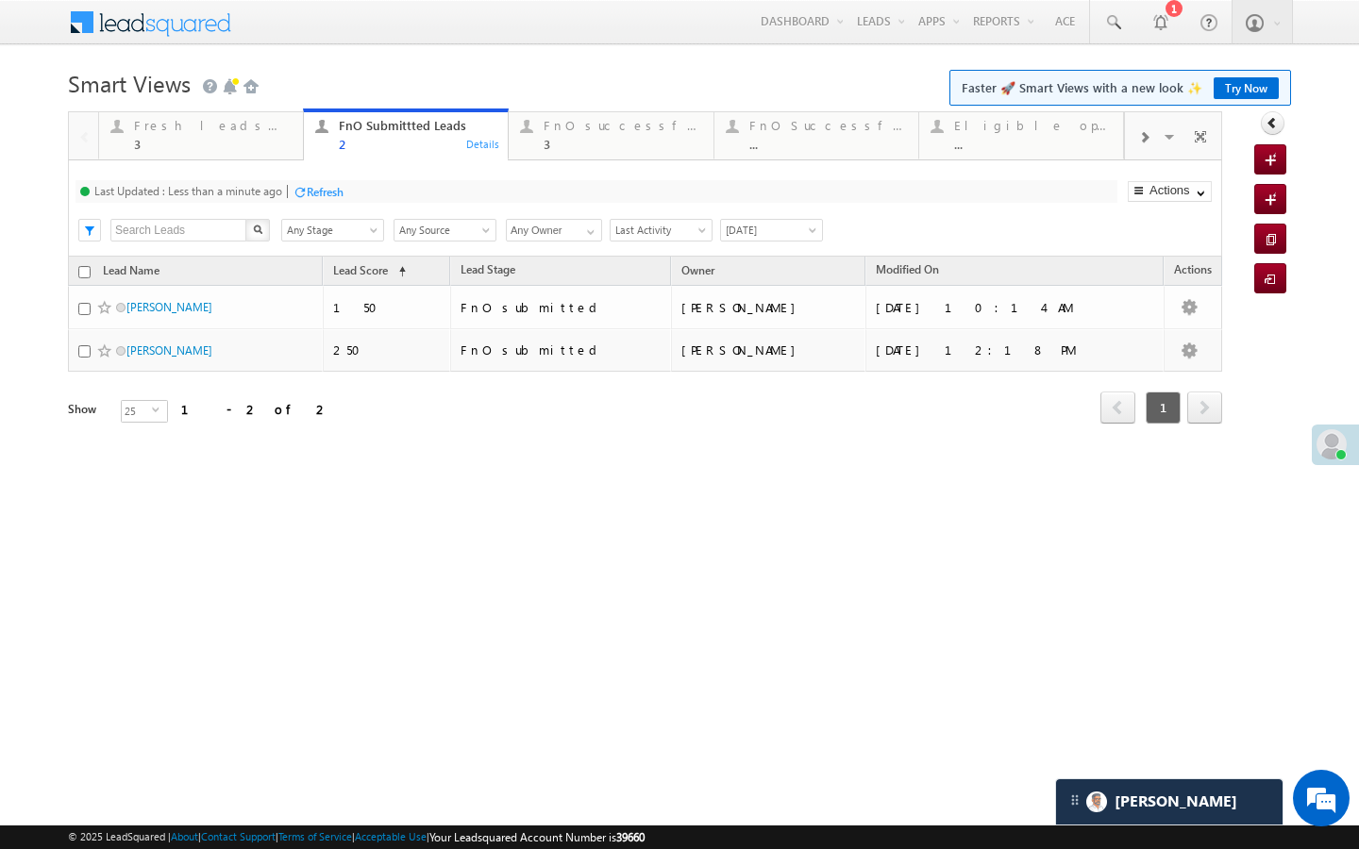
click at [311, 193] on div "Refresh" at bounding box center [325, 192] width 37 height 14
click at [281, 153] on link "Fresh leads assigned 3 Details" at bounding box center [201, 134] width 206 height 51
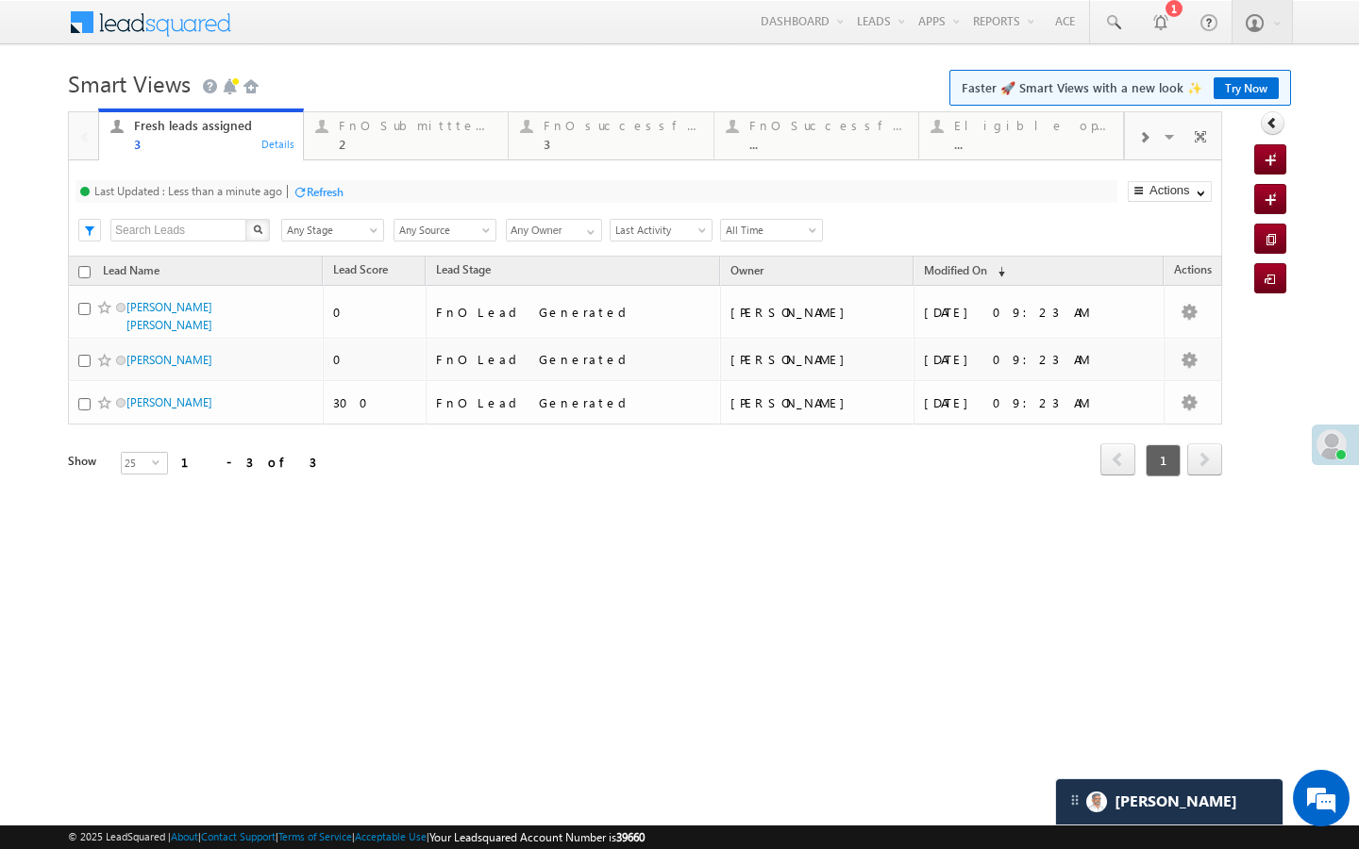
click at [318, 191] on div "Refresh" at bounding box center [325, 192] width 37 height 14
drag, startPoint x: 400, startPoint y: 144, endPoint x: 303, endPoint y: 202, distance: 113.0
click at [400, 144] on div "2" at bounding box center [418, 144] width 158 height 14
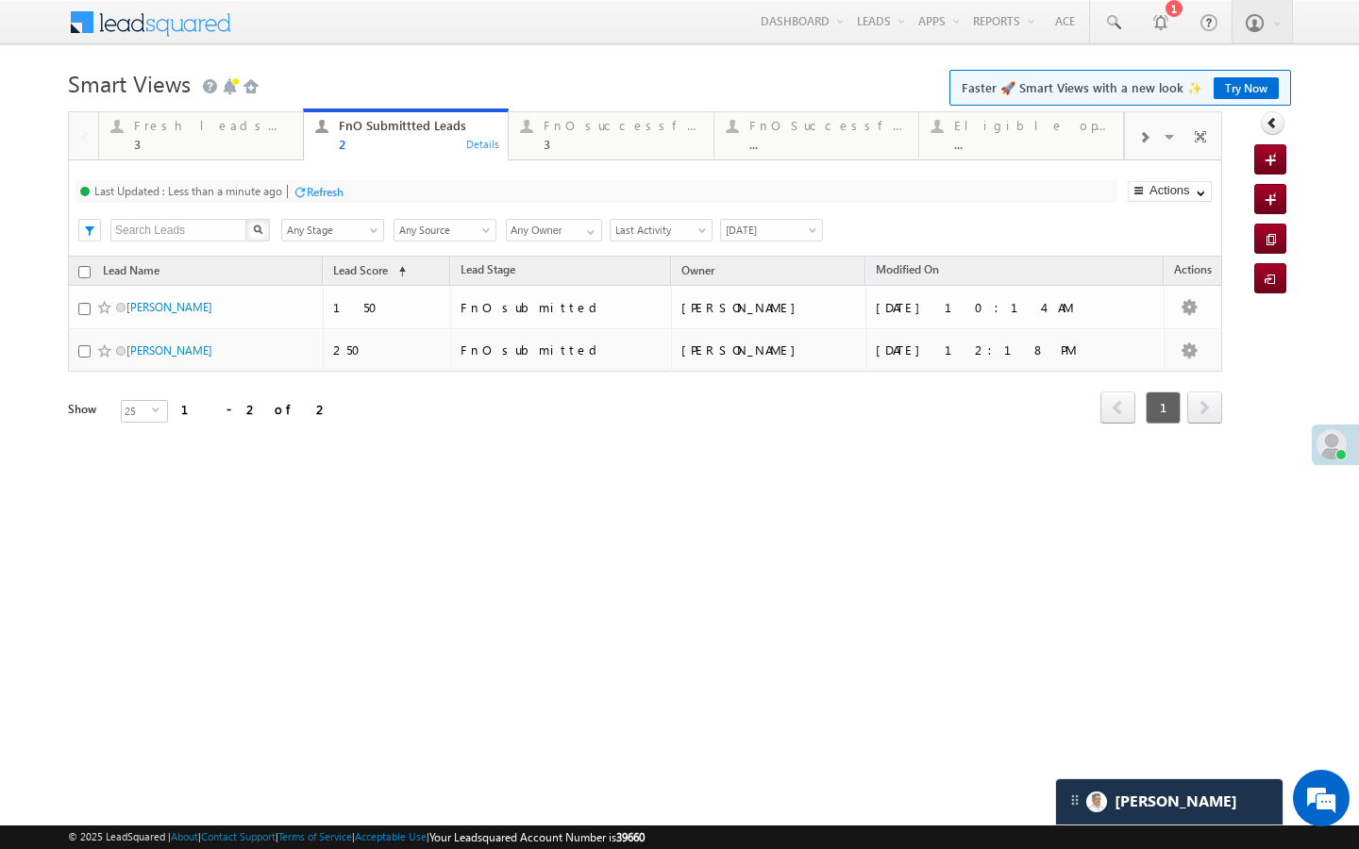
click at [315, 192] on div "Refresh" at bounding box center [325, 192] width 37 height 14
click at [278, 139] on div "3" at bounding box center [213, 144] width 158 height 14
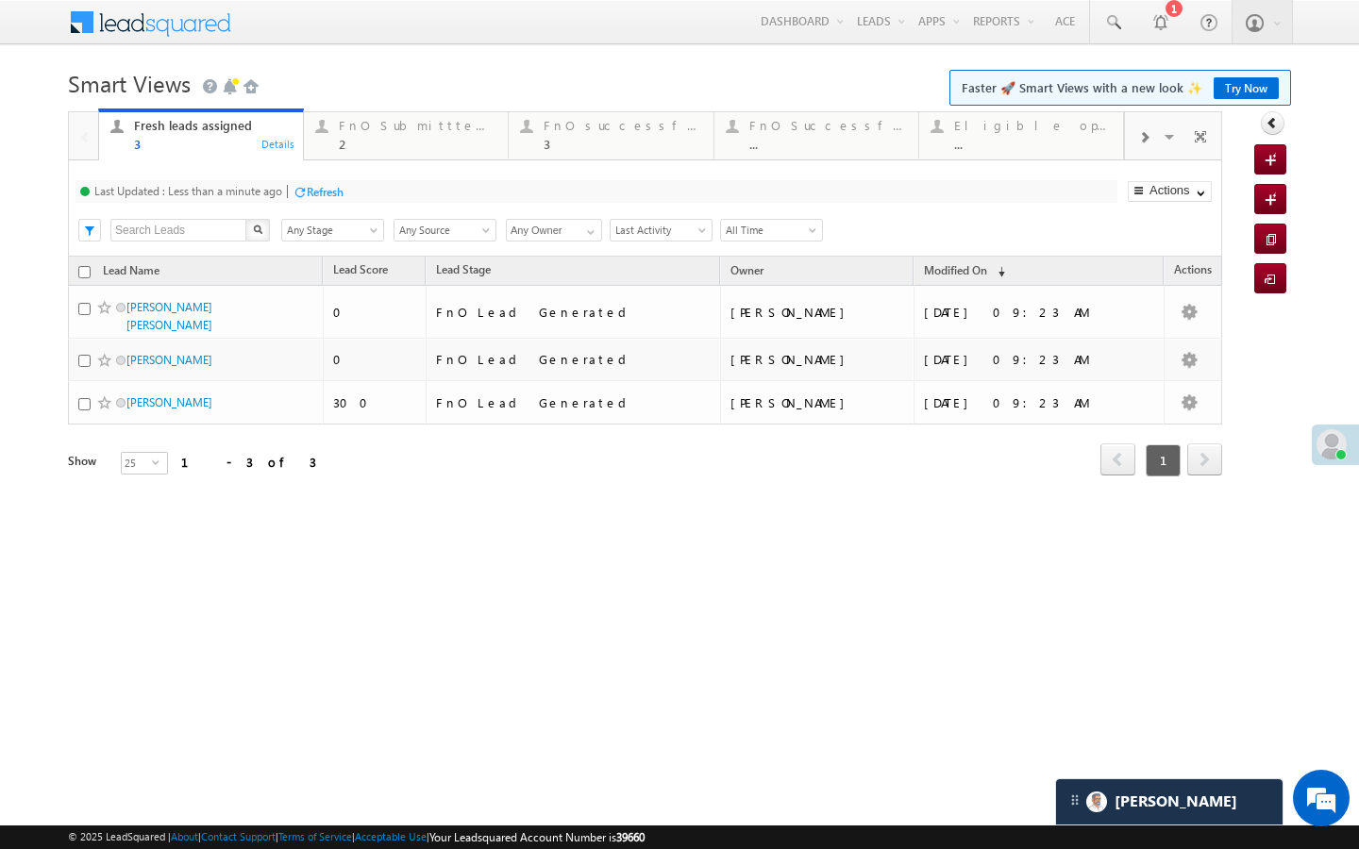
click at [313, 190] on div "Refresh" at bounding box center [325, 192] width 37 height 14
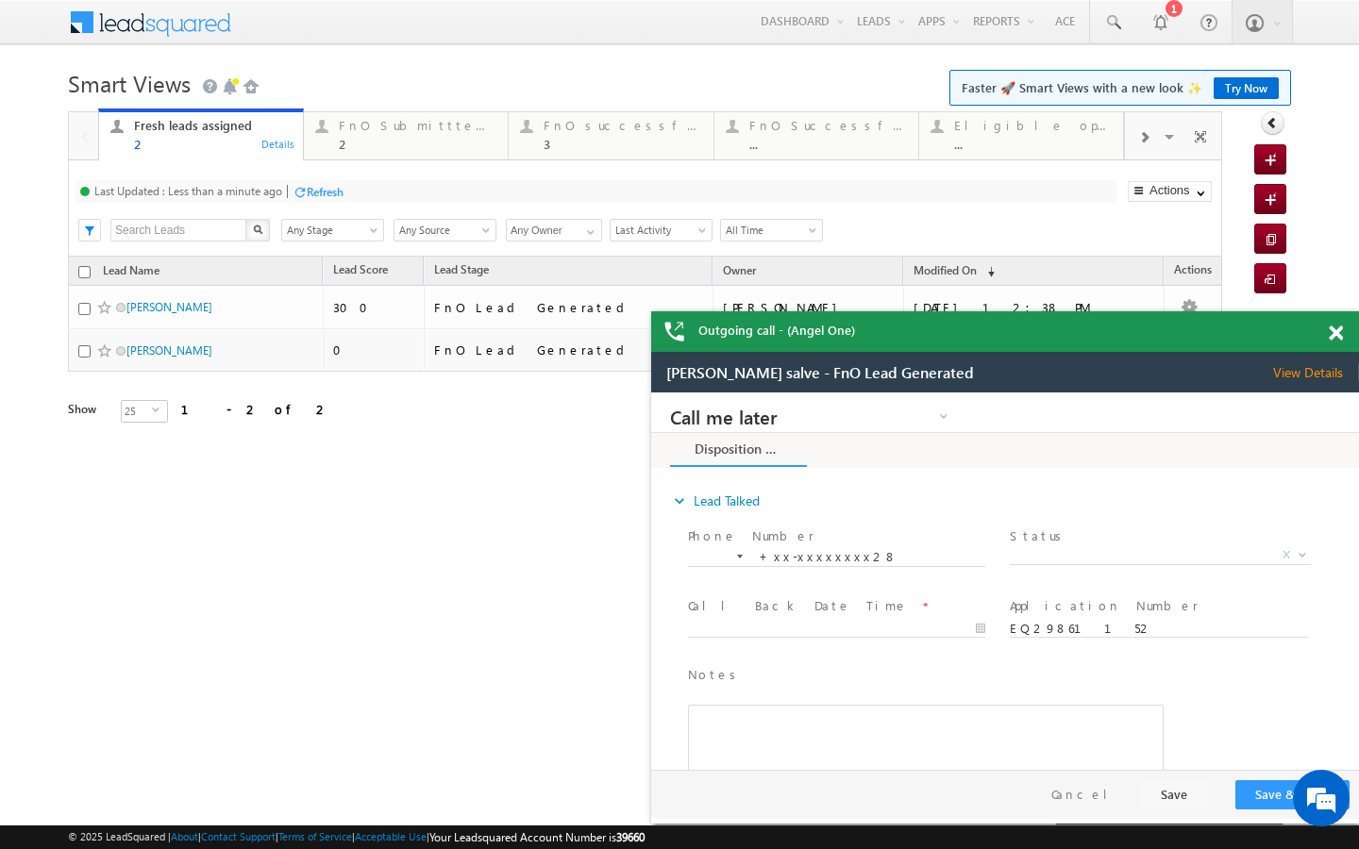
scroll to position [0, 0]
click at [310, 190] on div "Refresh" at bounding box center [325, 192] width 37 height 14
click at [374, 143] on div "2" at bounding box center [418, 144] width 158 height 14
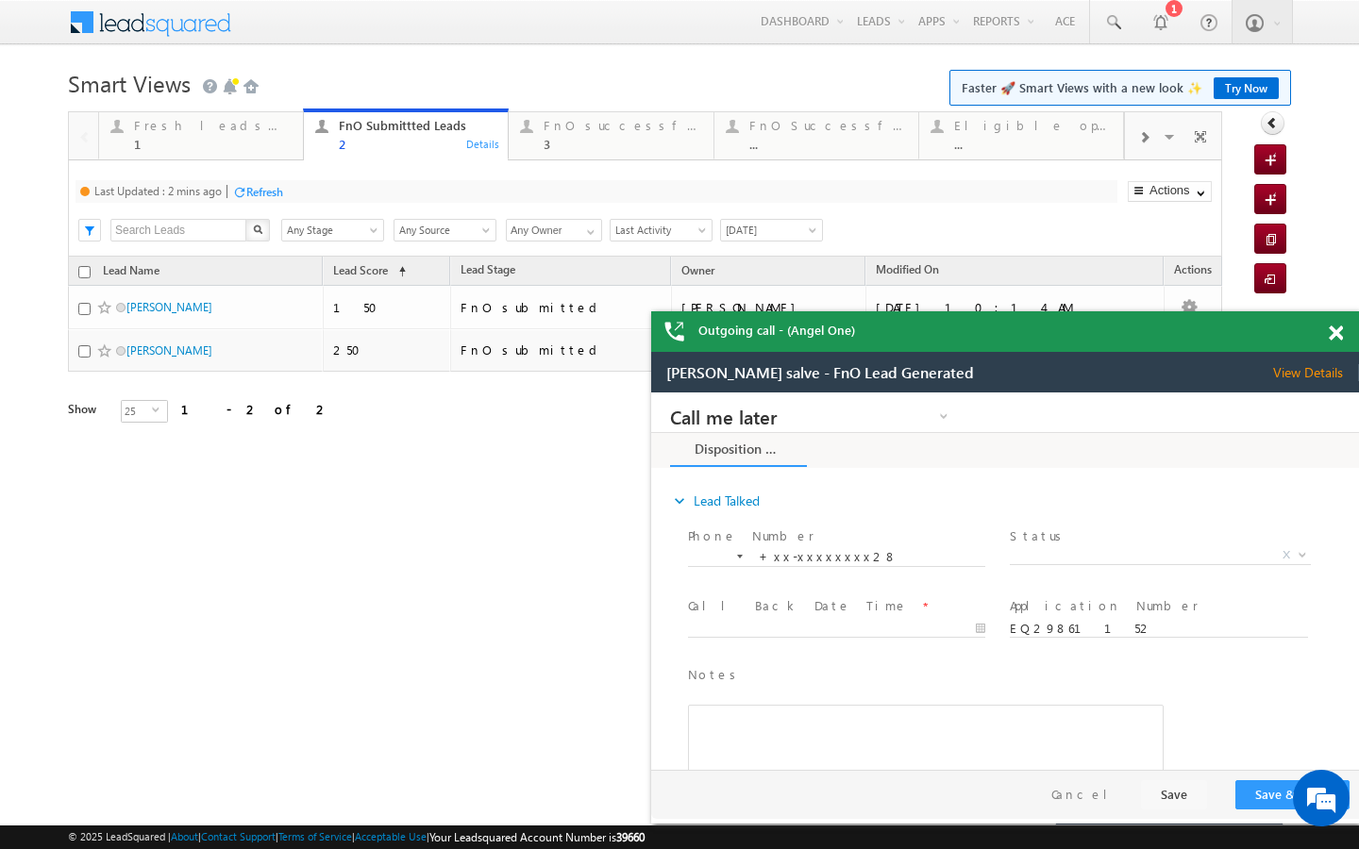
click at [276, 210] on div "Last Updated : 2 mins ago Refresh Refreshing... Search X Lead Stage Any Stage A…" at bounding box center [645, 208] width 1154 height 96
click at [276, 186] on div "Refresh" at bounding box center [264, 192] width 37 height 14
click at [552, 140] on div "3" at bounding box center [623, 144] width 158 height 14
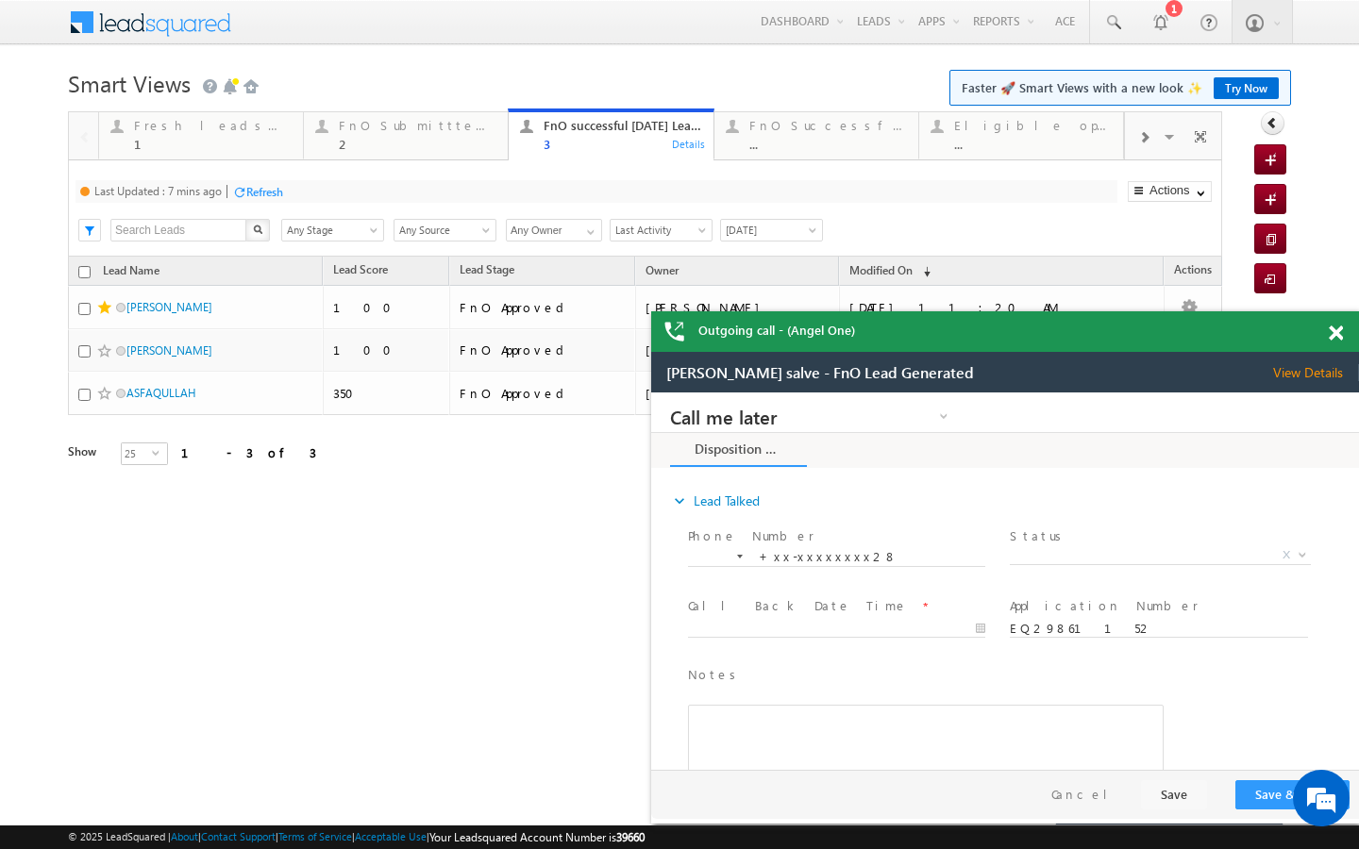
click at [276, 200] on div "Refresh" at bounding box center [257, 191] width 51 height 18
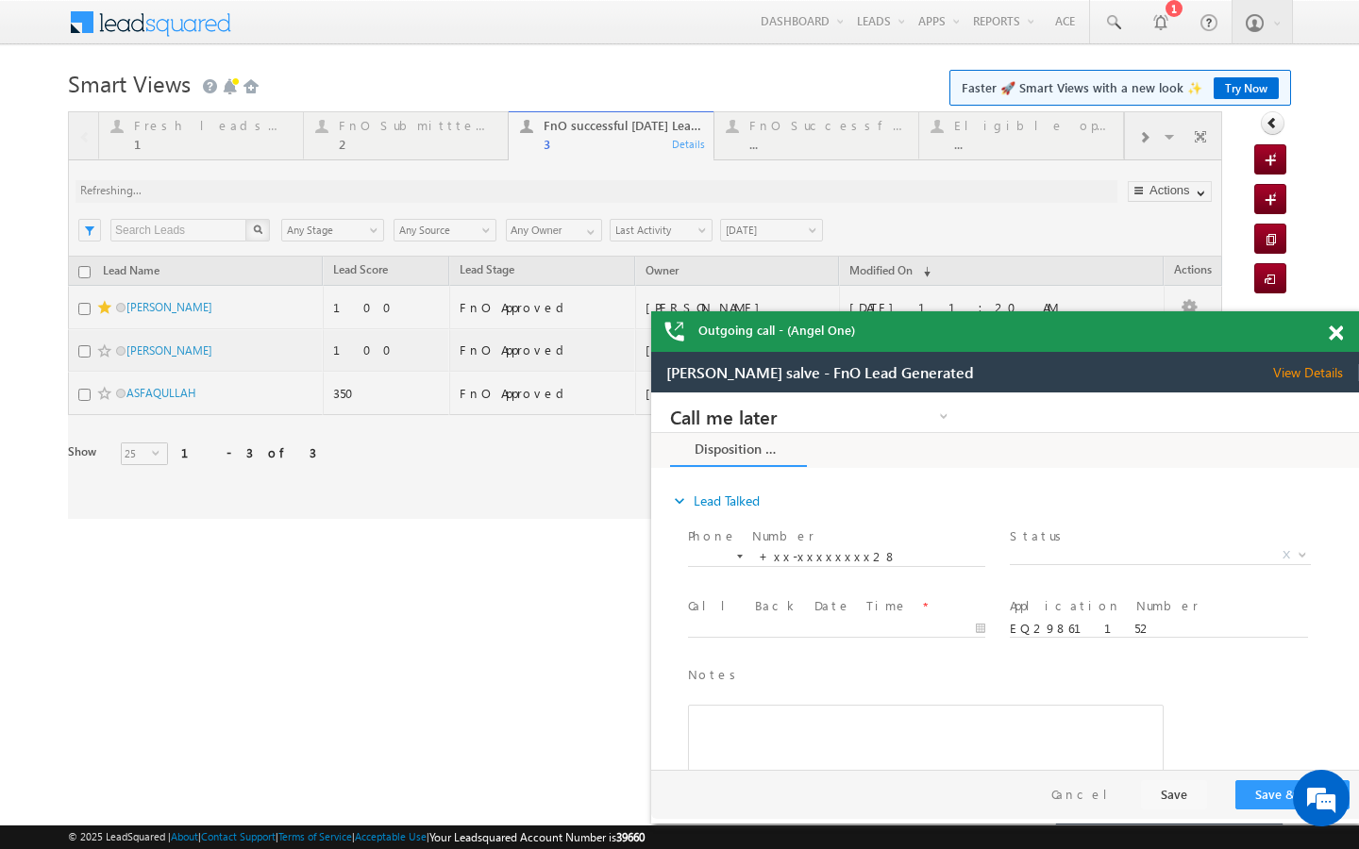
click at [1143, 135] on div at bounding box center [645, 315] width 1154 height 408
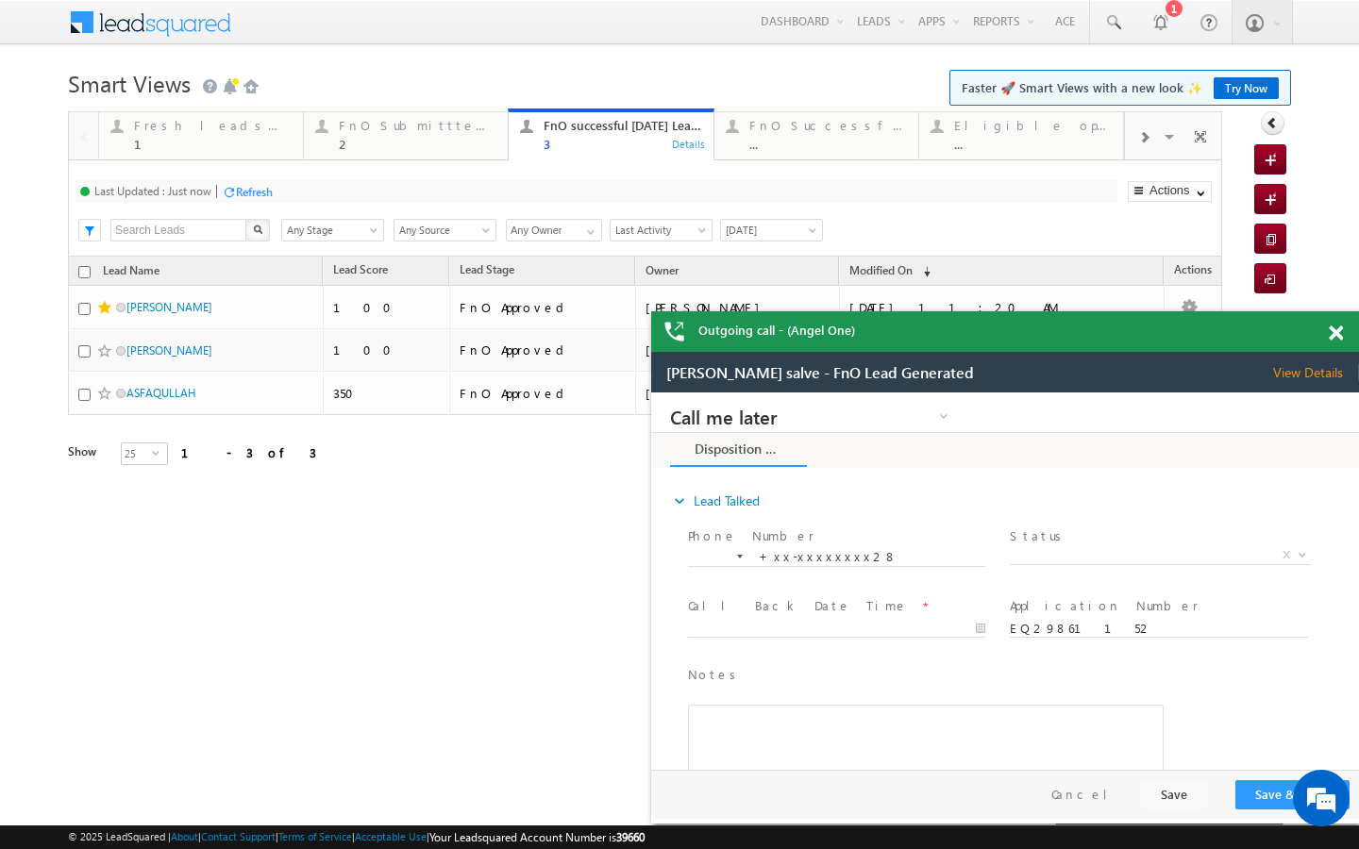
click at [1143, 135] on span at bounding box center [1143, 137] width 11 height 15
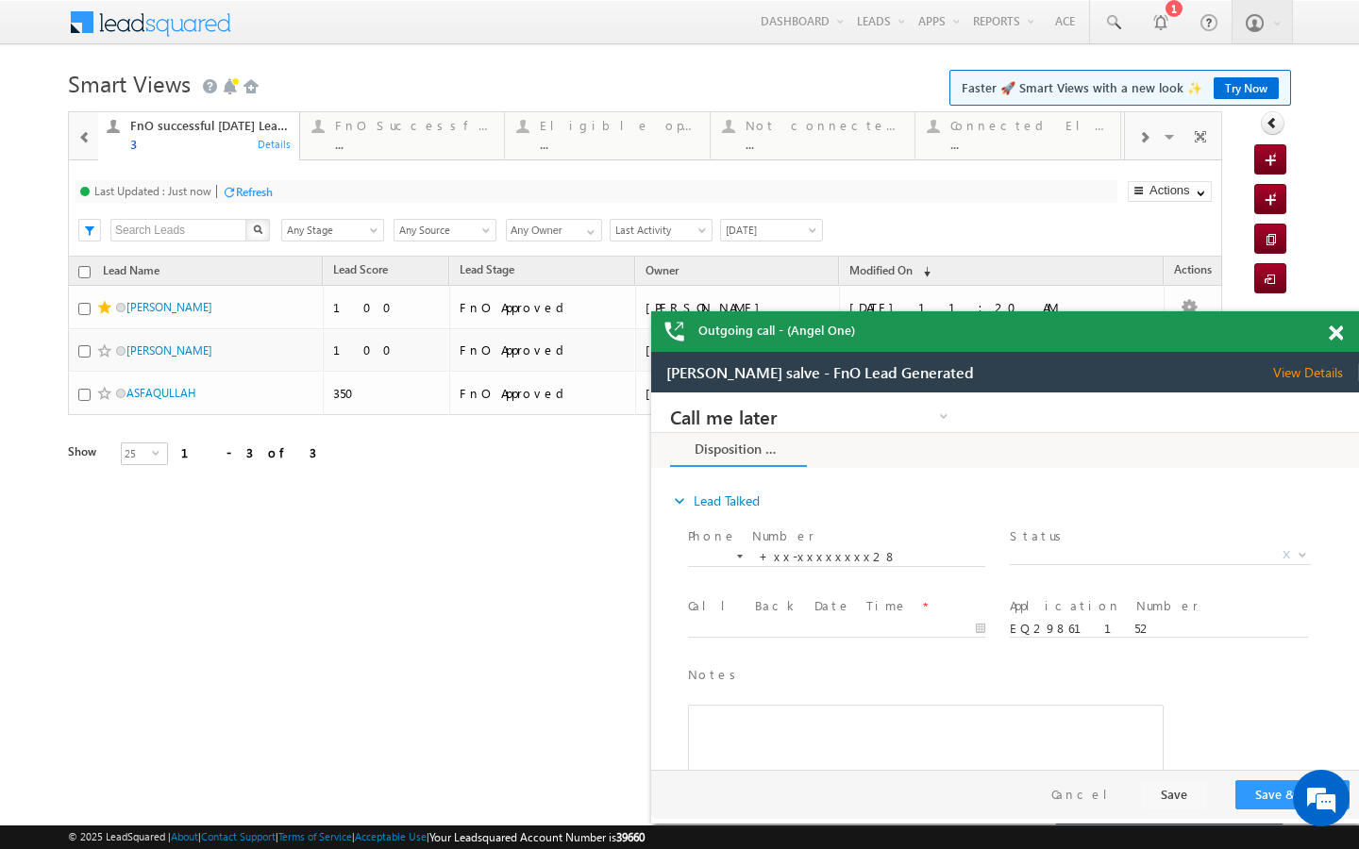
click at [1143, 135] on span at bounding box center [1143, 137] width 11 height 15
click at [1099, 144] on div "..." at bounding box center [1034, 144] width 157 height 14
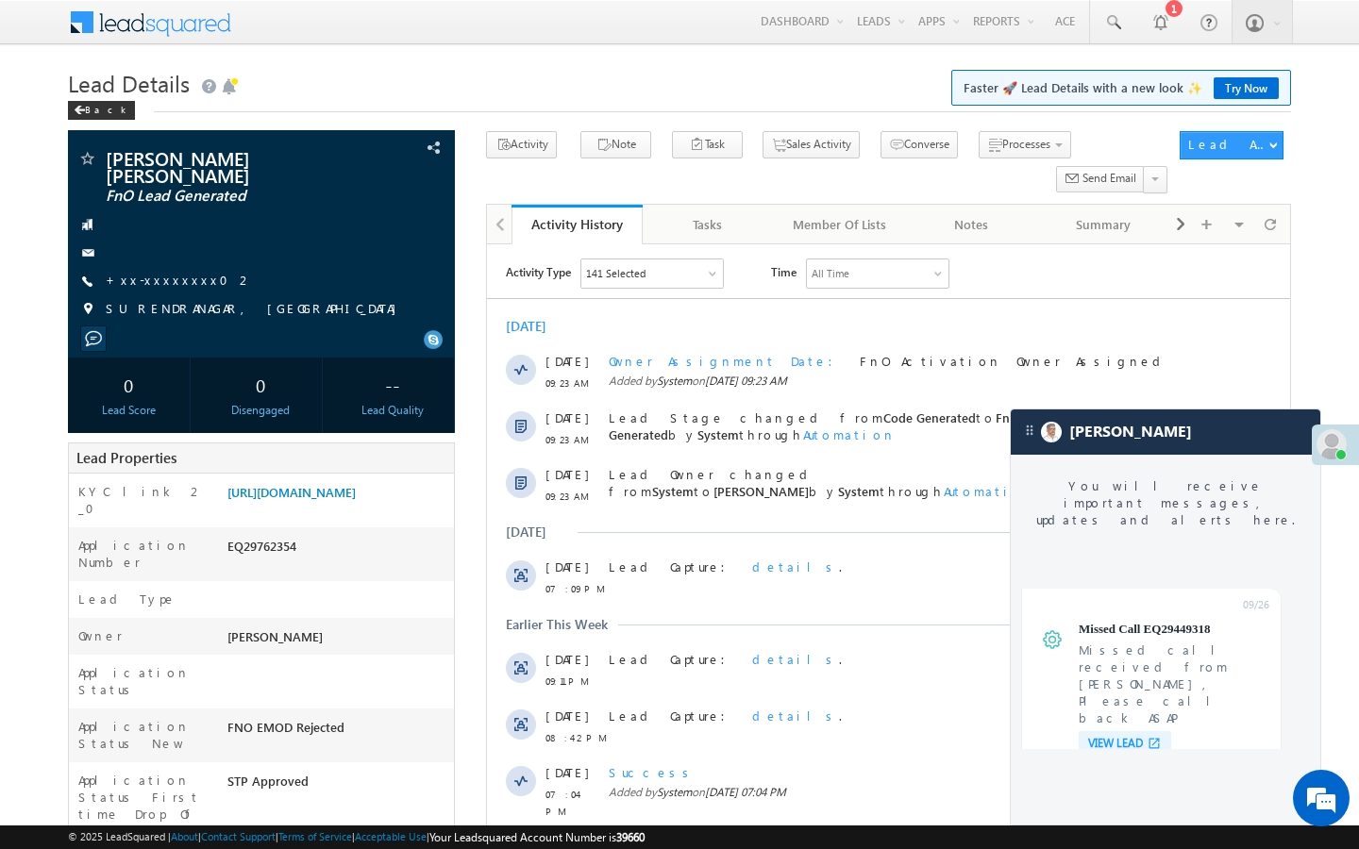
scroll to position [7354, 0]
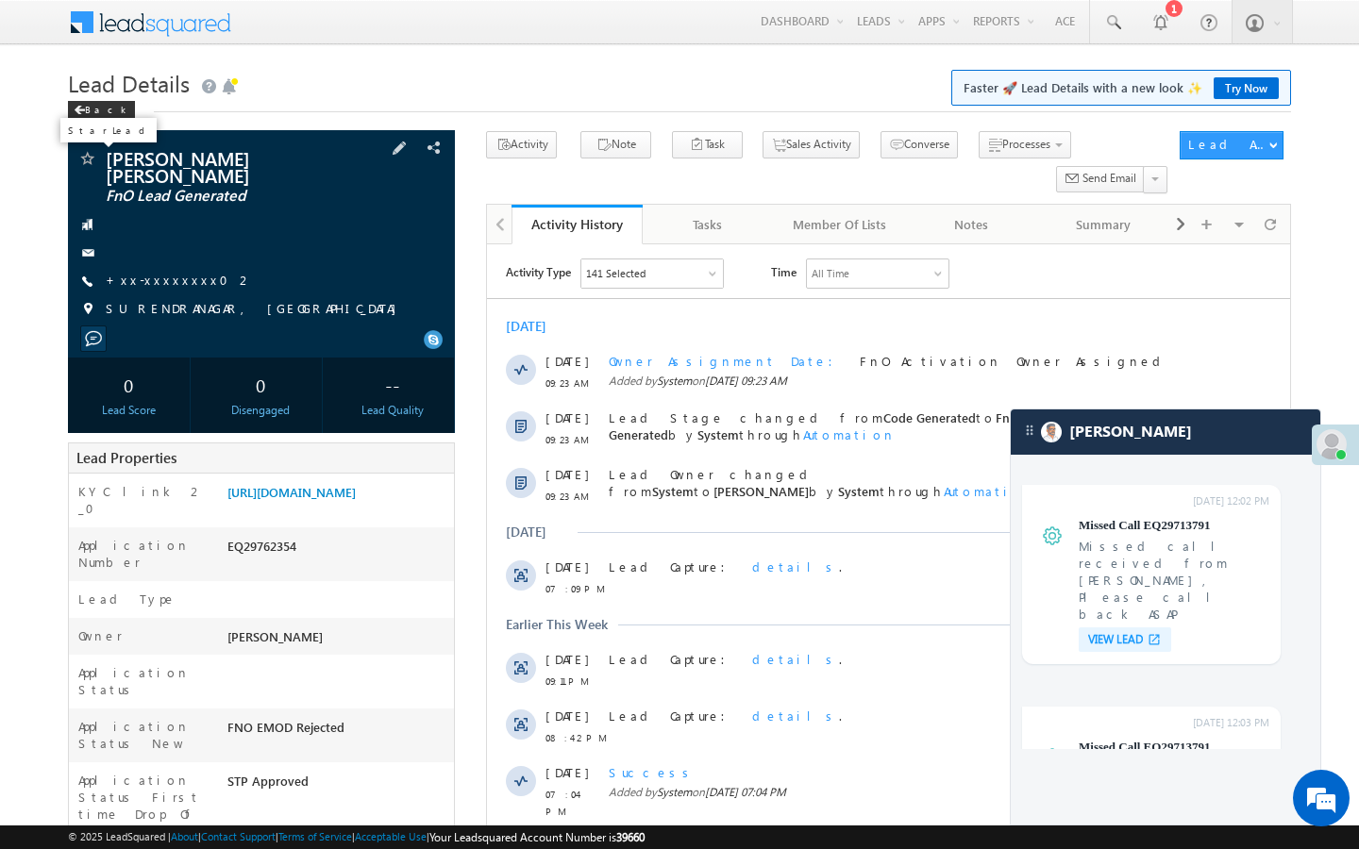
click at [83, 159] on span at bounding box center [86, 160] width 19 height 19
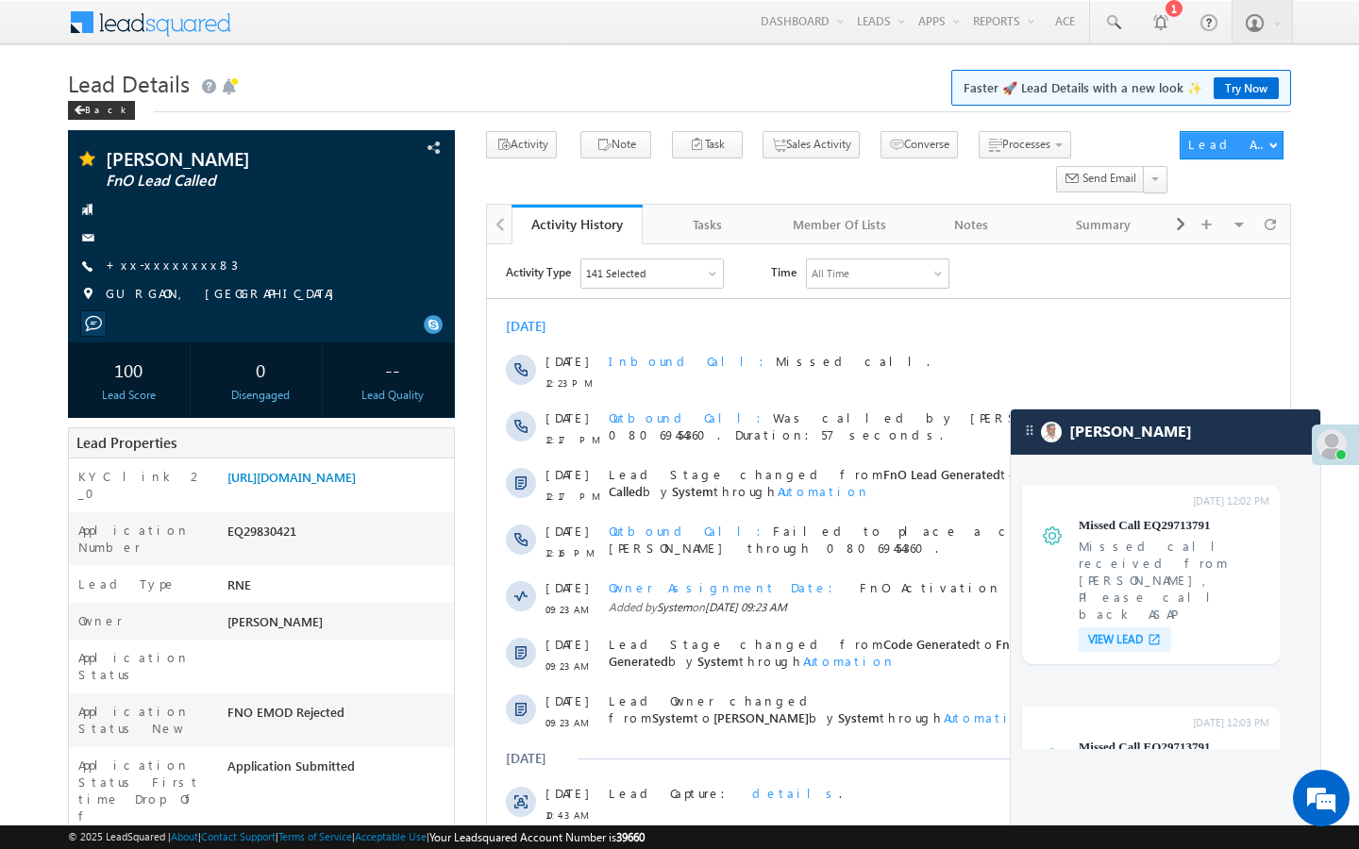
scroll to position [7570, 0]
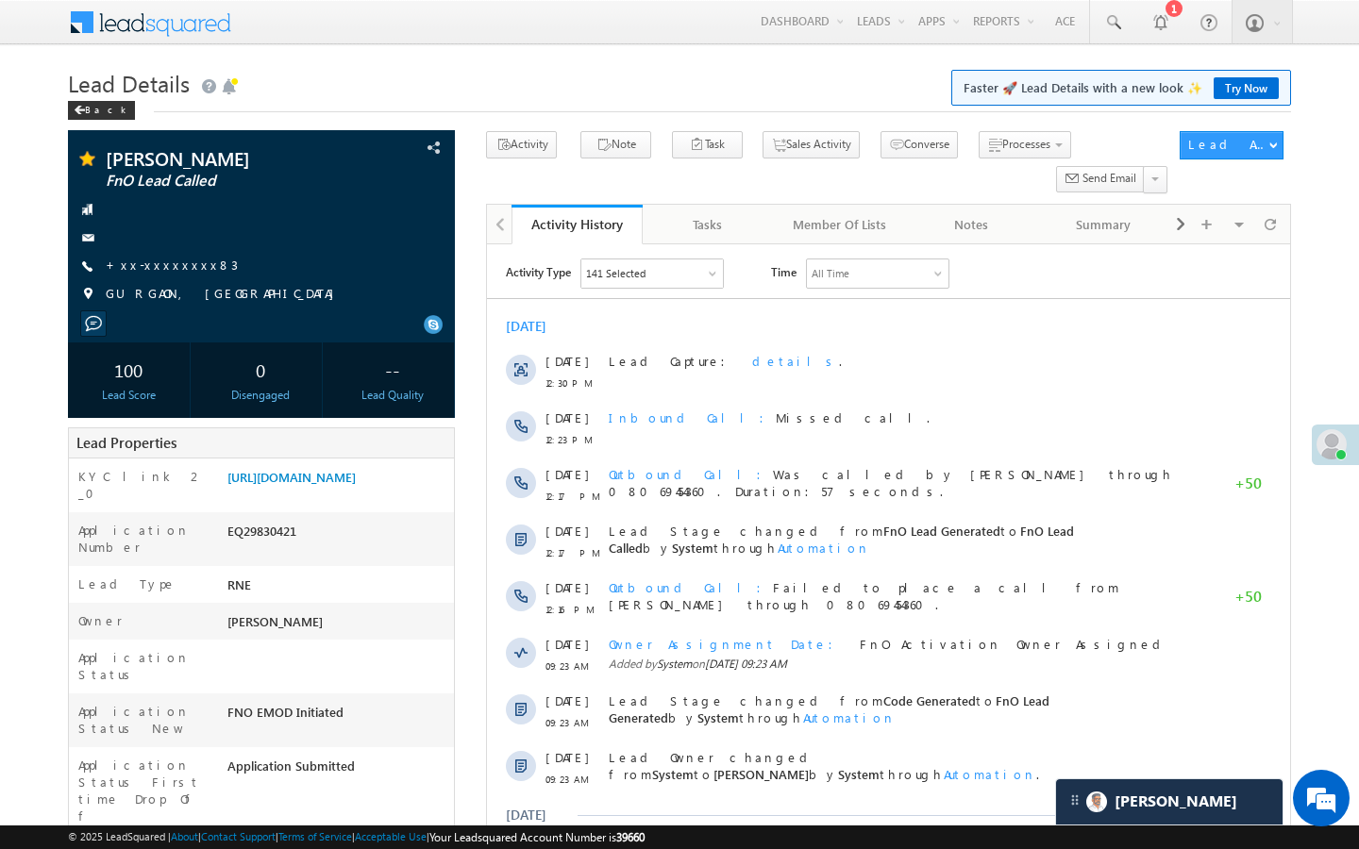
scroll to position [8870, 0]
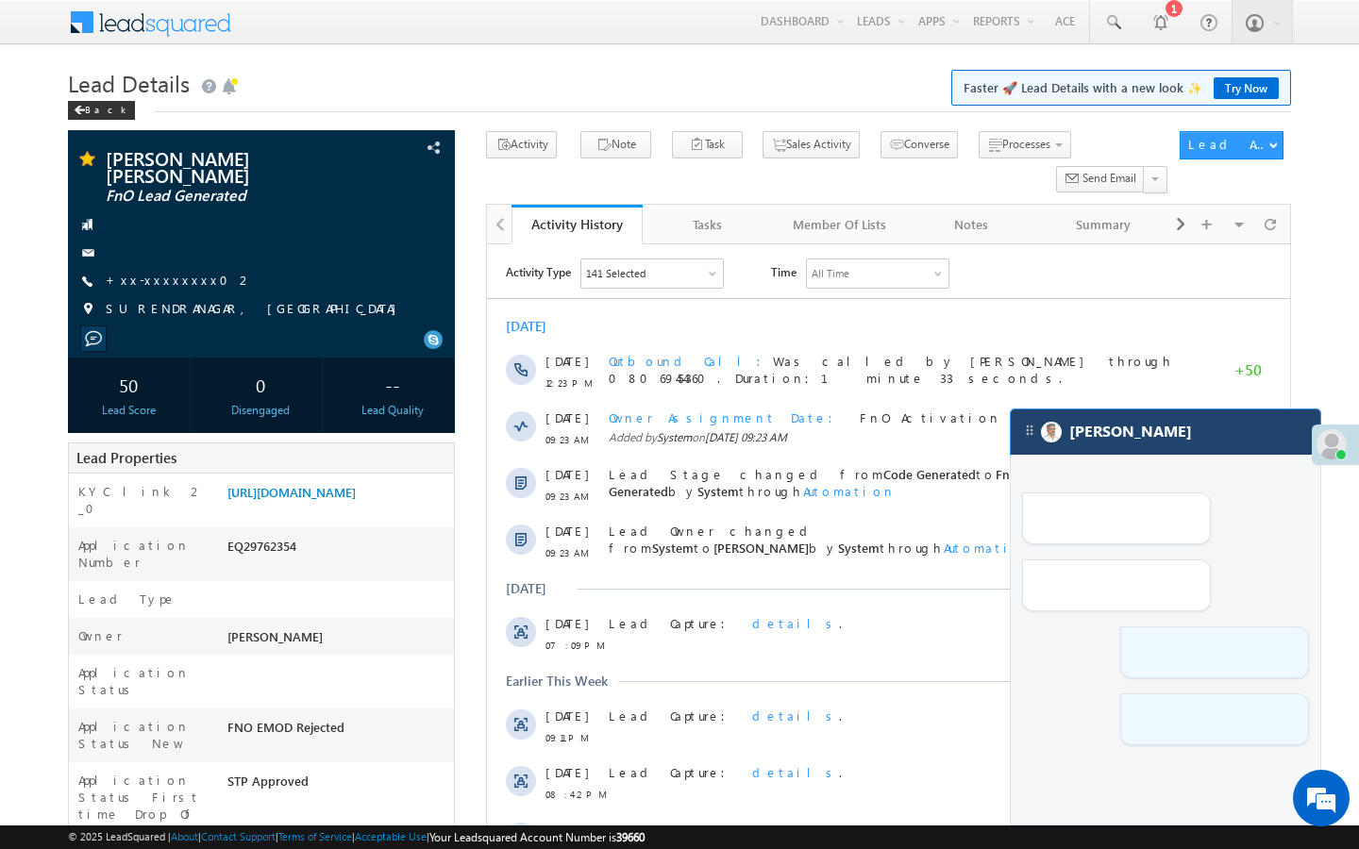
click at [1182, 436] on div "[PERSON_NAME]" at bounding box center [1166, 432] width 310 height 45
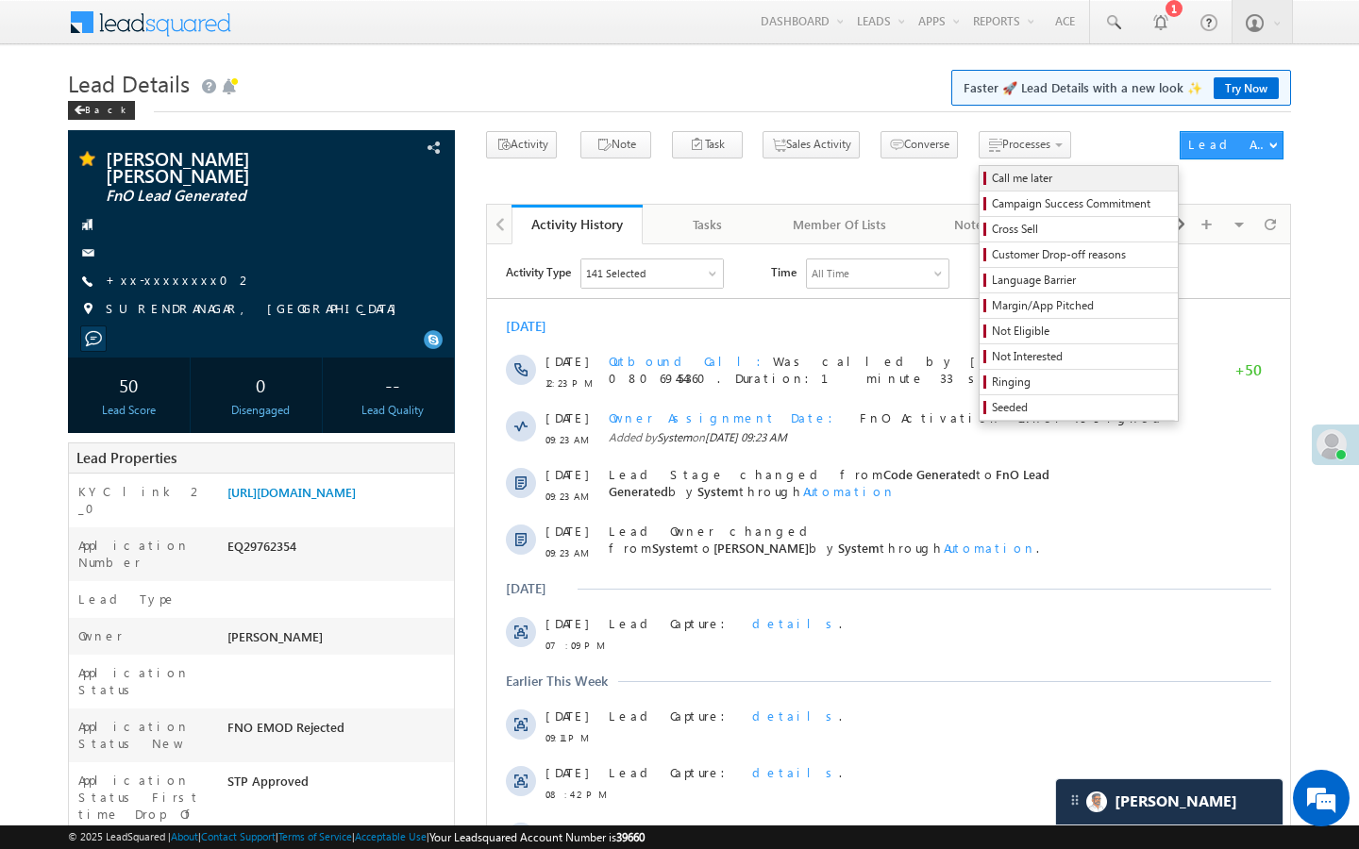
click at [995, 176] on span "Call me later" at bounding box center [1081, 178] width 179 height 17
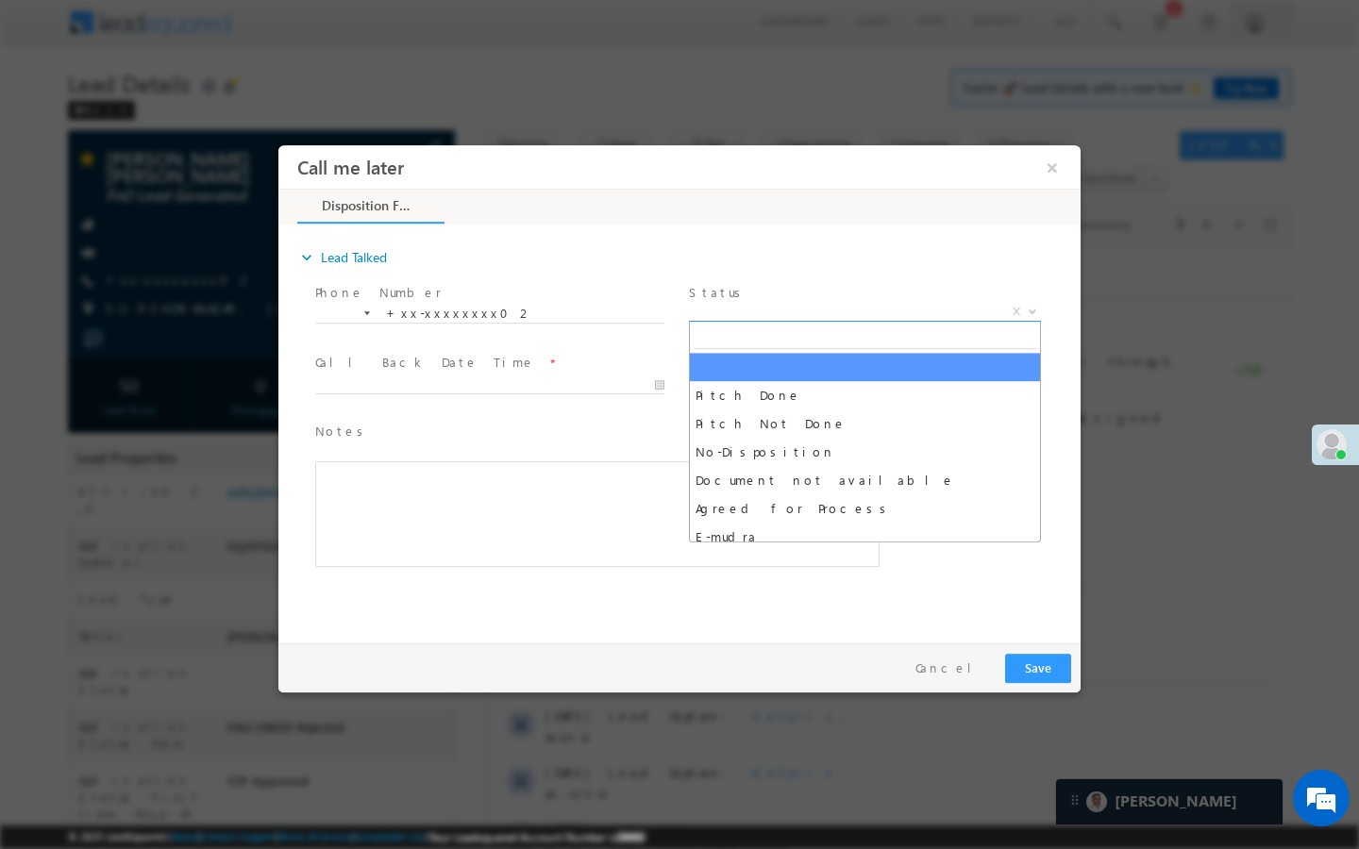
click at [910, 310] on span "X" at bounding box center [865, 312] width 352 height 19
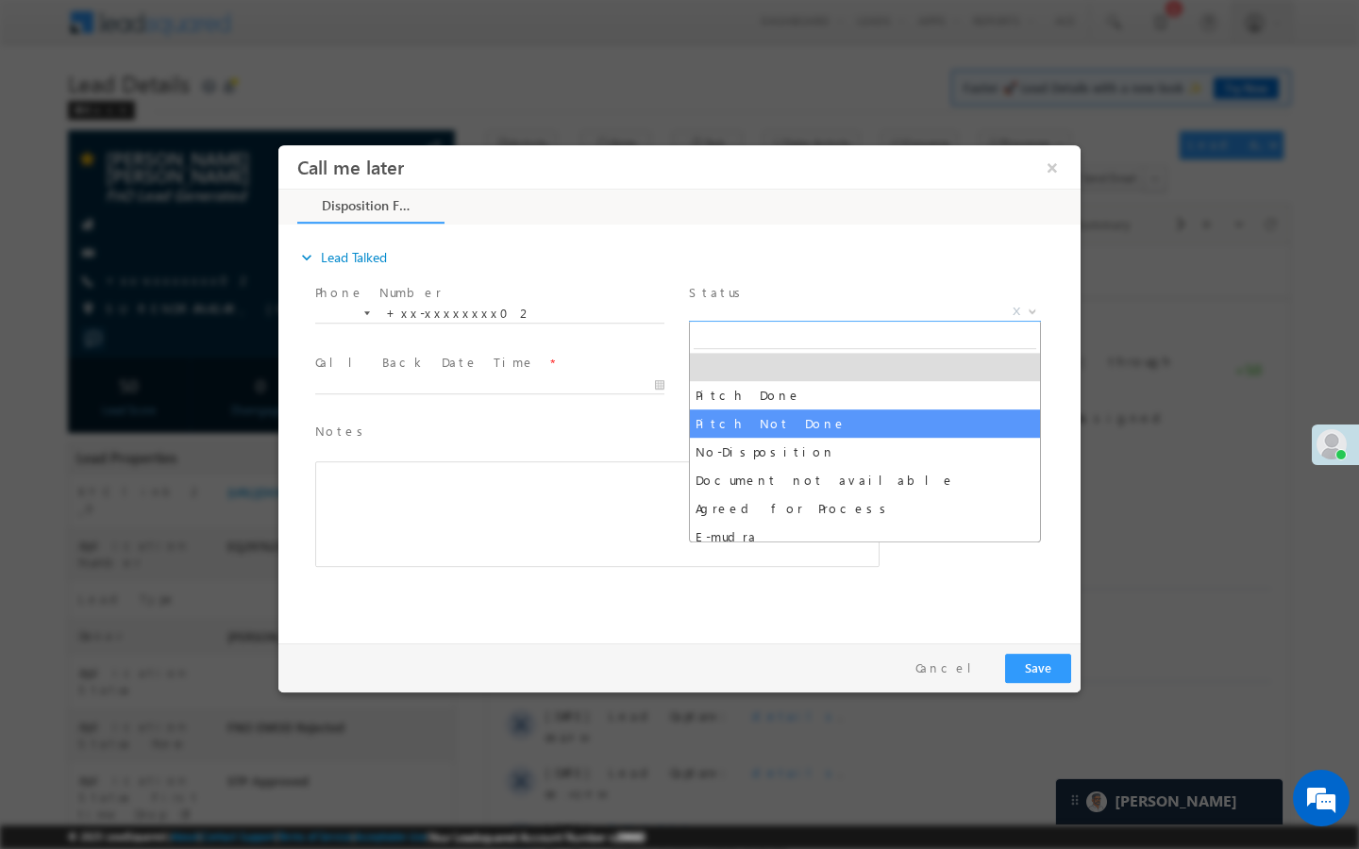
select select "Pitch Not Done"
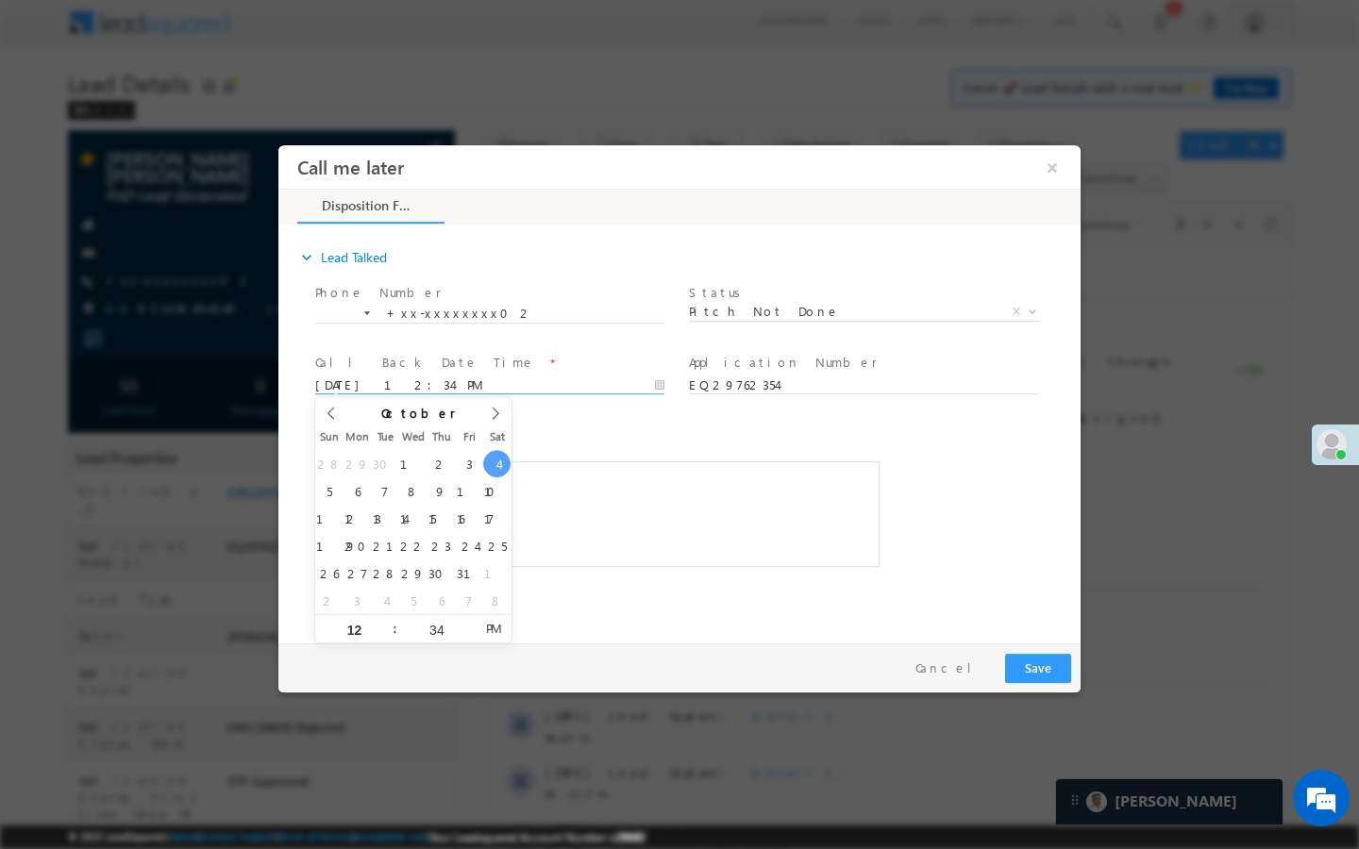
click at [619, 377] on input "10/04/25 12:34 PM" at bounding box center [489, 386] width 349 height 19
type input "10/06/25 12:34 PM"
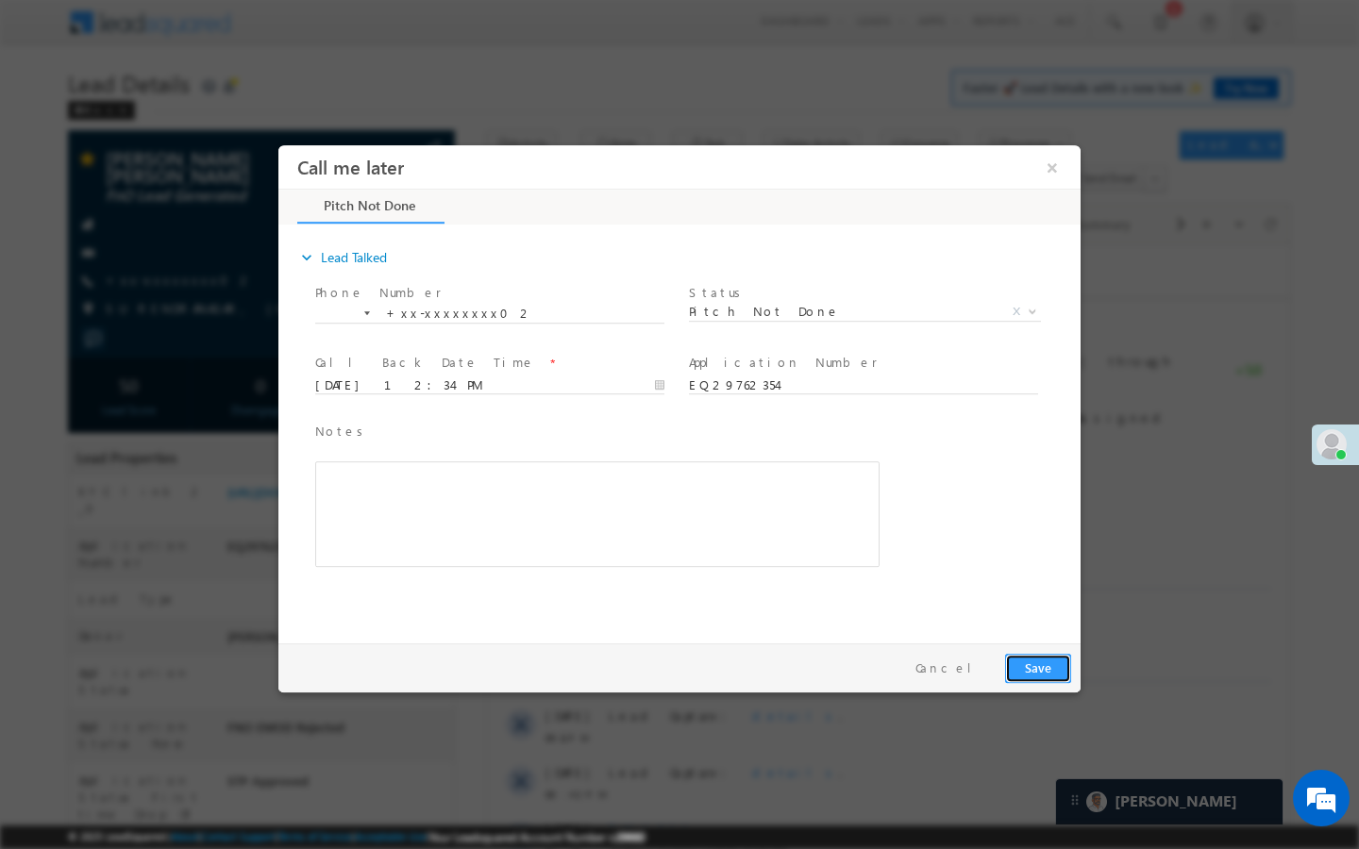
click at [1051, 657] on button "Save" at bounding box center [1038, 668] width 66 height 29
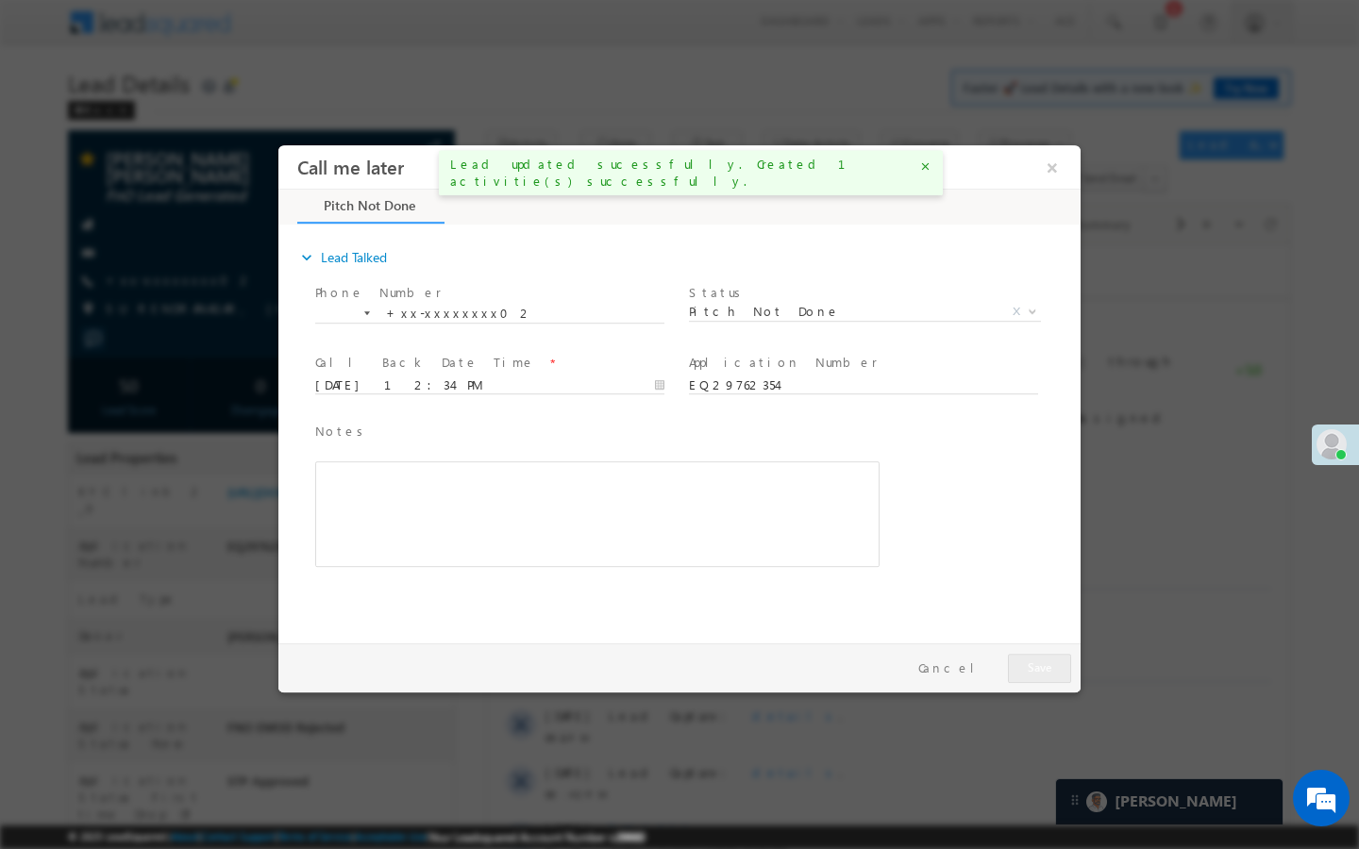
scroll to position [0, 0]
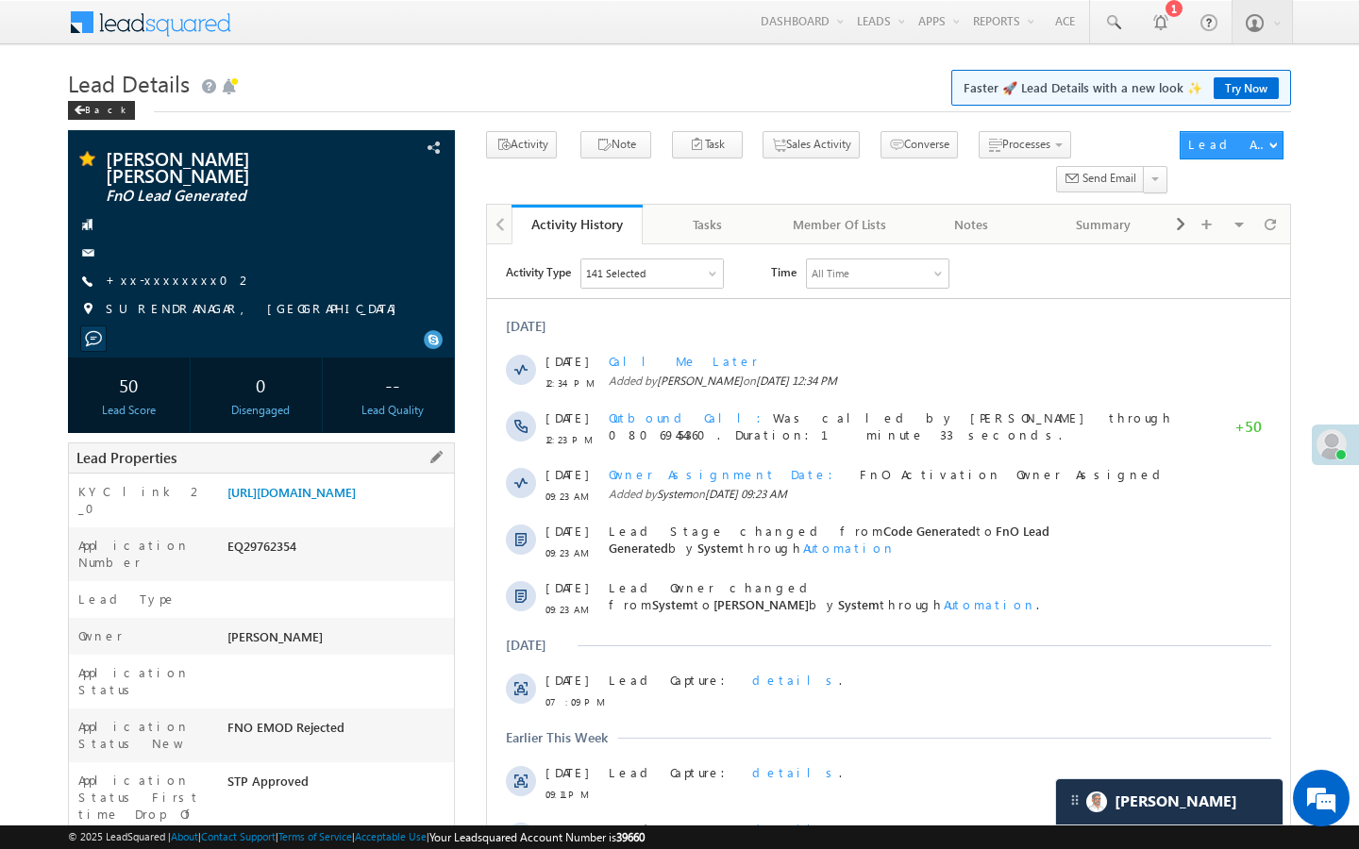
drag, startPoint x: 227, startPoint y: 814, endPoint x: 327, endPoint y: 814, distance: 100.0
copy div "AABY479357"
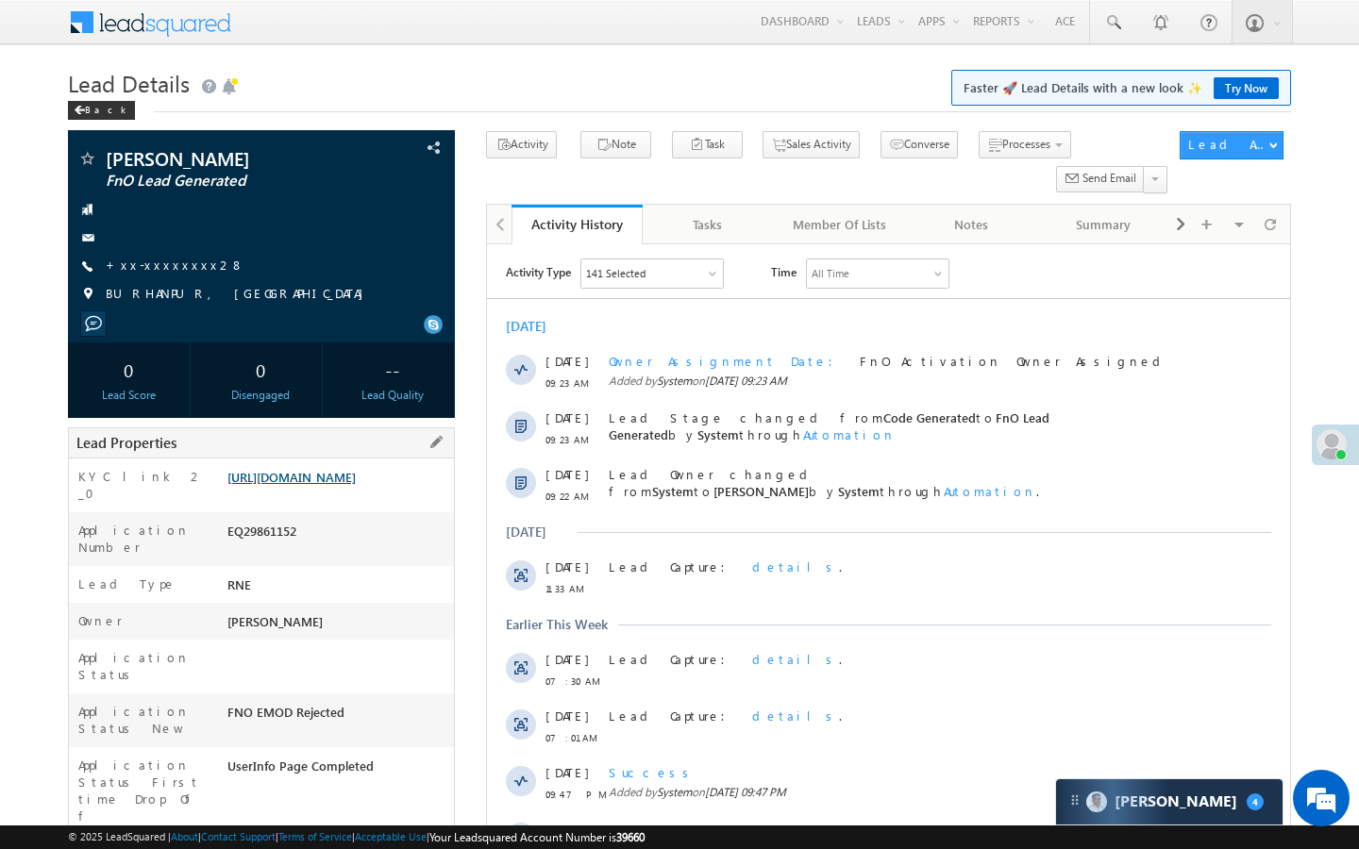
click at [356, 485] on link "[URL][DOMAIN_NAME]" at bounding box center [291, 477] width 128 height 16
click at [172, 265] on link "+xx-xxxxxxxx28" at bounding box center [175, 265] width 139 height 16
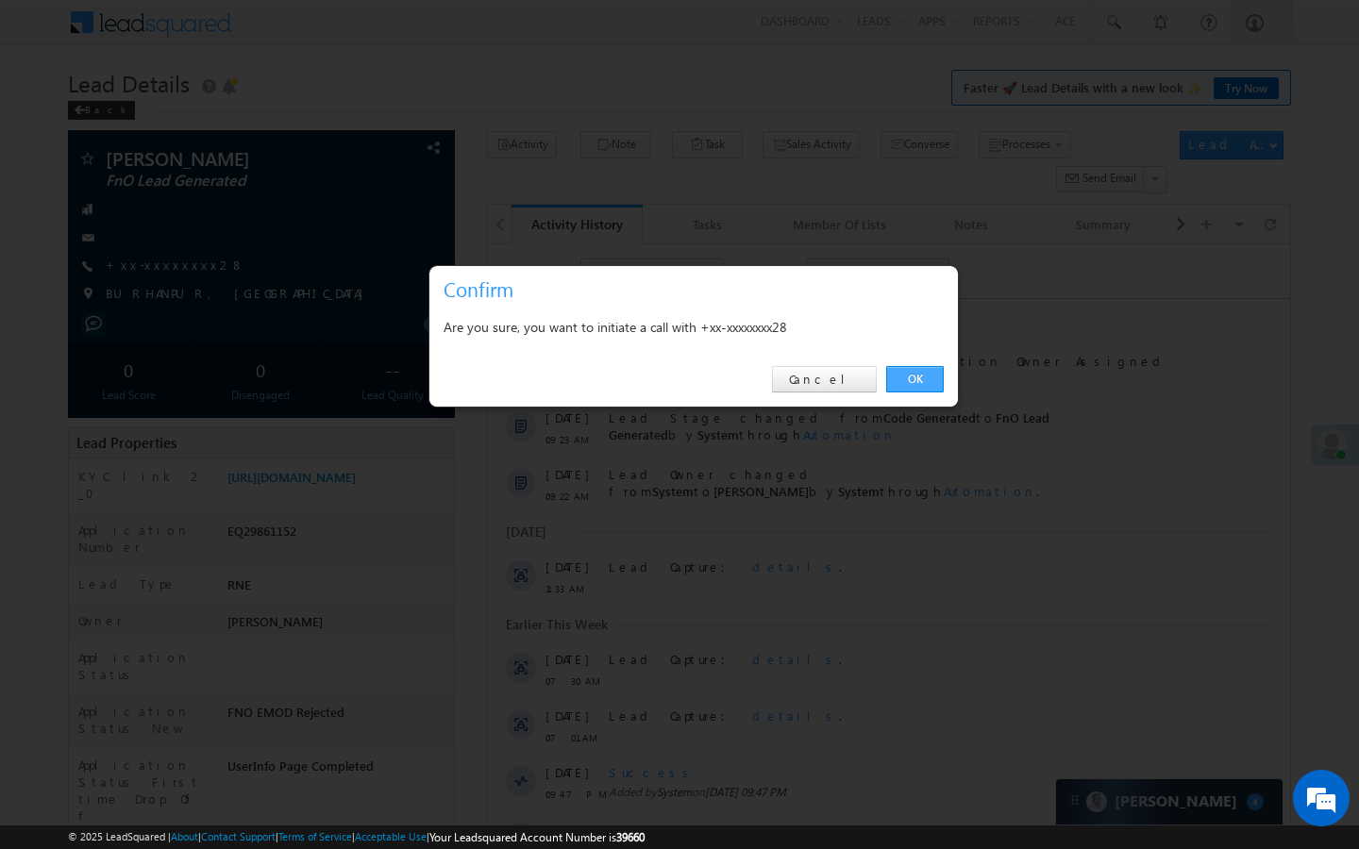
click at [942, 370] on link "OK" at bounding box center [915, 379] width 58 height 26
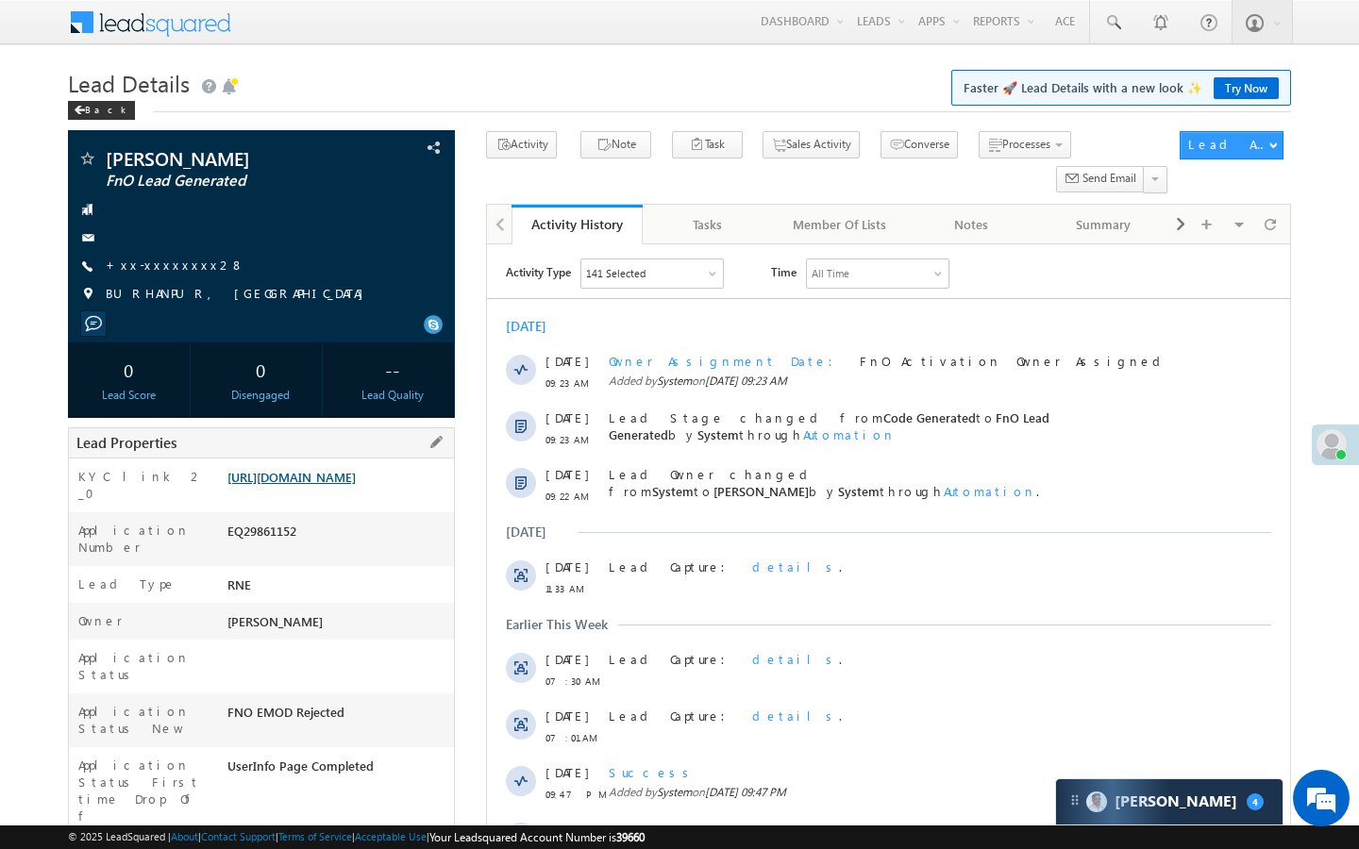
click at [305, 485] on link "[URL][DOMAIN_NAME]" at bounding box center [291, 477] width 128 height 16
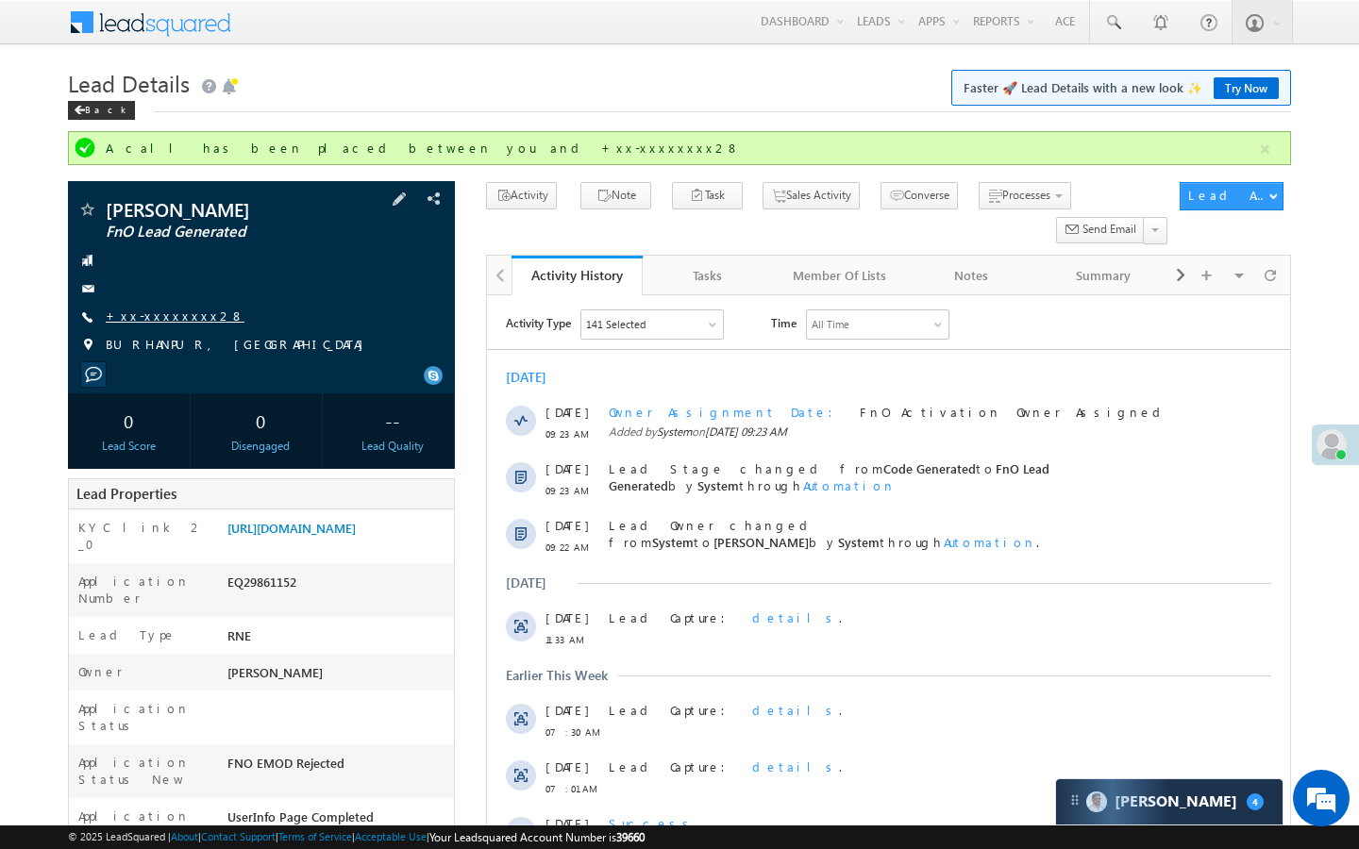
click at [160, 322] on link "+xx-xxxxxxxx28" at bounding box center [175, 316] width 139 height 16
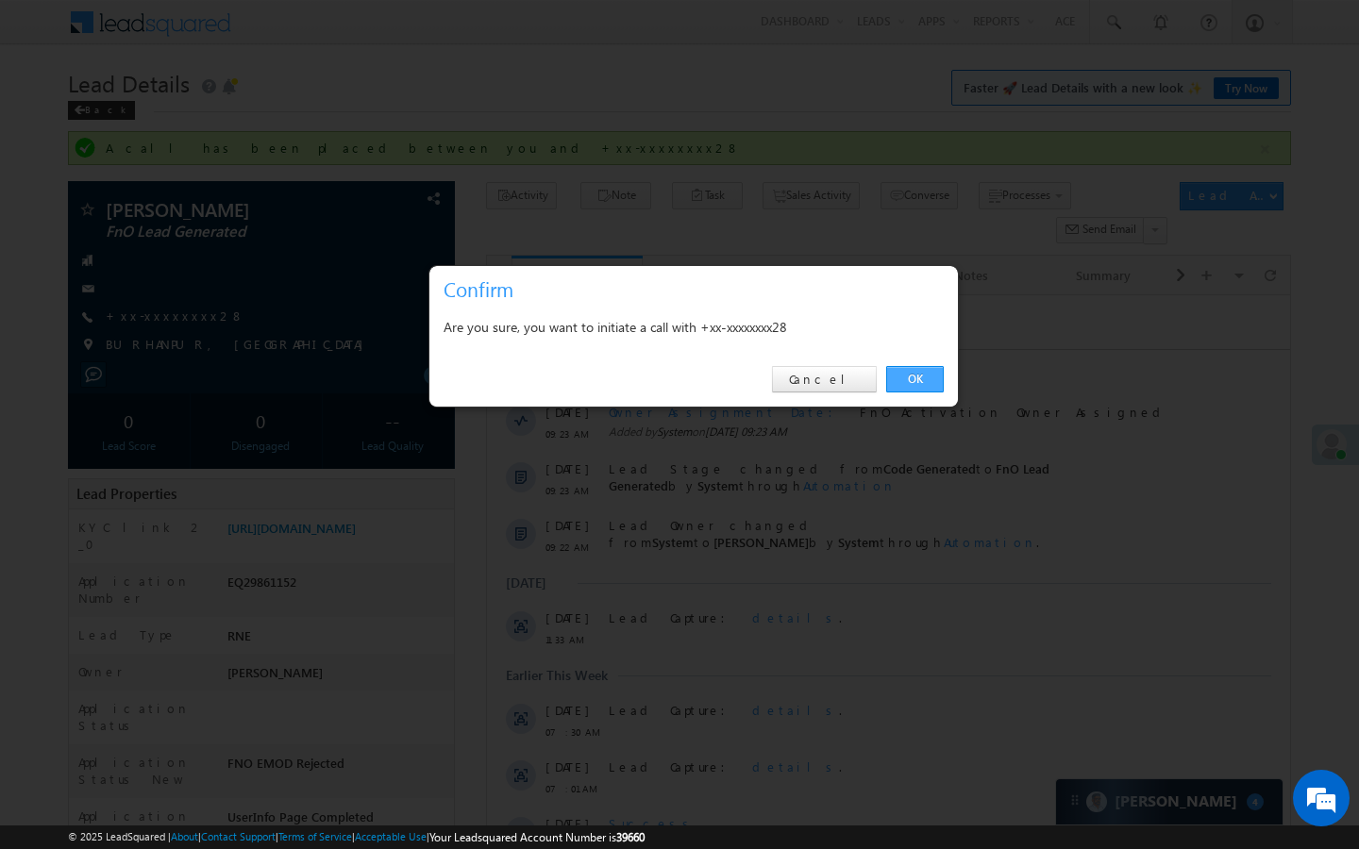
click at [913, 381] on link "OK" at bounding box center [915, 379] width 58 height 26
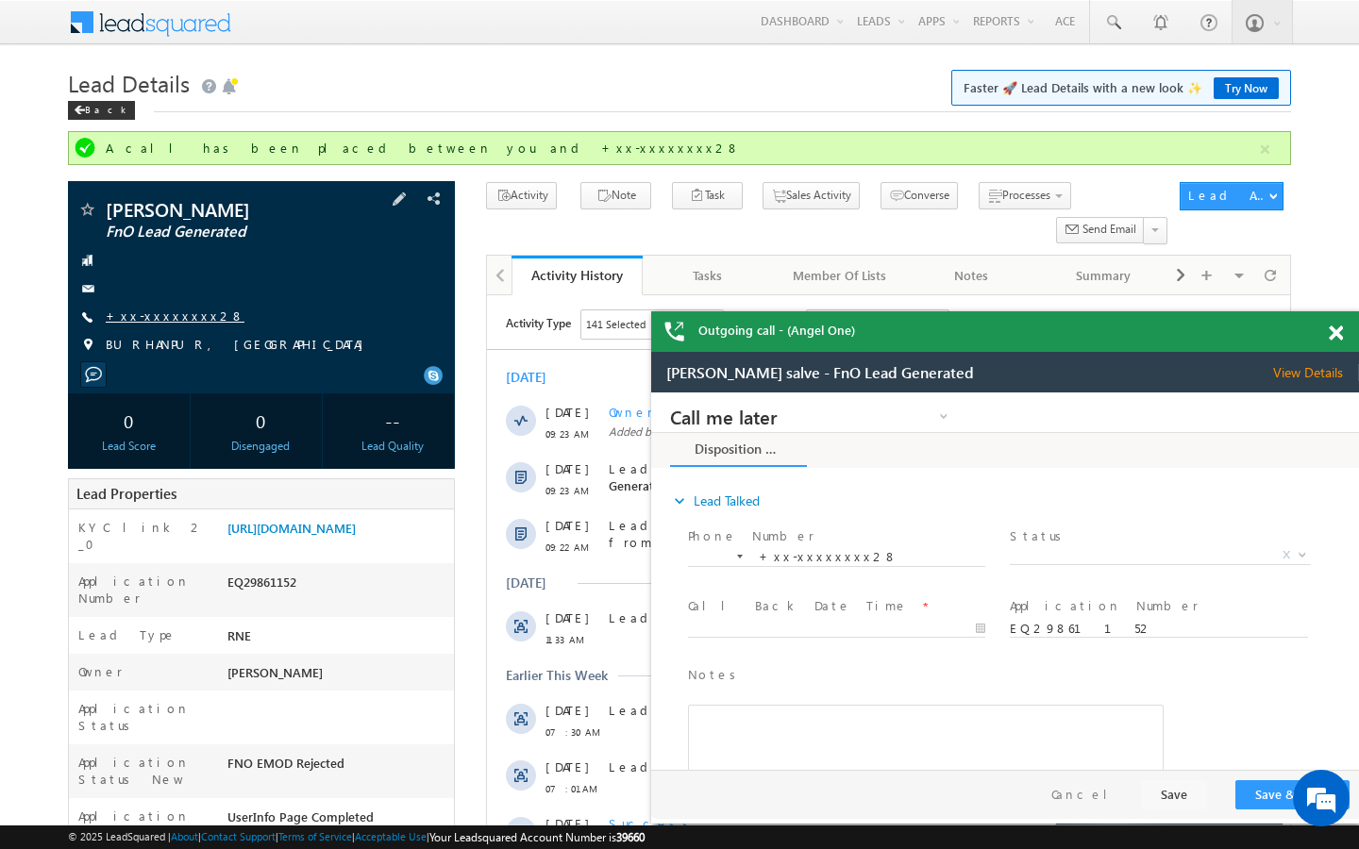
click at [157, 313] on link "+xx-xxxxxxxx28" at bounding box center [175, 316] width 139 height 16
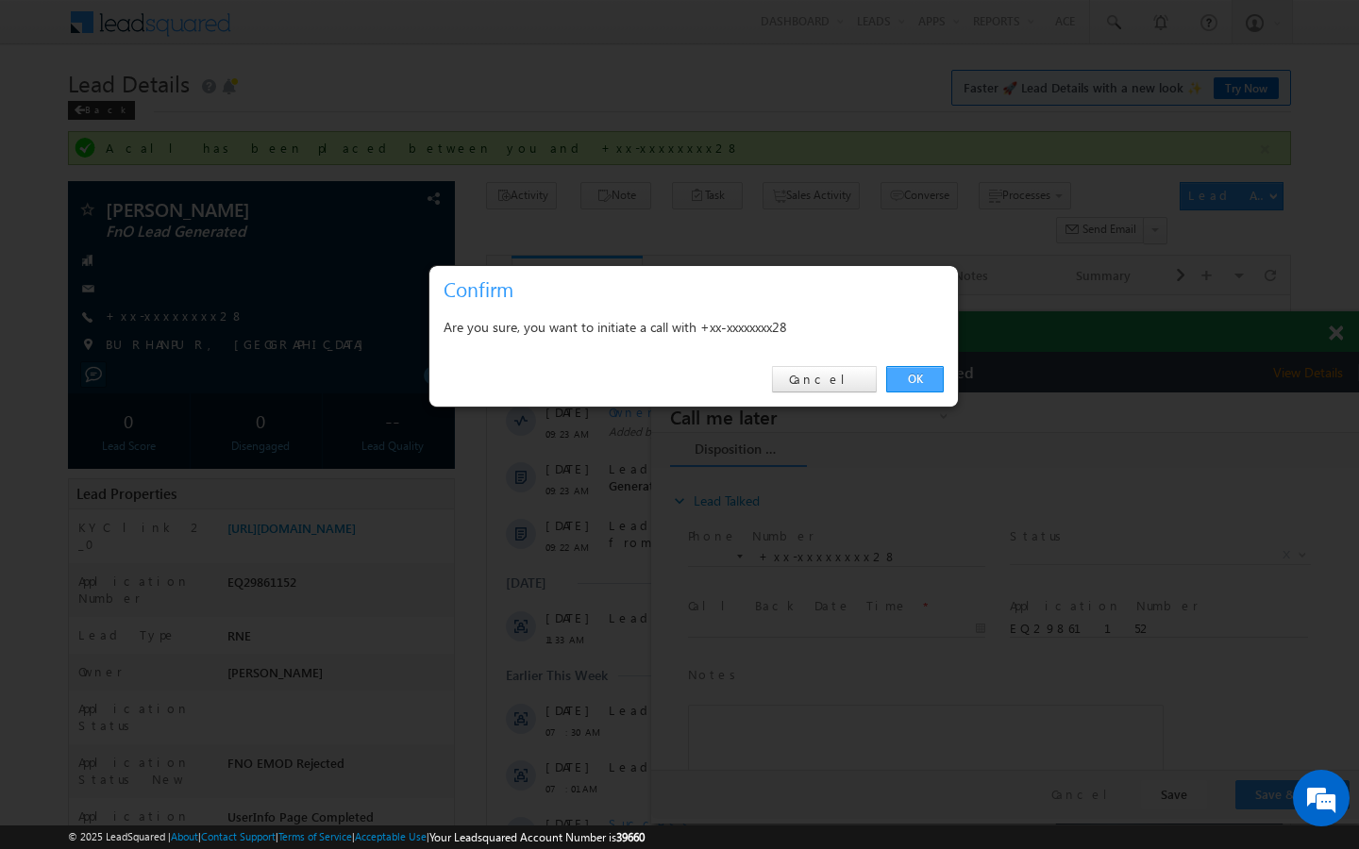
click at [912, 370] on link "OK" at bounding box center [915, 379] width 58 height 26
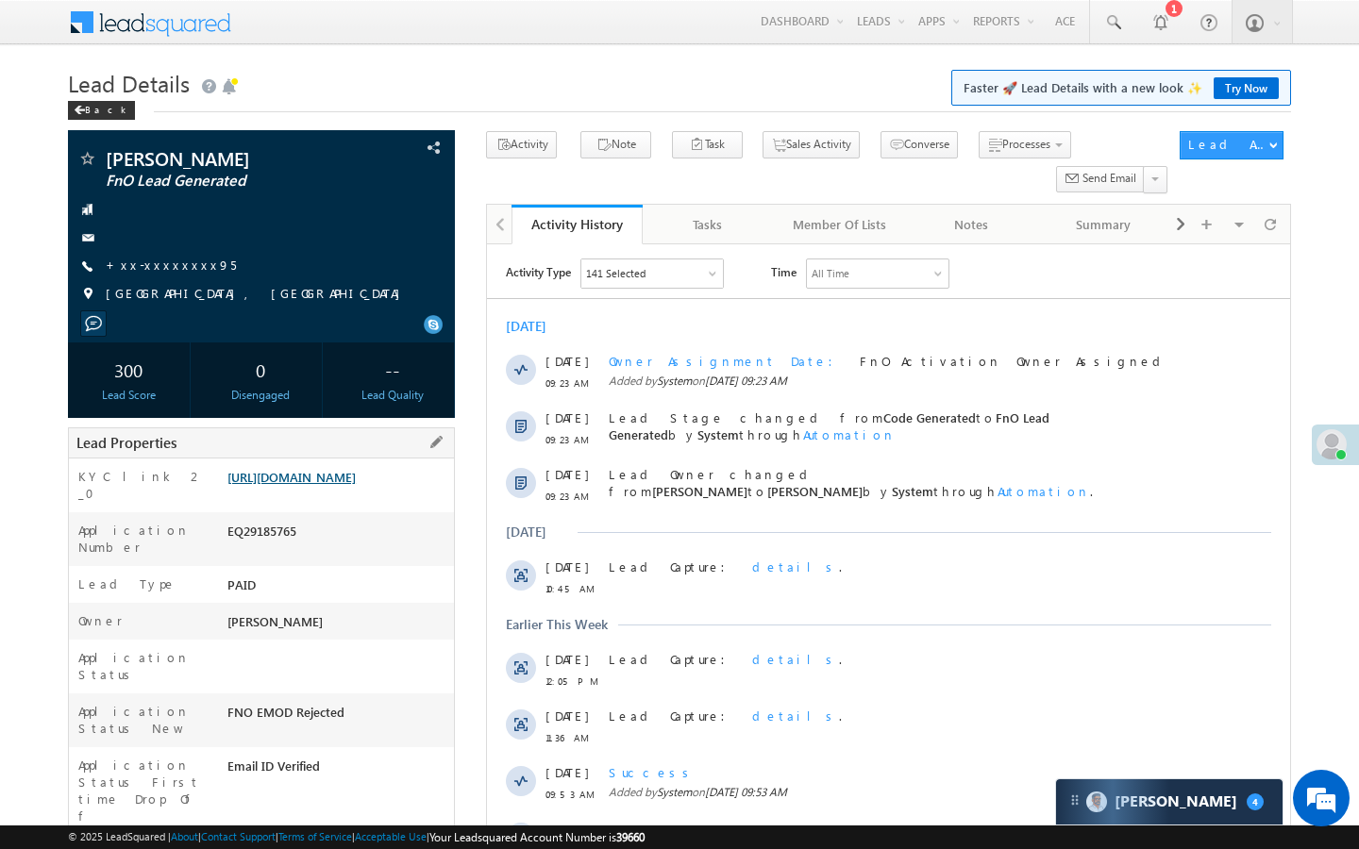
click at [329, 485] on link "[URL][DOMAIN_NAME]" at bounding box center [291, 477] width 128 height 16
click at [356, 485] on link "https://angelbroking1-pk3em7sa.customui-test.leadsquared.com?leadId=23f9ea8a-80…" at bounding box center [291, 477] width 128 height 16
click at [171, 256] on div "rohidas Jadhav FnO Lead Generated +xx-xxxxxxxx95 PATAN, MAHARASHTRA" at bounding box center [261, 231] width 368 height 164
click at [178, 272] on link "+xx-xxxxxxxx95" at bounding box center [171, 265] width 130 height 16
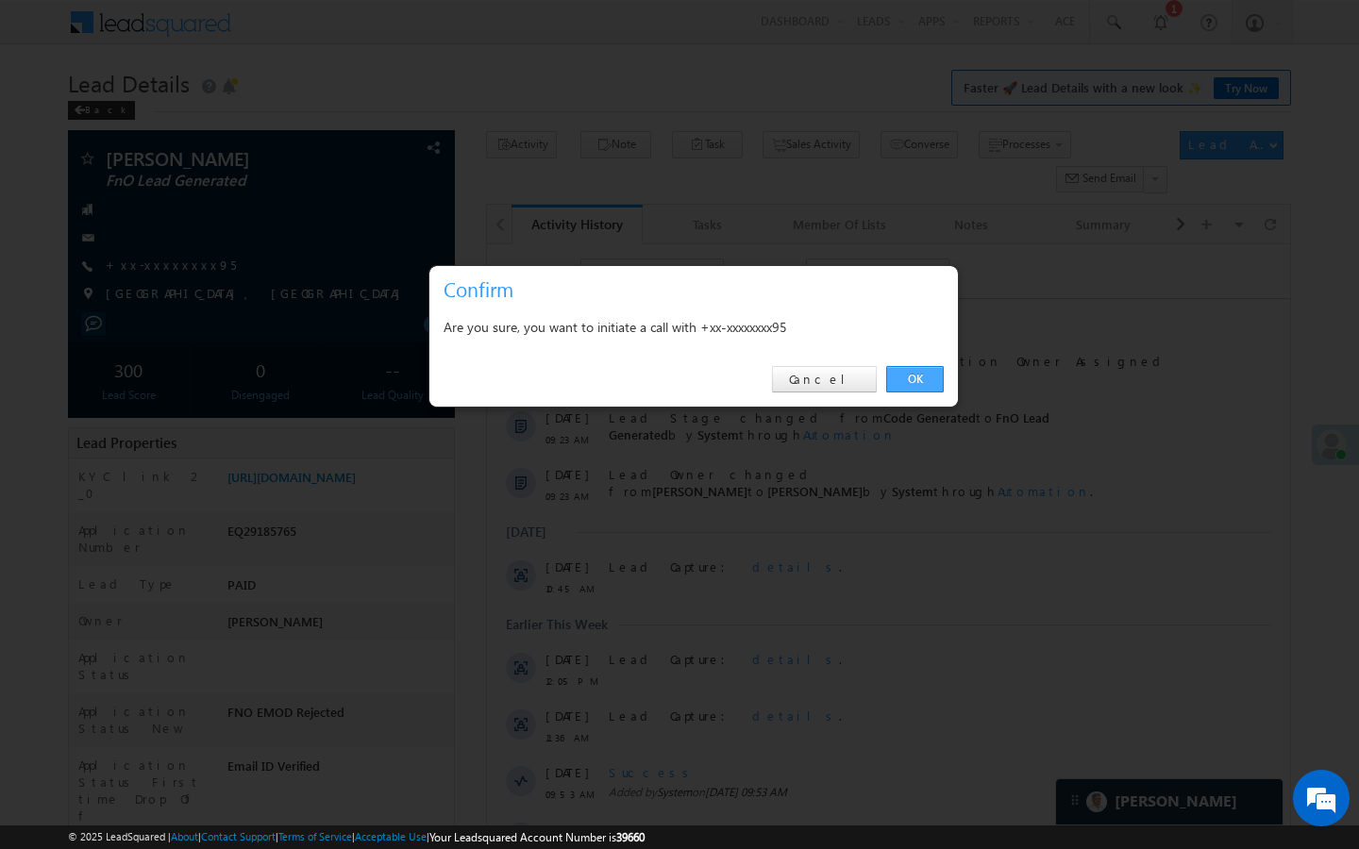
click at [915, 392] on link "OK" at bounding box center [915, 379] width 58 height 26
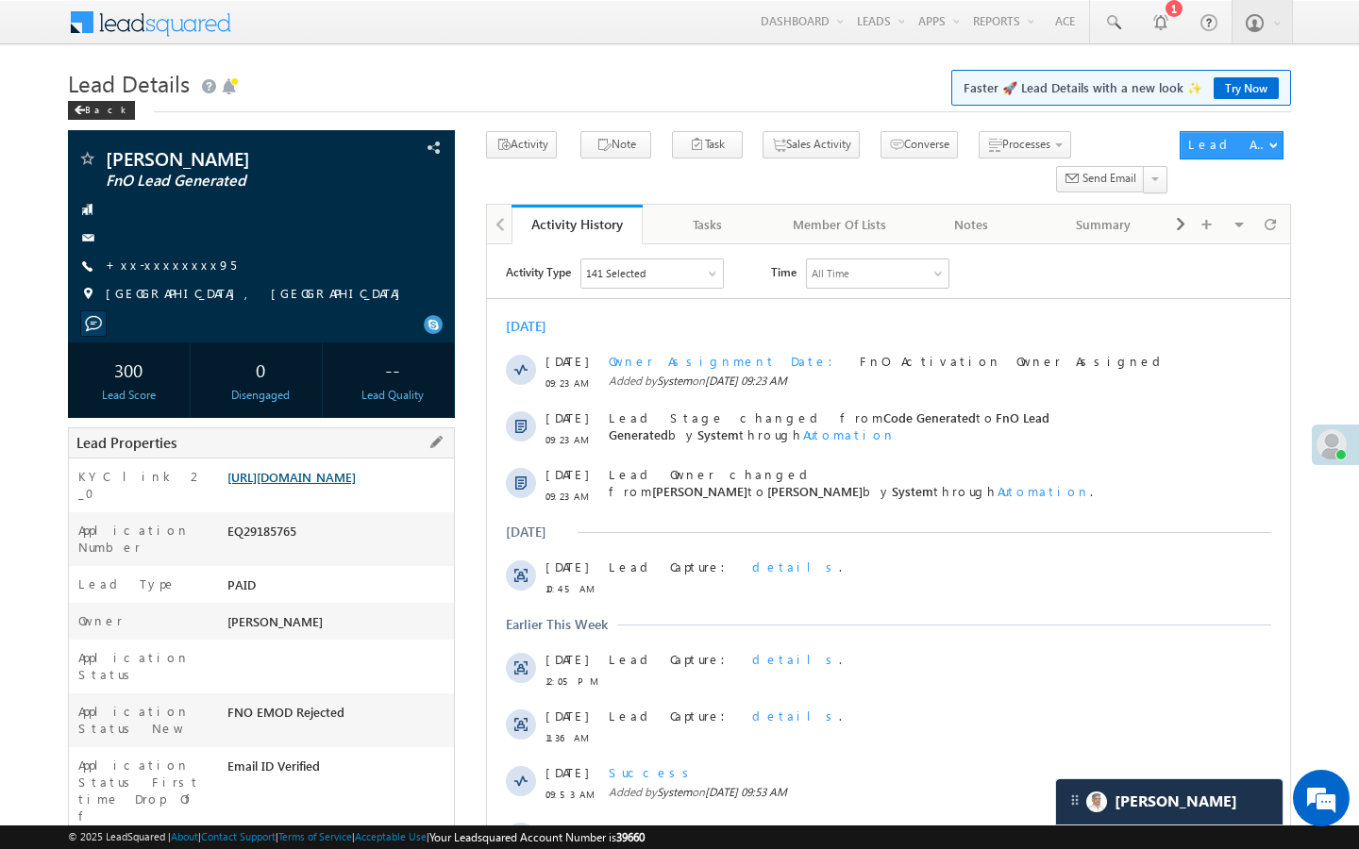
click at [356, 485] on link "https://angelbroking1-pk3em7sa.customui-test.leadsquared.com?leadId=23f9ea8a-80…" at bounding box center [291, 477] width 128 height 16
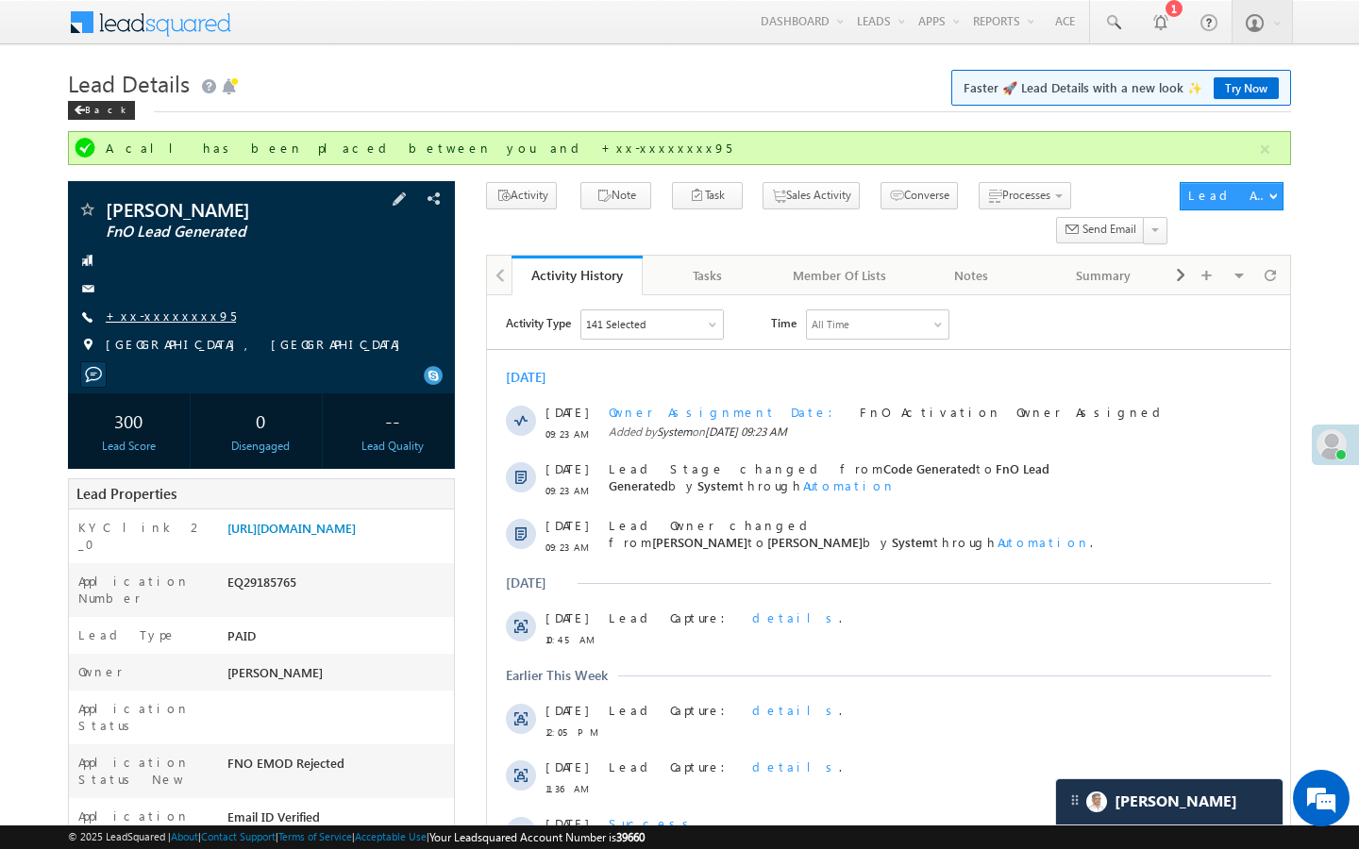
click at [177, 315] on link "+xx-xxxxxxxx95" at bounding box center [171, 316] width 130 height 16
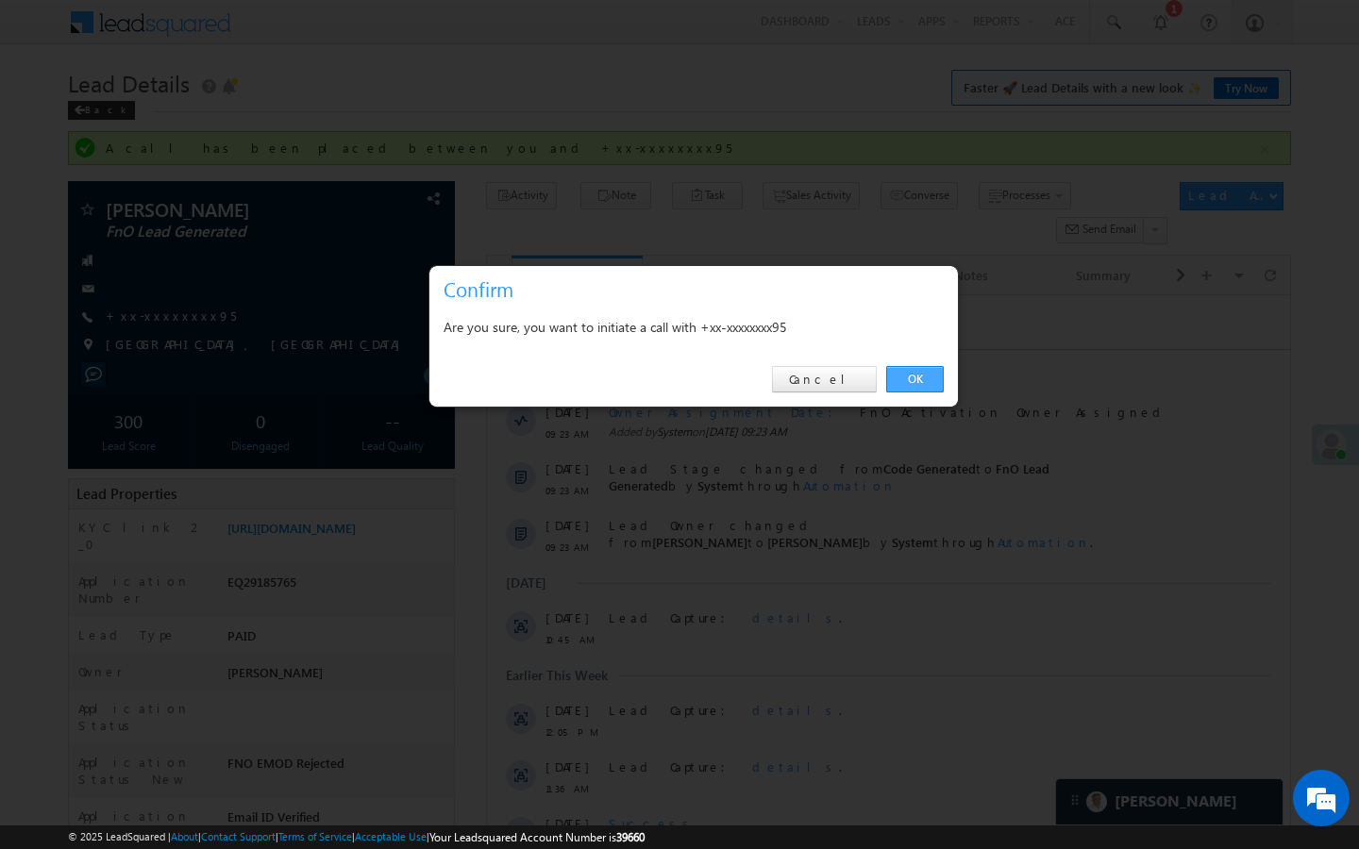
click at [901, 383] on link "OK" at bounding box center [915, 379] width 58 height 26
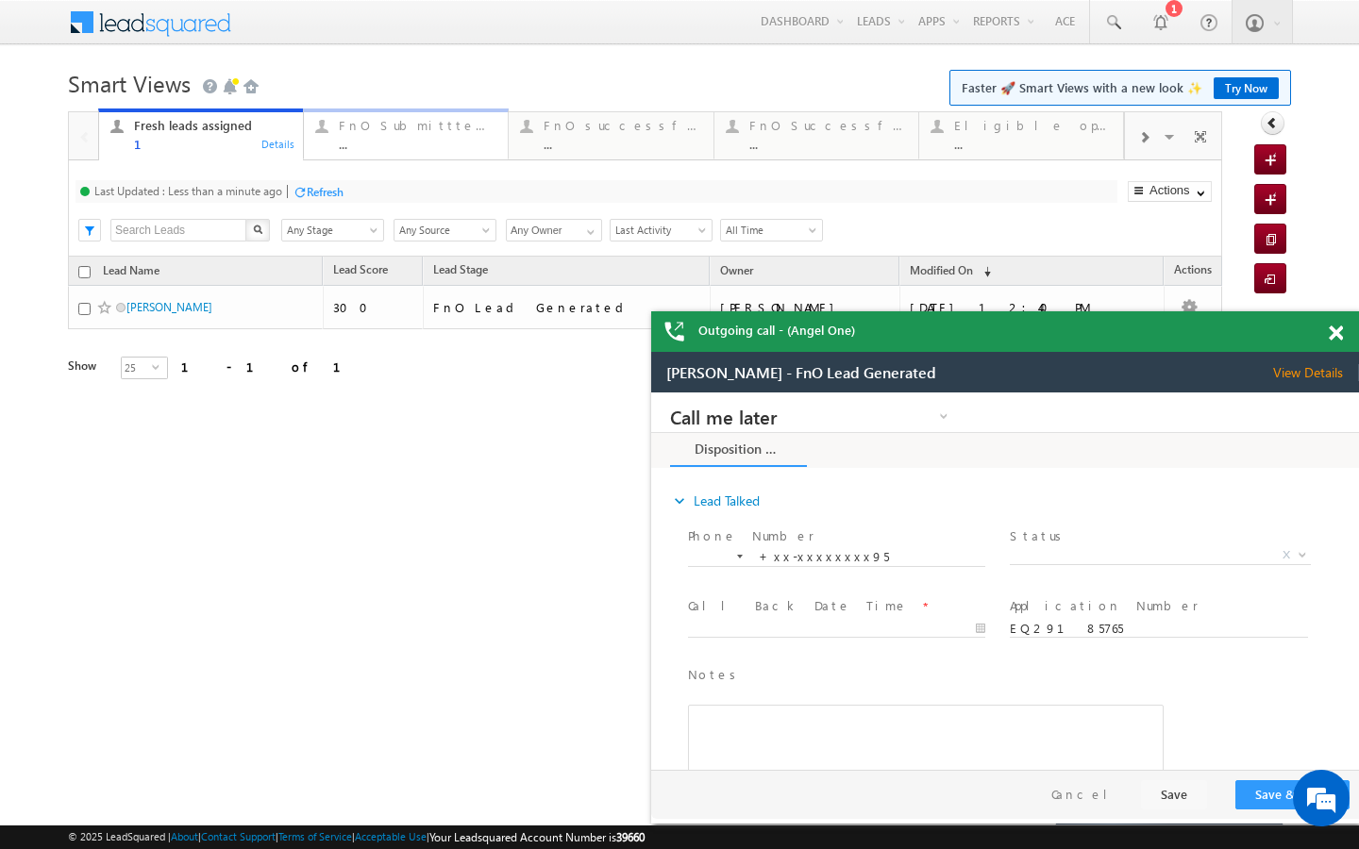
click at [375, 142] on div "..." at bounding box center [418, 144] width 158 height 14
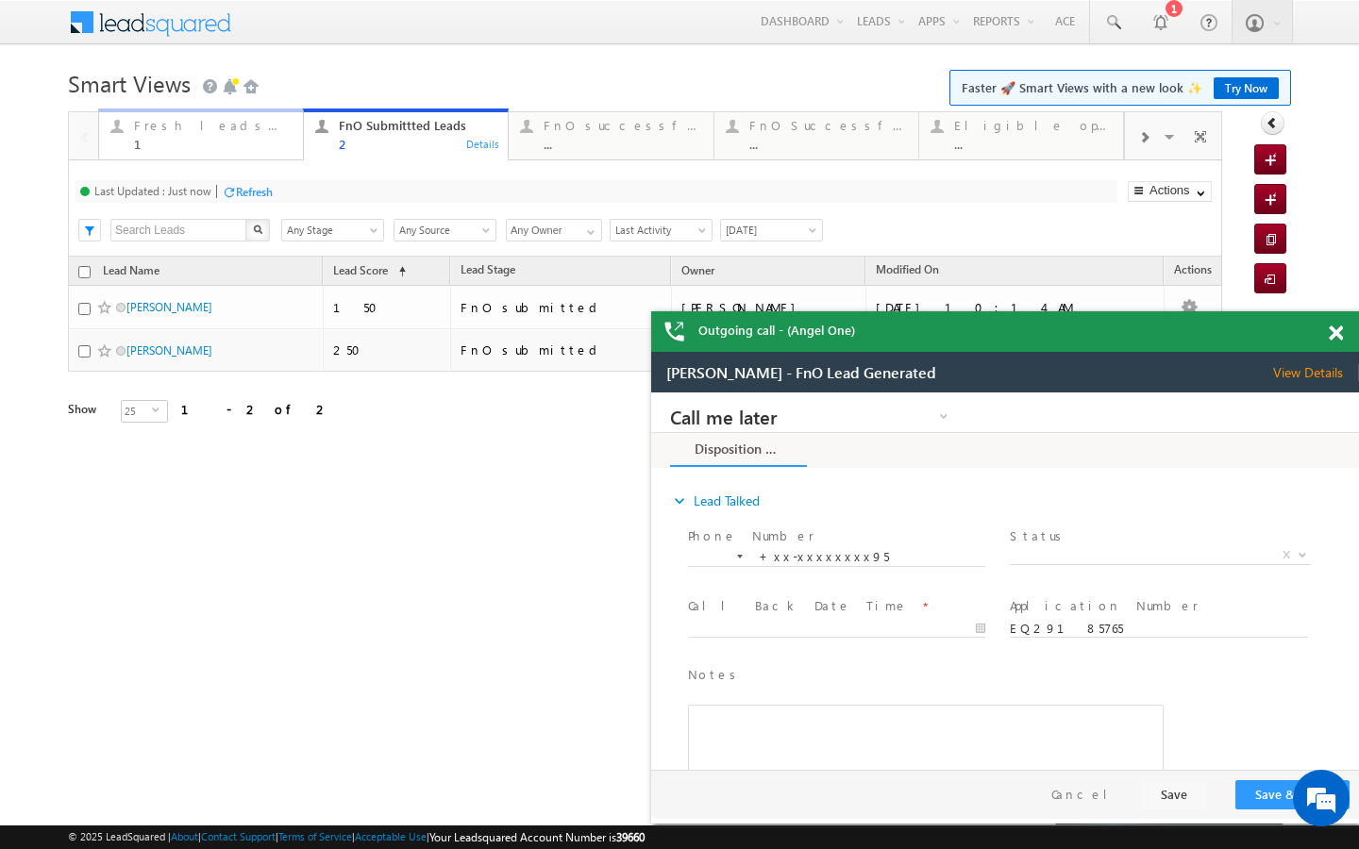
click at [274, 149] on div "1" at bounding box center [213, 144] width 158 height 14
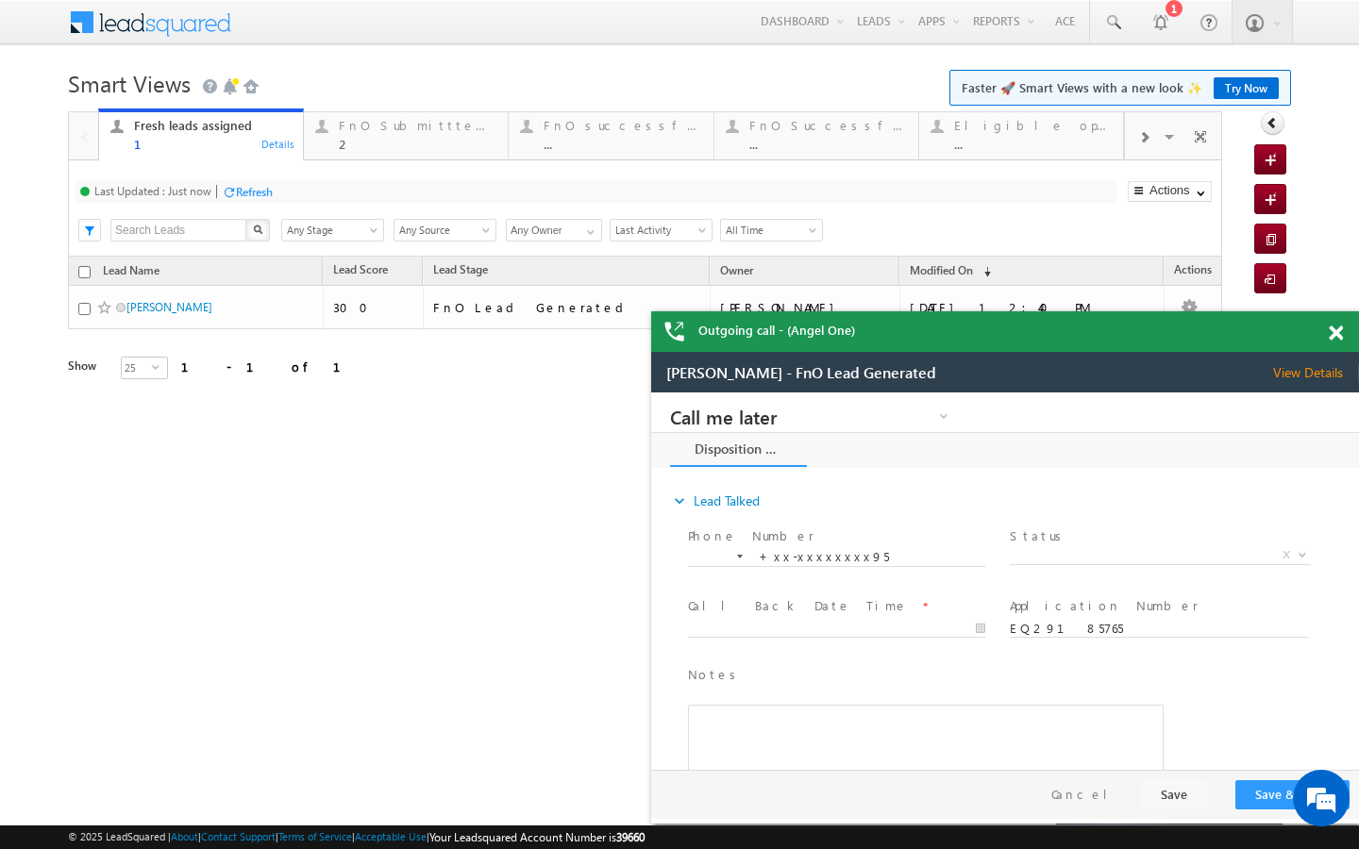
click at [260, 194] on div "Refresh" at bounding box center [254, 192] width 37 height 14
click at [404, 161] on div "Last Updated : Less than a minute ago Refresh Refreshing... Search X Lead Stage…" at bounding box center [645, 208] width 1154 height 96
click at [405, 154] on link "FnO Submittted Leads 2 Details" at bounding box center [406, 134] width 206 height 51
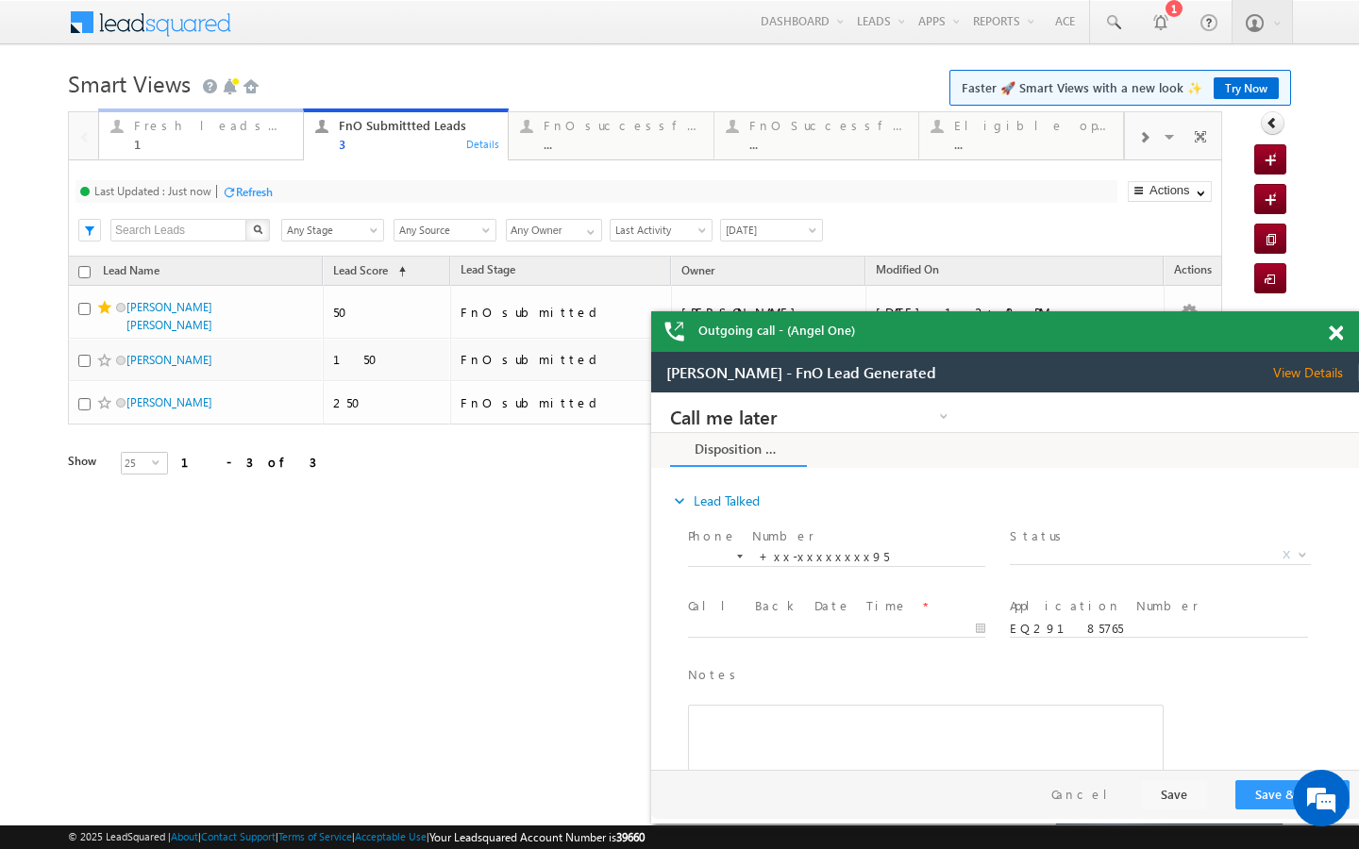
click at [272, 143] on div "1" at bounding box center [213, 144] width 158 height 14
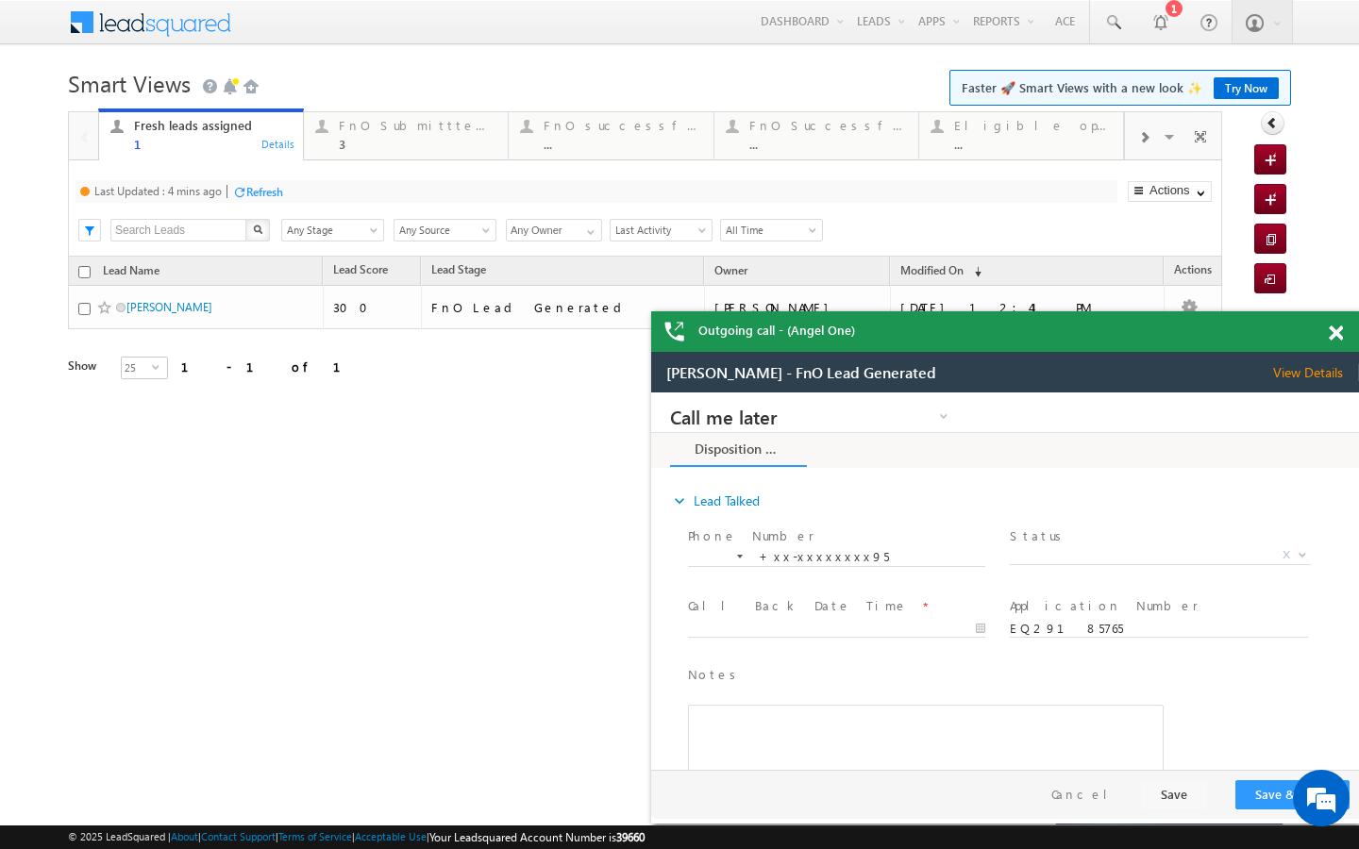
click at [270, 186] on div "Refresh" at bounding box center [264, 192] width 37 height 14
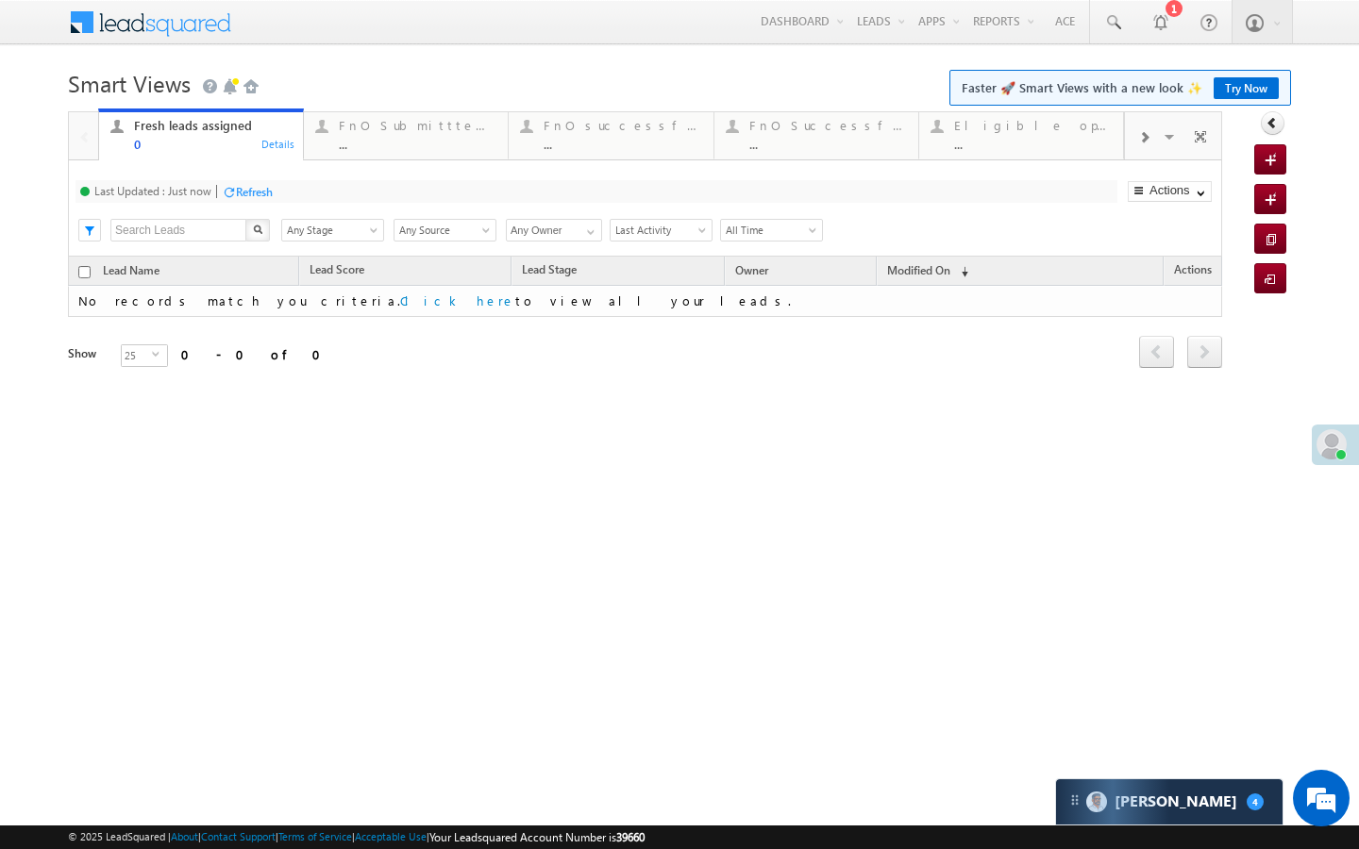
click at [351, 131] on div "FnO Submittted Leads" at bounding box center [418, 125] width 158 height 15
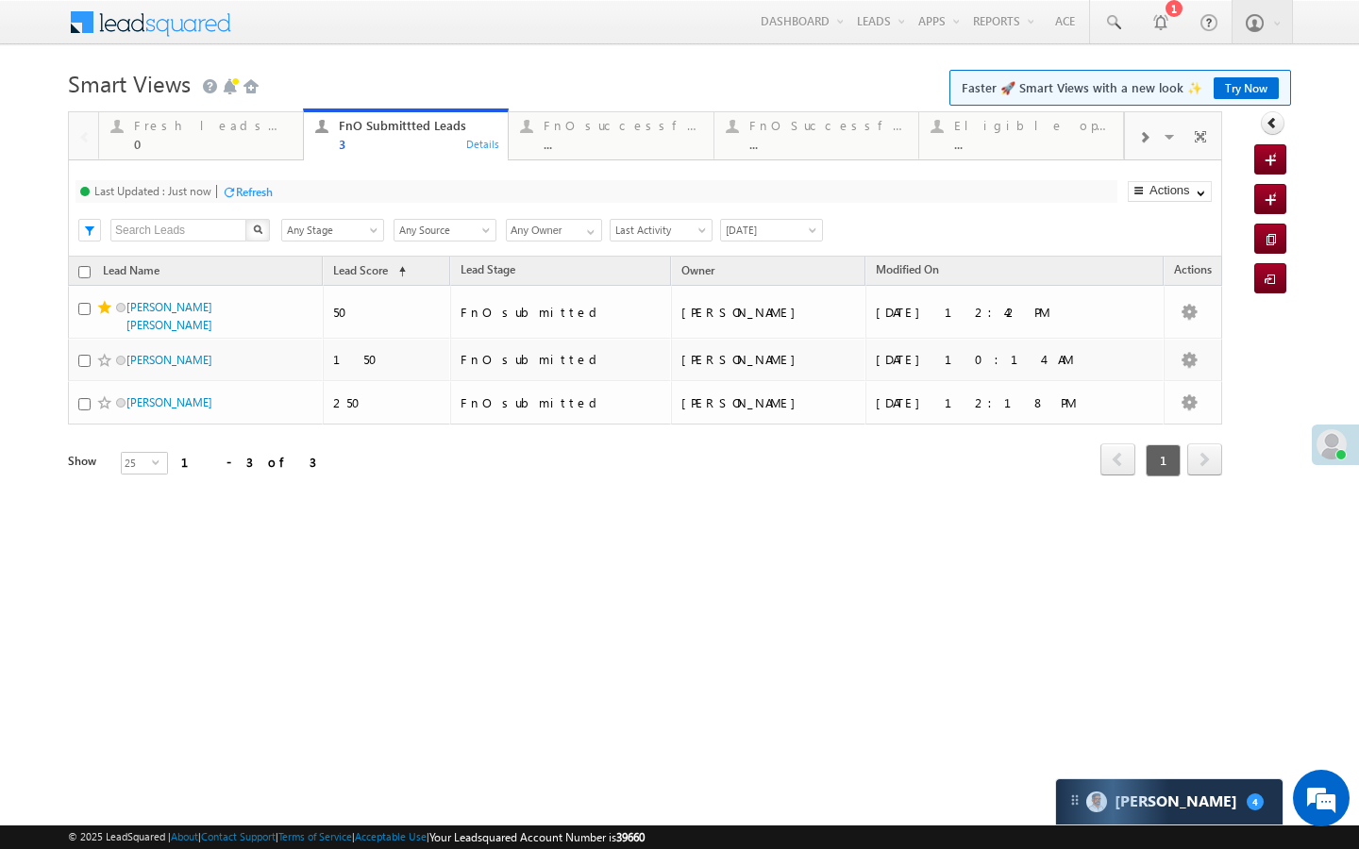
click at [619, 145] on div "..." at bounding box center [623, 144] width 158 height 14
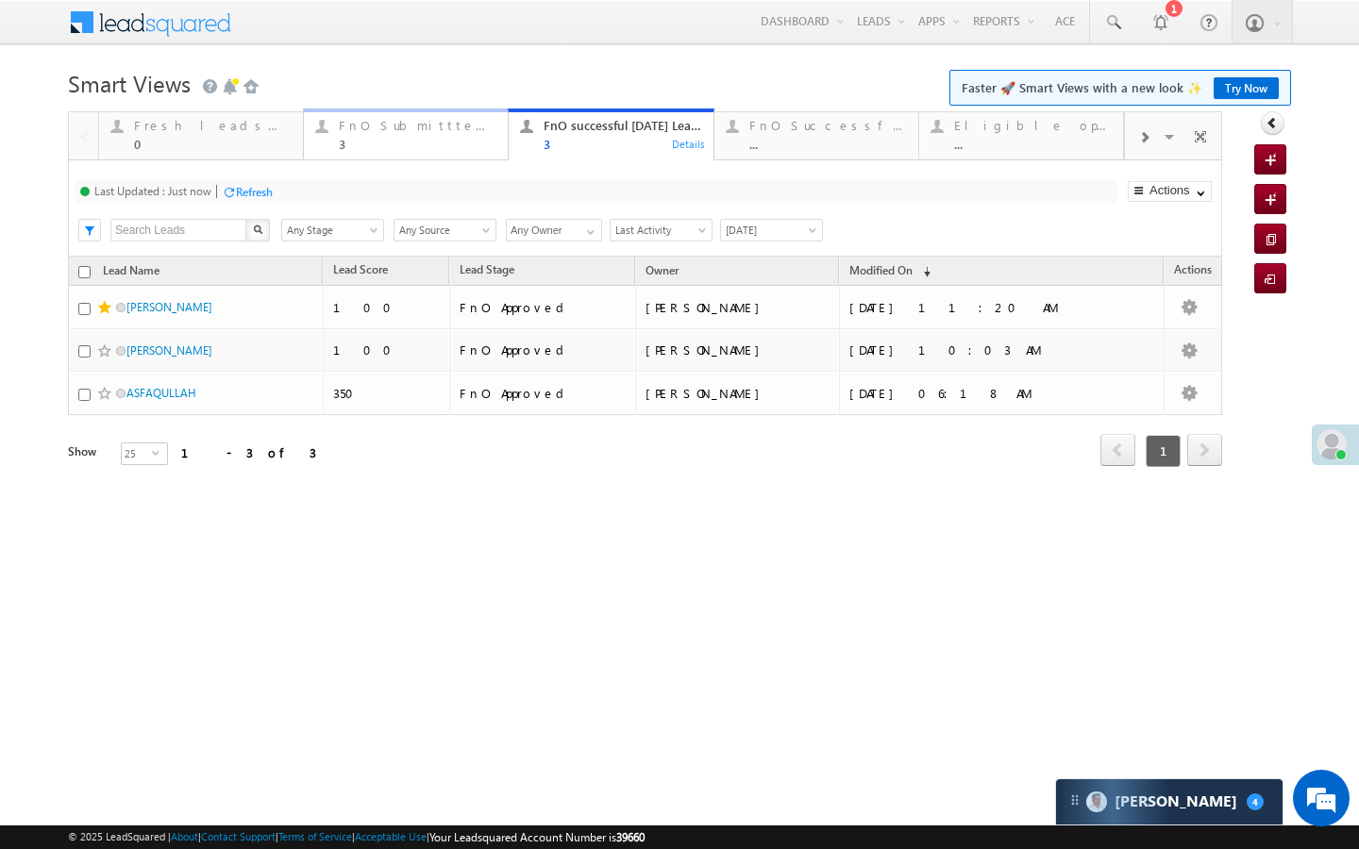
click at [406, 143] on div "3" at bounding box center [418, 144] width 158 height 14
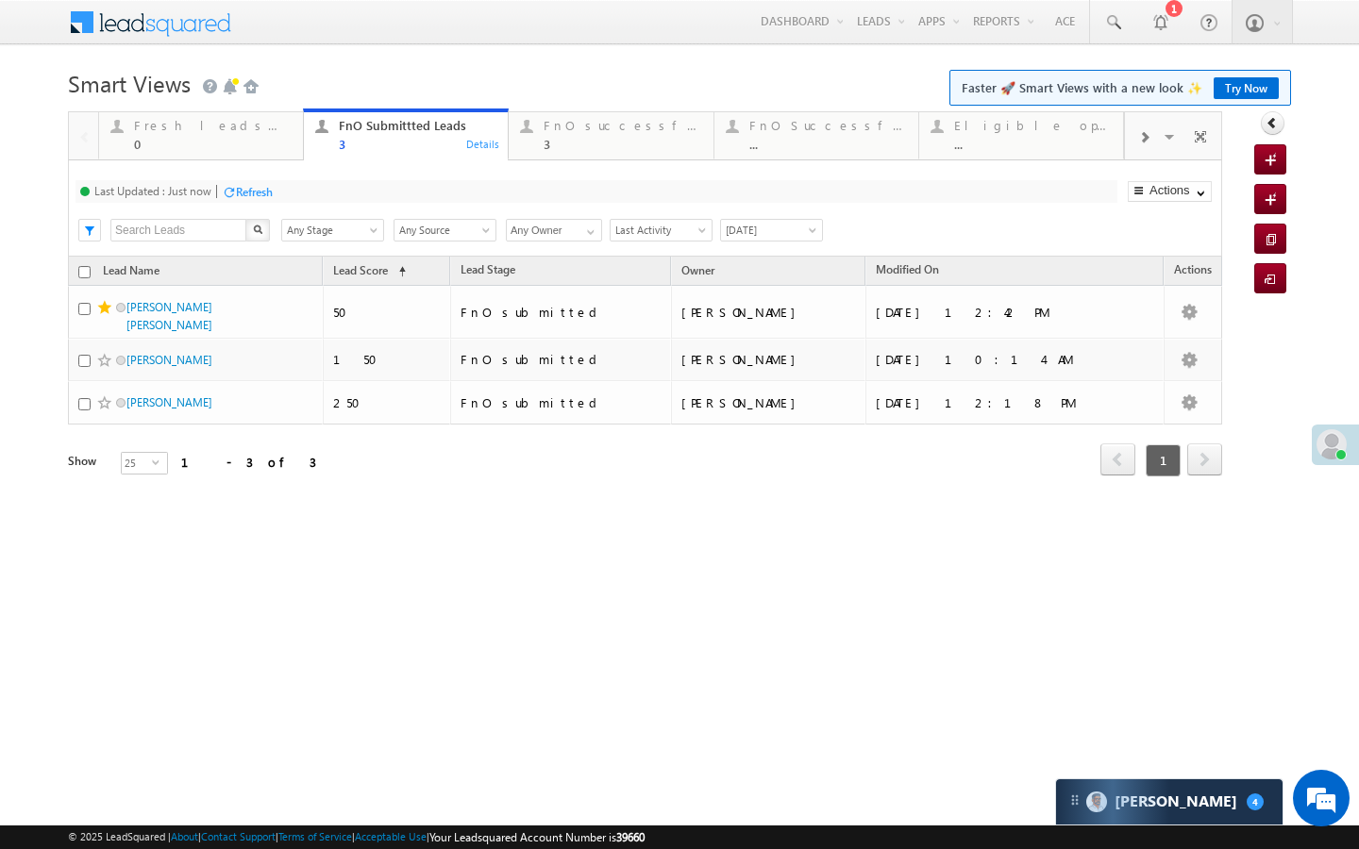
click at [278, 193] on div "Last Updated : Just now Refresh Refreshing..." at bounding box center [597, 191] width 1042 height 23
click at [570, 142] on div "3" at bounding box center [623, 144] width 158 height 14
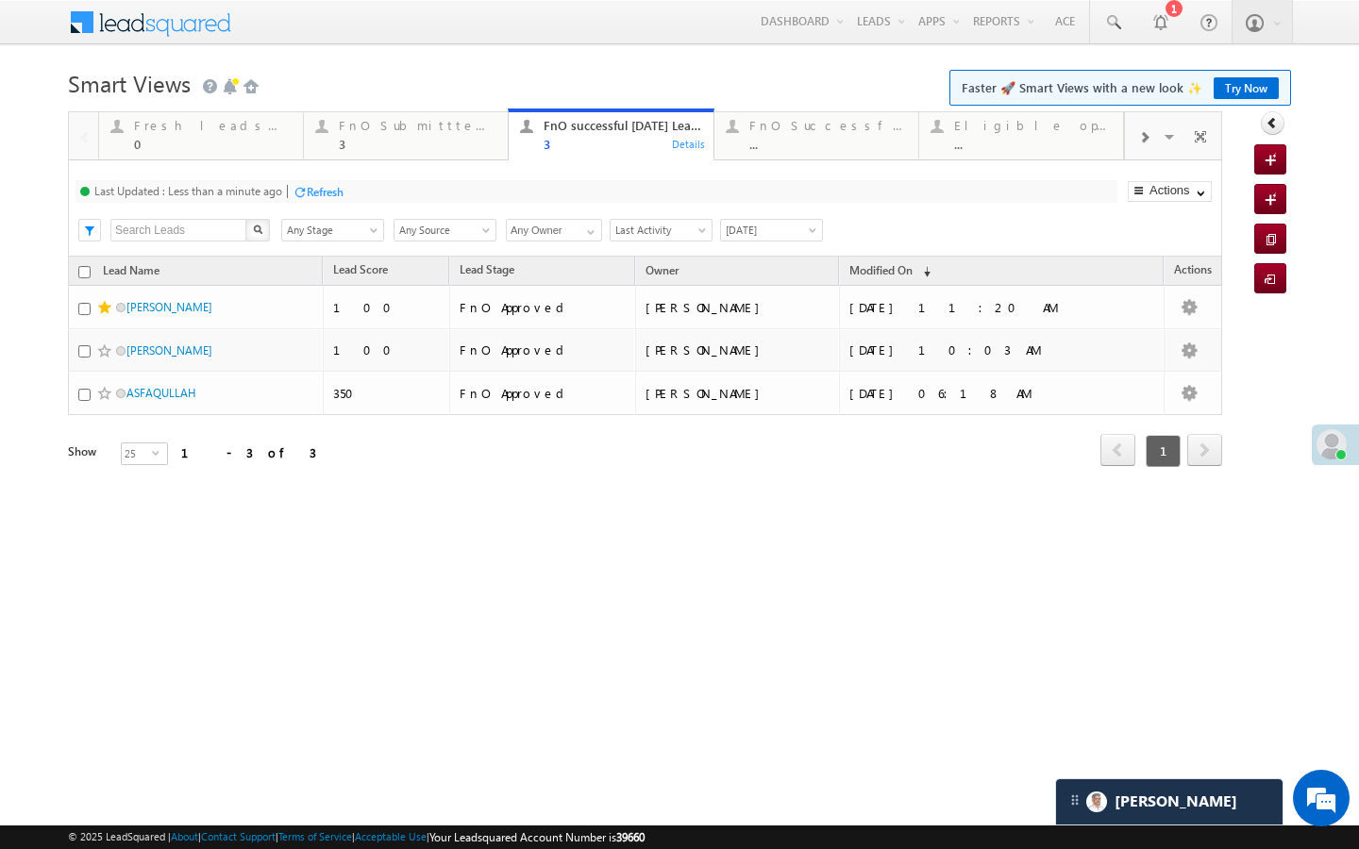
click at [307, 193] on div at bounding box center [300, 192] width 14 height 14
click at [343, 143] on div "3" at bounding box center [418, 144] width 158 height 14
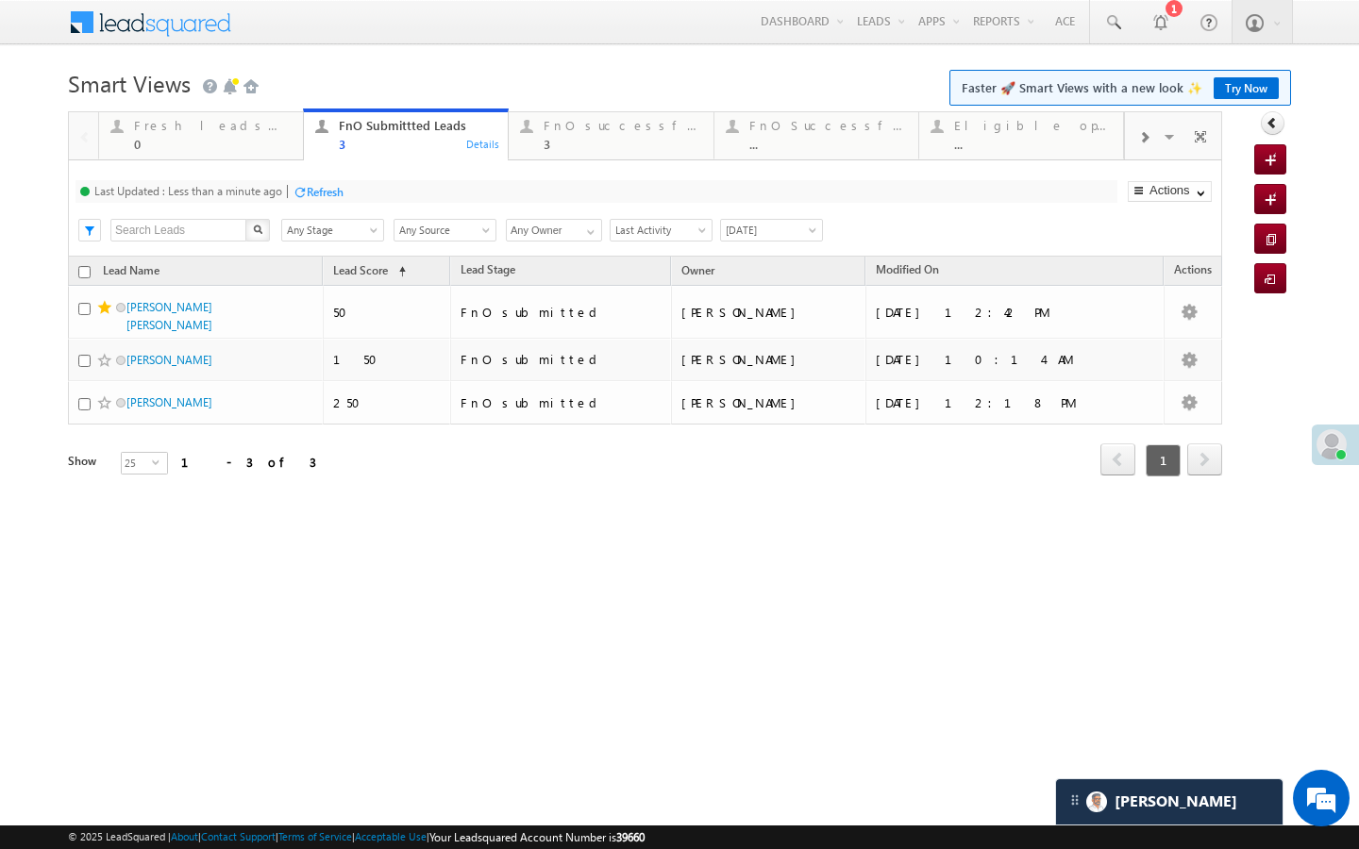
click at [325, 183] on div "Refresh" at bounding box center [318, 191] width 51 height 18
click at [1101, 19] on link at bounding box center [1112, 21] width 45 height 43
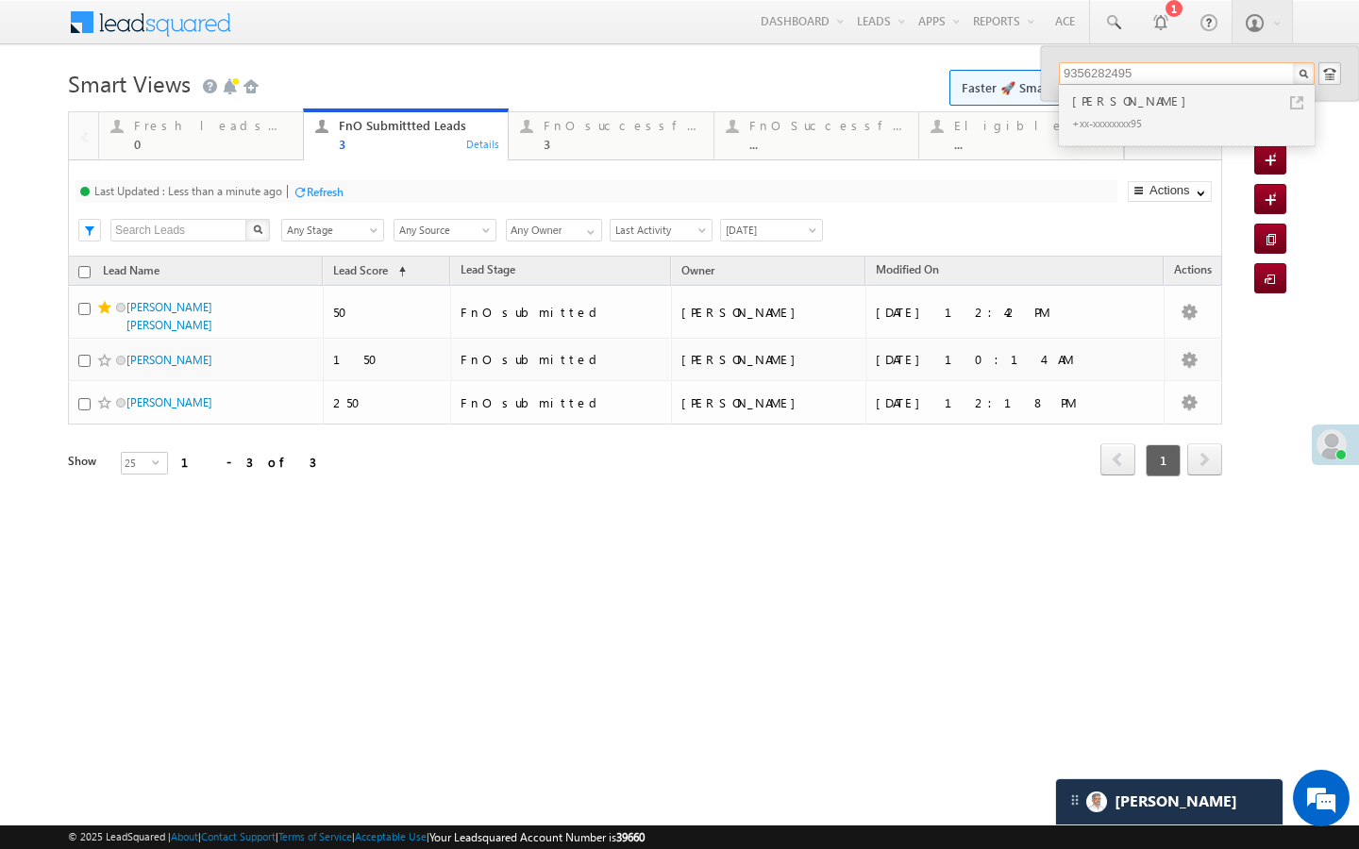
type input "9356282495"
click at [591, 156] on link "FnO successful today Leads 3 Details" at bounding box center [611, 134] width 206 height 51
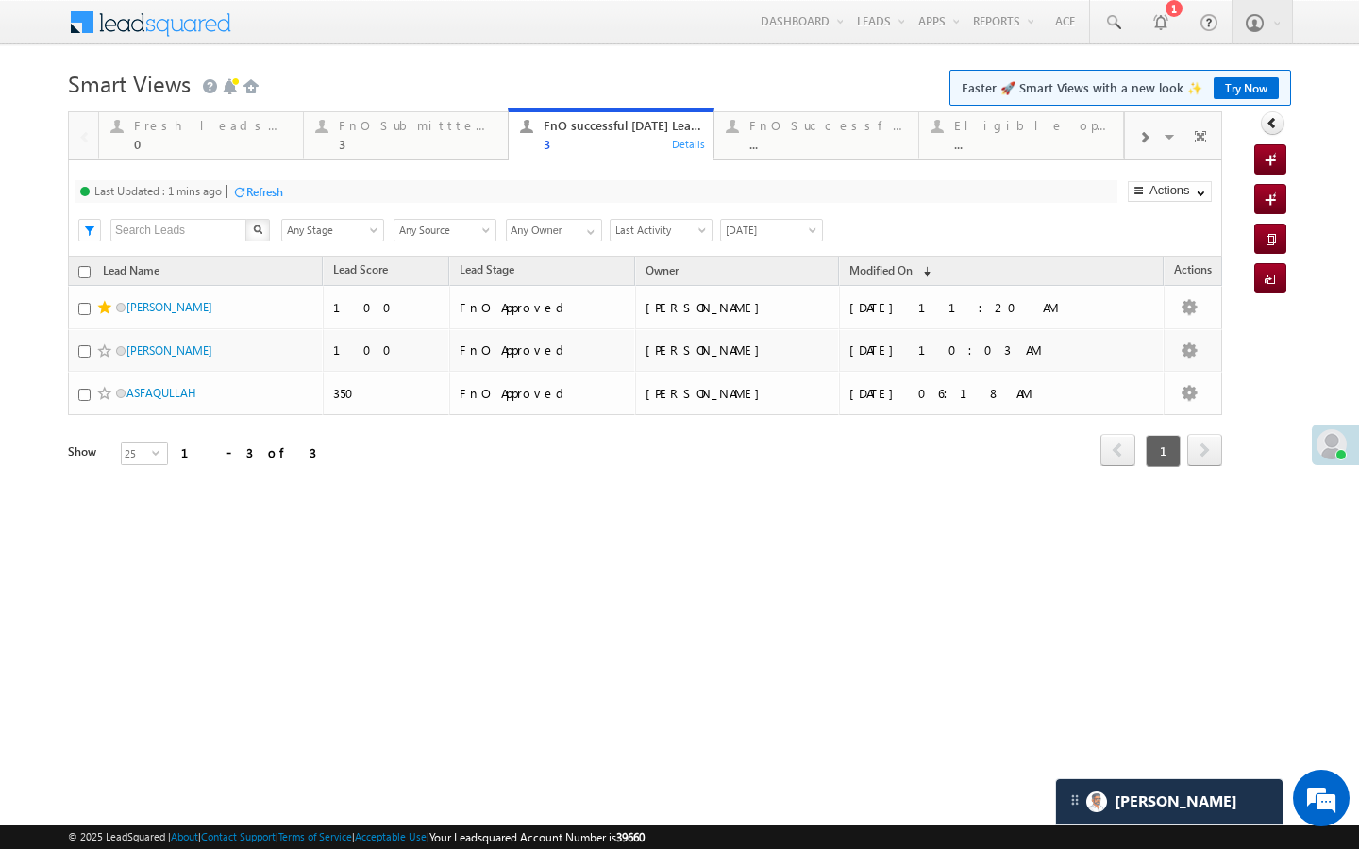
click at [283, 193] on div "Refresh" at bounding box center [264, 192] width 37 height 14
click at [465, 151] on link "FnO Submittted Leads 3 Details" at bounding box center [406, 134] width 206 height 51
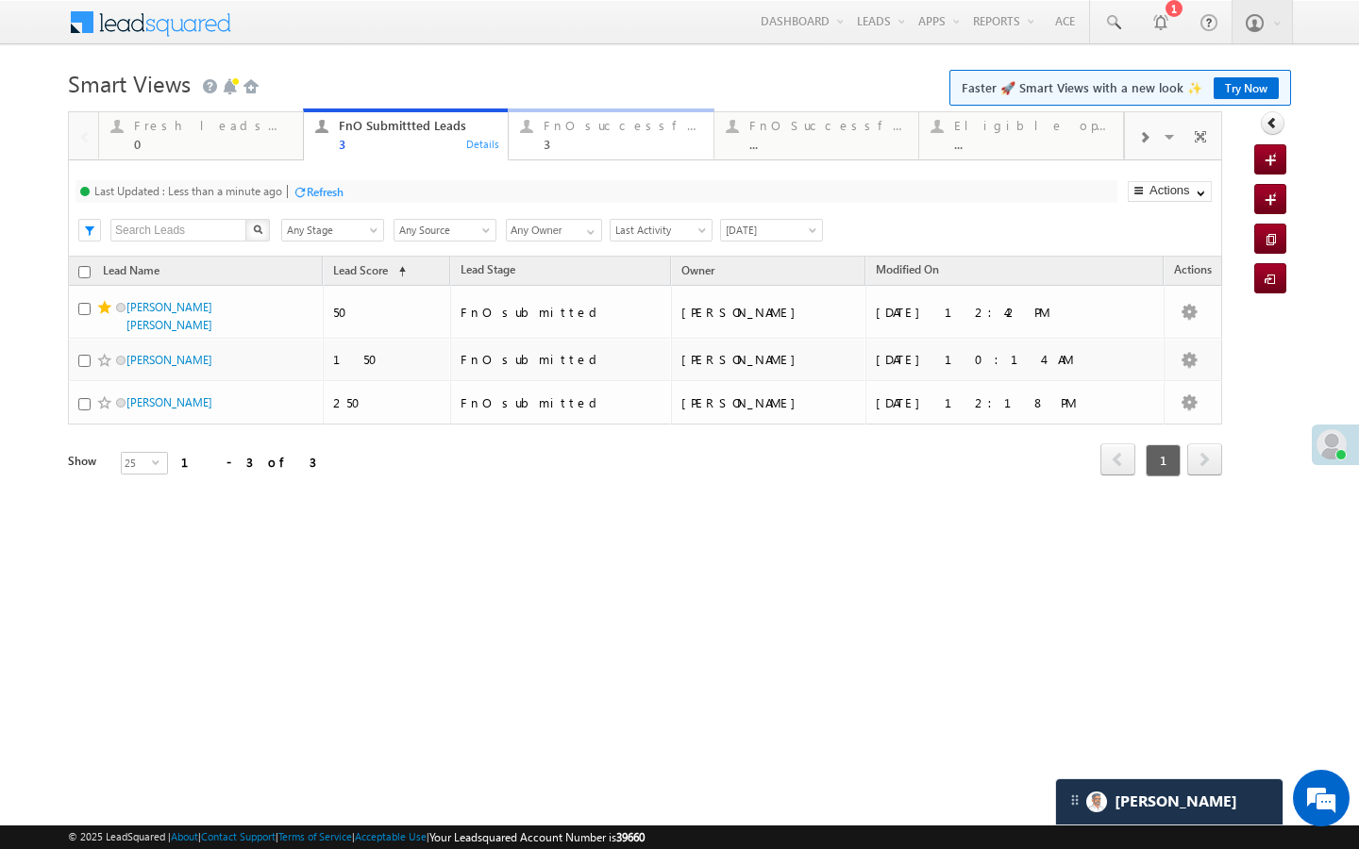
click at [676, 146] on div "3" at bounding box center [623, 144] width 158 height 14
